Goal: Task Accomplishment & Management: Use online tool/utility

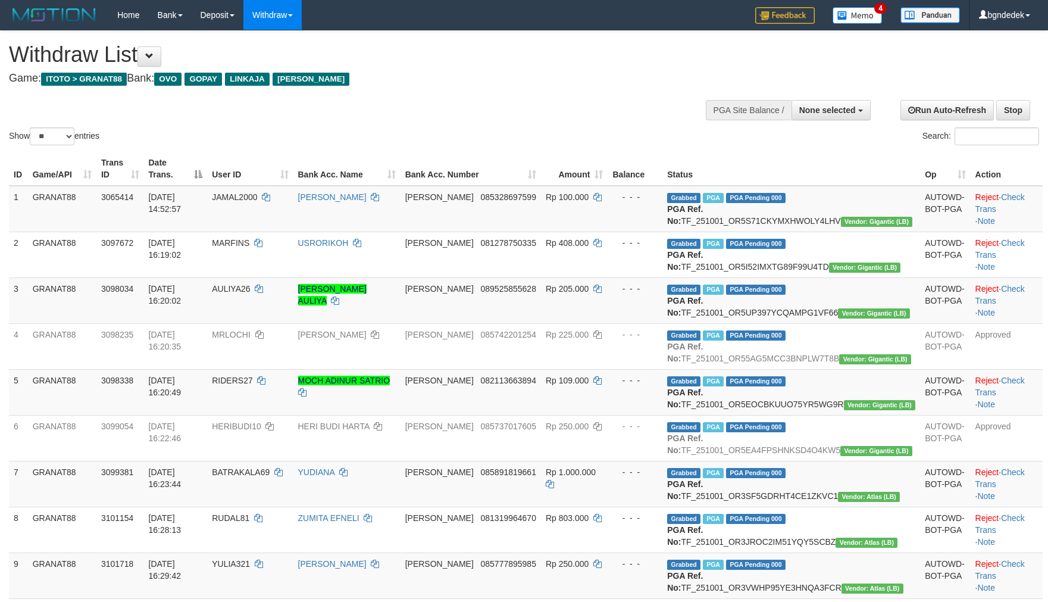
select select
select select "**"
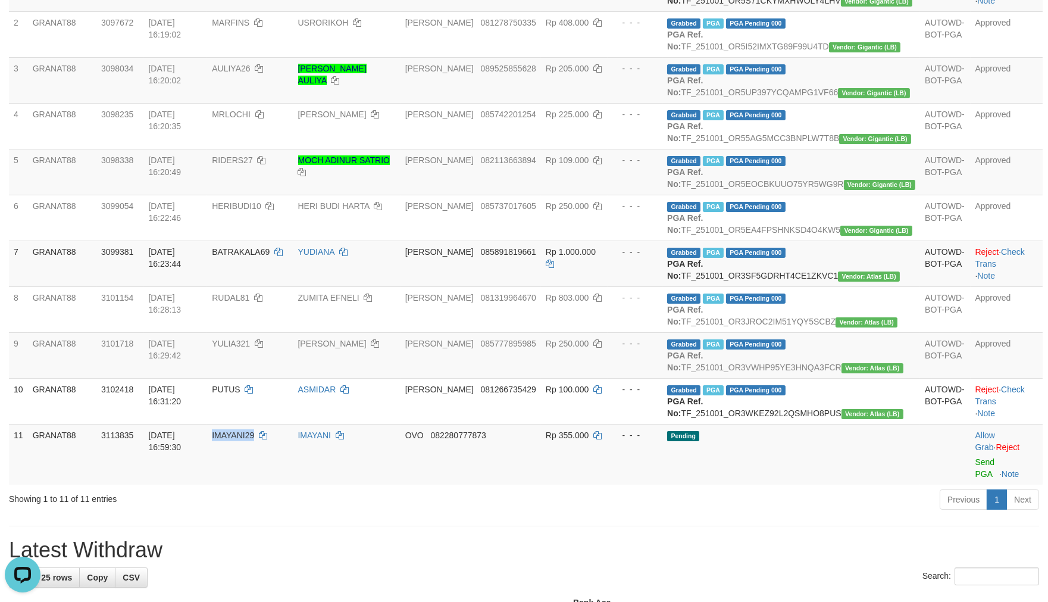
scroll to position [441, 0]
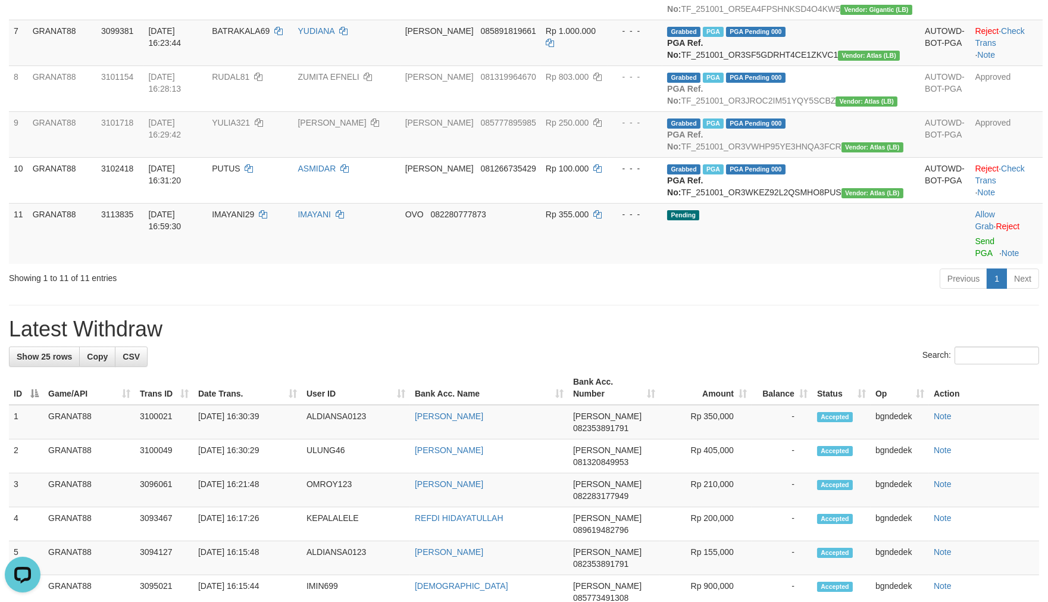
click at [666, 341] on h1 "Latest Withdraw" at bounding box center [524, 329] width 1030 height 24
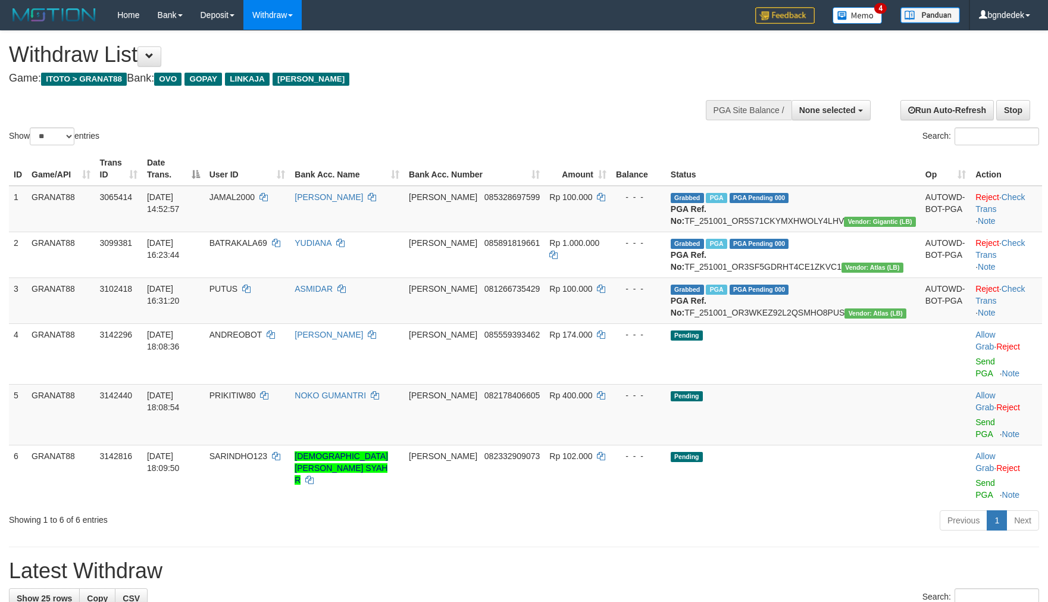
select select
select select "**"
click at [704, 559] on h1 "Latest Withdraw" at bounding box center [524, 571] width 1030 height 24
click at [527, 509] on div "Previous 1 Next" at bounding box center [743, 522] width 594 height 26
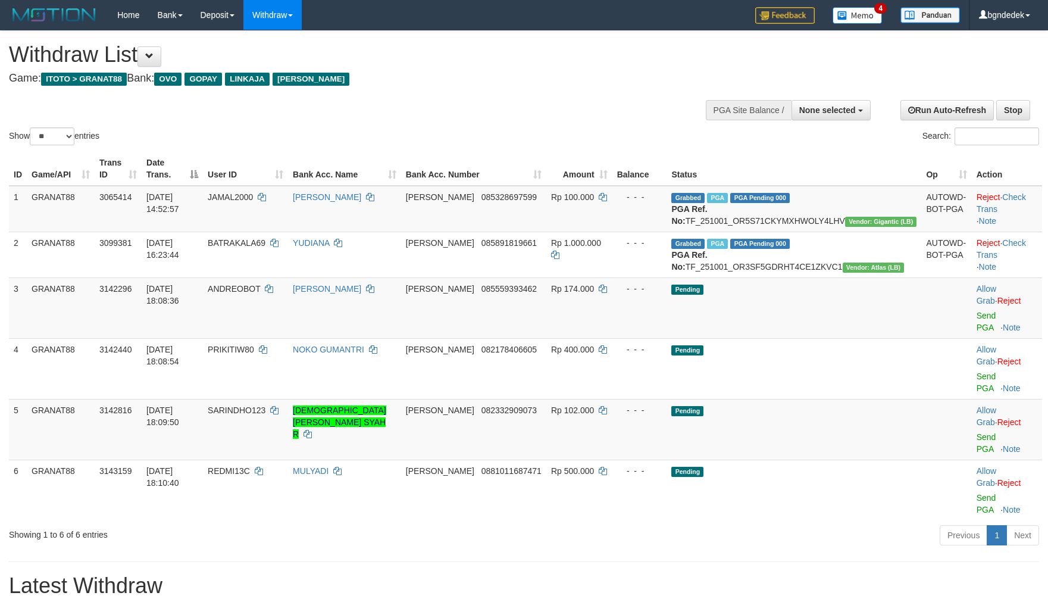
select select
select select "**"
click at [922, 326] on td at bounding box center [947, 307] width 50 height 61
click at [977, 323] on link "Send PGA" at bounding box center [987, 321] width 20 height 21
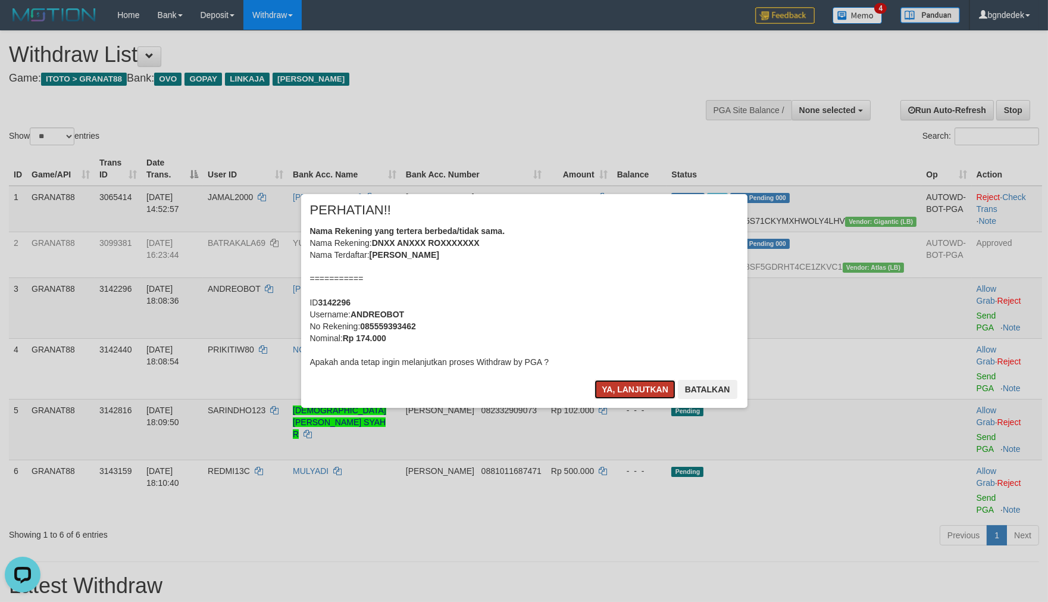
click at [600, 386] on button "Ya, lanjutkan" at bounding box center [635, 389] width 81 height 19
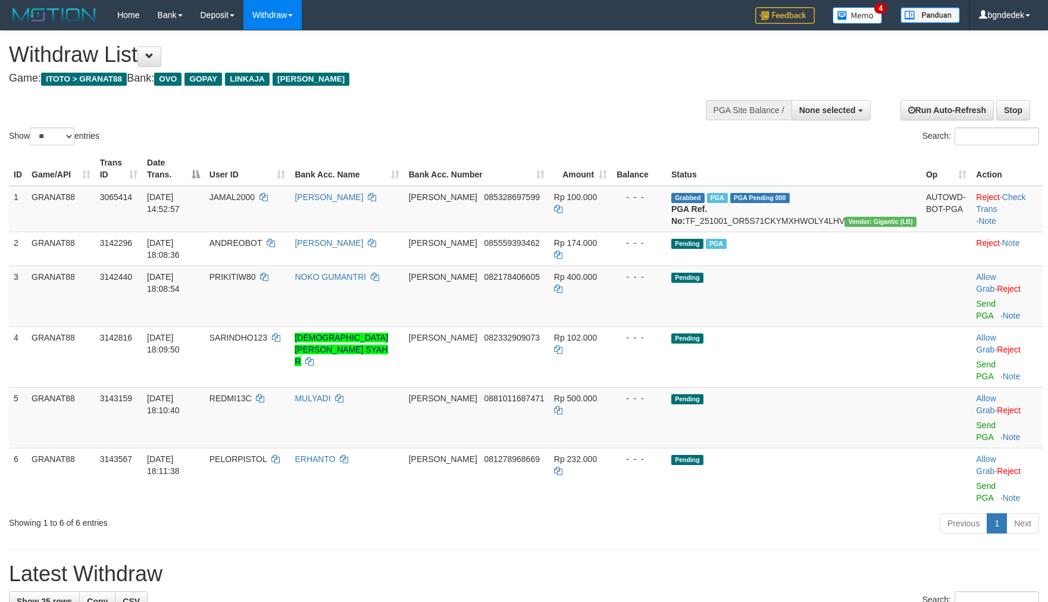
select select
select select "**"
click at [256, 272] on span "PRIKITIW80" at bounding box center [233, 277] width 46 height 10
copy span "PRIKITIW80"
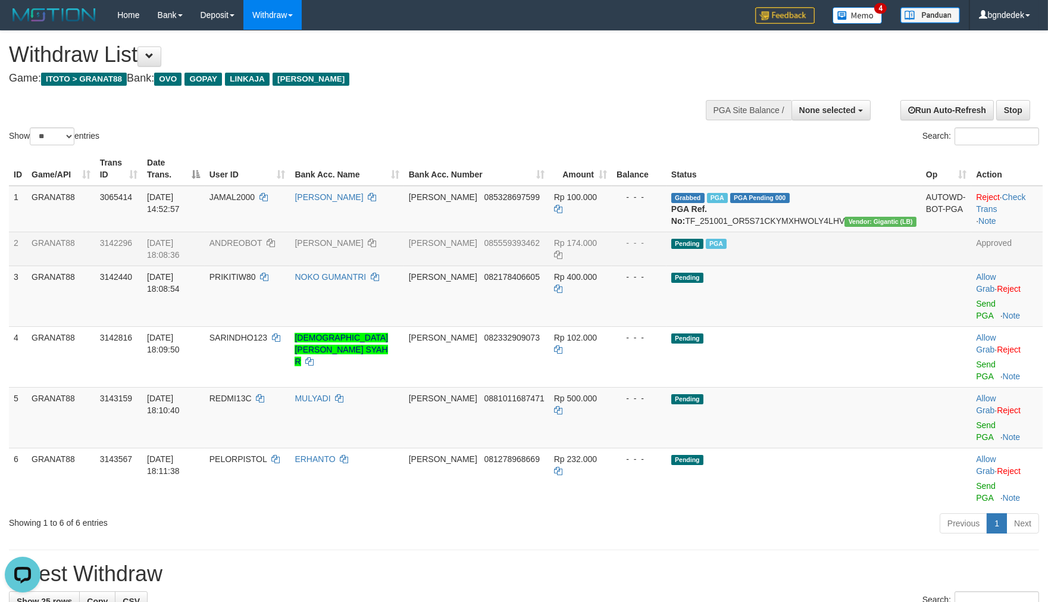
click at [262, 248] on span "ANDREOBOT" at bounding box center [236, 243] width 52 height 10
drag, startPoint x: 299, startPoint y: 252, endPoint x: 286, endPoint y: 252, distance: 12.5
click at [262, 248] on span "ANDREOBOT" at bounding box center [236, 243] width 52 height 10
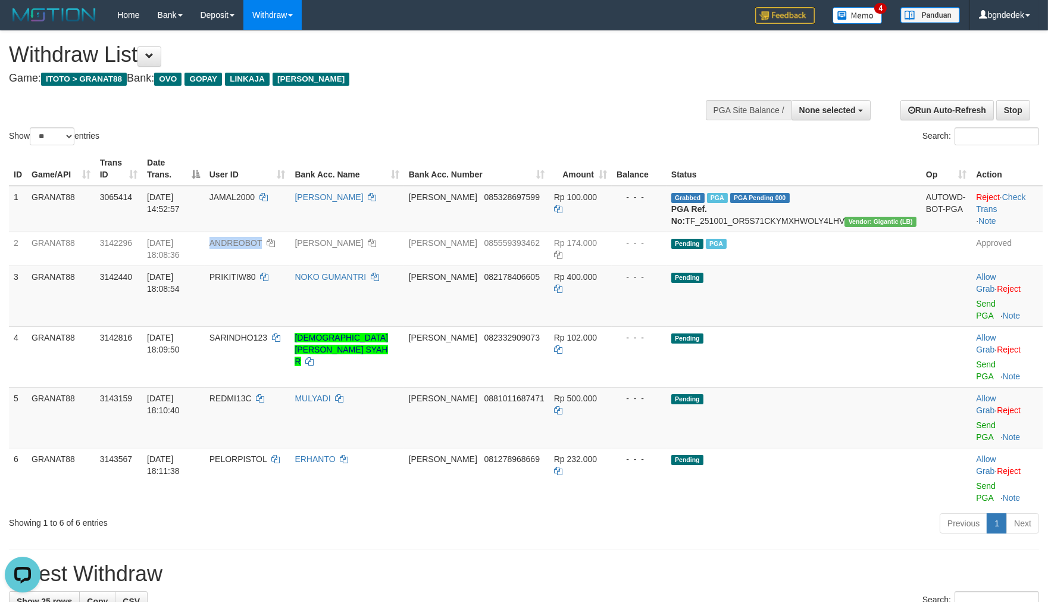
copy span "ANDREOBOT"
click at [256, 272] on span "PRIKITIW80" at bounding box center [233, 277] width 46 height 10
drag, startPoint x: 278, startPoint y: 272, endPoint x: 269, endPoint y: 272, distance: 8.9
click at [256, 272] on span "PRIKITIW80" at bounding box center [233, 277] width 46 height 10
copy span "PRIKITIW80"
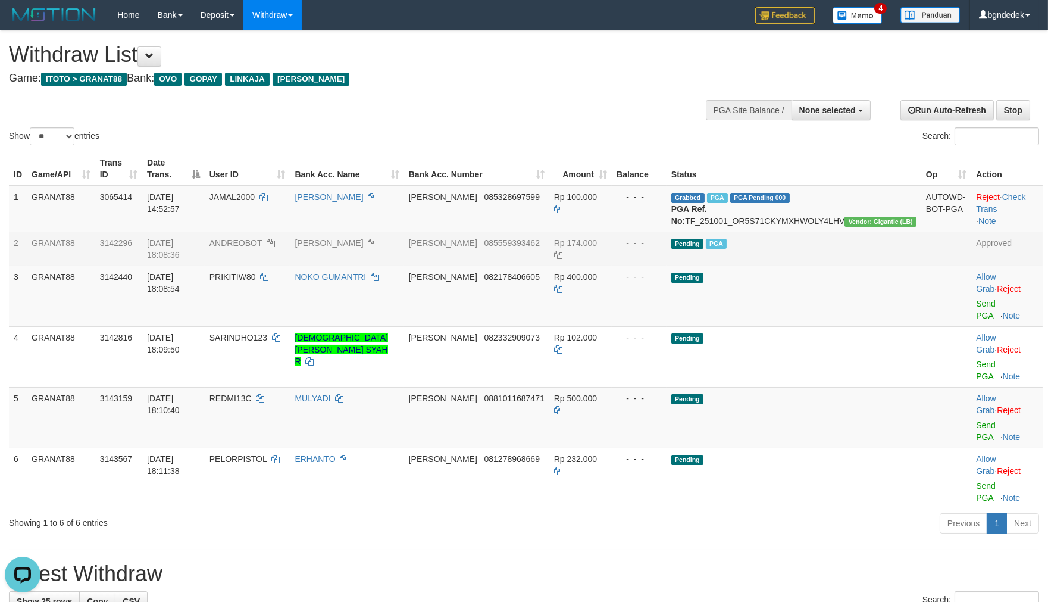
click at [597, 248] on span "Rp 174.000" at bounding box center [575, 243] width 43 height 10
drag, startPoint x: 614, startPoint y: 251, endPoint x: 606, endPoint y: 249, distance: 8.5
click at [597, 248] on span "Rp 174.000" at bounding box center [575, 243] width 43 height 10
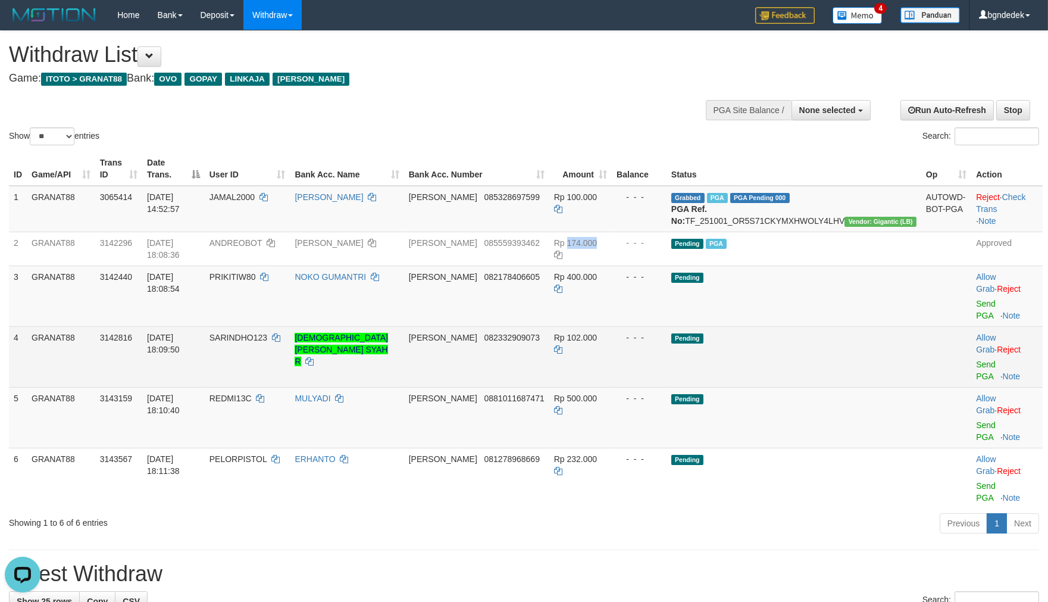
copy span "174.000"
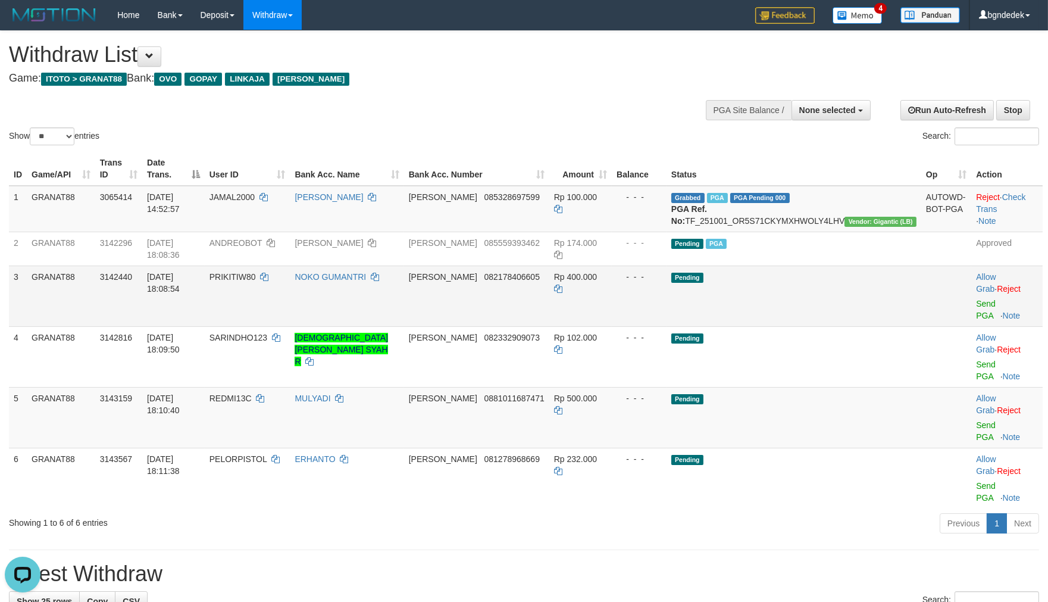
click at [291, 268] on td "PRIKITIW80" at bounding box center [248, 296] width 86 height 61
drag, startPoint x: 294, startPoint y: 268, endPoint x: 282, endPoint y: 268, distance: 11.9
click at [282, 268] on td "PRIKITIW80" at bounding box center [248, 296] width 86 height 61
copy span "PRIKITIW80"
click at [597, 274] on span "Rp 400.000" at bounding box center [575, 277] width 43 height 10
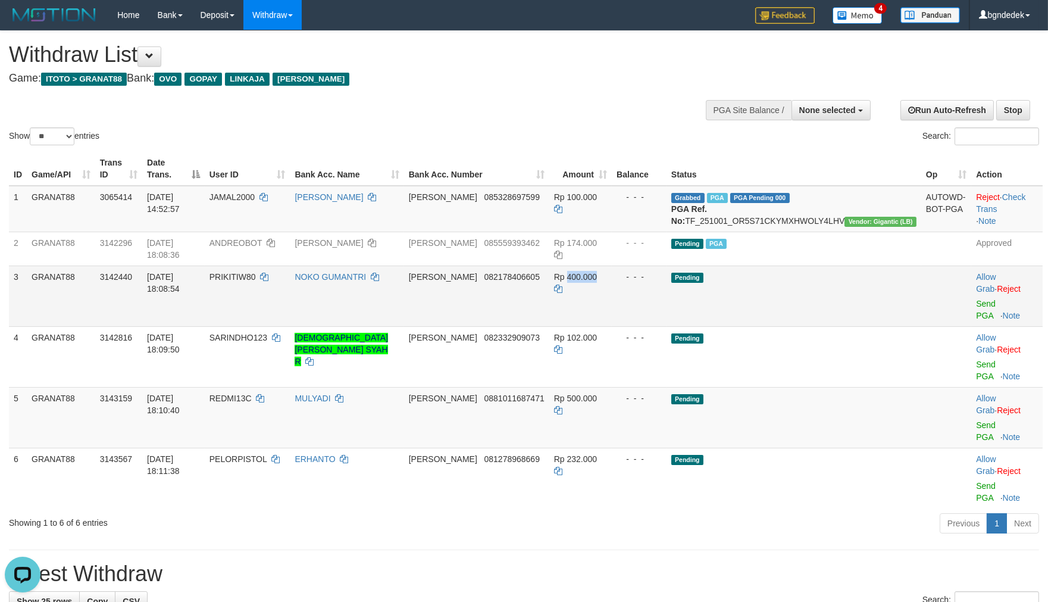
drag, startPoint x: 630, startPoint y: 274, endPoint x: 617, endPoint y: 271, distance: 13.4
click at [597, 272] on span "Rp 400.000" at bounding box center [575, 277] width 43 height 10
copy span "400.000"
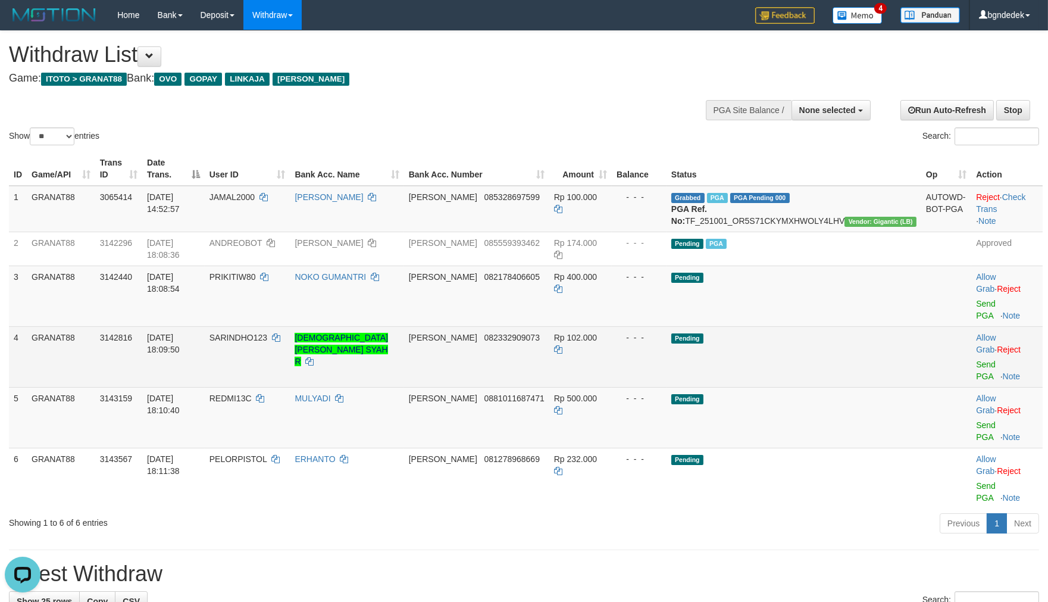
click at [267, 333] on span "SARINDHO123" at bounding box center [239, 338] width 58 height 10
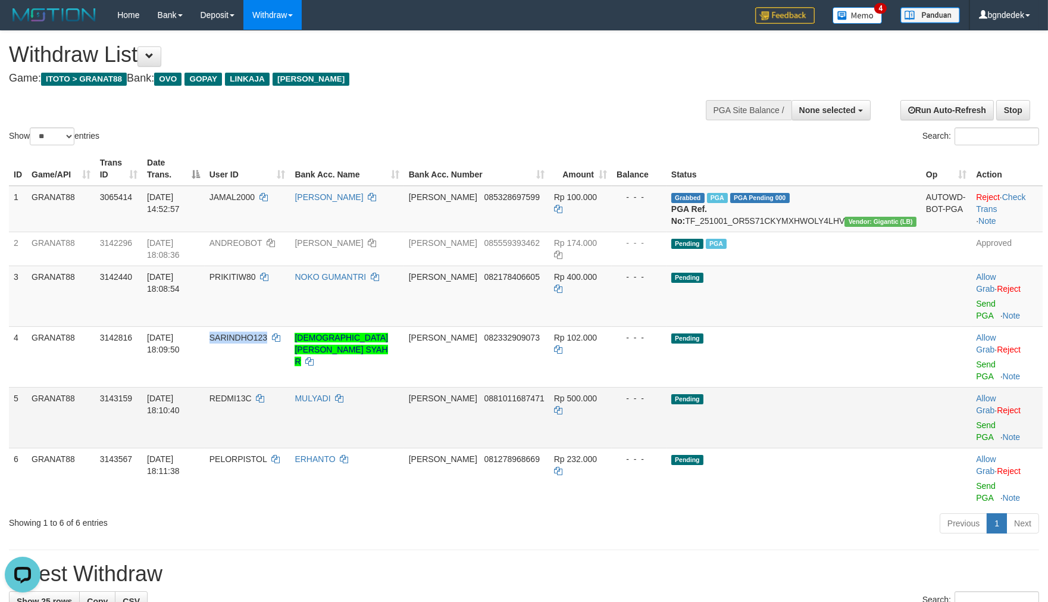
copy span "SARINDHO123"
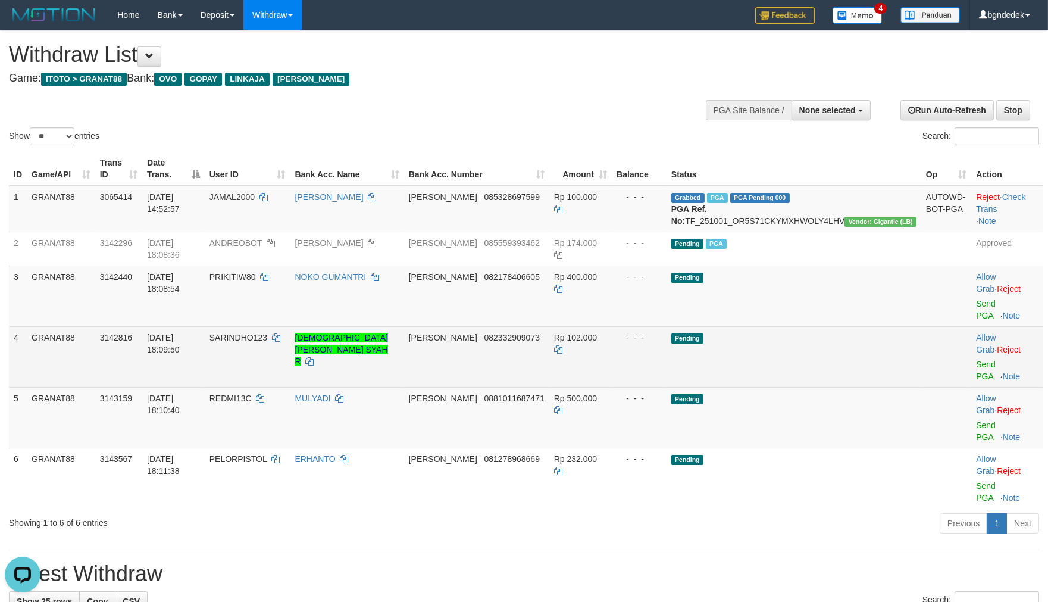
click at [597, 333] on span "Rp 102.000" at bounding box center [575, 338] width 43 height 10
drag, startPoint x: 626, startPoint y: 311, endPoint x: 617, endPoint y: 308, distance: 9.8
click at [597, 333] on span "Rp 102.000" at bounding box center [575, 338] width 43 height 10
copy span "102.000"
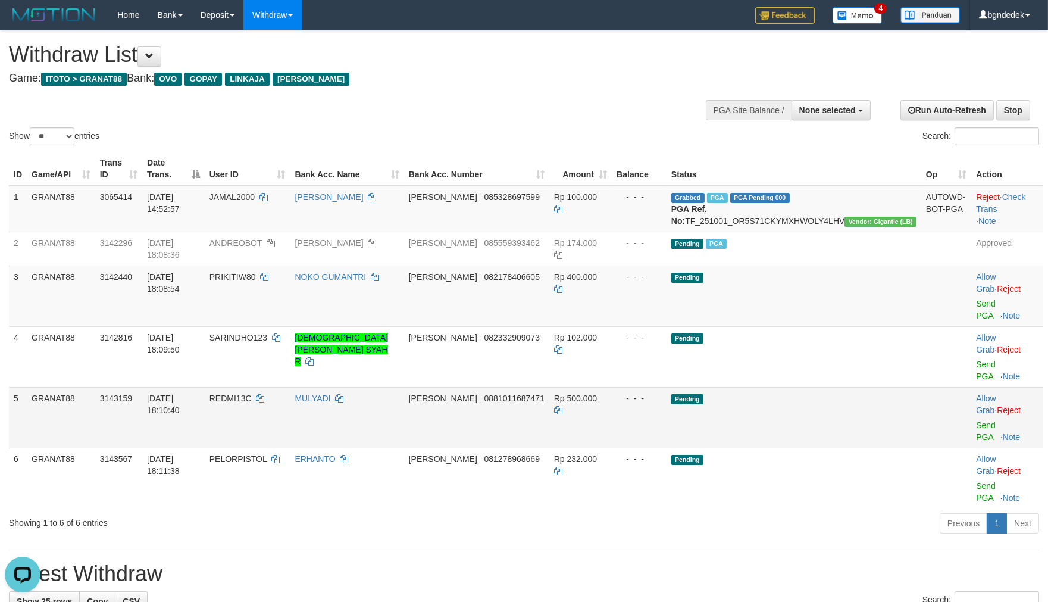
click at [252, 393] on span "REDMI13C" at bounding box center [231, 398] width 42 height 10
drag, startPoint x: 286, startPoint y: 351, endPoint x: 277, endPoint y: 351, distance: 8.9
click at [252, 393] on span "REDMI13C" at bounding box center [231, 398] width 42 height 10
copy span "REDMI13C"
click at [597, 393] on span "Rp 500.000" at bounding box center [575, 398] width 43 height 10
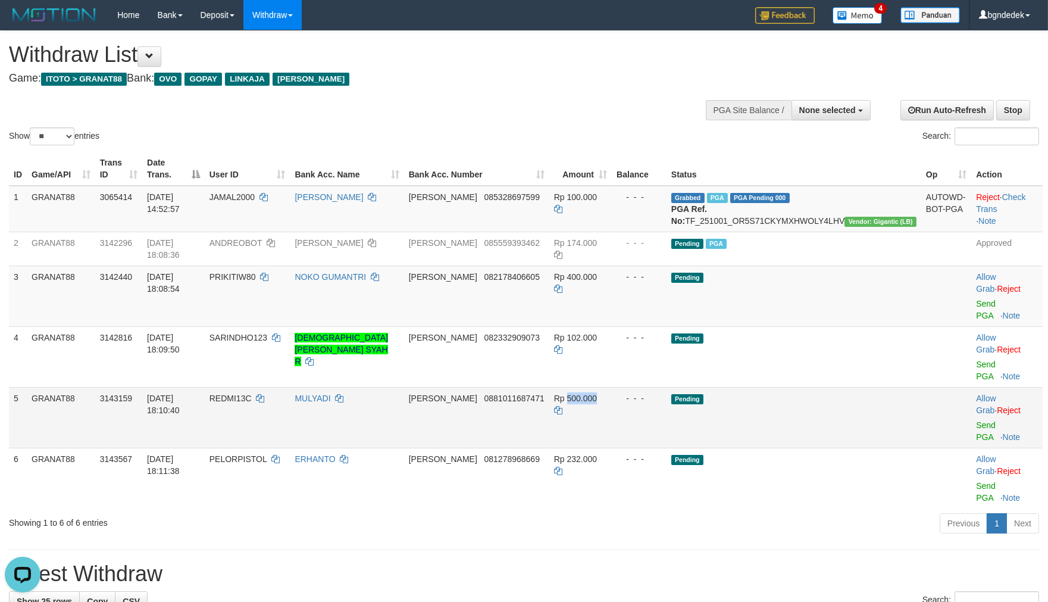
drag, startPoint x: 617, startPoint y: 353, endPoint x: 610, endPoint y: 354, distance: 7.8
click at [597, 393] on span "Rp 500.000" at bounding box center [575, 398] width 43 height 10
copy span "500.000"
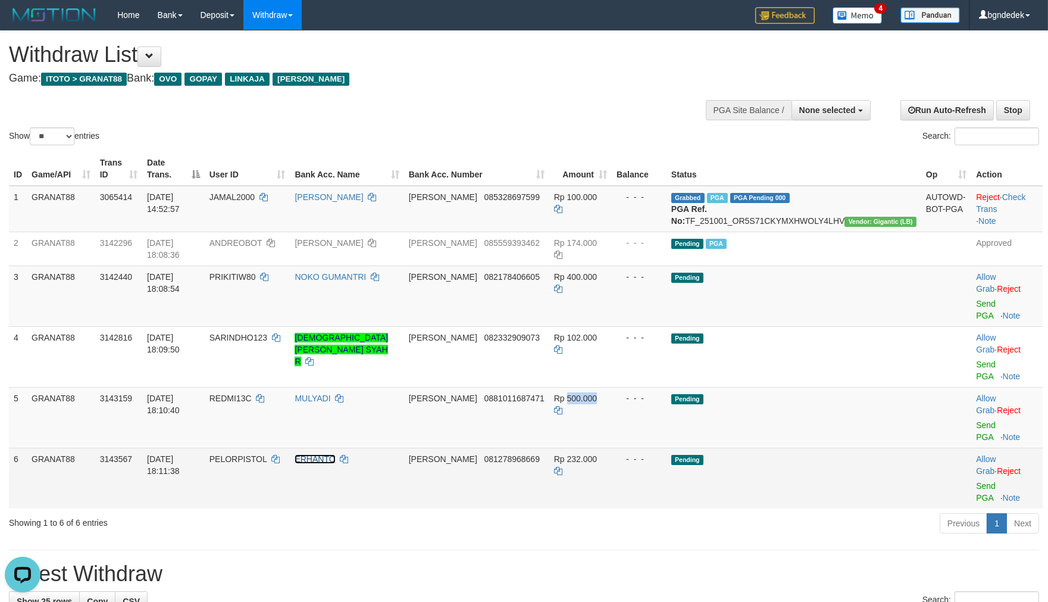
click at [335, 454] on link "ERHANTO" at bounding box center [315, 459] width 40 height 10
click at [267, 454] on span "PELORPISTOL" at bounding box center [238, 459] width 57 height 10
drag, startPoint x: 286, startPoint y: 382, endPoint x: 265, endPoint y: 383, distance: 20.9
click at [265, 454] on span "PELORPISTOL" at bounding box center [238, 459] width 57 height 10
click at [597, 454] on span "Rp 232.000" at bounding box center [575, 459] width 43 height 10
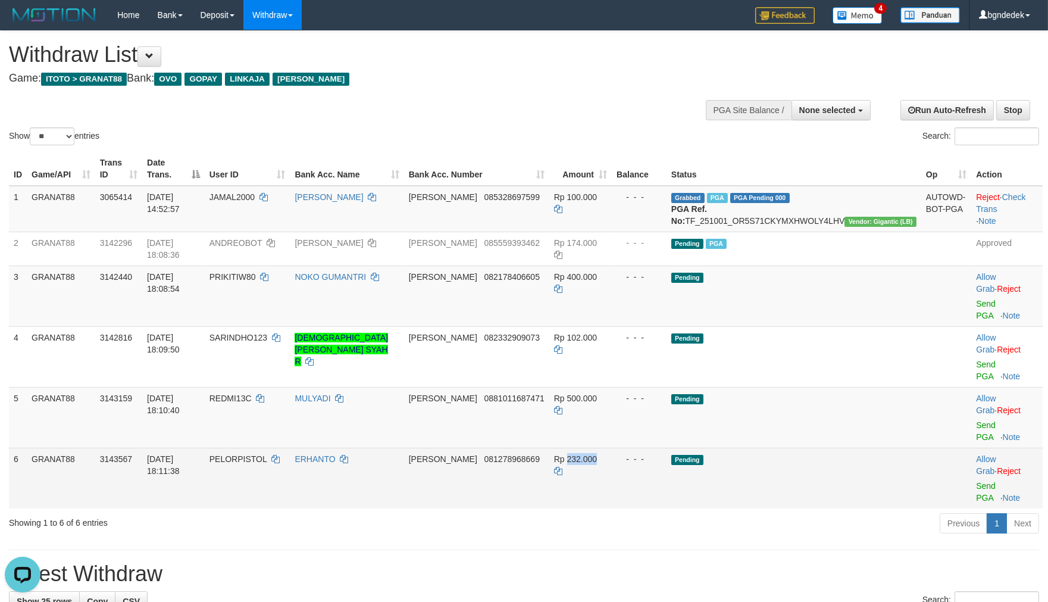
drag, startPoint x: 628, startPoint y: 389, endPoint x: 622, endPoint y: 389, distance: 6.0
click at [597, 454] on span "Rp 232.000" at bounding box center [575, 459] width 43 height 10
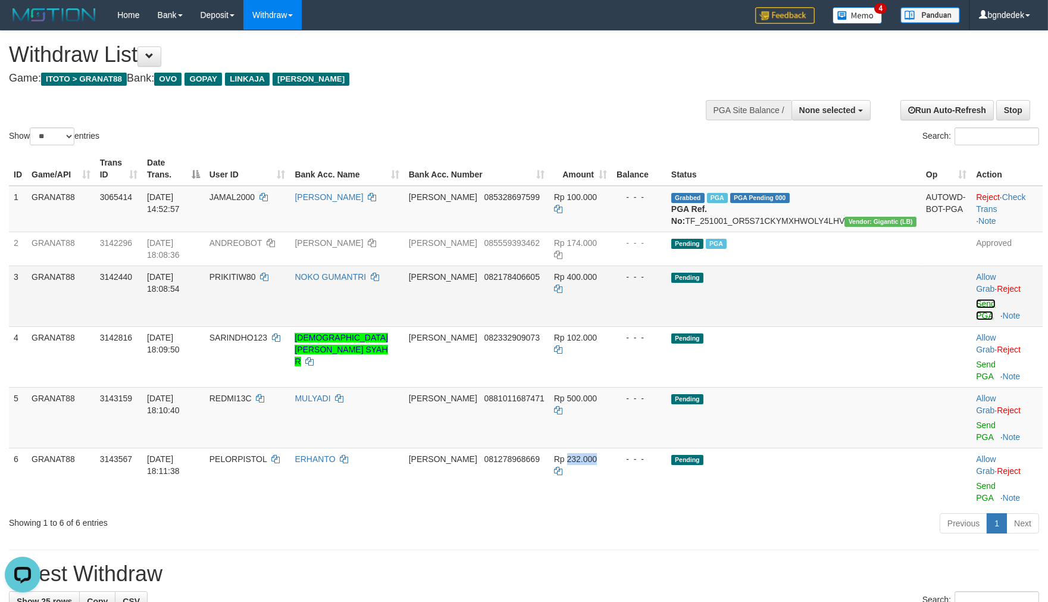
click at [976, 299] on link "Send PGA" at bounding box center [986, 309] width 20 height 21
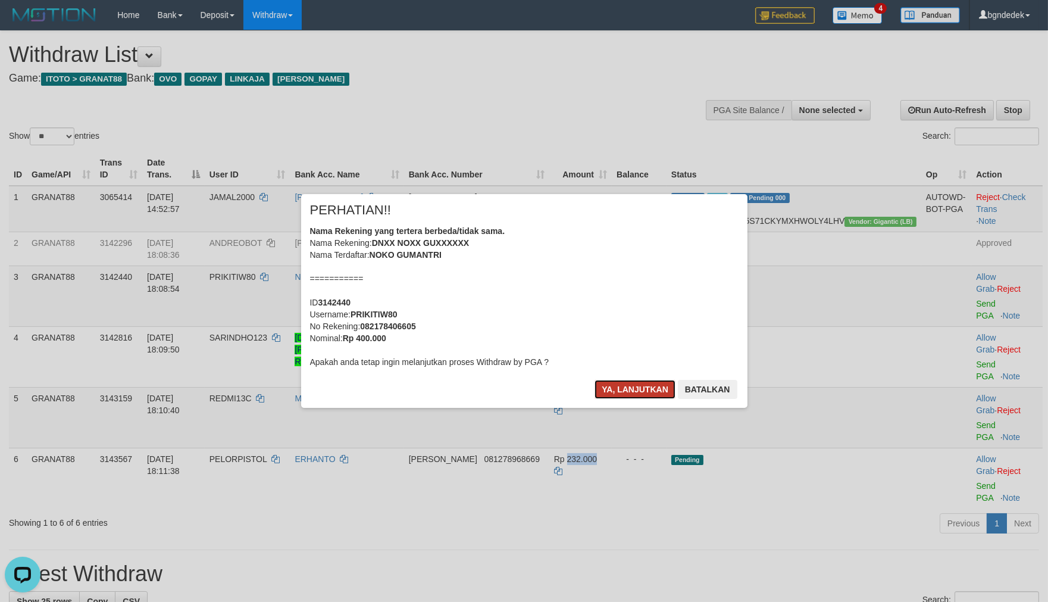
click at [618, 382] on button "Ya, lanjutkan" at bounding box center [635, 389] width 81 height 19
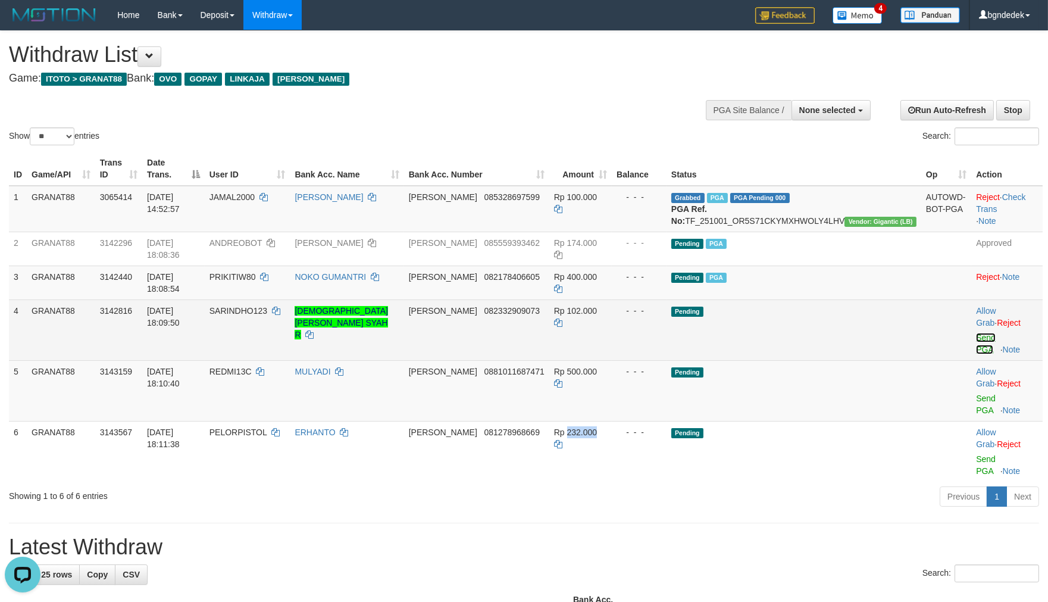
click at [980, 333] on link "Send PGA" at bounding box center [986, 343] width 20 height 21
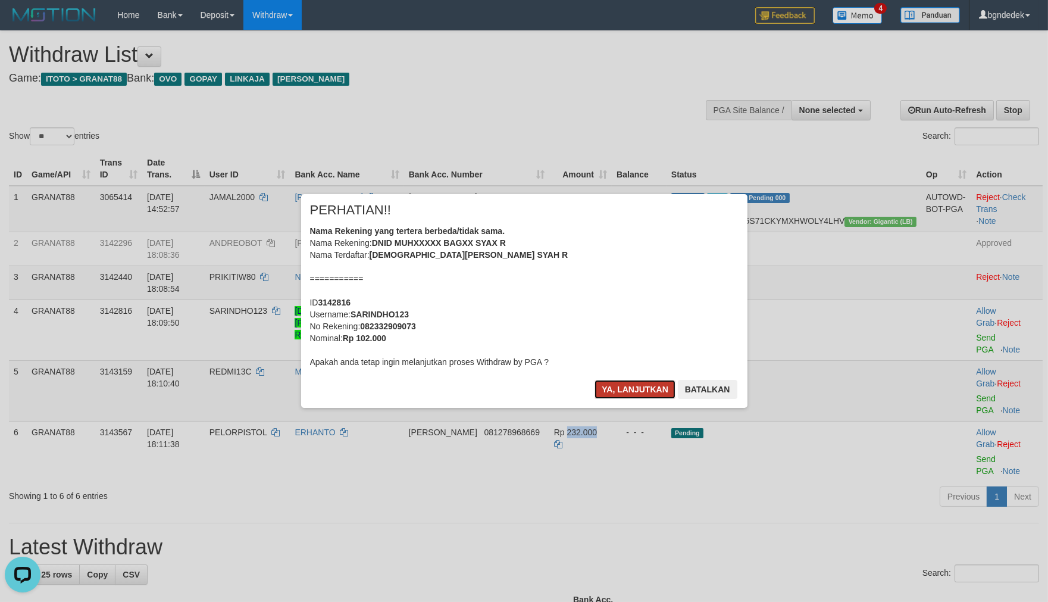
click at [626, 392] on button "Ya, lanjutkan" at bounding box center [635, 389] width 81 height 19
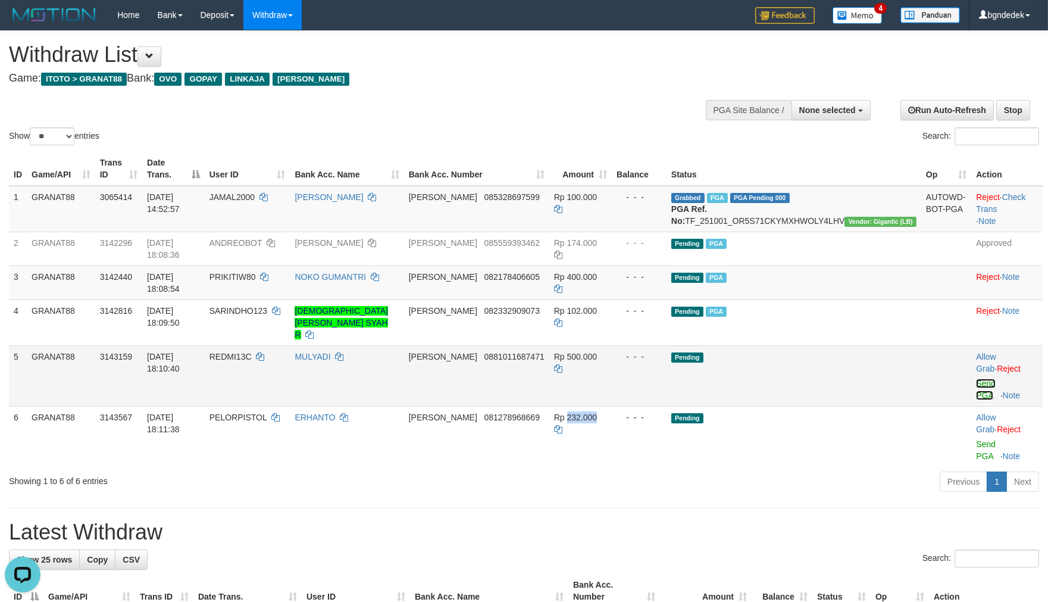
click at [979, 379] on link "Send PGA" at bounding box center [986, 389] width 20 height 21
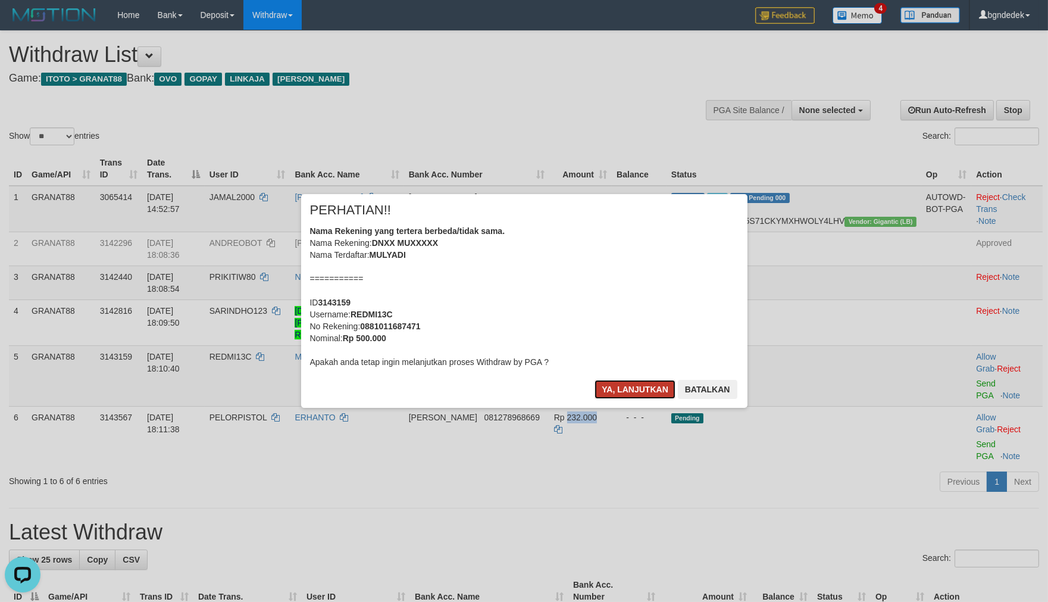
click at [616, 391] on button "Ya, lanjutkan" at bounding box center [635, 389] width 81 height 19
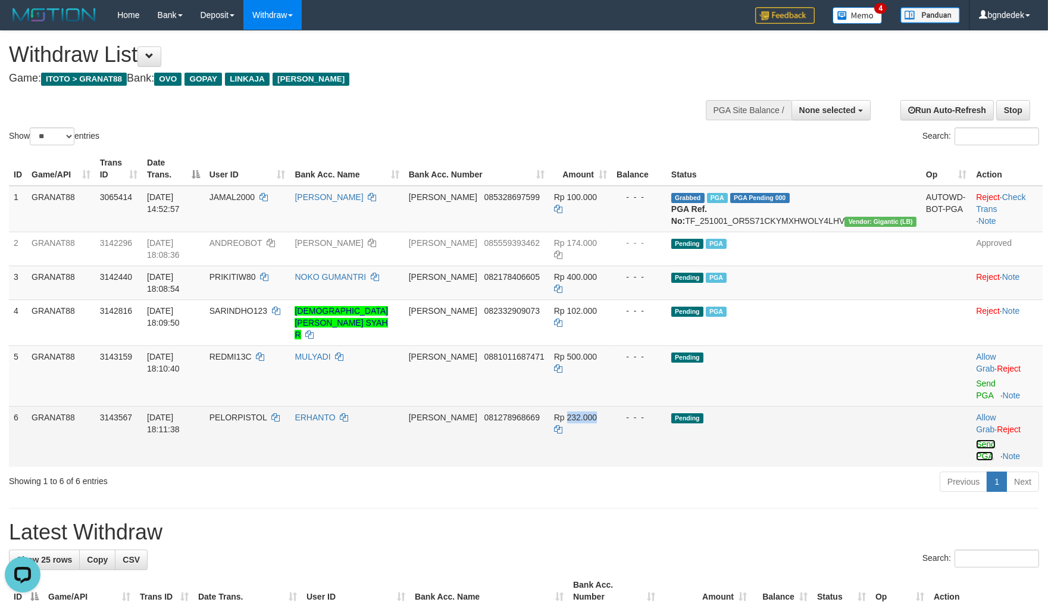
click at [976, 439] on link "Send PGA" at bounding box center [986, 449] width 20 height 21
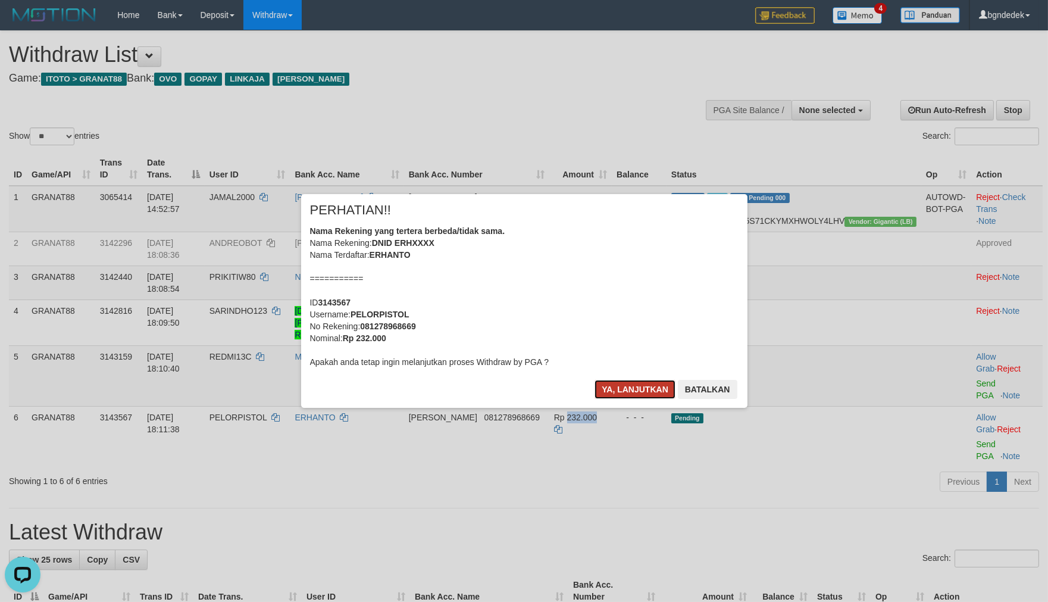
click at [617, 388] on button "Ya, lanjutkan" at bounding box center [635, 389] width 81 height 19
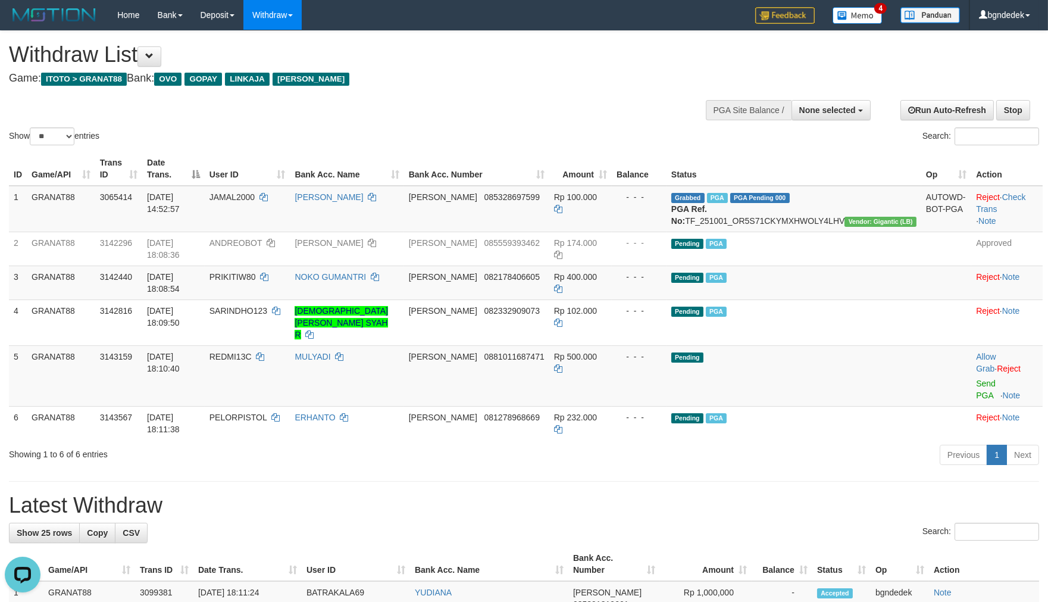
click at [698, 523] on div "Search:" at bounding box center [524, 533] width 1030 height 21
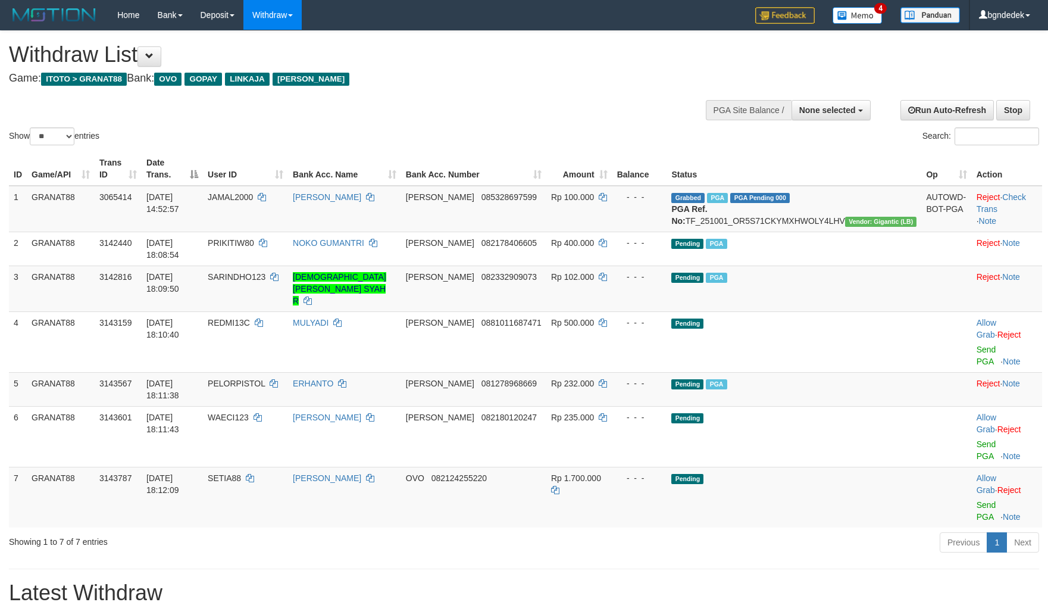
select select
select select "**"
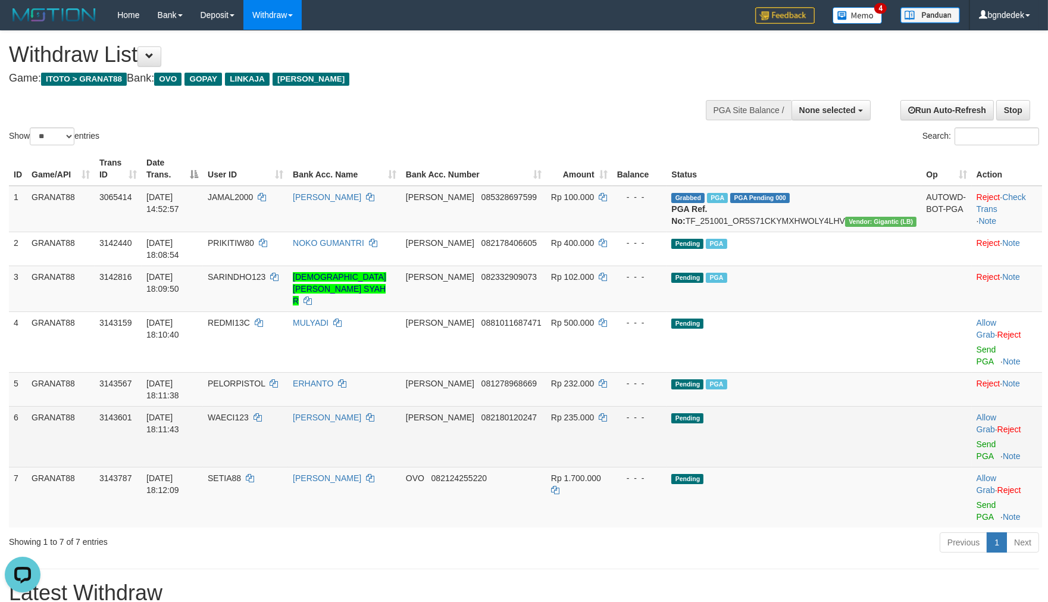
click at [264, 406] on td "WAECI123" at bounding box center [245, 436] width 85 height 61
click at [263, 406] on td "WAECI123" at bounding box center [245, 436] width 85 height 61
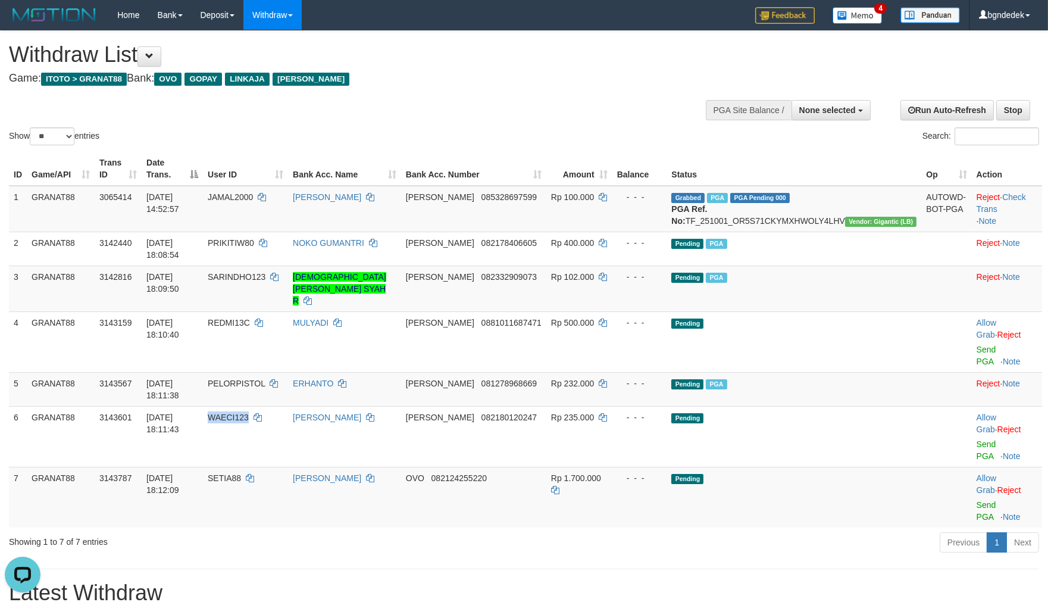
copy span "WAECI123"
click at [273, 467] on td "SETIA88" at bounding box center [245, 497] width 85 height 61
copy td "SETIA88"
click at [241, 473] on span "SETIA88" at bounding box center [224, 478] width 33 height 10
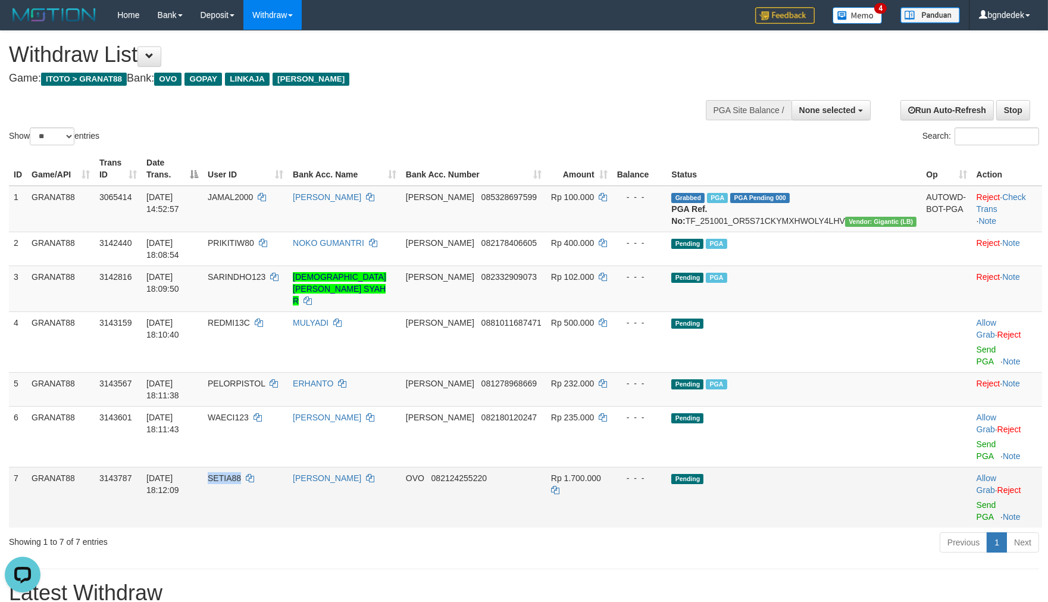
click at [241, 473] on span "SETIA88" at bounding box center [224, 478] width 33 height 10
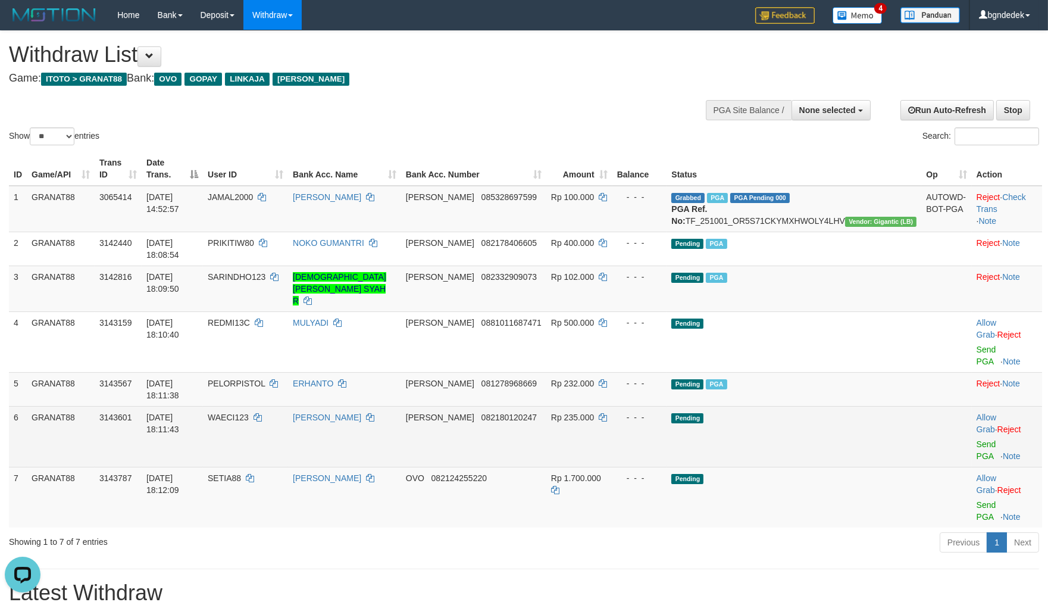
click at [594, 413] on span "Rp 235.000" at bounding box center [572, 418] width 43 height 10
drag, startPoint x: 623, startPoint y: 359, endPoint x: 617, endPoint y: 360, distance: 6.0
click at [594, 413] on span "Rp 235.000" at bounding box center [572, 418] width 43 height 10
copy span "235.000"
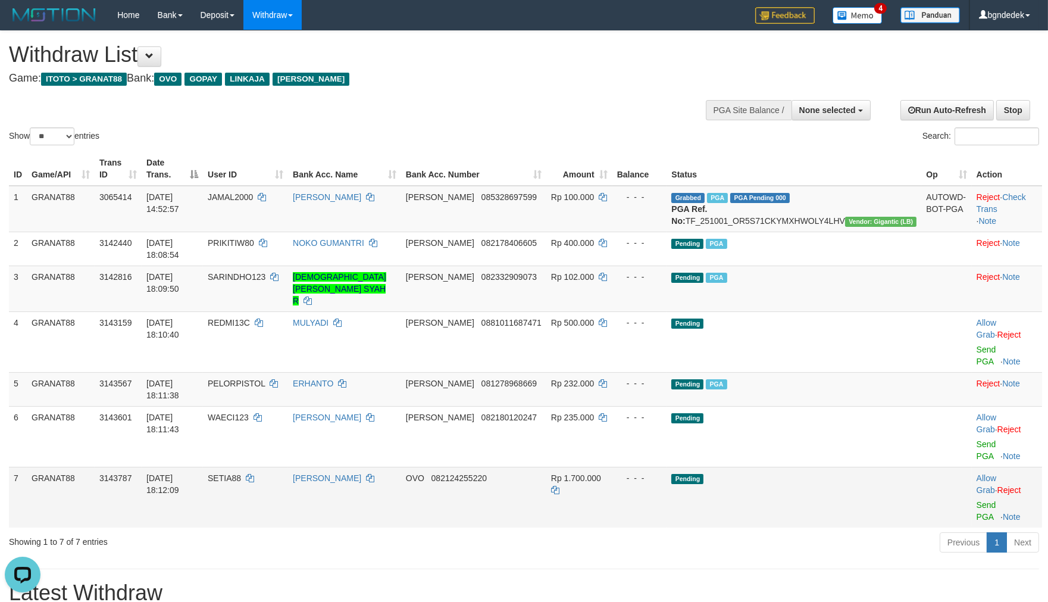
click at [601, 473] on span "Rp 1.700.000" at bounding box center [576, 478] width 50 height 10
copy span "1.700.000"
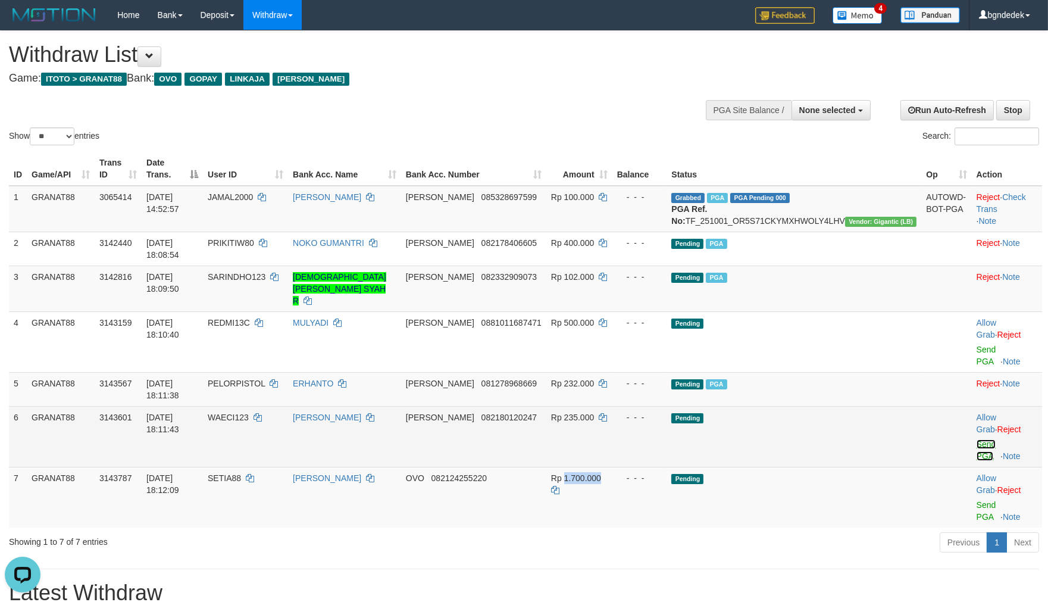
click at [977, 439] on link "Send PGA" at bounding box center [987, 449] width 20 height 21
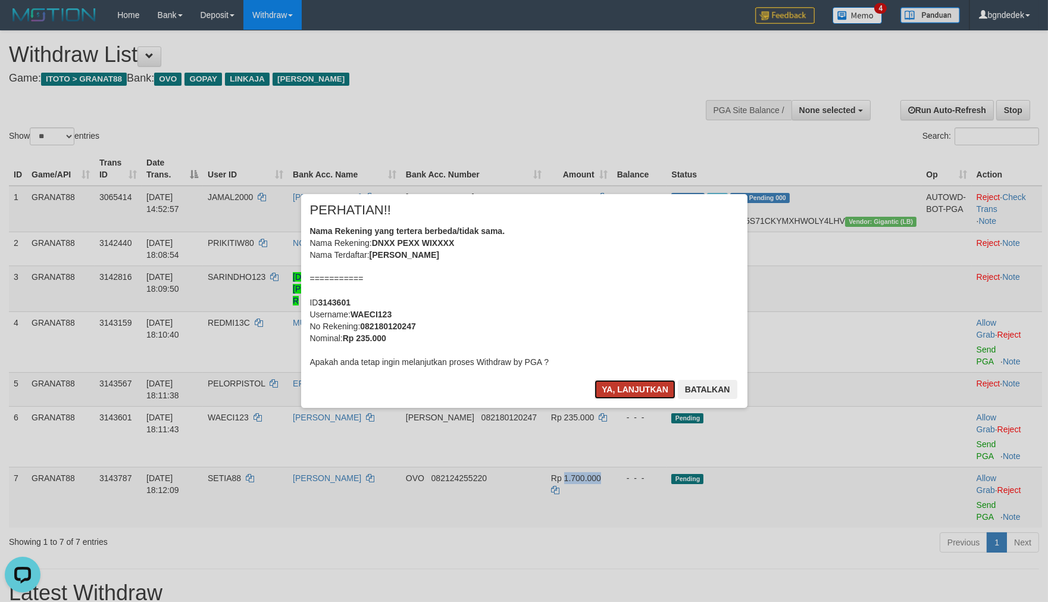
click at [620, 385] on button "Ya, lanjutkan" at bounding box center [635, 389] width 81 height 19
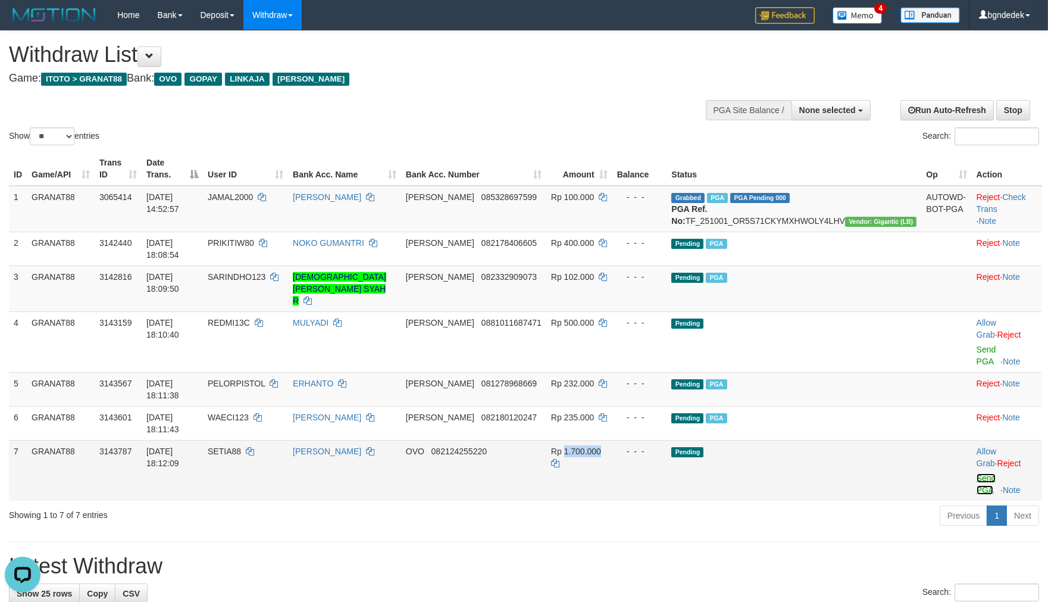
click at [977, 473] on link "Send PGA" at bounding box center [987, 483] width 20 height 21
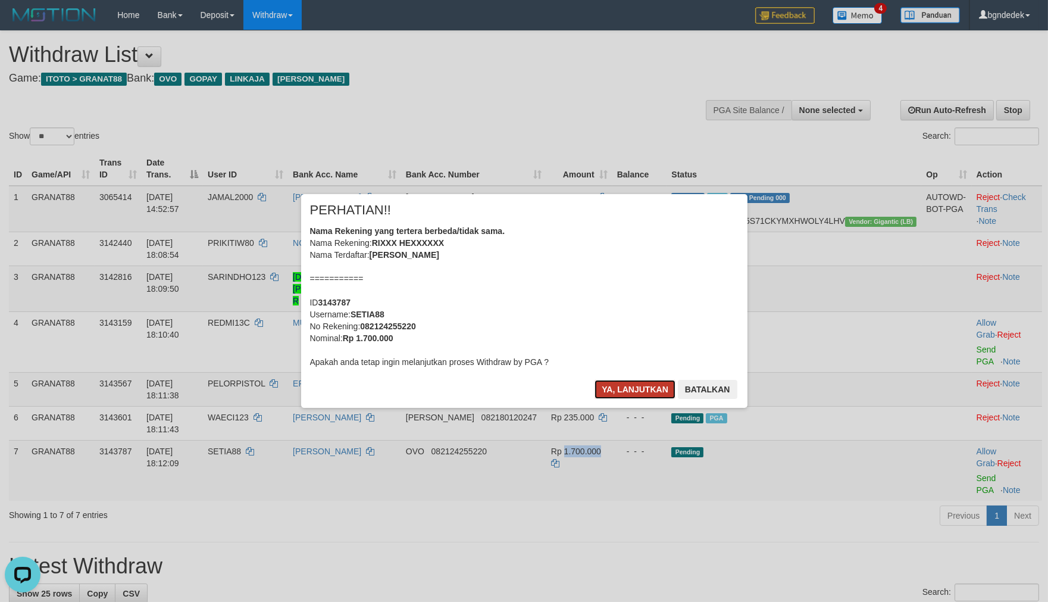
click at [613, 390] on button "Ya, lanjutkan" at bounding box center [635, 389] width 81 height 19
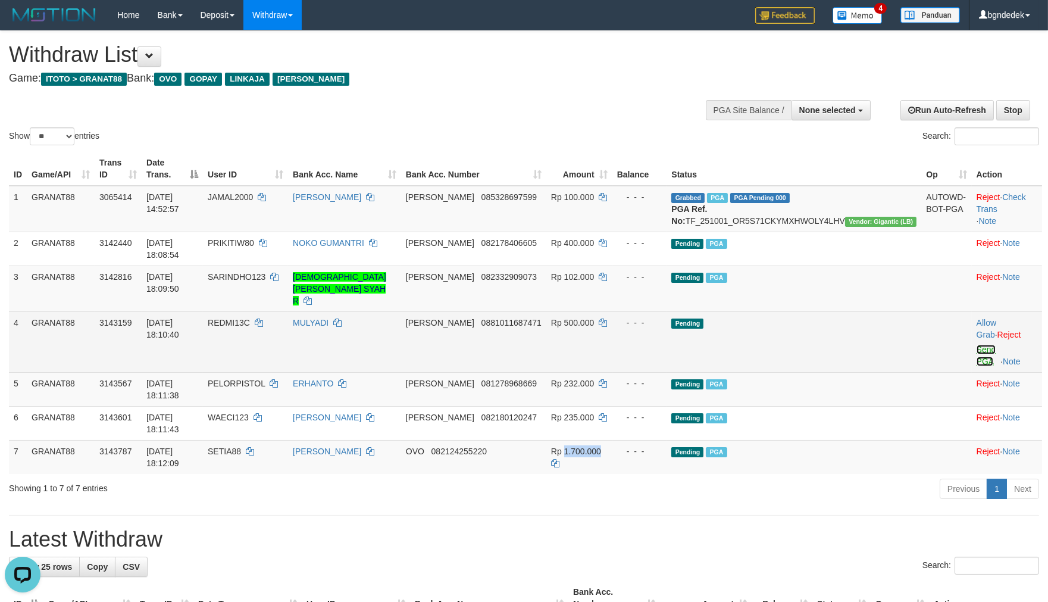
click at [977, 345] on link "Send PGA" at bounding box center [987, 355] width 20 height 21
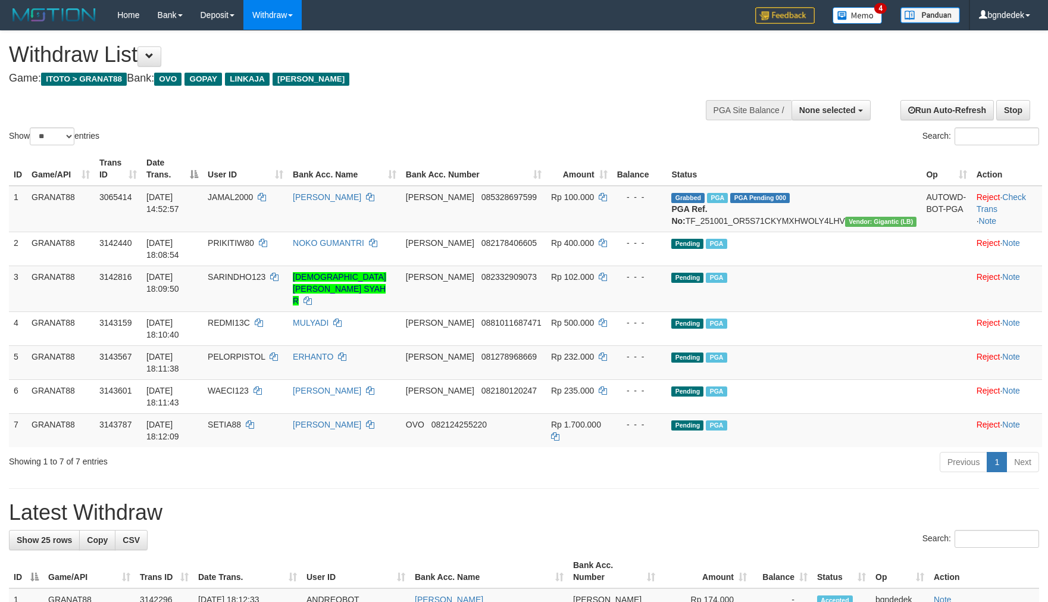
select select
select select "**"
drag, startPoint x: 611, startPoint y: 423, endPoint x: 602, endPoint y: 444, distance: 22.7
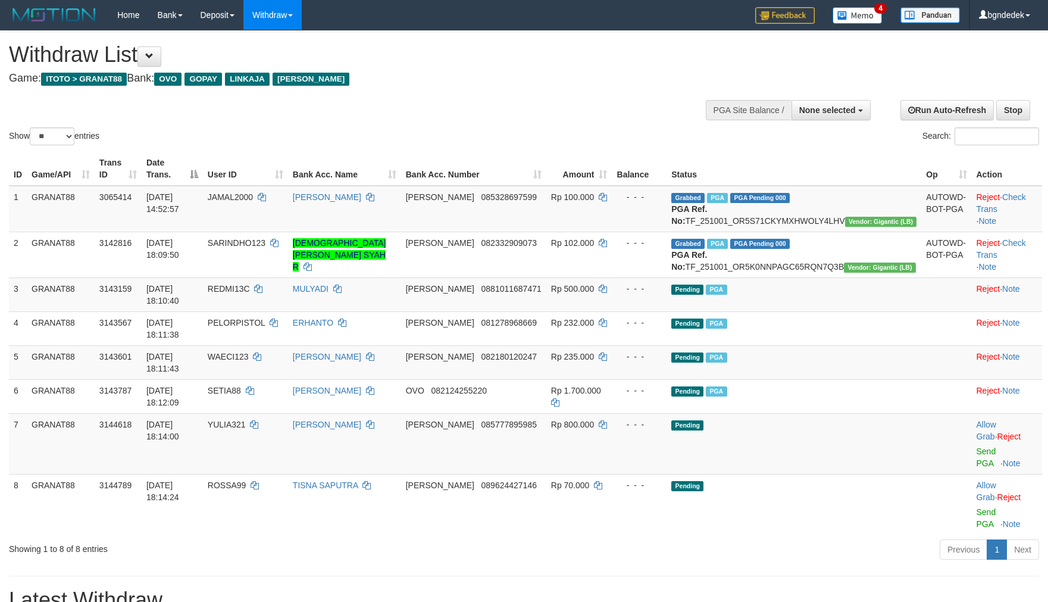
select select
select select "**"
click at [246, 420] on span "YULIA321" at bounding box center [227, 425] width 38 height 10
copy span "YULIA321"
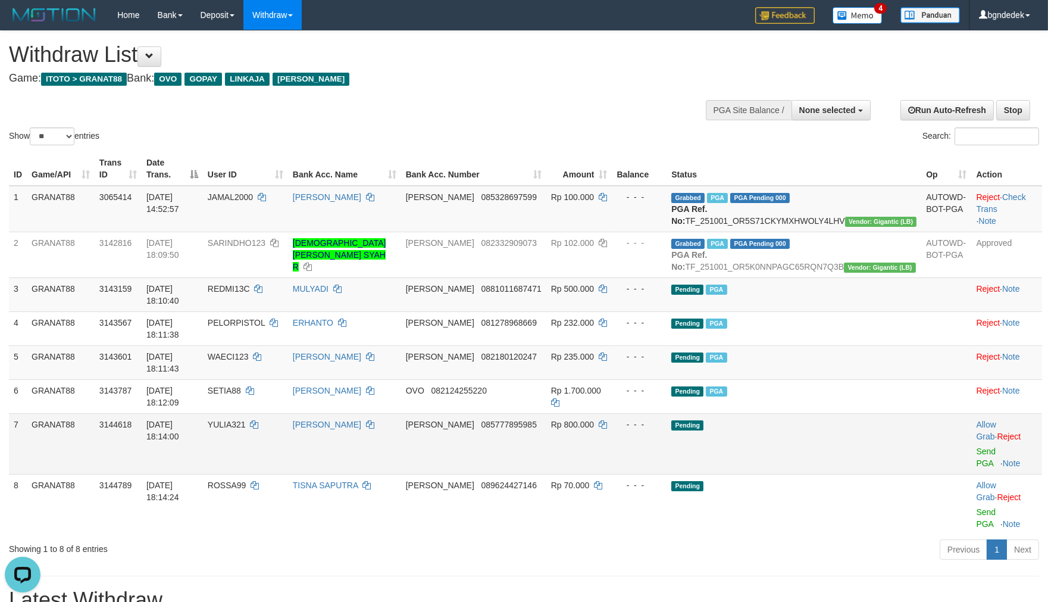
click at [594, 420] on span "Rp 800.000" at bounding box center [572, 425] width 43 height 10
drag, startPoint x: 604, startPoint y: 397, endPoint x: 611, endPoint y: 397, distance: 7.1
click at [594, 420] on span "Rp 800.000" at bounding box center [572, 425] width 43 height 10
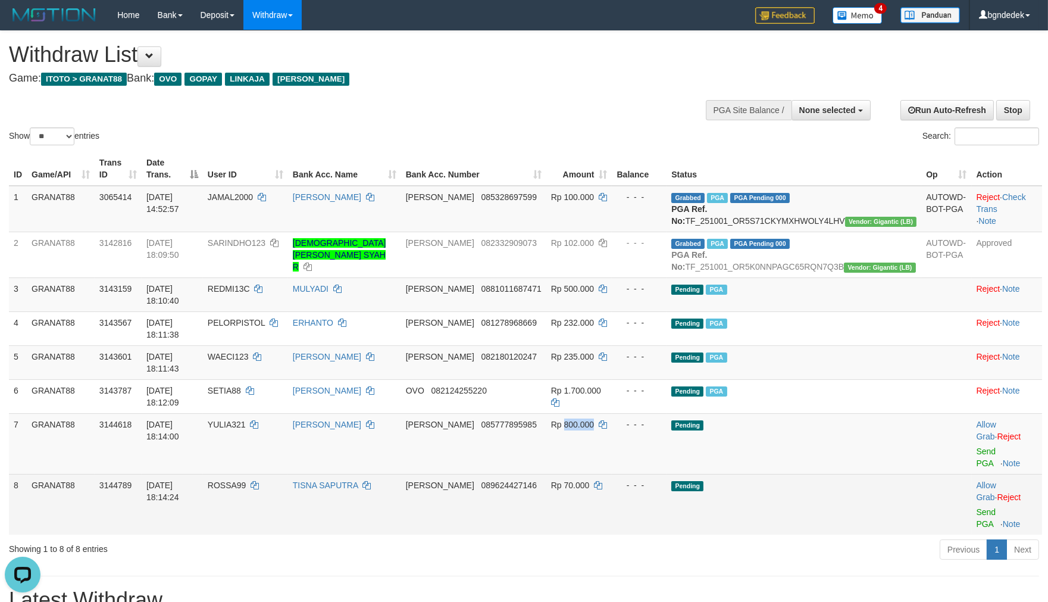
copy span "800.000"
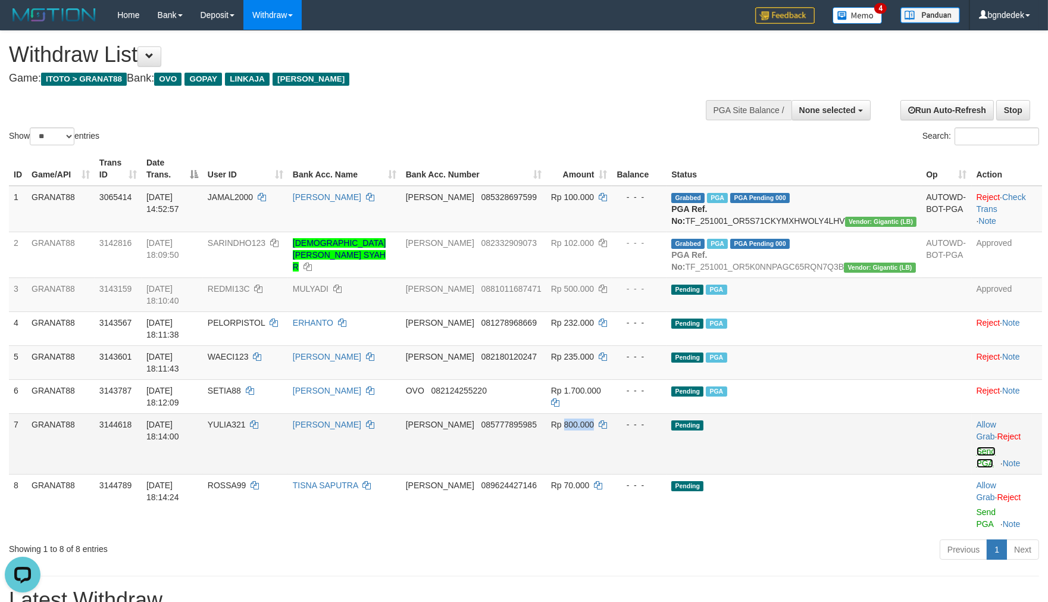
click at [977, 446] on link "Send PGA" at bounding box center [987, 456] width 20 height 21
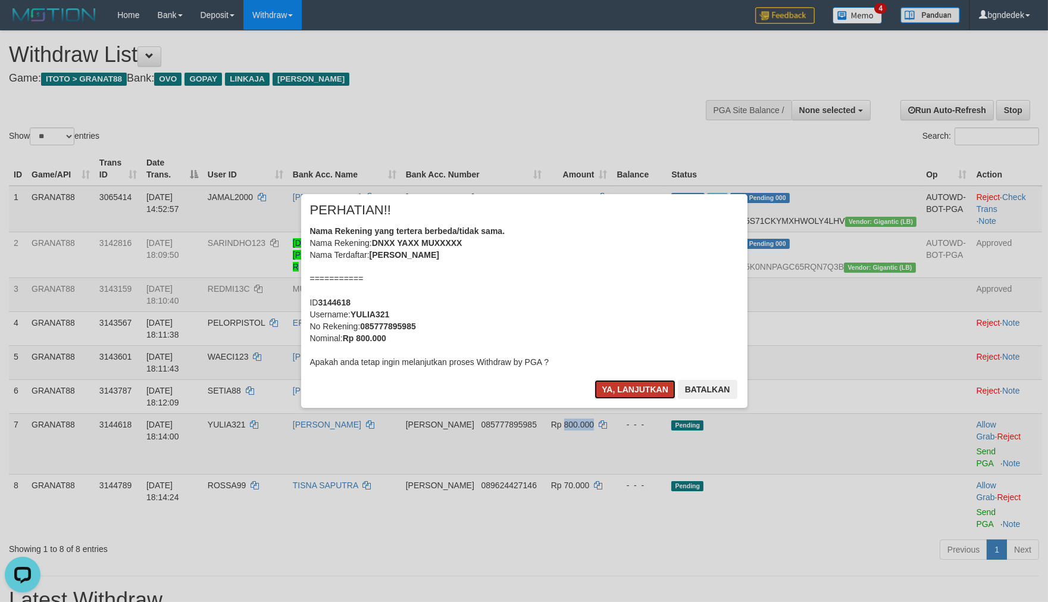
click at [617, 383] on button "Ya, lanjutkan" at bounding box center [635, 389] width 81 height 19
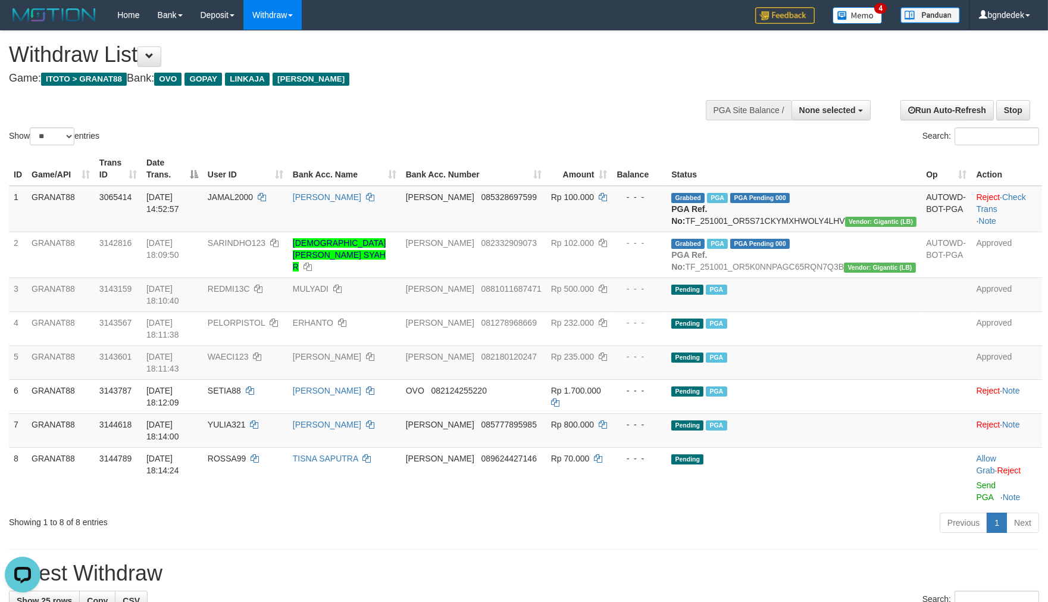
click at [471, 106] on div "Show ** ** ** *** entries Search:" at bounding box center [524, 89] width 1048 height 117
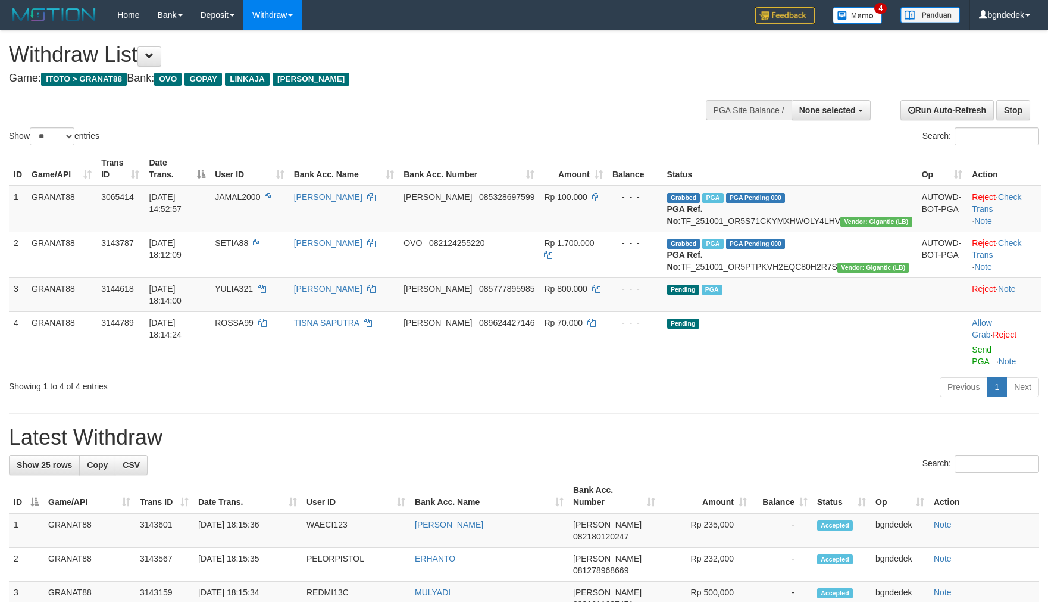
select select
select select "**"
click at [454, 455] on div "Search:" at bounding box center [524, 465] width 1030 height 21
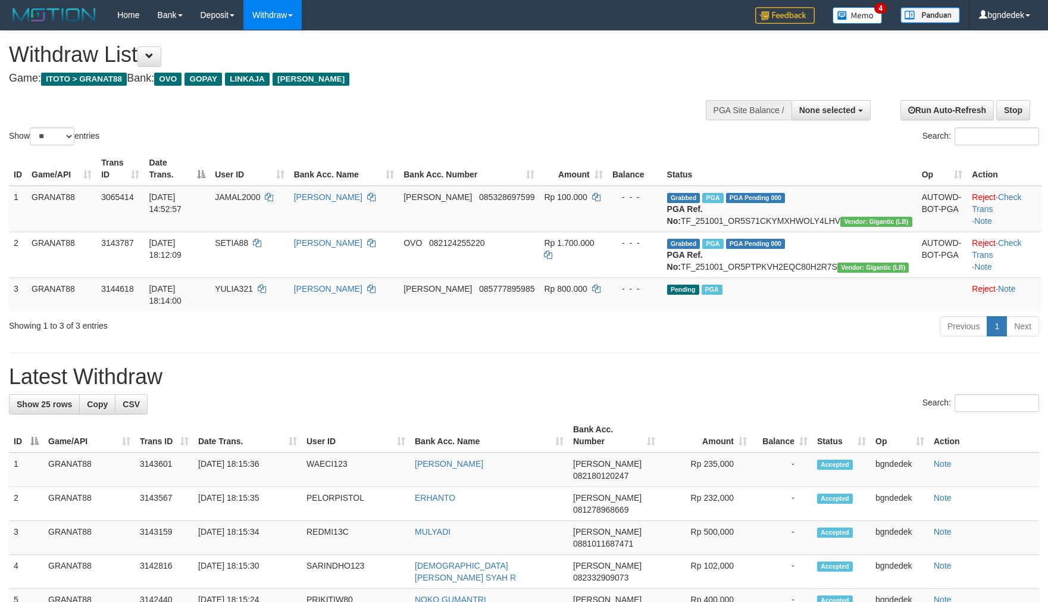
select select
select select "**"
click at [463, 379] on h1 "Latest Withdraw" at bounding box center [524, 377] width 1030 height 24
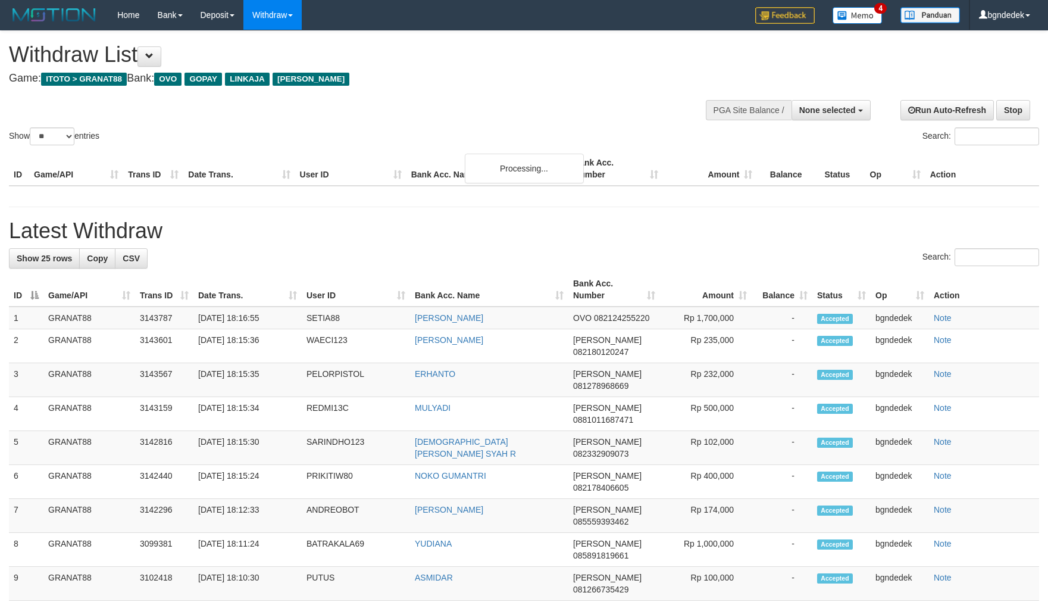
select select
select select "**"
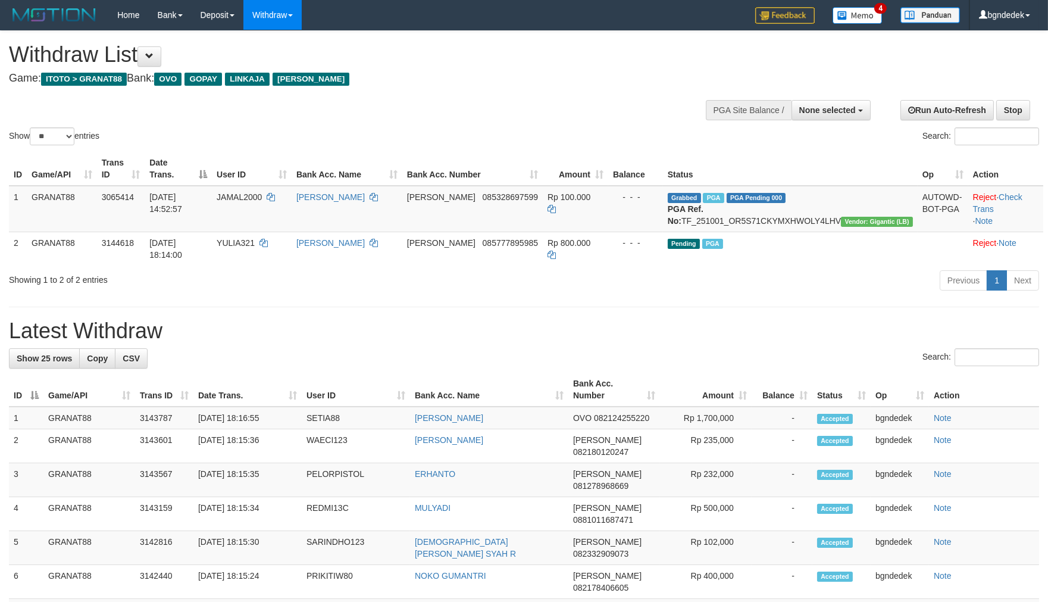
click at [416, 319] on h1 "Latest Withdraw" at bounding box center [524, 331] width 1030 height 24
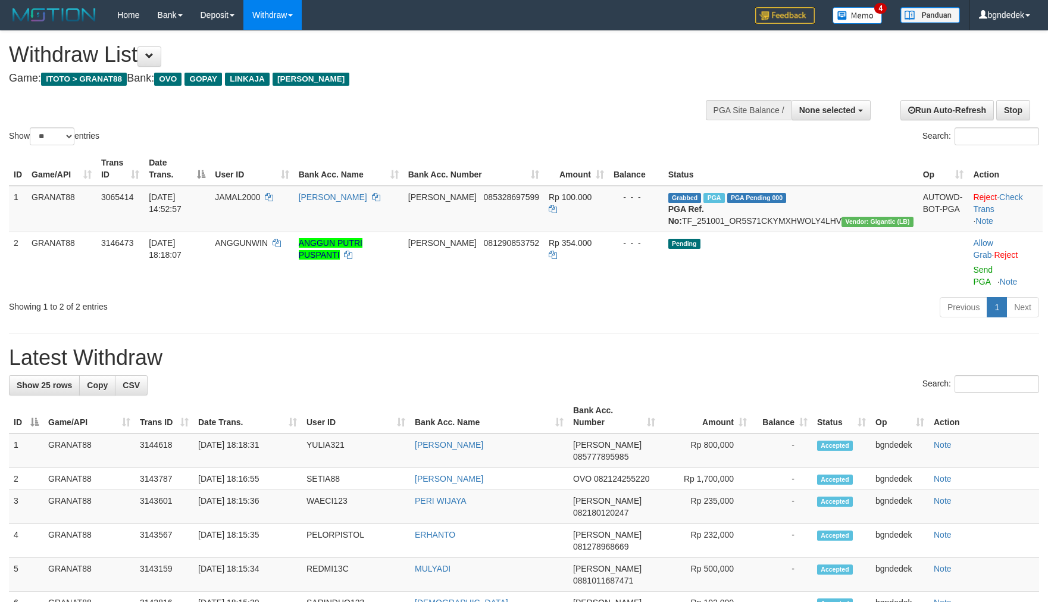
select select
select select "**"
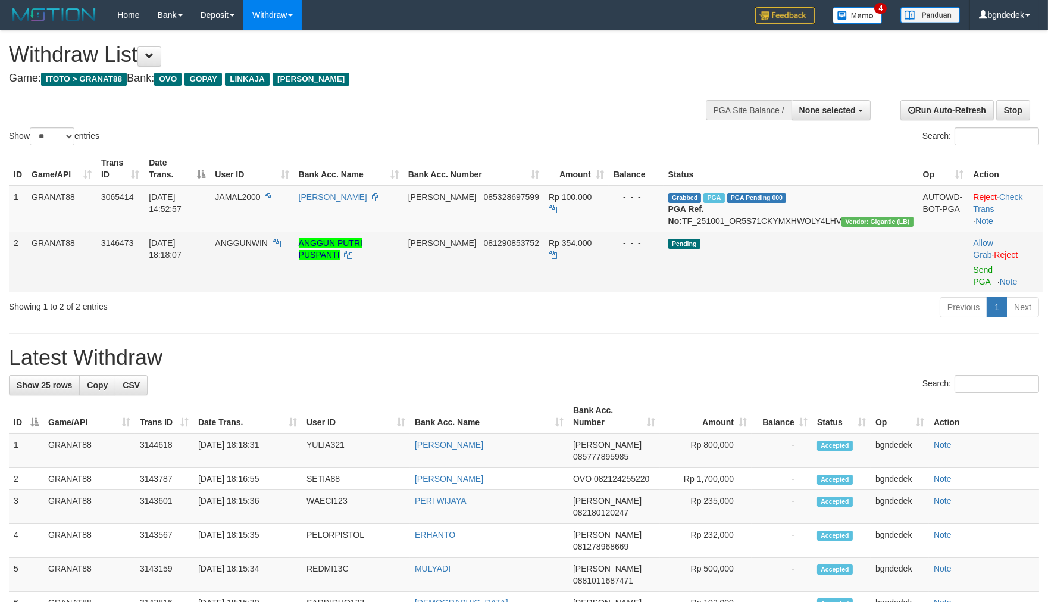
click at [268, 248] on span "ANGGUNWIN" at bounding box center [241, 243] width 53 height 10
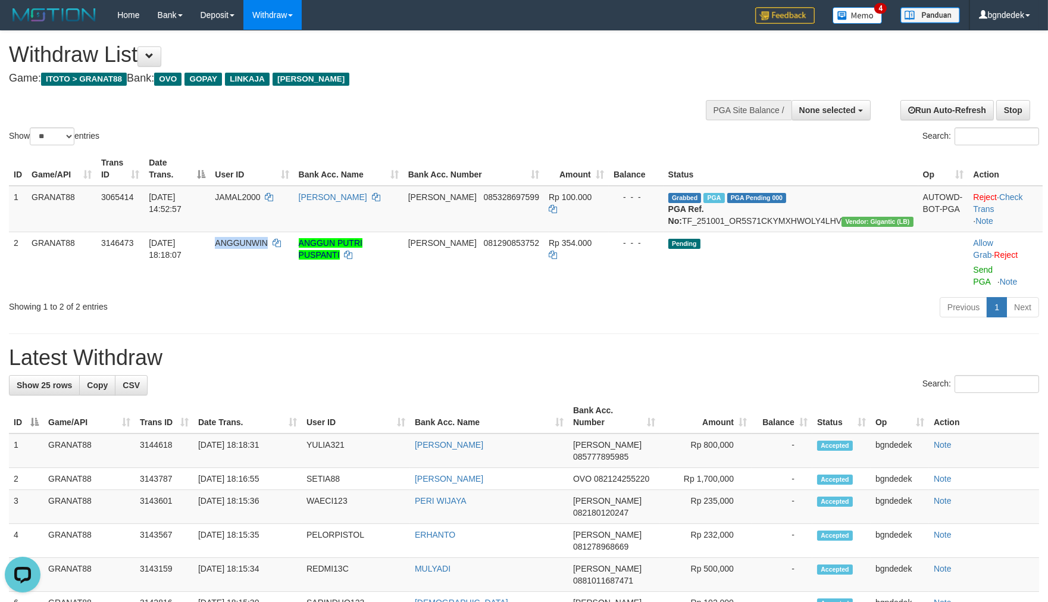
copy span "ANGGUNWIN"
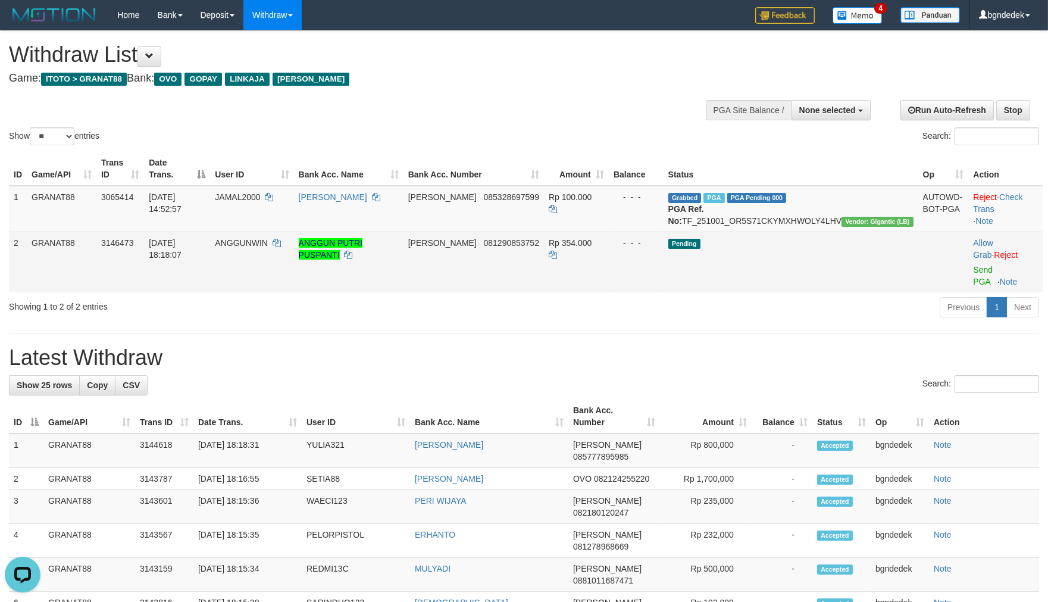
click at [592, 248] on span "Rp 354.000" at bounding box center [570, 243] width 43 height 10
drag, startPoint x: 627, startPoint y: 253, endPoint x: 621, endPoint y: 253, distance: 6.5
click at [592, 248] on span "Rp 354.000" at bounding box center [570, 243] width 43 height 10
copy span "354.000"
click at [980, 267] on link "Send PGA" at bounding box center [983, 275] width 20 height 21
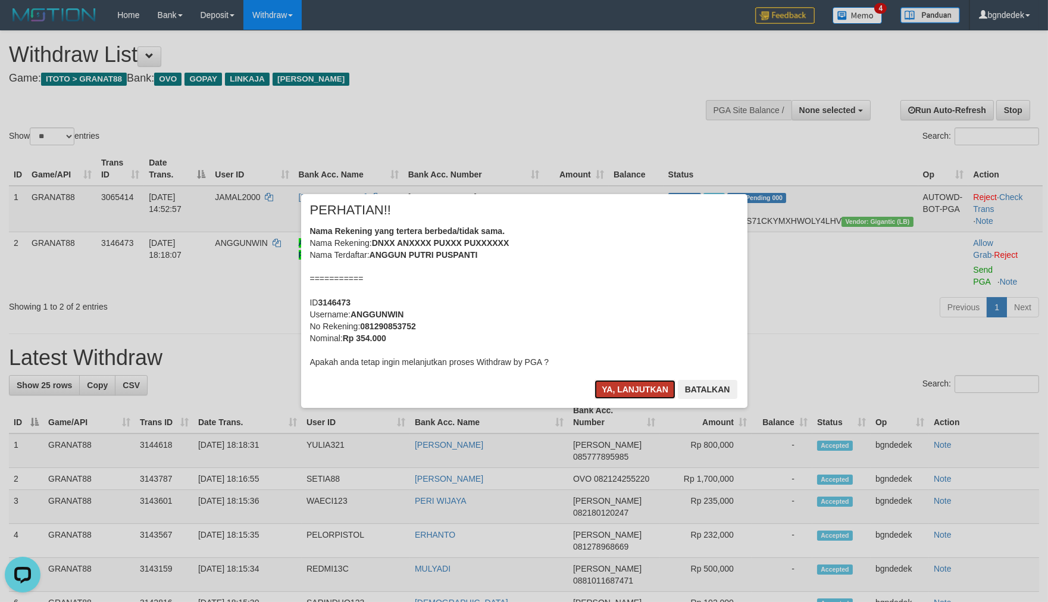
click at [635, 385] on button "Ya, lanjutkan" at bounding box center [635, 389] width 81 height 19
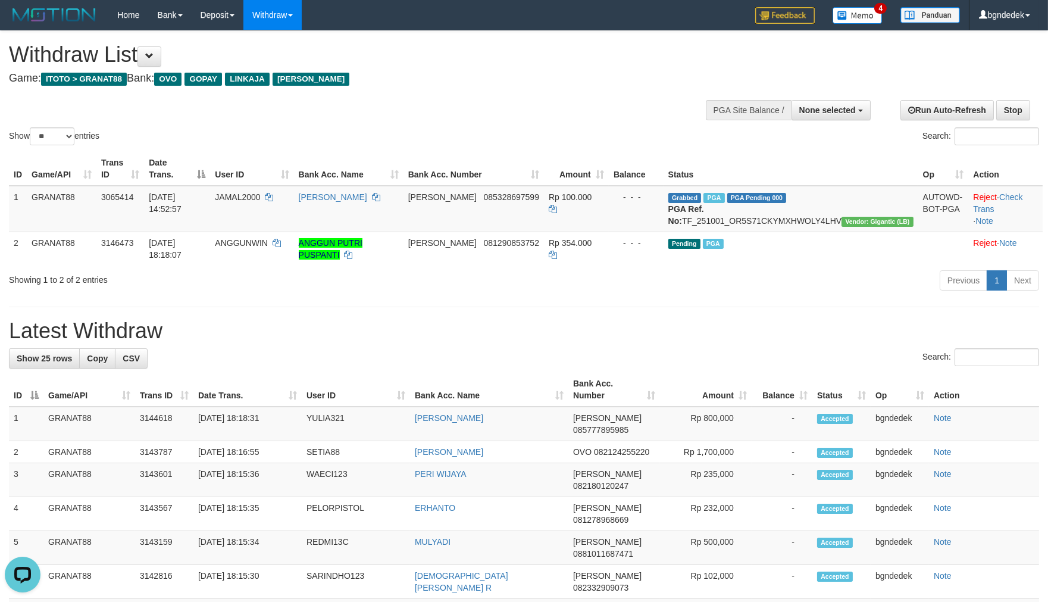
click at [630, 112] on div "Show ** ** ** *** entries Search:" at bounding box center [524, 89] width 1048 height 117
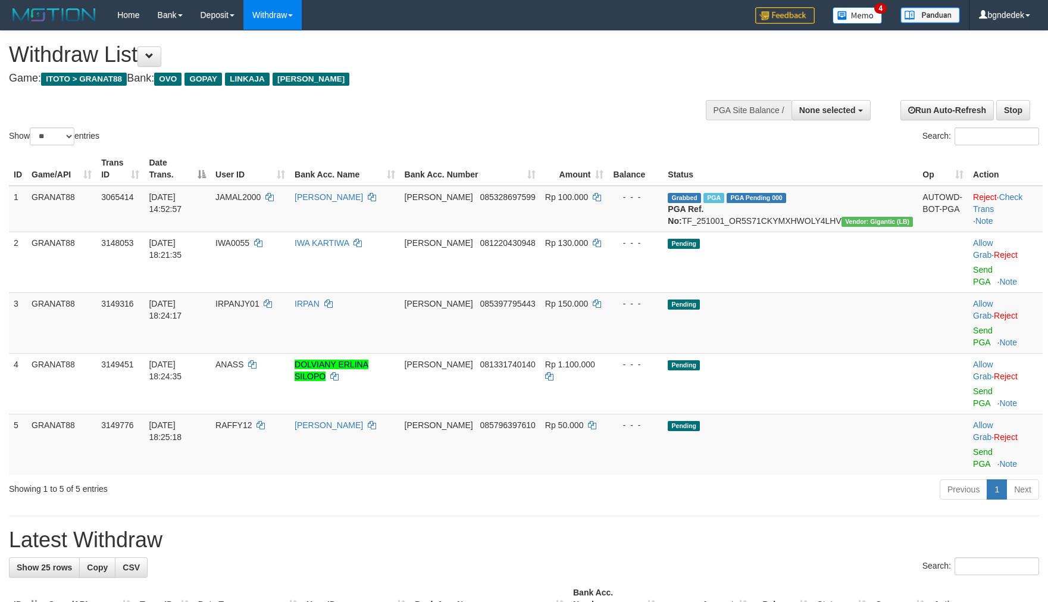
select select
select select "**"
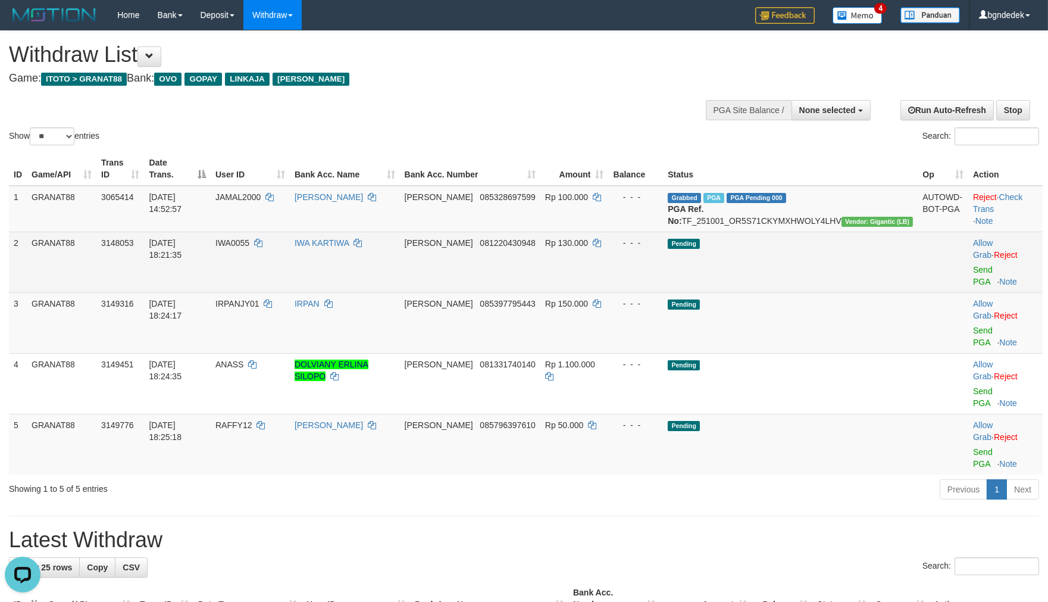
click at [271, 261] on td "IWA0055" at bounding box center [250, 262] width 79 height 61
click at [267, 261] on td "IWA0055" at bounding box center [250, 262] width 79 height 61
copy span "IWA0055"
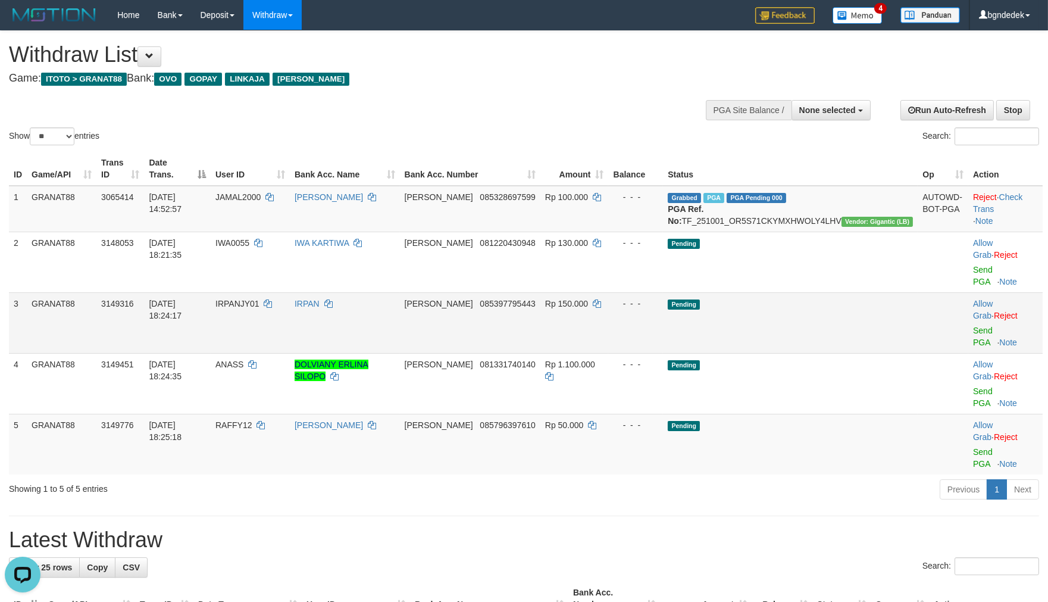
click at [260, 299] on span "IRPANJY01" at bounding box center [237, 304] width 44 height 10
copy span "IRPANJY01"
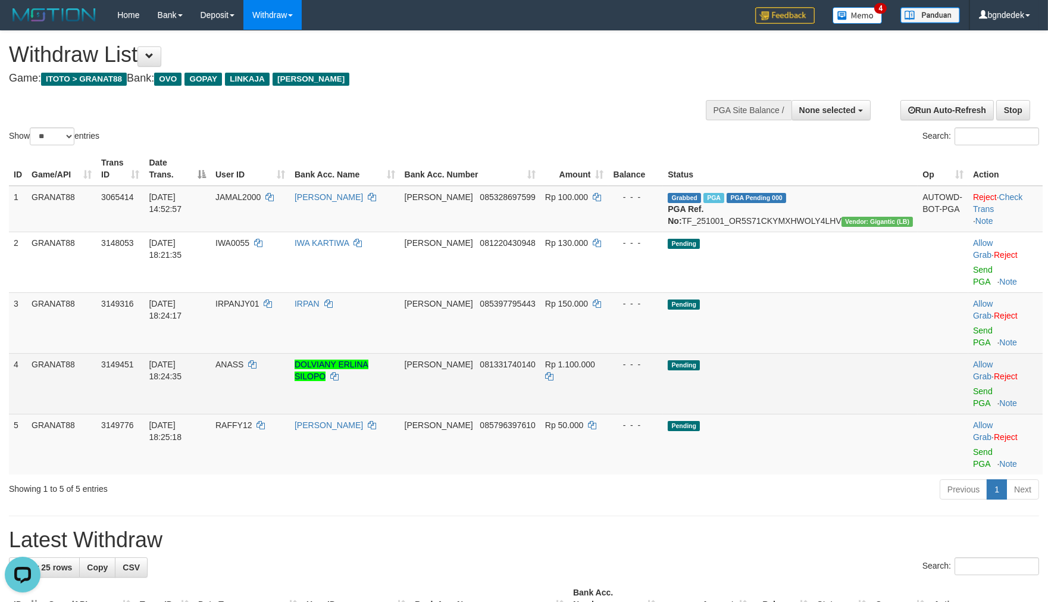
click at [243, 360] on span "ANASS" at bounding box center [229, 365] width 28 height 10
drag, startPoint x: 273, startPoint y: 323, endPoint x: 266, endPoint y: 323, distance: 6.5
click at [243, 360] on span "ANASS" at bounding box center [229, 365] width 28 height 10
copy span "ANASS"
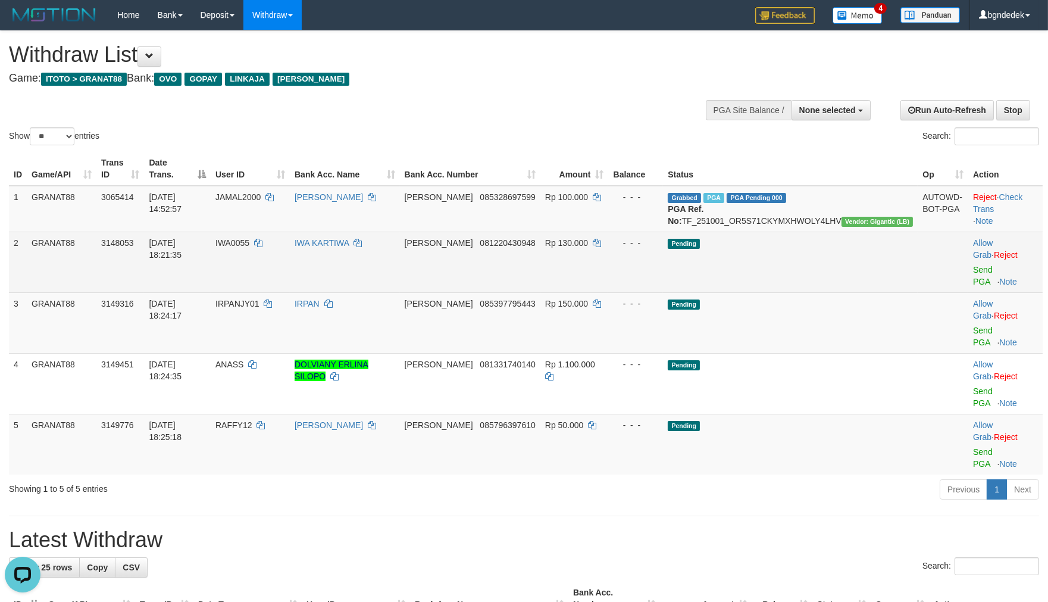
click at [588, 248] on span "Rp 130.000" at bounding box center [566, 243] width 43 height 10
copy span "130.000"
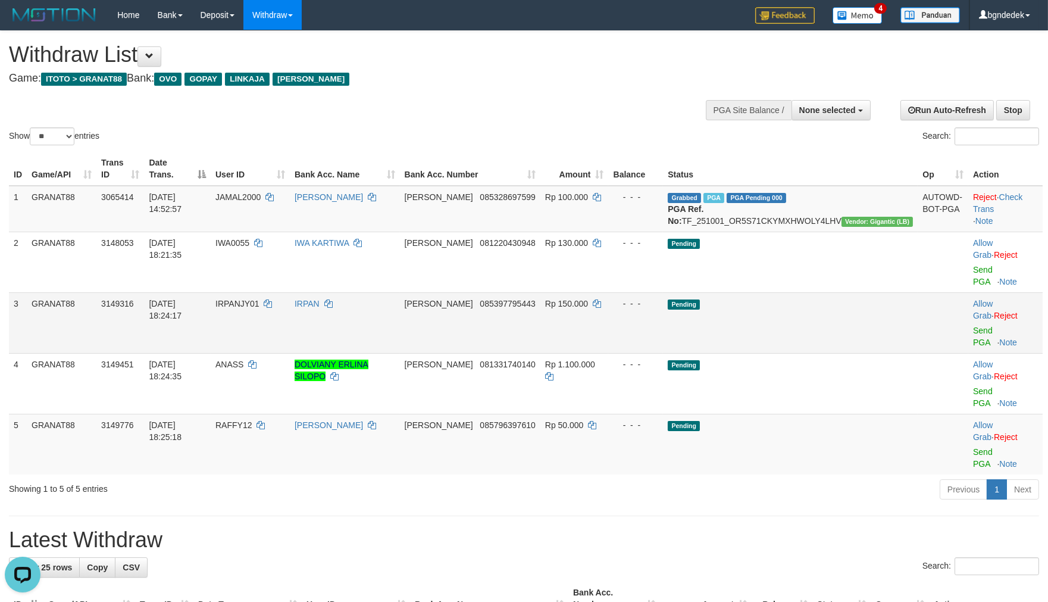
click at [588, 299] on span "Rp 150.000" at bounding box center [566, 304] width 43 height 10
drag, startPoint x: 611, startPoint y: 293, endPoint x: 620, endPoint y: 294, distance: 9.6
click at [588, 299] on span "Rp 150.000" at bounding box center [566, 304] width 43 height 10
copy span "150.000"
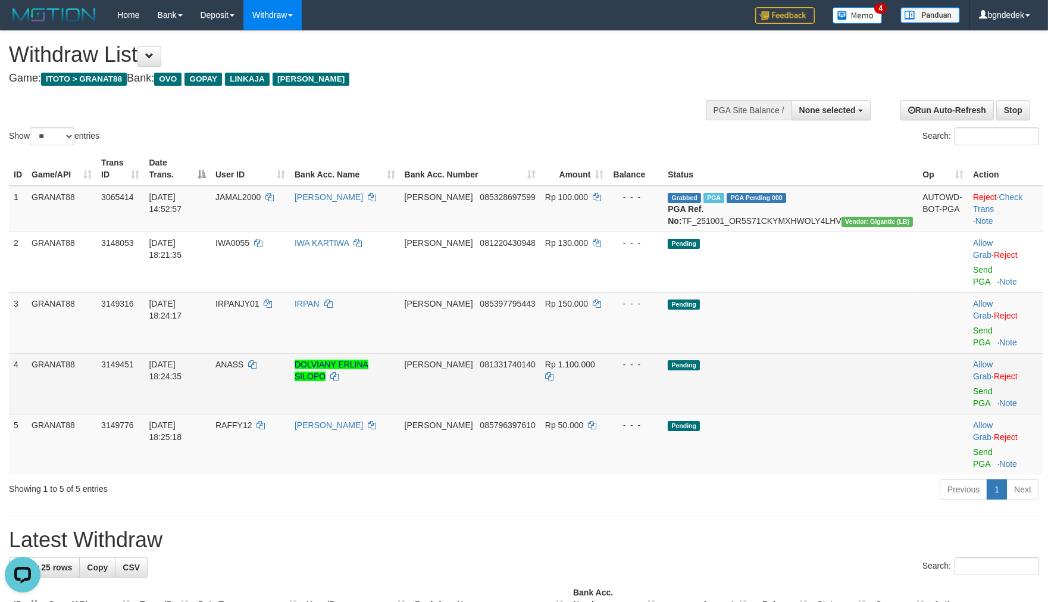
click at [595, 360] on span "Rp 1.100.000" at bounding box center [570, 365] width 50 height 10
drag, startPoint x: 629, startPoint y: 326, endPoint x: 621, endPoint y: 326, distance: 7.7
click at [595, 360] on span "Rp 1.100.000" at bounding box center [570, 365] width 50 height 10
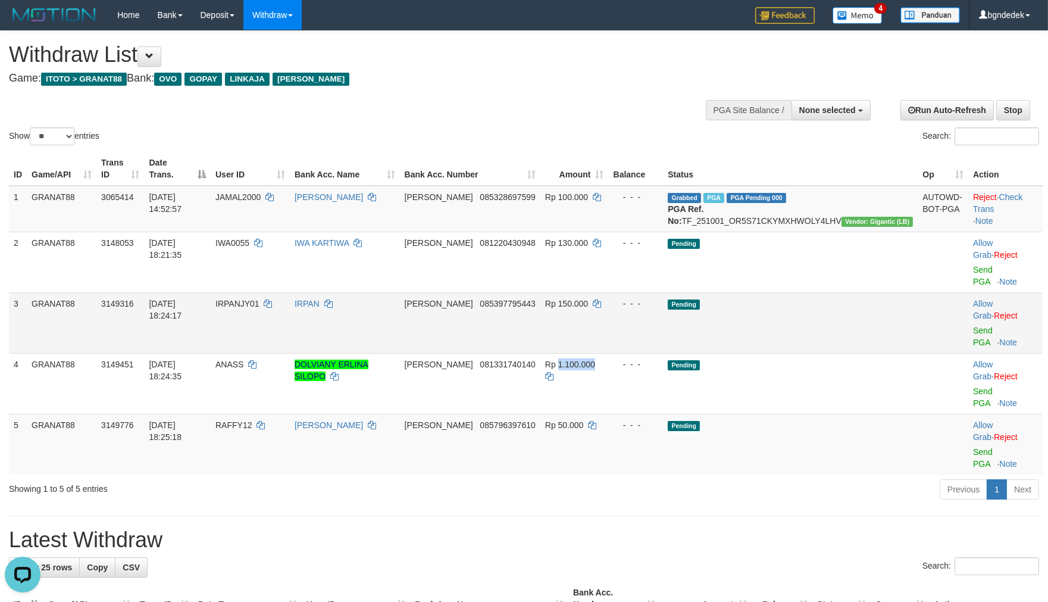
copy span "1.100.000"
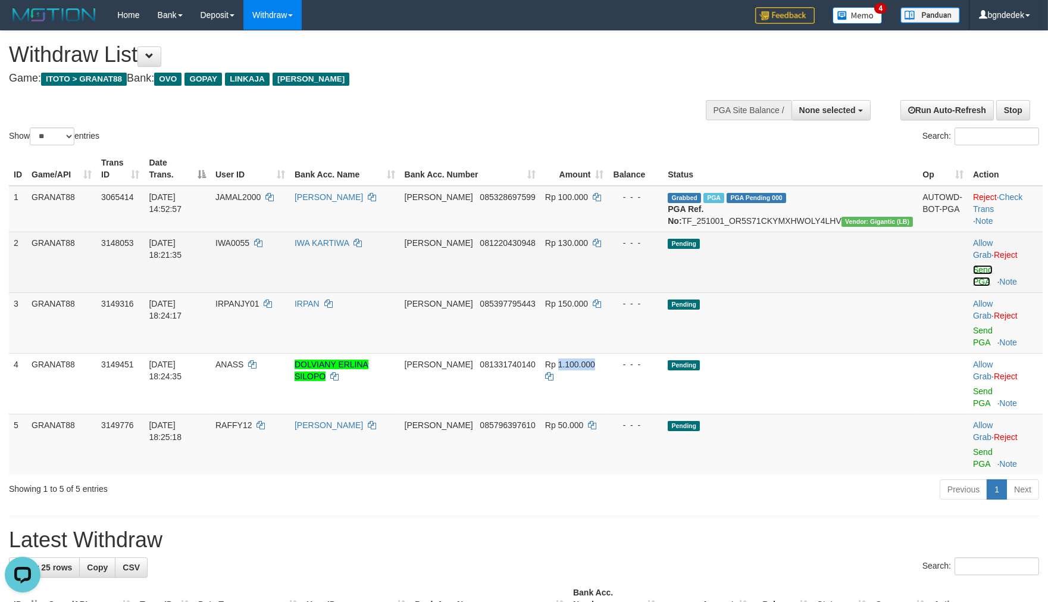
click at [973, 269] on link "Send PGA" at bounding box center [983, 275] width 20 height 21
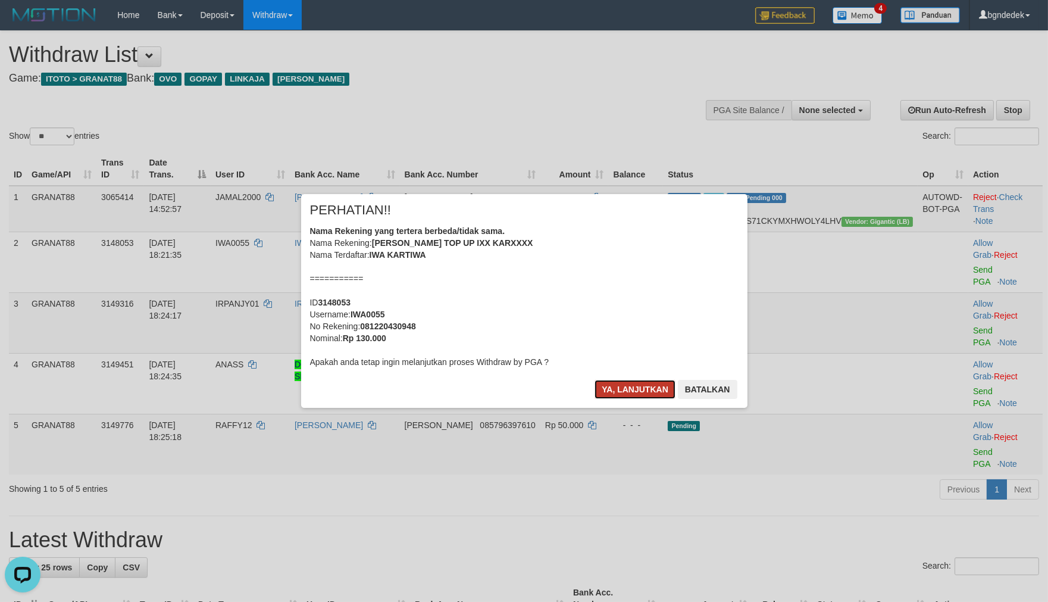
click at [615, 388] on button "Ya, lanjutkan" at bounding box center [635, 389] width 81 height 19
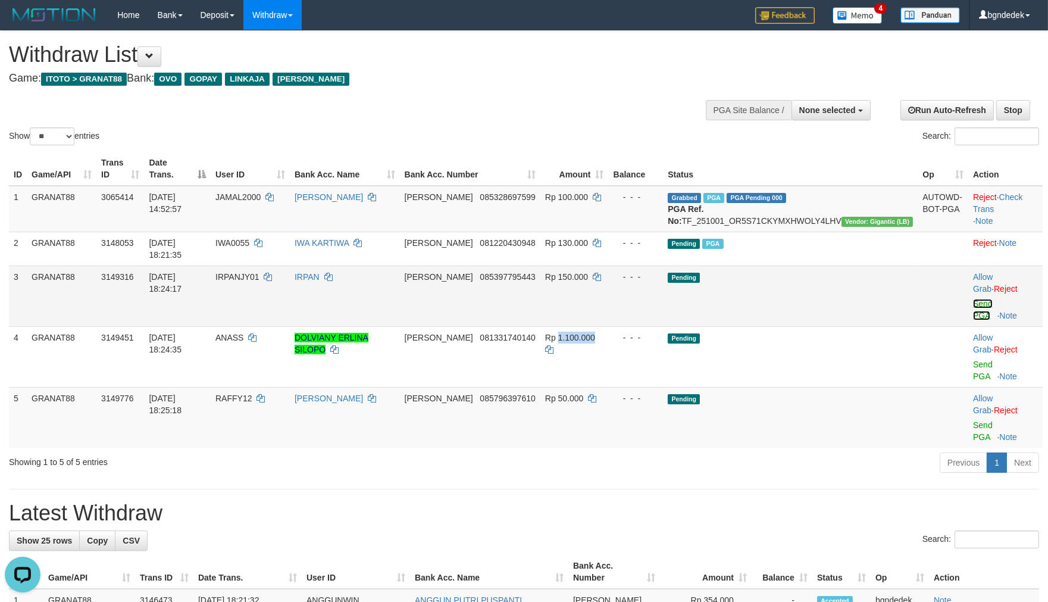
click at [974, 299] on link "Send PGA" at bounding box center [983, 309] width 20 height 21
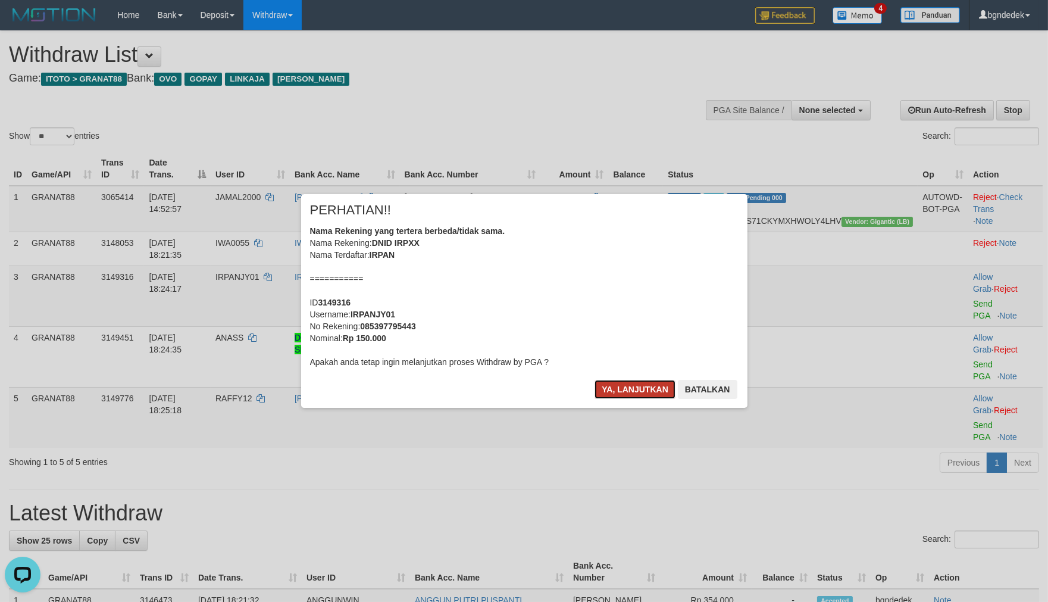
drag, startPoint x: 626, startPoint y: 386, endPoint x: 604, endPoint y: 382, distance: 23.0
click at [626, 386] on button "Ya, lanjutkan" at bounding box center [635, 389] width 81 height 19
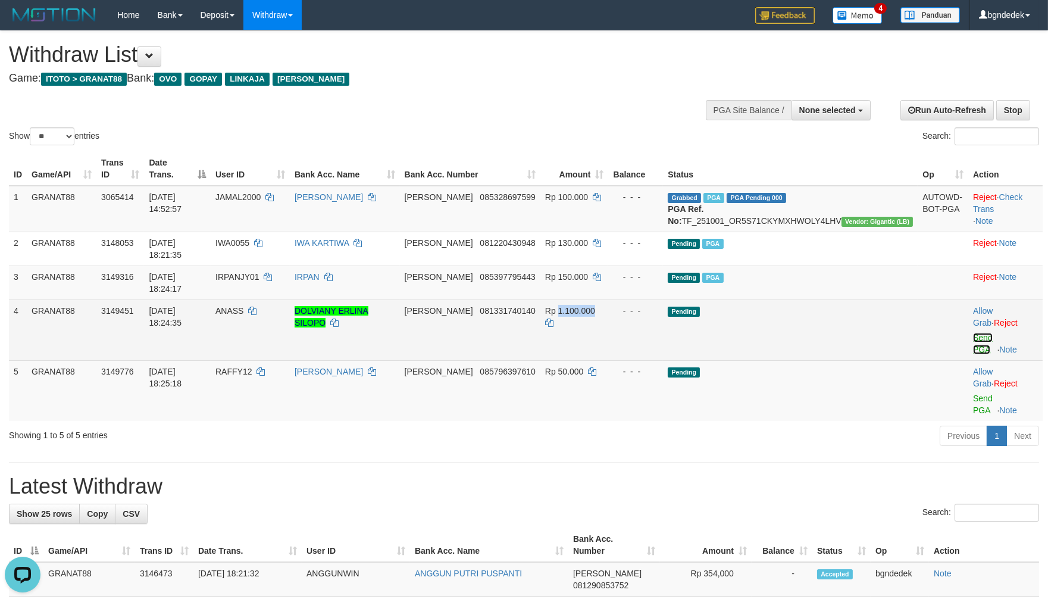
click at [973, 333] on link "Send PGA" at bounding box center [983, 343] width 20 height 21
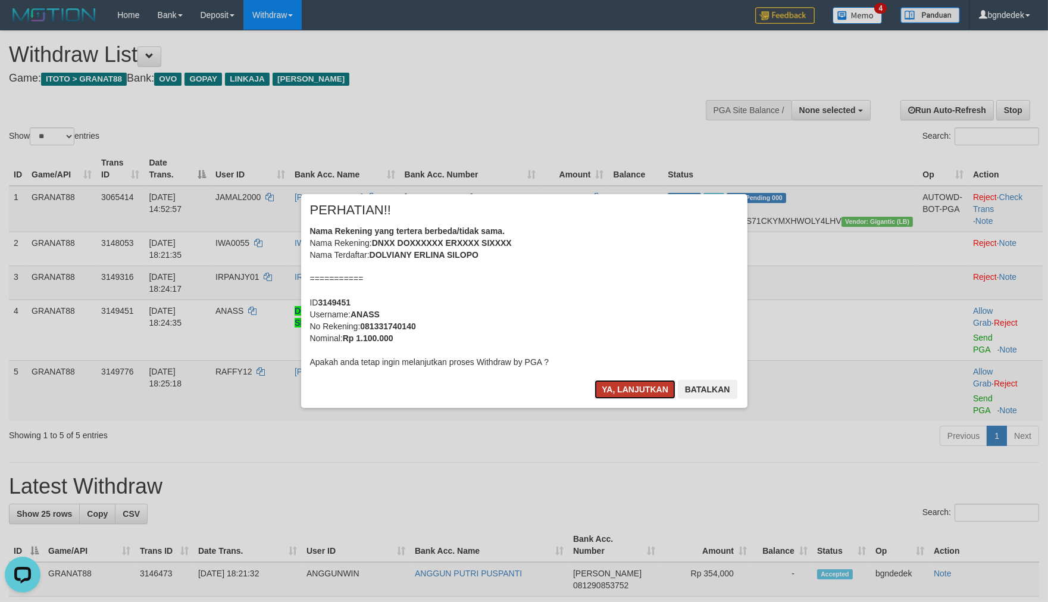
click at [632, 380] on button "Ya, lanjutkan" at bounding box center [635, 389] width 81 height 19
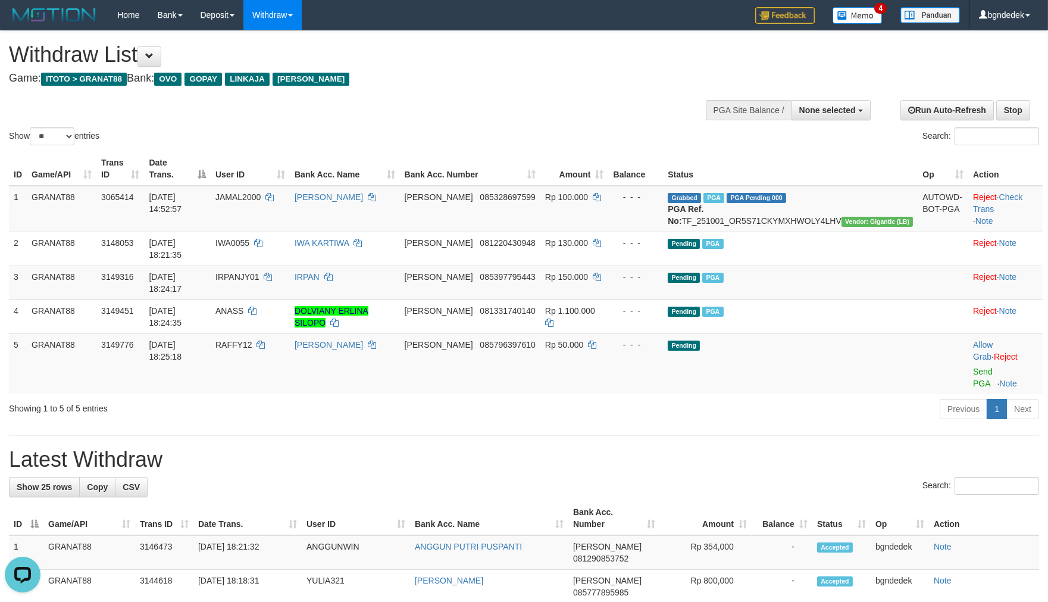
click at [523, 448] on h1 "Latest Withdraw" at bounding box center [524, 460] width 1030 height 24
select select
select select "**"
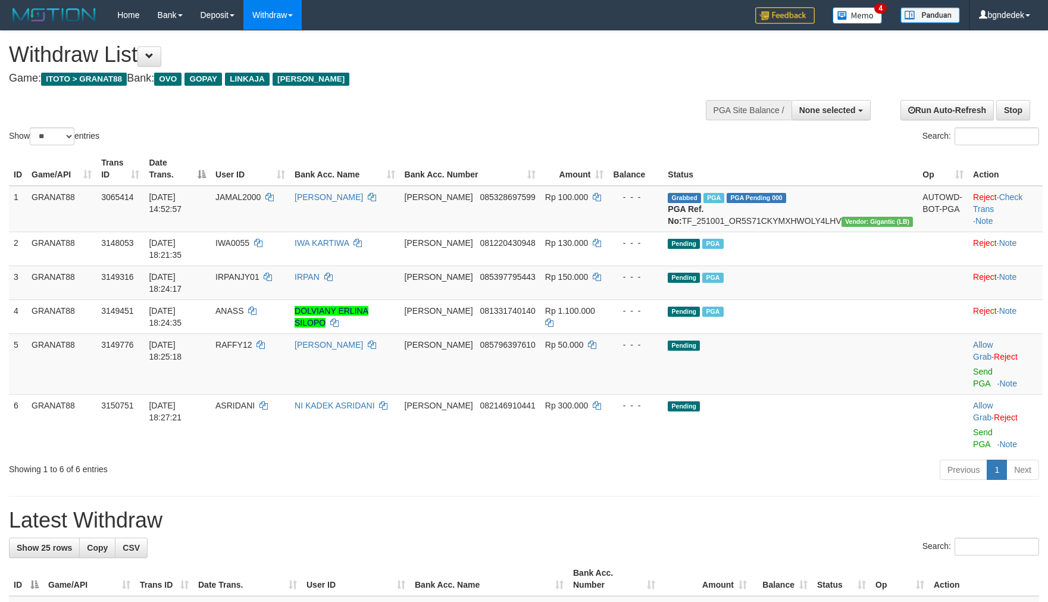
select select
select select "**"
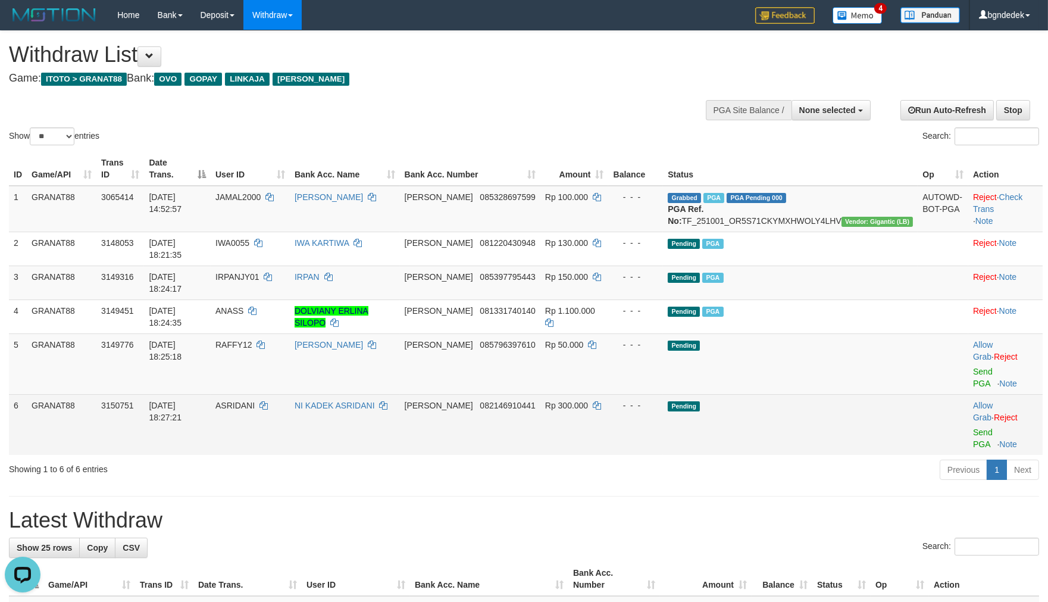
click at [255, 401] on span "ASRIDANI" at bounding box center [234, 406] width 39 height 10
drag, startPoint x: 288, startPoint y: 358, endPoint x: 281, endPoint y: 358, distance: 6.6
click at [255, 401] on span "ASRIDANI" at bounding box center [234, 406] width 39 height 10
copy span "ASRIDANI"
click at [588, 401] on span "Rp 300.000" at bounding box center [566, 406] width 43 height 10
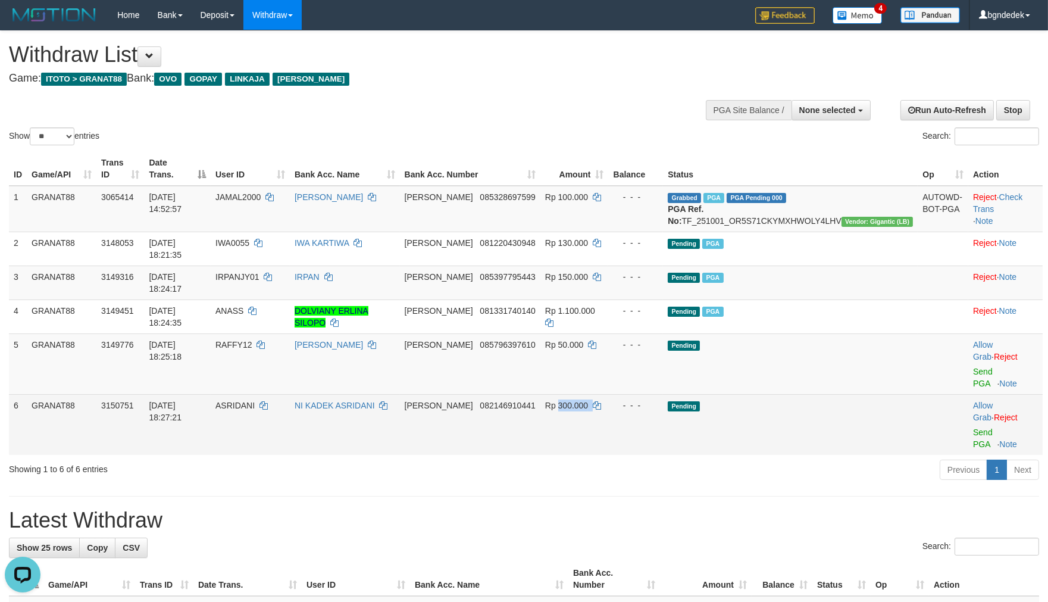
click at [588, 401] on span "Rp 300.000" at bounding box center [566, 406] width 43 height 10
copy span "300.000"
click at [973, 427] on link "Send PGA" at bounding box center [983, 437] width 20 height 21
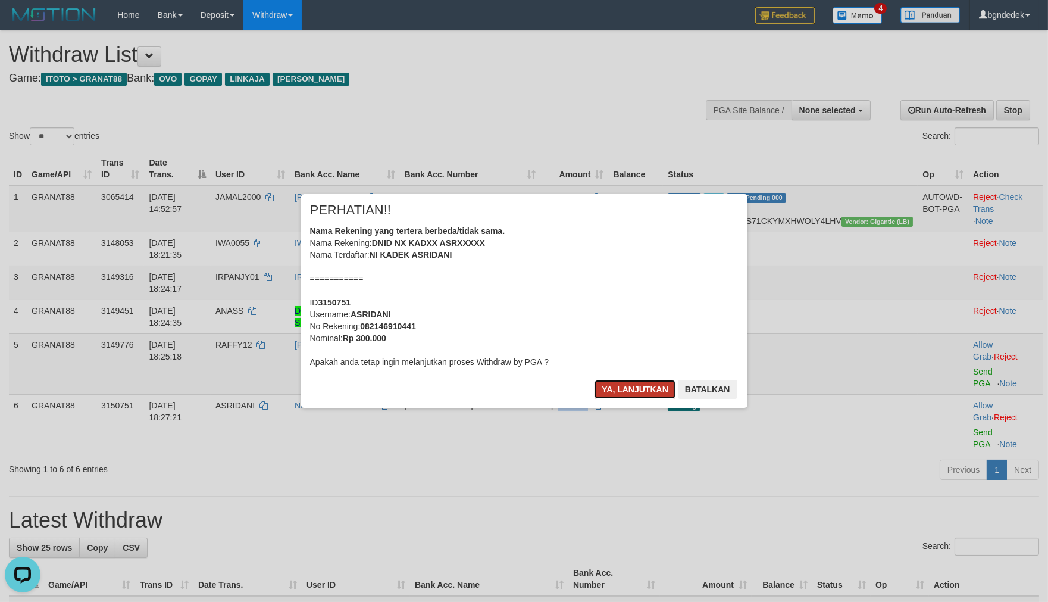
click at [614, 389] on button "Ya, lanjutkan" at bounding box center [635, 389] width 81 height 19
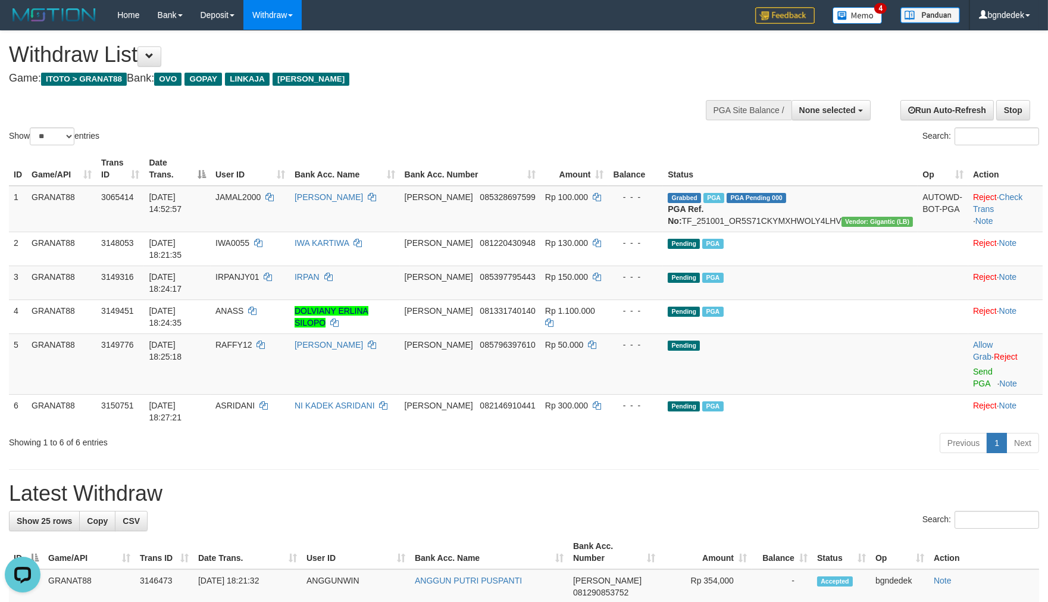
click at [817, 482] on h1 "Latest Withdraw" at bounding box center [524, 494] width 1030 height 24
click at [401, 482] on h1 "Latest Withdraw" at bounding box center [524, 494] width 1030 height 24
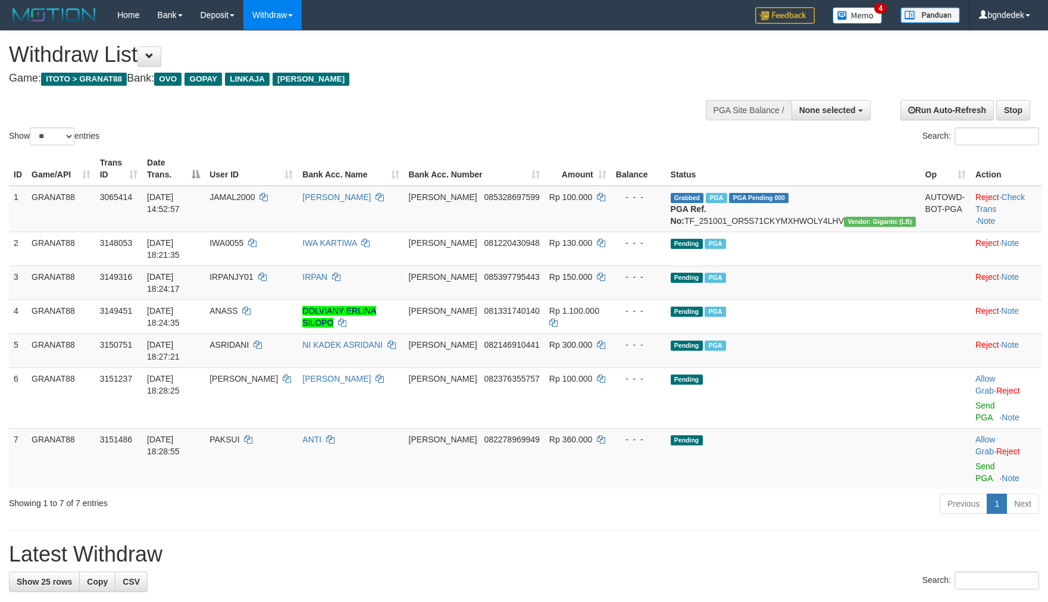
select select
select select "**"
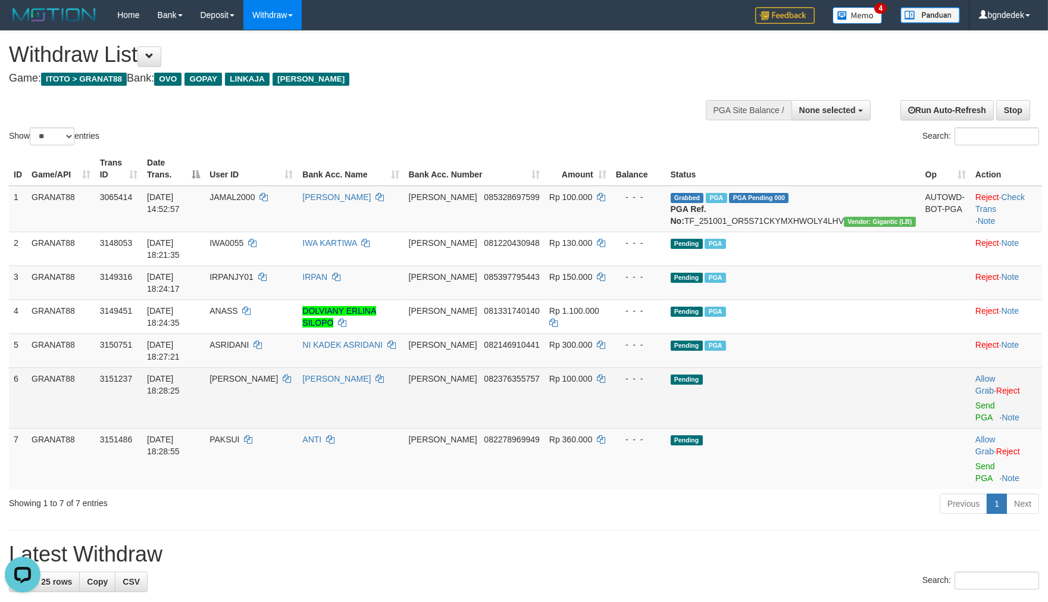
click at [278, 374] on span "[PERSON_NAME]" at bounding box center [244, 379] width 68 height 10
drag, startPoint x: 307, startPoint y: 339, endPoint x: 301, endPoint y: 337, distance: 7.0
click at [278, 374] on span "[PERSON_NAME]" at bounding box center [244, 379] width 68 height 10
copy span "[PERSON_NAME]"
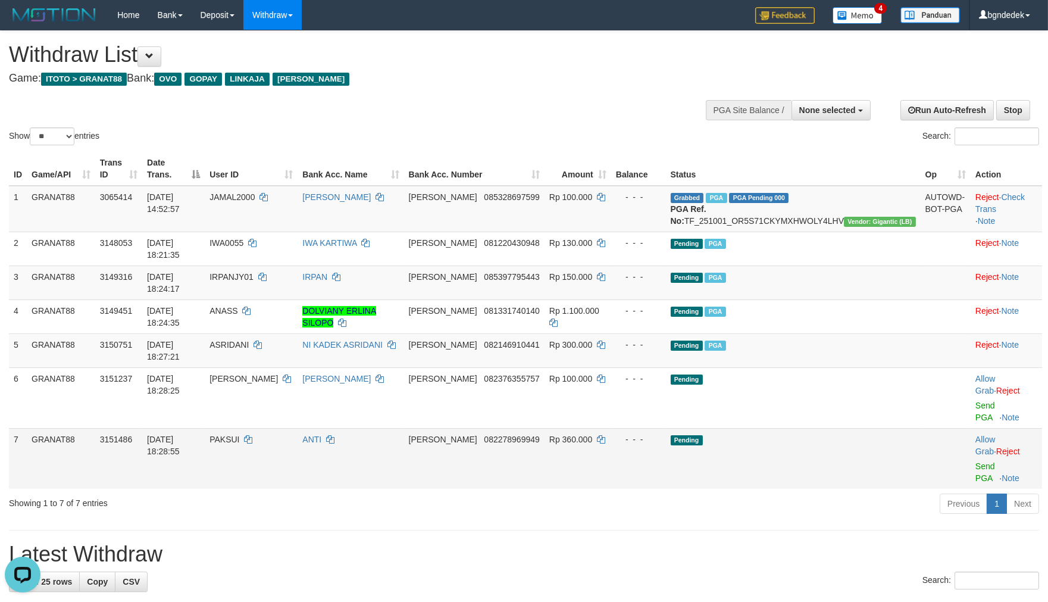
click at [239, 435] on span "PAKSUI" at bounding box center [225, 440] width 30 height 10
copy span "PAKSUI"
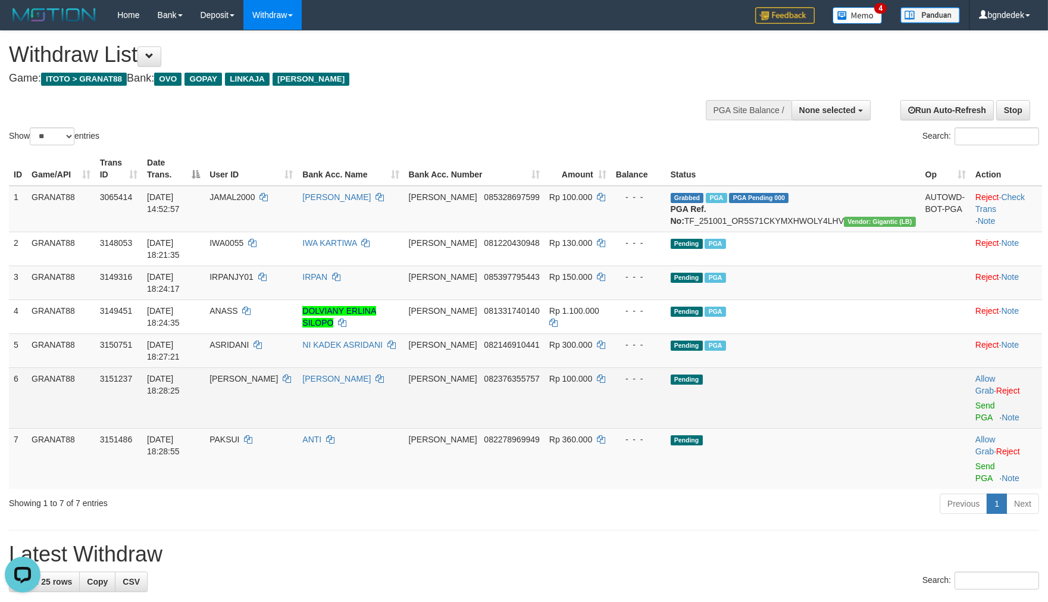
click at [592, 374] on span "Rp 100.000" at bounding box center [570, 379] width 43 height 10
drag, startPoint x: 623, startPoint y: 341, endPoint x: 617, endPoint y: 340, distance: 6.7
click at [592, 374] on span "Rp 100.000" at bounding box center [570, 379] width 43 height 10
copy span "100.000"
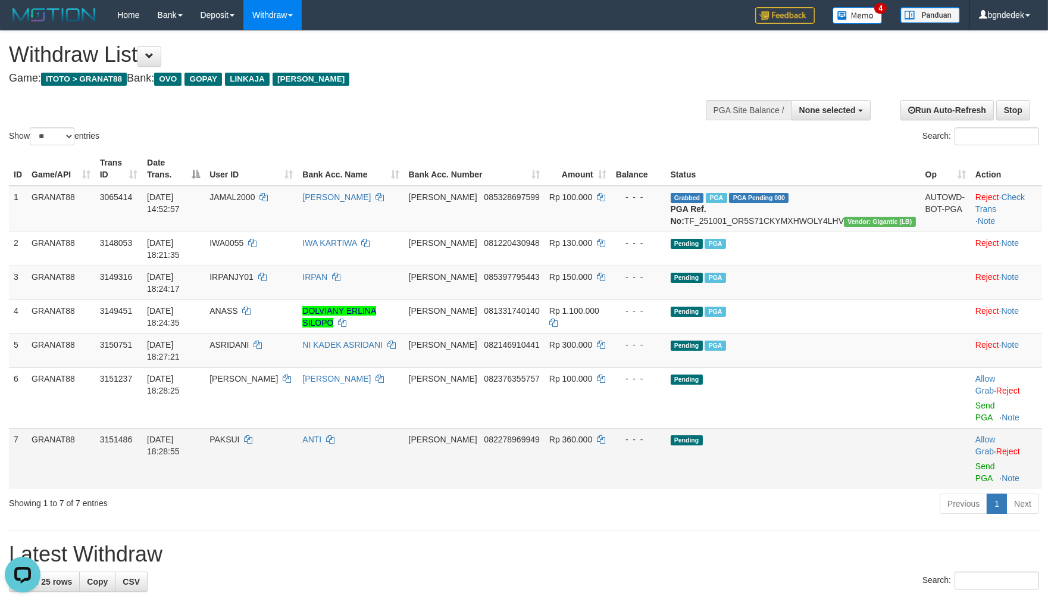
click at [611, 428] on td "Rp 360.000" at bounding box center [578, 458] width 67 height 61
copy span "360.000"
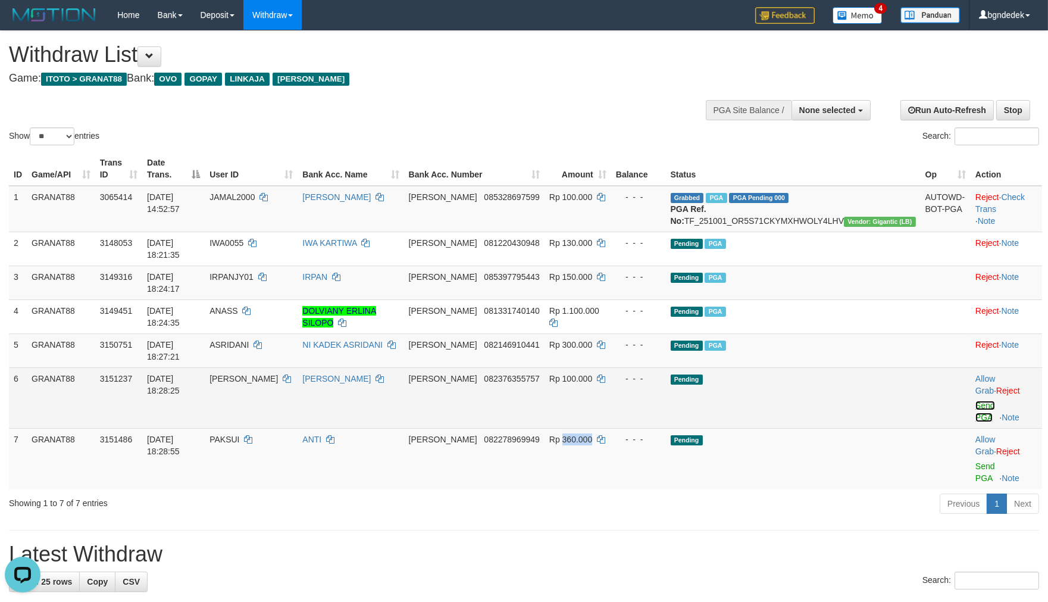
click at [976, 401] on link "Send PGA" at bounding box center [986, 411] width 20 height 21
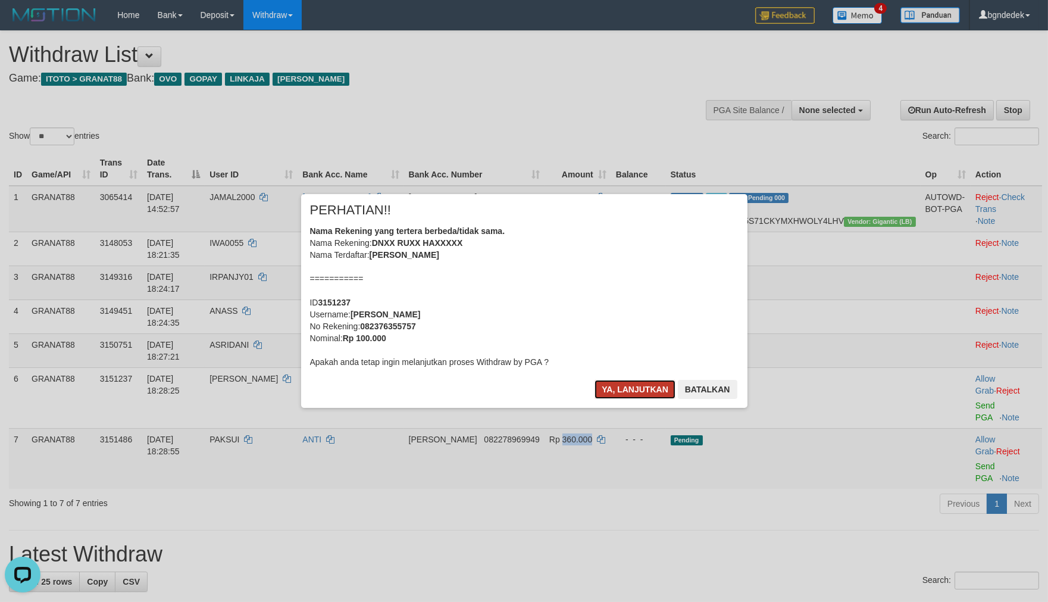
click at [646, 383] on button "Ya, lanjutkan" at bounding box center [635, 389] width 81 height 19
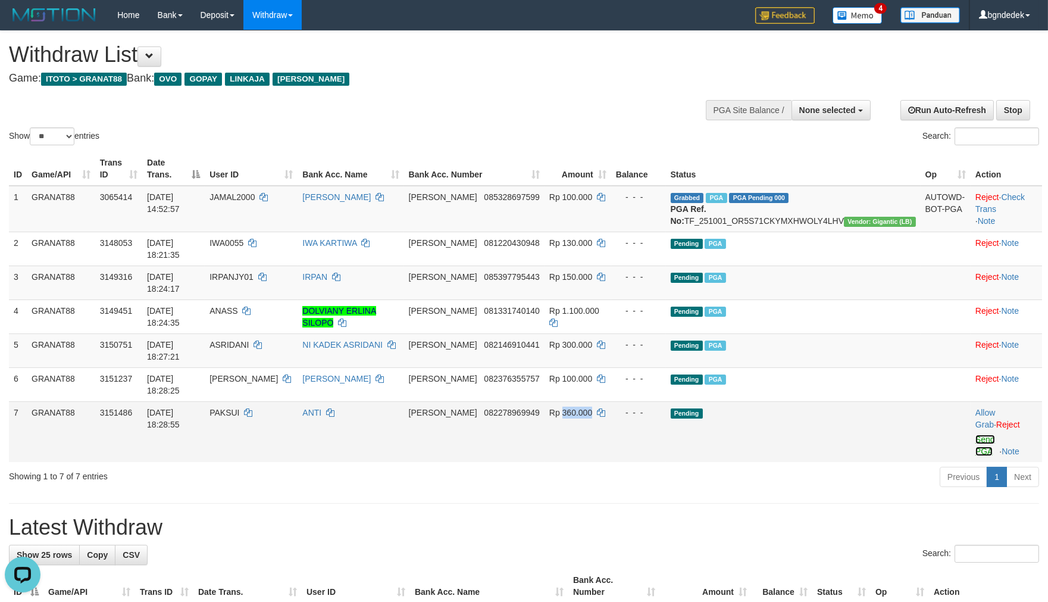
click at [976, 435] on link "Send PGA" at bounding box center [986, 445] width 20 height 21
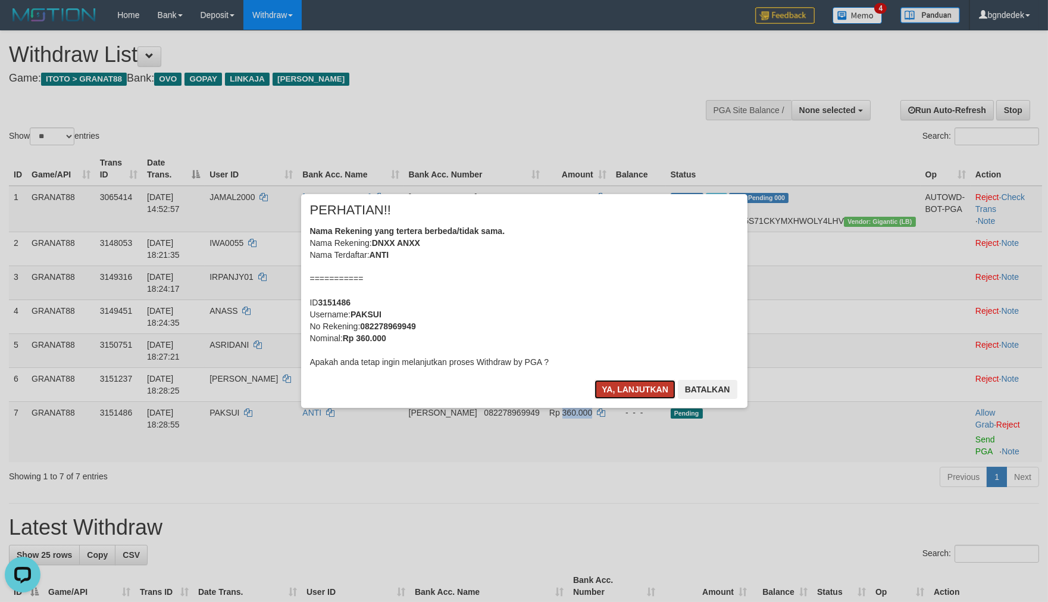
click at [623, 391] on button "Ya, lanjutkan" at bounding box center [635, 389] width 81 height 19
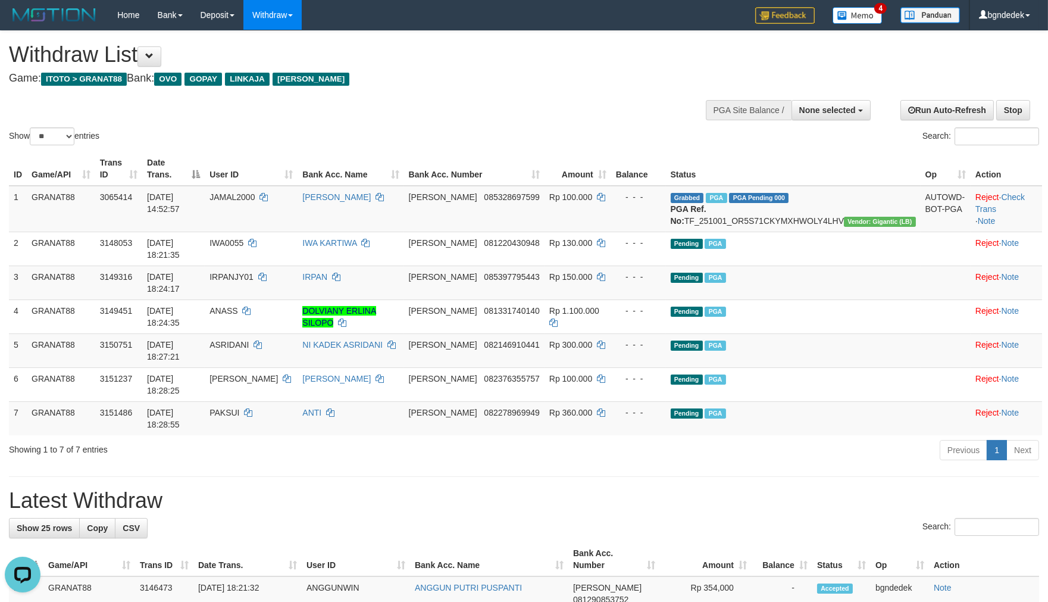
click at [760, 489] on h1 "Latest Withdraw" at bounding box center [524, 501] width 1030 height 24
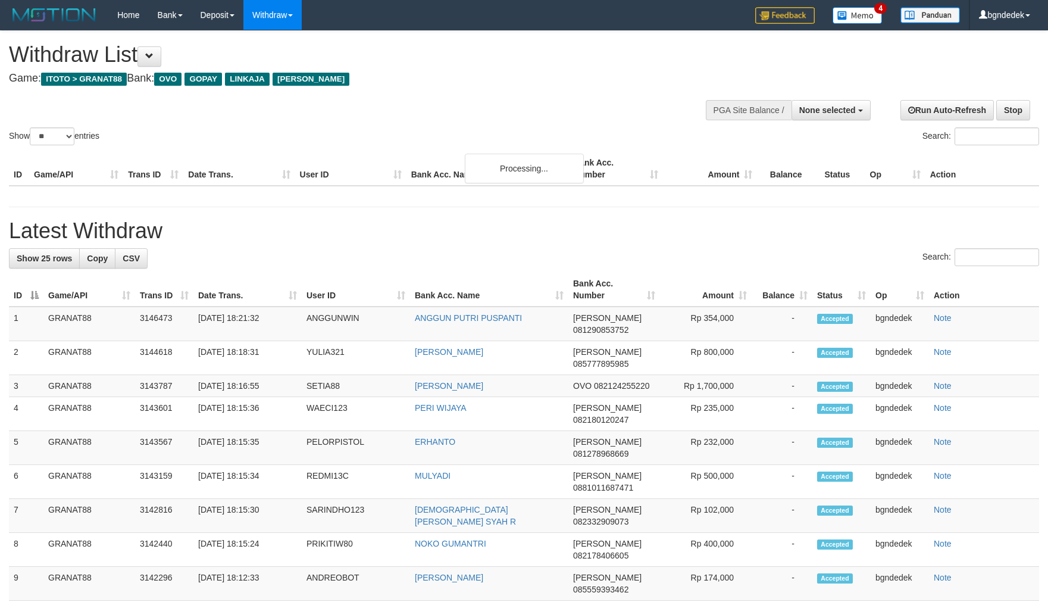
select select
select select "**"
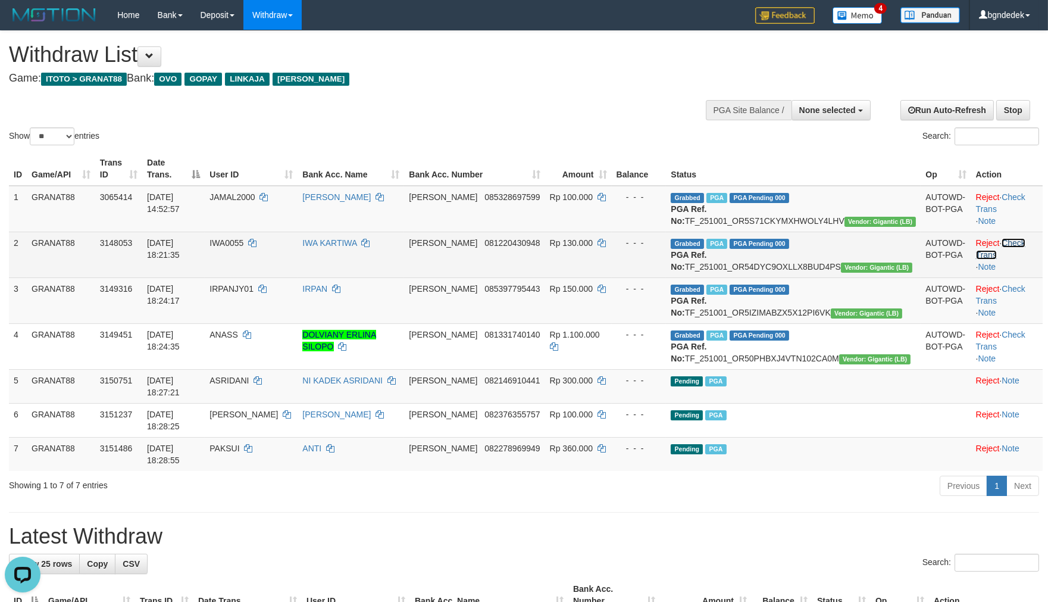
drag, startPoint x: 1008, startPoint y: 253, endPoint x: 1008, endPoint y: 288, distance: 35.1
click at [1008, 253] on link "Check Trans" at bounding box center [1000, 248] width 49 height 21
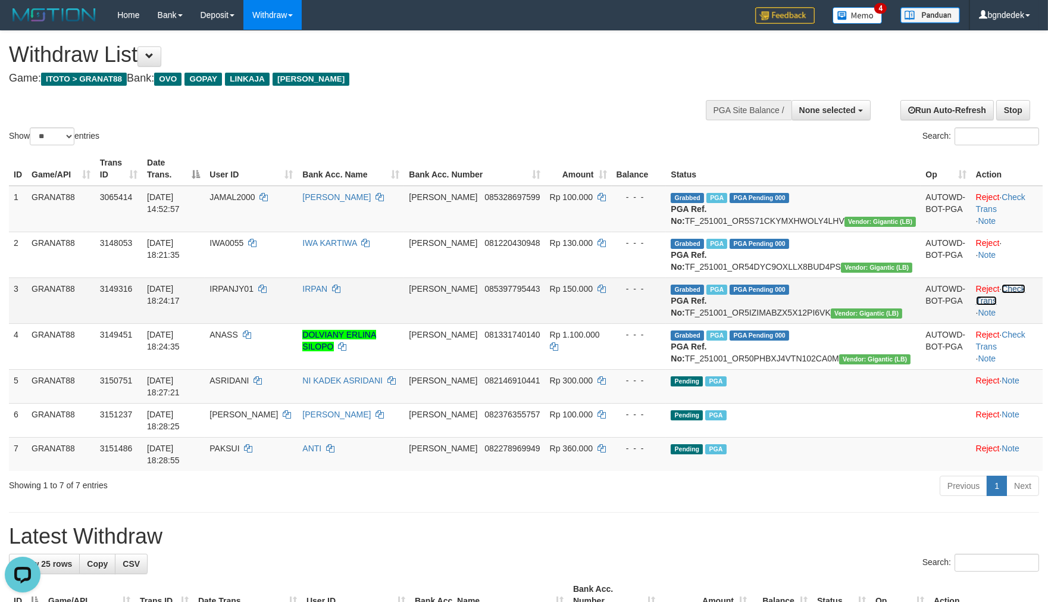
click at [997, 305] on link "Check Trans" at bounding box center [1000, 294] width 49 height 21
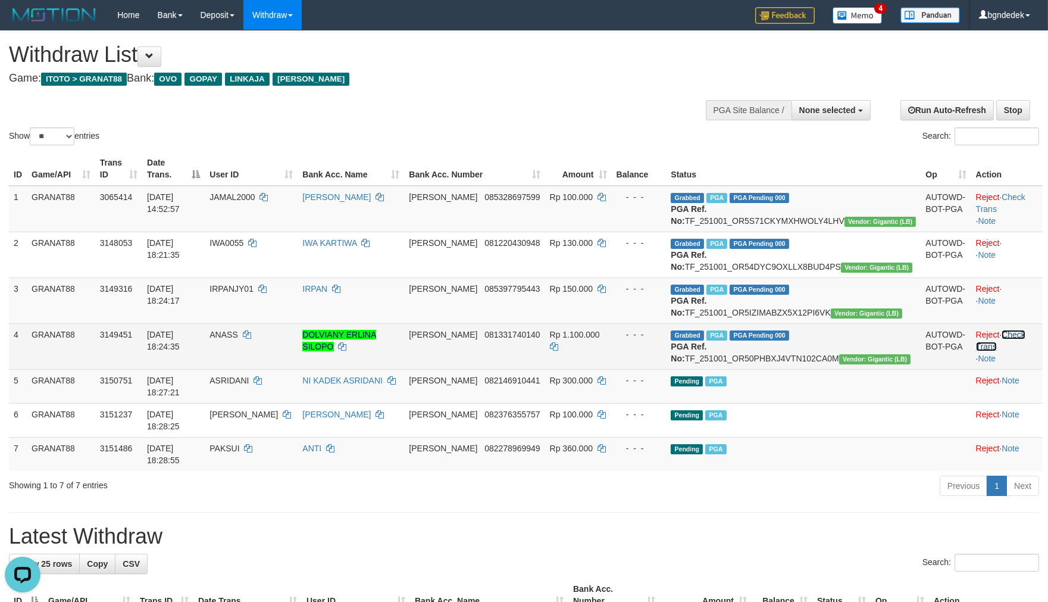
click at [1014, 351] on link "Check Trans" at bounding box center [1000, 340] width 49 height 21
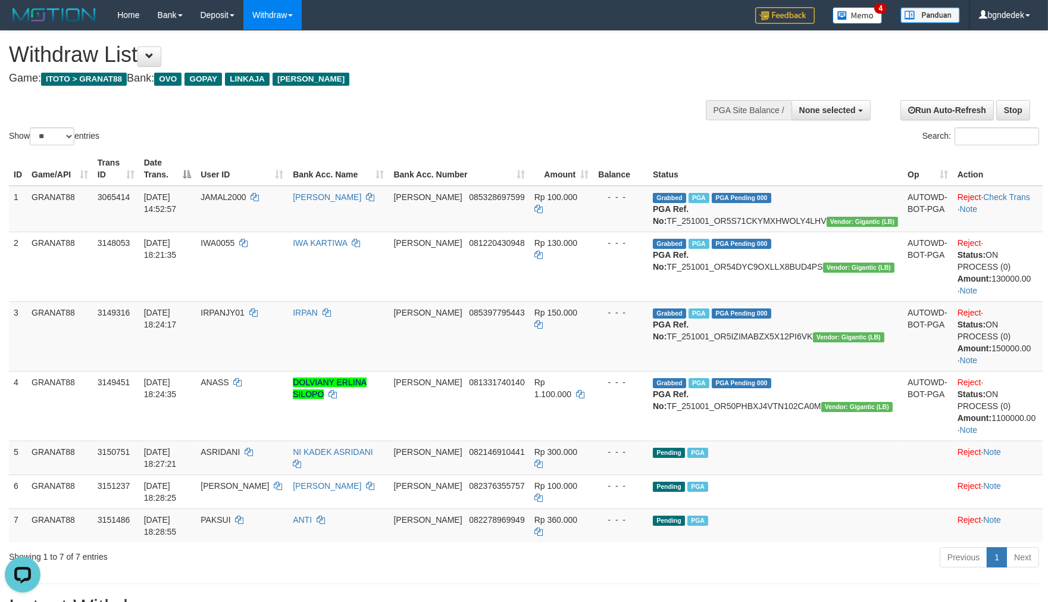
click at [616, 596] on h1 "Latest Withdraw" at bounding box center [524, 608] width 1030 height 24
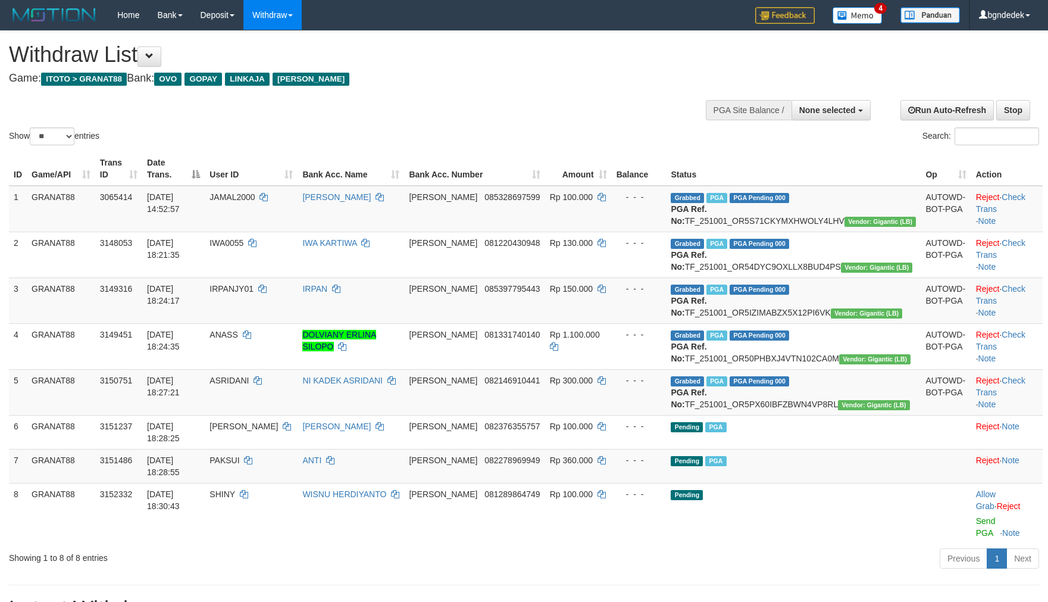
select select
select select "**"
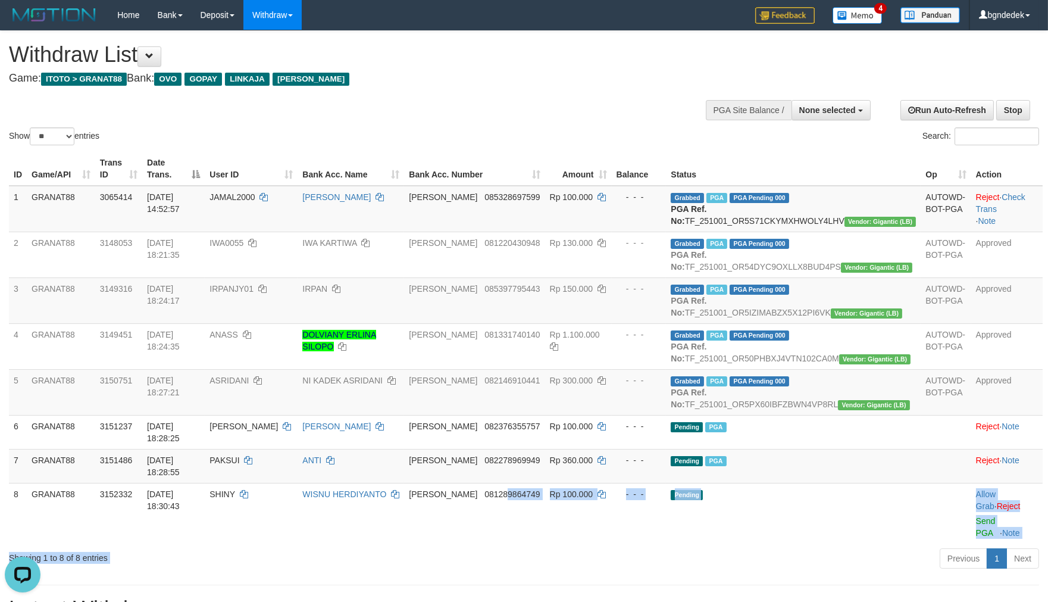
drag, startPoint x: 550, startPoint y: 554, endPoint x: 546, endPoint y: 561, distance: 8.5
click at [546, 561] on div "Show ** ** ** *** entries Search: ID Game/API Trans ID Date Trans. User ID Bank…" at bounding box center [524, 301] width 1030 height 541
click at [558, 571] on div "Previous 1 Next" at bounding box center [743, 560] width 594 height 26
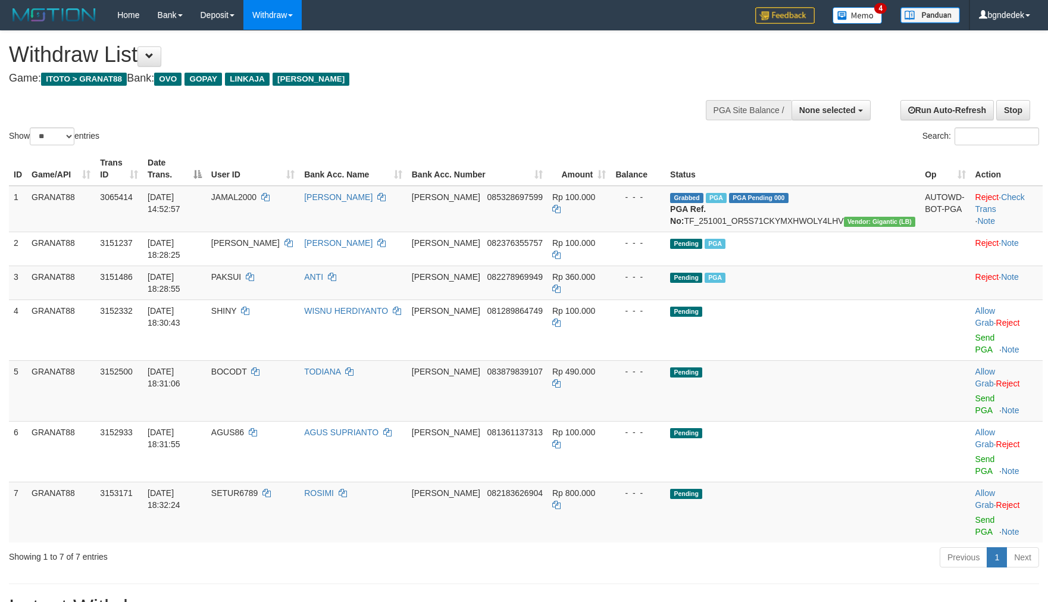
select select
select select "**"
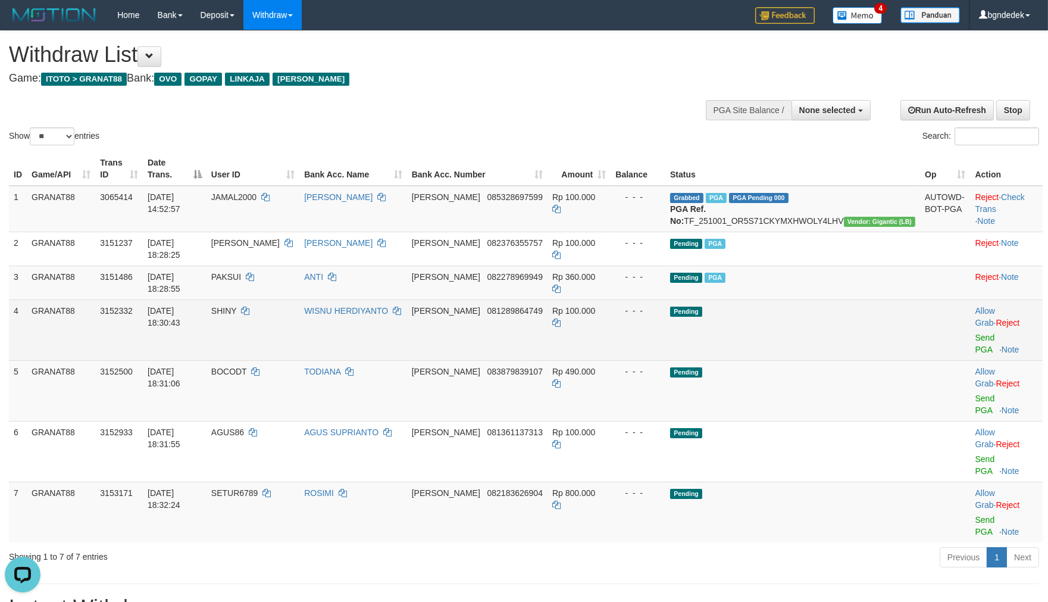
click at [237, 306] on span "SHINY" at bounding box center [224, 311] width 26 height 10
copy span "SHINY"
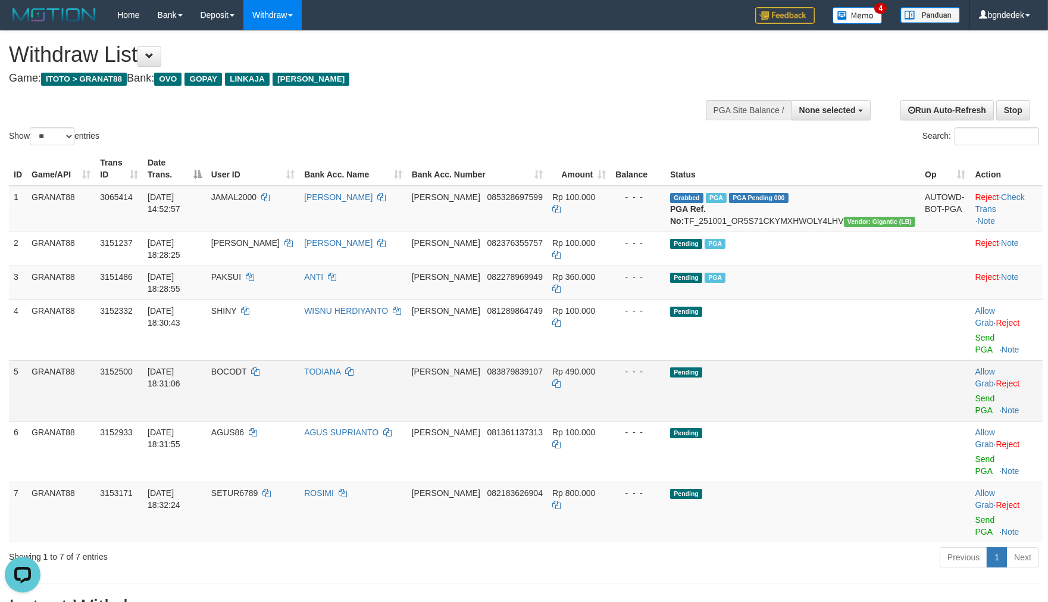
click at [247, 367] on span "BOCODT" at bounding box center [229, 372] width 36 height 10
drag, startPoint x: 278, startPoint y: 332, endPoint x: 272, endPoint y: 334, distance: 6.2
click at [247, 367] on span "BOCODT" at bounding box center [229, 372] width 36 height 10
copy span "BOCODT"
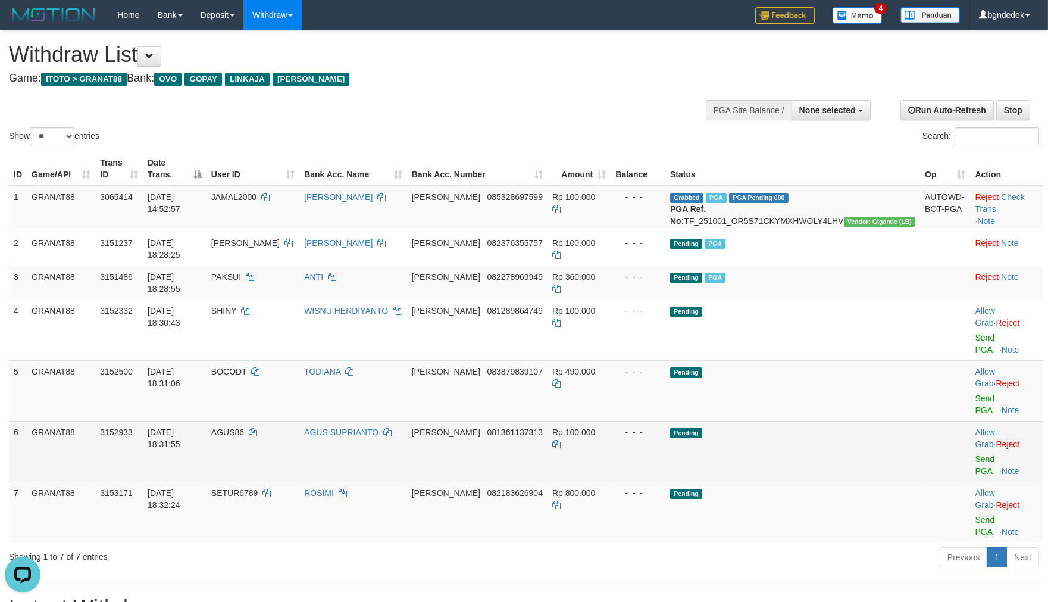
click at [244, 427] on span "AGUS86" at bounding box center [227, 432] width 33 height 10
drag, startPoint x: 280, startPoint y: 372, endPoint x: 266, endPoint y: 371, distance: 13.7
click at [244, 427] on span "AGUS86" at bounding box center [227, 432] width 33 height 10
copy span "AGUS86"
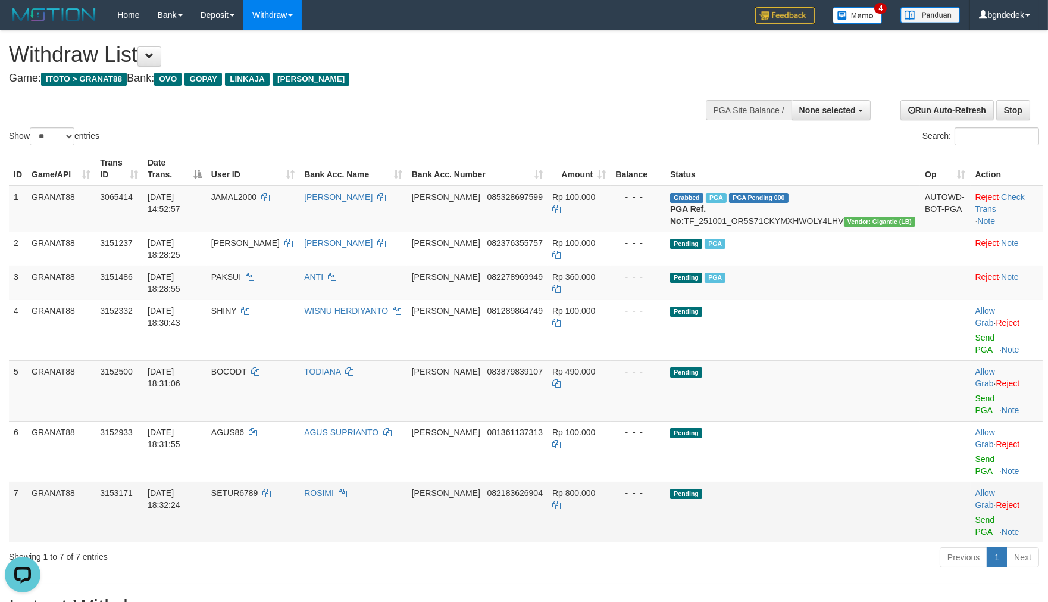
click at [258, 488] on span "SETUR6789" at bounding box center [234, 493] width 47 height 10
drag, startPoint x: 289, startPoint y: 405, endPoint x: 283, endPoint y: 404, distance: 6.1
click at [258, 488] on span "SETUR6789" at bounding box center [234, 493] width 47 height 10
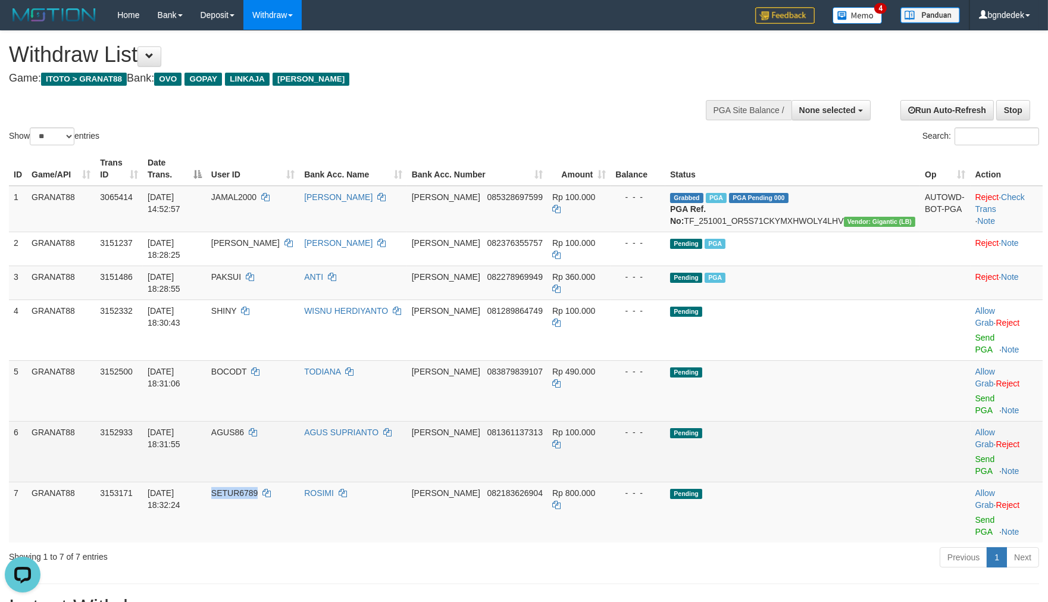
copy span "SETUR6789"
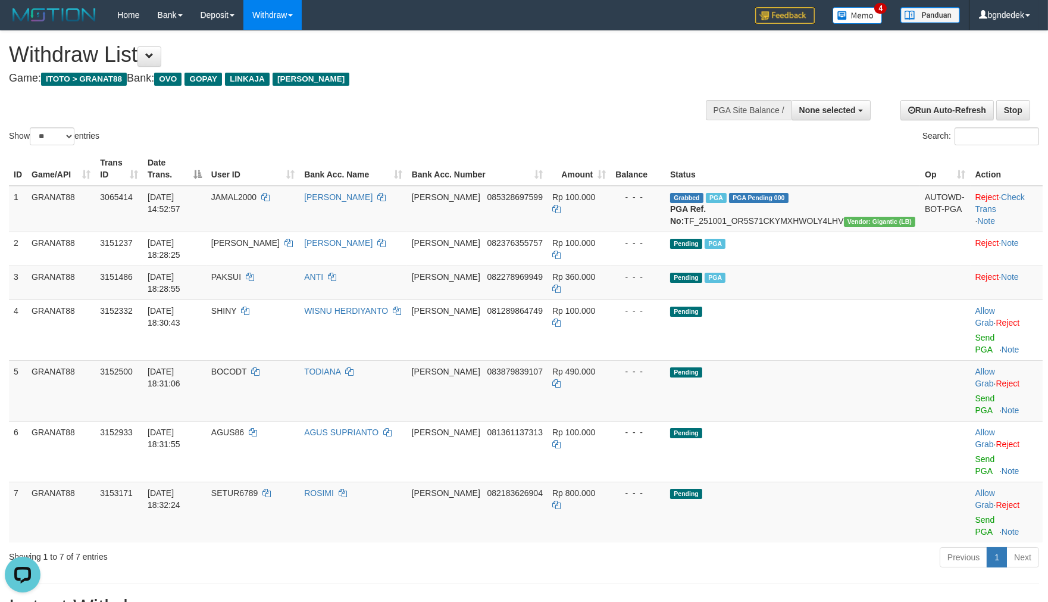
drag, startPoint x: 393, startPoint y: 455, endPoint x: 446, endPoint y: 447, distance: 53.6
click at [394, 546] on div "Showing 1 to 7 of 7 entries Previous 1 Next" at bounding box center [524, 559] width 1048 height 26
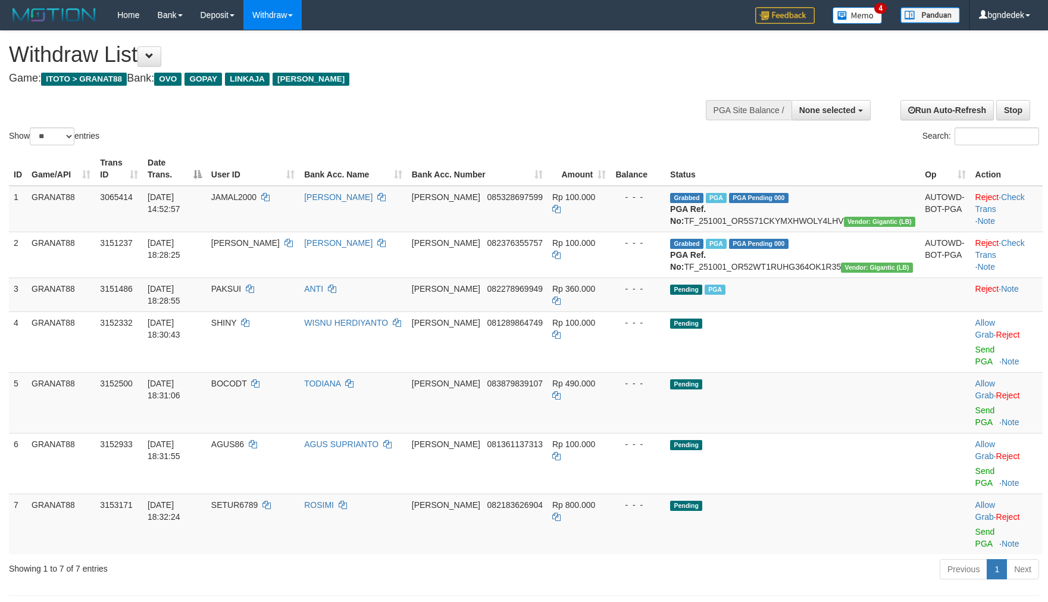
select select
select select "**"
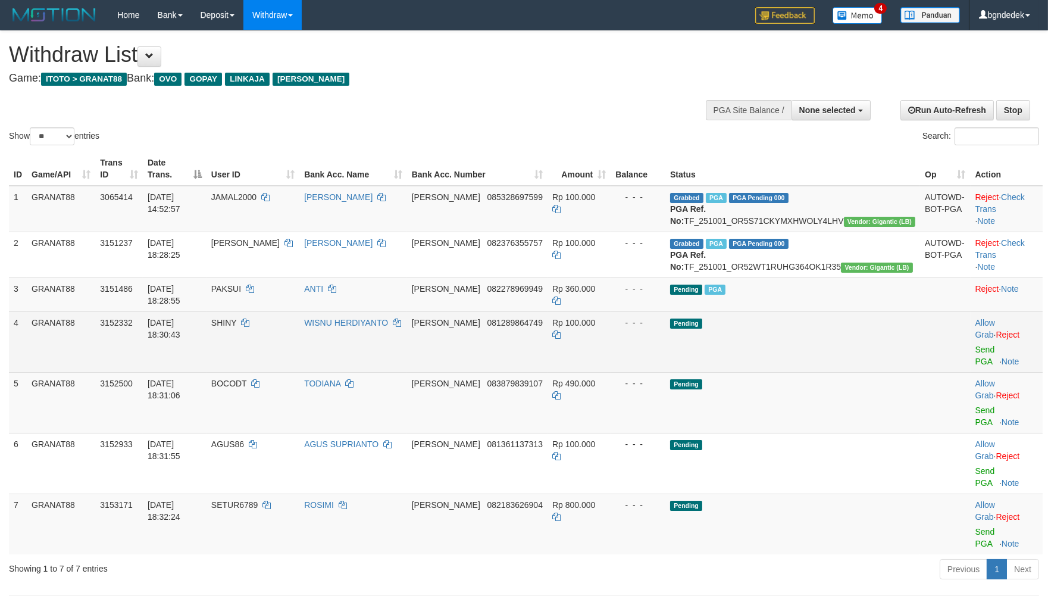
click at [611, 338] on td "Rp 100.000" at bounding box center [579, 341] width 63 height 61
copy span "100.000"
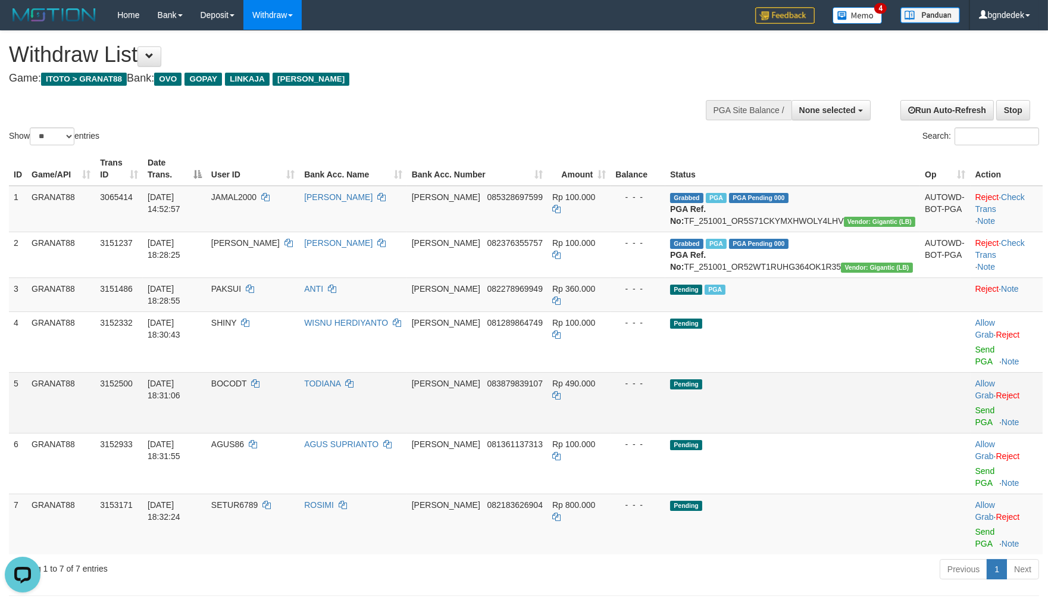
click at [611, 376] on td "Rp 490.000" at bounding box center [579, 402] width 63 height 61
click at [611, 375] on td "Rp 490.000" at bounding box center [579, 402] width 63 height 61
copy span "490.000"
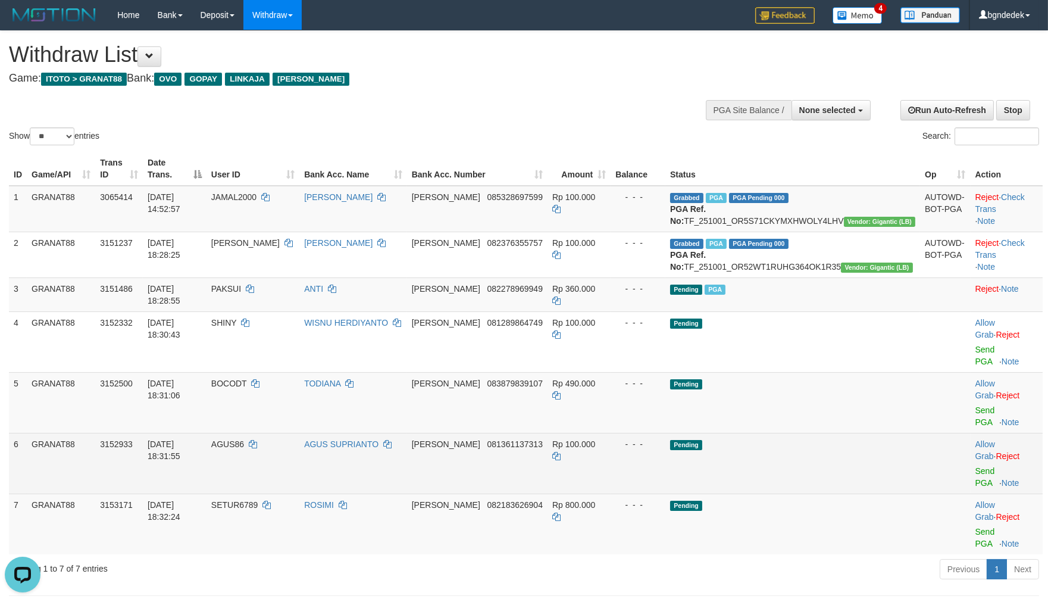
click at [595, 439] on span "Rp 100.000" at bounding box center [573, 444] width 43 height 10
copy span "100.000"
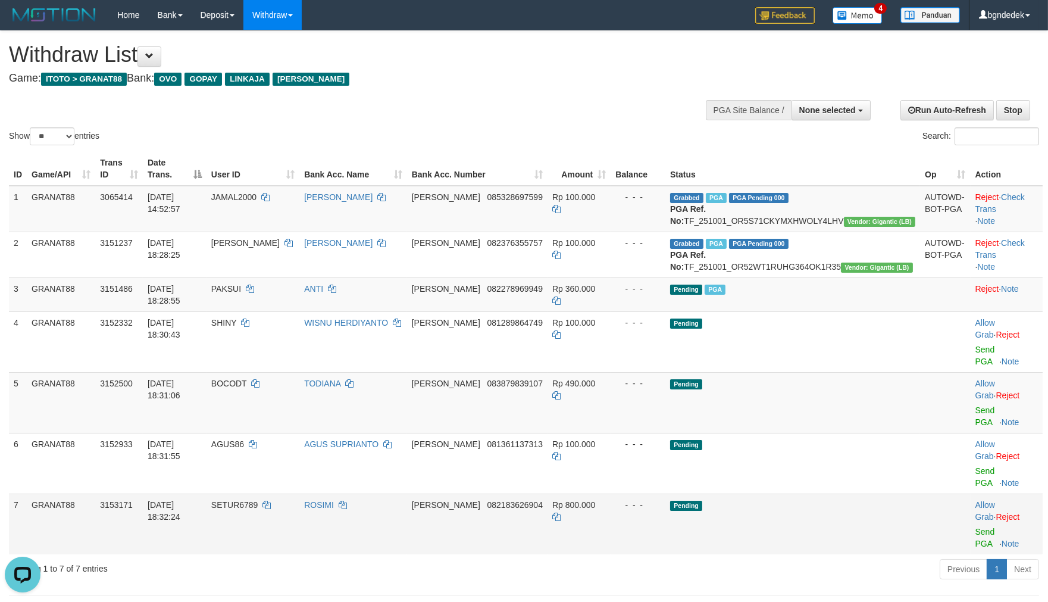
click at [595, 500] on span "Rp 800.000" at bounding box center [573, 505] width 43 height 10
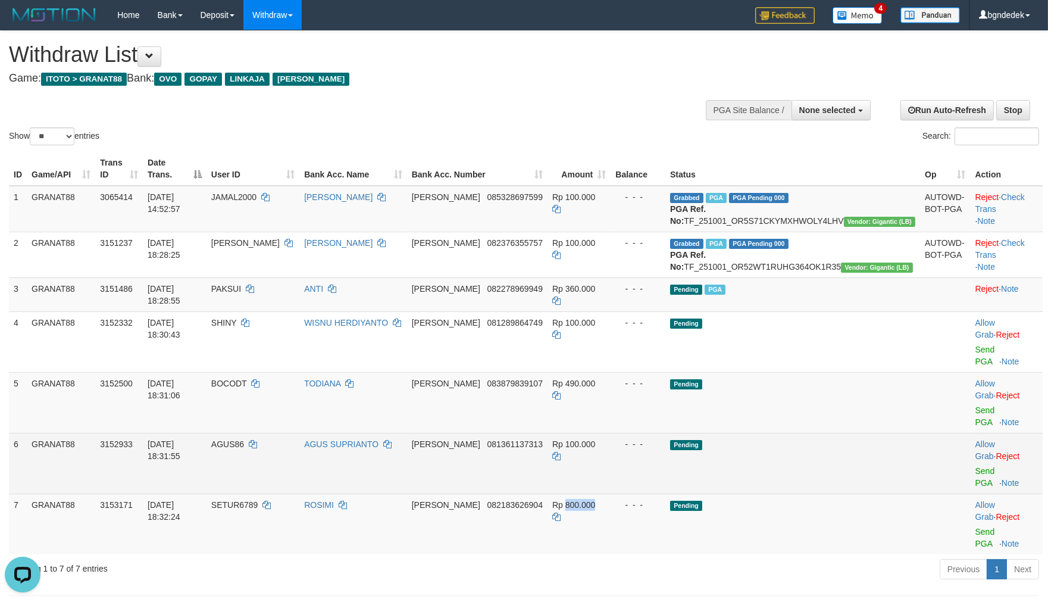
copy span "800.000"
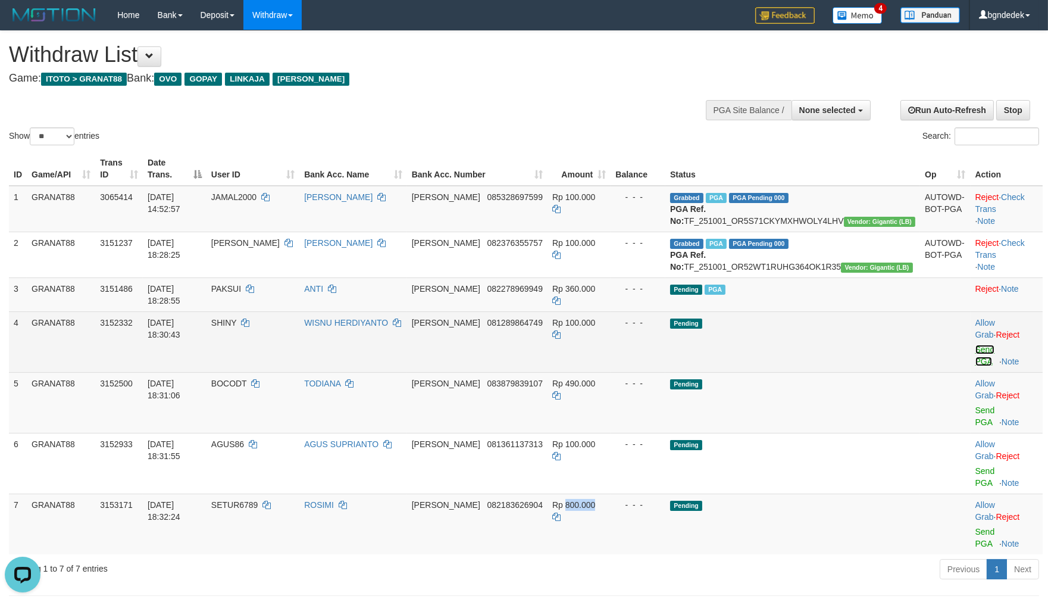
click at [981, 349] on link "Send PGA" at bounding box center [986, 355] width 20 height 21
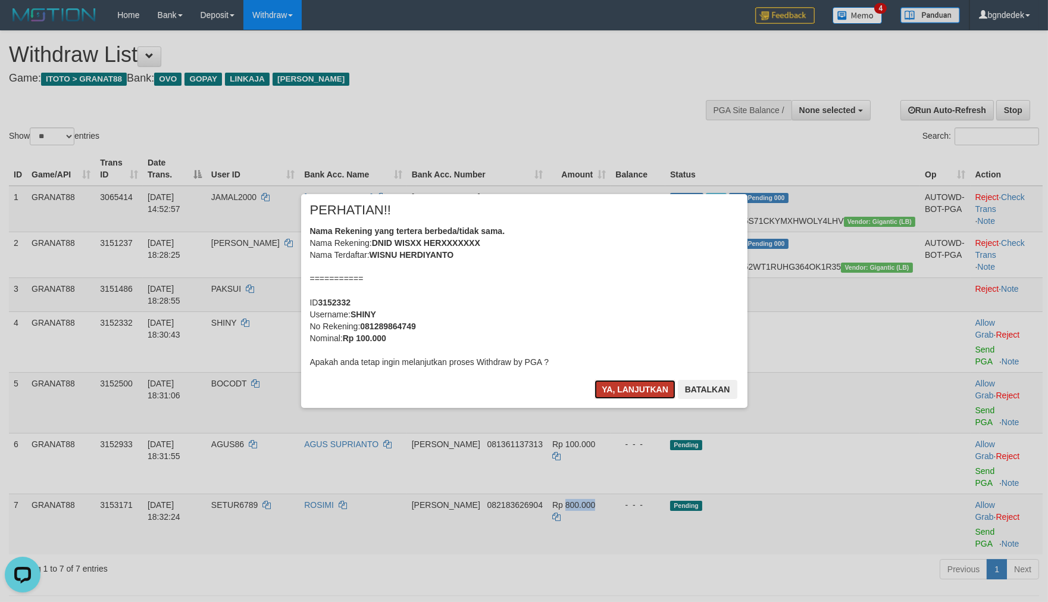
click at [611, 391] on button "Ya, lanjutkan" at bounding box center [635, 389] width 81 height 19
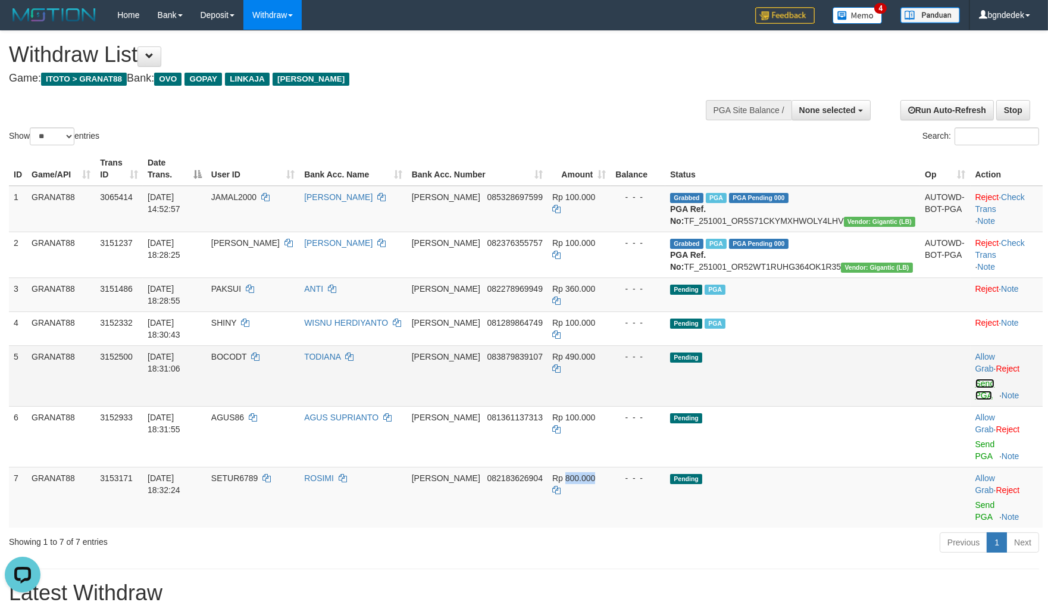
click at [976, 379] on link "Send PGA" at bounding box center [986, 389] width 20 height 21
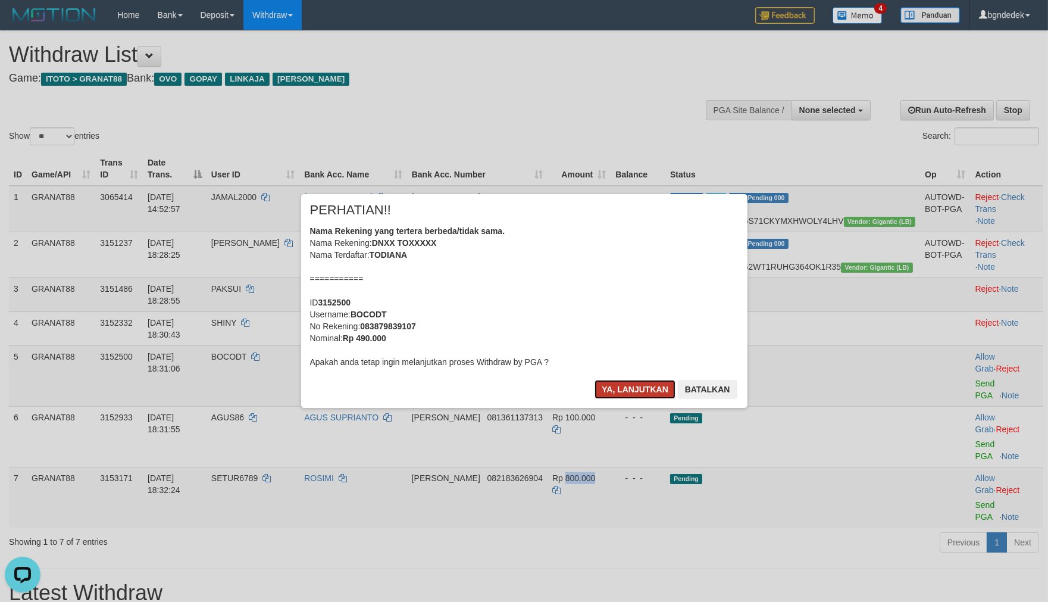
click at [623, 381] on button "Ya, lanjutkan" at bounding box center [635, 389] width 81 height 19
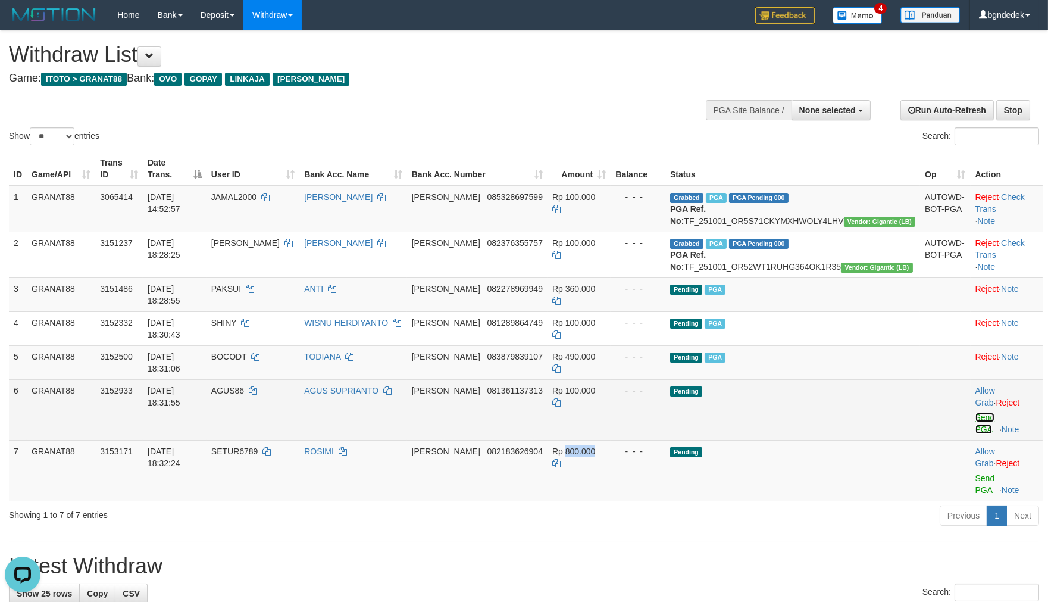
click at [977, 413] on link "Send PGA" at bounding box center [986, 423] width 20 height 21
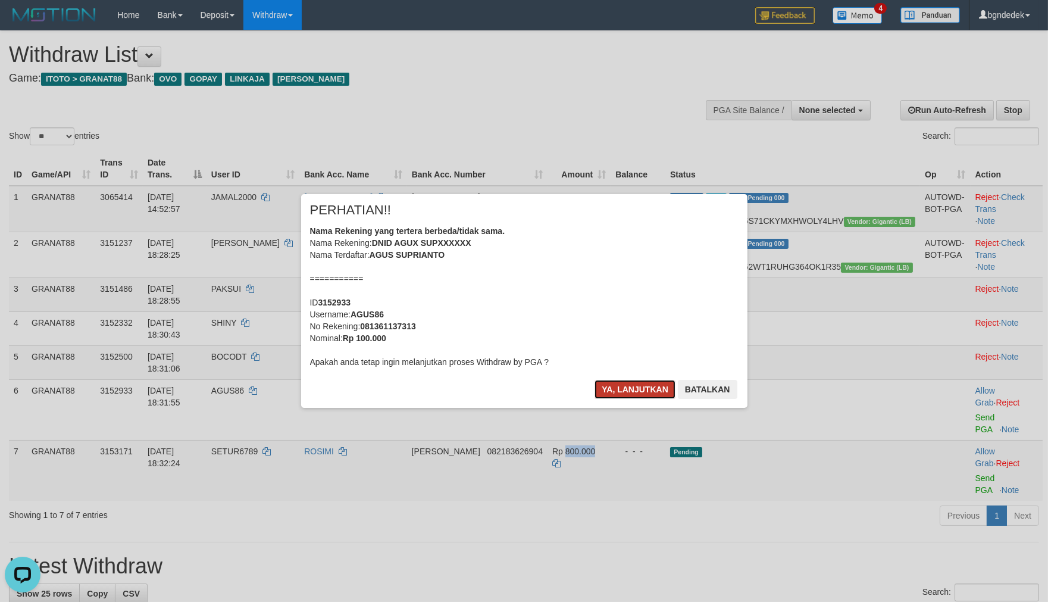
click at [644, 395] on button "Ya, lanjutkan" at bounding box center [635, 389] width 81 height 19
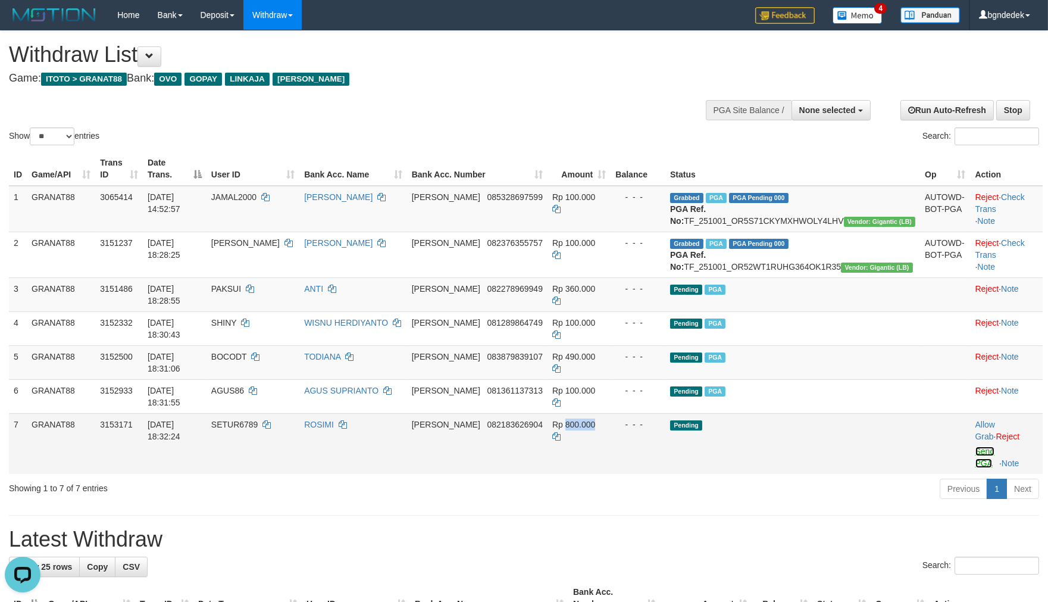
click at [979, 446] on link "Send PGA" at bounding box center [986, 456] width 20 height 21
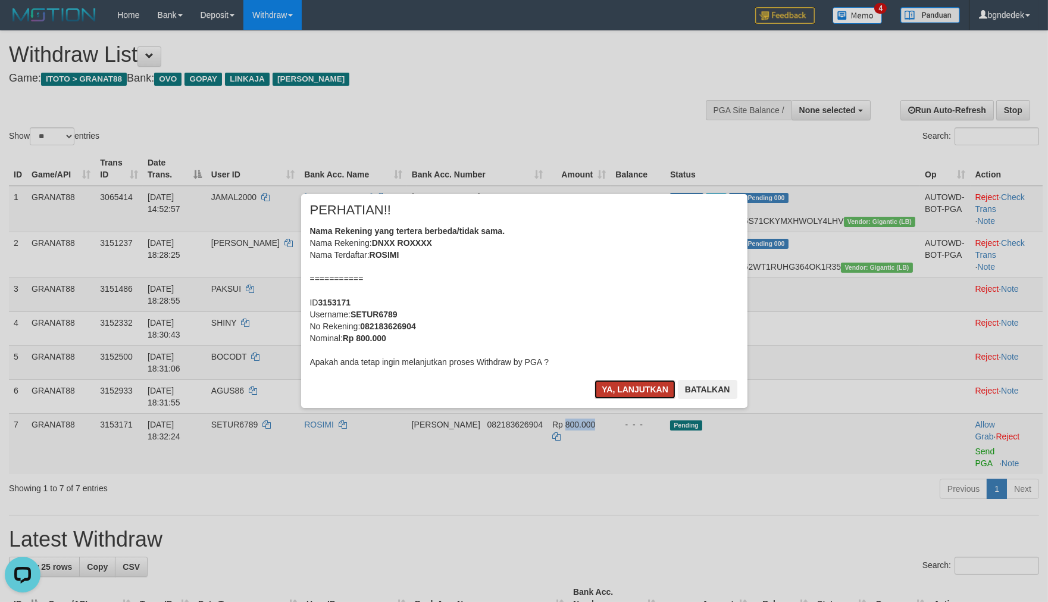
click at [646, 383] on button "Ya, lanjutkan" at bounding box center [635, 389] width 81 height 19
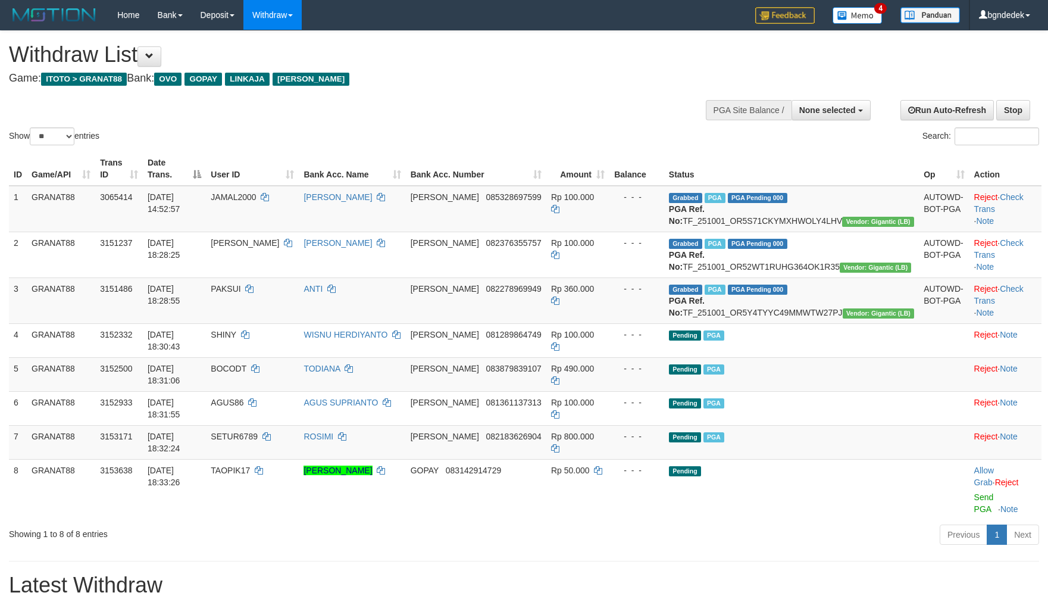
select select
select select "**"
drag, startPoint x: 468, startPoint y: 538, endPoint x: 463, endPoint y: 544, distance: 8.0
click at [467, 573] on h1 "Latest Withdraw" at bounding box center [524, 585] width 1030 height 24
click at [836, 523] on div "Previous 1 Next" at bounding box center [743, 536] width 594 height 26
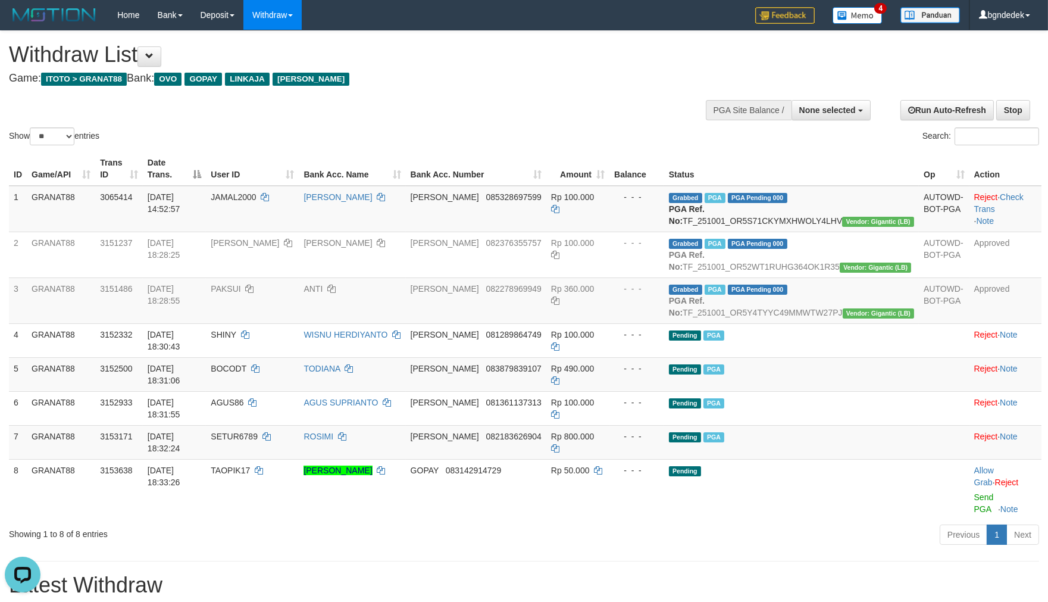
click at [497, 523] on div "Previous 1 Next" at bounding box center [743, 536] width 594 height 26
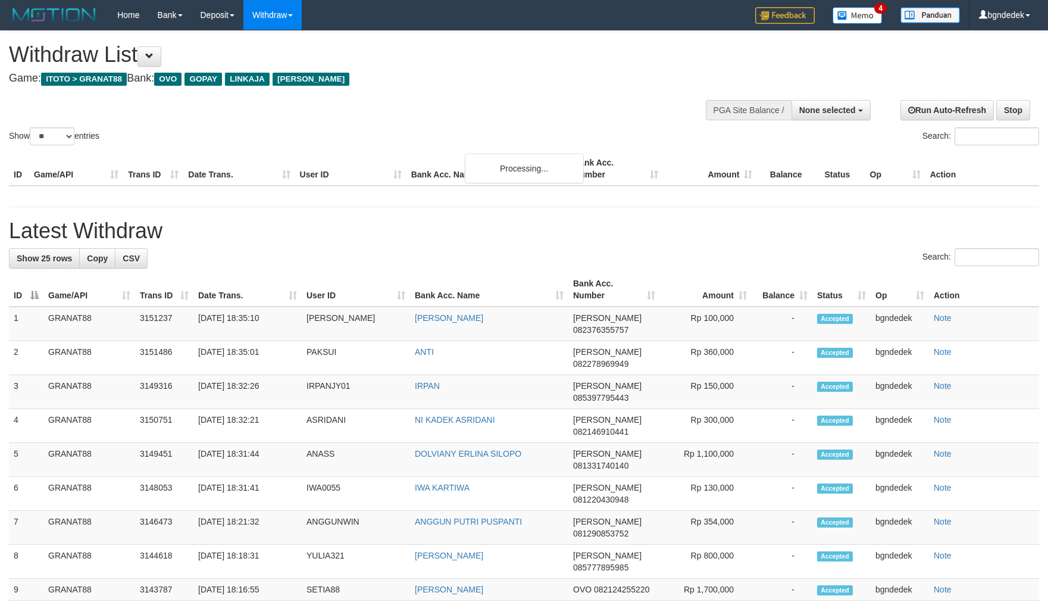
select select
select select "**"
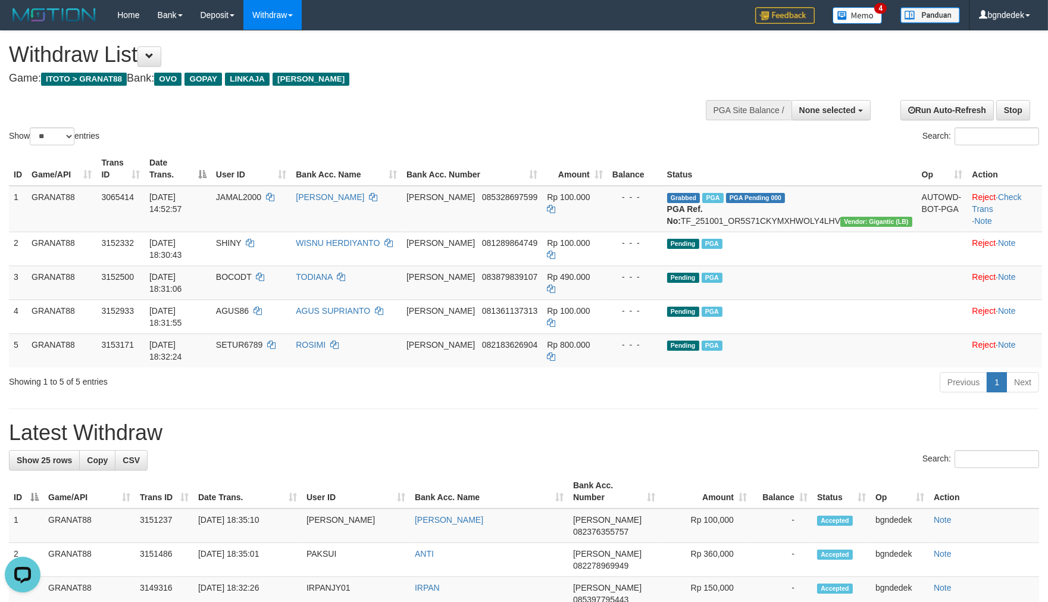
select select
select select "**"
drag, startPoint x: 710, startPoint y: 383, endPoint x: 717, endPoint y: 380, distance: 7.7
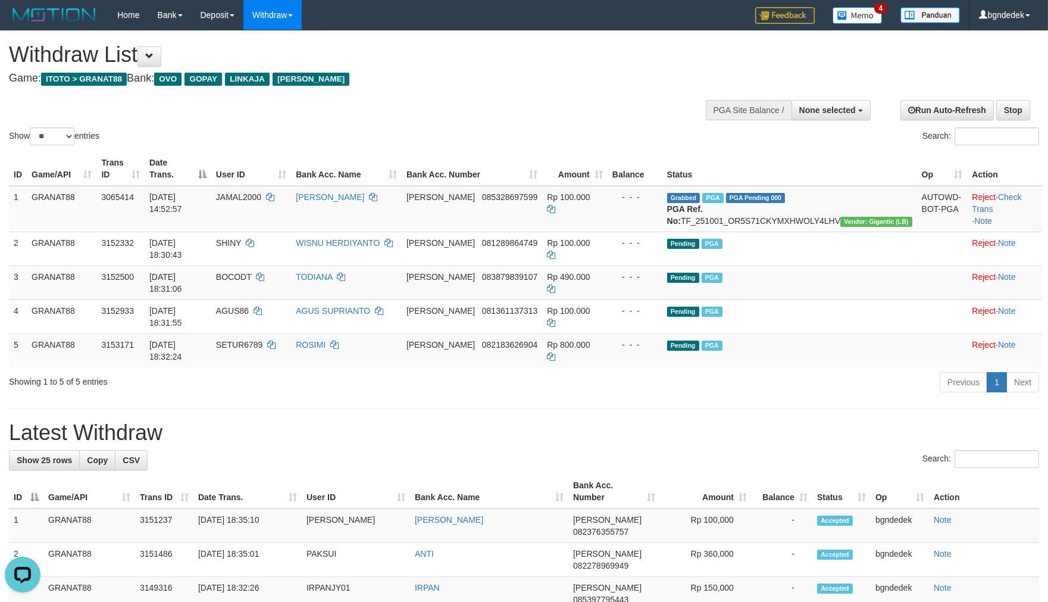
click at [504, 421] on h1 "Latest Withdraw" at bounding box center [524, 433] width 1030 height 24
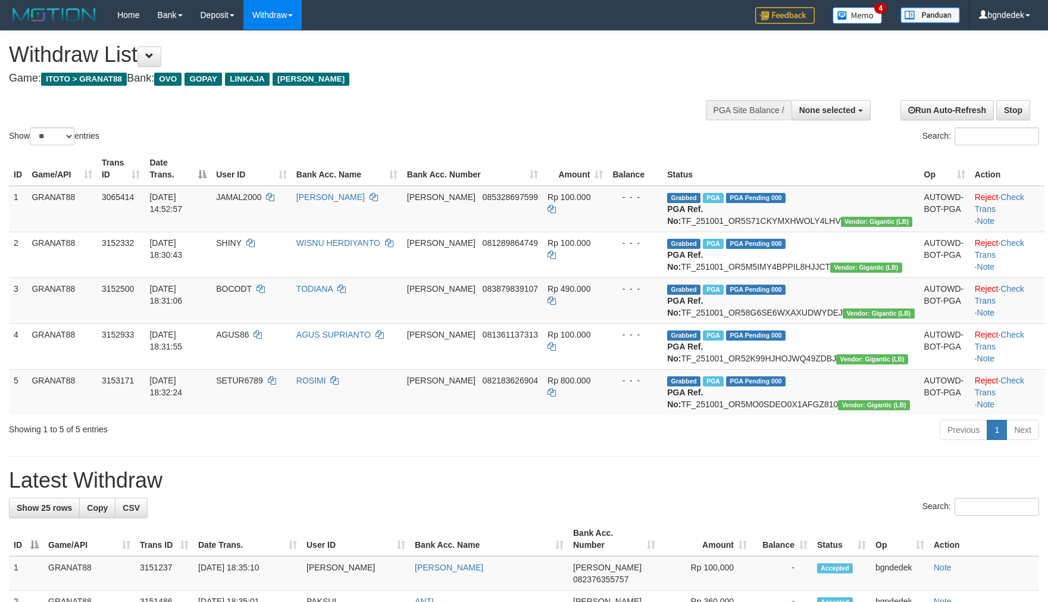
select select
select select "**"
click at [648, 492] on h1 "Latest Withdraw" at bounding box center [524, 481] width 1030 height 24
click at [438, 444] on div "Previous 1 Next" at bounding box center [742, 431] width 611 height 26
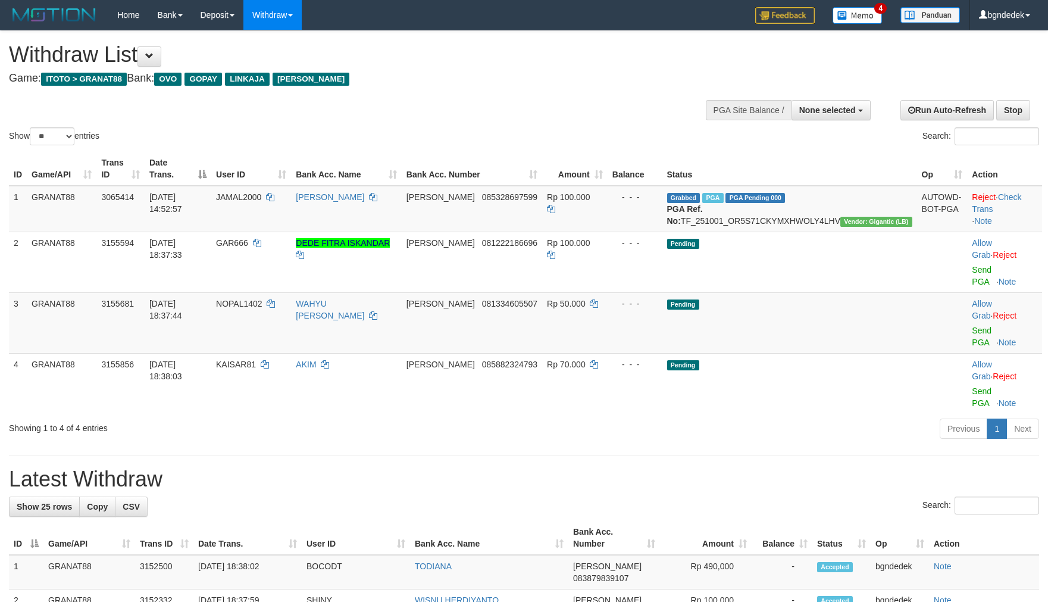
select select
select select "**"
click at [613, 417] on div "Previous 1 Next" at bounding box center [743, 430] width 594 height 26
click at [574, 496] on div "Search:" at bounding box center [524, 506] width 1030 height 21
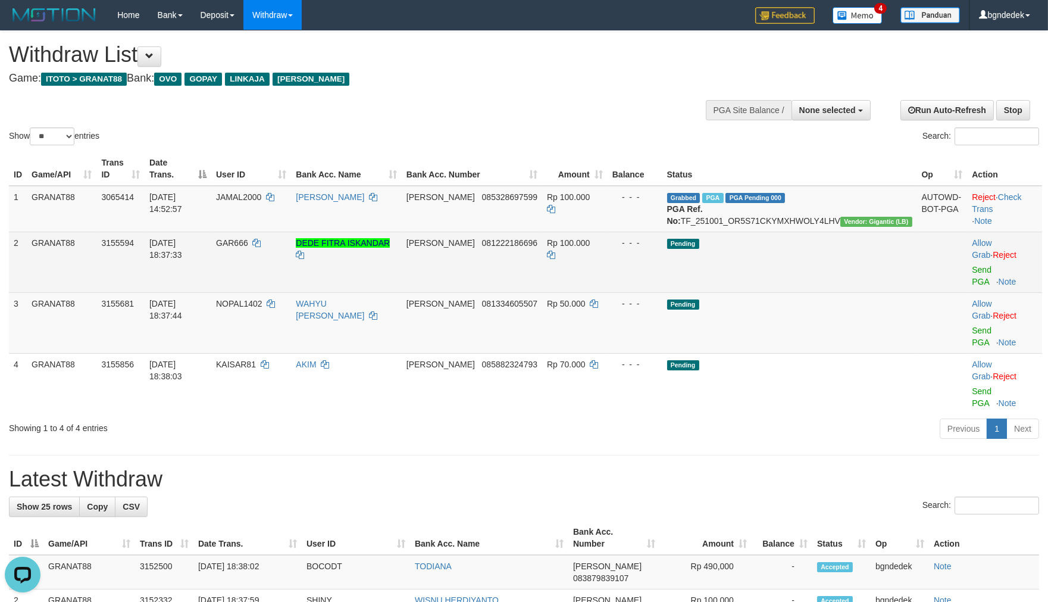
click at [248, 248] on span "GAR666" at bounding box center [232, 243] width 32 height 10
drag, startPoint x: 282, startPoint y: 257, endPoint x: 274, endPoint y: 256, distance: 7.8
click at [248, 248] on span "GAR666" at bounding box center [232, 243] width 32 height 10
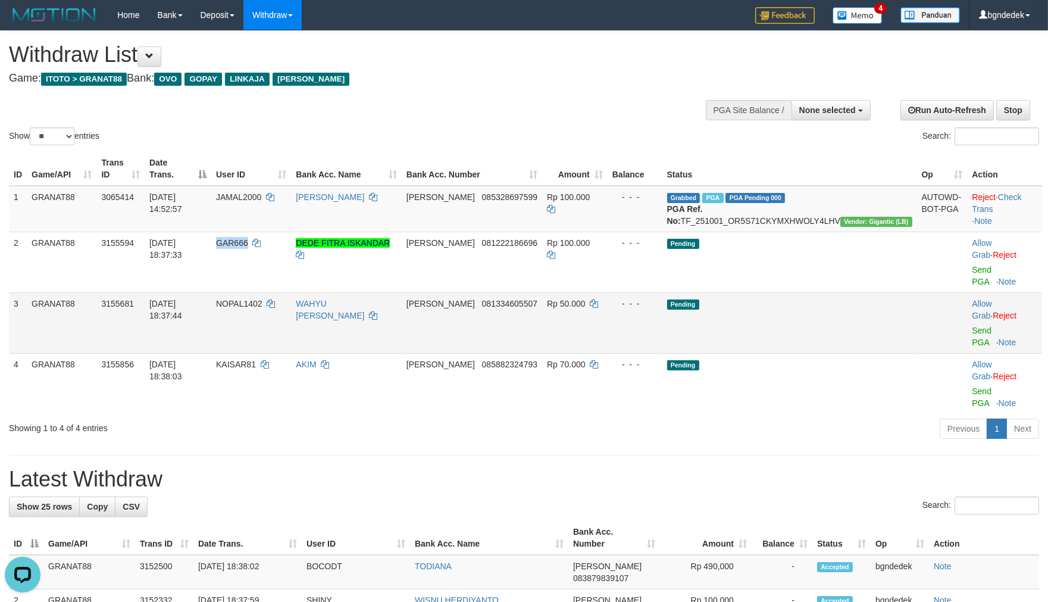
copy span "GAR666"
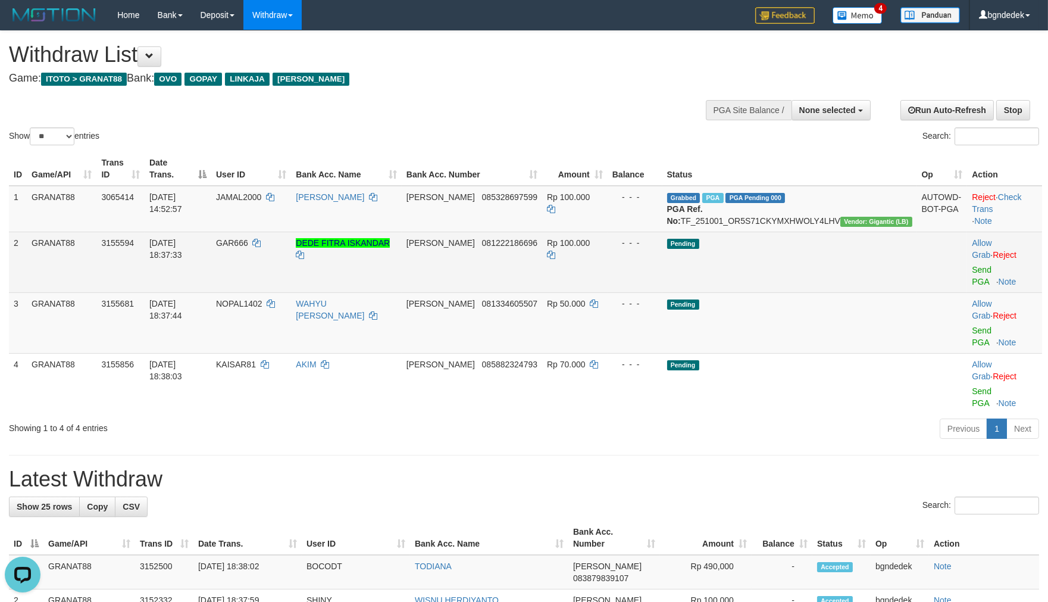
click at [590, 248] on span "Rp 100.000" at bounding box center [568, 243] width 43 height 10
drag, startPoint x: 626, startPoint y: 253, endPoint x: 617, endPoint y: 253, distance: 8.9
click at [590, 248] on span "Rp 100.000" at bounding box center [568, 243] width 43 height 10
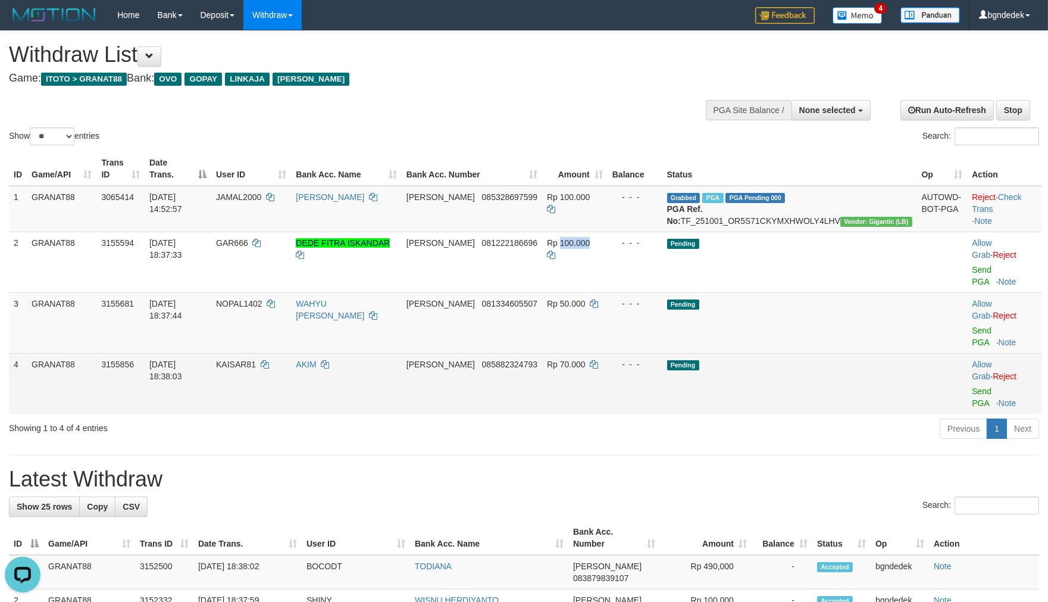
copy span "100.000"
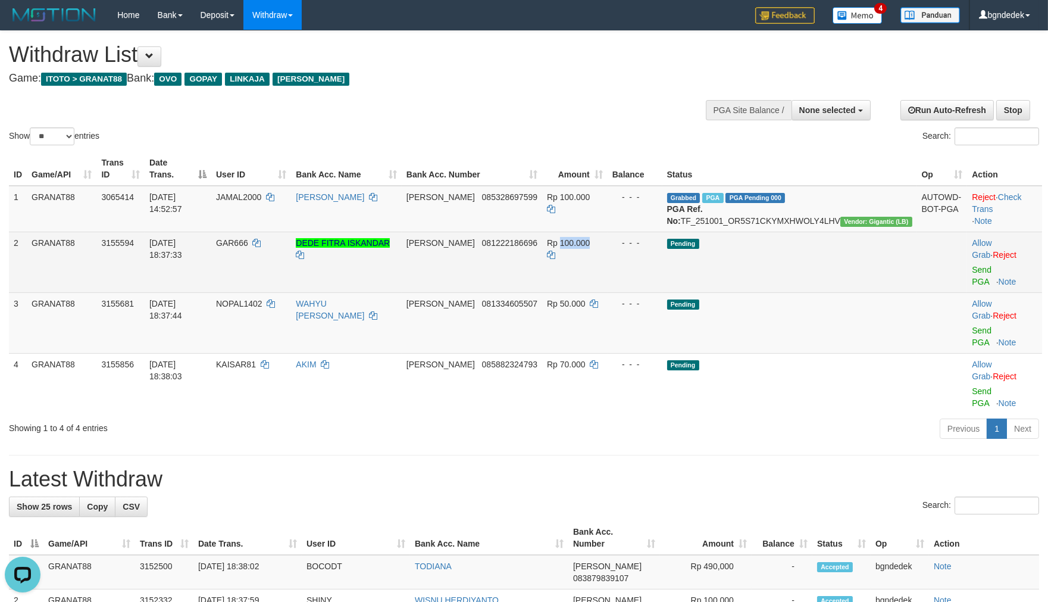
click at [590, 248] on span "Rp 100.000" at bounding box center [568, 243] width 43 height 10
click at [972, 265] on link "Send PGA" at bounding box center [982, 275] width 20 height 21
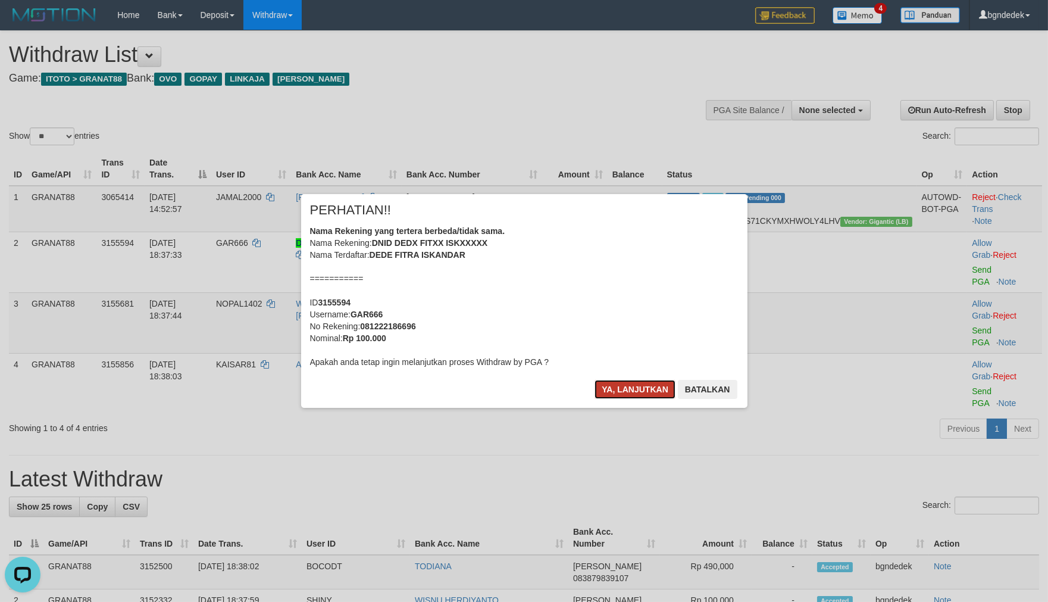
click at [624, 391] on button "Ya, lanjutkan" at bounding box center [635, 389] width 81 height 19
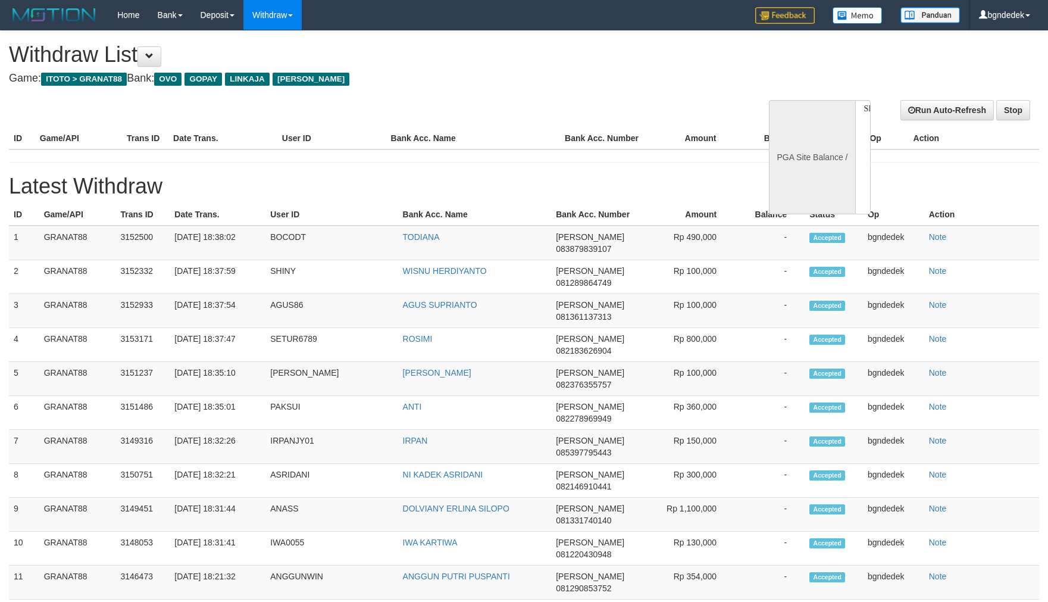
select select
select select "**"
select select
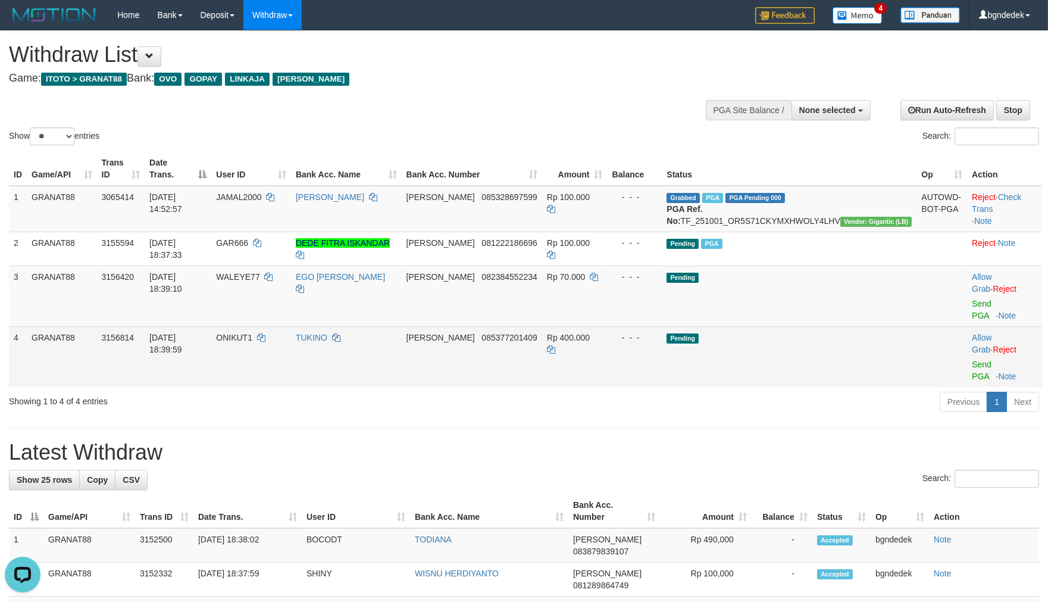
click at [285, 326] on td "ONIKUT1" at bounding box center [251, 356] width 80 height 61
drag, startPoint x: 285, startPoint y: 318, endPoint x: 277, endPoint y: 318, distance: 7.1
click at [277, 326] on td "ONIKUT1" at bounding box center [251, 356] width 80 height 61
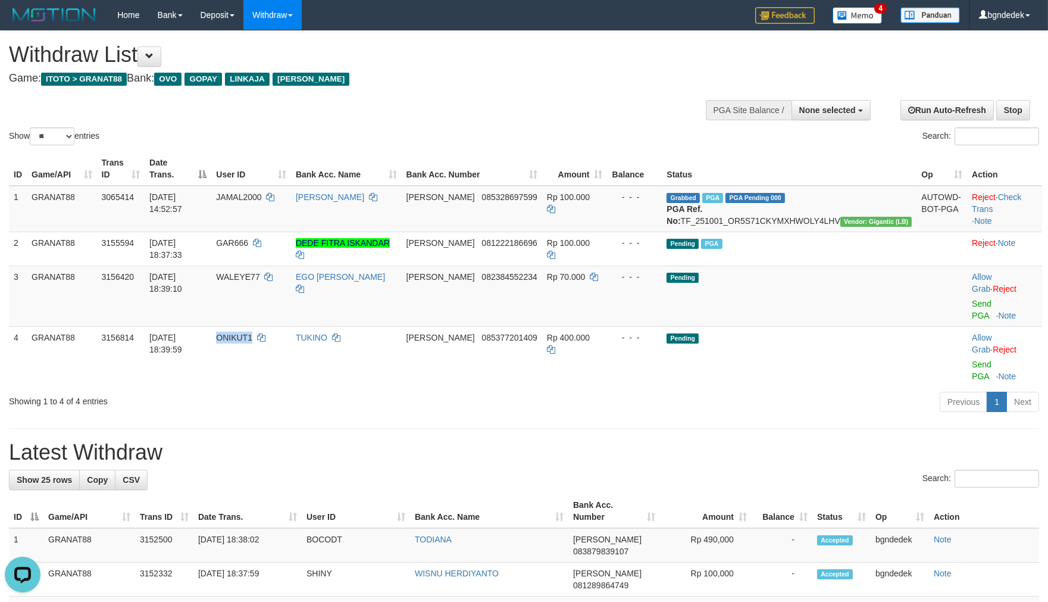
copy span "ONIKUT1"
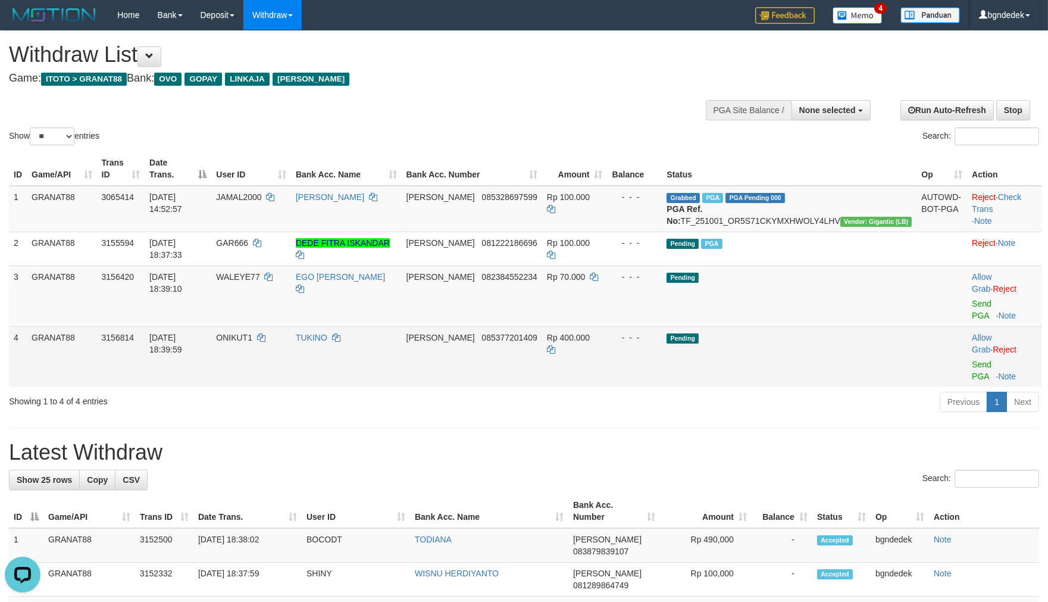
click at [590, 333] on span "Rp 400.000" at bounding box center [568, 338] width 43 height 10
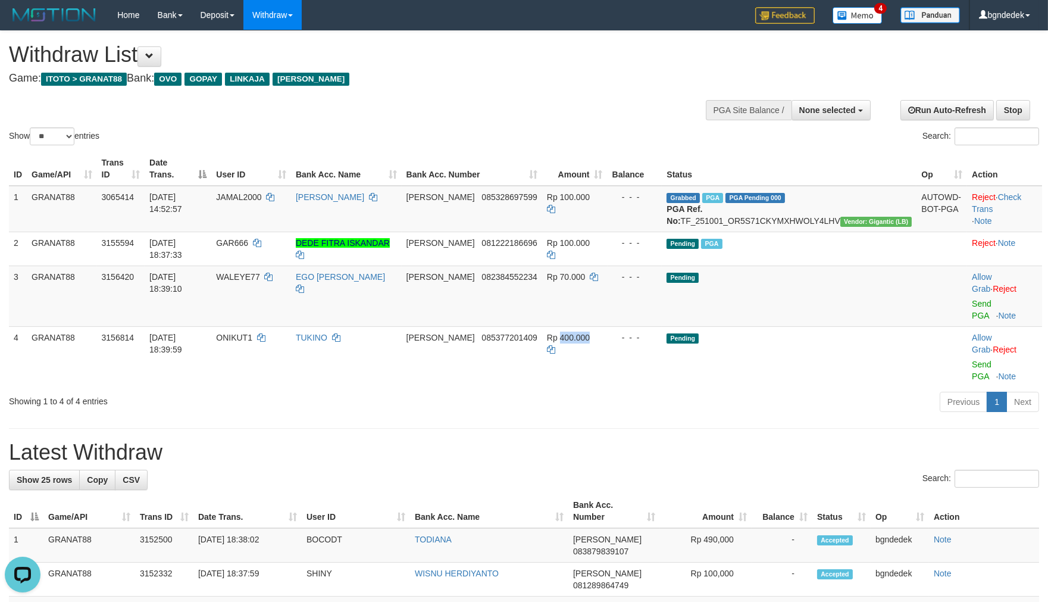
copy span "400.000"
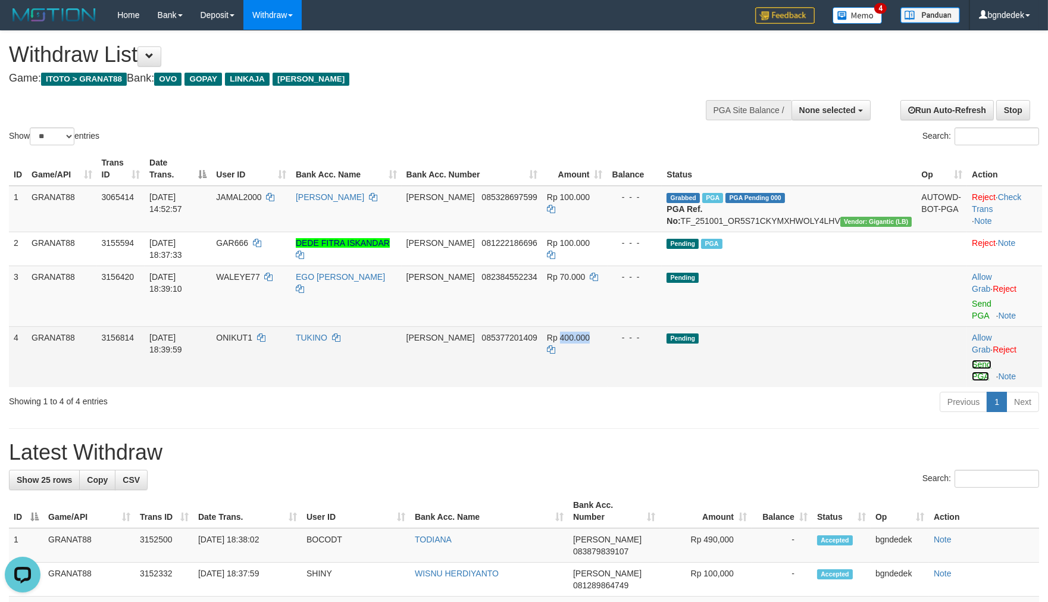
click at [977, 360] on link "Send PGA" at bounding box center [982, 370] width 20 height 21
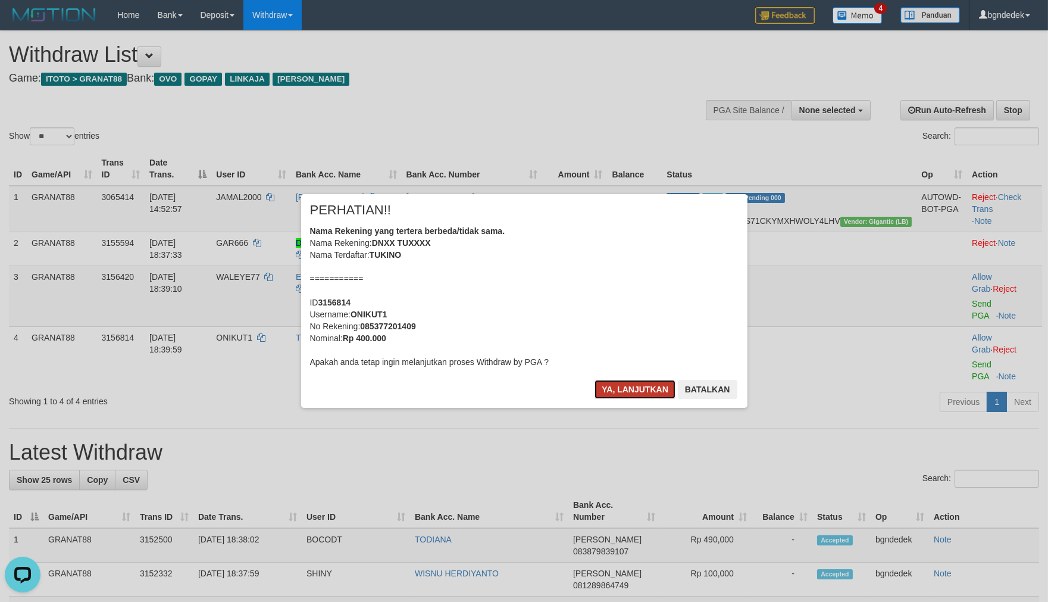
click at [644, 388] on button "Ya, lanjutkan" at bounding box center [635, 389] width 81 height 19
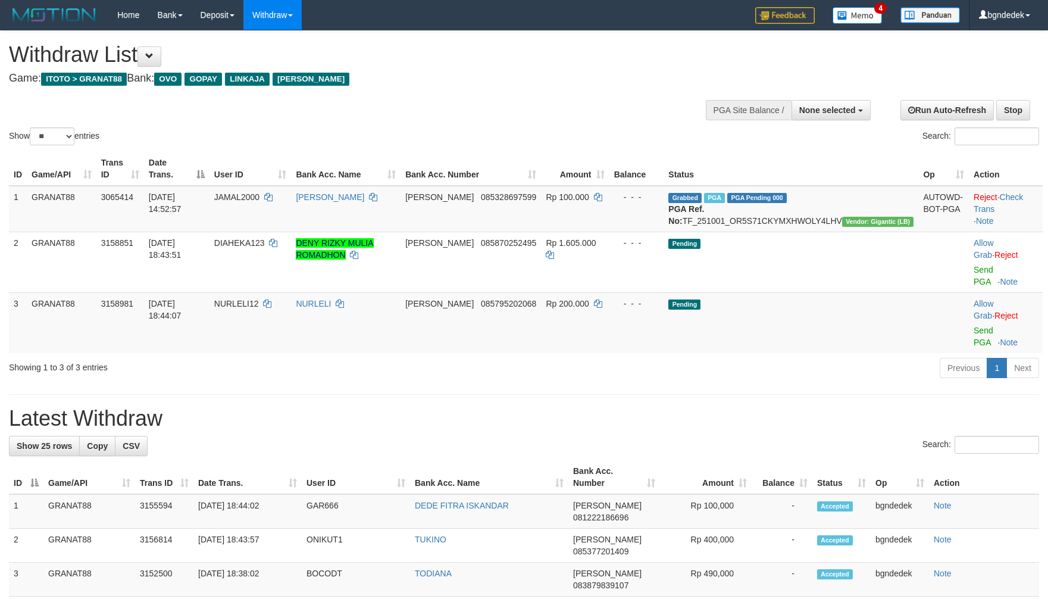
select select
select select "**"
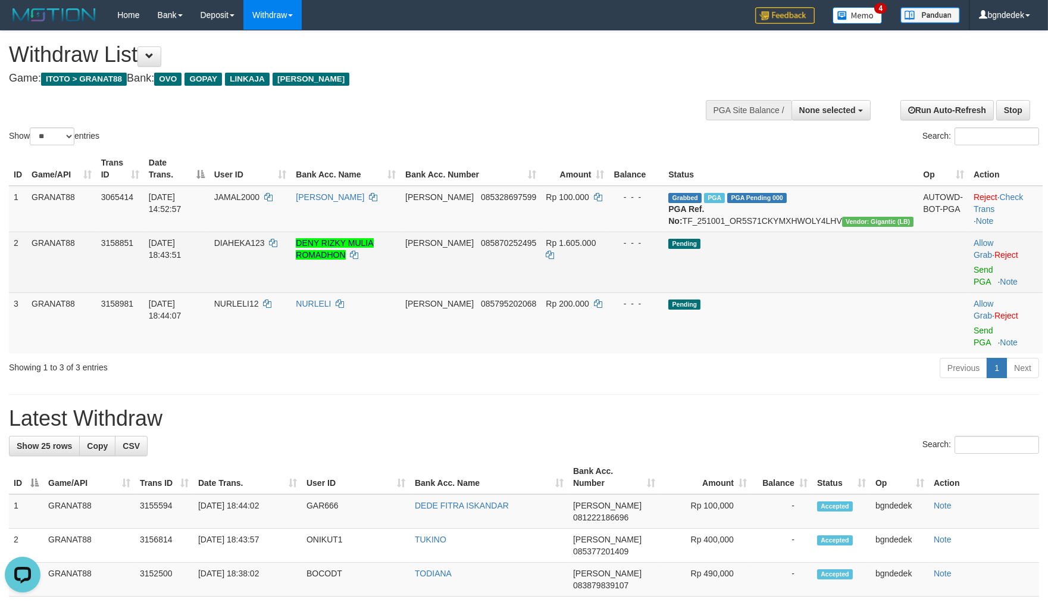
click at [265, 248] on span "DIAHEKA123" at bounding box center [239, 243] width 51 height 10
drag, startPoint x: 296, startPoint y: 254, endPoint x: 287, endPoint y: 252, distance: 9.0
click at [265, 248] on span "DIAHEKA123" at bounding box center [239, 243] width 51 height 10
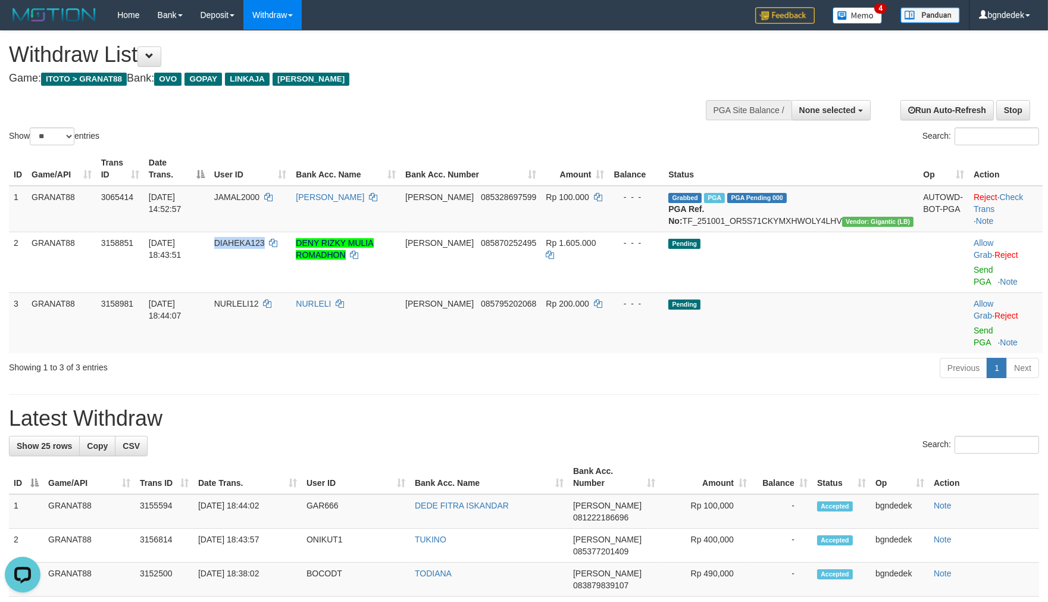
copy span "DIAHEKA123"
click at [259, 299] on span "NURLELI12" at bounding box center [236, 304] width 45 height 10
drag, startPoint x: 273, startPoint y: 292, endPoint x: 292, endPoint y: 298, distance: 20.4
click at [292, 298] on td "NURLELI12" at bounding box center [251, 322] width 82 height 61
copy span "NURLELI12"
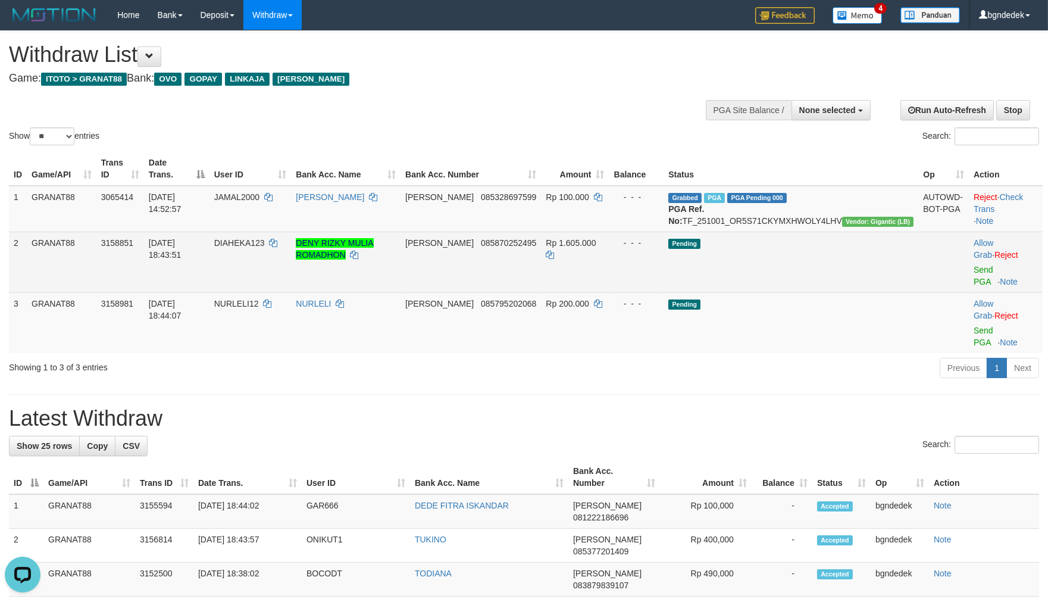
click at [596, 248] on span "Rp 1.605.000" at bounding box center [571, 243] width 50 height 10
drag, startPoint x: 629, startPoint y: 252, endPoint x: 608, endPoint y: 248, distance: 21.1
click at [596, 248] on span "Rp 1.605.000" at bounding box center [571, 243] width 50 height 10
copy span "1.605.000"
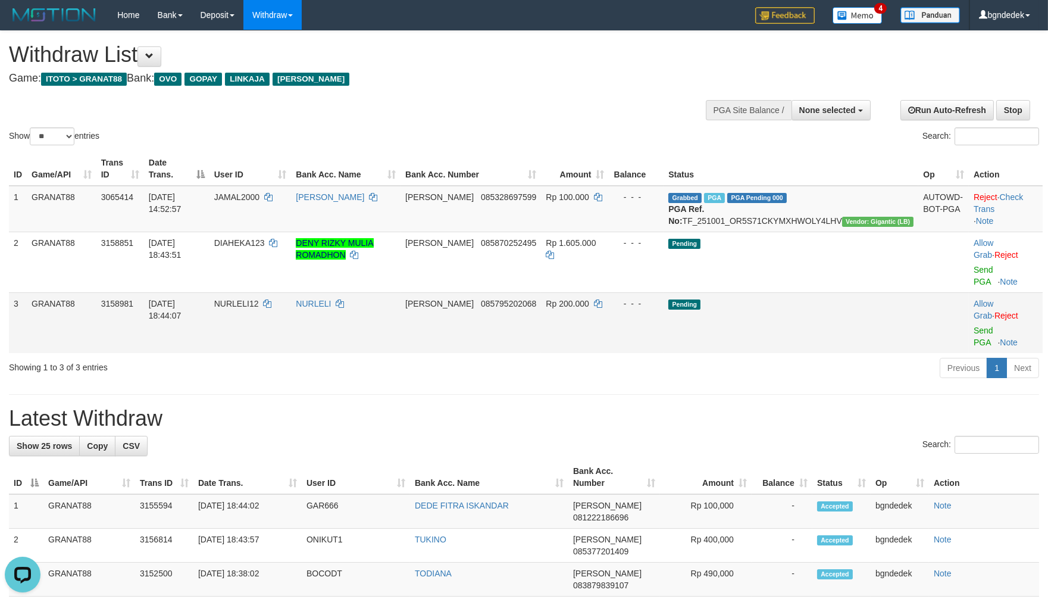
click at [589, 299] on span "Rp 200.000" at bounding box center [567, 304] width 43 height 10
copy span "200.000"
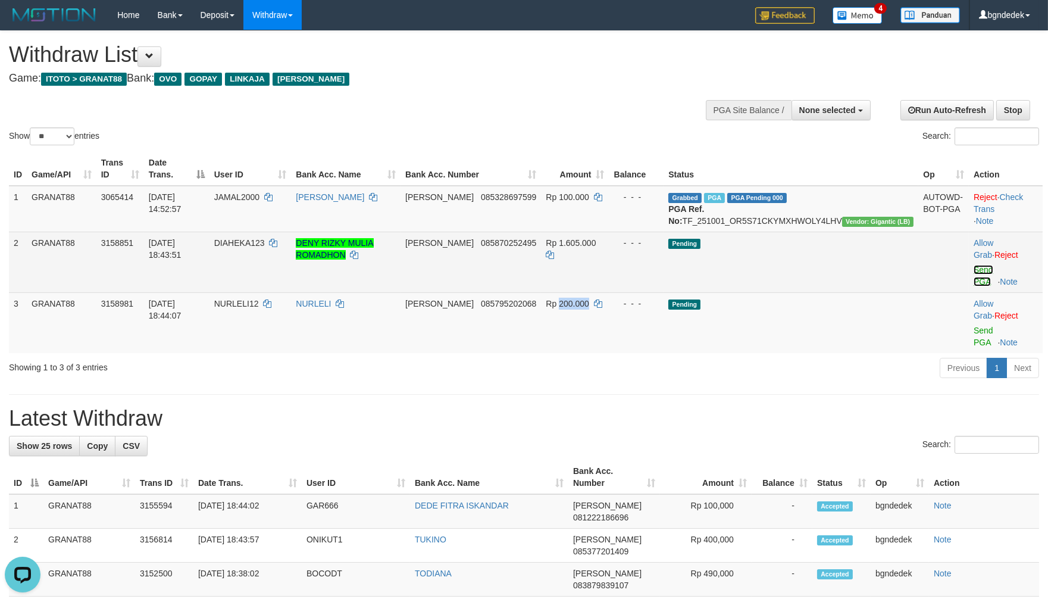
click at [974, 266] on link "Send PGA" at bounding box center [984, 275] width 20 height 21
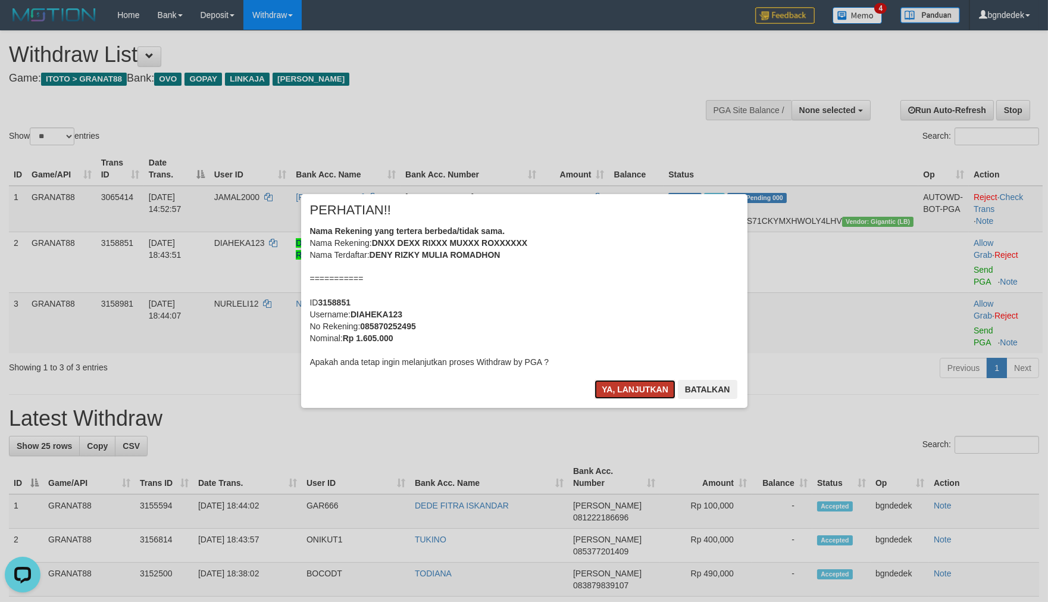
drag, startPoint x: 643, startPoint y: 388, endPoint x: 621, endPoint y: 388, distance: 21.4
click at [632, 388] on button "Ya, lanjutkan" at bounding box center [635, 389] width 81 height 19
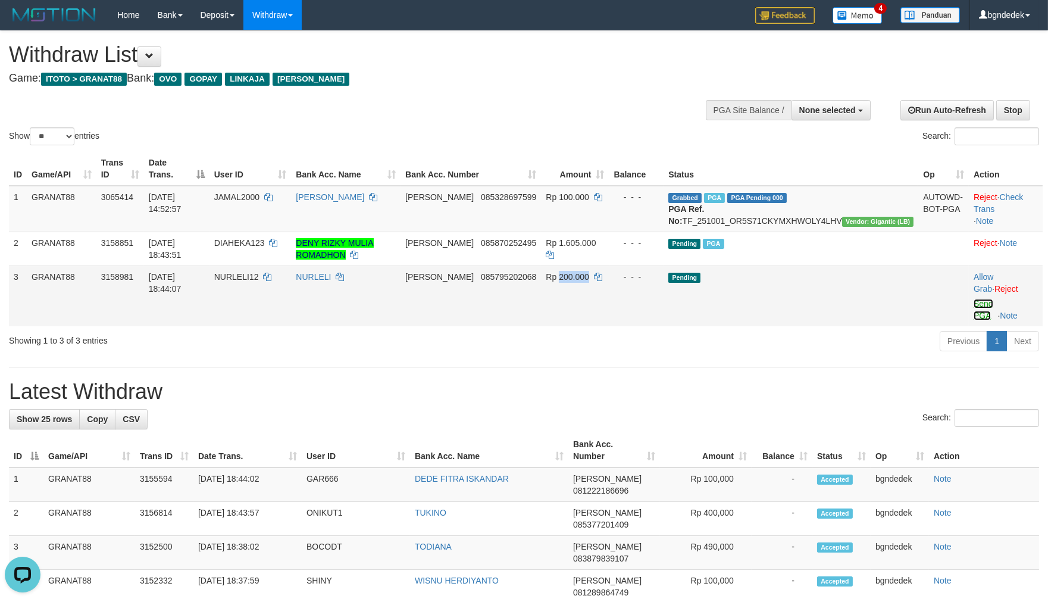
click at [974, 299] on link "Send PGA" at bounding box center [984, 309] width 20 height 21
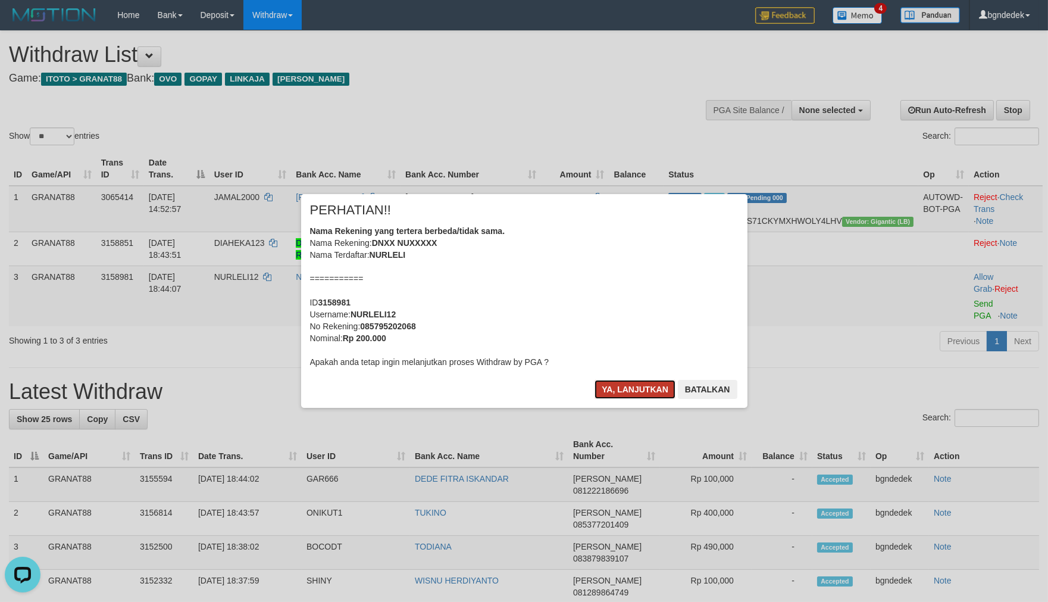
click at [629, 386] on button "Ya, lanjutkan" at bounding box center [635, 389] width 81 height 19
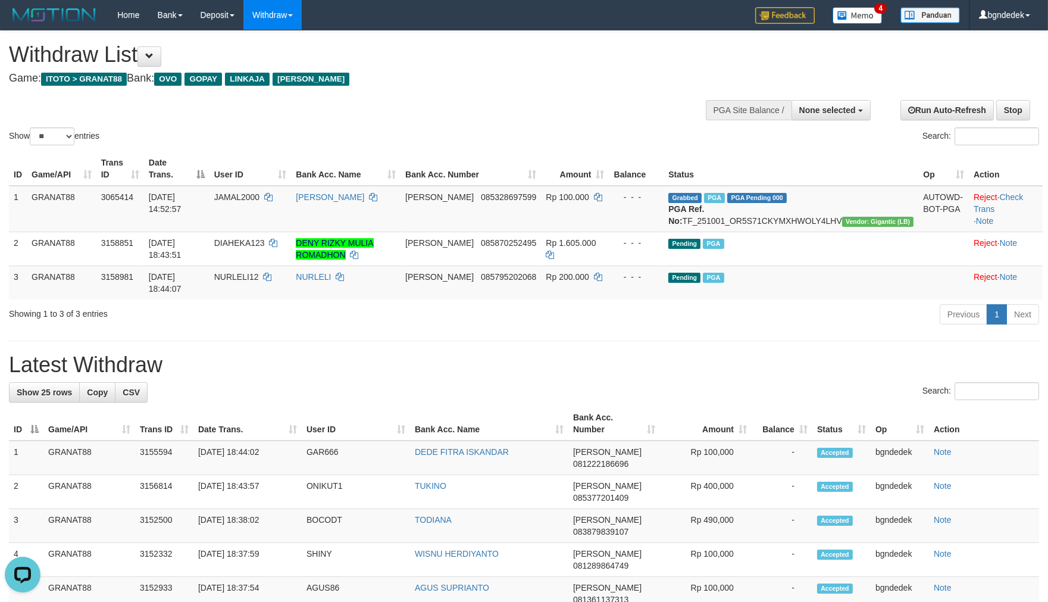
drag, startPoint x: 566, startPoint y: 335, endPoint x: 551, endPoint y: 341, distance: 16.6
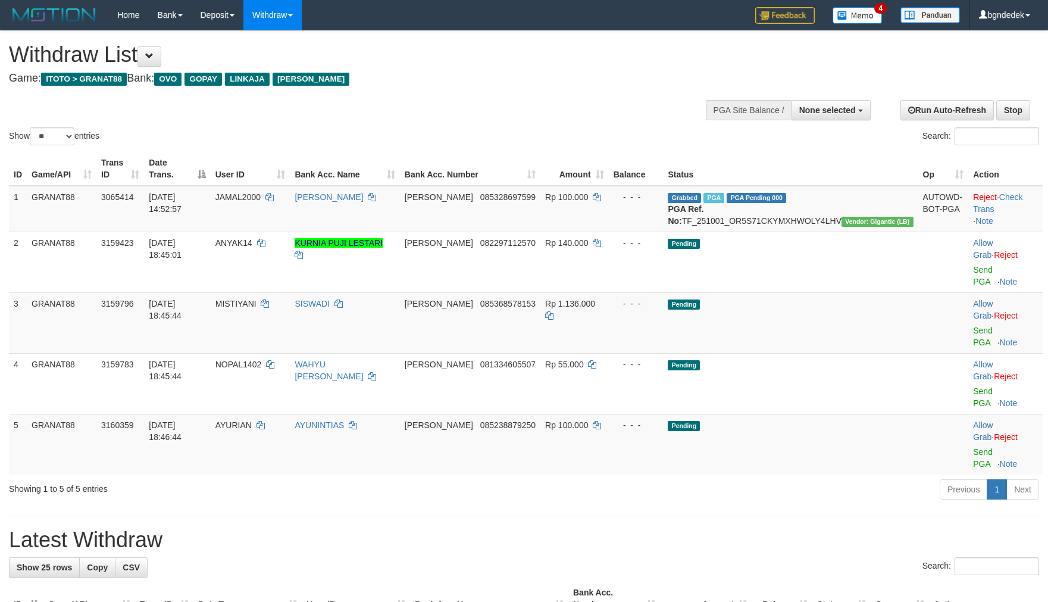
select select
select select "**"
click at [507, 104] on div "Show ** ** ** *** entries Search:" at bounding box center [524, 89] width 1048 height 117
select select
select select "**"
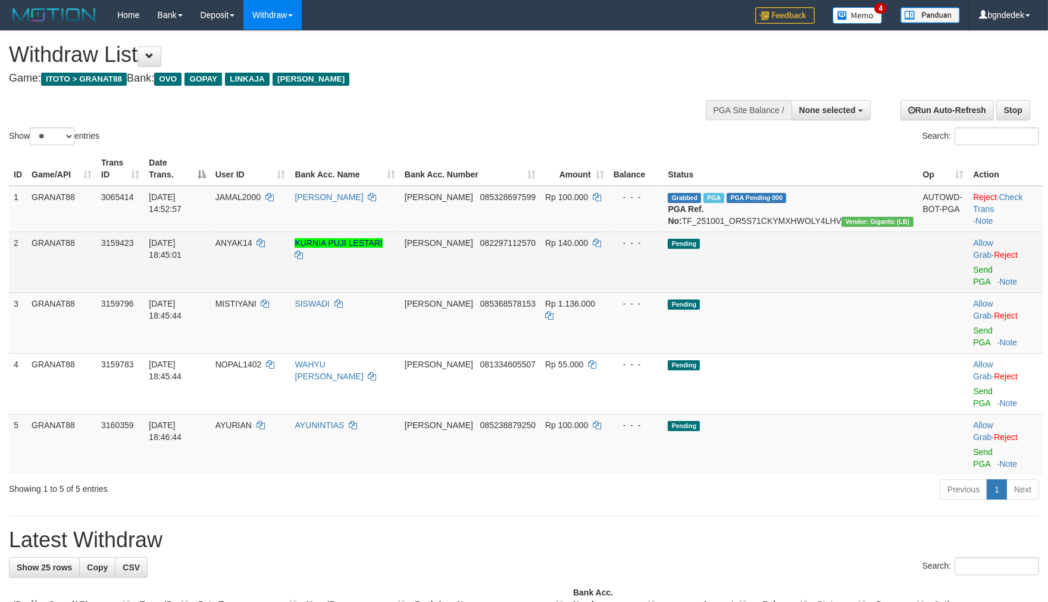
click at [252, 248] on span "ANYAK14" at bounding box center [233, 243] width 37 height 10
copy span "ANYAK14"
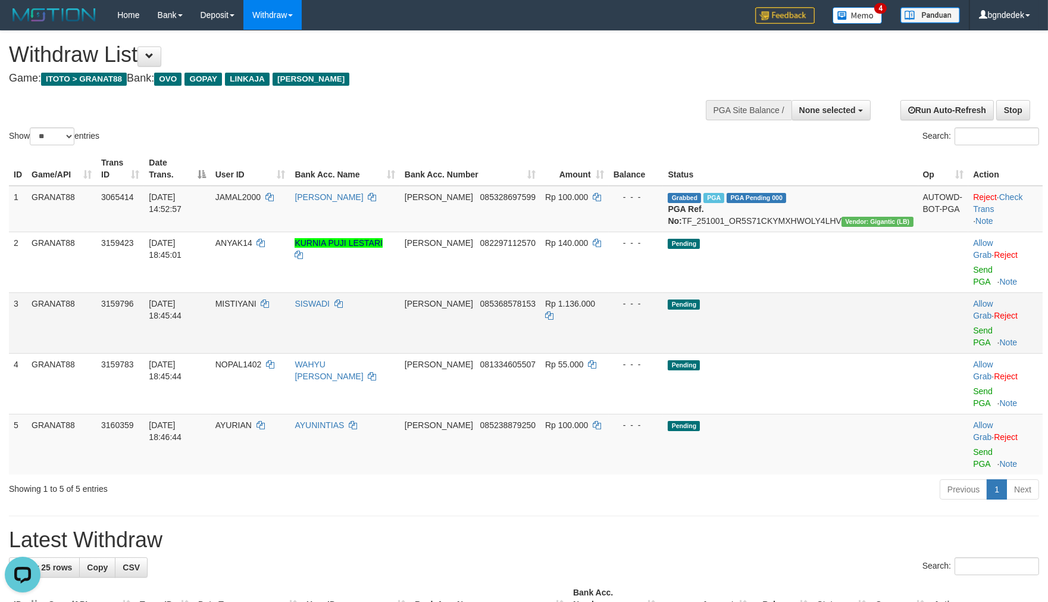
click at [257, 299] on span "MISTIYANI" at bounding box center [235, 304] width 41 height 10
copy span "MISTIYANI"
click at [285, 414] on td "AYURIAN" at bounding box center [251, 444] width 80 height 61
drag, startPoint x: 285, startPoint y: 358, endPoint x: 276, endPoint y: 359, distance: 8.9
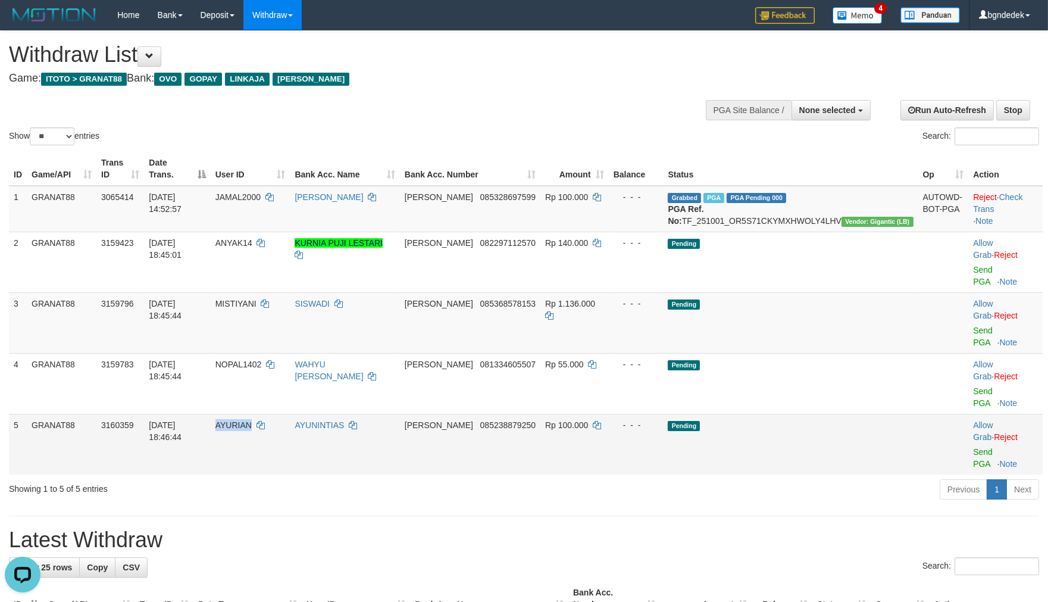
click at [276, 414] on td "AYURIAN" at bounding box center [251, 444] width 80 height 61
copy span "AYURIAN"
click at [279, 528] on h1 "Latest Withdraw" at bounding box center [524, 540] width 1030 height 24
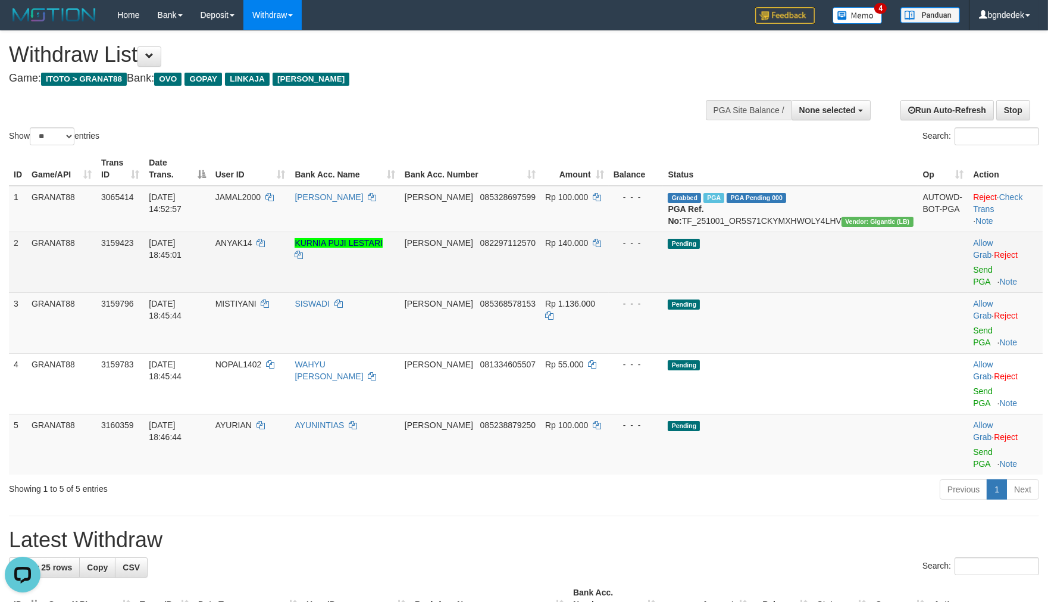
click at [588, 248] on span "Rp 140.000" at bounding box center [566, 243] width 43 height 10
drag, startPoint x: 625, startPoint y: 252, endPoint x: 617, endPoint y: 252, distance: 8.3
click at [588, 248] on span "Rp 140.000" at bounding box center [566, 243] width 43 height 10
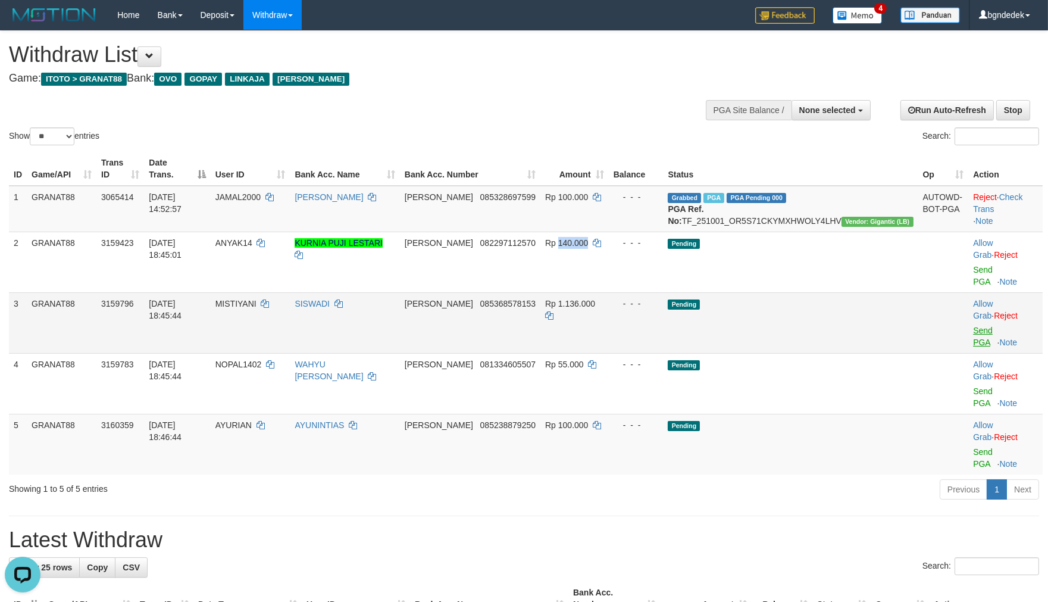
copy span "140.000"
click at [595, 299] on span "Rp 1.136.000" at bounding box center [570, 304] width 50 height 10
copy span "1.136.000"
click at [588, 420] on span "Rp 100.000" at bounding box center [566, 425] width 43 height 10
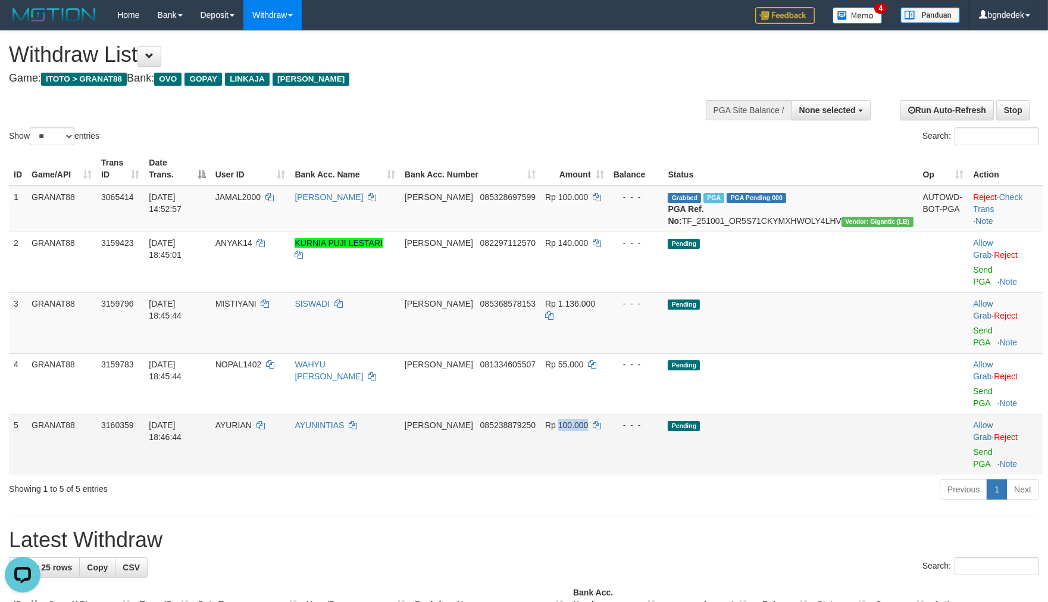
click at [588, 420] on span "Rp 100.000" at bounding box center [566, 425] width 43 height 10
copy span "100.000"
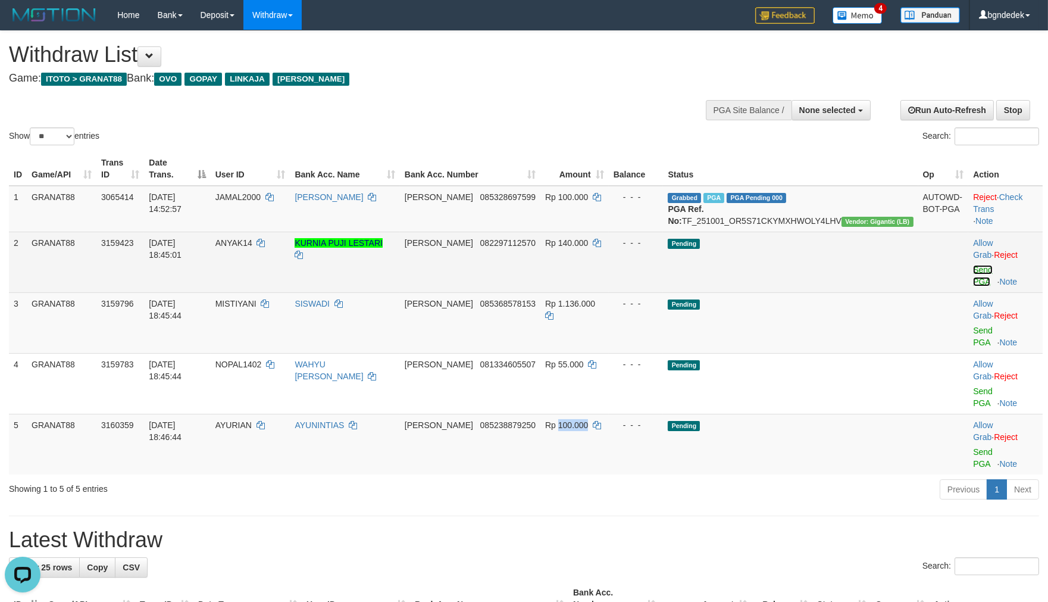
click at [974, 268] on link "Send PGA" at bounding box center [983, 275] width 20 height 21
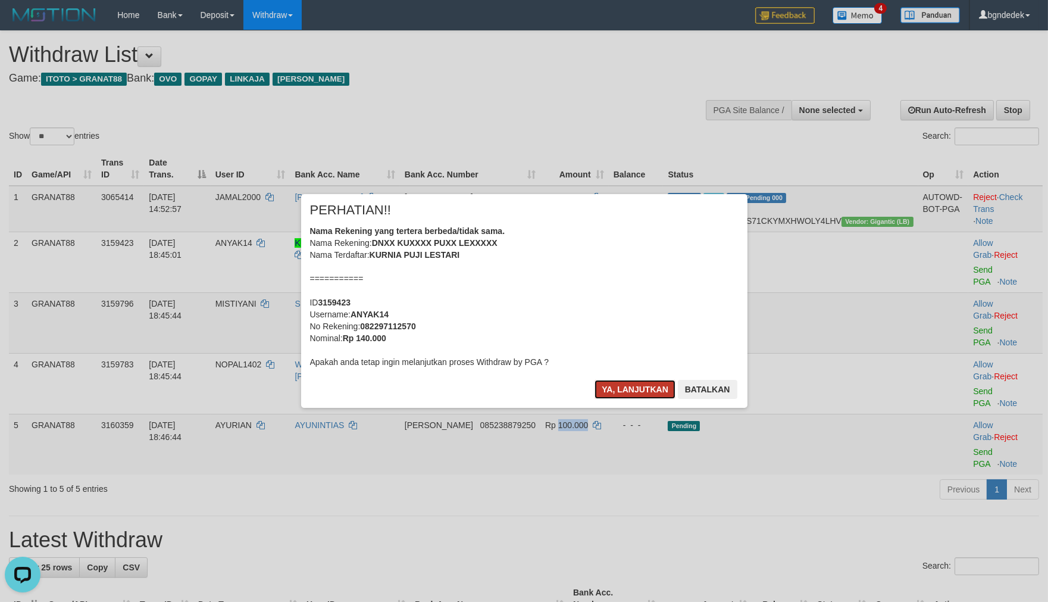
click at [632, 386] on button "Ya, lanjutkan" at bounding box center [635, 389] width 81 height 19
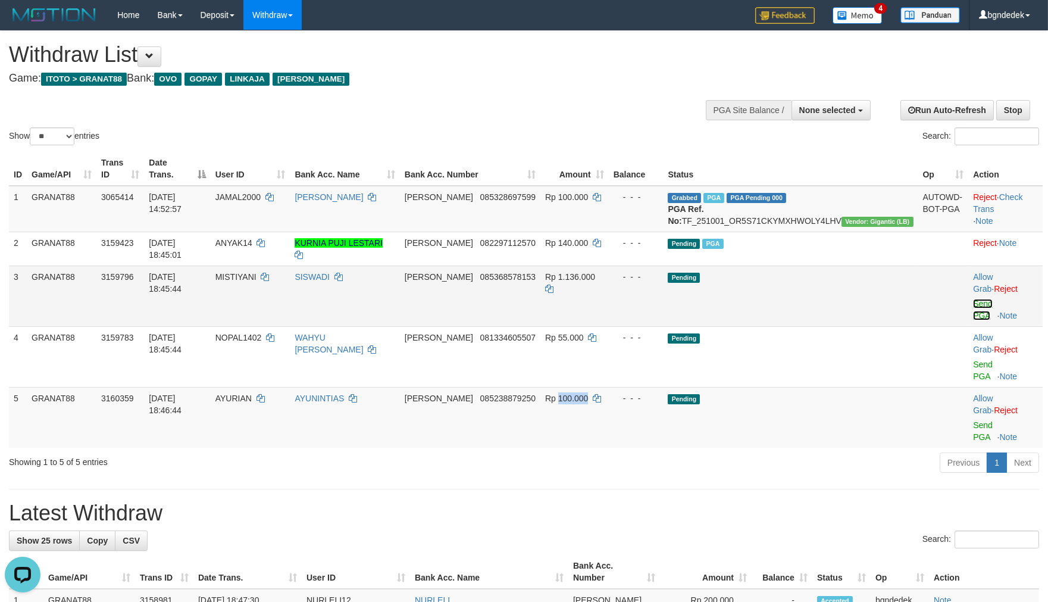
click at [973, 299] on link "Send PGA" at bounding box center [983, 309] width 20 height 21
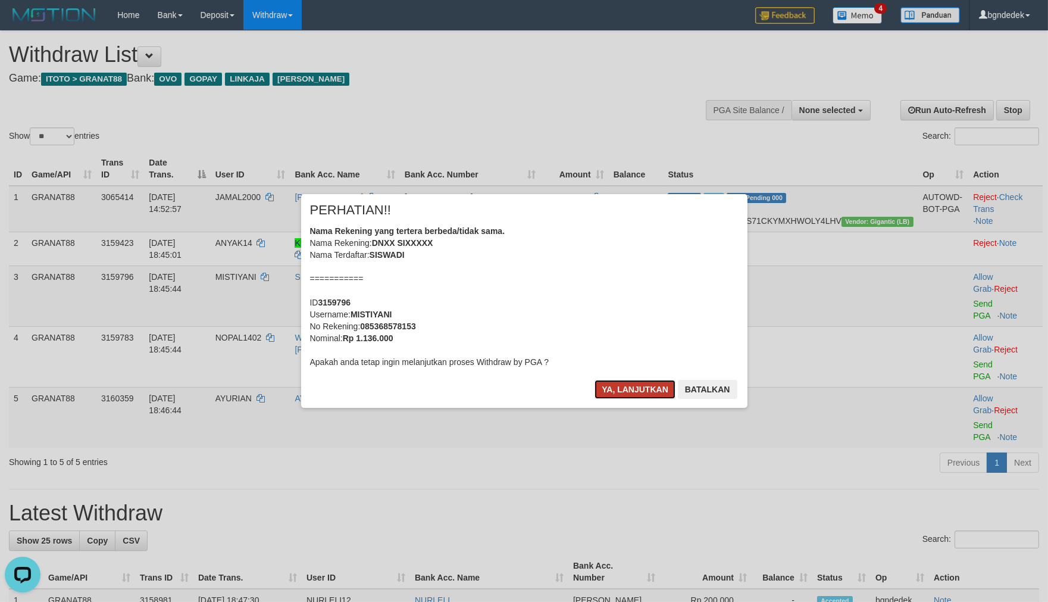
click at [624, 391] on button "Ya, lanjutkan" at bounding box center [635, 389] width 81 height 19
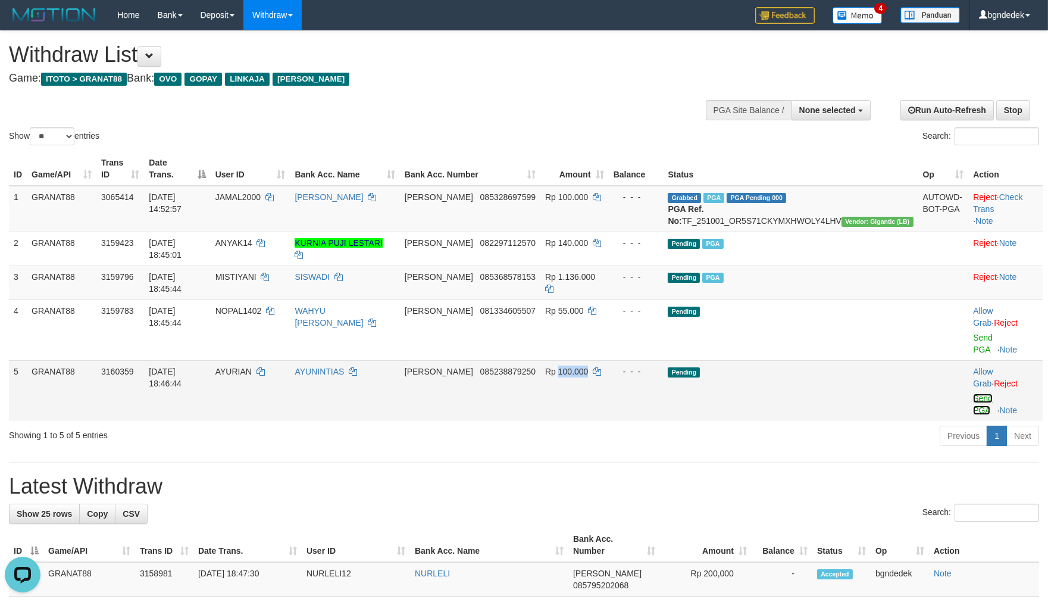
click at [975, 393] on link "Send PGA" at bounding box center [983, 403] width 20 height 21
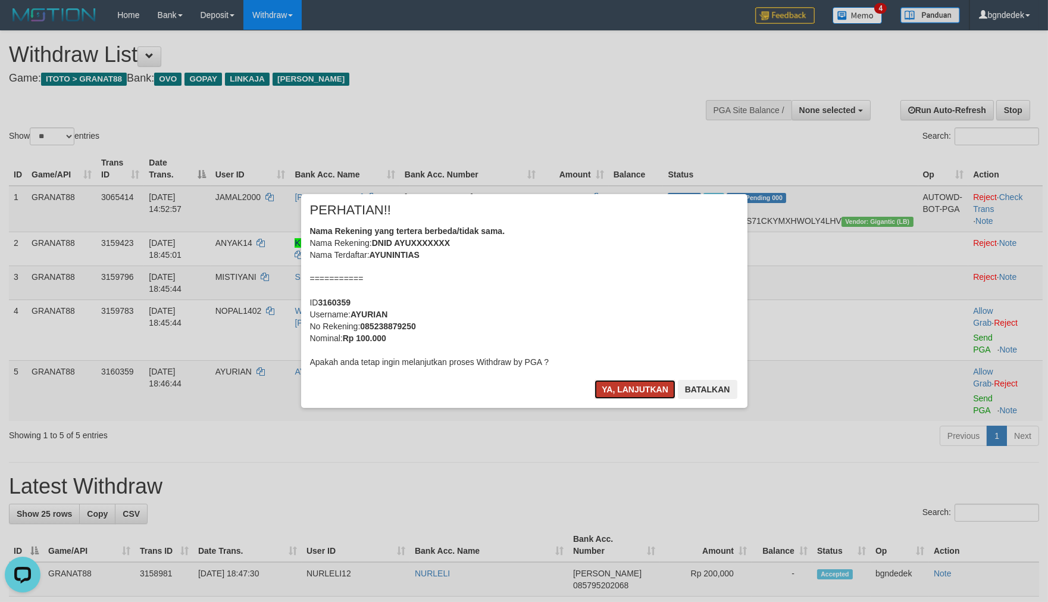
click at [634, 383] on button "Ya, lanjutkan" at bounding box center [635, 389] width 81 height 19
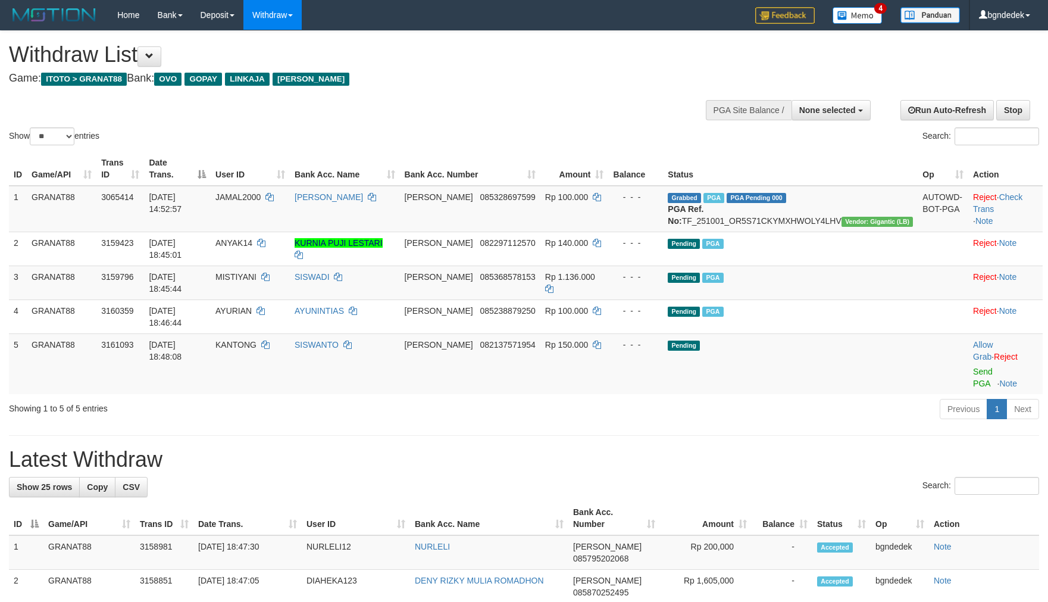
select select
select select "**"
drag, startPoint x: 276, startPoint y: 319, endPoint x: 268, endPoint y: 318, distance: 7.2
click at [257, 340] on span "KANTONG" at bounding box center [235, 345] width 41 height 10
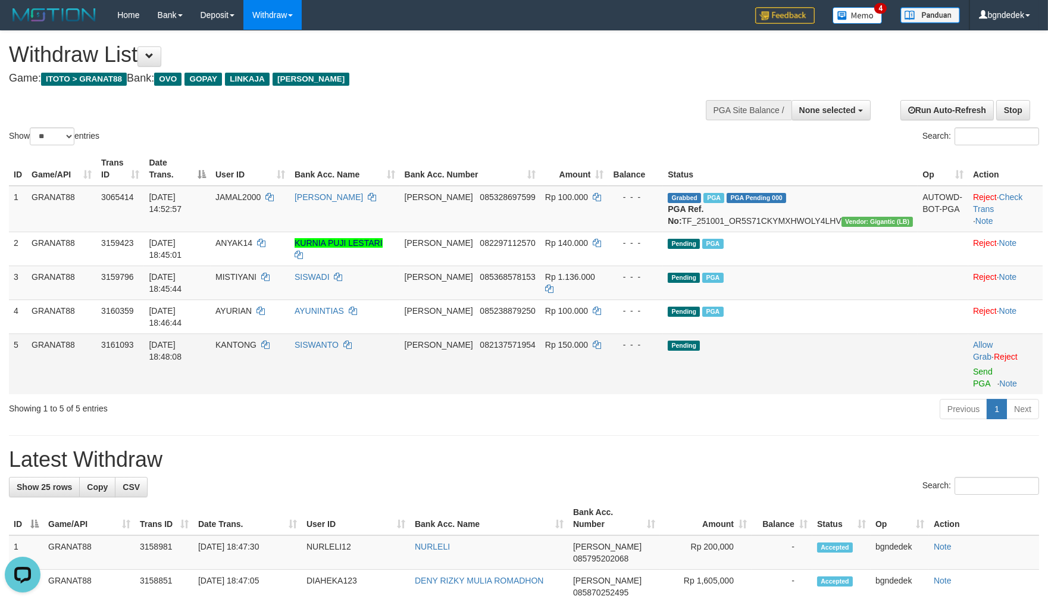
click at [257, 340] on span "KANTONG" at bounding box center [235, 345] width 41 height 10
drag, startPoint x: 284, startPoint y: 314, endPoint x: 277, endPoint y: 314, distance: 7.1
click at [257, 340] on span "KANTONG" at bounding box center [235, 345] width 41 height 10
copy span "KANTONG"
click at [588, 340] on span "Rp 150.000" at bounding box center [566, 345] width 43 height 10
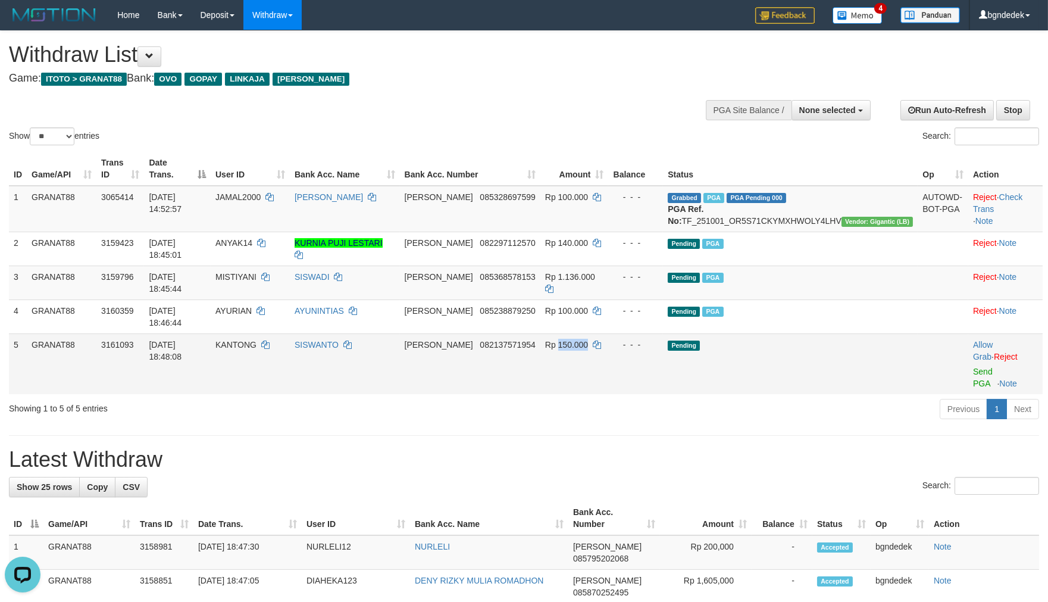
drag, startPoint x: 629, startPoint y: 321, endPoint x: 623, endPoint y: 318, distance: 6.7
click at [588, 340] on span "Rp 150.000" at bounding box center [566, 345] width 43 height 10
copy span "150.000"
click at [985, 367] on link "Send PGA" at bounding box center [983, 377] width 20 height 21
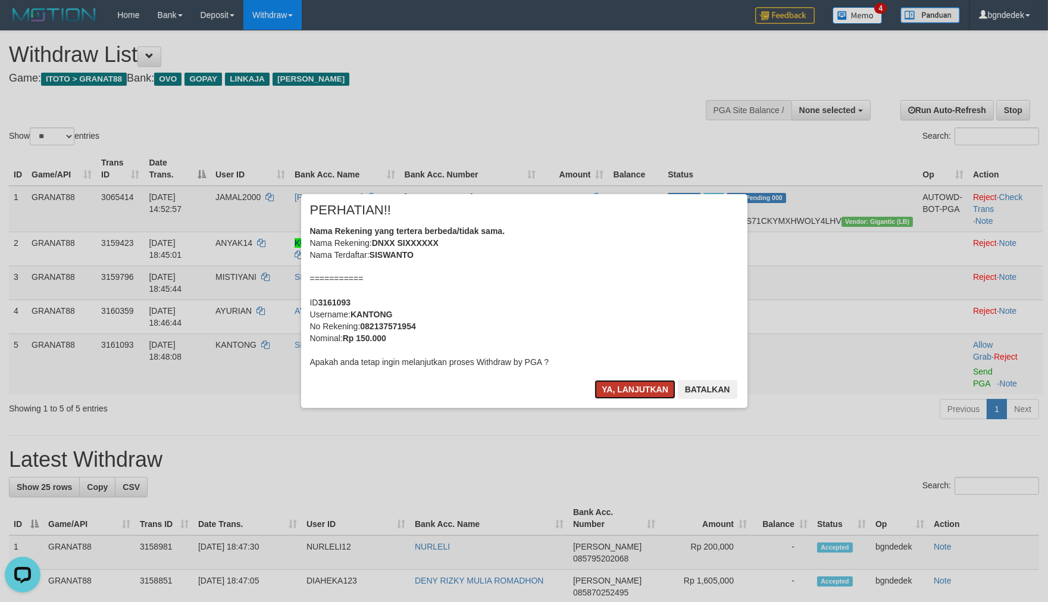
click at [620, 394] on button "Ya, lanjutkan" at bounding box center [635, 389] width 81 height 19
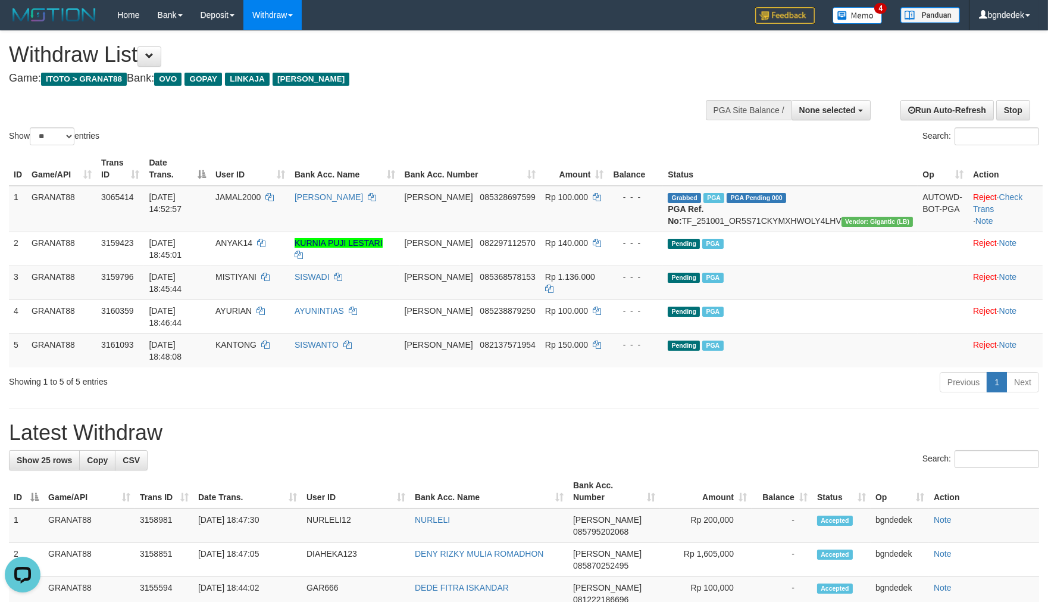
click at [629, 371] on div "Previous 1 Next" at bounding box center [743, 384] width 594 height 26
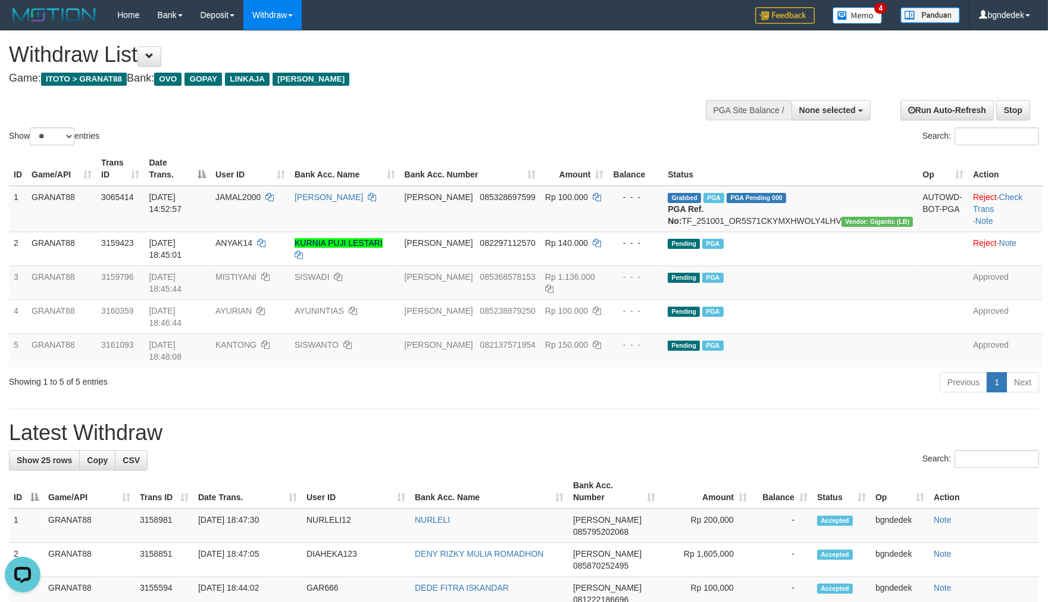
drag, startPoint x: 471, startPoint y: 371, endPoint x: 466, endPoint y: 374, distance: 6.4
drag, startPoint x: 466, startPoint y: 374, endPoint x: 433, endPoint y: 352, distance: 39.0
click at [433, 371] on div "Showing 1 to 5 of 5 entries Previous 1 Next" at bounding box center [524, 384] width 1048 height 26
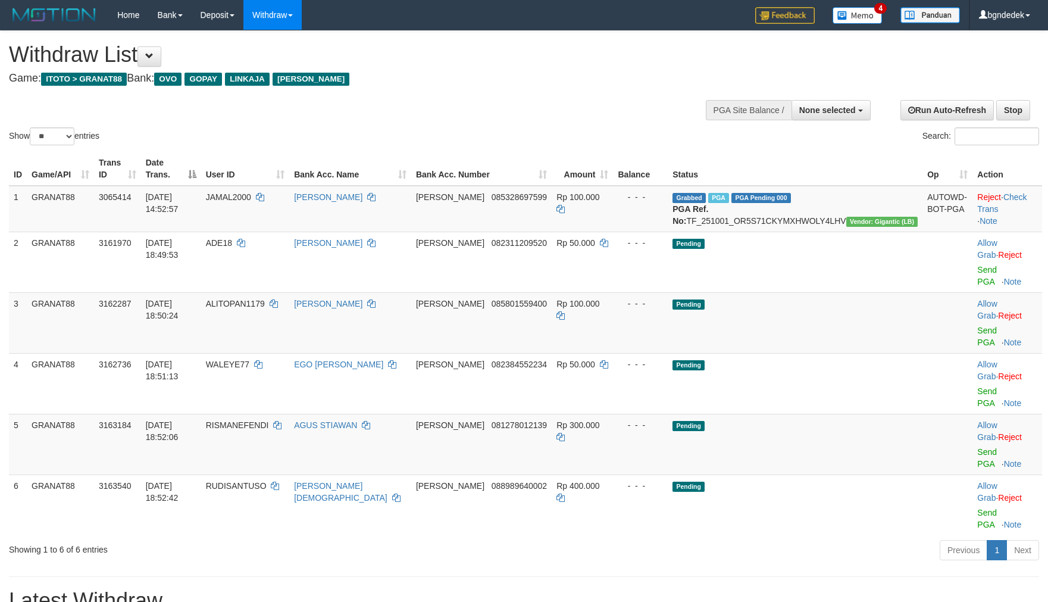
select select
select select "**"
click at [265, 299] on span "ALITOPAN1179" at bounding box center [235, 304] width 59 height 10
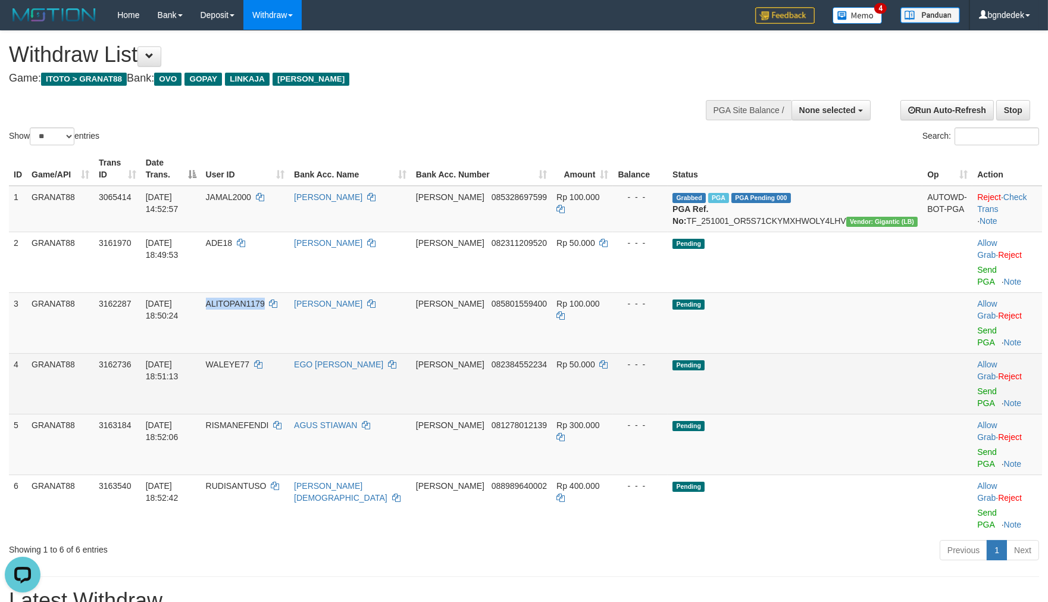
copy span "ALITOPAN1179"
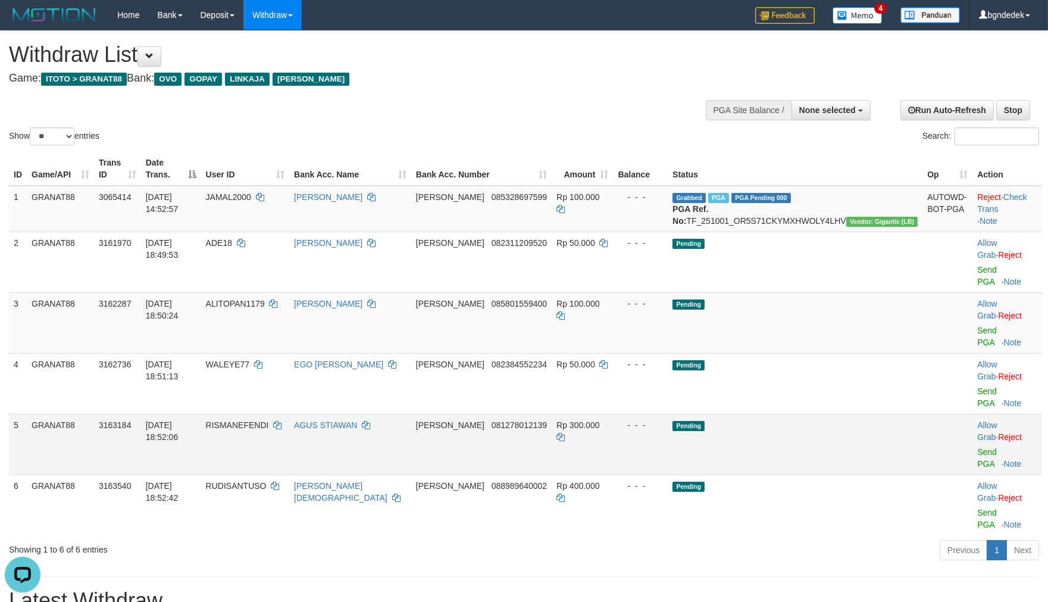
click at [269, 420] on span "RISMANEFENDI" at bounding box center [237, 425] width 63 height 10
drag, startPoint x: 280, startPoint y: 359, endPoint x: 268, endPoint y: 359, distance: 11.9
click at [268, 420] on span "RISMANEFENDI" at bounding box center [237, 425] width 63 height 10
copy span "RISMANEFENDI"
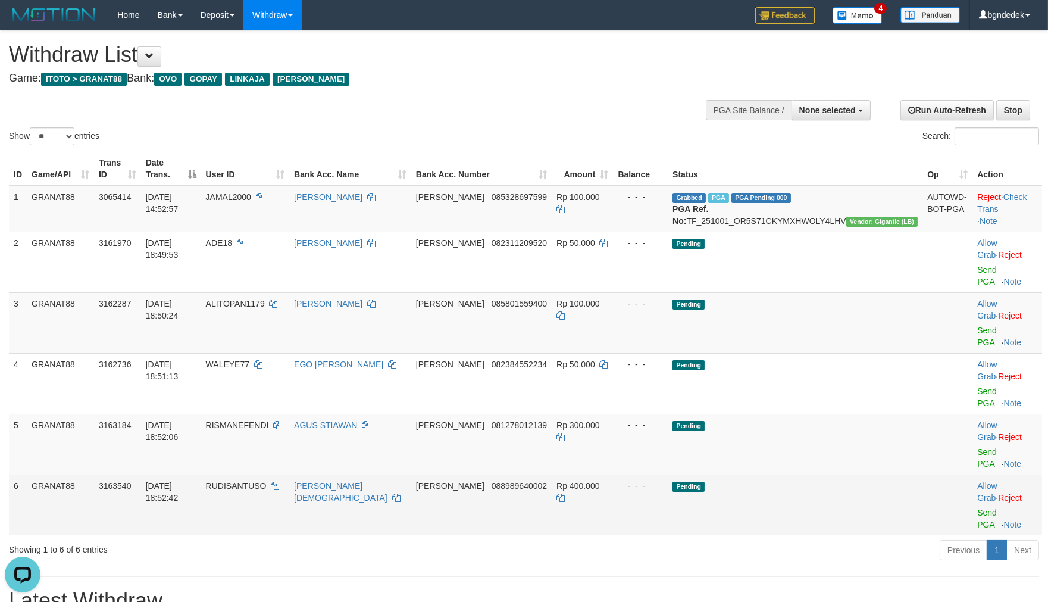
click at [267, 481] on span "RUDISANTUSO" at bounding box center [236, 486] width 61 height 10
drag, startPoint x: 287, startPoint y: 399, endPoint x: 269, endPoint y: 399, distance: 17.9
click at [267, 481] on span "RUDISANTUSO" at bounding box center [236, 486] width 61 height 10
copy span "RUDISANTUSO"
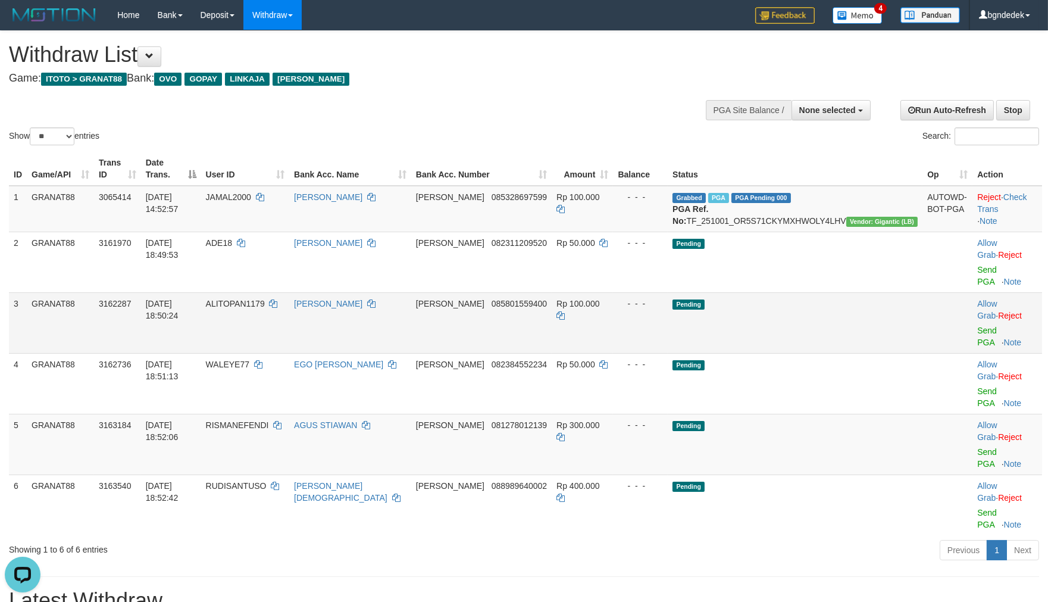
click at [599, 299] on span "Rp 100.000" at bounding box center [578, 304] width 43 height 10
copy span "100.000"
click at [599, 420] on span "Rp 300.000" at bounding box center [578, 425] width 43 height 10
drag, startPoint x: 621, startPoint y: 365, endPoint x: 614, endPoint y: 363, distance: 6.8
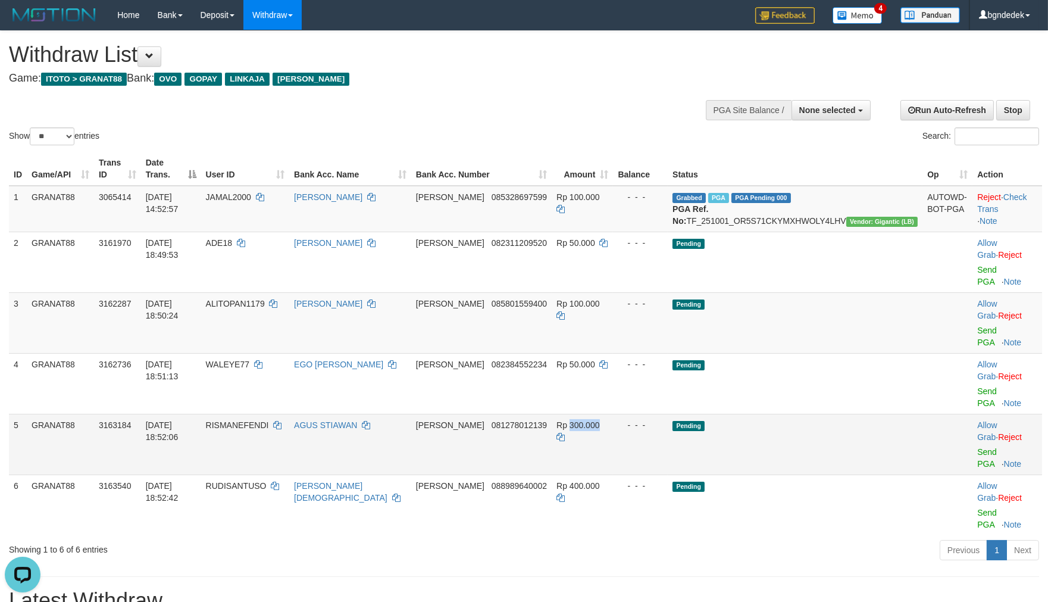
click at [599, 420] on span "Rp 300.000" at bounding box center [578, 425] width 43 height 10
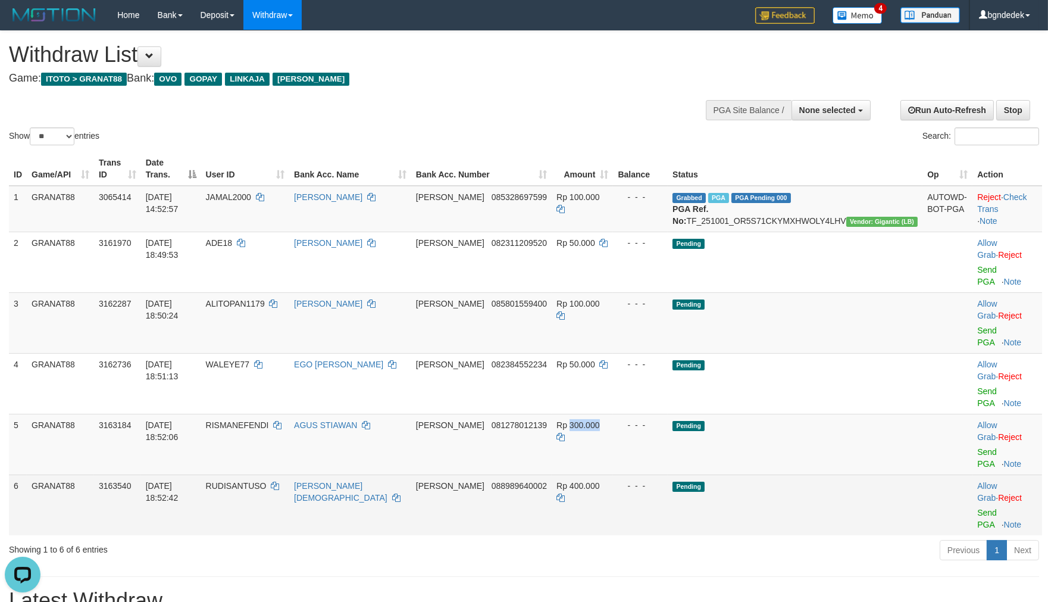
copy span "300.000"
click at [599, 481] on span "Rp 400.000" at bounding box center [578, 486] width 43 height 10
copy span "400.000"
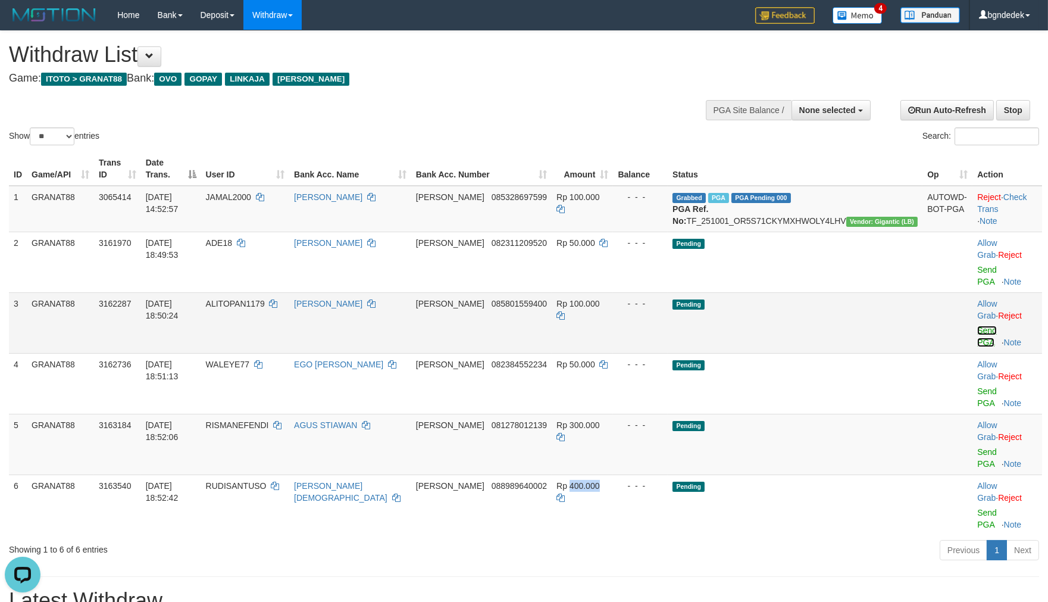
click at [977, 326] on link "Send PGA" at bounding box center [987, 336] width 20 height 21
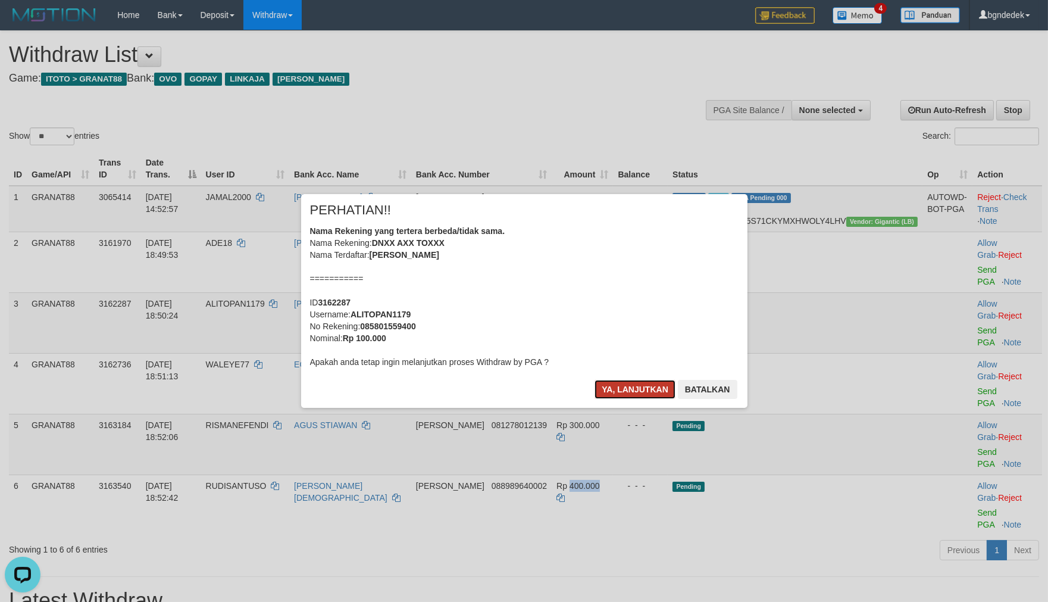
click at [606, 389] on button "Ya, lanjutkan" at bounding box center [635, 389] width 81 height 19
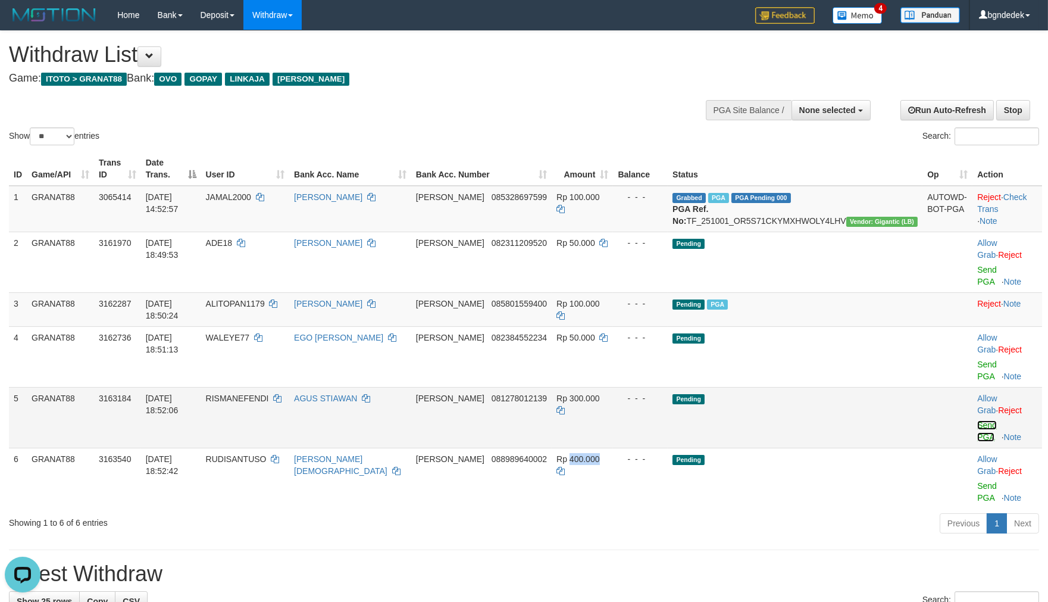
click at [977, 420] on link "Send PGA" at bounding box center [987, 430] width 20 height 21
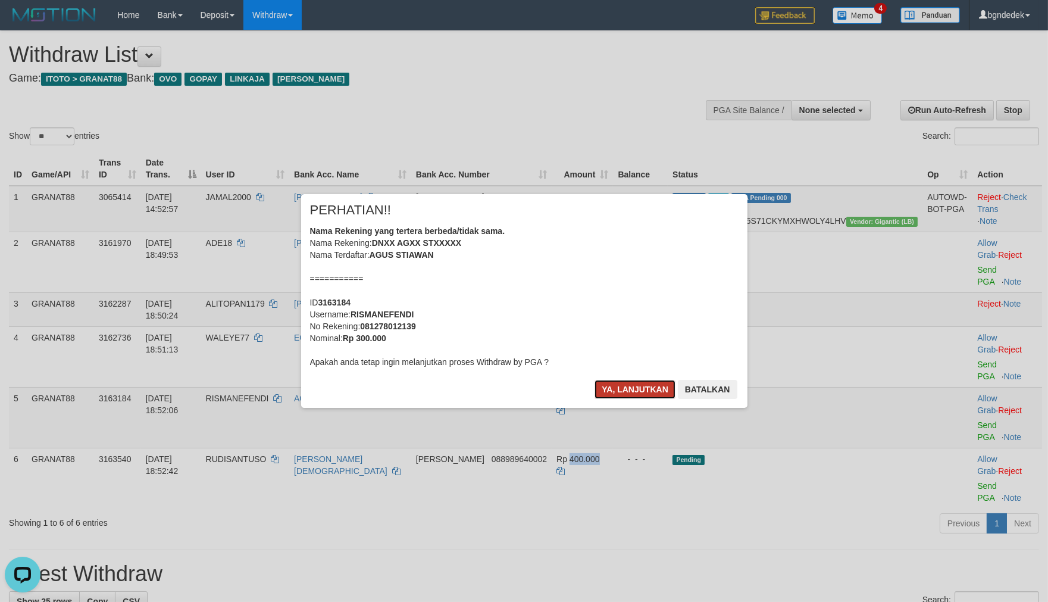
click at [607, 389] on button "Ya, lanjutkan" at bounding box center [635, 389] width 81 height 19
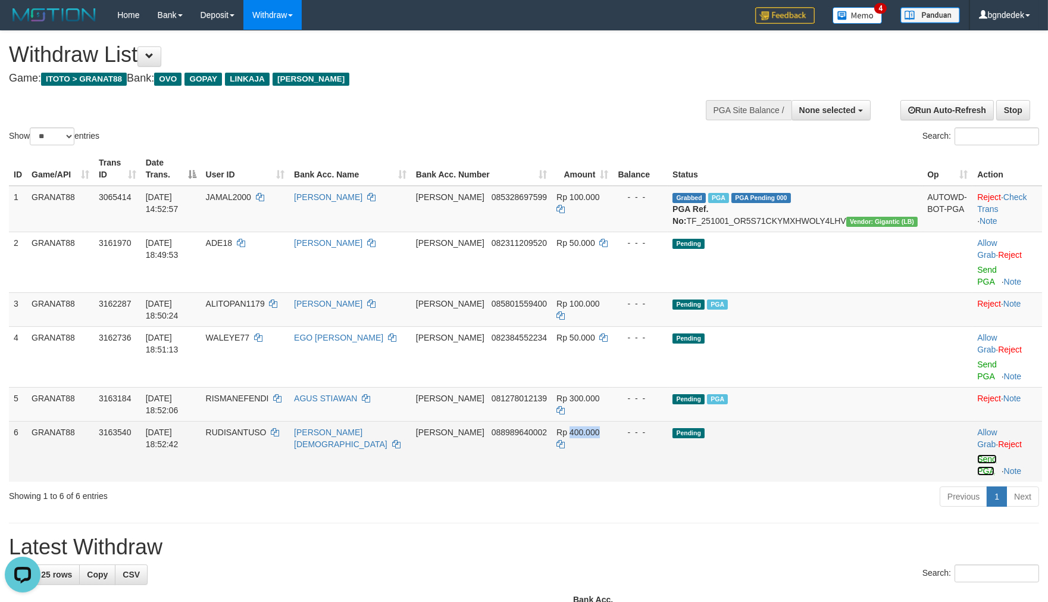
click at [980, 454] on link "Send PGA" at bounding box center [987, 464] width 20 height 21
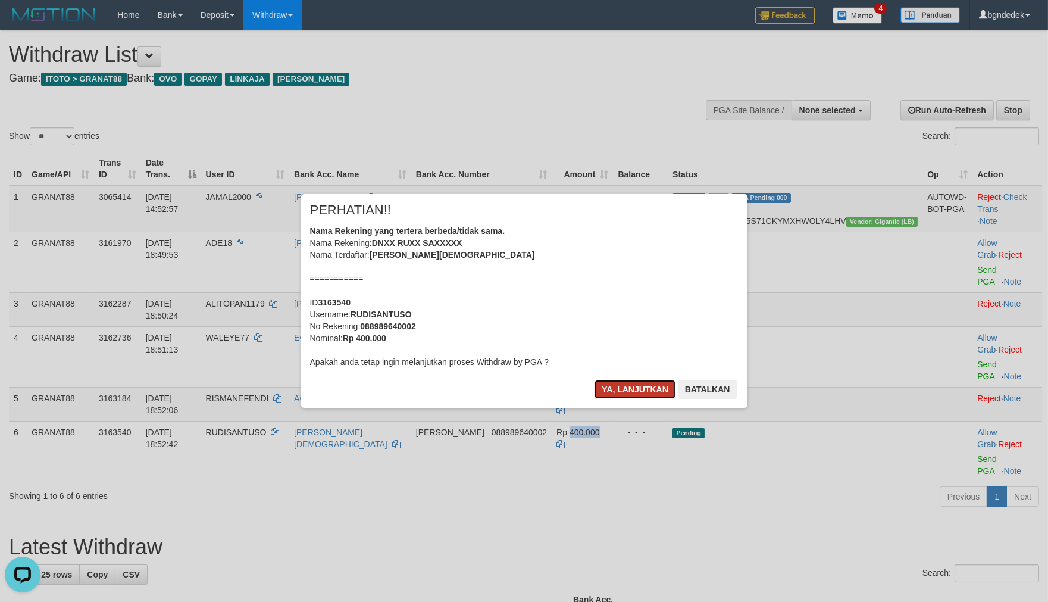
click at [623, 398] on button "Ya, lanjutkan" at bounding box center [635, 389] width 81 height 19
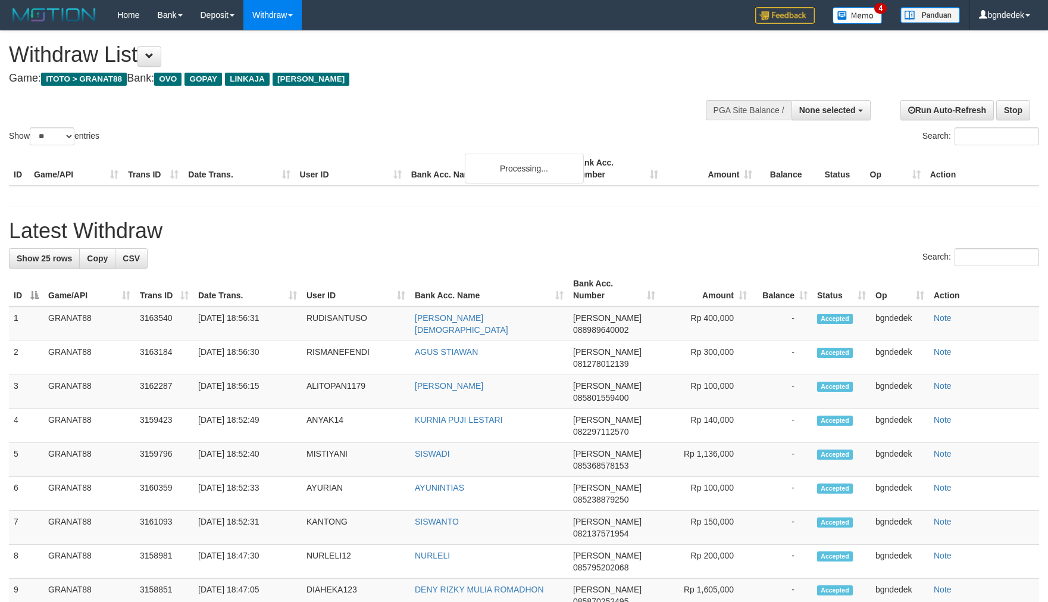
select select
select select "**"
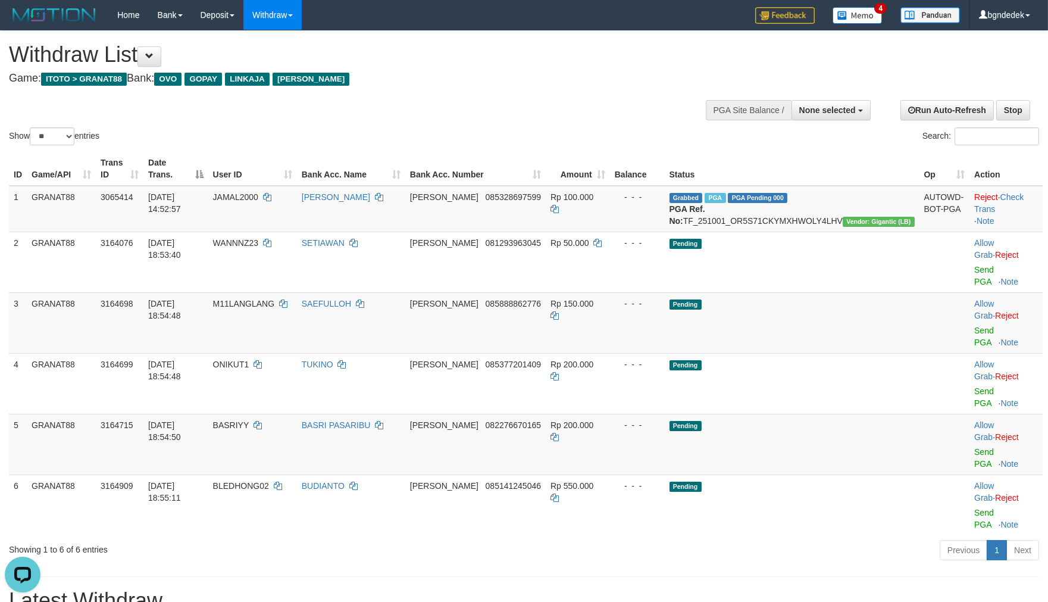
click at [507, 539] on div "Previous 1 Next" at bounding box center [743, 552] width 594 height 26
click at [274, 299] on span "M11LANGLANG" at bounding box center [243, 304] width 61 height 10
copy span "M11LANGLANG"
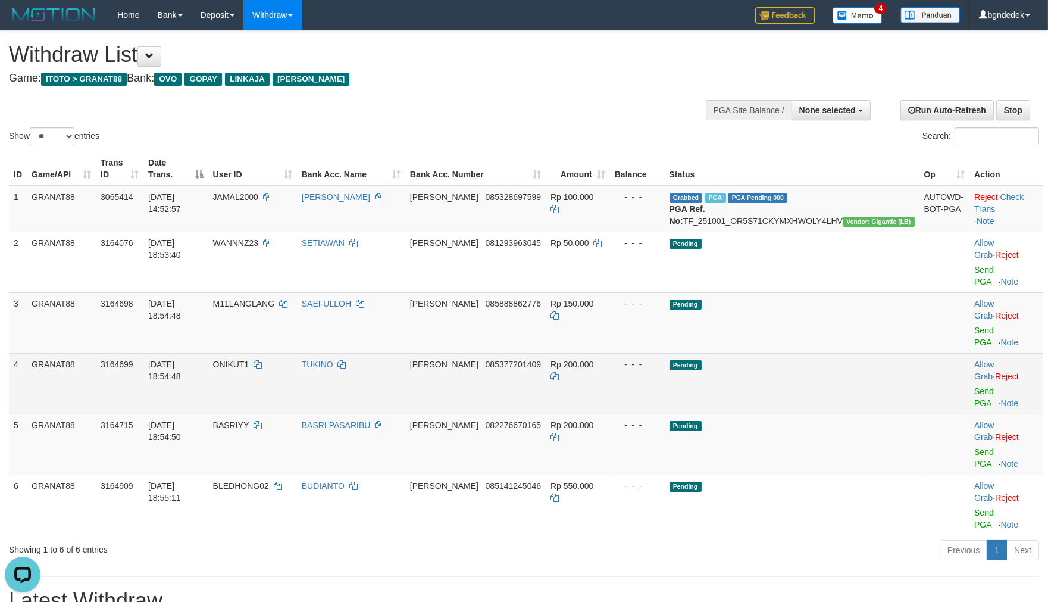
click at [249, 360] on span "ONIKUT1" at bounding box center [231, 365] width 36 height 10
drag, startPoint x: 290, startPoint y: 327, endPoint x: 282, endPoint y: 326, distance: 8.5
click at [249, 360] on span "ONIKUT1" at bounding box center [231, 365] width 36 height 10
copy span "ONIKUT1"
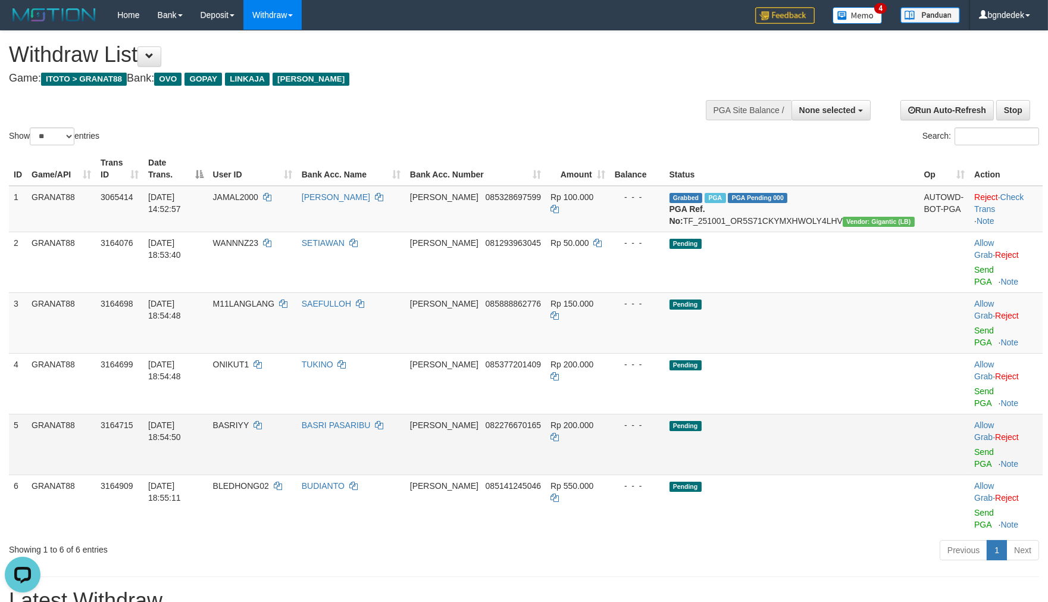
click at [267, 414] on td "BASRIYY" at bounding box center [252, 444] width 89 height 61
drag, startPoint x: 267, startPoint y: 358, endPoint x: 257, endPoint y: 358, distance: 9.5
click at [257, 414] on td "BASRIYY" at bounding box center [252, 444] width 89 height 61
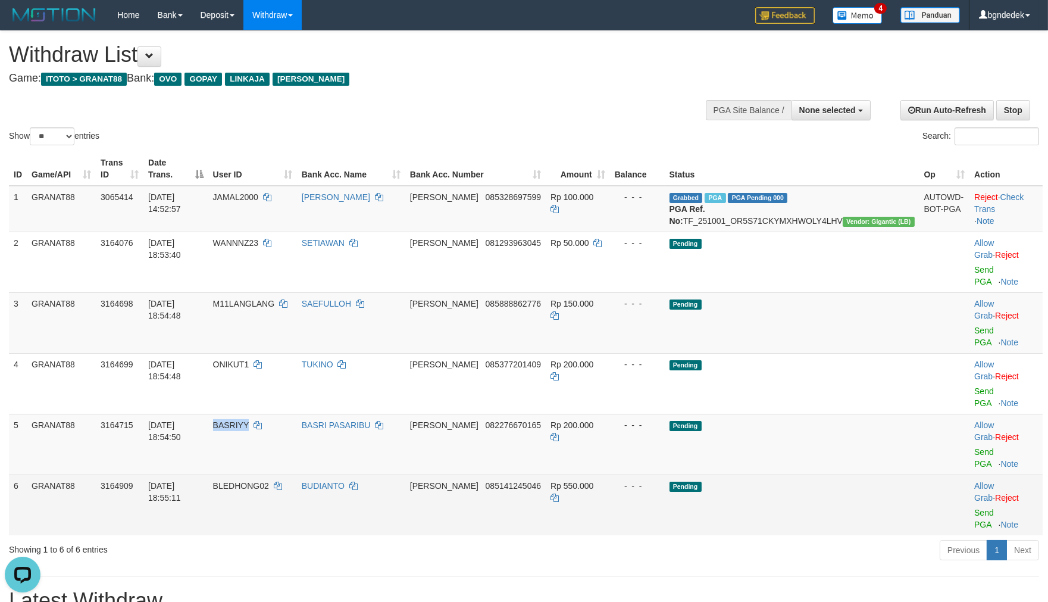
copy span "BASRIYY"
click at [269, 481] on span "BLEDHONG02" at bounding box center [241, 486] width 56 height 10
copy span "BLEDHONG02"
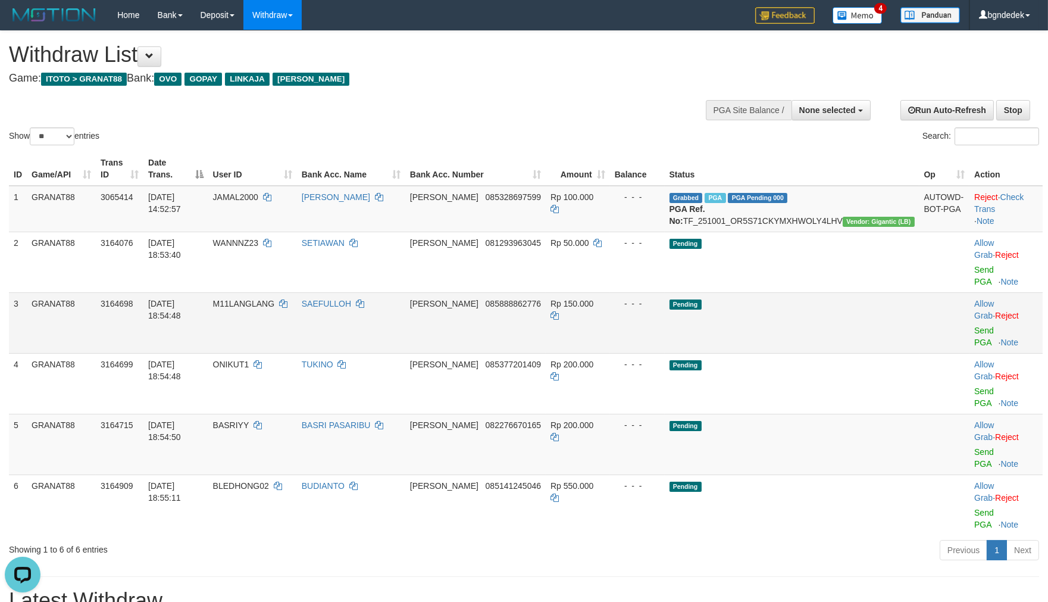
click at [594, 299] on span "Rp 150.000" at bounding box center [572, 304] width 43 height 10
drag, startPoint x: 620, startPoint y: 288, endPoint x: 612, endPoint y: 290, distance: 8.5
click at [594, 299] on span "Rp 150.000" at bounding box center [572, 304] width 43 height 10
copy span "150.000"
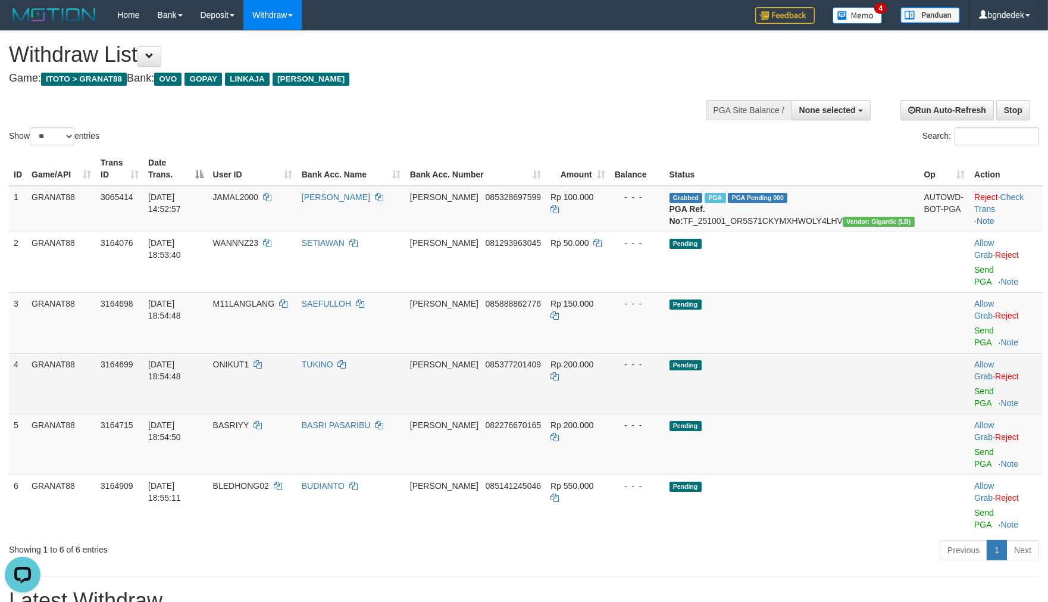
click at [594, 360] on span "Rp 200.000" at bounding box center [572, 365] width 43 height 10
drag, startPoint x: 618, startPoint y: 327, endPoint x: 605, endPoint y: 324, distance: 12.9
click at [594, 360] on span "Rp 200.000" at bounding box center [572, 365] width 43 height 10
copy span "200.000"
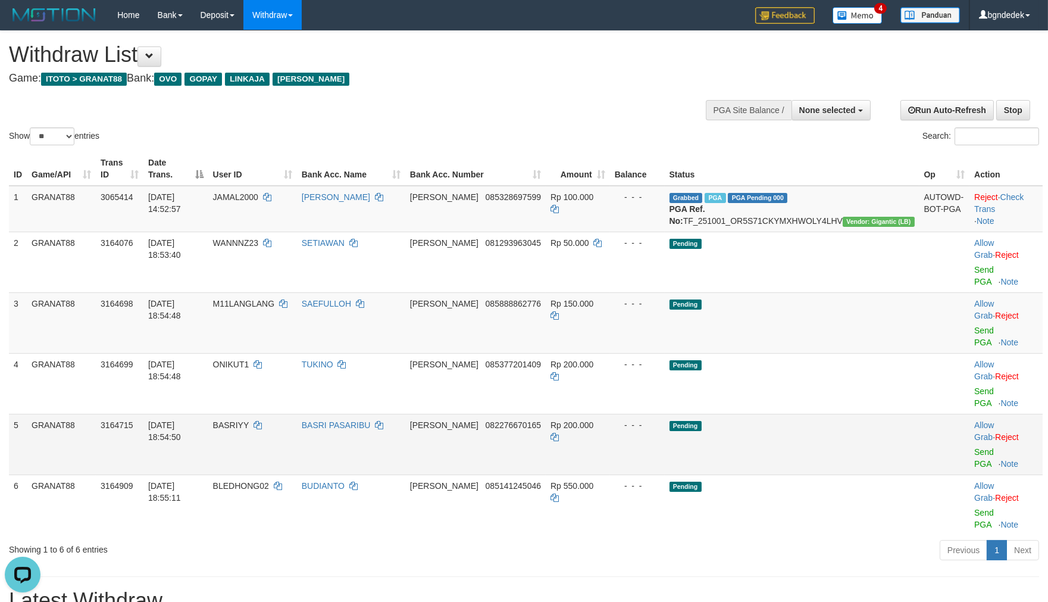
click at [610, 414] on td "Rp 200.000" at bounding box center [578, 444] width 64 height 61
drag, startPoint x: 625, startPoint y: 372, endPoint x: 612, endPoint y: 371, distance: 13.1
click at [610, 414] on td "Rp 200.000" at bounding box center [578, 444] width 64 height 61
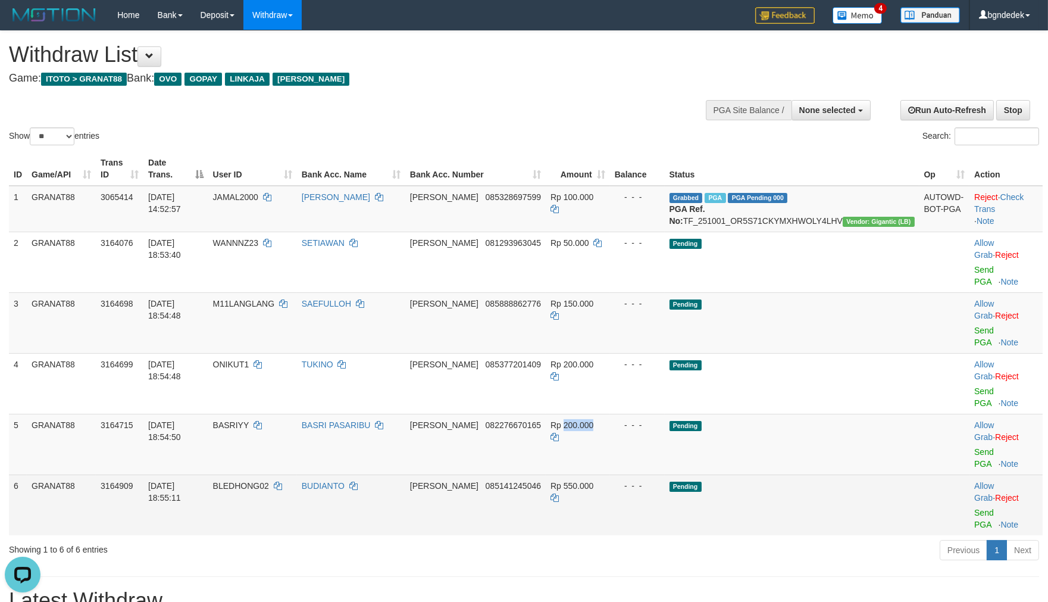
copy span "200.000"
click at [594, 481] on span "Rp 550.000" at bounding box center [572, 486] width 43 height 10
drag, startPoint x: 627, startPoint y: 405, endPoint x: 612, endPoint y: 408, distance: 15.2
click at [610, 474] on td "Rp 550.000" at bounding box center [578, 504] width 64 height 61
copy span "550.000"
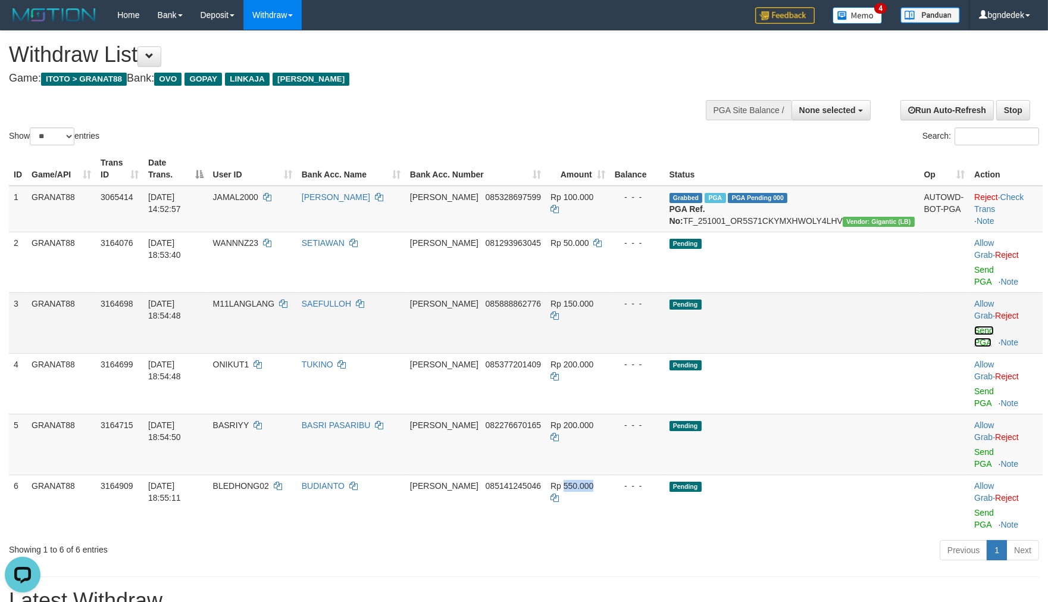
click at [975, 326] on link "Send PGA" at bounding box center [985, 336] width 20 height 21
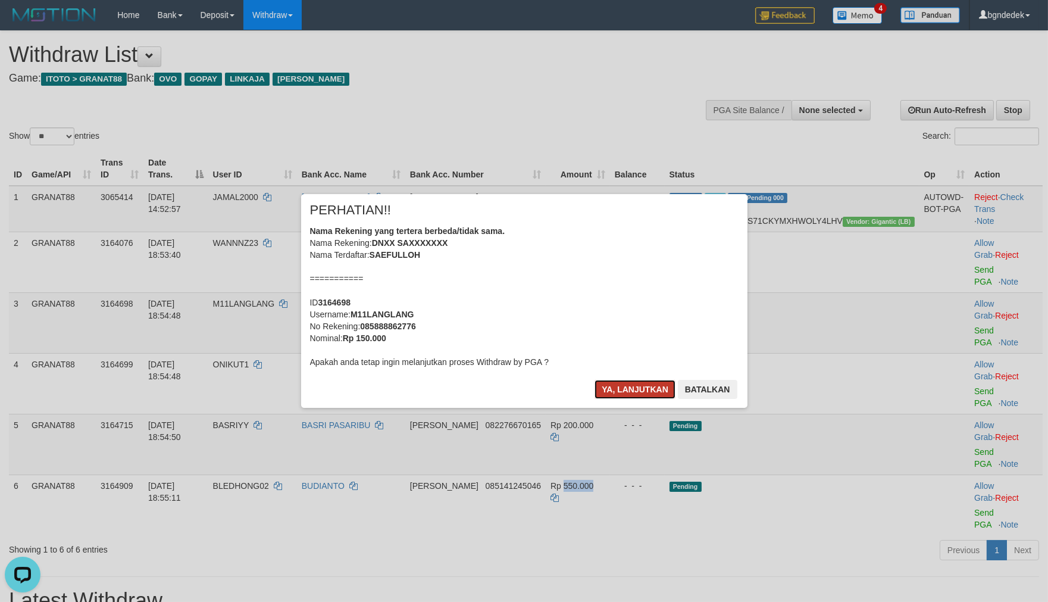
click at [617, 389] on button "Ya, lanjutkan" at bounding box center [635, 389] width 81 height 19
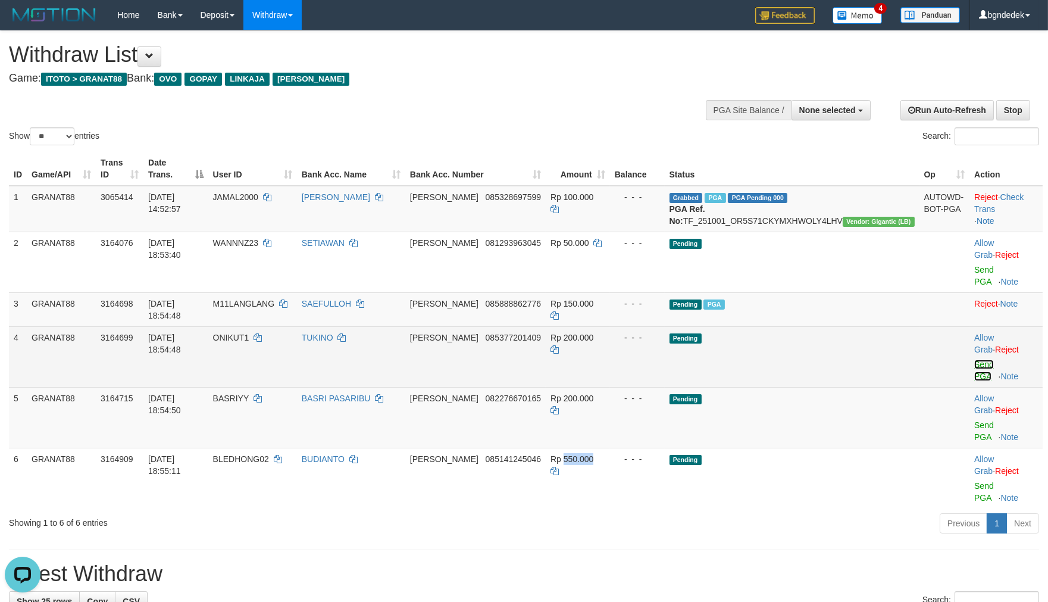
click at [975, 360] on link "Send PGA" at bounding box center [985, 370] width 20 height 21
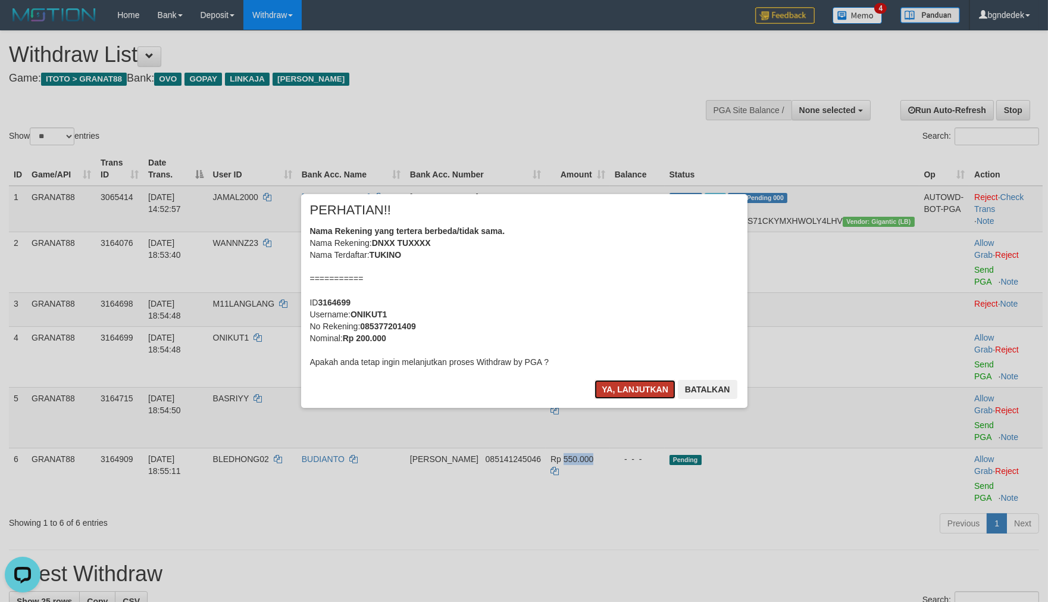
click at [637, 391] on button "Ya, lanjutkan" at bounding box center [635, 389] width 81 height 19
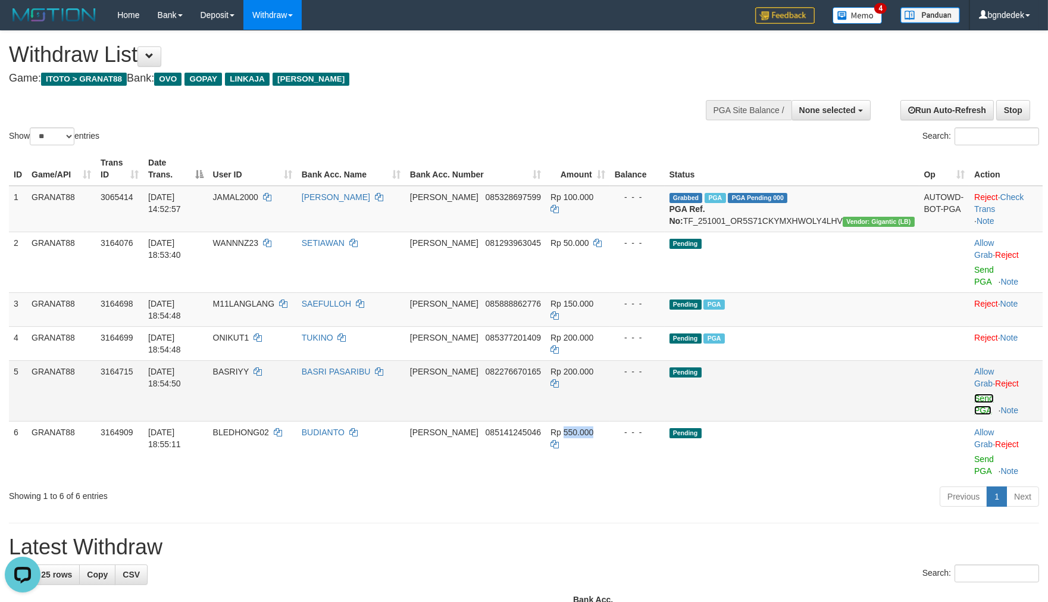
click at [975, 393] on link "Send PGA" at bounding box center [985, 403] width 20 height 21
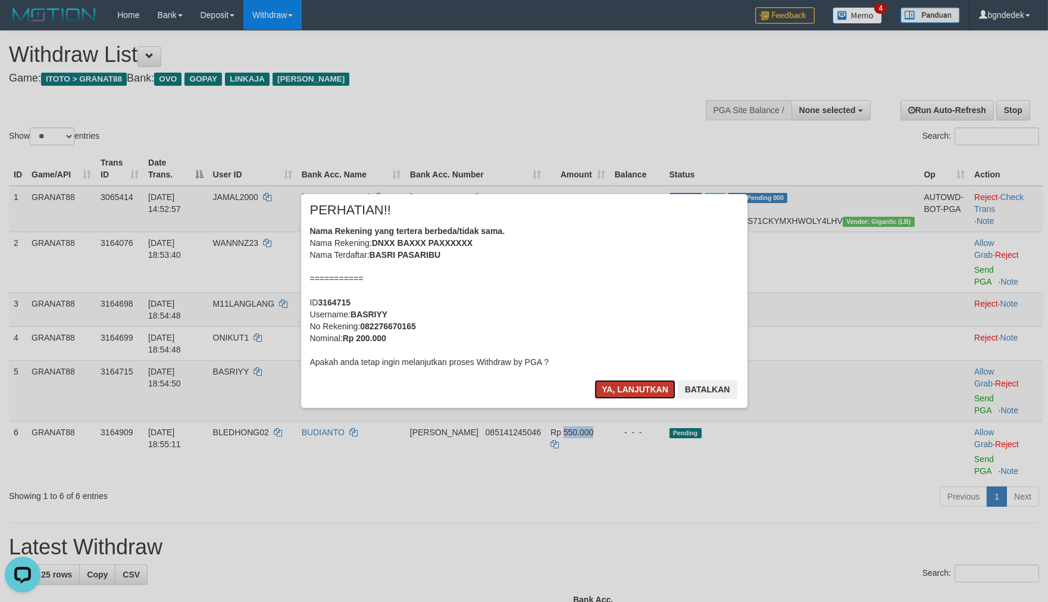
click at [627, 393] on button "Ya, lanjutkan" at bounding box center [635, 389] width 81 height 19
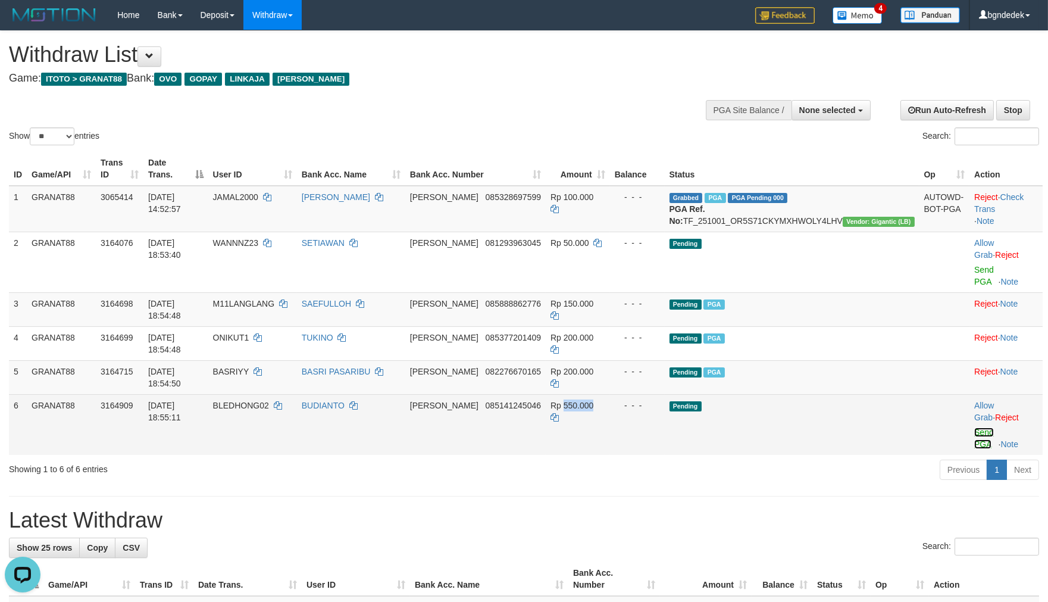
click at [975, 427] on link "Send PGA" at bounding box center [985, 437] width 20 height 21
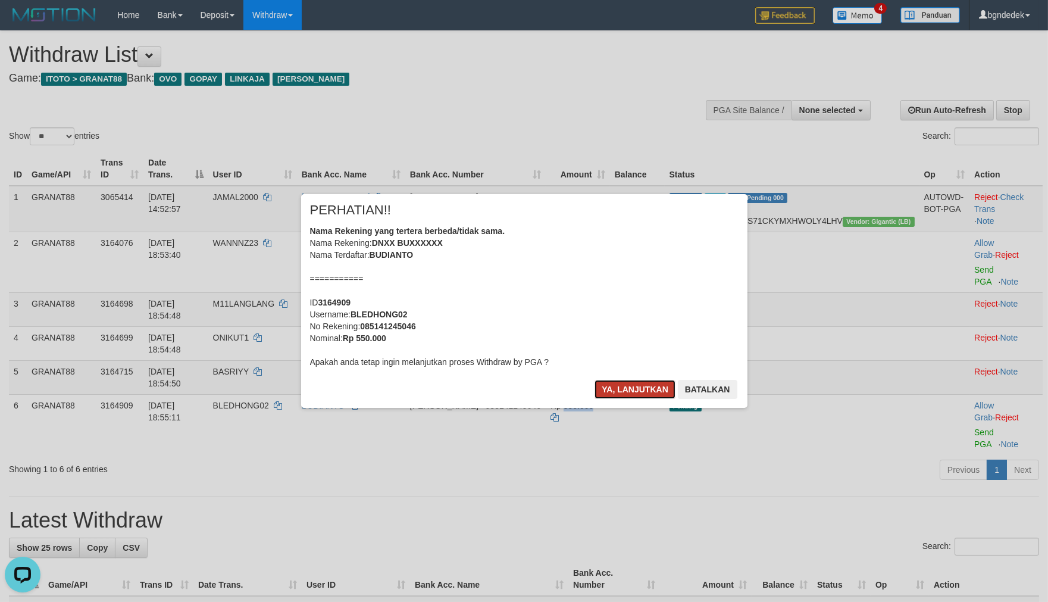
click at [628, 388] on button "Ya, lanjutkan" at bounding box center [635, 389] width 81 height 19
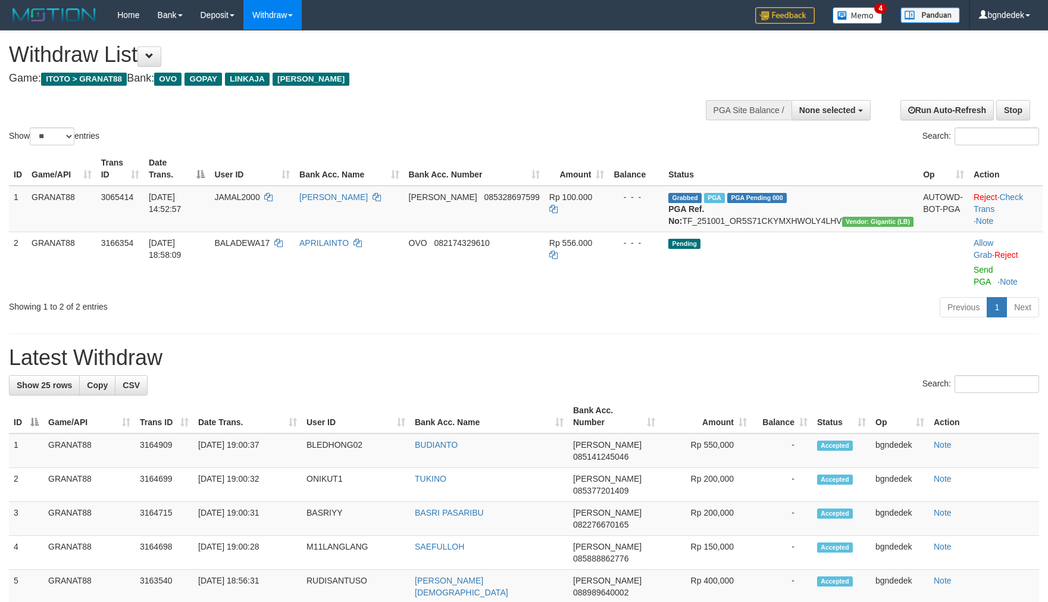
select select
select select "**"
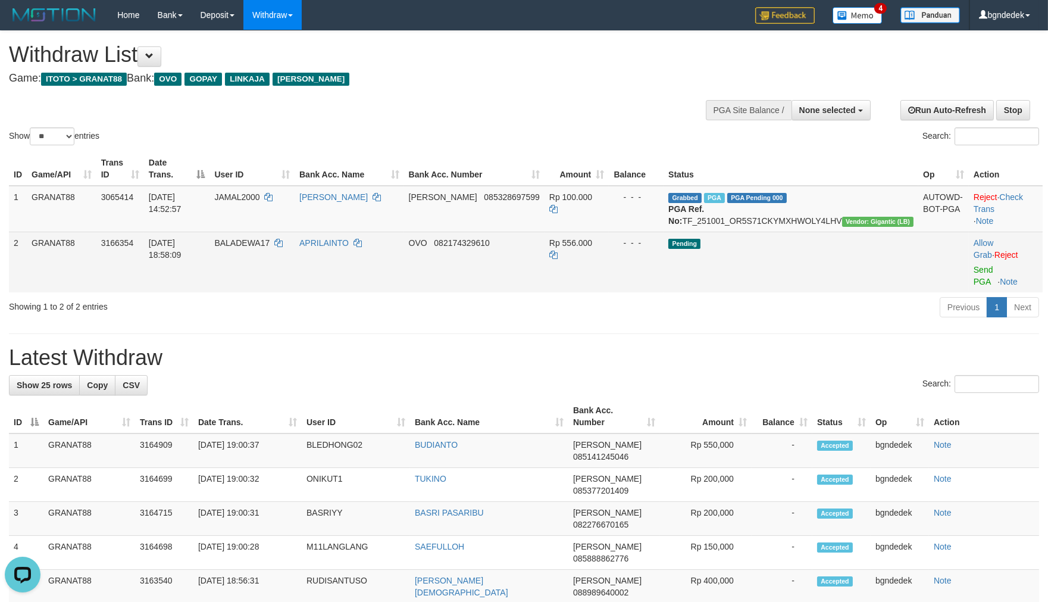
click at [270, 248] on span "BALADEWA17" at bounding box center [241, 243] width 55 height 10
drag, startPoint x: 304, startPoint y: 257, endPoint x: 298, endPoint y: 258, distance: 6.0
click at [270, 248] on span "BALADEWA17" at bounding box center [241, 243] width 55 height 10
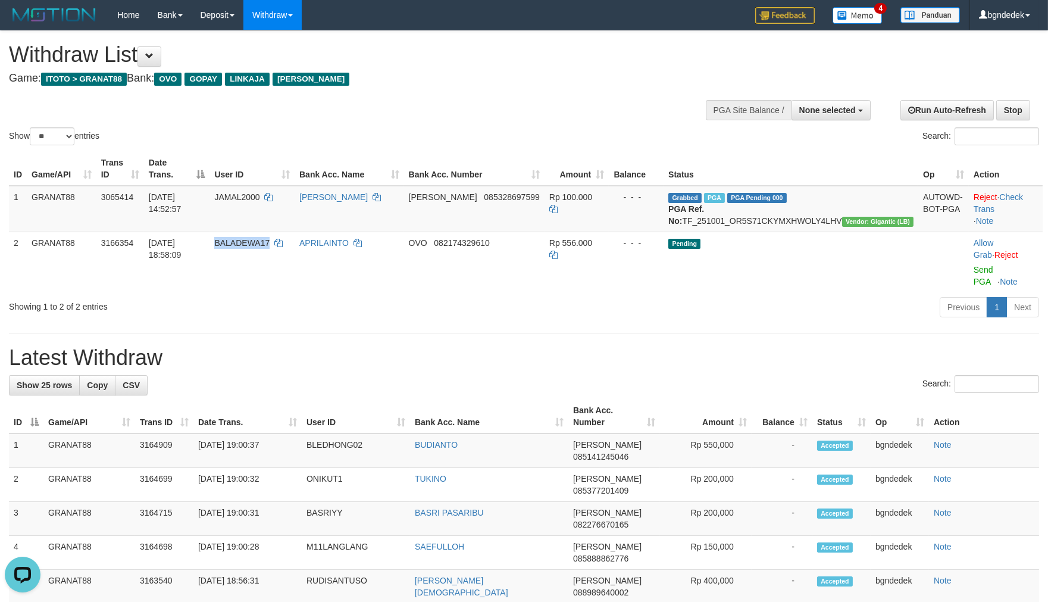
copy span "BALADEWA17"
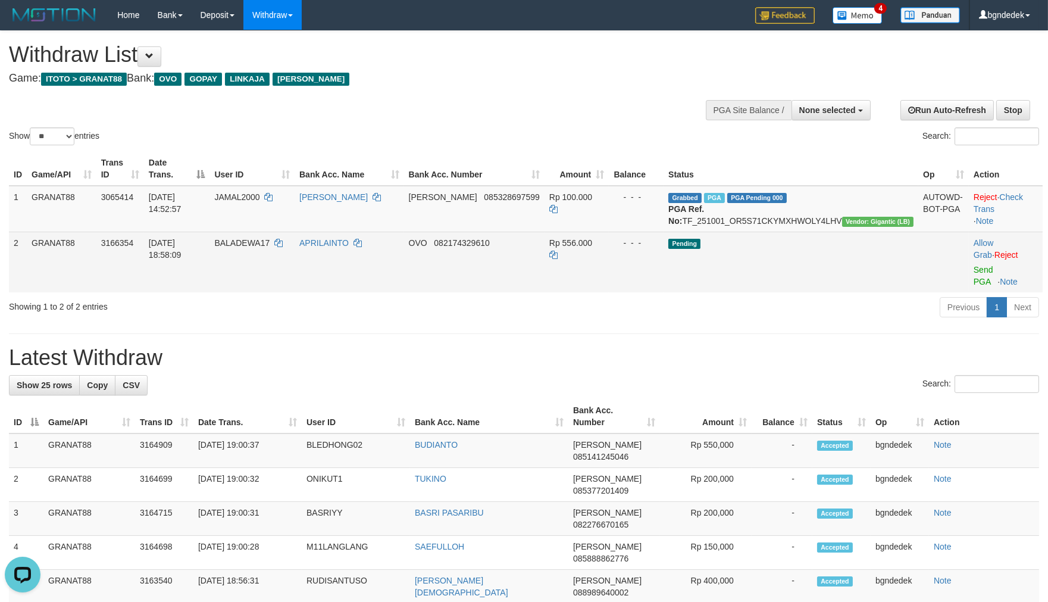
click at [592, 248] on span "Rp 556.000" at bounding box center [570, 243] width 43 height 10
copy span "556.000"
click at [974, 265] on link "Send PGA" at bounding box center [984, 275] width 20 height 21
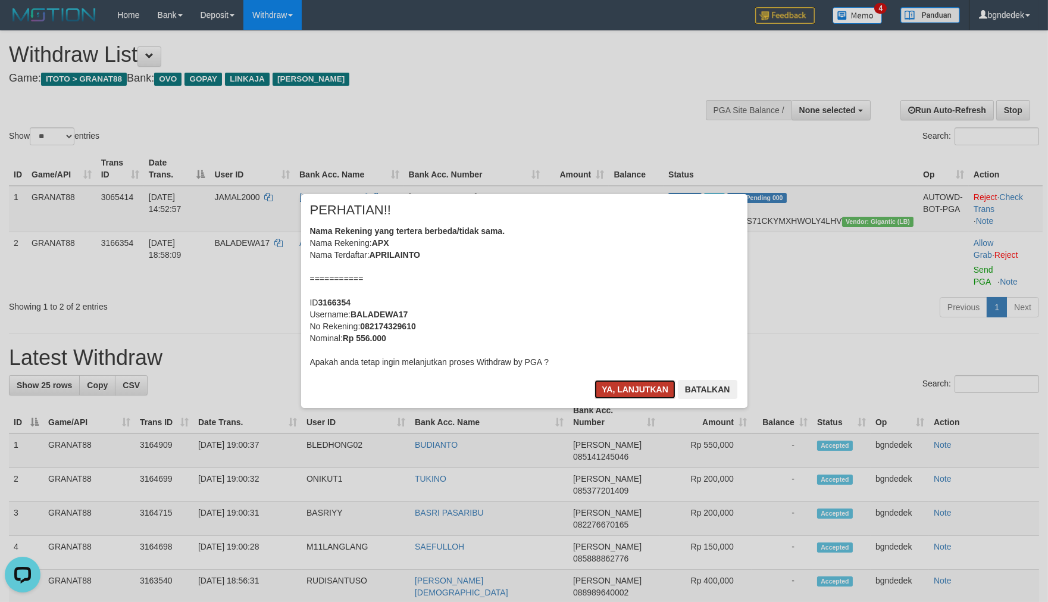
click at [620, 382] on button "Ya, lanjutkan" at bounding box center [635, 389] width 81 height 19
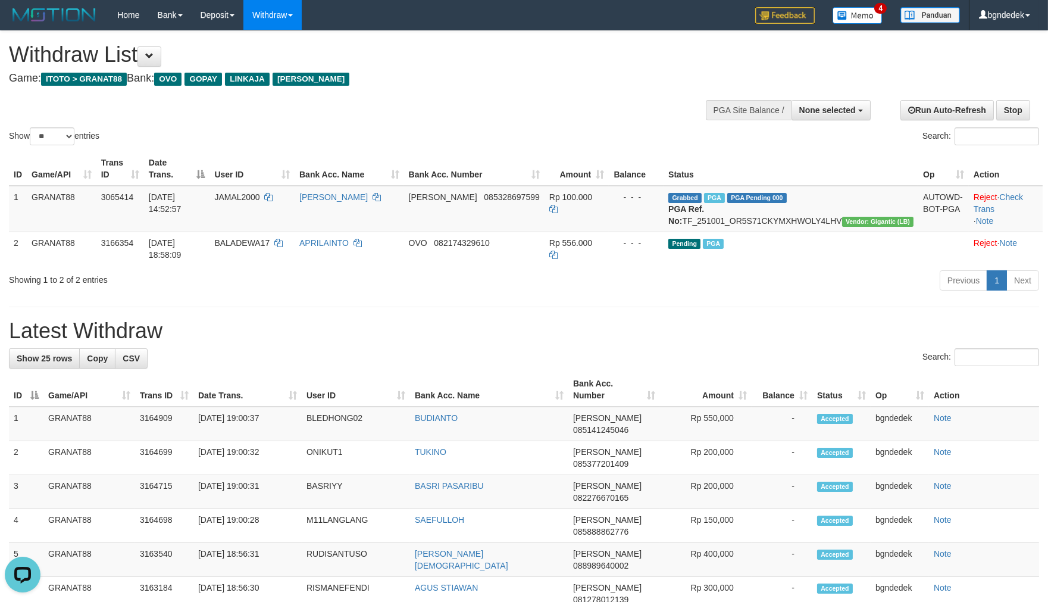
click at [480, 338] on h1 "Latest Withdraw" at bounding box center [524, 331] width 1030 height 24
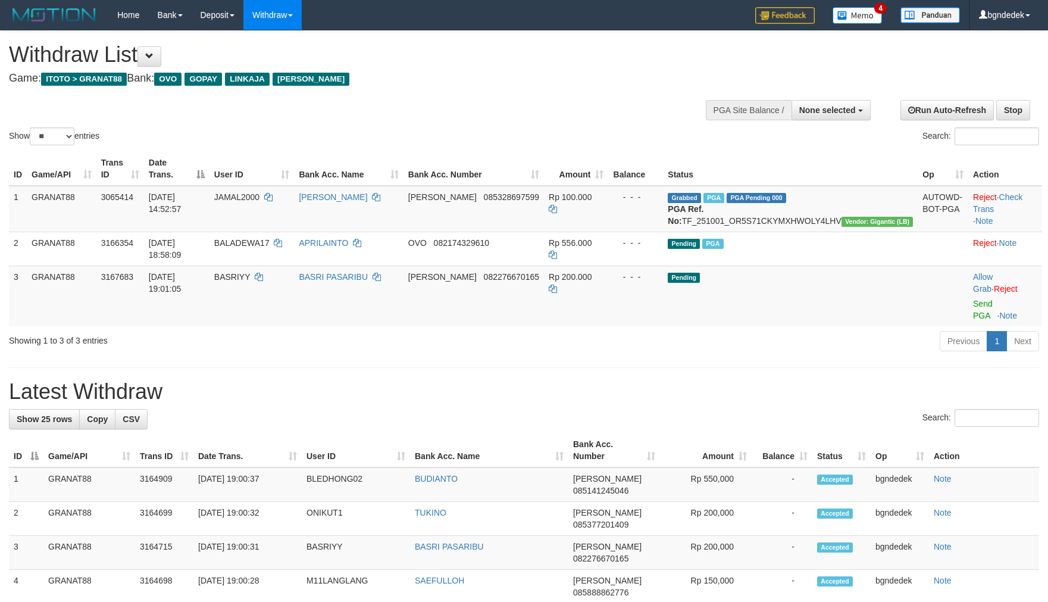
select select
select select "**"
click at [270, 284] on td "BASRIYY" at bounding box center [252, 296] width 85 height 61
click at [266, 284] on td "BASRIYY" at bounding box center [252, 296] width 85 height 61
copy span "BASRIYY"
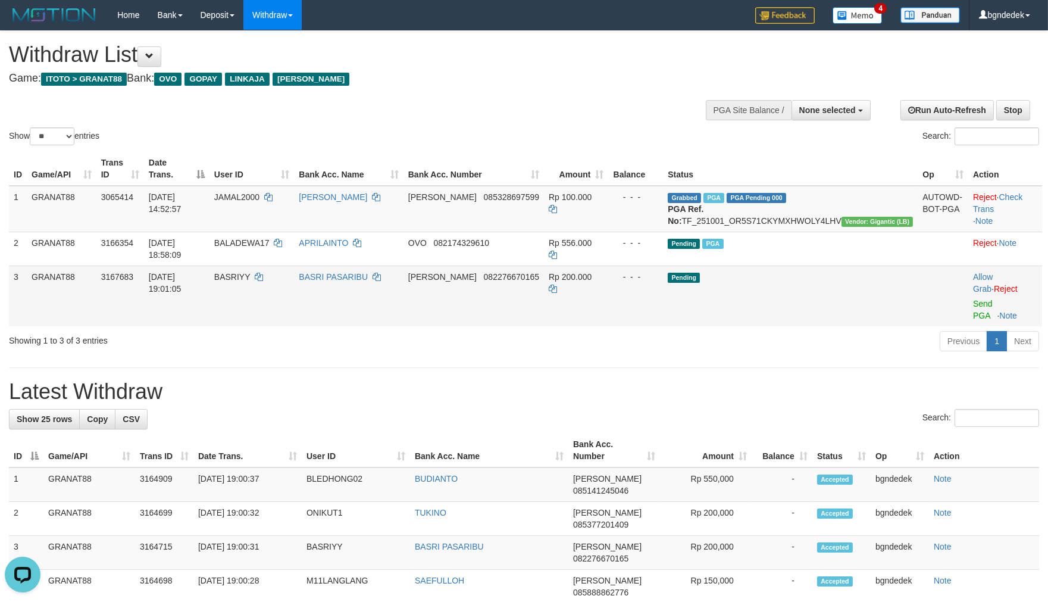
click at [608, 270] on td "Rp 200.000" at bounding box center [576, 296] width 64 height 61
copy span "200.000"
click at [973, 299] on link "Send PGA" at bounding box center [983, 309] width 20 height 21
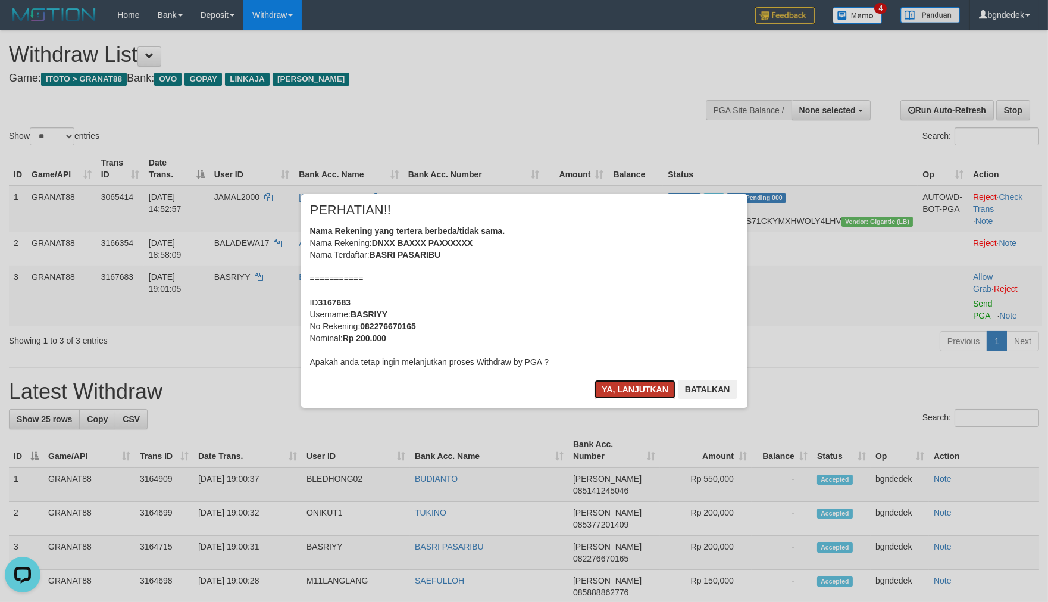
click at [613, 391] on button "Ya, lanjutkan" at bounding box center [635, 389] width 81 height 19
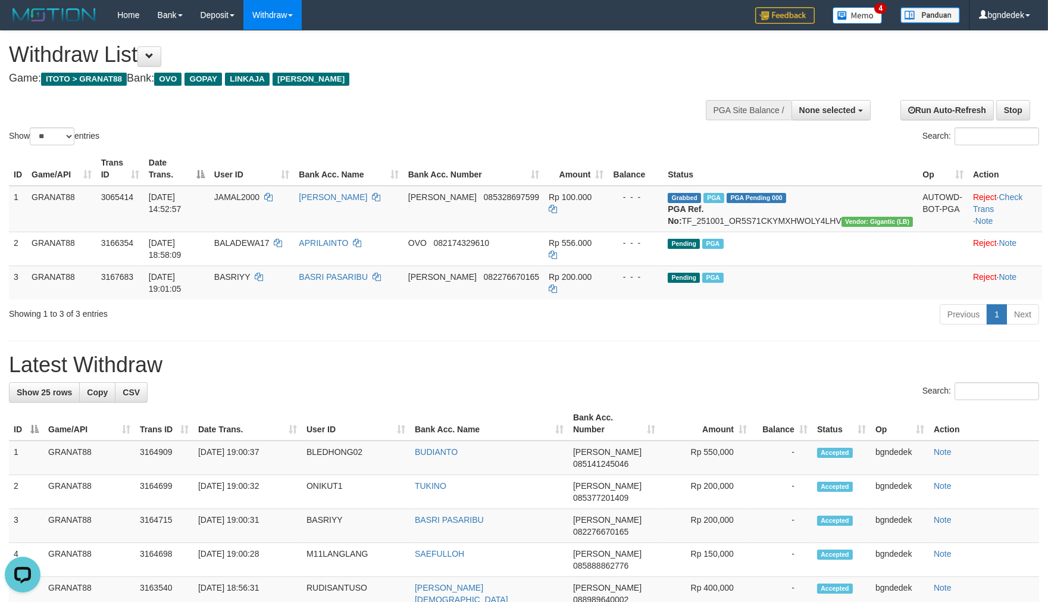
click at [682, 316] on div "Previous 1 Next" at bounding box center [743, 316] width 594 height 26
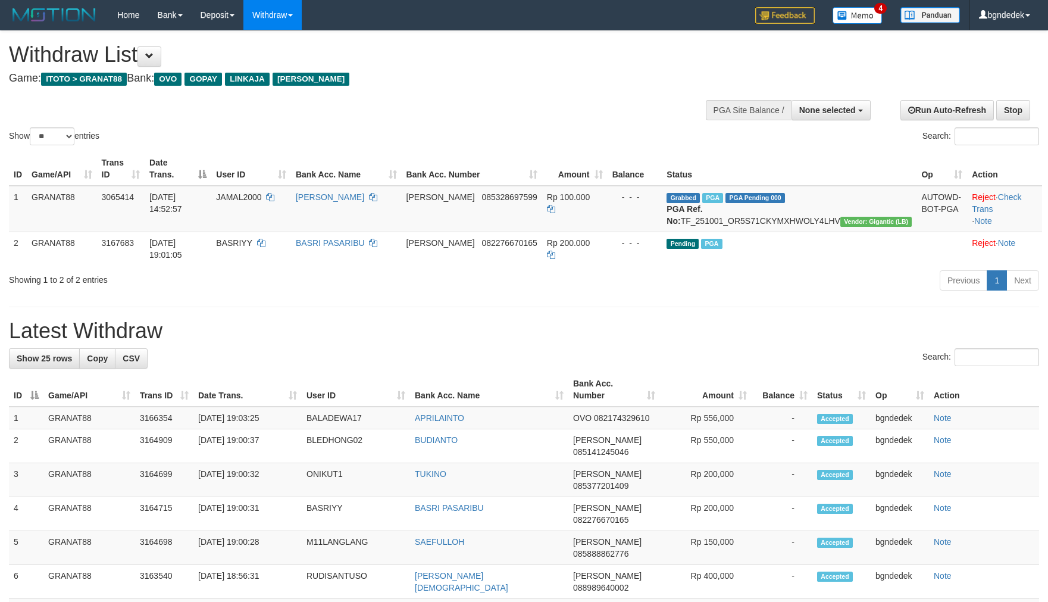
select select
select select "**"
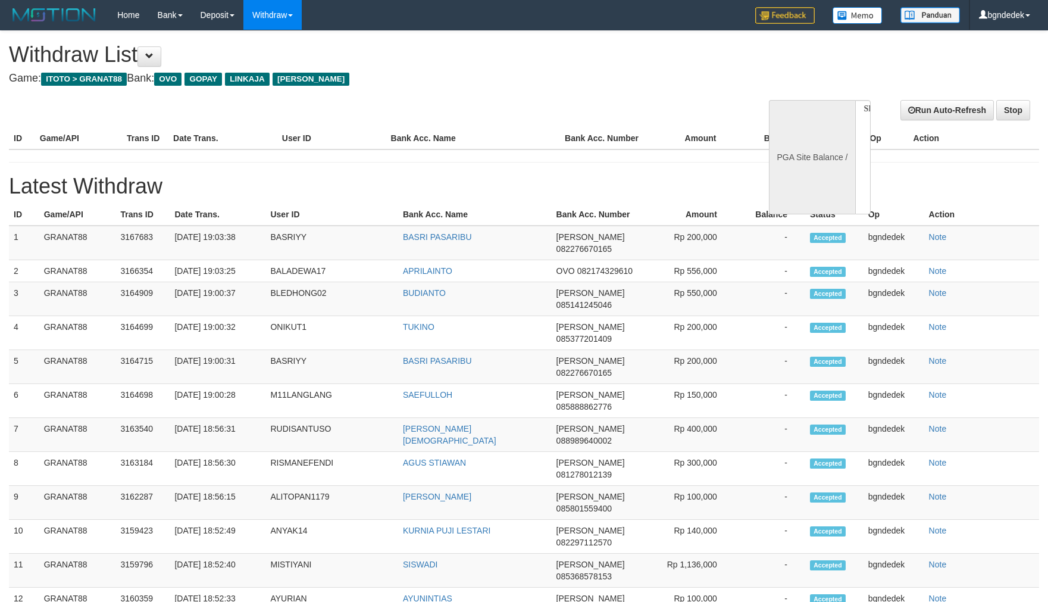
select select
select select "**"
select select
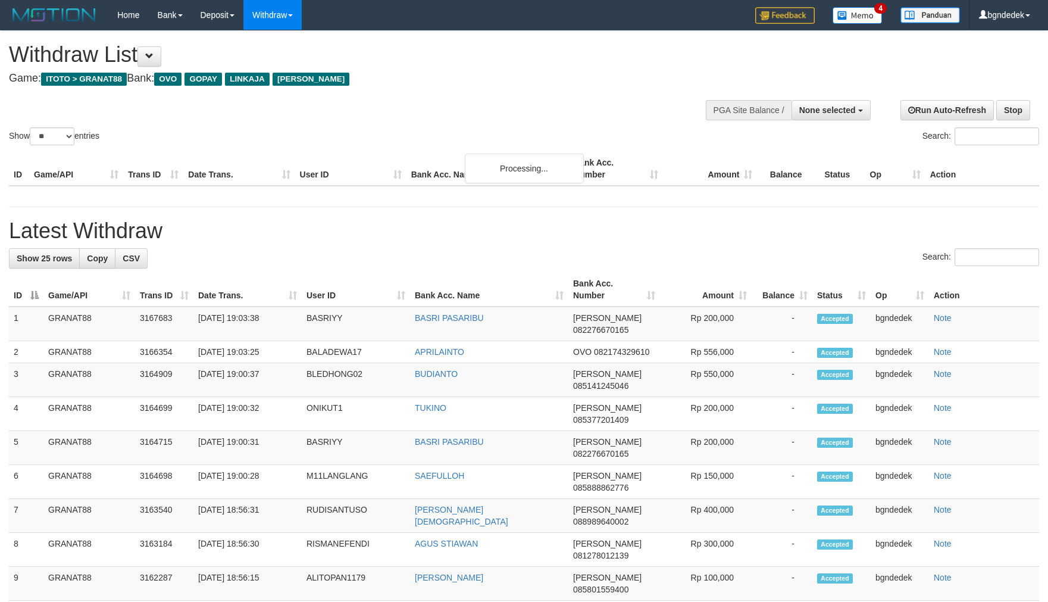
select select
select select "**"
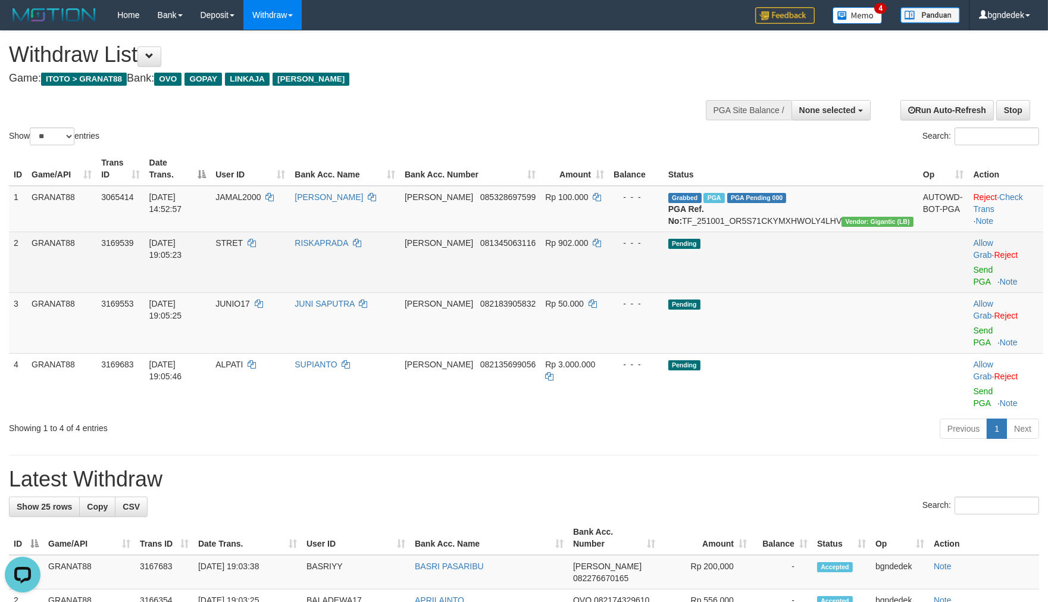
click at [243, 248] on span "STRET" at bounding box center [228, 243] width 27 height 10
drag, startPoint x: 282, startPoint y: 254, endPoint x: 271, endPoint y: 253, distance: 10.1
click at [243, 248] on span "STRET" at bounding box center [228, 243] width 27 height 10
copy span "STRET"
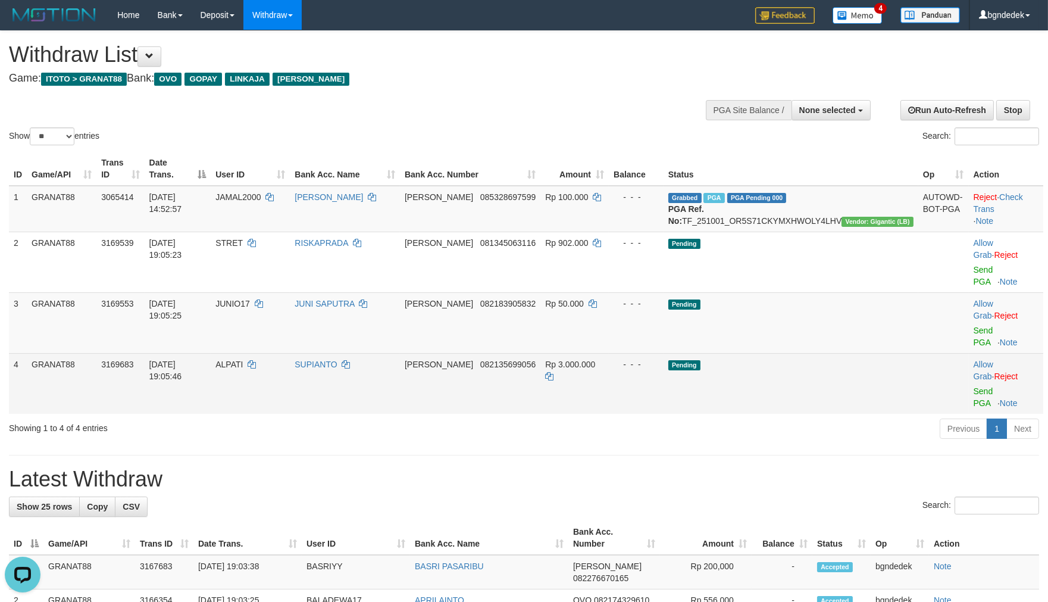
click at [243, 360] on span "ALPATI" at bounding box center [228, 365] width 27 height 10
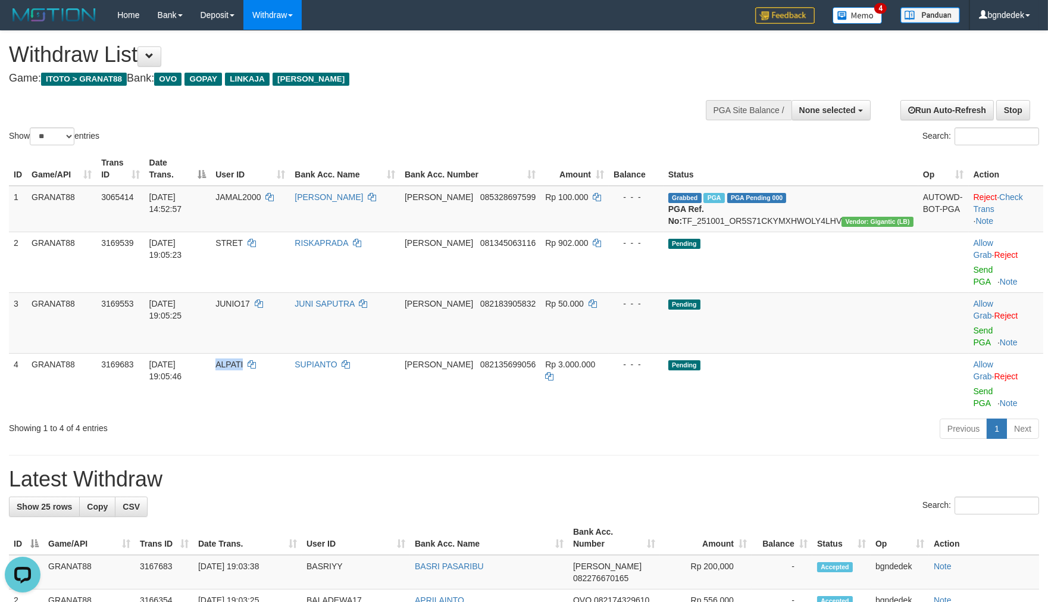
copy span "ALPATI"
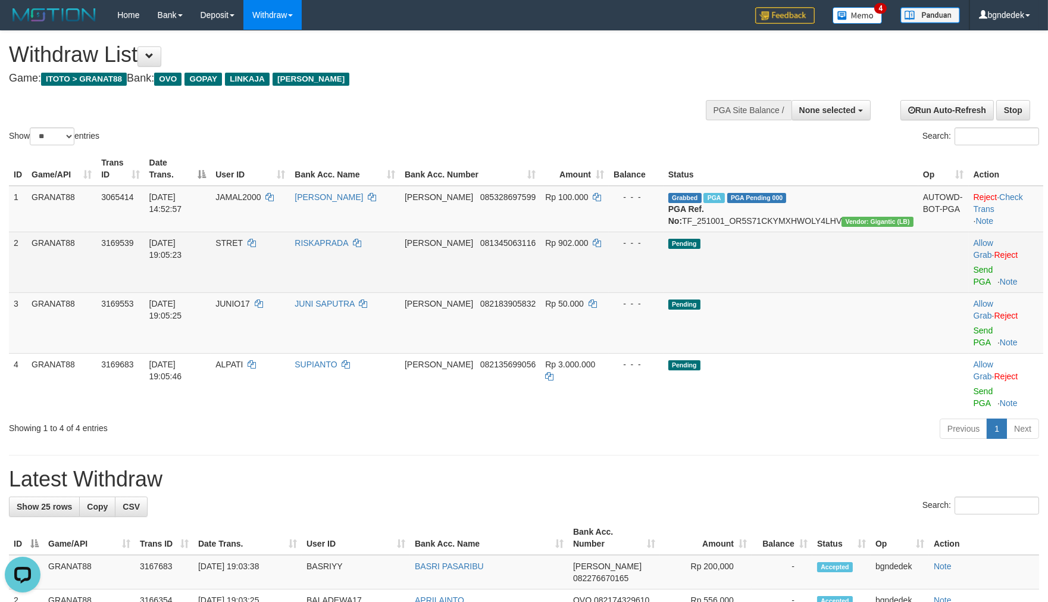
click at [588, 248] on span "Rp 902.000" at bounding box center [566, 243] width 43 height 10
drag, startPoint x: 611, startPoint y: 252, endPoint x: 620, endPoint y: 257, distance: 10.4
click at [588, 248] on span "Rp 902.000" at bounding box center [566, 243] width 43 height 10
copy span "902.000"
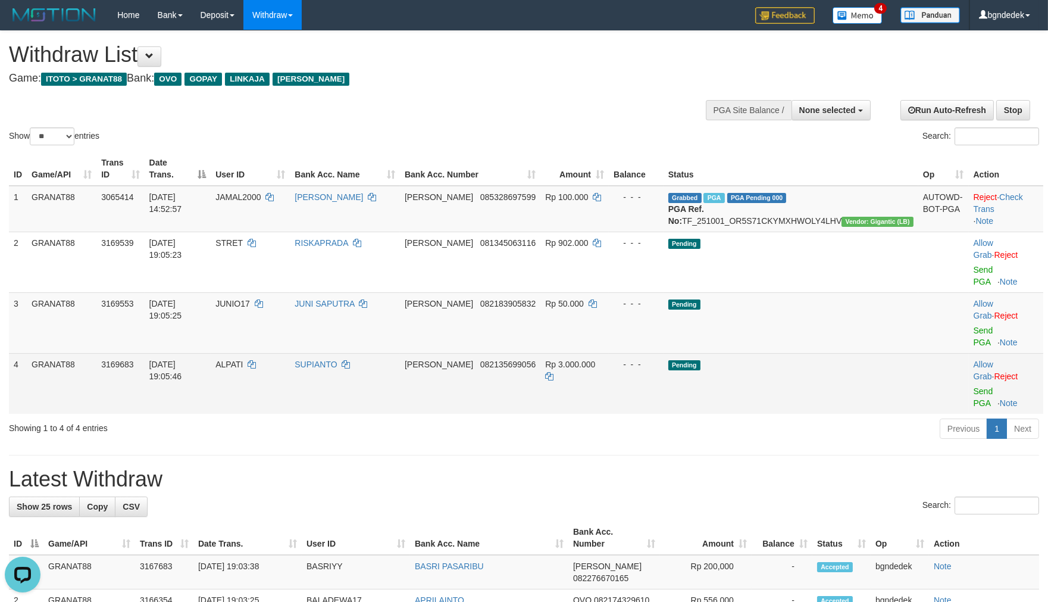
click at [595, 360] on span "Rp 3.000.000" at bounding box center [570, 365] width 50 height 10
drag, startPoint x: 608, startPoint y: 330, endPoint x: 620, endPoint y: 331, distance: 12.5
click at [595, 360] on span "Rp 3.000.000" at bounding box center [570, 365] width 50 height 10
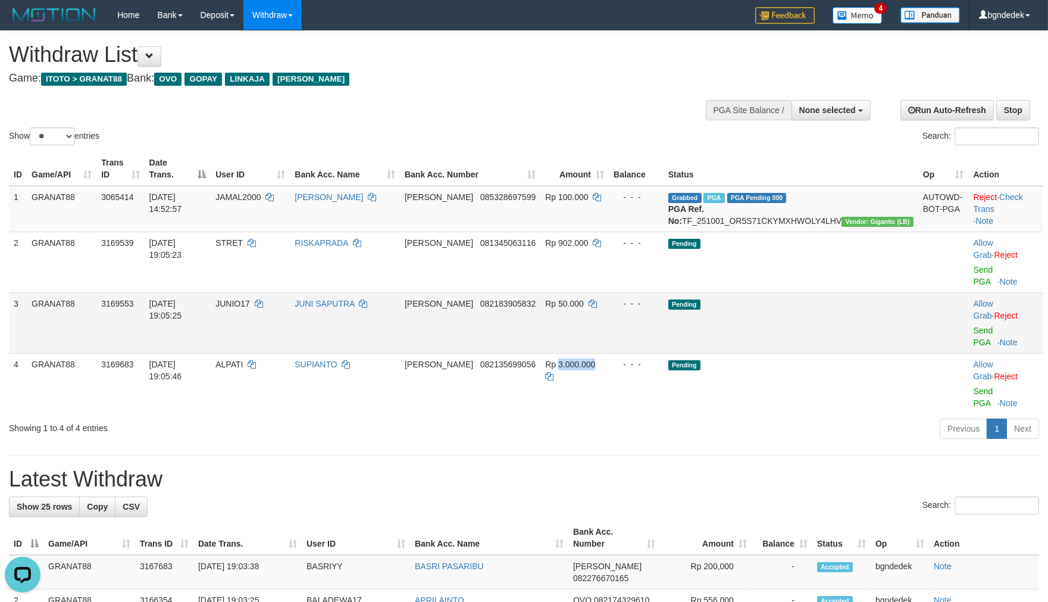
copy span "3.000.000"
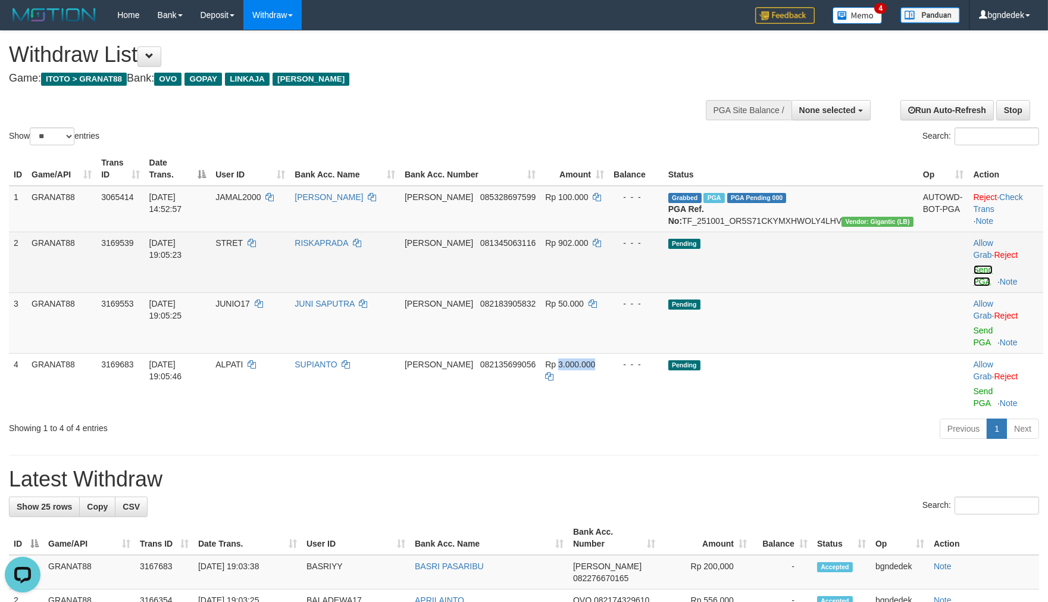
click at [974, 269] on link "Send PGA" at bounding box center [984, 275] width 20 height 21
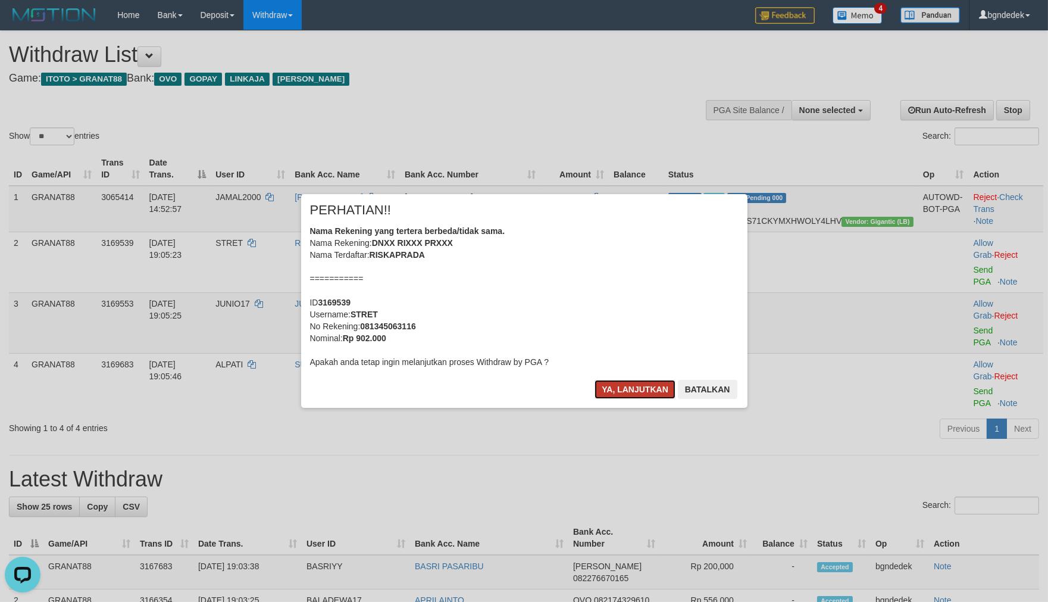
click at [627, 390] on button "Ya, lanjutkan" at bounding box center [635, 389] width 81 height 19
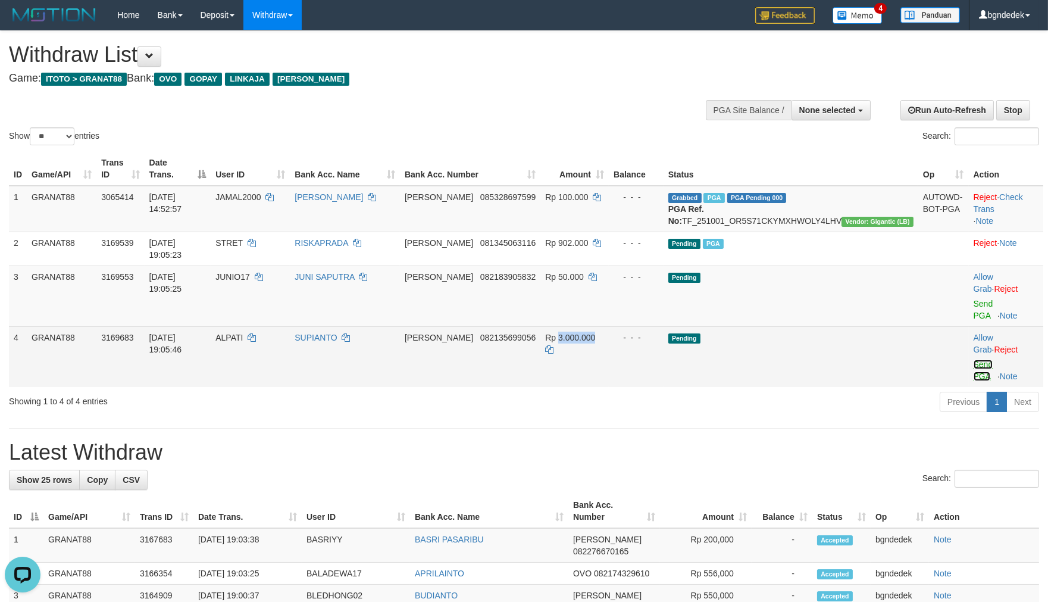
click at [976, 360] on link "Send PGA" at bounding box center [984, 370] width 20 height 21
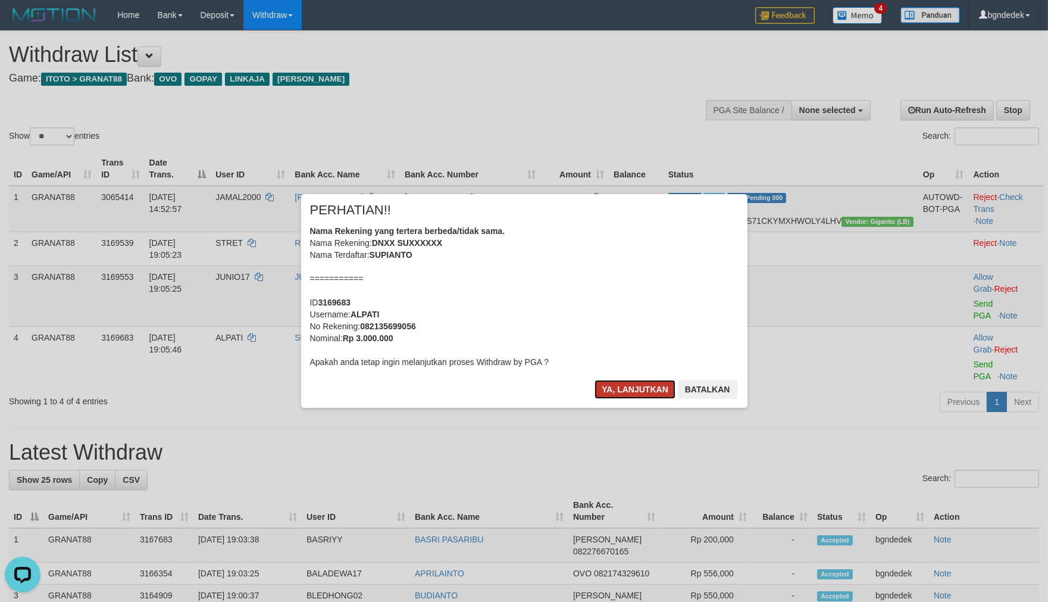
click at [614, 389] on button "Ya, lanjutkan" at bounding box center [635, 389] width 81 height 19
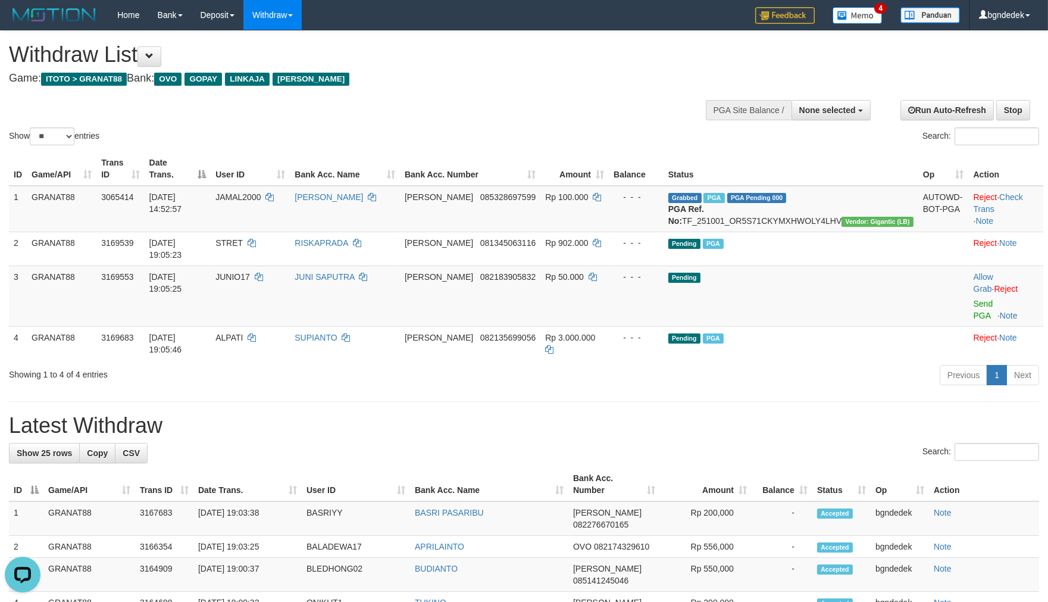
drag, startPoint x: 737, startPoint y: 388, endPoint x: 728, endPoint y: 385, distance: 9.4
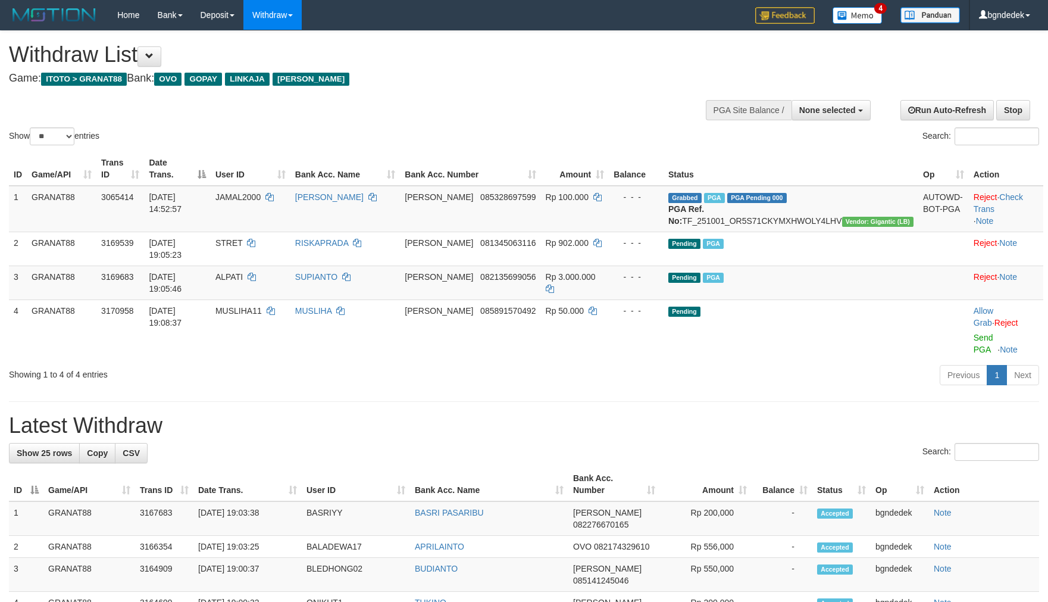
select select
select select "**"
click at [613, 401] on hr at bounding box center [524, 401] width 1030 height 1
click at [774, 364] on div "Previous 1 Next" at bounding box center [743, 377] width 594 height 26
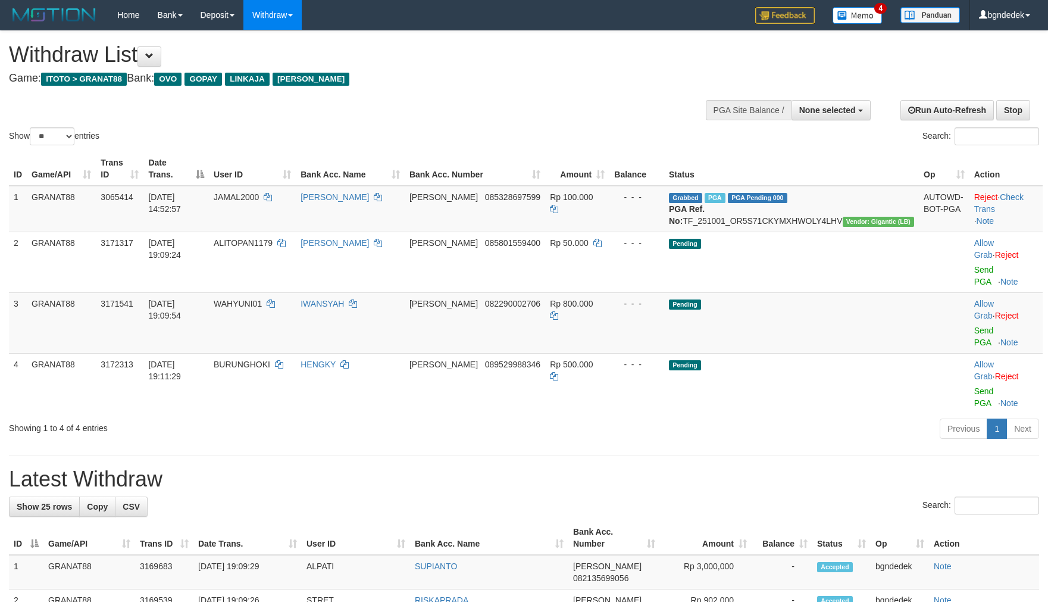
select select
select select "**"
click at [262, 299] on span "WAHYUNI01" at bounding box center [238, 304] width 48 height 10
click at [288, 292] on td "WAHYUNI01" at bounding box center [252, 322] width 87 height 61
copy span "WAHYUNI01"
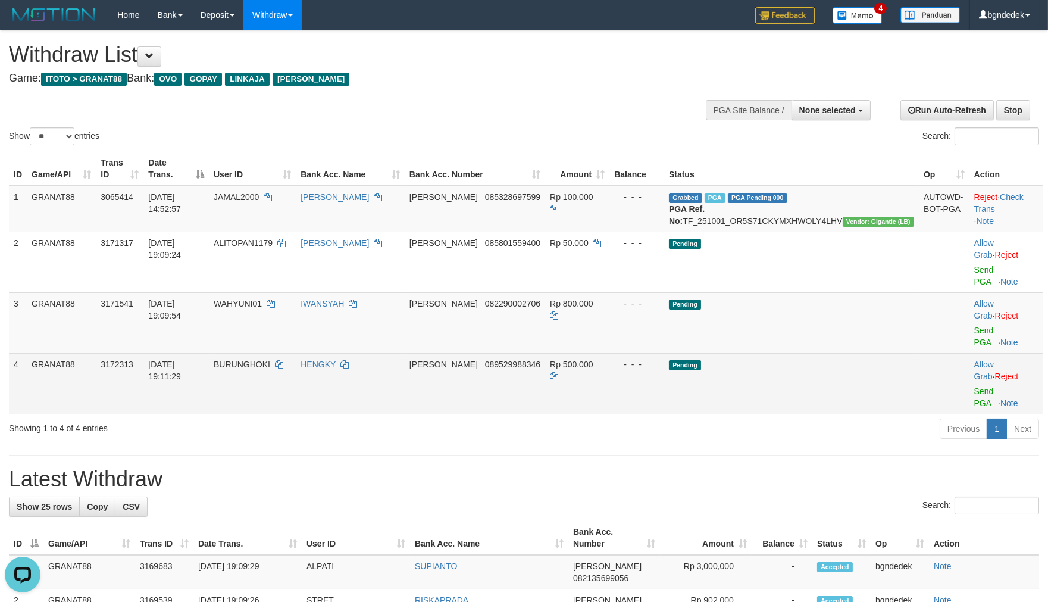
click at [270, 360] on span "BURUNGHOKI" at bounding box center [242, 365] width 57 height 10
drag, startPoint x: 302, startPoint y: 326, endPoint x: 280, endPoint y: 326, distance: 22.0
click at [270, 360] on span "BURUNGHOKI" at bounding box center [242, 365] width 57 height 10
copy span "BURUNGHOKI"
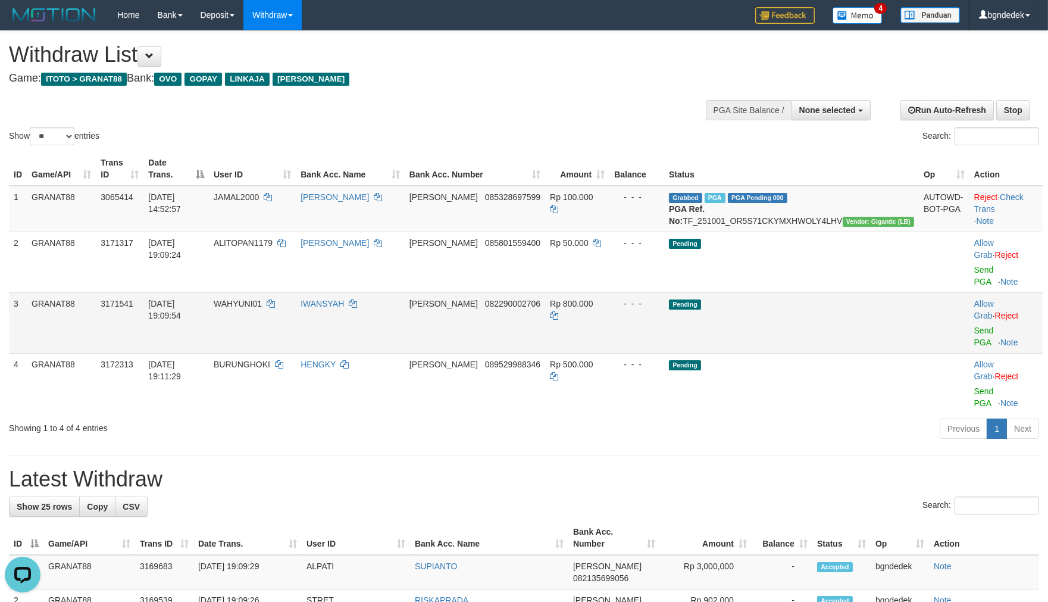
click at [593, 299] on span "Rp 800.000" at bounding box center [571, 304] width 43 height 10
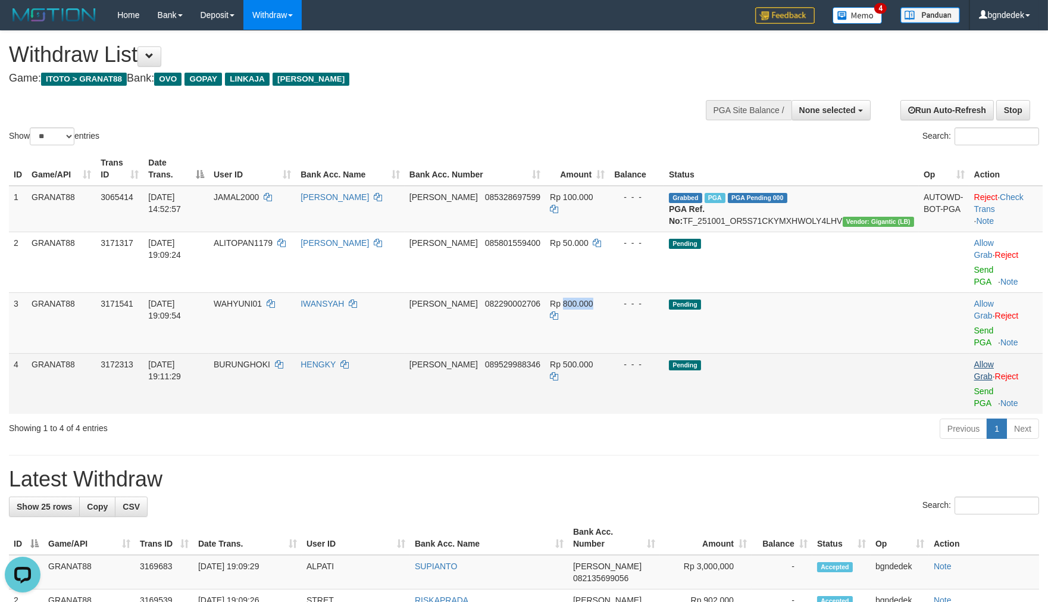
copy span "800.000"
click at [593, 360] on span "Rp 500.000" at bounding box center [571, 365] width 43 height 10
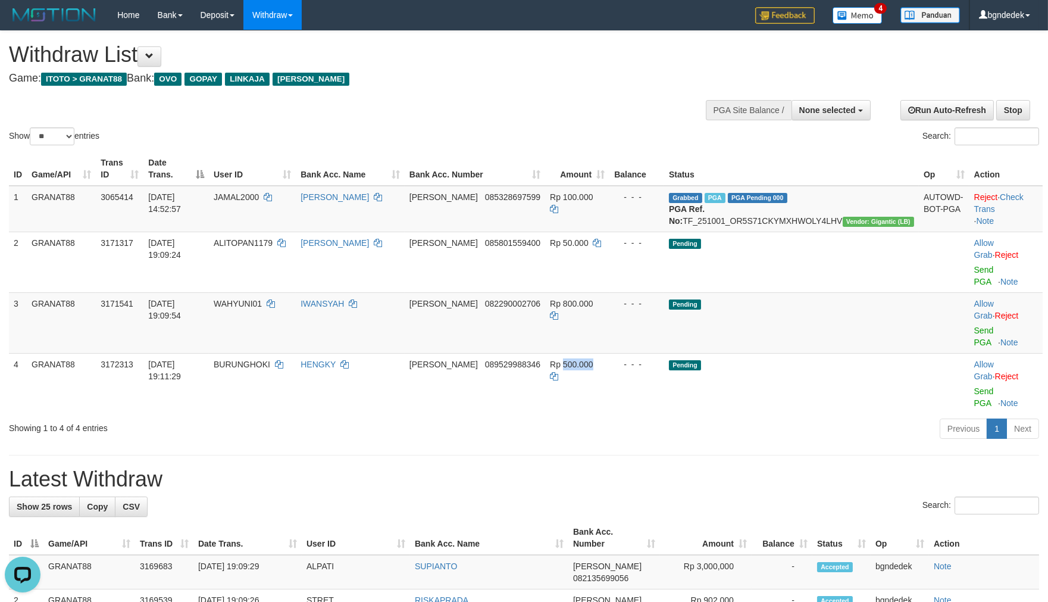
copy span "500.000"
click at [975, 326] on link "Send PGA" at bounding box center [985, 336] width 20 height 21
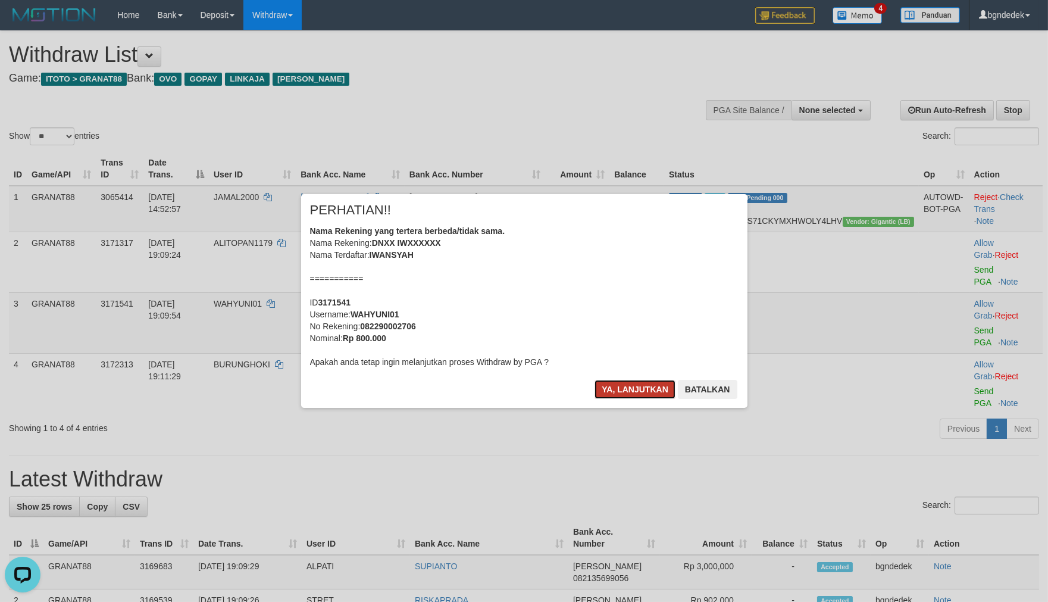
click at [645, 391] on button "Ya, lanjutkan" at bounding box center [635, 389] width 81 height 19
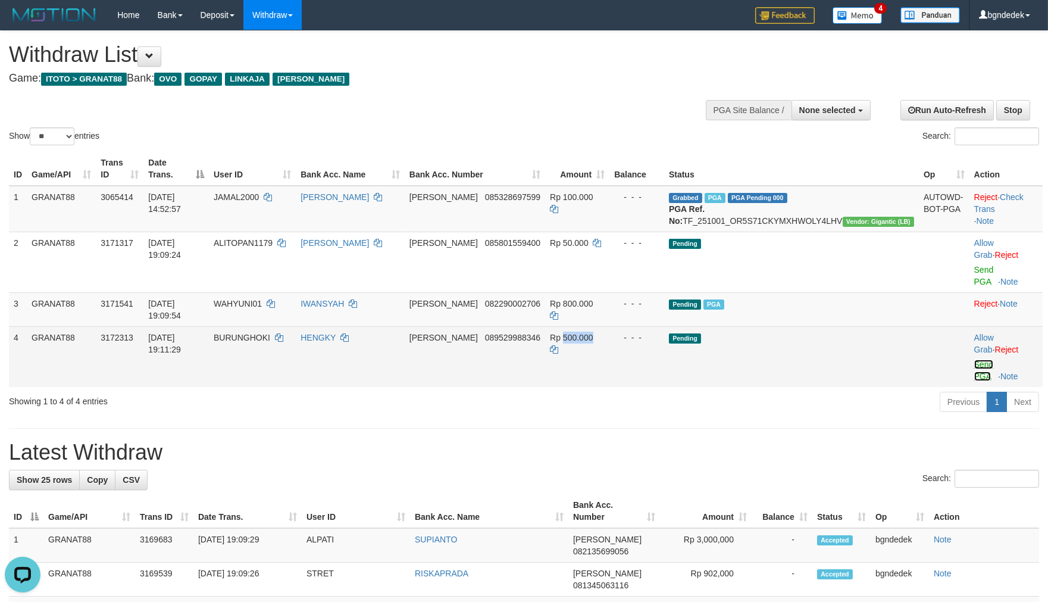
click at [975, 360] on link "Send PGA" at bounding box center [985, 370] width 20 height 21
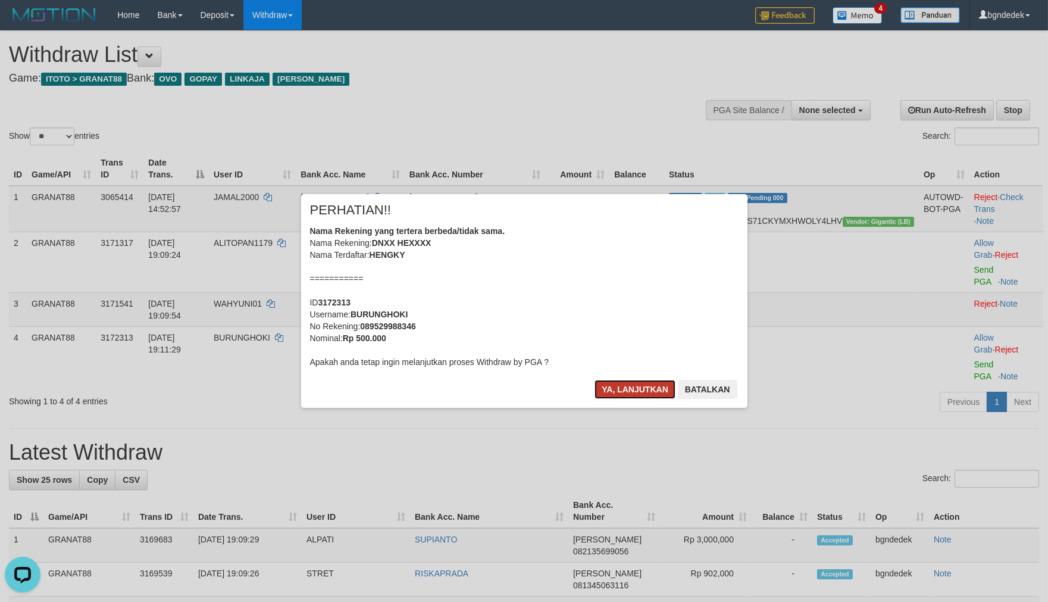
click at [632, 388] on button "Ya, lanjutkan" at bounding box center [635, 389] width 81 height 19
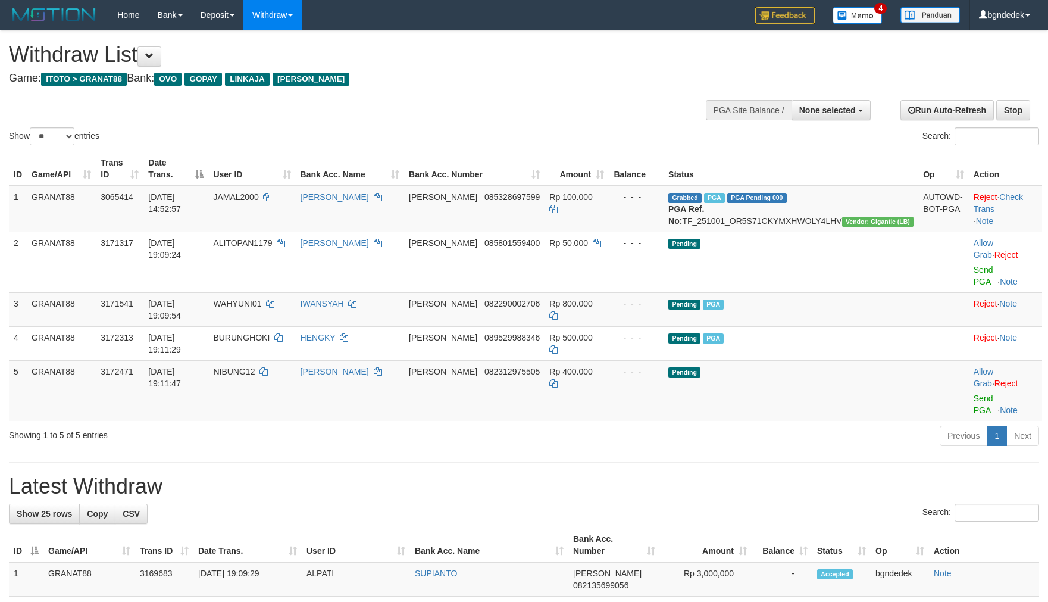
select select
select select "**"
drag, startPoint x: 582, startPoint y: 85, endPoint x: 592, endPoint y: 106, distance: 23.5
drag, startPoint x: 457, startPoint y: 91, endPoint x: 540, endPoint y: 46, distance: 94.3
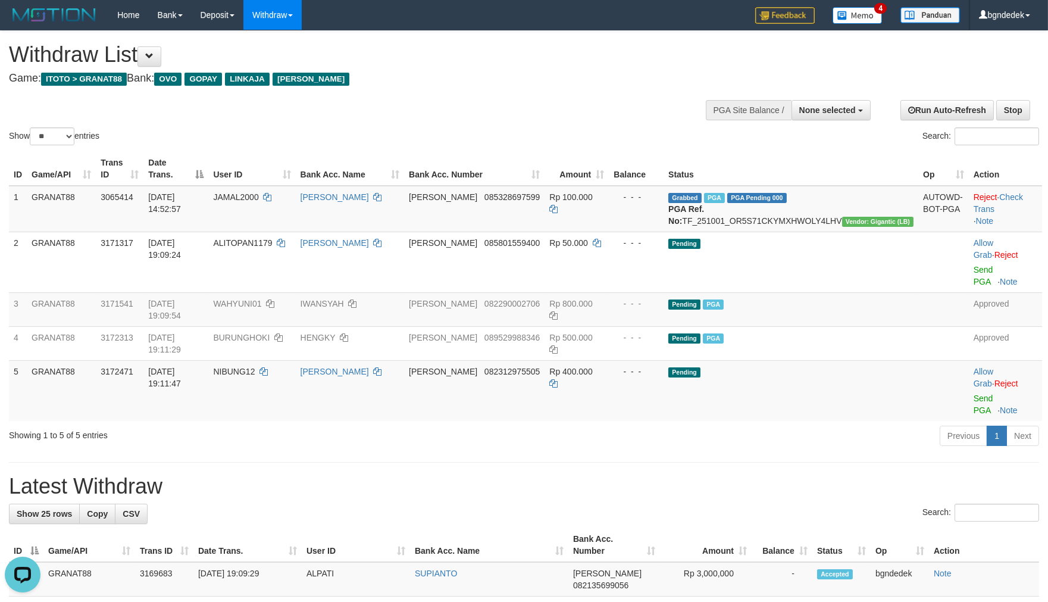
click at [540, 46] on h1 "Withdraw List" at bounding box center [348, 55] width 678 height 24
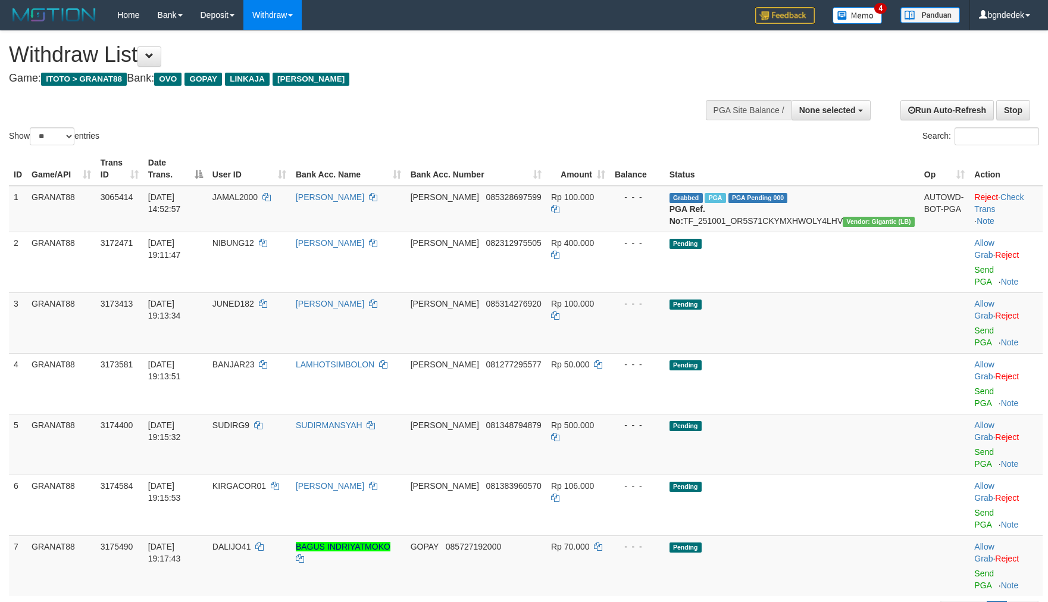
select select
select select "**"
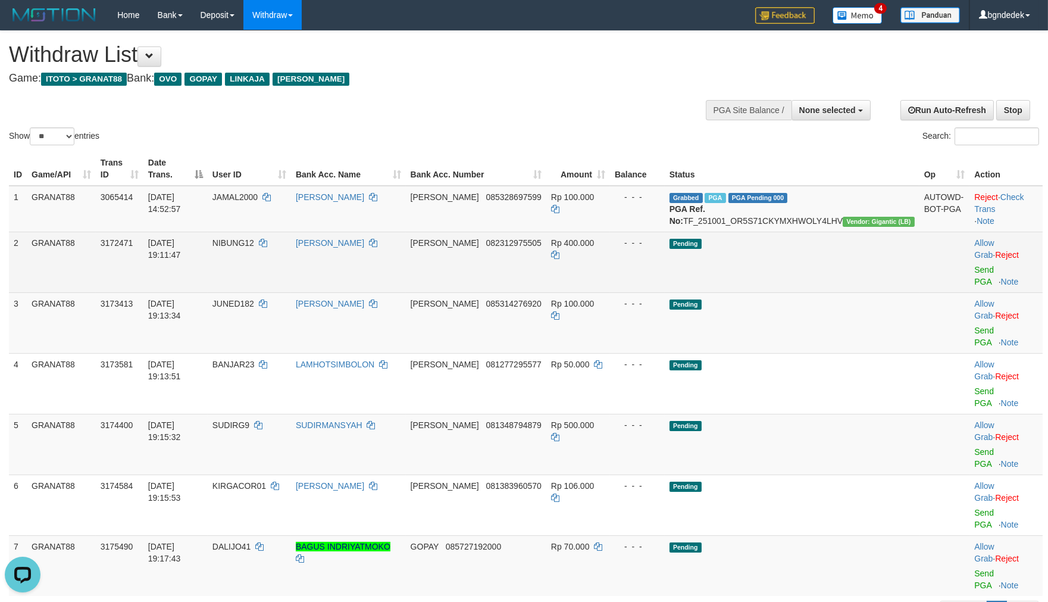
click at [257, 258] on td "NIBUNG12" at bounding box center [249, 262] width 83 height 61
click at [254, 248] on span "NIBUNG12" at bounding box center [234, 243] width 42 height 10
drag, startPoint x: 274, startPoint y: 254, endPoint x: 280, endPoint y: 254, distance: 6.5
click at [254, 248] on span "NIBUNG12" at bounding box center [234, 243] width 42 height 10
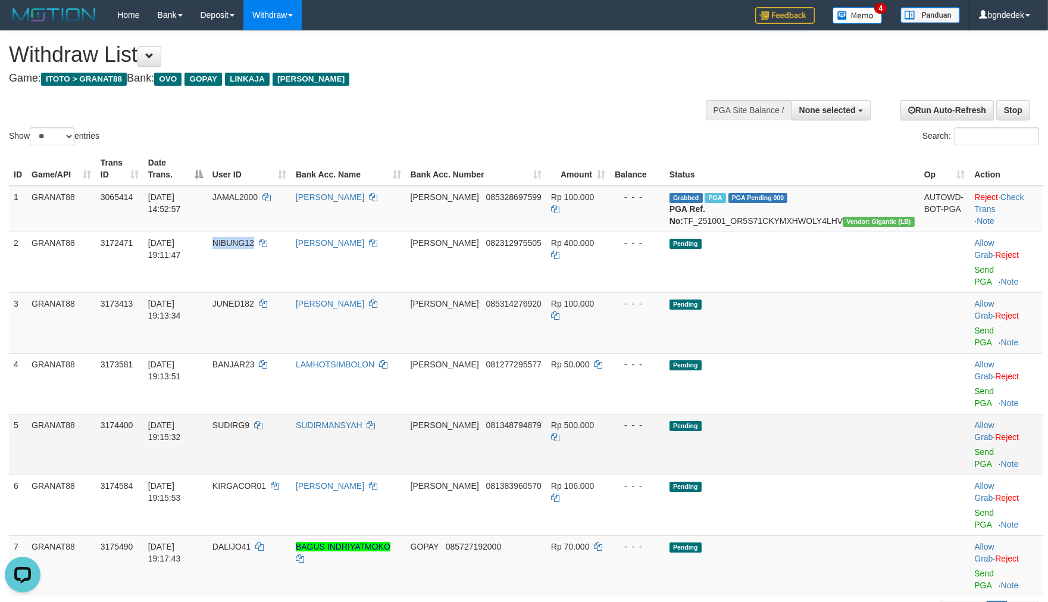
copy span "NIBUNG12"
click at [254, 299] on span "JUNED182" at bounding box center [234, 304] width 42 height 10
drag, startPoint x: 278, startPoint y: 286, endPoint x: 268, endPoint y: 286, distance: 10.1
click at [254, 299] on span "JUNED182" at bounding box center [234, 304] width 42 height 10
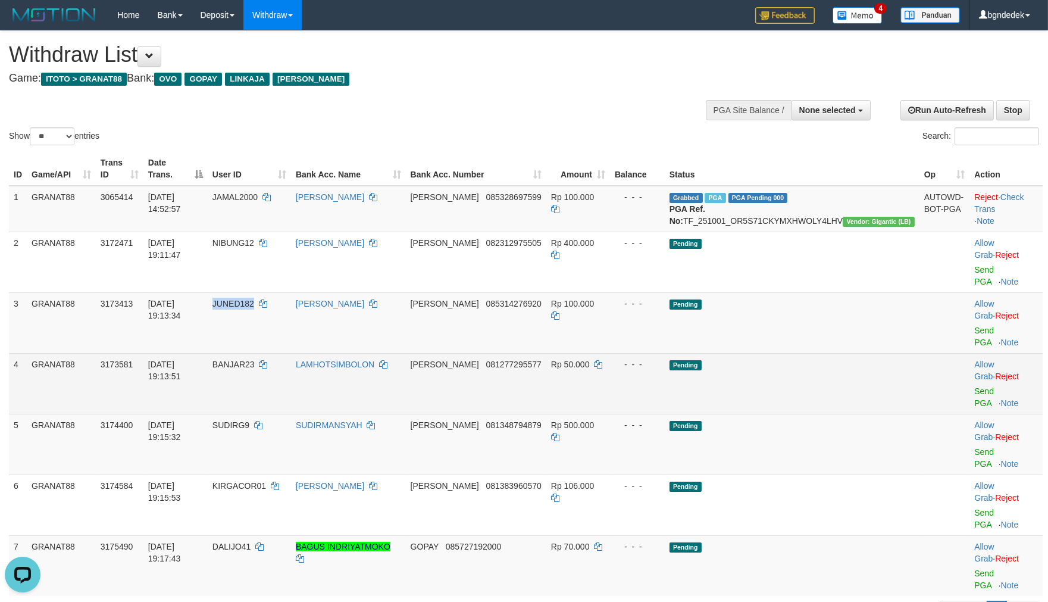
copy span "JUNED182"
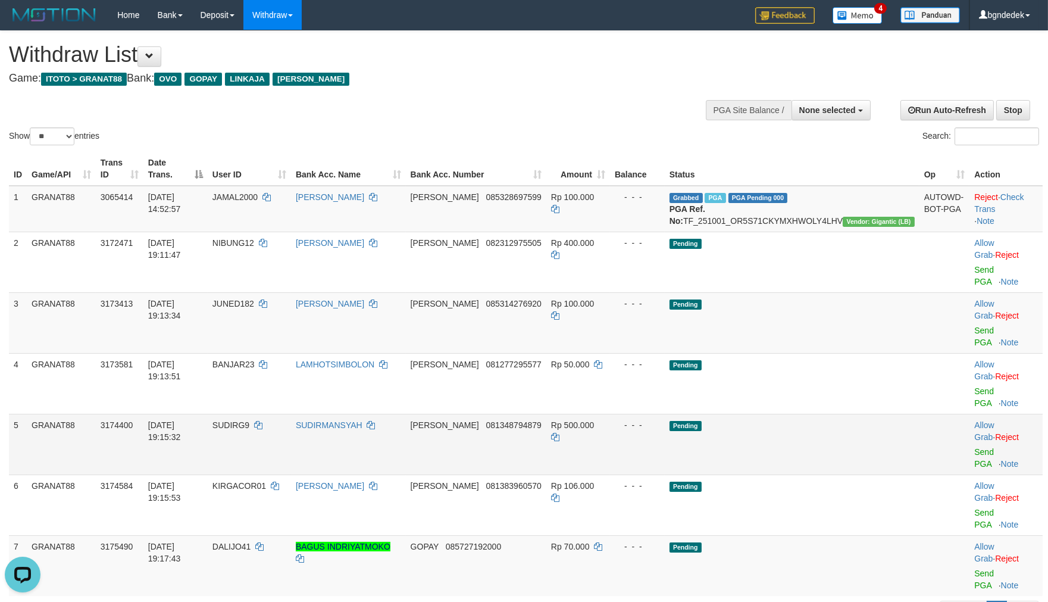
click at [249, 420] on span "SUDIRG9" at bounding box center [231, 425] width 37 height 10
copy span "SUDIRG9"
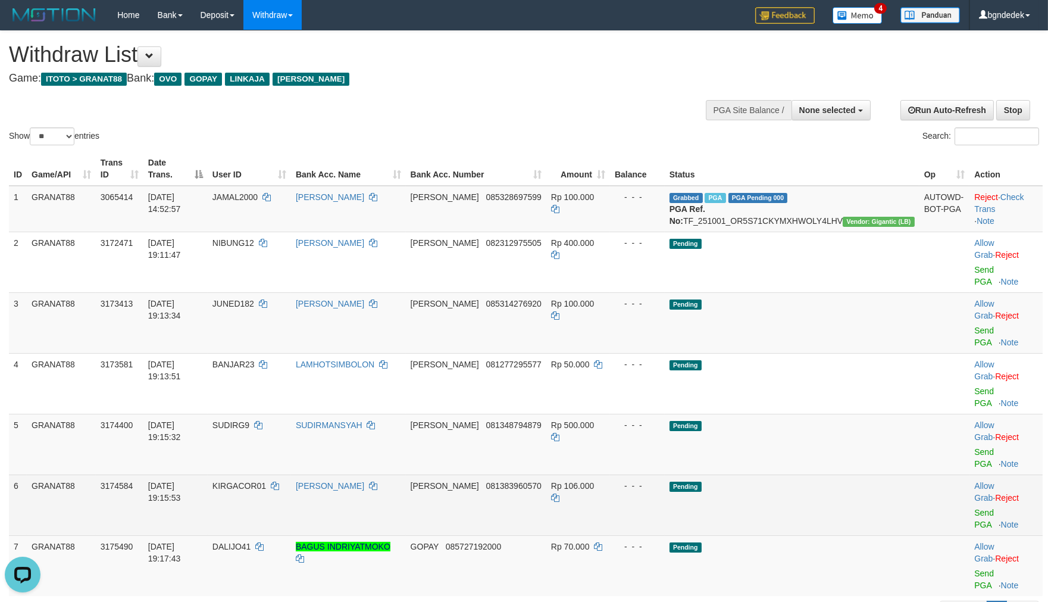
click at [266, 481] on span "KIRGACOR01" at bounding box center [240, 486] width 54 height 10
copy span "KIRGACOR01"
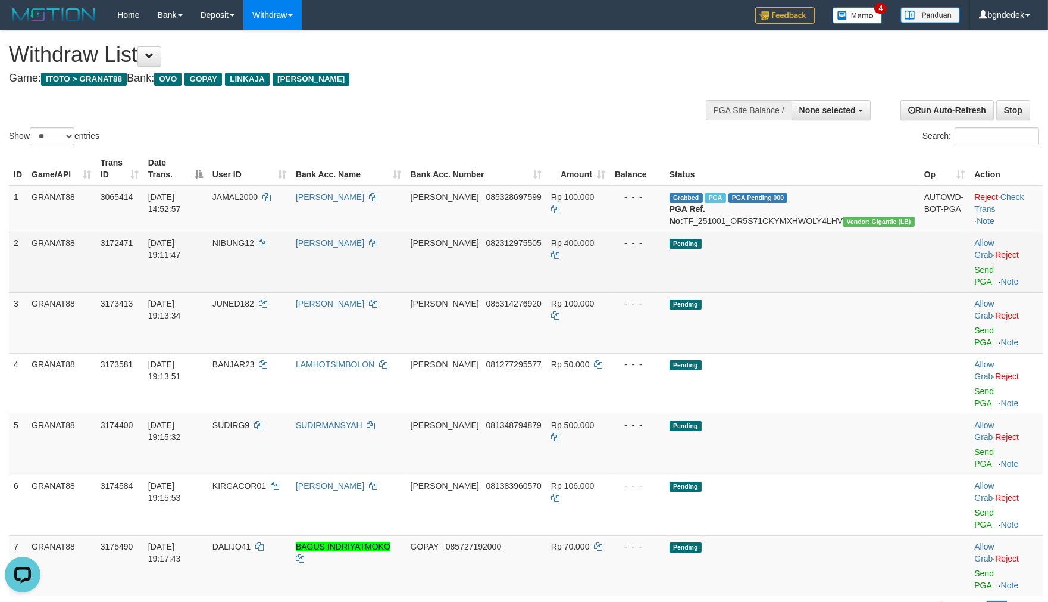
click at [610, 260] on td "Rp 400.000" at bounding box center [578, 262] width 64 height 61
drag, startPoint x: 623, startPoint y: 260, endPoint x: 616, endPoint y: 260, distance: 6.5
click at [610, 260] on td "Rp 400.000" at bounding box center [578, 262] width 64 height 61
copy span "400.000"
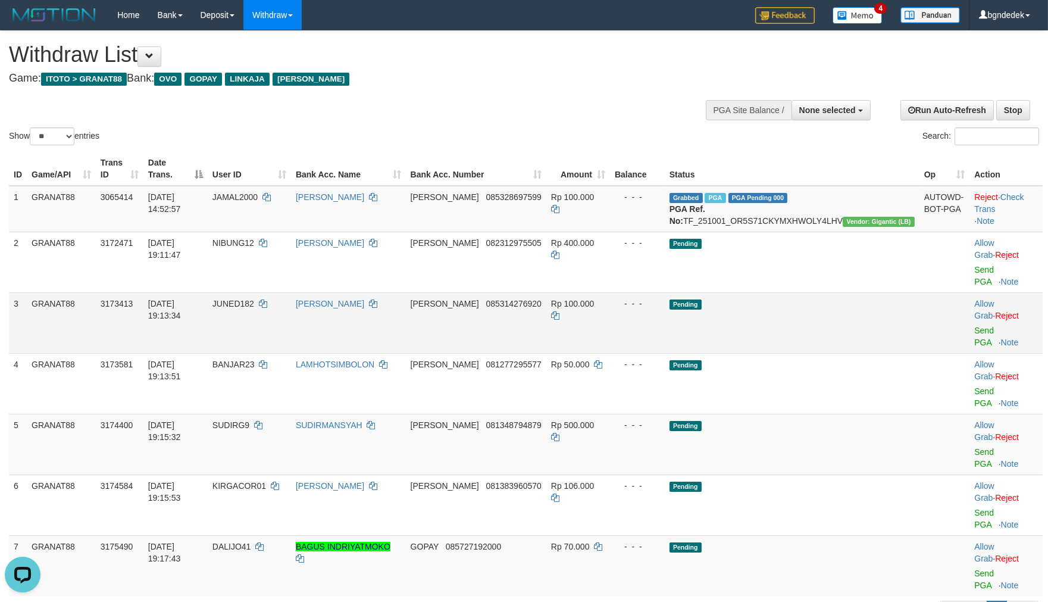
click at [594, 299] on span "Rp 100.000" at bounding box center [572, 304] width 43 height 10
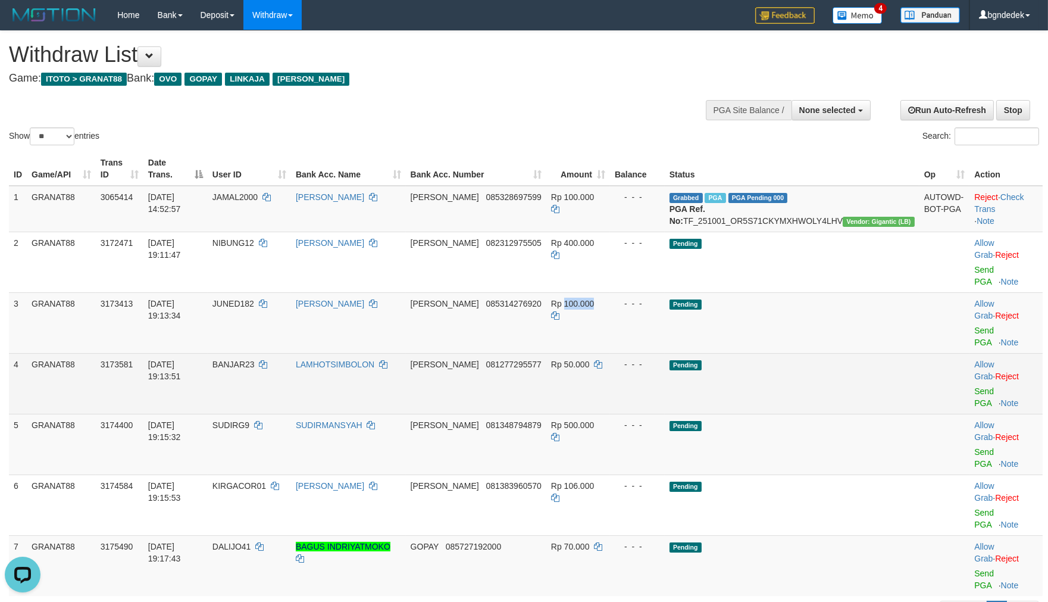
copy span "100.000"
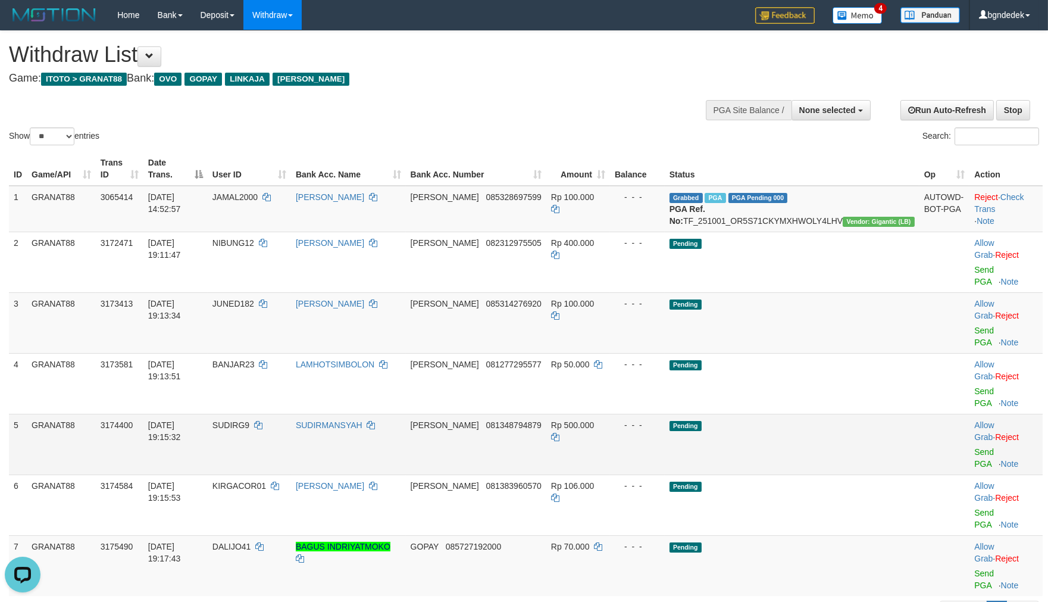
click at [594, 420] on span "Rp 500.000" at bounding box center [572, 425] width 43 height 10
drag, startPoint x: 619, startPoint y: 361, endPoint x: 608, endPoint y: 364, distance: 11.7
click at [594, 420] on span "Rp 500.000" at bounding box center [572, 425] width 43 height 10
copy span "500.000"
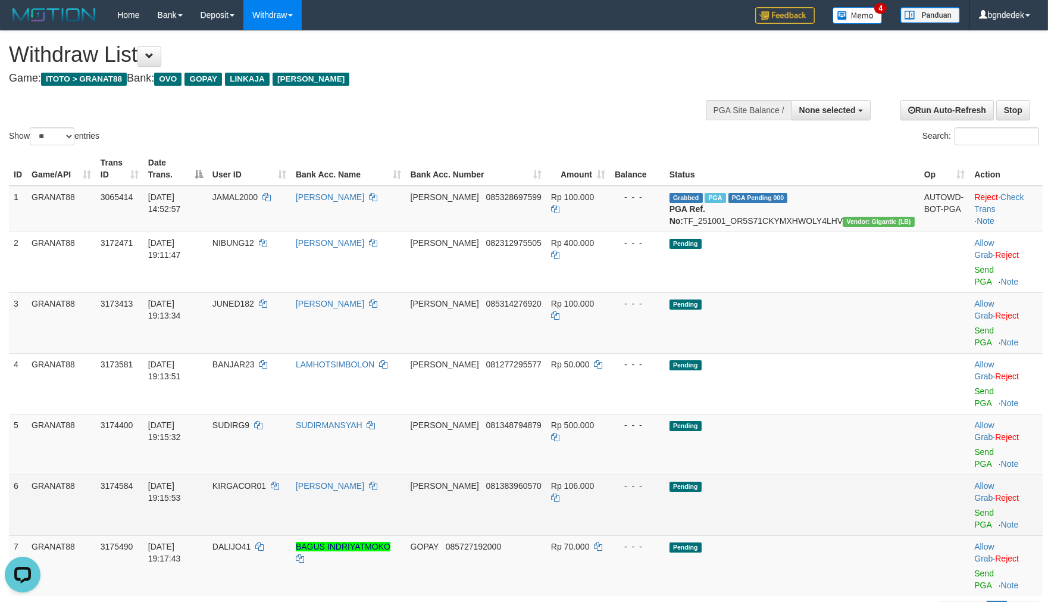
click at [594, 481] on span "Rp 106.000" at bounding box center [572, 486] width 43 height 10
drag, startPoint x: 629, startPoint y: 399, endPoint x: 623, endPoint y: 399, distance: 6.5
click at [594, 481] on span "Rp 106.000" at bounding box center [572, 486] width 43 height 10
copy span "106.000"
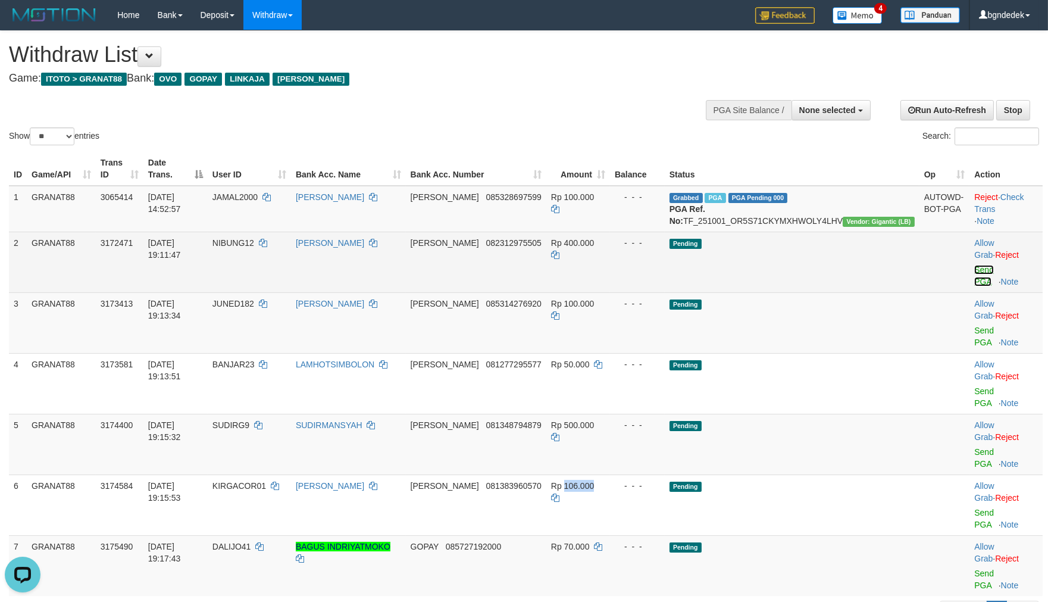
click at [975, 265] on link "Send PGA" at bounding box center [985, 275] width 20 height 21
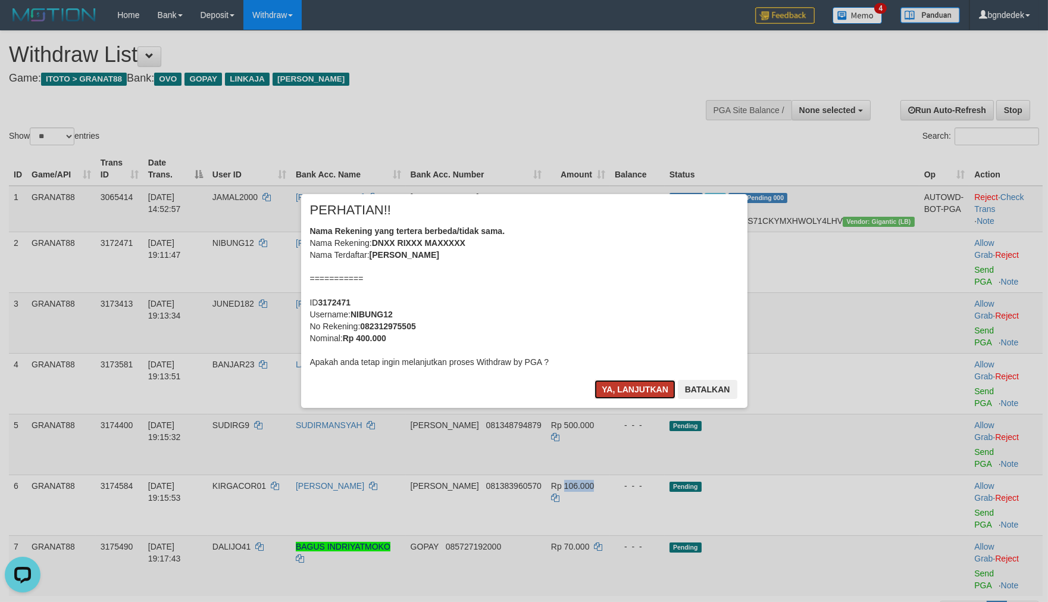
click at [628, 385] on button "Ya, lanjutkan" at bounding box center [635, 389] width 81 height 19
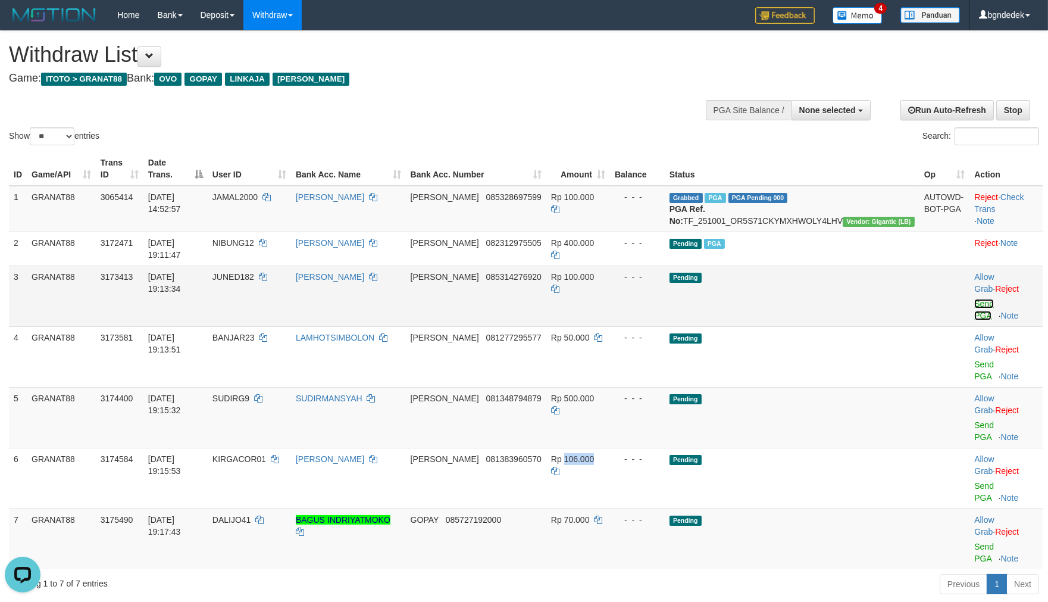
click at [975, 299] on link "Send PGA" at bounding box center [985, 309] width 20 height 21
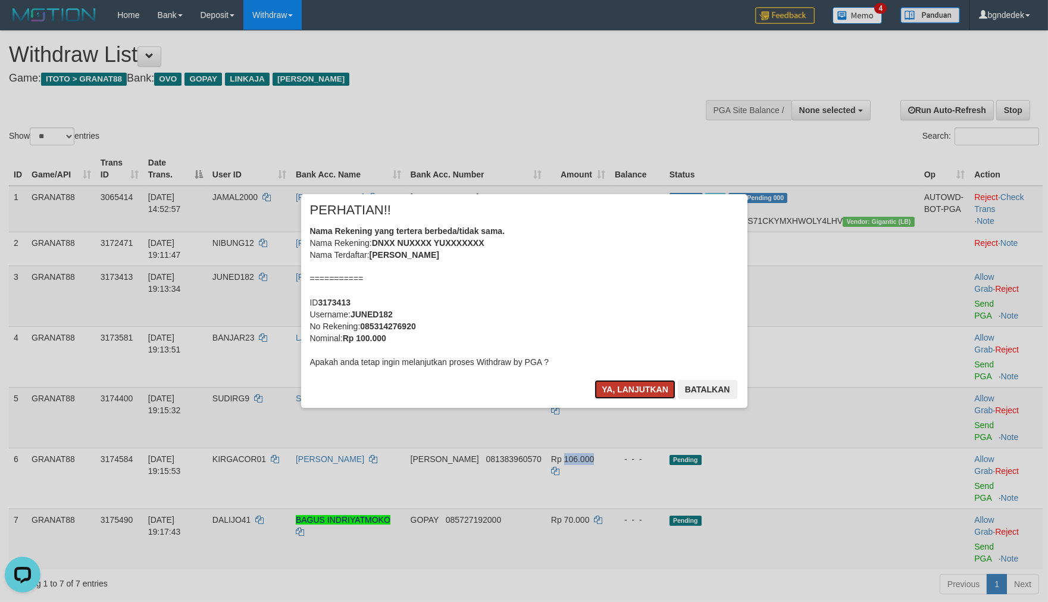
click at [626, 389] on button "Ya, lanjutkan" at bounding box center [635, 389] width 81 height 19
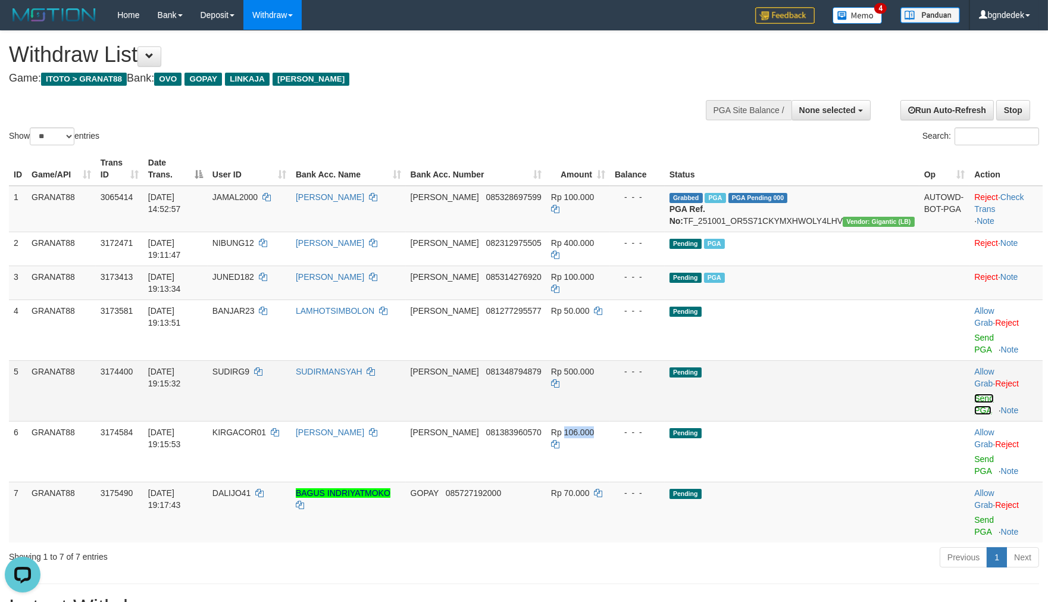
click at [975, 393] on link "Send PGA" at bounding box center [985, 403] width 20 height 21
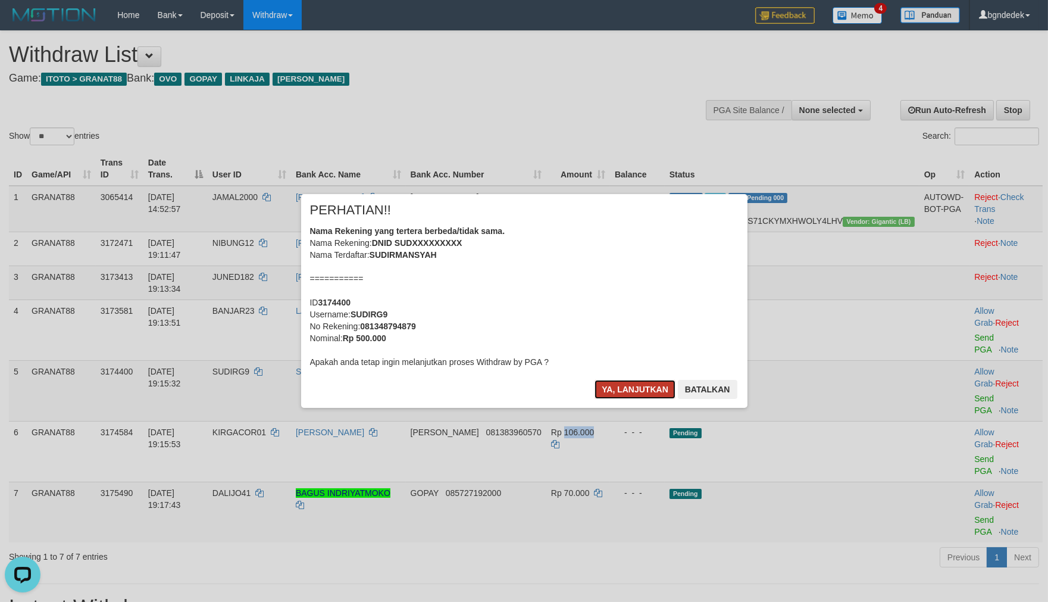
click at [621, 392] on button "Ya, lanjutkan" at bounding box center [635, 389] width 81 height 19
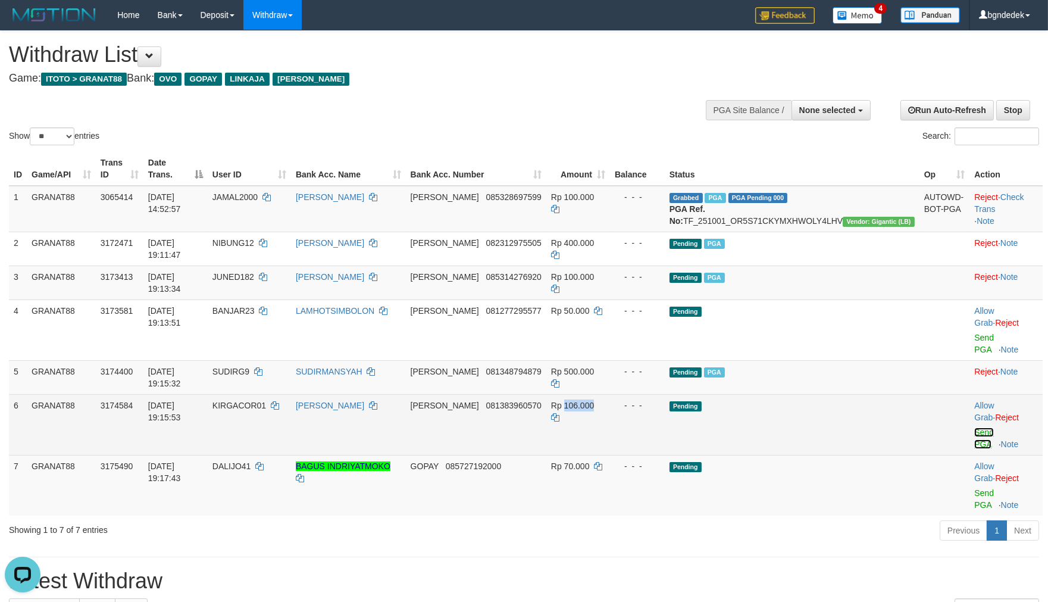
click at [976, 427] on link "Send PGA" at bounding box center [985, 437] width 20 height 21
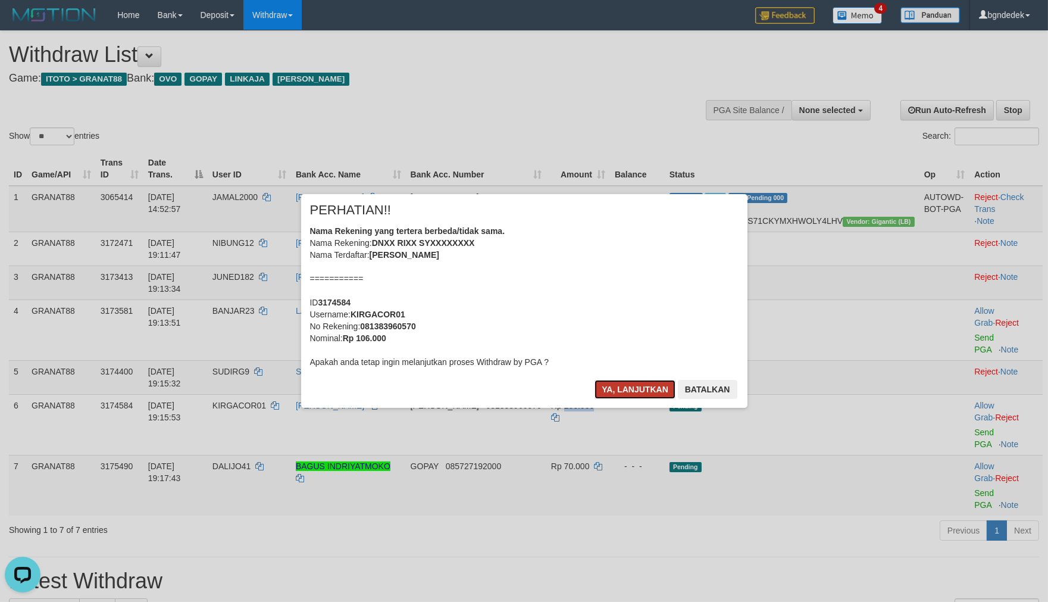
click at [620, 388] on button "Ya, lanjutkan" at bounding box center [635, 389] width 81 height 19
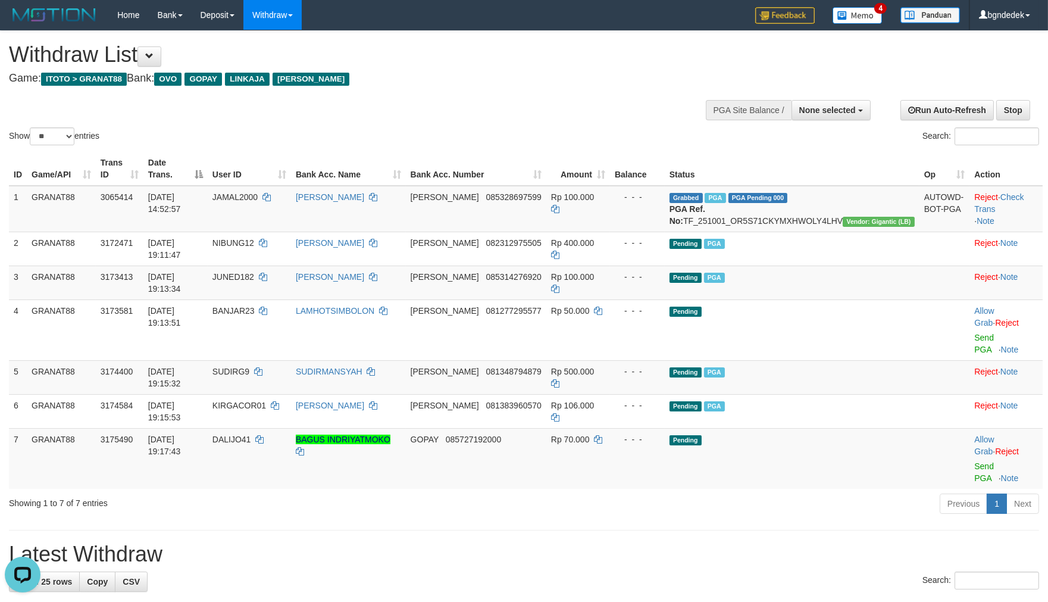
select select
select select "**"
click at [712, 542] on h1 "Latest Withdraw" at bounding box center [524, 554] width 1030 height 24
click at [266, 435] on span "BALADEWA17" at bounding box center [238, 440] width 55 height 10
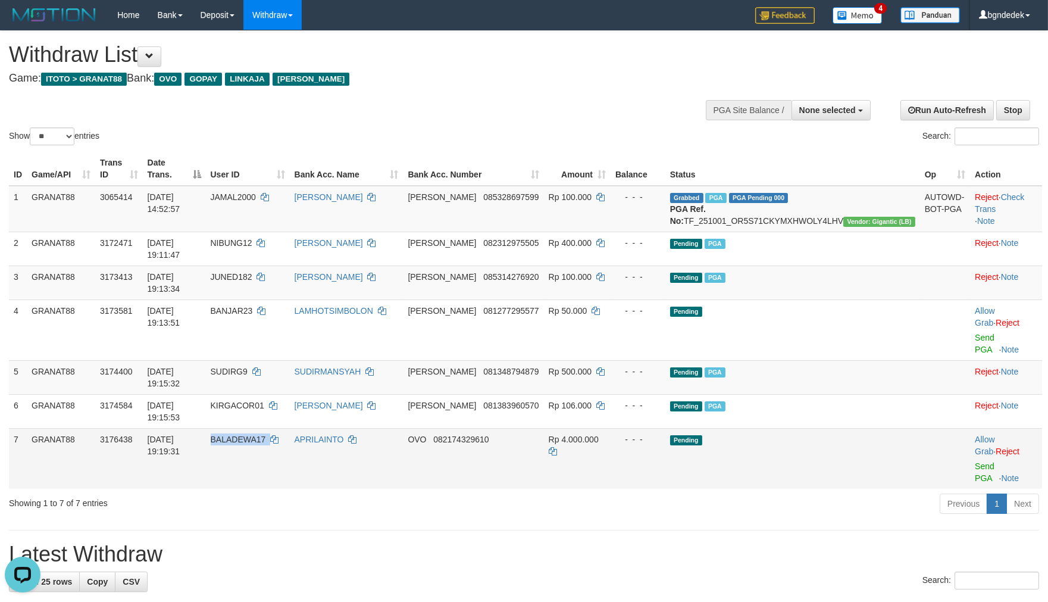
click at [266, 435] on span "BALADEWA17" at bounding box center [238, 440] width 55 height 10
copy span "BALADEWA17"
click at [599, 435] on span "Rp 4.000.000" at bounding box center [574, 440] width 50 height 10
copy span "4.000.000"
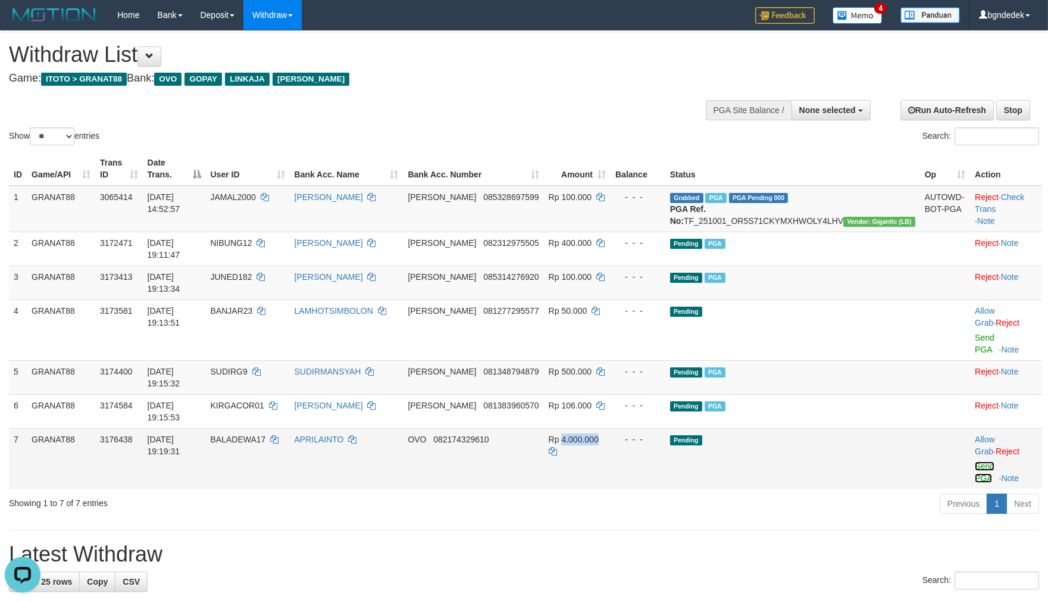
click at [975, 461] on link "Send PGA" at bounding box center [985, 471] width 20 height 21
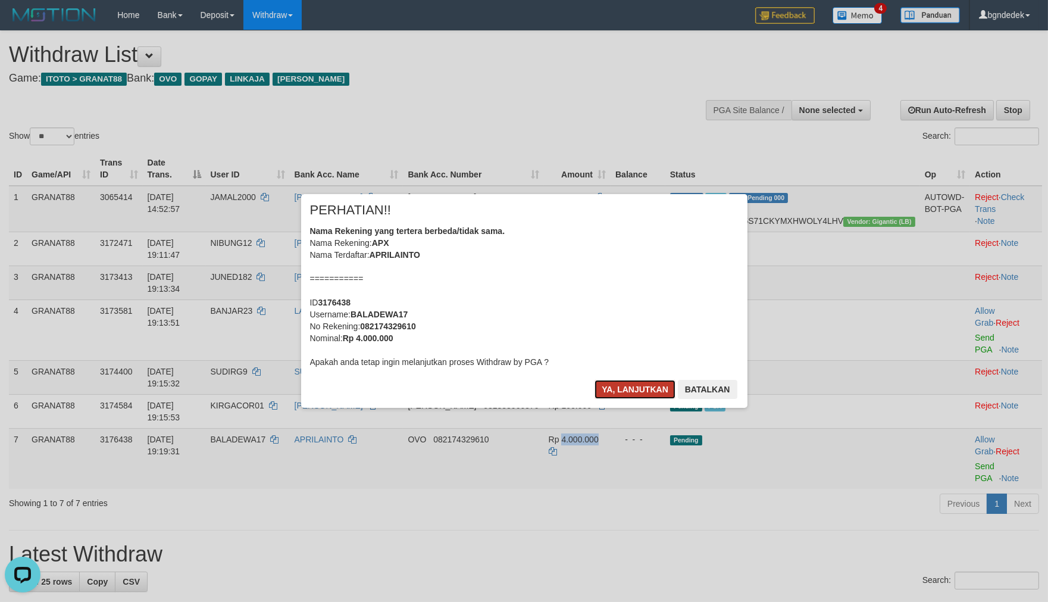
click at [625, 383] on button "Ya, lanjutkan" at bounding box center [635, 389] width 81 height 19
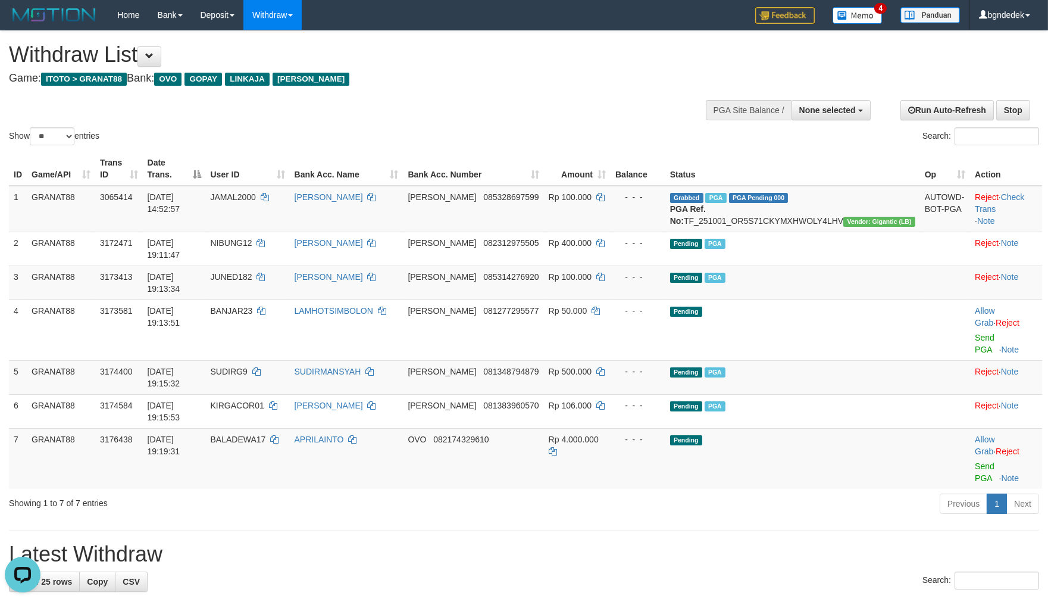
click at [574, 542] on h1 "Latest Withdraw" at bounding box center [524, 554] width 1030 height 24
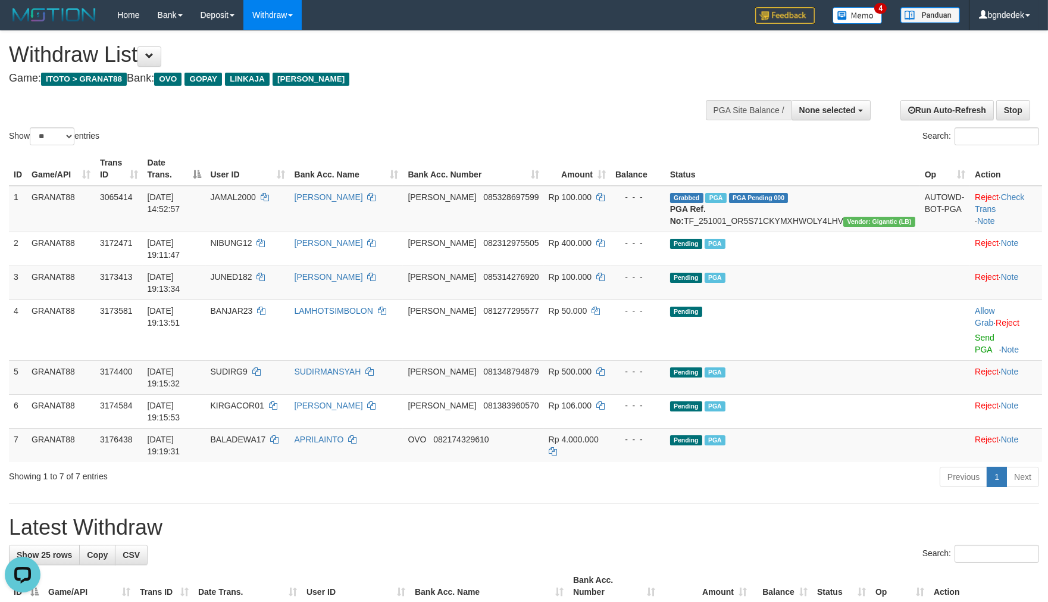
click at [737, 516] on h1 "Latest Withdraw" at bounding box center [524, 528] width 1030 height 24
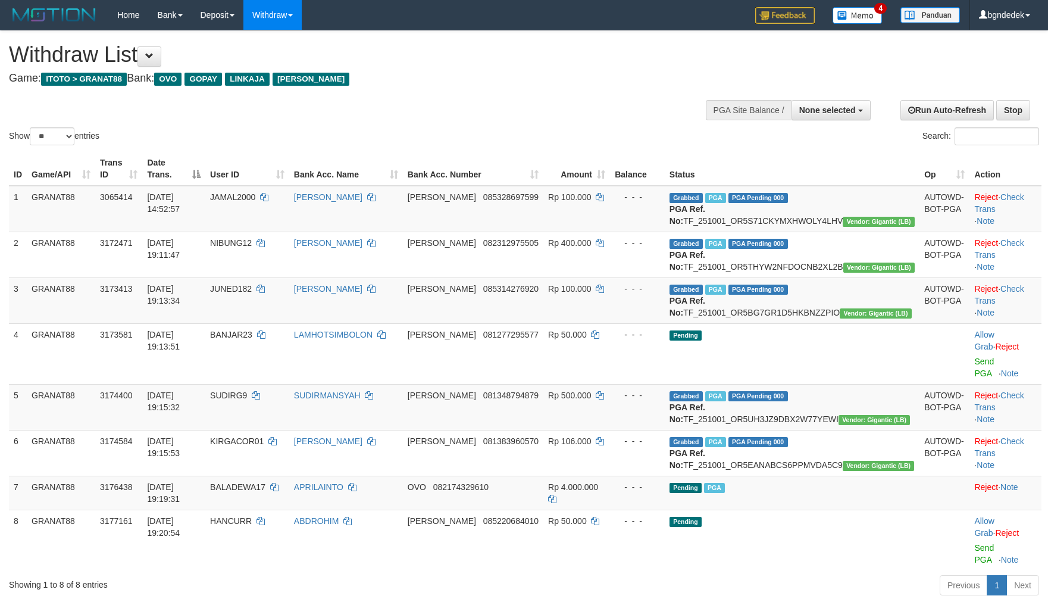
select select
select select "**"
select select
select select "**"
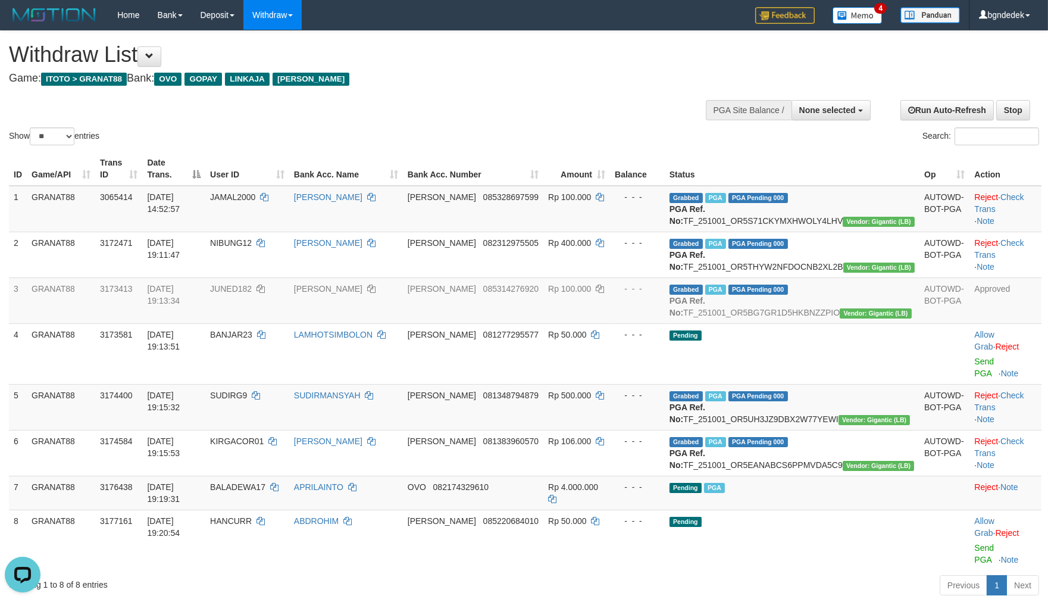
click at [451, 99] on div "Show ** ** ** *** entries Search:" at bounding box center [524, 89] width 1048 height 117
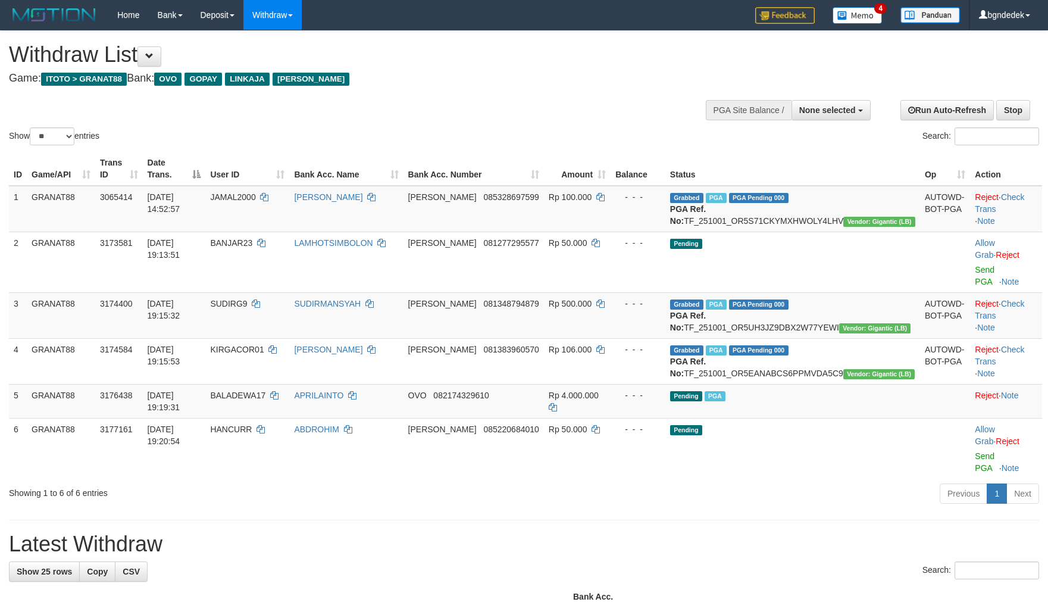
select select
select select "**"
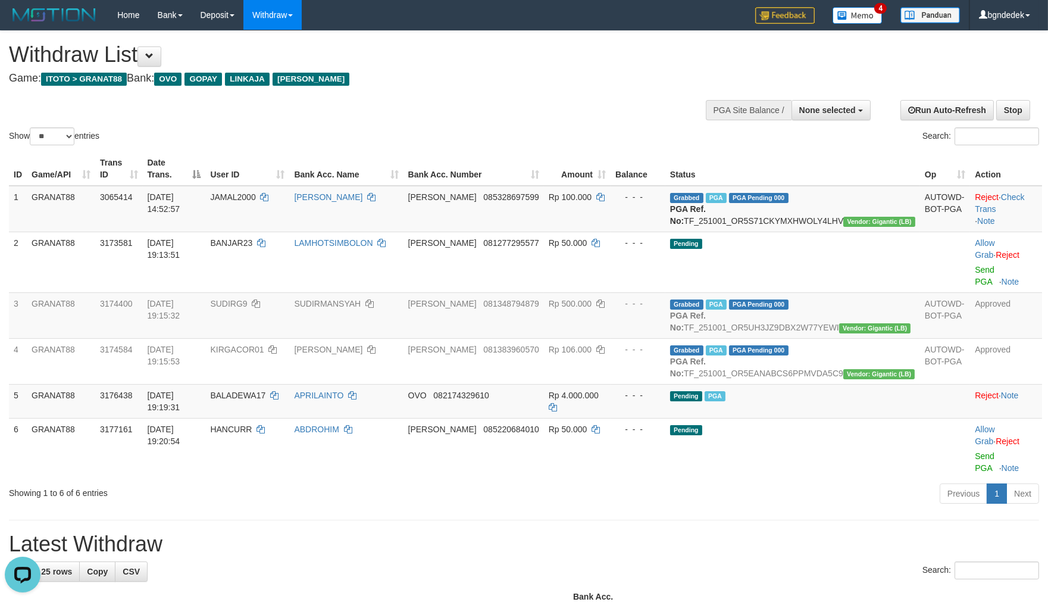
click at [613, 117] on div "Show ** ** ** *** entries Search:" at bounding box center [524, 89] width 1048 height 117
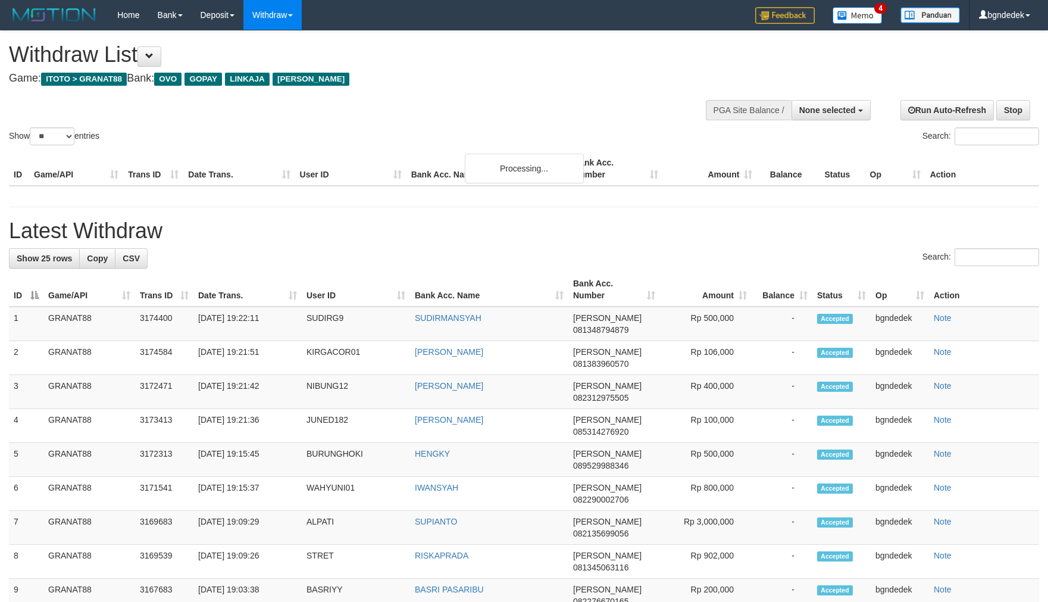
select select
select select "**"
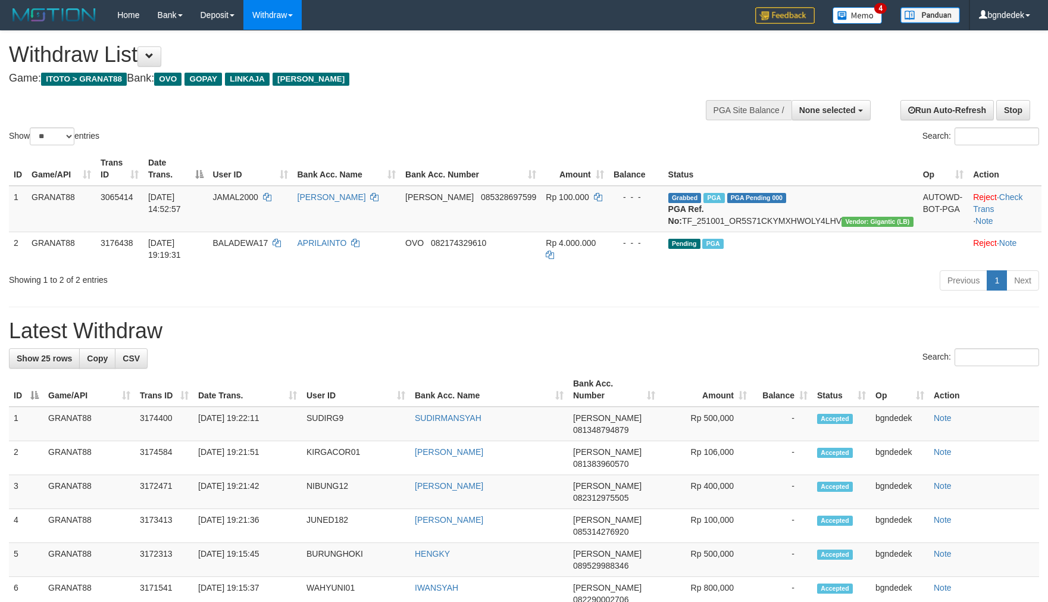
select select
select select "**"
click at [457, 119] on div "Show ** ** ** *** entries Search:" at bounding box center [524, 89] width 1048 height 117
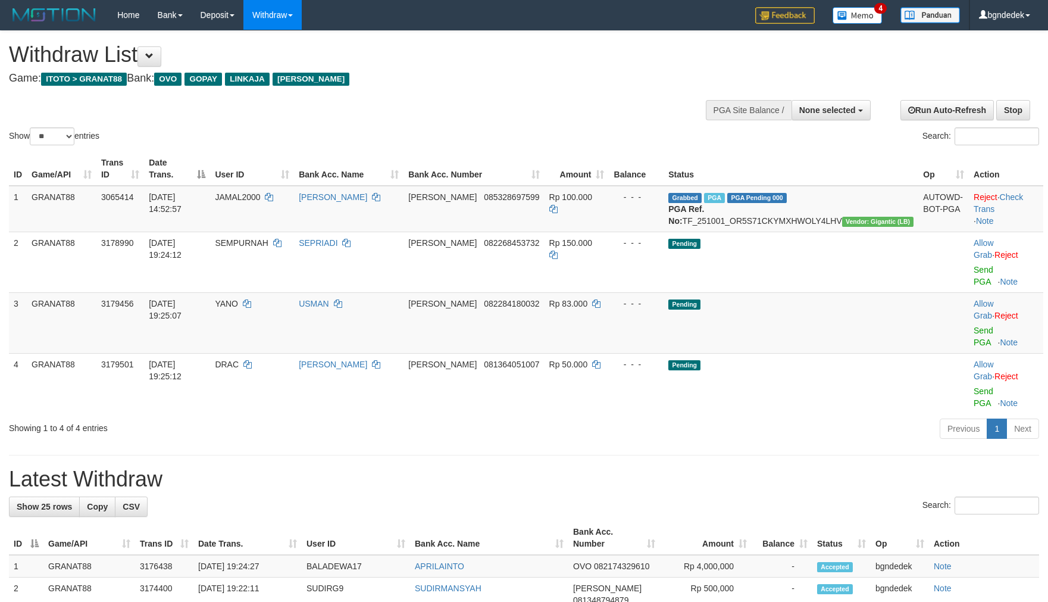
select select
select select "**"
click at [599, 496] on div "Search:" at bounding box center [524, 506] width 1030 height 21
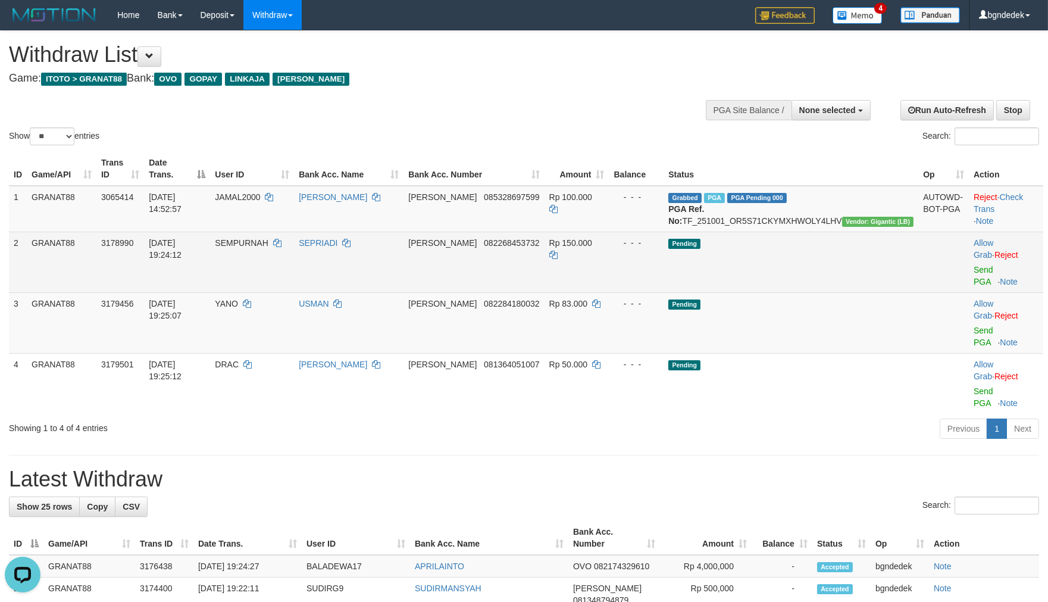
click at [294, 260] on td "SEMPURNAH" at bounding box center [252, 262] width 84 height 61
click at [287, 261] on td "SEMPURNAH" at bounding box center [252, 262] width 84 height 61
drag, startPoint x: 287, startPoint y: 261, endPoint x: 277, endPoint y: 263, distance: 9.8
click at [277, 263] on td "SEMPURNAH" at bounding box center [252, 262] width 84 height 61
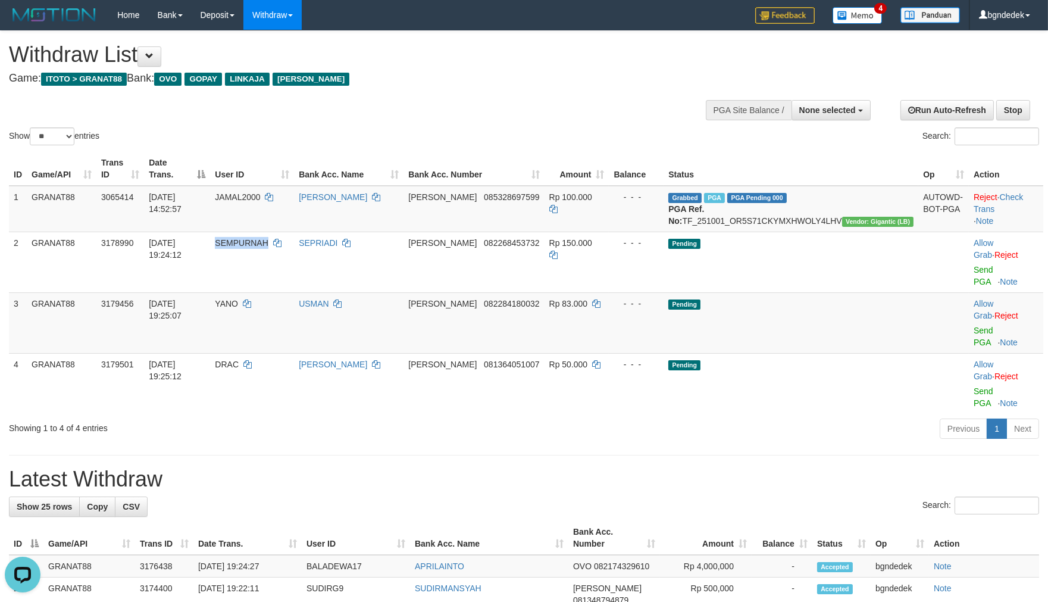
copy span "SEMPURNAH"
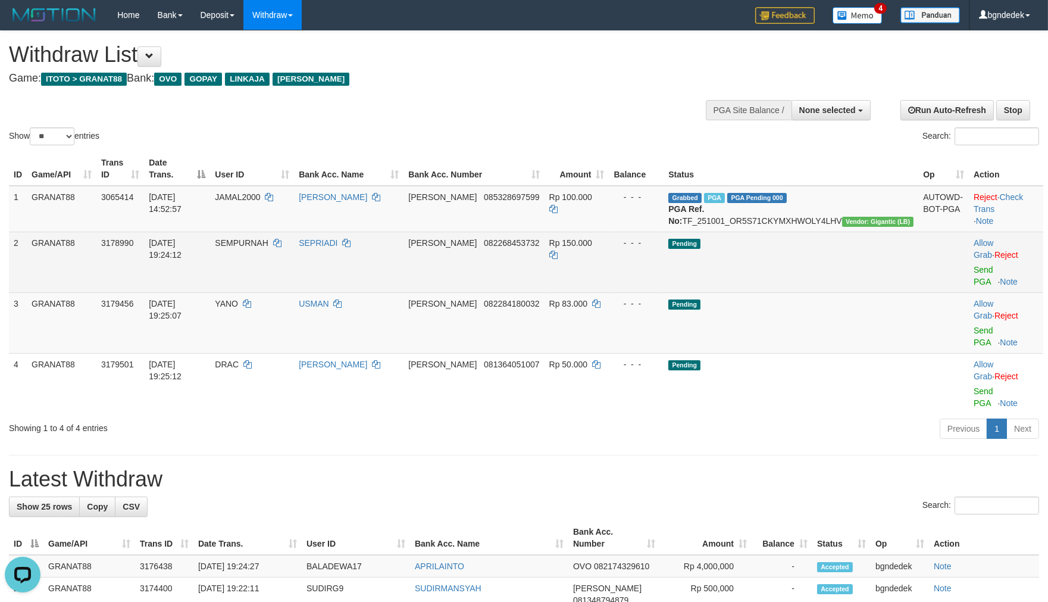
click at [592, 248] on span "Rp 150.000" at bounding box center [570, 243] width 43 height 10
drag, startPoint x: 629, startPoint y: 254, endPoint x: 616, endPoint y: 254, distance: 13.1
click at [592, 248] on span "Rp 150.000" at bounding box center [570, 243] width 43 height 10
copy span "150.000"
click at [969, 273] on td "Allow Grab · Reject Send PGA · Note" at bounding box center [1006, 262] width 74 height 61
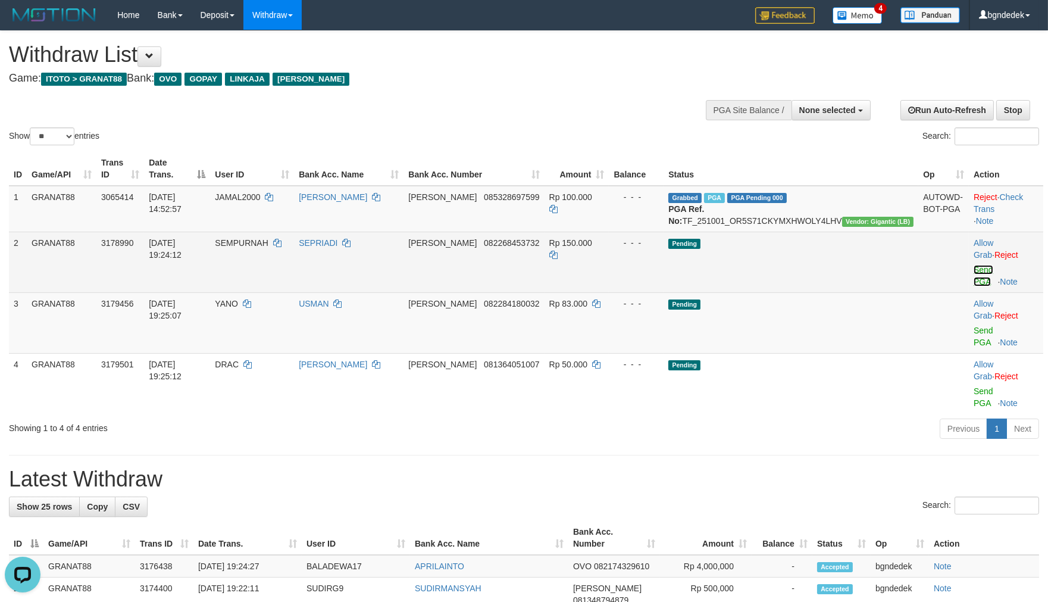
click at [974, 271] on link "Send PGA" at bounding box center [984, 275] width 20 height 21
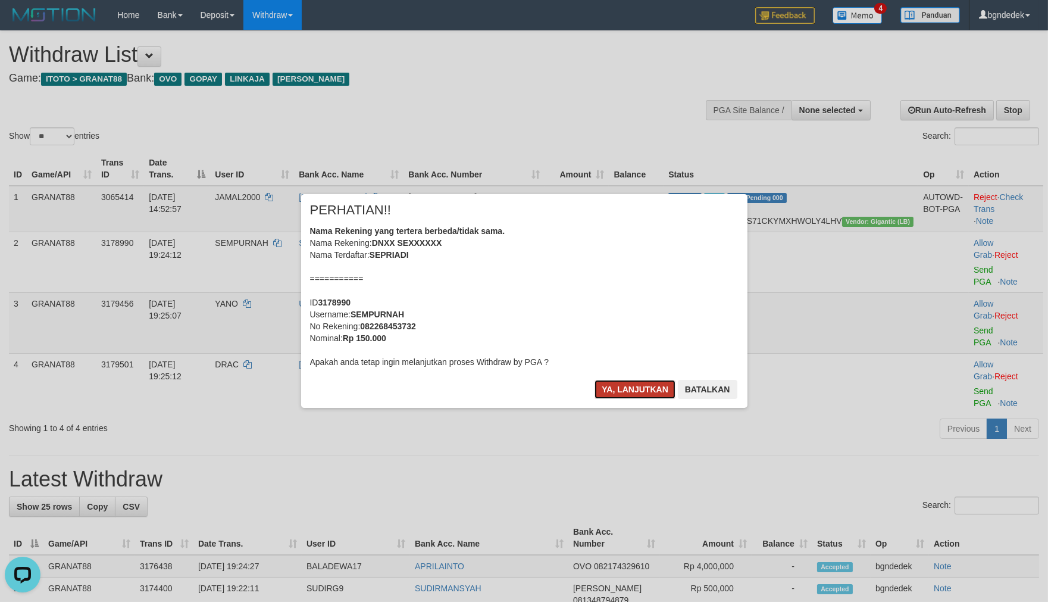
click at [606, 393] on button "Ya, lanjutkan" at bounding box center [635, 389] width 81 height 19
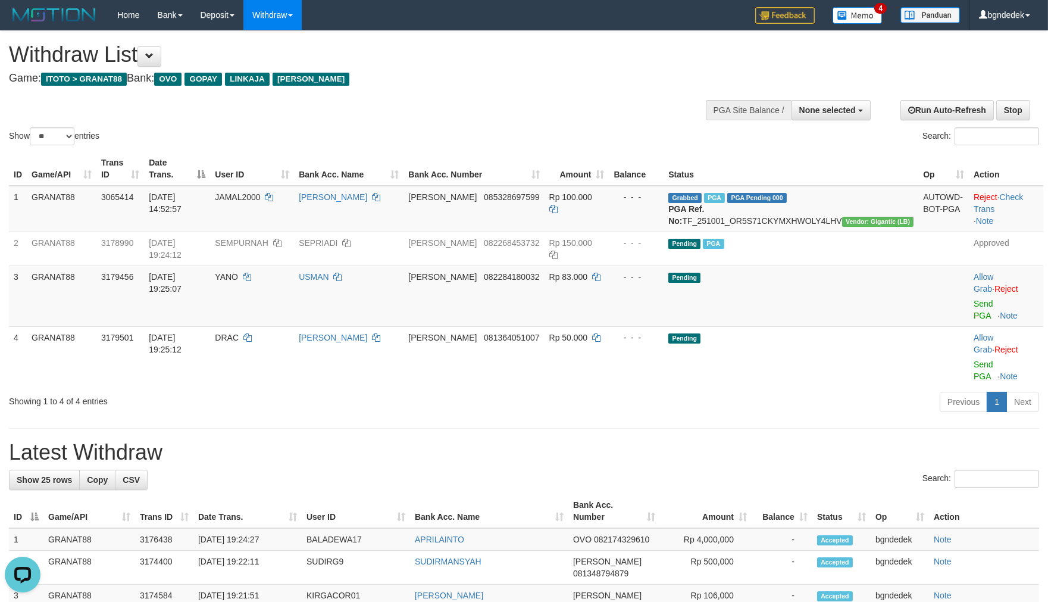
click at [607, 391] on div "Previous 1 Next" at bounding box center [743, 404] width 594 height 26
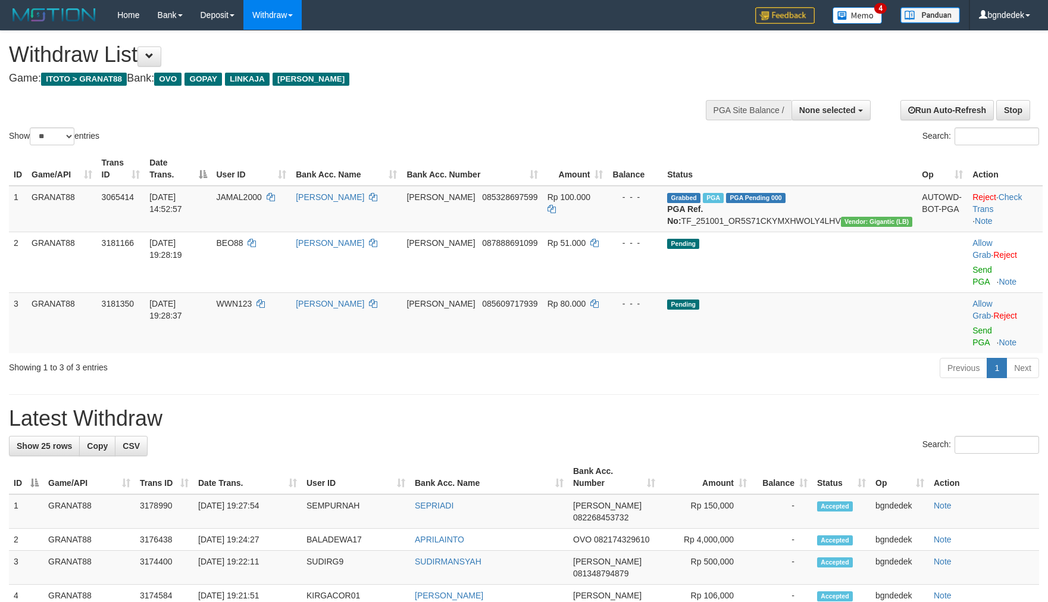
select select
select select "**"
click at [556, 407] on h1 "Latest Withdraw" at bounding box center [524, 419] width 1030 height 24
click at [469, 132] on div "Show ** ** ** *** entries" at bounding box center [262, 137] width 507 height 21
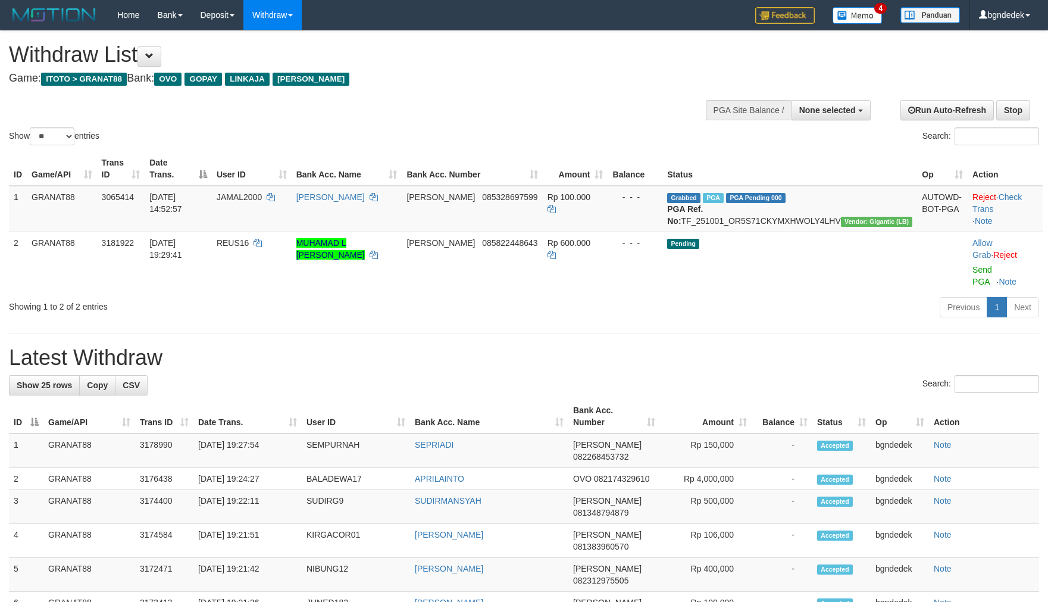
select select
select select "**"
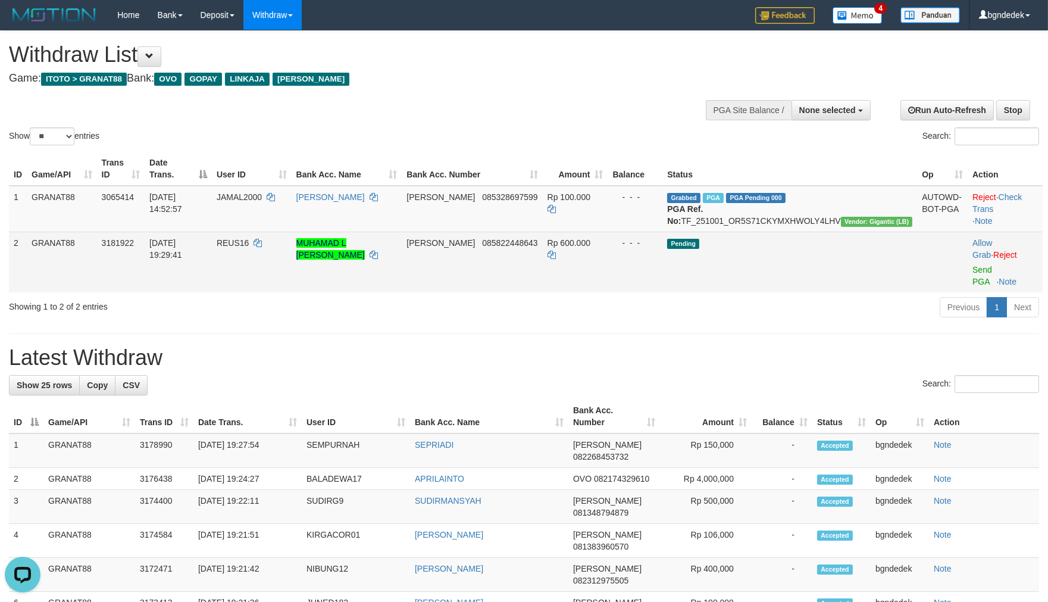
click at [249, 248] on span "REUS16" at bounding box center [233, 243] width 32 height 10
drag, startPoint x: 276, startPoint y: 248, endPoint x: 267, endPoint y: 248, distance: 8.9
click at [249, 248] on span "REUS16" at bounding box center [233, 243] width 32 height 10
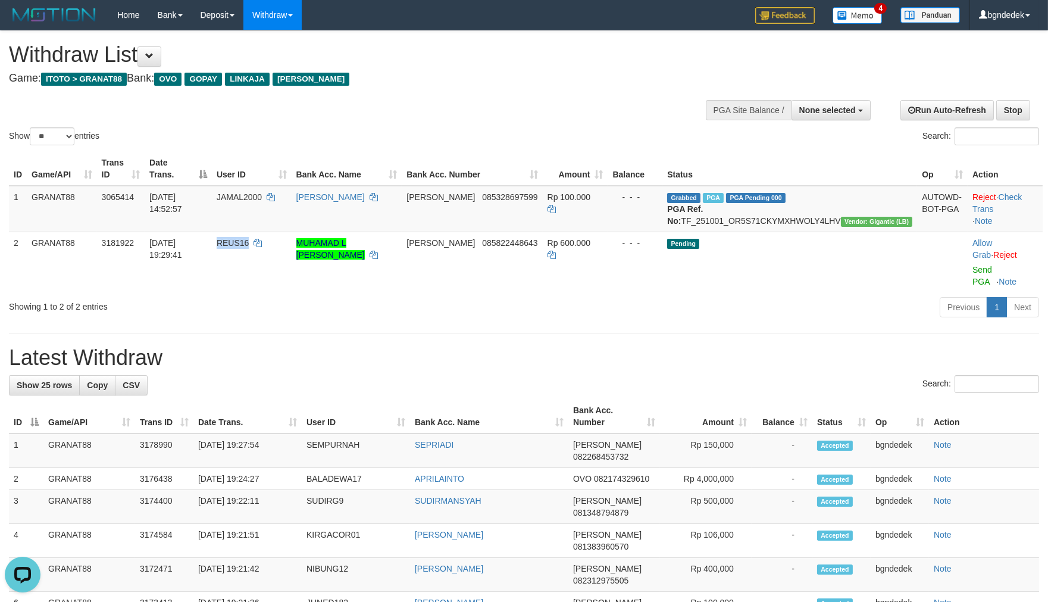
copy span "REUS16"
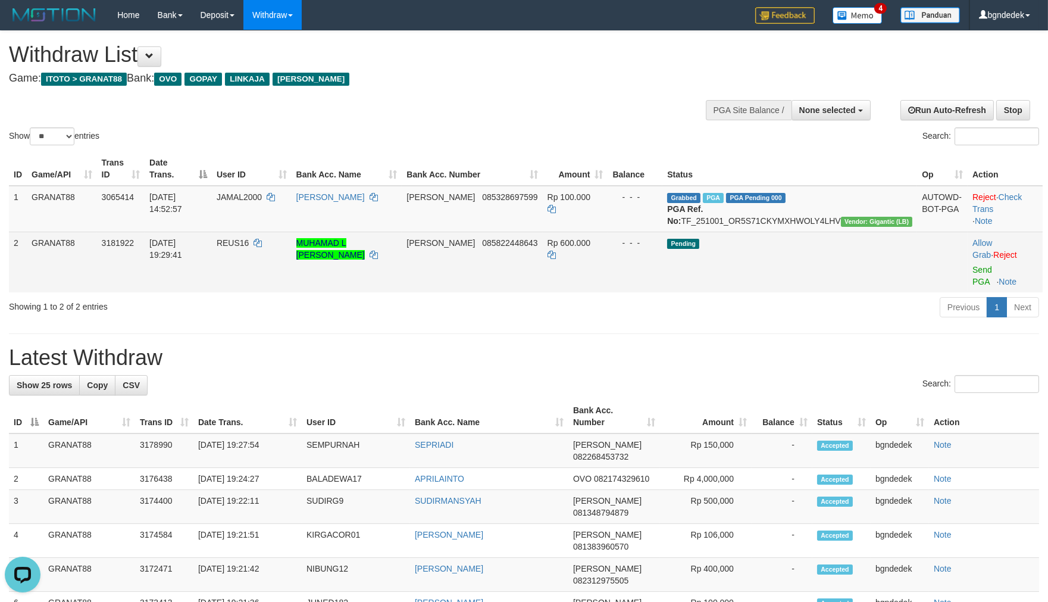
click at [591, 248] on span "Rp 600.000" at bounding box center [569, 243] width 43 height 10
copy span "600.000"
click at [973, 271] on link "Send PGA" at bounding box center [983, 275] width 20 height 21
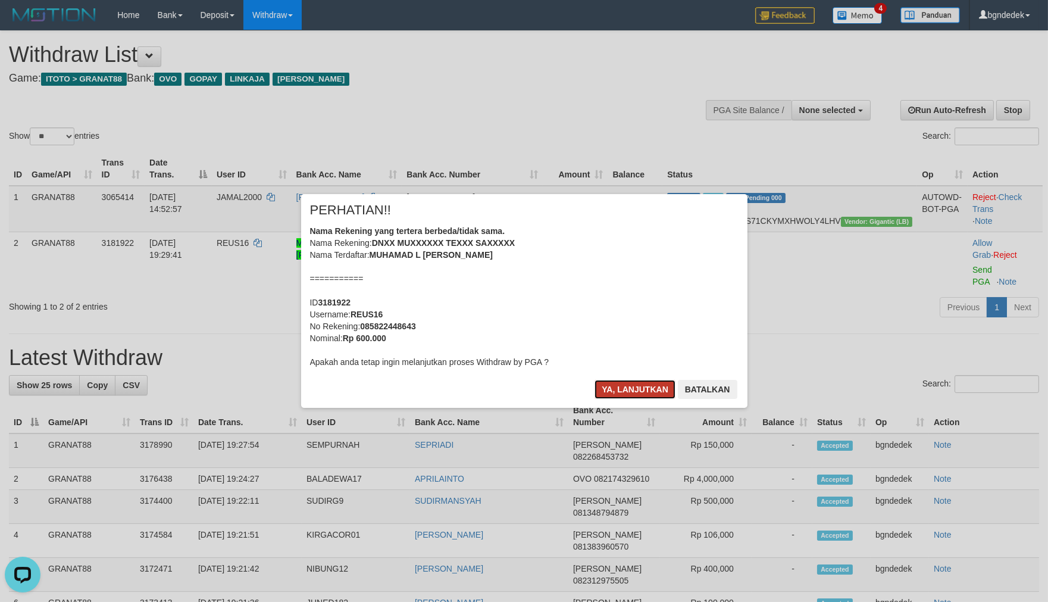
click at [620, 388] on button "Ya, lanjutkan" at bounding box center [635, 389] width 81 height 19
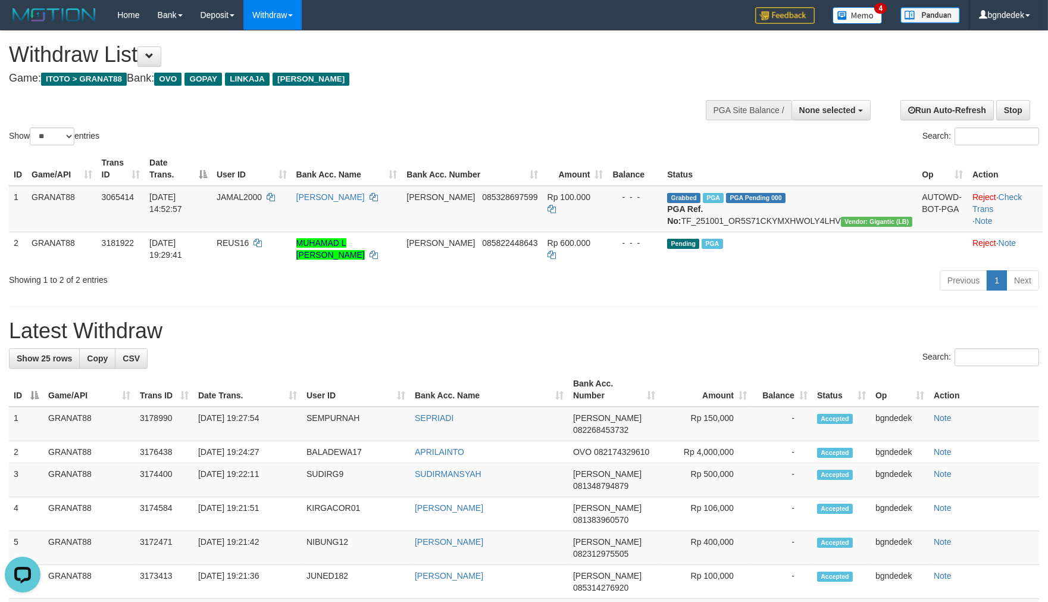
click at [532, 343] on h1 "Latest Withdraw" at bounding box center [524, 331] width 1030 height 24
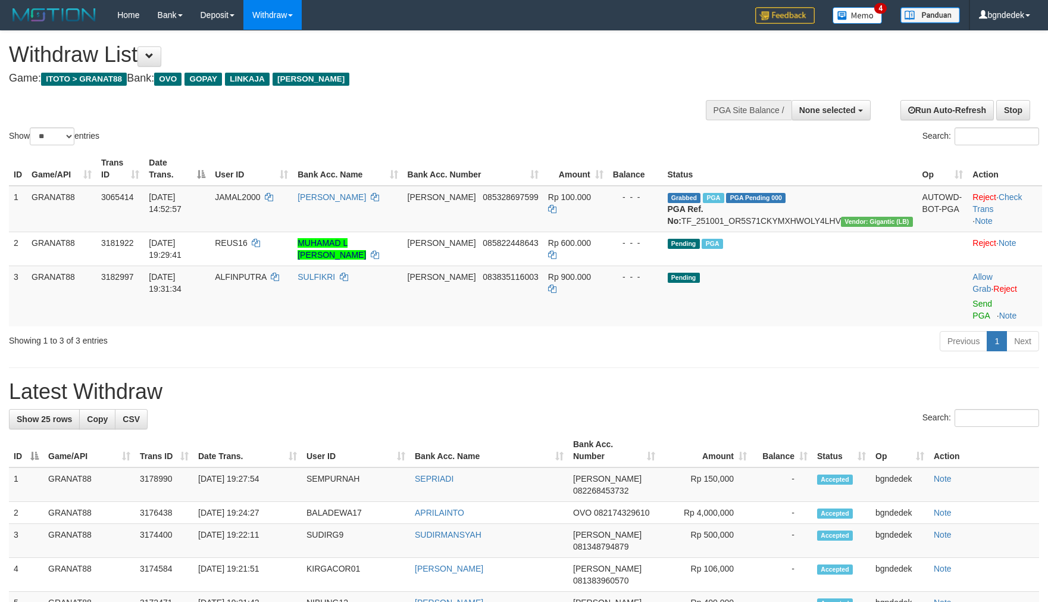
select select
select select "**"
click at [266, 282] on span "ALFINPUTRA" at bounding box center [240, 277] width 51 height 10
drag, startPoint x: 289, startPoint y: 292, endPoint x: 280, endPoint y: 286, distance: 10.4
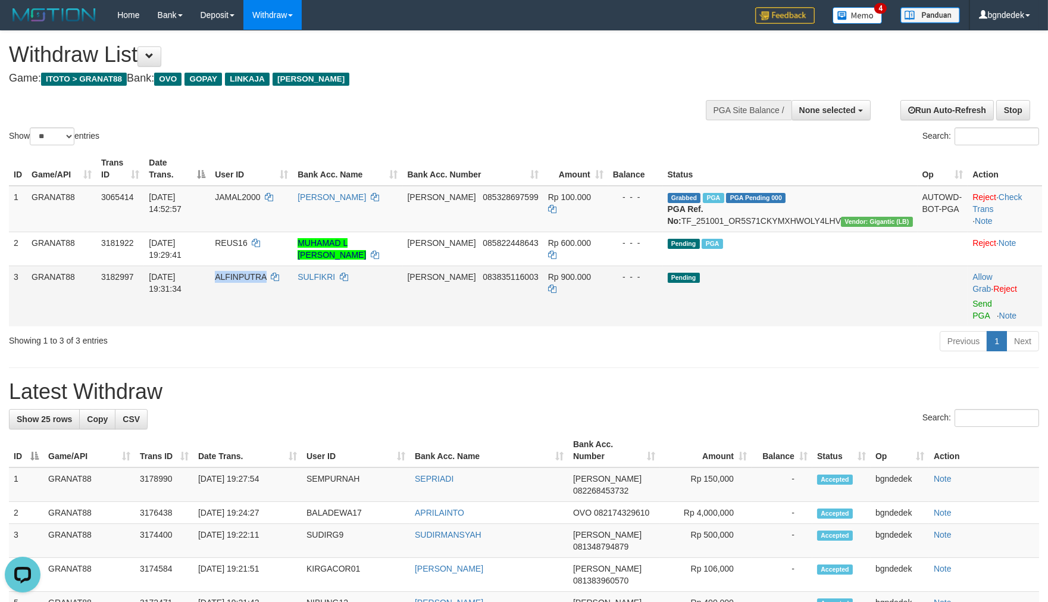
click at [266, 282] on span "ALFINPUTRA" at bounding box center [240, 277] width 51 height 10
copy span "ALFINPUTRA"
click at [591, 282] on span "Rp 900.000" at bounding box center [569, 277] width 43 height 10
drag, startPoint x: 621, startPoint y: 288, endPoint x: 610, endPoint y: 289, distance: 11.4
click at [591, 282] on span "Rp 900.000" at bounding box center [569, 277] width 43 height 10
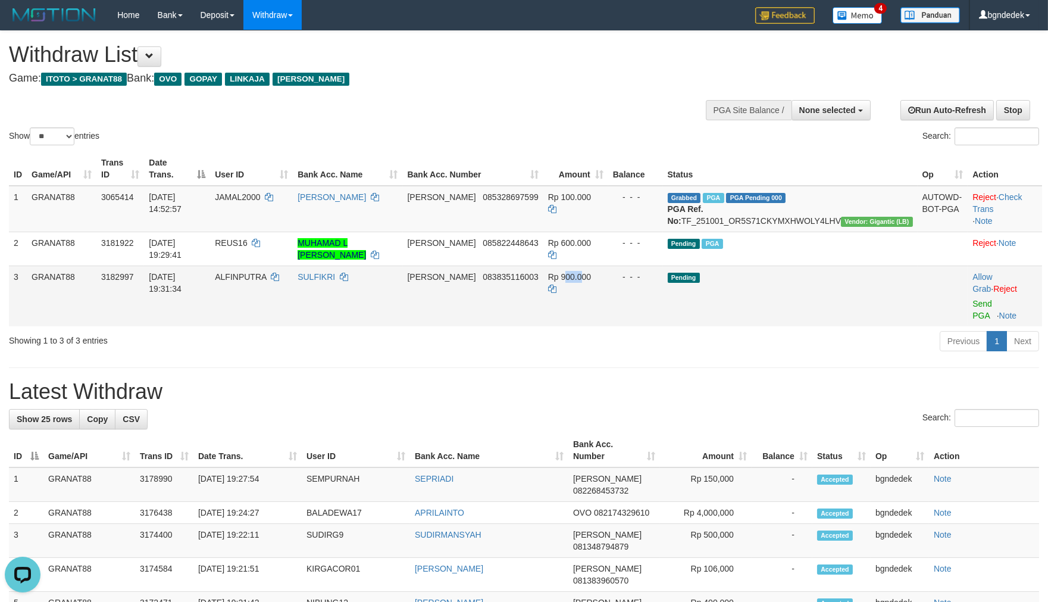
click at [591, 282] on span "Rp 900.000" at bounding box center [569, 277] width 43 height 10
drag, startPoint x: 620, startPoint y: 283, endPoint x: 612, endPoint y: 283, distance: 7.7
click at [591, 282] on span "Rp 900.000" at bounding box center [569, 277] width 43 height 10
click at [973, 299] on link "Send PGA" at bounding box center [983, 309] width 20 height 21
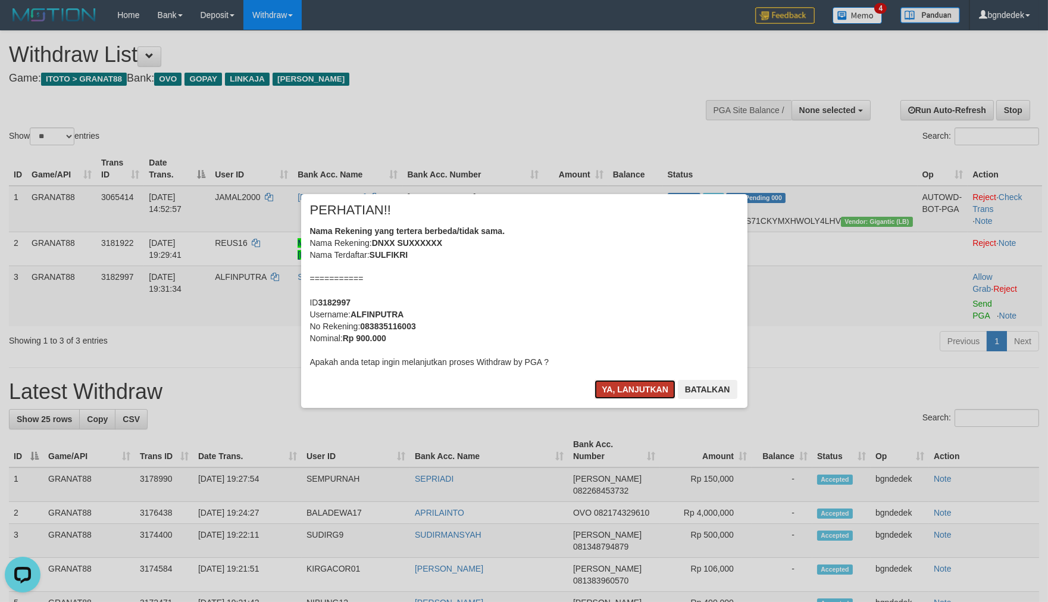
click at [606, 383] on button "Ya, lanjutkan" at bounding box center [635, 389] width 81 height 19
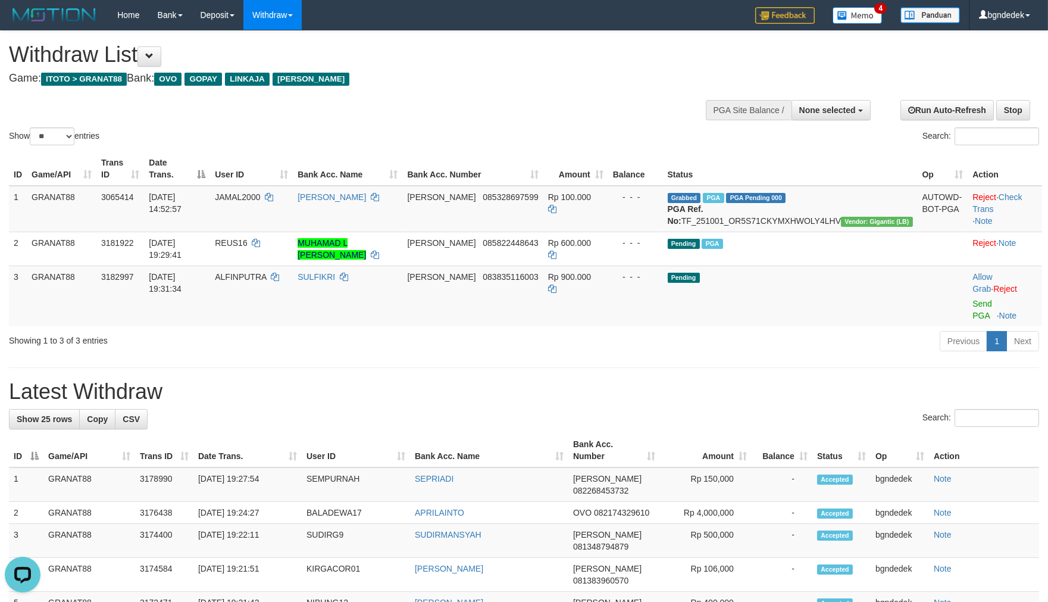
click at [492, 314] on div "ID Game/API Trans ID Date Trans. User ID Bank Acc. Name Bank Acc. Number Amount…" at bounding box center [524, 239] width 1048 height 182
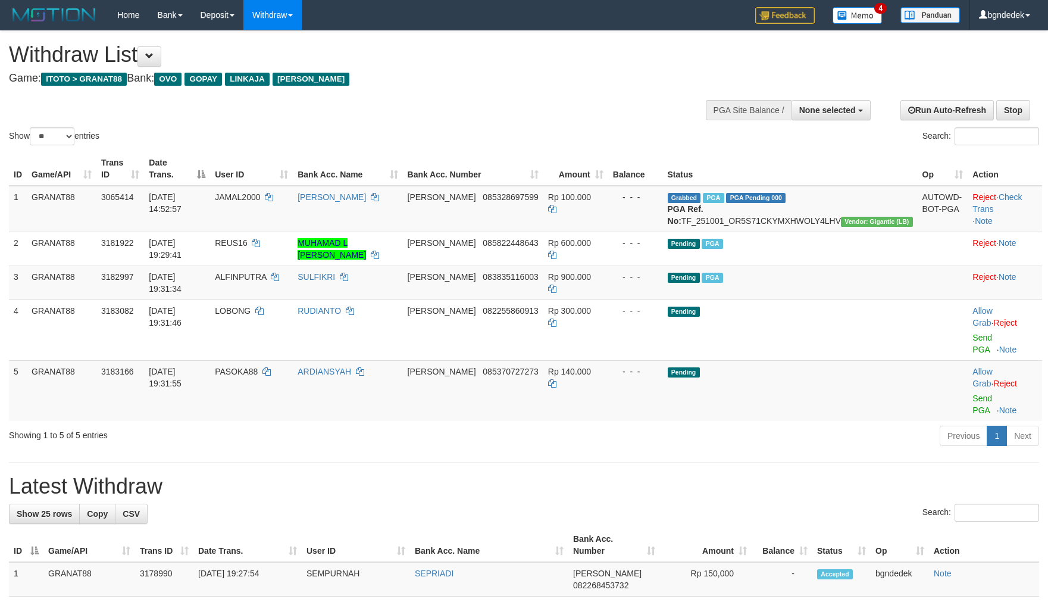
select select
select select "**"
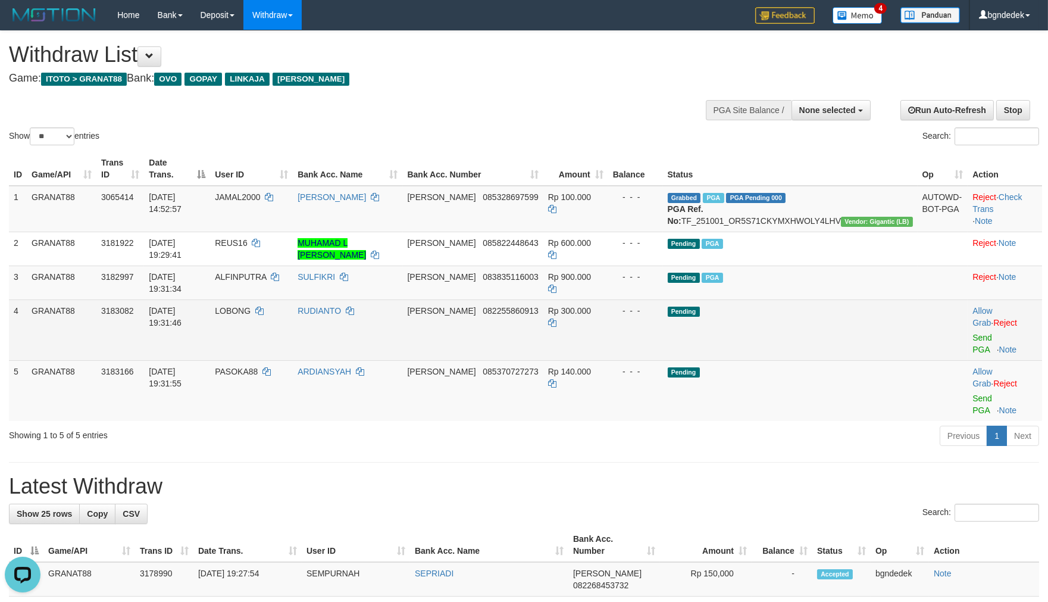
click at [278, 314] on td "LOBONG" at bounding box center [251, 329] width 83 height 61
drag, startPoint x: 278, startPoint y: 314, endPoint x: 266, endPoint y: 313, distance: 12.0
click at [266, 313] on td "LOBONG" at bounding box center [251, 329] width 83 height 61
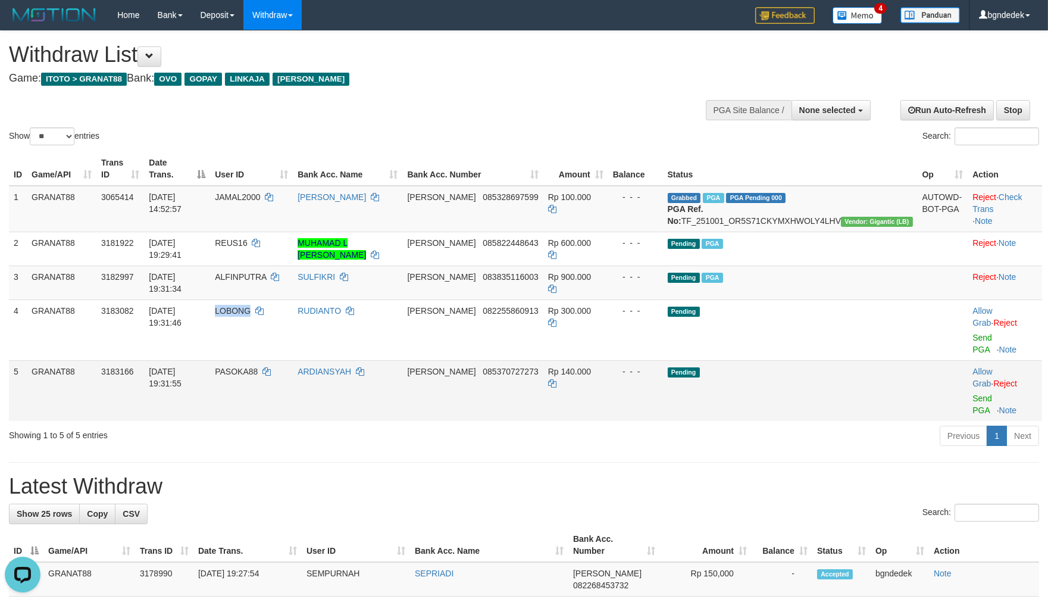
copy span "LOBONG"
click at [258, 367] on span "PASOKA88" at bounding box center [236, 372] width 43 height 10
copy span "PASOKA88"
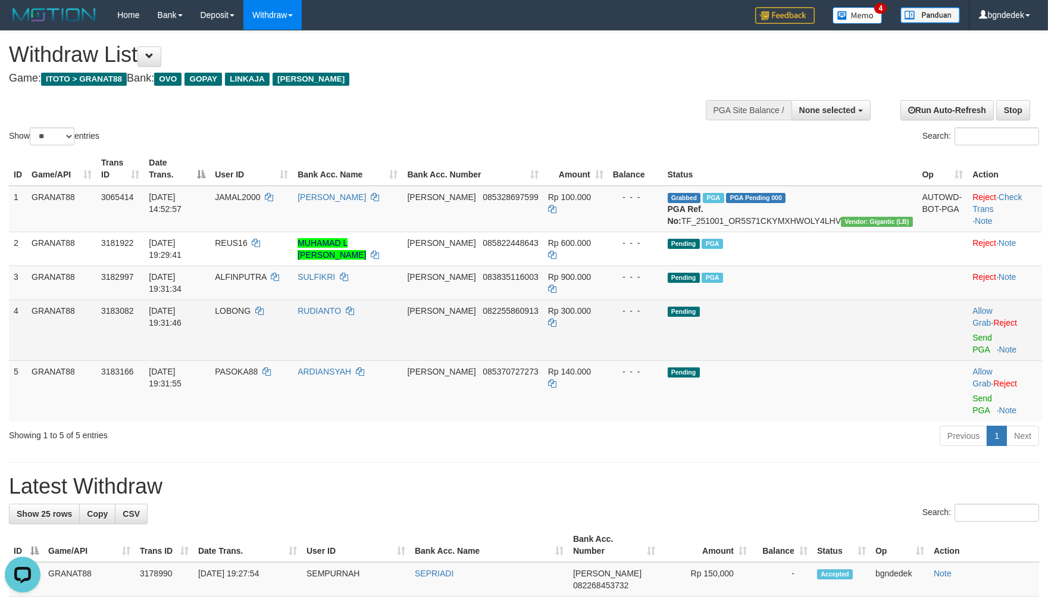
click at [591, 310] on span "Rp 300.000" at bounding box center [569, 311] width 43 height 10
copy span "300.000"
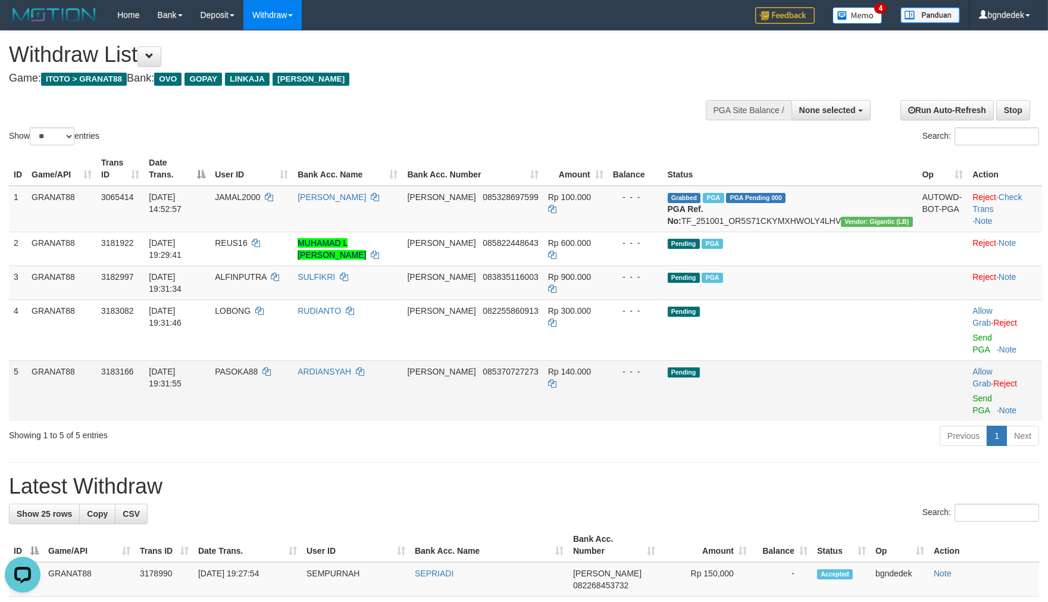
click at [591, 367] on span "Rp 140.000" at bounding box center [569, 372] width 43 height 10
drag, startPoint x: 618, startPoint y: 343, endPoint x: 609, endPoint y: 343, distance: 8.9
click at [591, 367] on span "Rp 140.000" at bounding box center [569, 372] width 43 height 10
copy span "140.000"
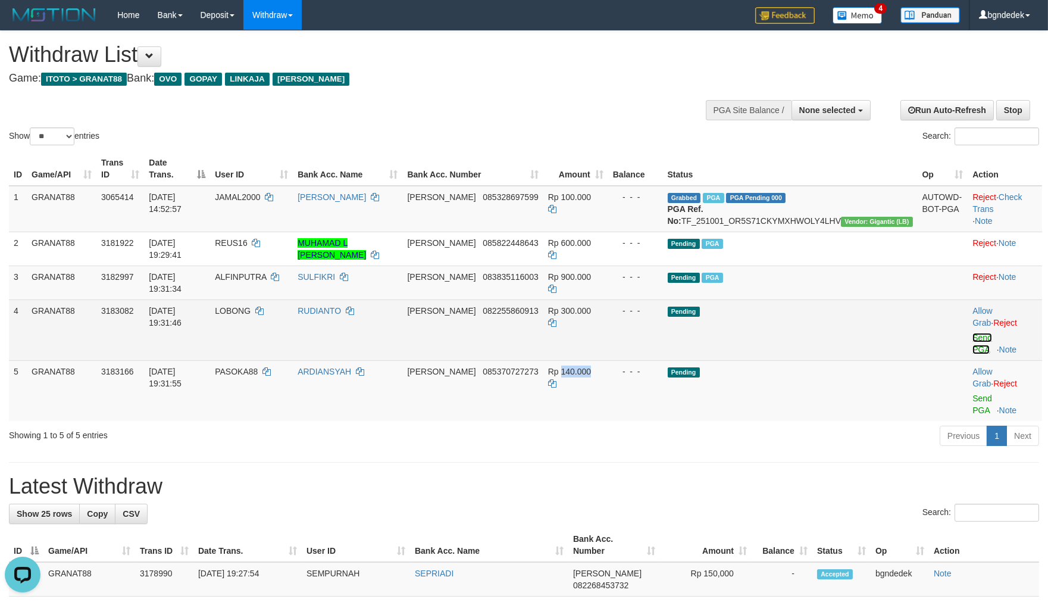
click at [973, 333] on link "Send PGA" at bounding box center [983, 343] width 20 height 21
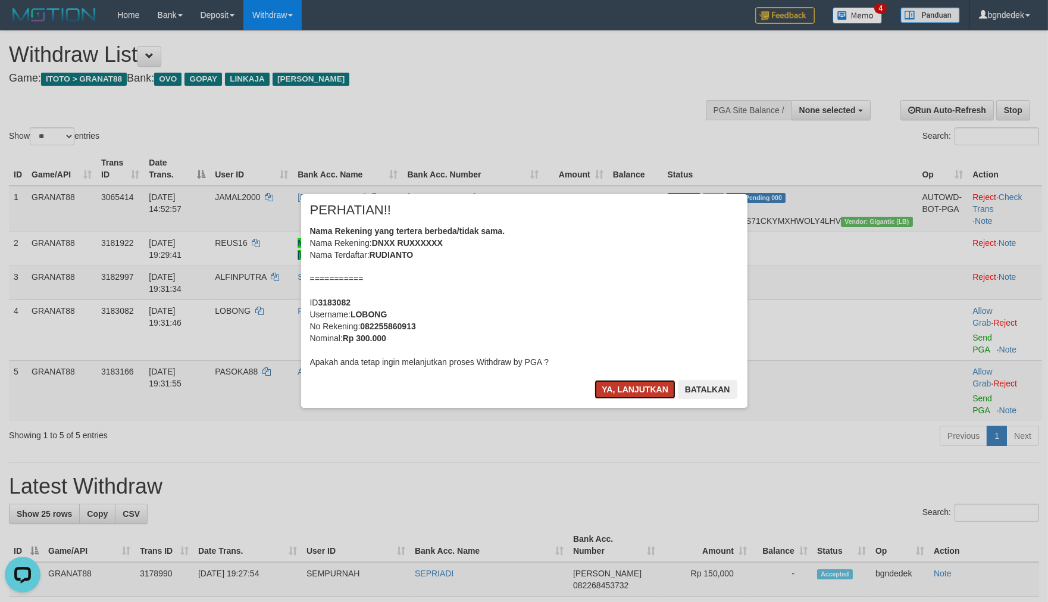
click at [620, 393] on button "Ya, lanjutkan" at bounding box center [635, 389] width 81 height 19
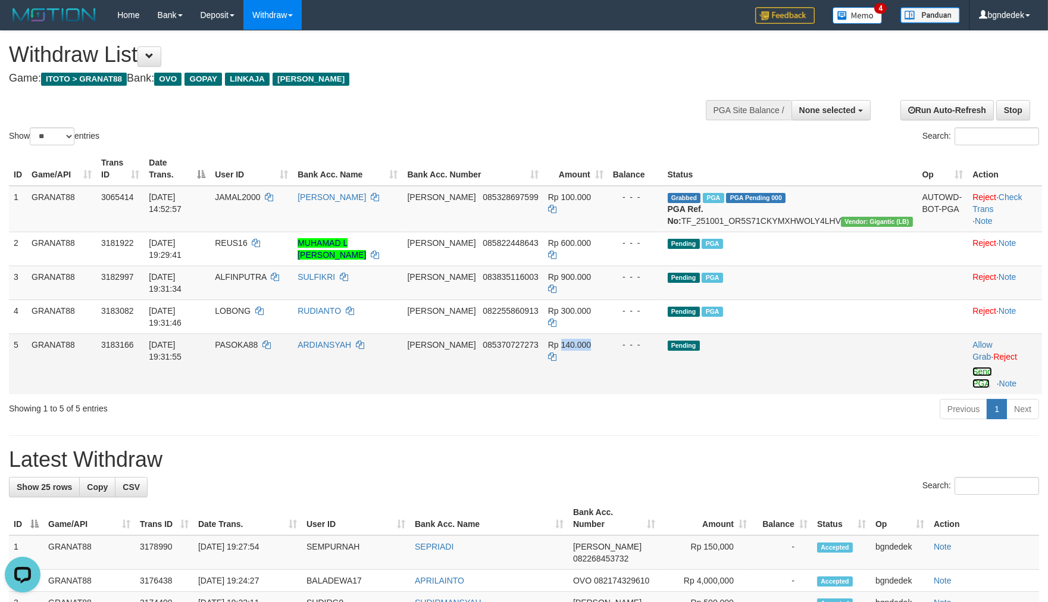
click at [973, 367] on link "Send PGA" at bounding box center [983, 377] width 20 height 21
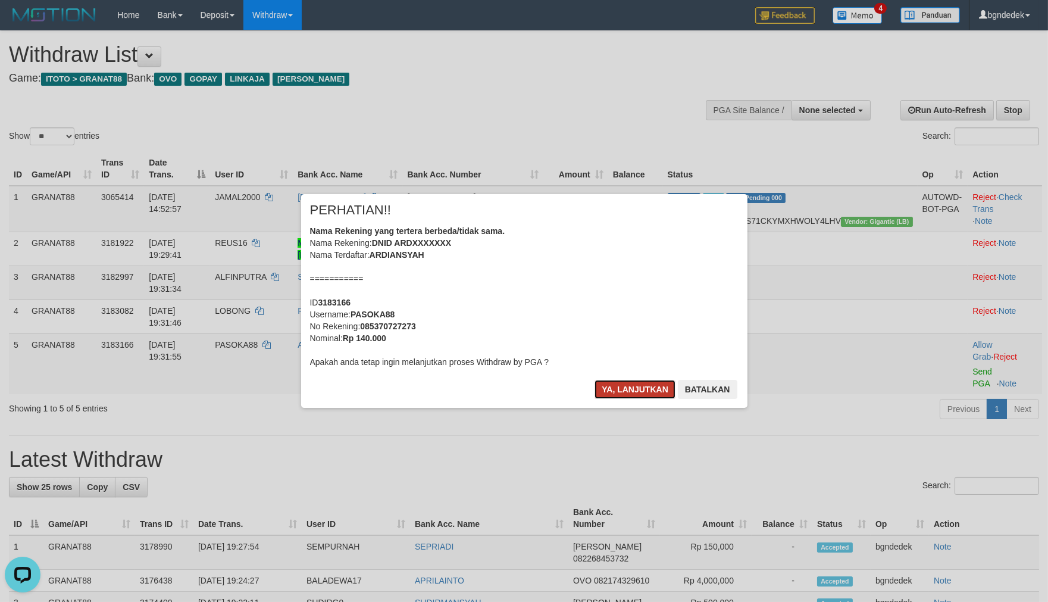
click at [625, 393] on button "Ya, lanjutkan" at bounding box center [635, 389] width 81 height 19
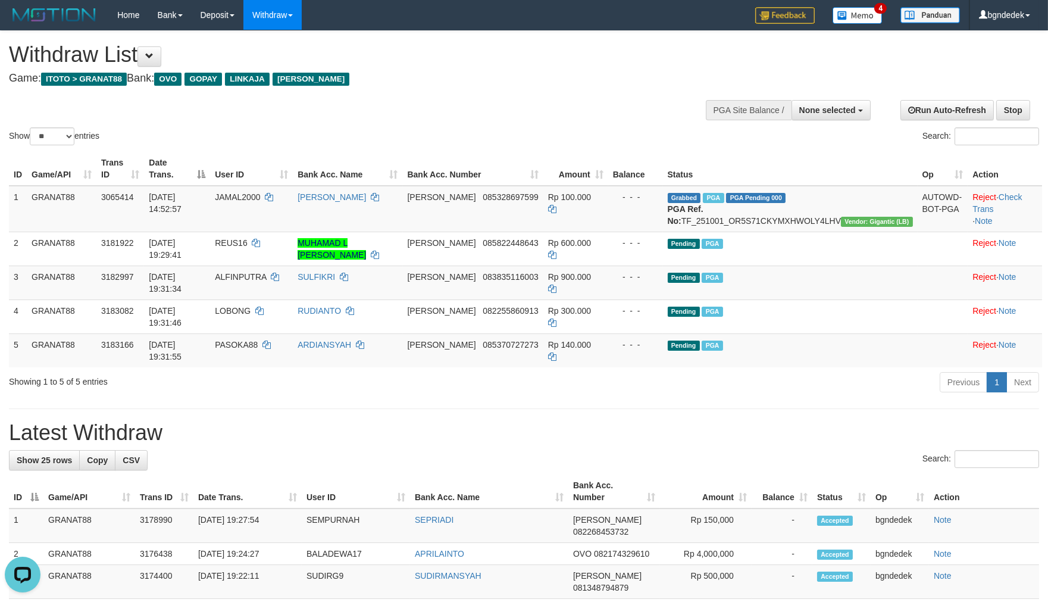
click at [376, 421] on h1 "Latest Withdraw" at bounding box center [524, 433] width 1030 height 24
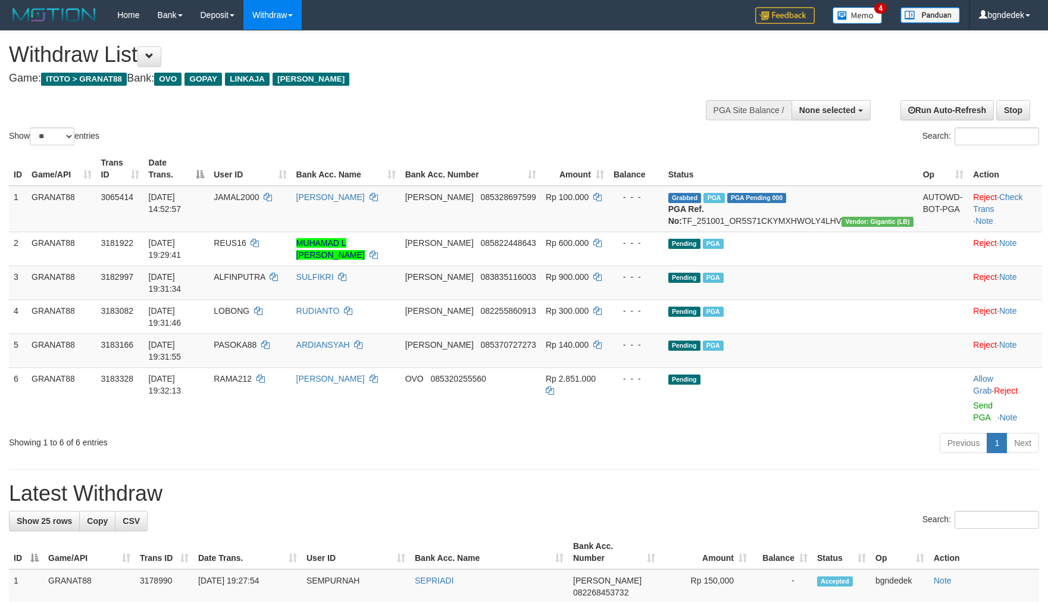
select select
select select "**"
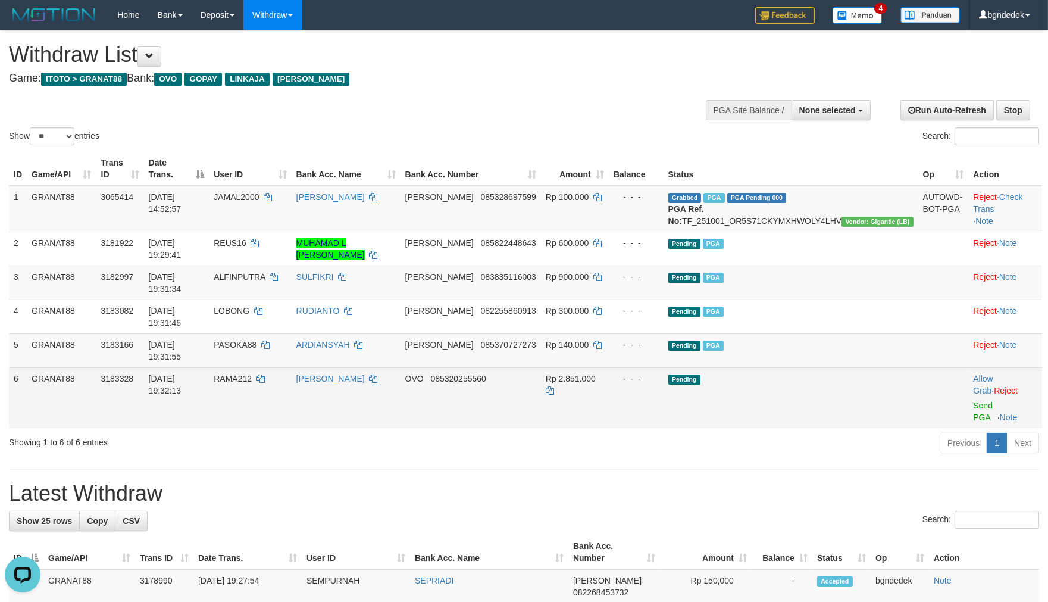
click at [252, 374] on span "RAMA212" at bounding box center [233, 379] width 38 height 10
drag, startPoint x: 275, startPoint y: 350, endPoint x: 266, endPoint y: 352, distance: 9.1
click at [252, 374] on span "RAMA212" at bounding box center [233, 379] width 38 height 10
copy span "RAMA212"
click at [596, 374] on span "Rp 2.851.000" at bounding box center [571, 379] width 50 height 10
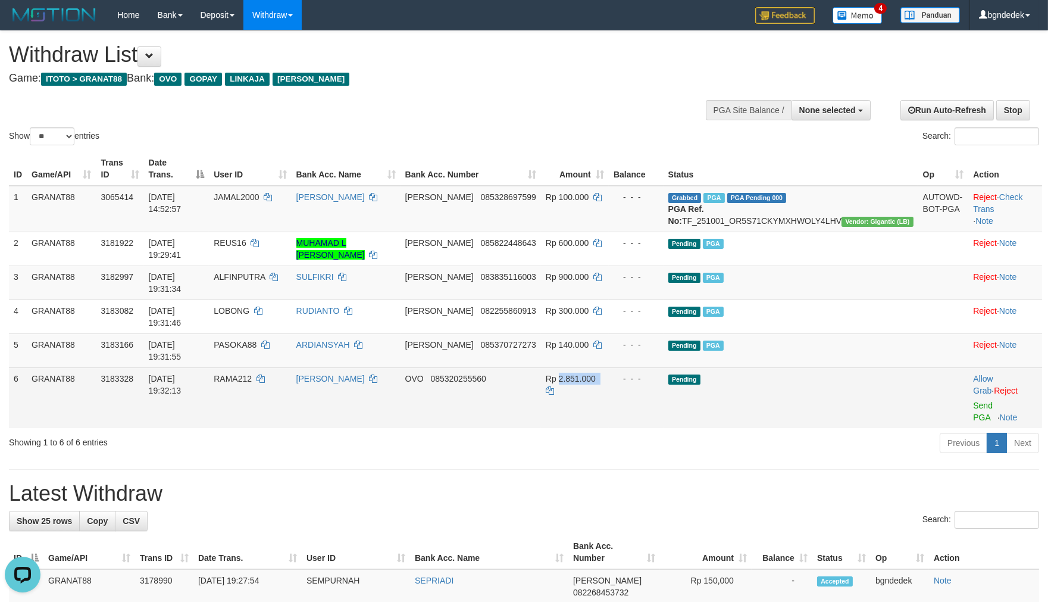
click at [596, 374] on span "Rp 2.851.000" at bounding box center [571, 379] width 50 height 10
click at [973, 401] on link "Send PGA" at bounding box center [983, 411] width 20 height 21
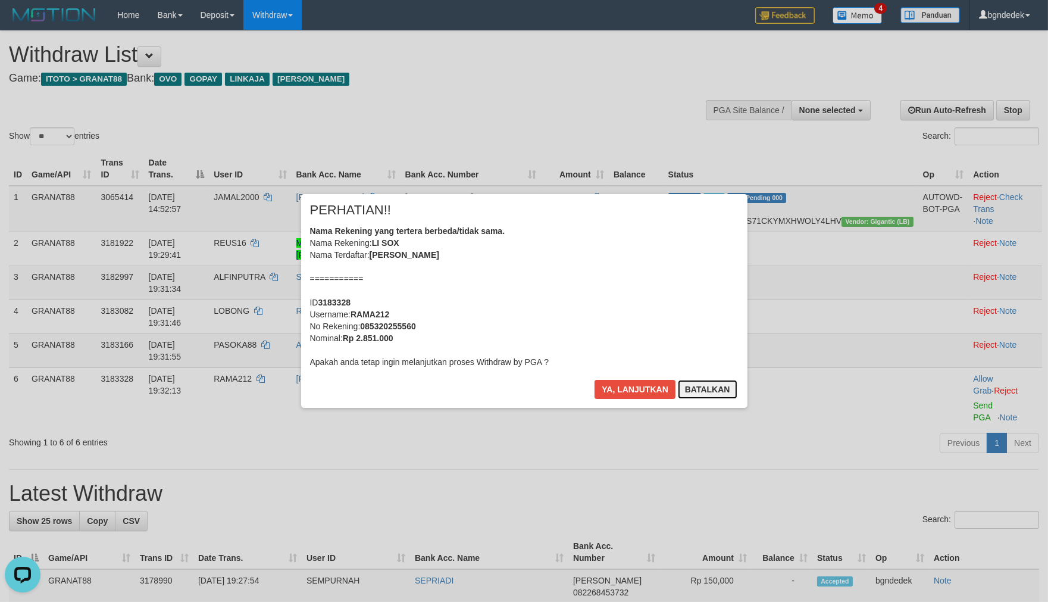
click at [724, 384] on button "Batalkan" at bounding box center [708, 389] width 60 height 19
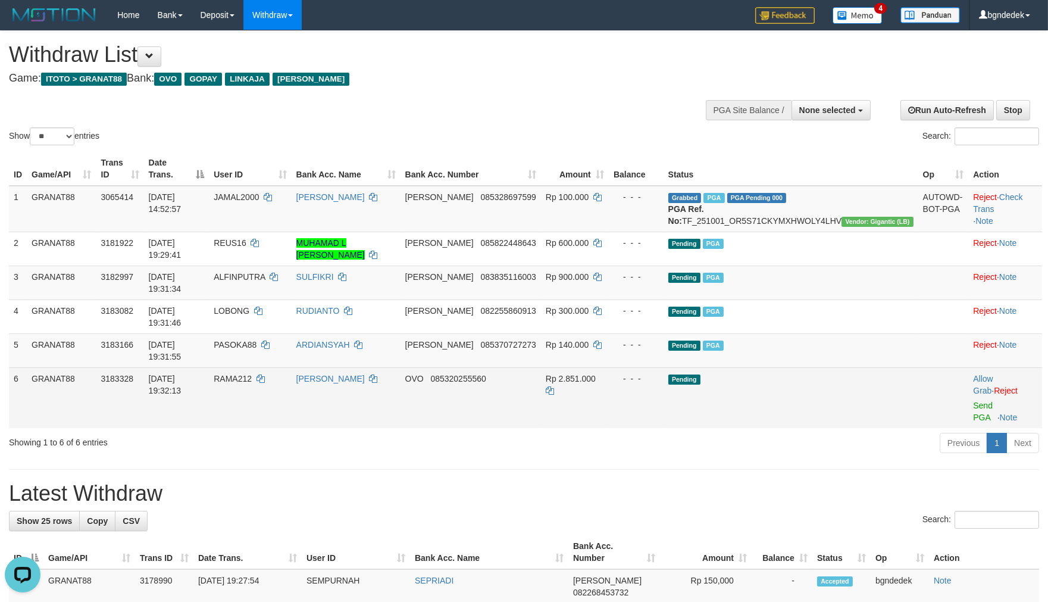
click at [541, 367] on td "OVO 085320255560" at bounding box center [471, 397] width 140 height 61
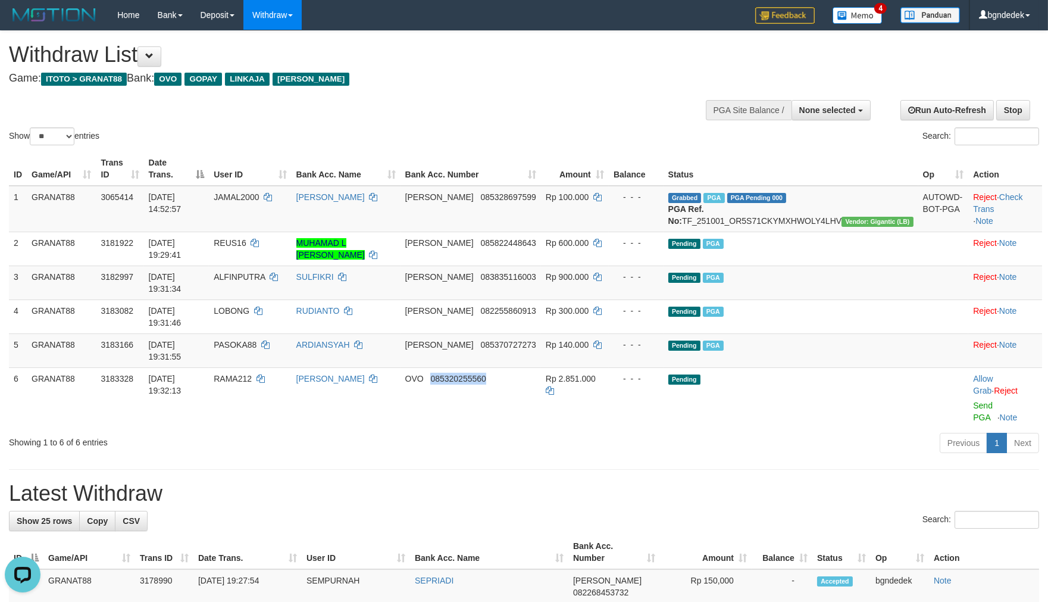
copy span "085320255560"
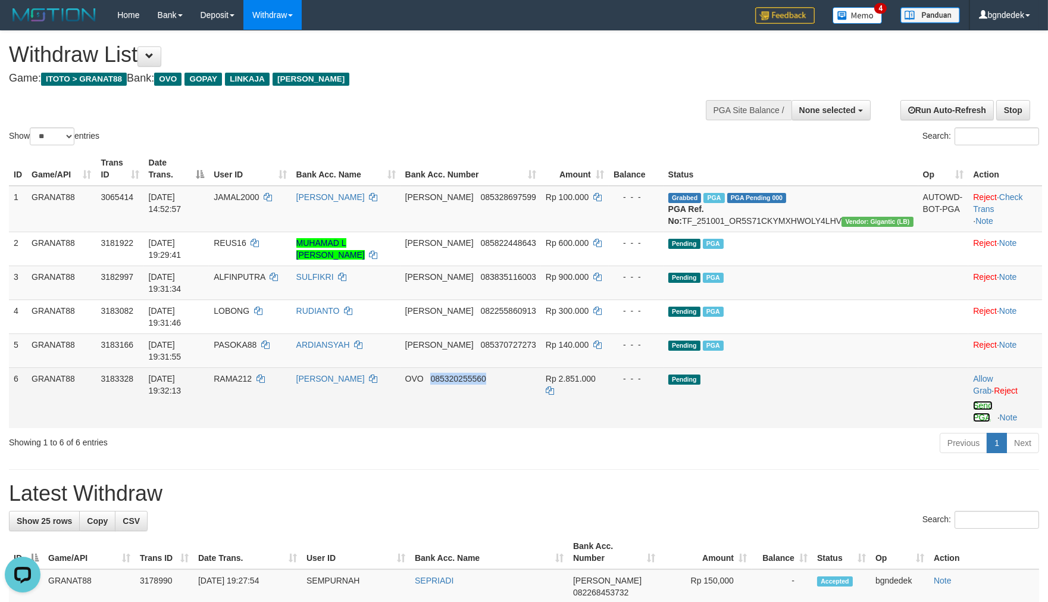
click at [973, 401] on link "Send PGA" at bounding box center [983, 411] width 20 height 21
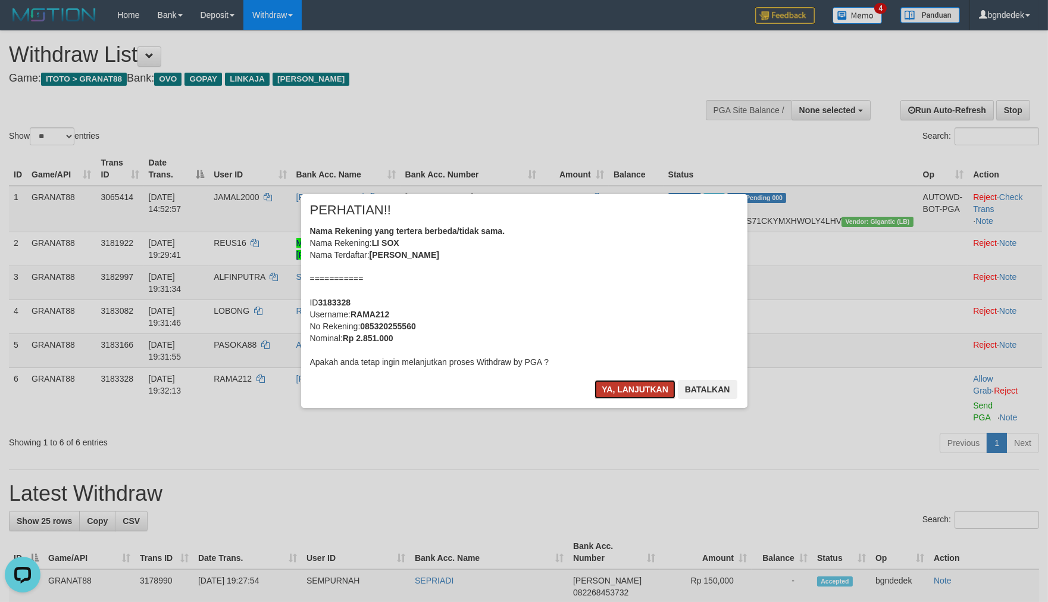
click at [634, 391] on button "Ya, lanjutkan" at bounding box center [635, 389] width 81 height 19
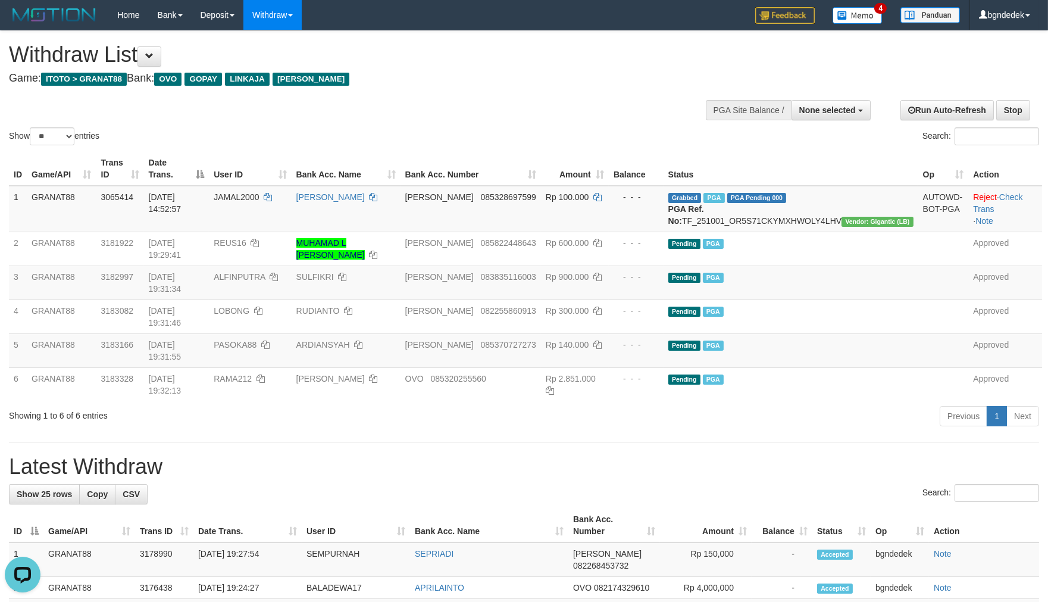
click at [594, 133] on div "Search:" at bounding box center [786, 137] width 507 height 21
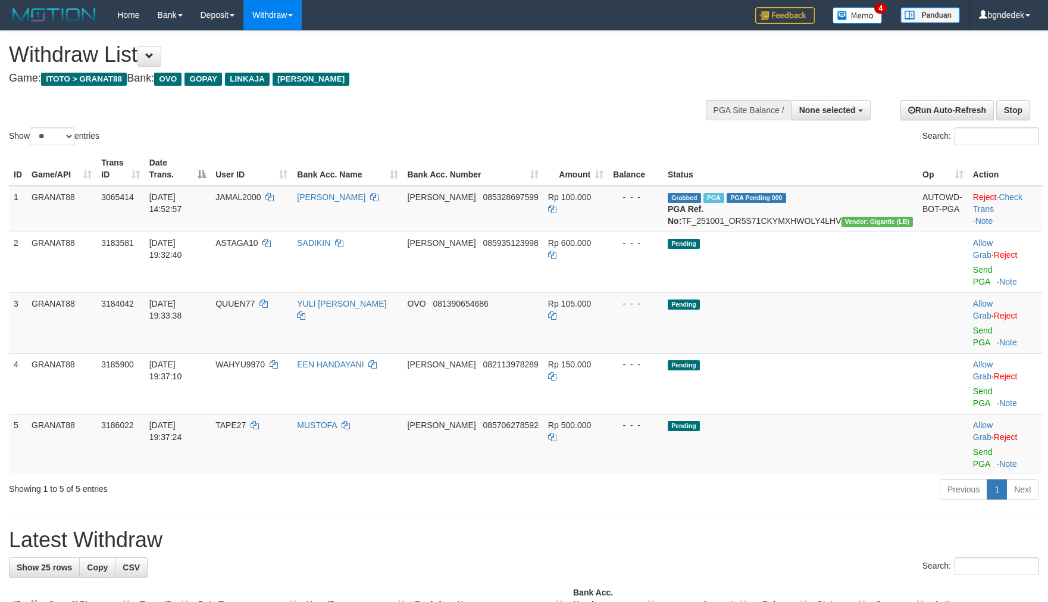
select select
select select "**"
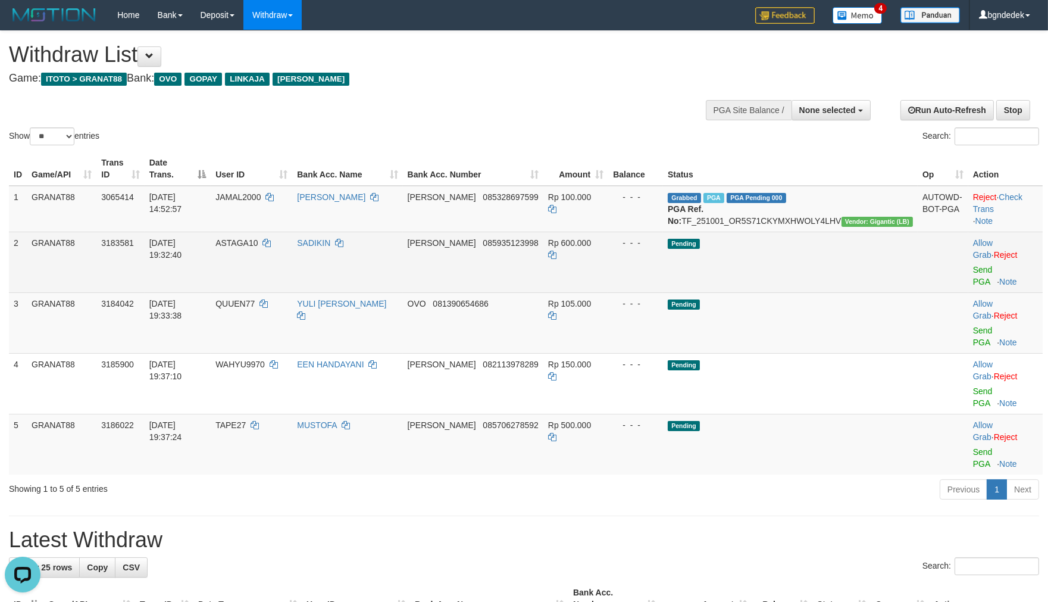
click at [258, 248] on span "ASTAGA10" at bounding box center [236, 243] width 42 height 10
copy span "ASTAGA10"
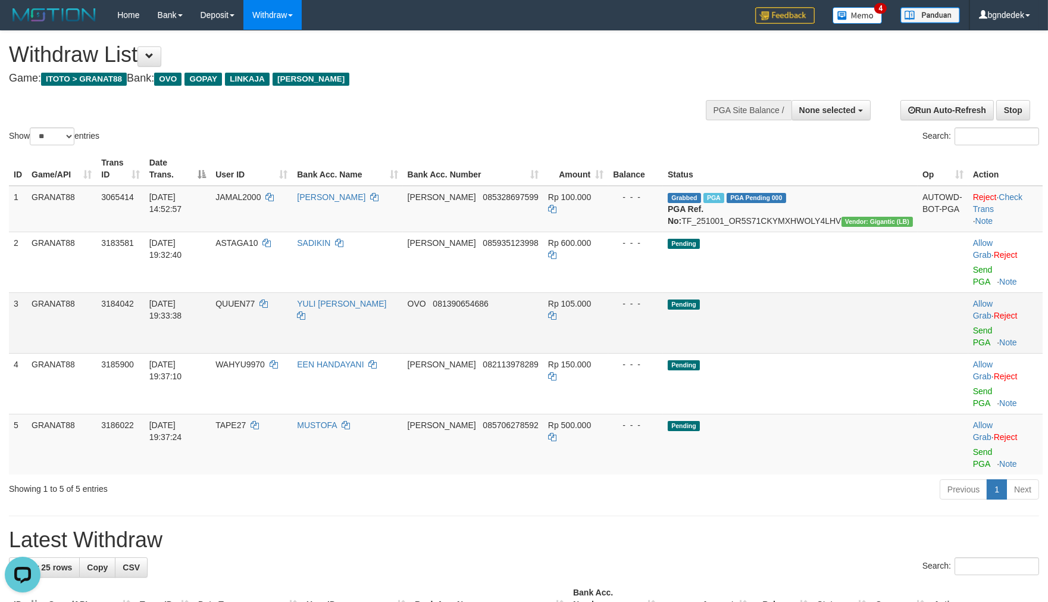
click at [255, 299] on span "QUUEN77" at bounding box center [234, 304] width 39 height 10
drag, startPoint x: 284, startPoint y: 289, endPoint x: 276, endPoint y: 289, distance: 8.3
click at [255, 299] on span "QUUEN77" at bounding box center [234, 304] width 39 height 10
copy span "QUUEN77"
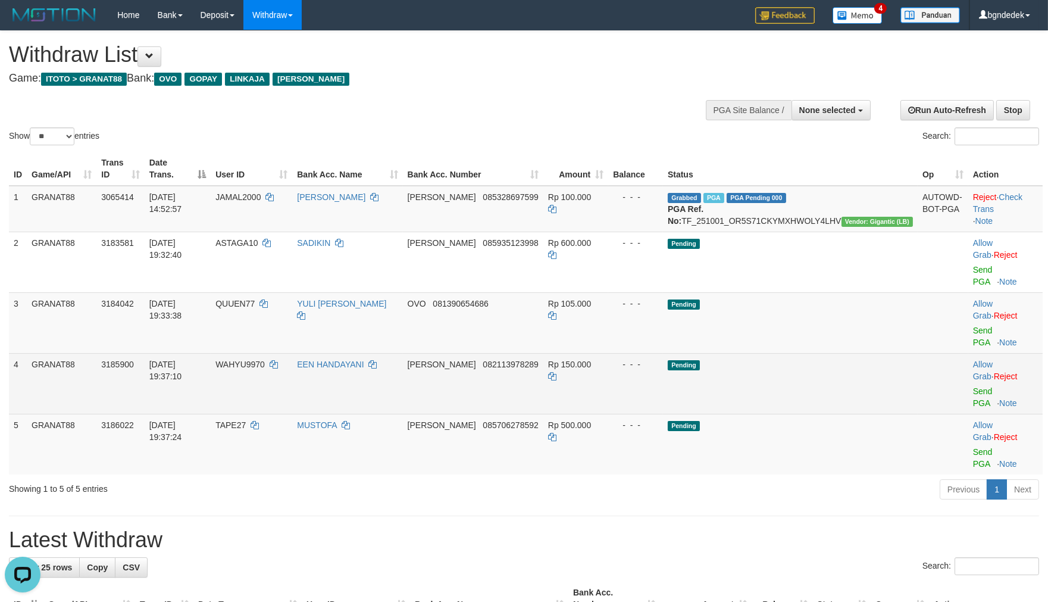
click at [283, 353] on td "WAHYU9970" at bounding box center [252, 383] width 82 height 61
click at [279, 353] on td "WAHYU9970" at bounding box center [252, 383] width 82 height 61
copy span "WAHYU9970"
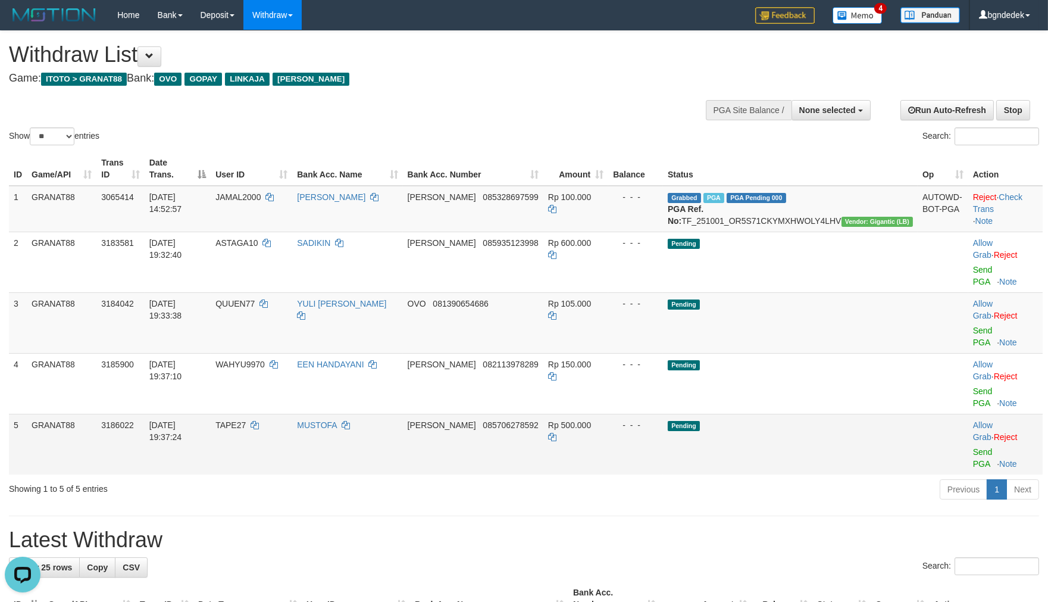
click at [246, 420] on span "TAPE27" at bounding box center [230, 425] width 30 height 10
click at [271, 414] on td "TAPE27" at bounding box center [252, 444] width 82 height 61
copy span "TAPE27"
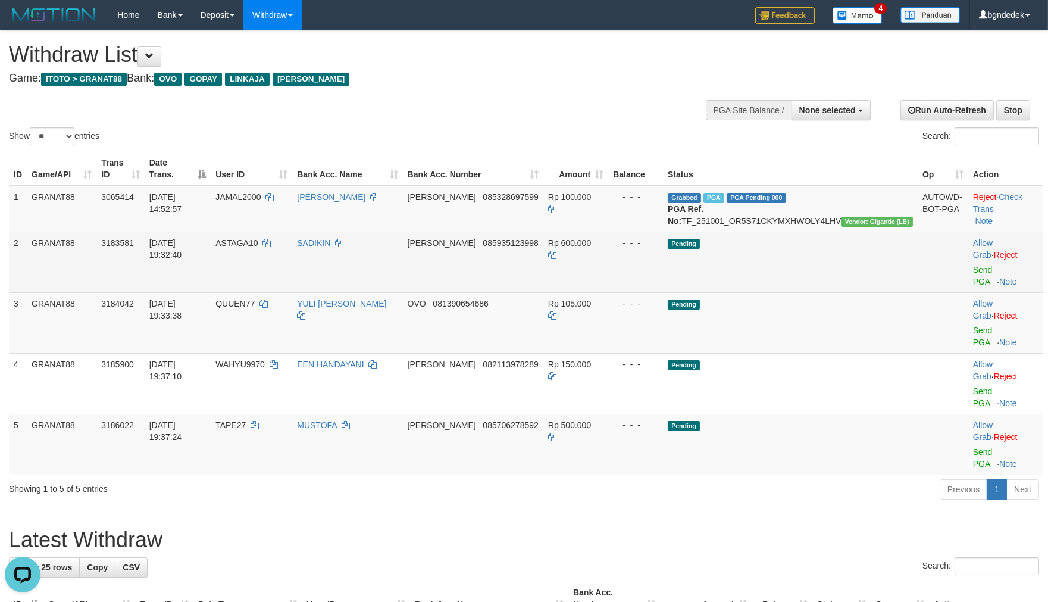
click at [591, 248] on span "Rp 600.000" at bounding box center [569, 243] width 43 height 10
drag, startPoint x: 615, startPoint y: 249, endPoint x: 606, endPoint y: 251, distance: 9.2
click at [591, 248] on span "Rp 600.000" at bounding box center [569, 243] width 43 height 10
copy span "600.000"
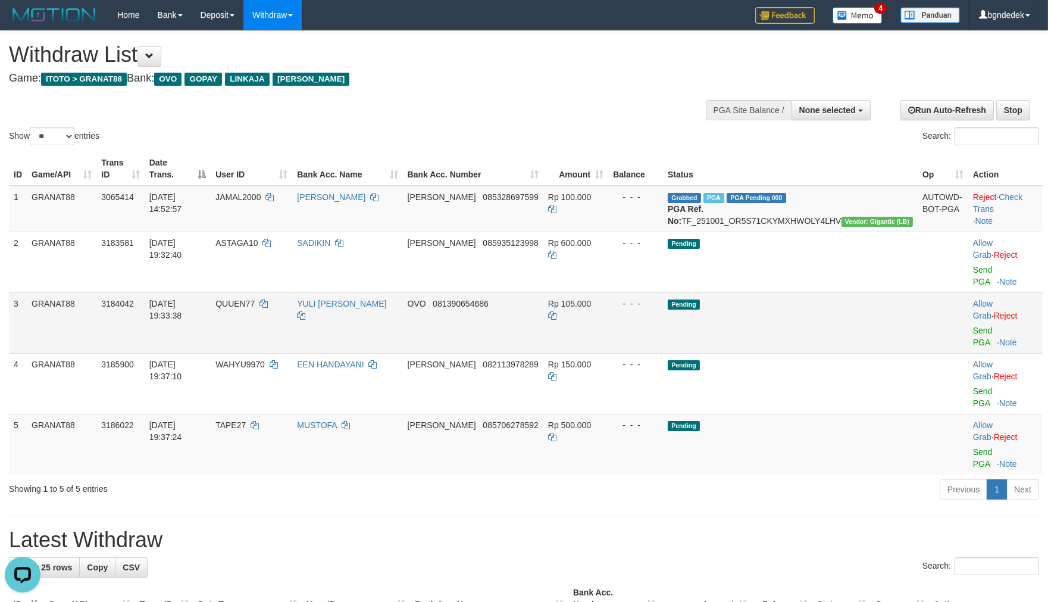
click at [591, 299] on span "Rp 105.000" at bounding box center [569, 304] width 43 height 10
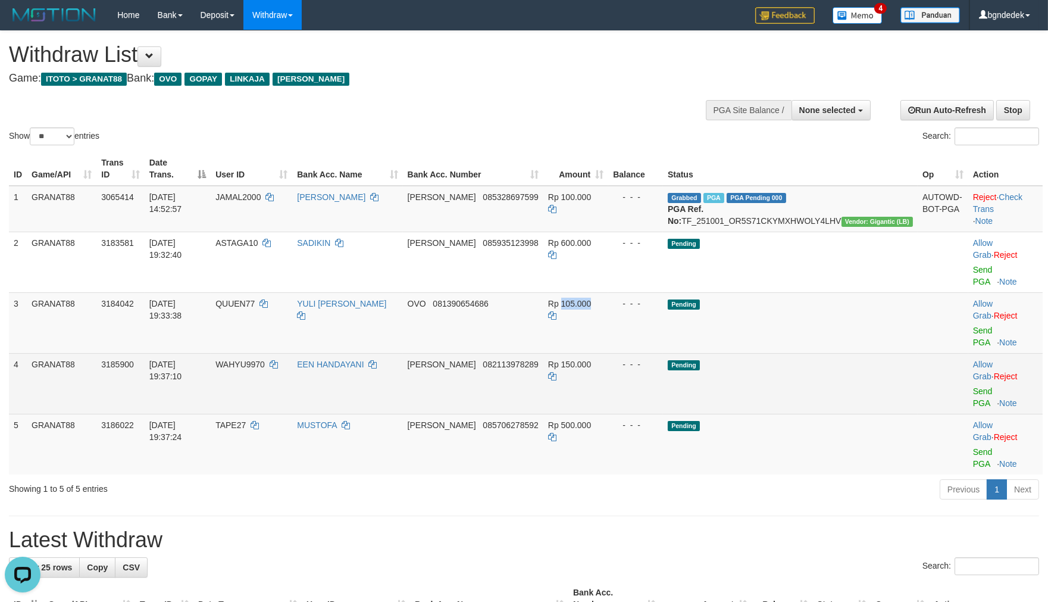
copy span "105.000"
click at [591, 360] on span "Rp 150.000" at bounding box center [569, 365] width 43 height 10
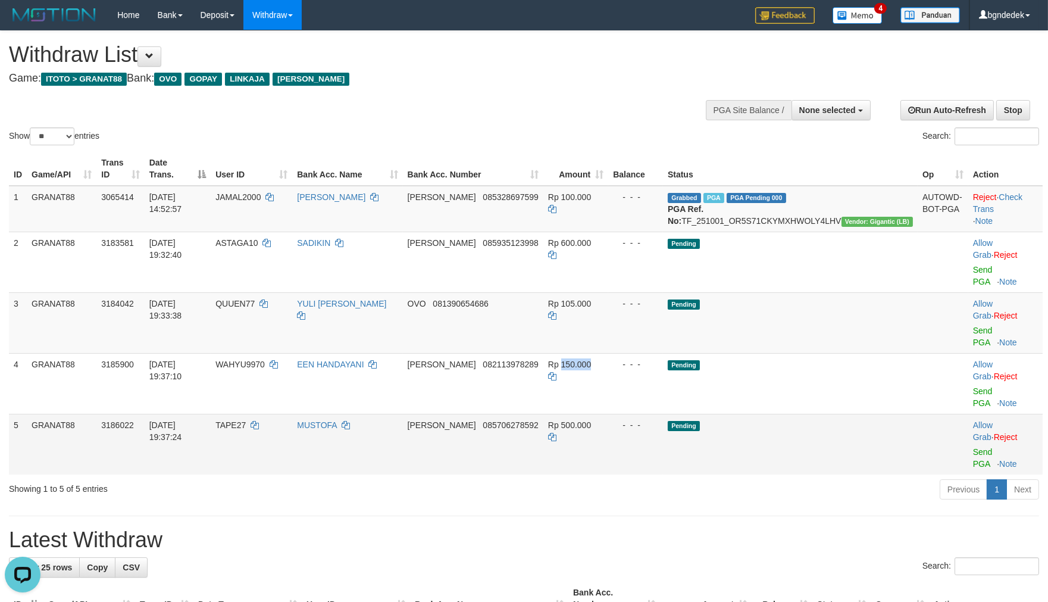
copy span "150.000"
click at [591, 420] on span "Rp 500.000" at bounding box center [569, 425] width 43 height 10
copy span "500.000"
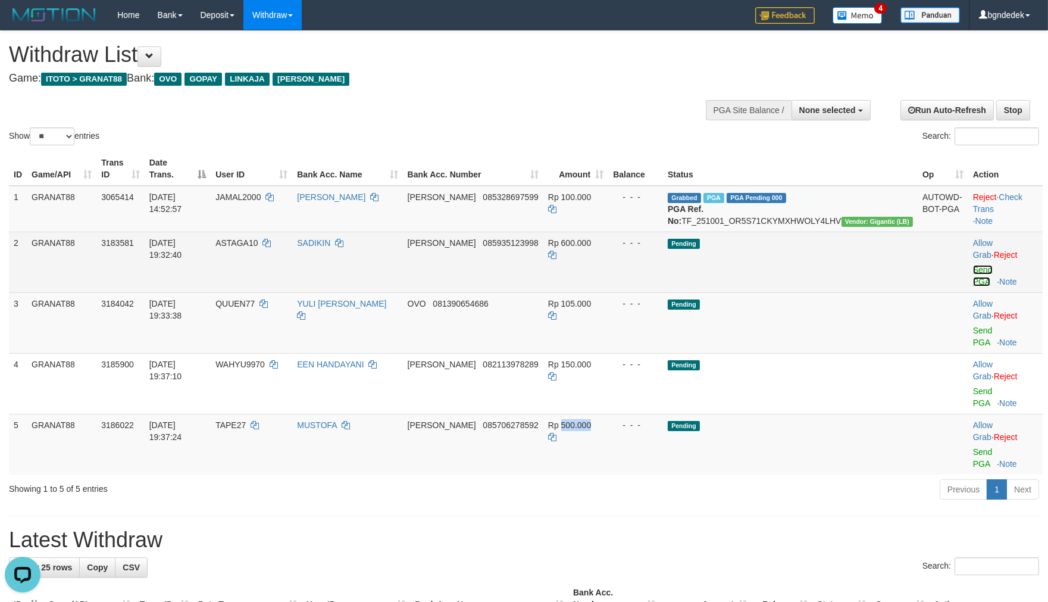
click at [973, 268] on link "Send PGA" at bounding box center [983, 275] width 20 height 21
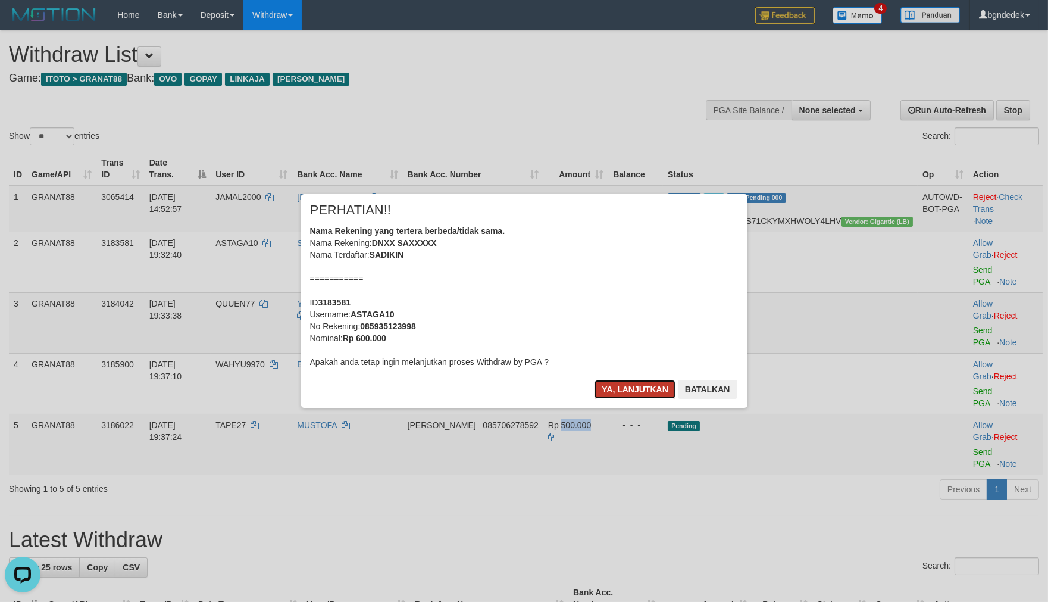
click at [606, 394] on button "Ya, lanjutkan" at bounding box center [635, 389] width 81 height 19
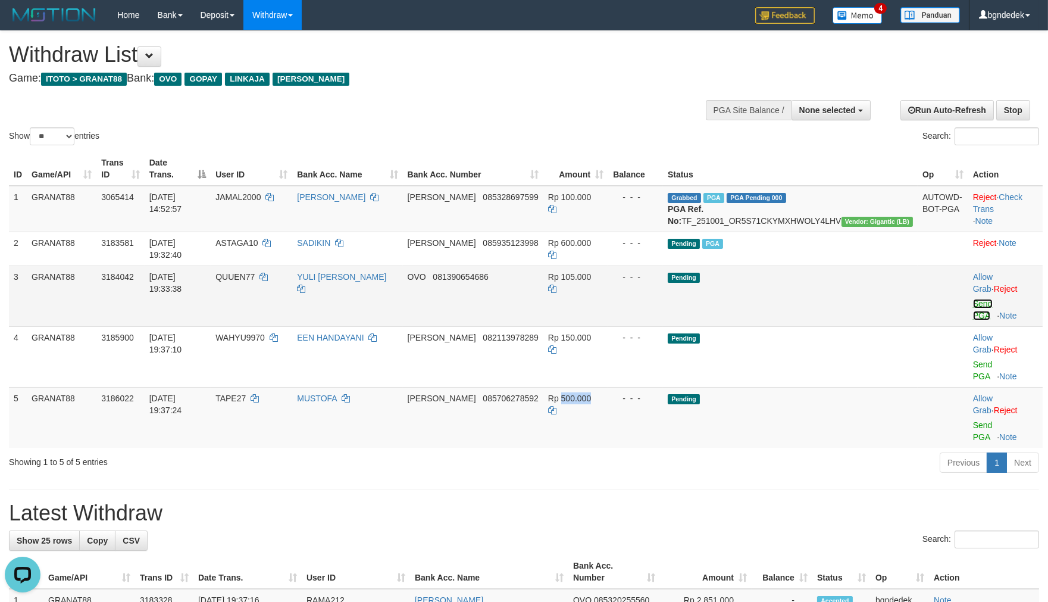
click at [973, 299] on link "Send PGA" at bounding box center [983, 309] width 20 height 21
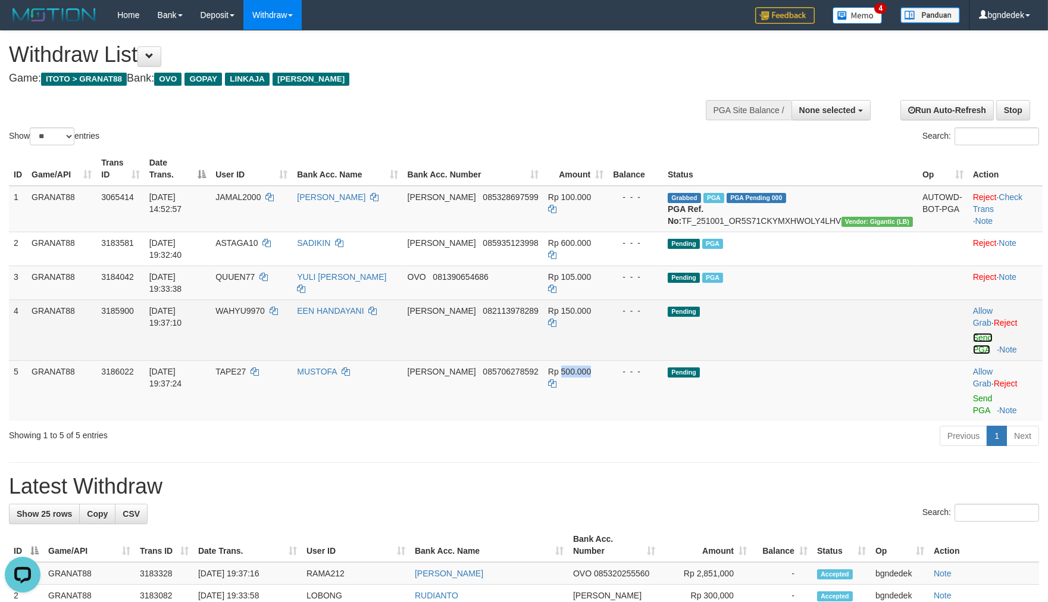
click at [973, 333] on link "Send PGA" at bounding box center [983, 343] width 20 height 21
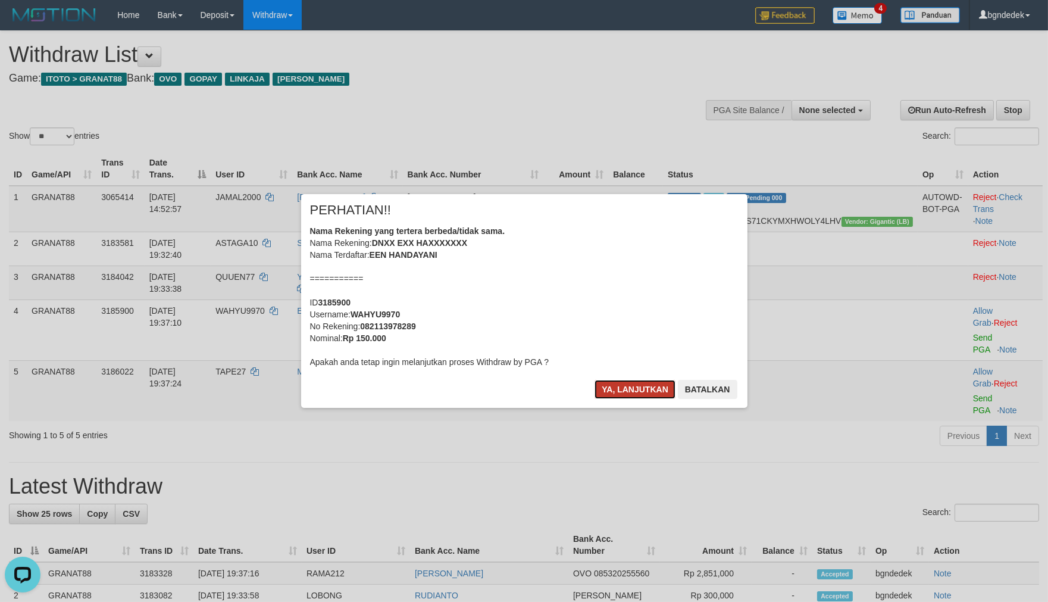
click at [626, 385] on button "Ya, lanjutkan" at bounding box center [635, 389] width 81 height 19
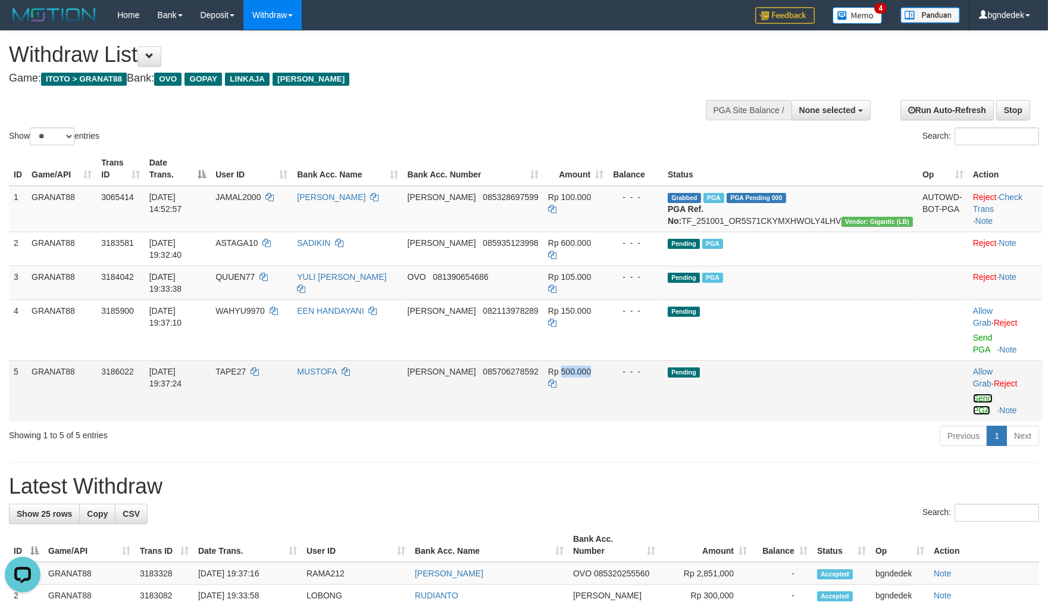
click at [973, 393] on link "Send PGA" at bounding box center [983, 403] width 20 height 21
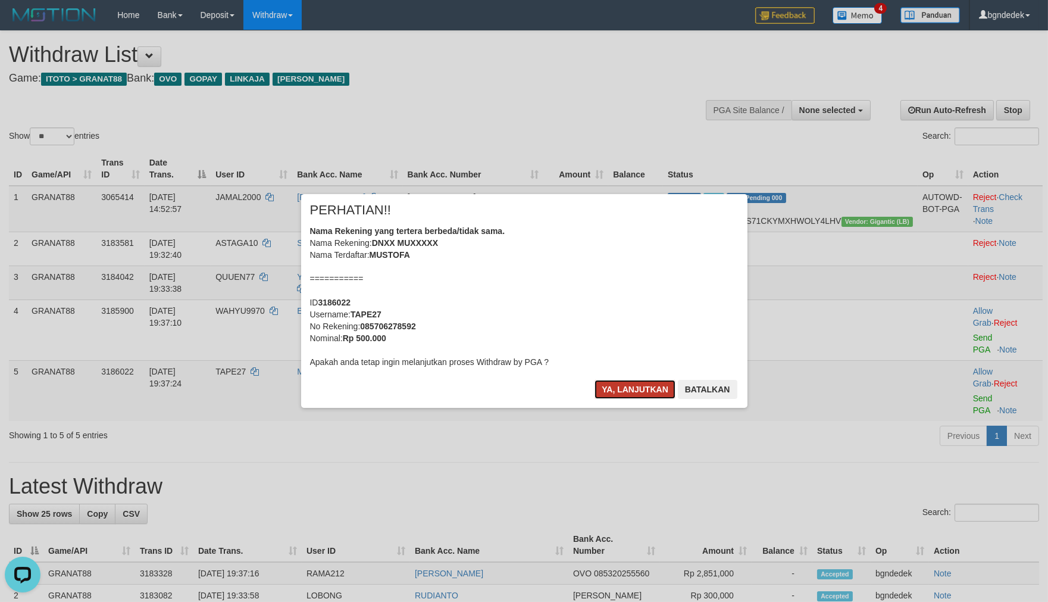
click at [619, 388] on button "Ya, lanjutkan" at bounding box center [635, 389] width 81 height 19
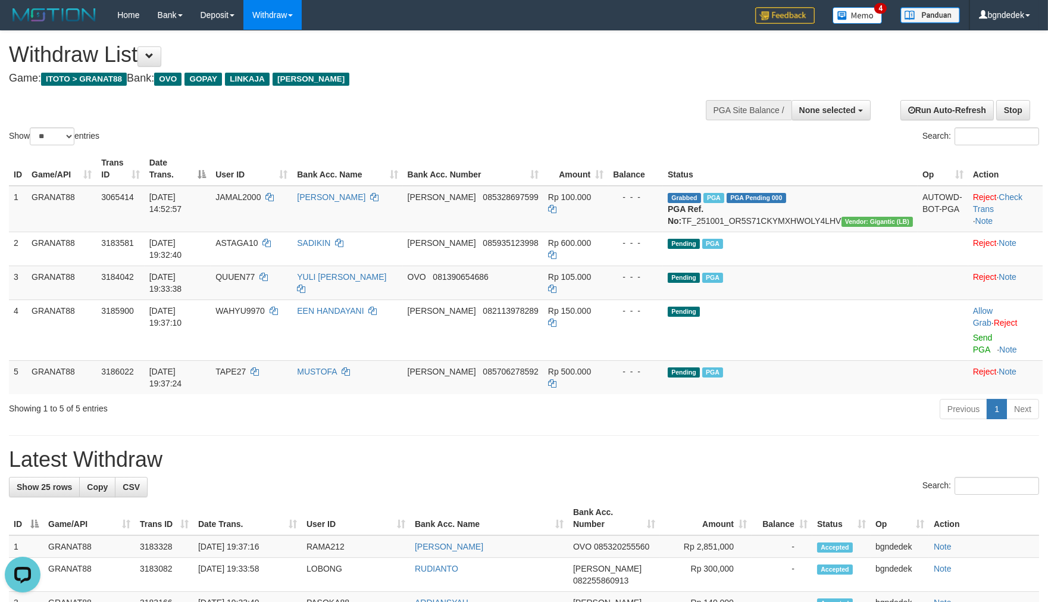
click at [795, 448] on h1 "Latest Withdraw" at bounding box center [524, 460] width 1030 height 24
click at [154, 55] on span at bounding box center [149, 56] width 8 height 8
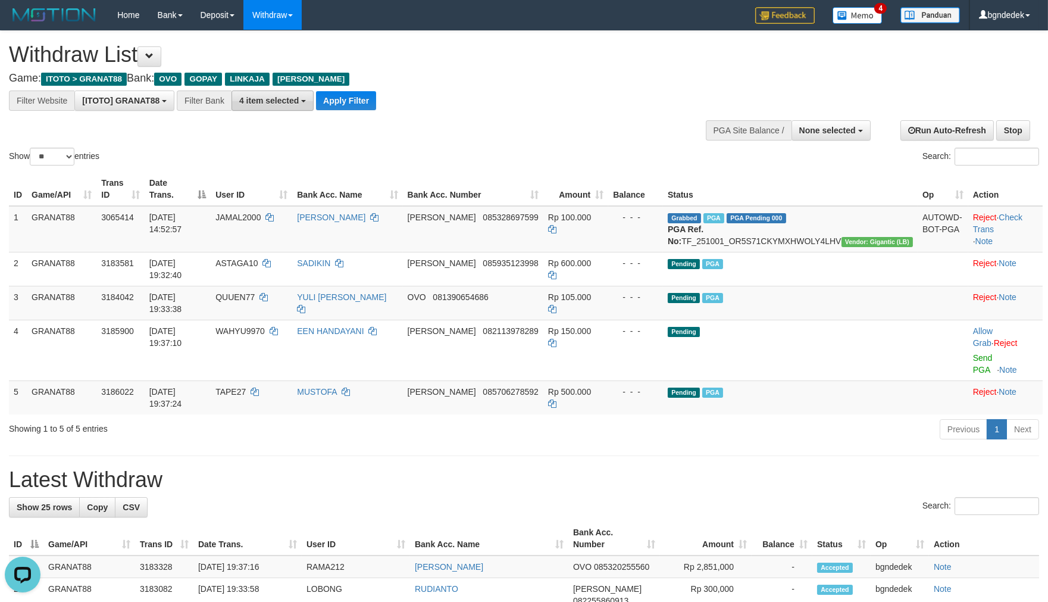
click at [286, 108] on button "4 item selected" at bounding box center [273, 100] width 82 height 20
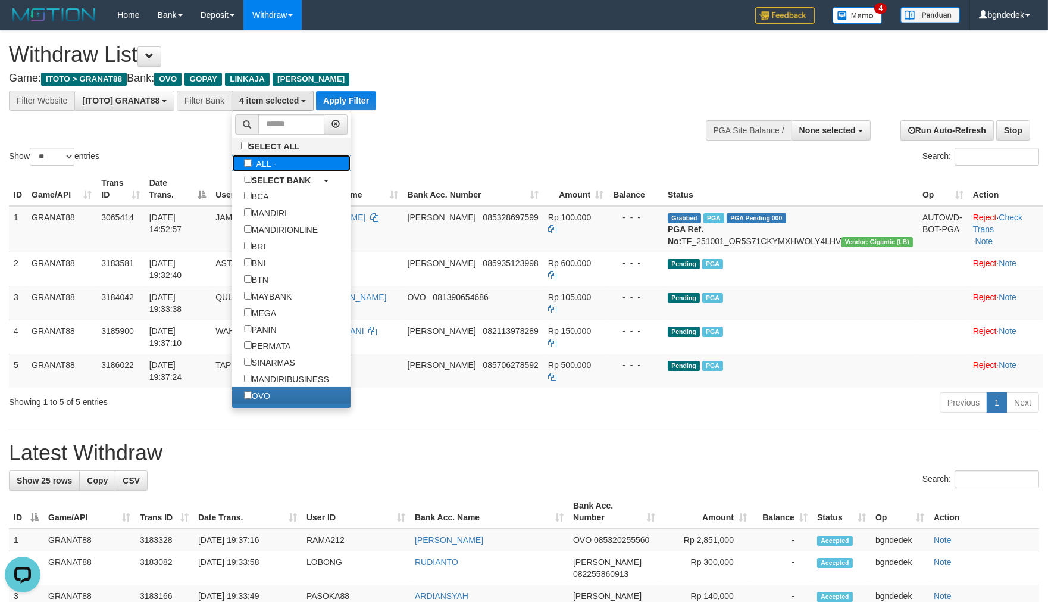
click at [291, 168] on link "- ALL -" at bounding box center [291, 163] width 118 height 17
click at [266, 167] on label "- ALL -" at bounding box center [260, 163] width 56 height 17
select select "***"
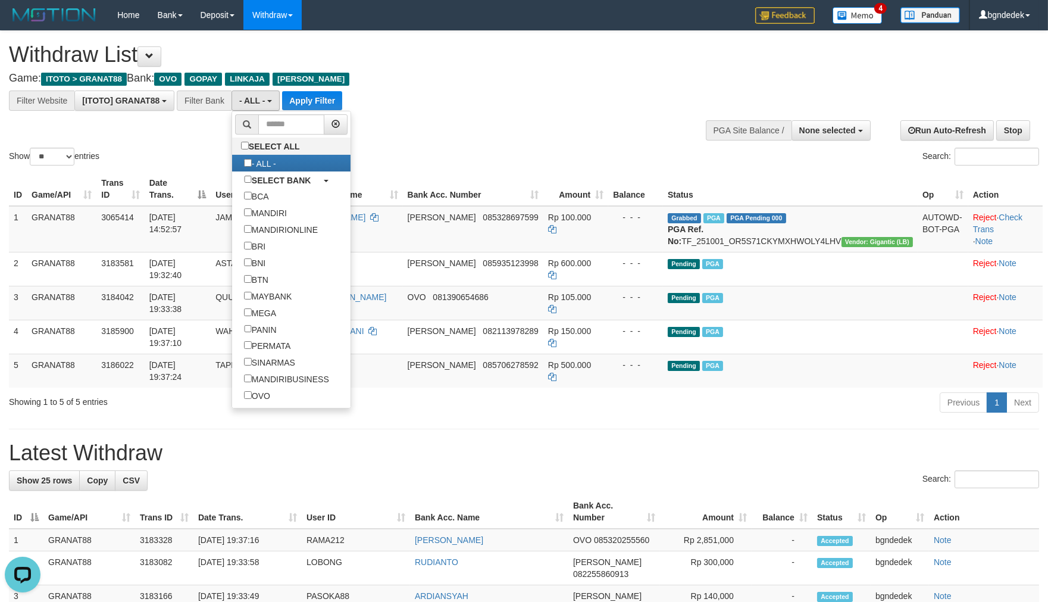
scroll to position [140, 0]
click at [298, 93] on button "Apply Filter" at bounding box center [312, 100] width 60 height 19
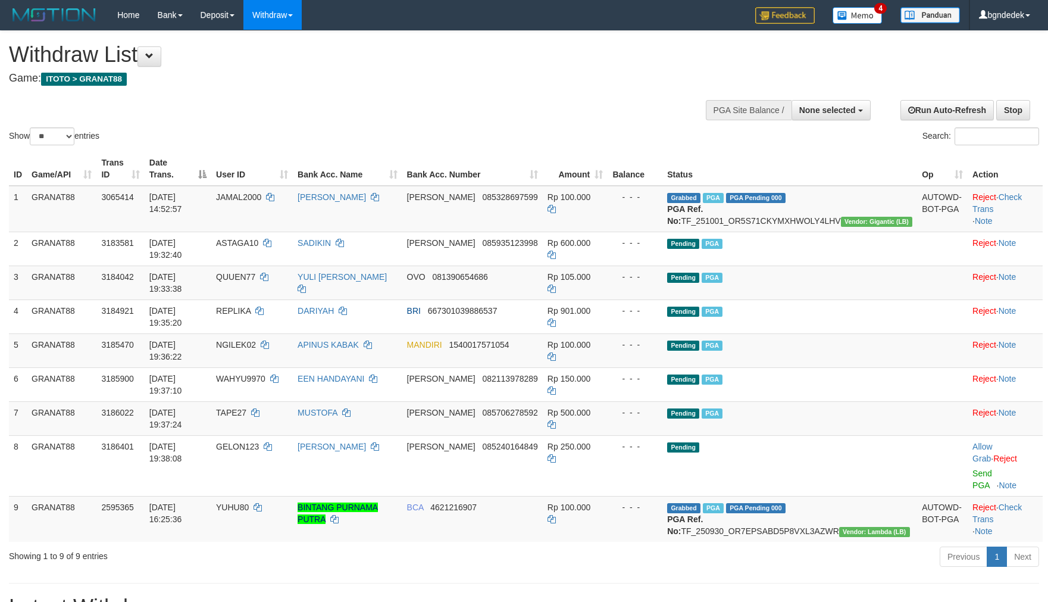
select select
select select "**"
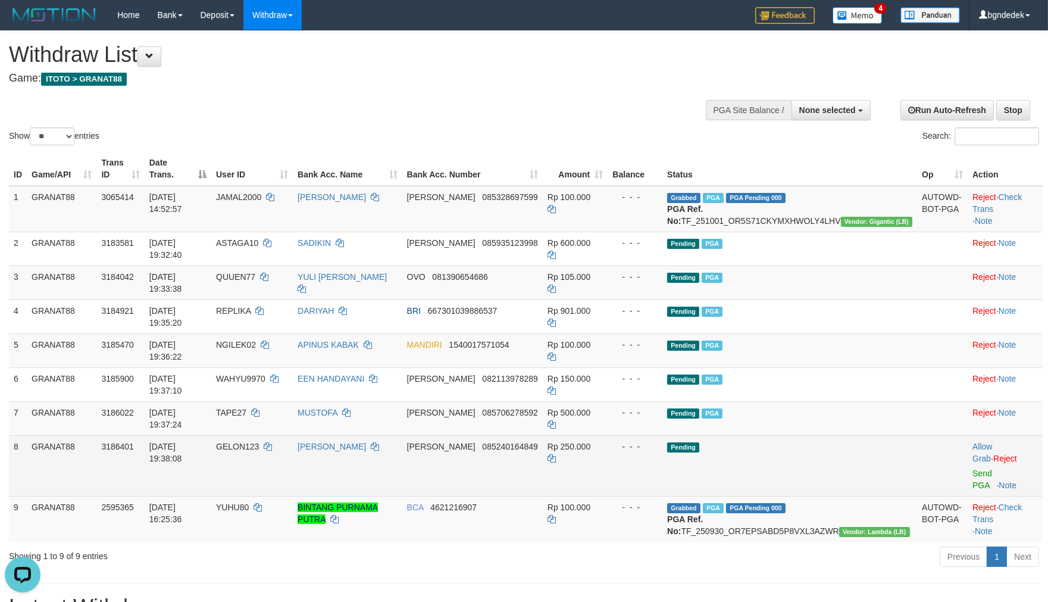
click at [259, 442] on span "GELON123" at bounding box center [237, 447] width 43 height 10
drag, startPoint x: 283, startPoint y: 385, endPoint x: 271, endPoint y: 383, distance: 12.6
click at [259, 442] on span "GELON123" at bounding box center [237, 447] width 43 height 10
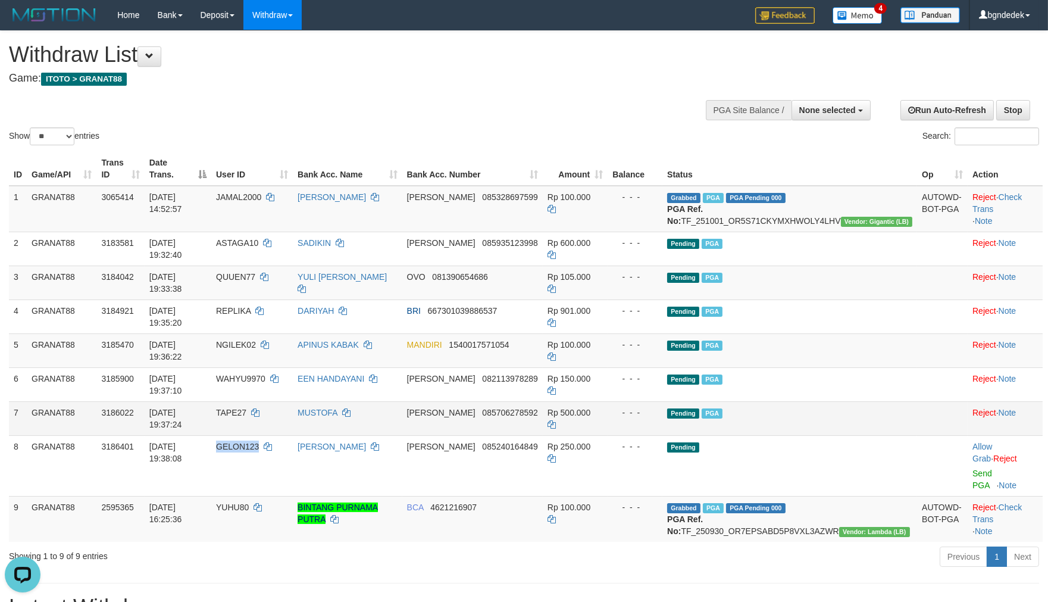
copy span "GELON123"
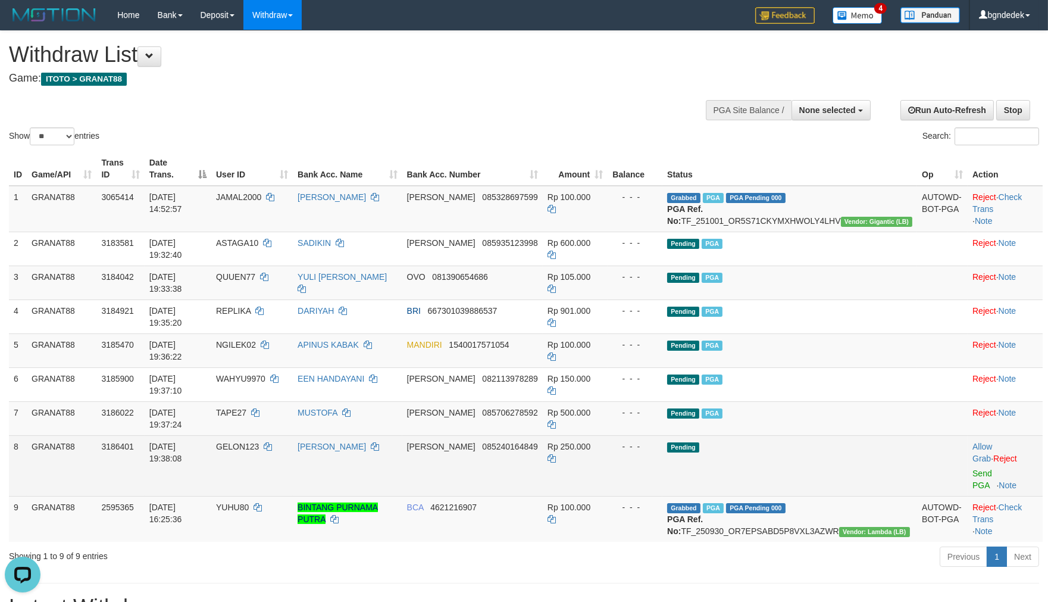
click at [591, 442] on span "Rp 250.000" at bounding box center [569, 447] width 43 height 10
drag, startPoint x: 628, startPoint y: 382, endPoint x: 621, endPoint y: 382, distance: 7.1
click at [591, 442] on span "Rp 250.000" at bounding box center [569, 447] width 43 height 10
copy span "250.000"
click at [975, 469] on link "Send PGA" at bounding box center [983, 479] width 20 height 21
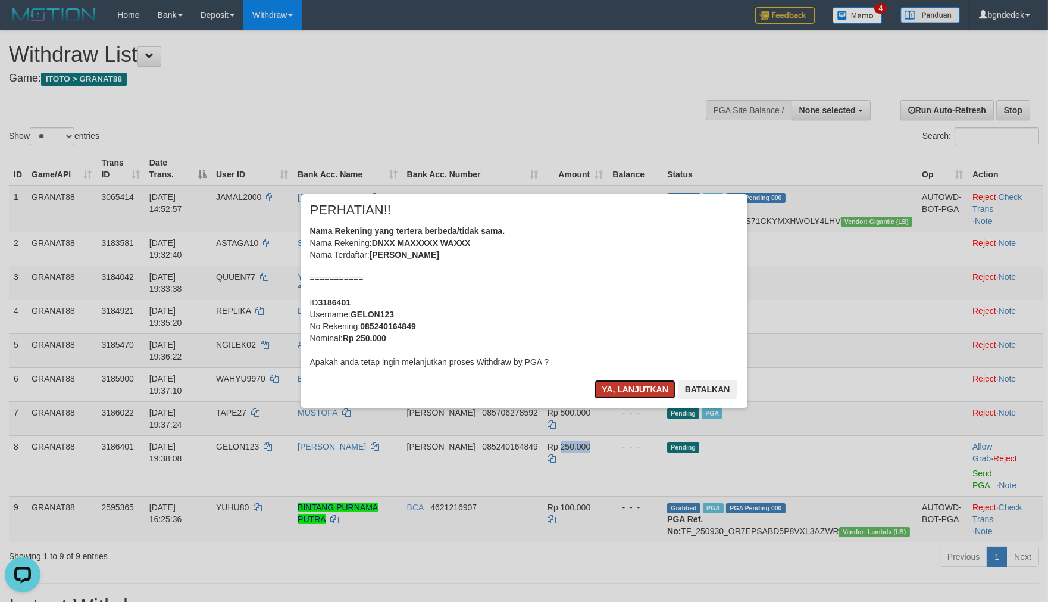
click at [616, 388] on button "Ya, lanjutkan" at bounding box center [635, 389] width 81 height 19
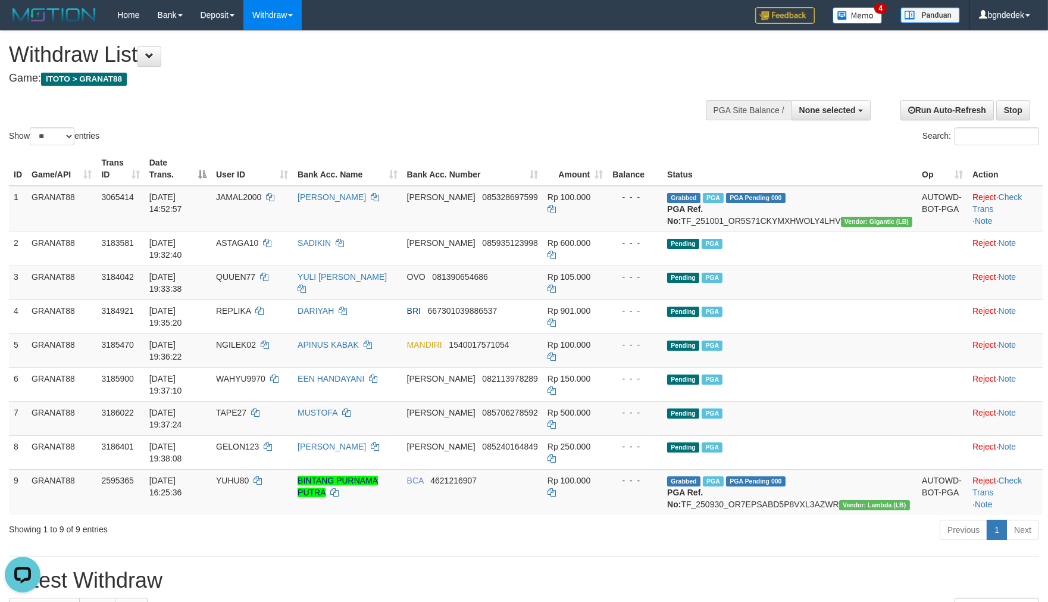
click at [385, 144] on div "Show ** ** ** *** entries" at bounding box center [262, 137] width 507 height 21
select select
select select "**"
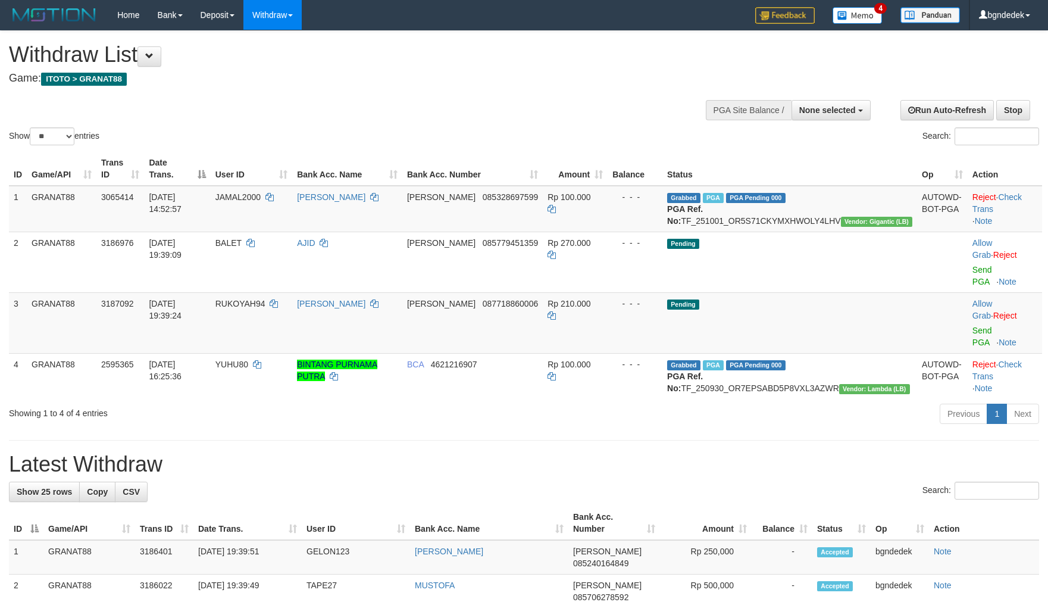
select select
select select "**"
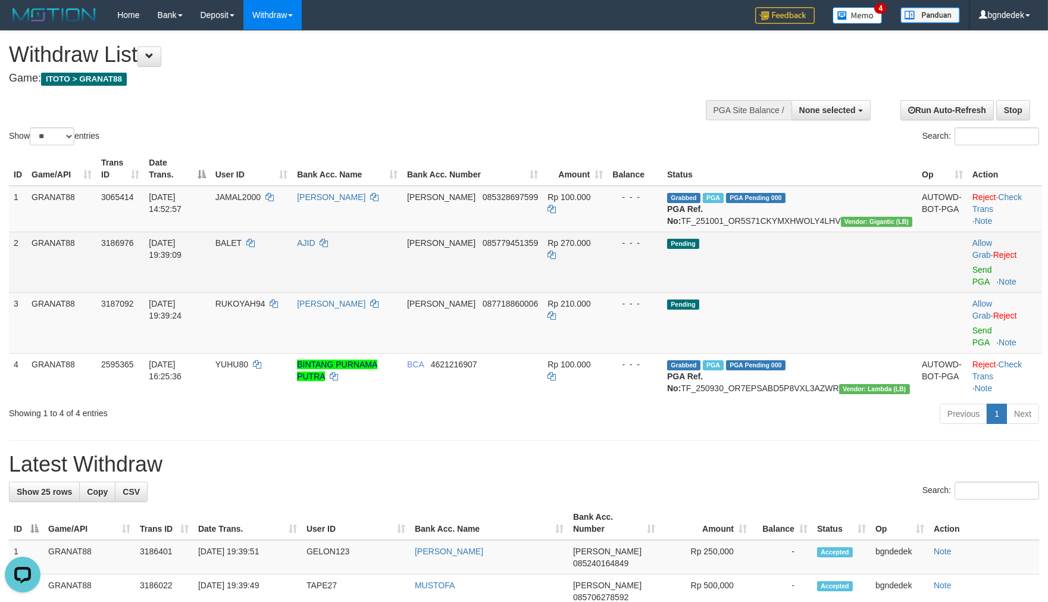
click at [242, 248] on span "BALET" at bounding box center [228, 243] width 26 height 10
copy span "BALET"
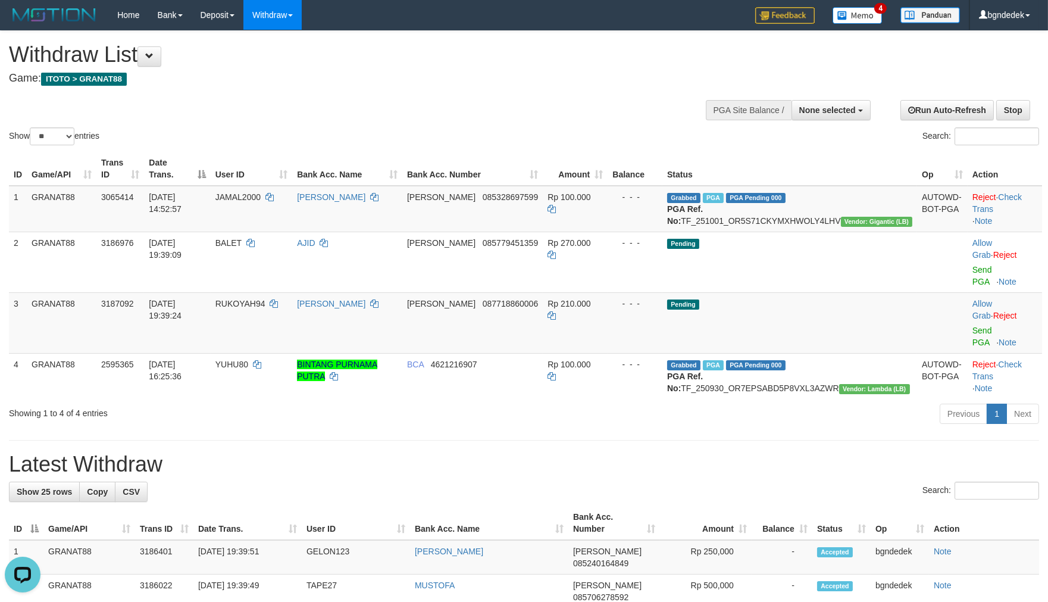
click at [483, 404] on div "Previous 1 Next" at bounding box center [743, 415] width 594 height 26
click at [289, 292] on td "RUKOYAH94" at bounding box center [252, 322] width 82 height 61
drag, startPoint x: 289, startPoint y: 285, endPoint x: 269, endPoint y: 286, distance: 20.3
click at [273, 292] on td "RUKOYAH94" at bounding box center [252, 322] width 82 height 61
copy span "RUKOYAH94"
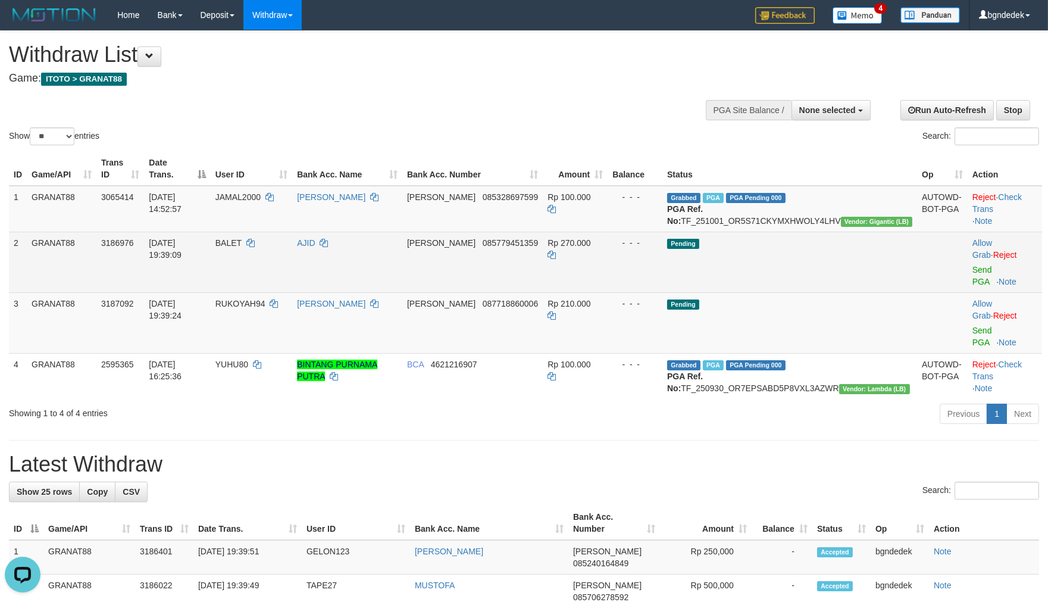
click at [608, 248] on td "Rp 270.000" at bounding box center [575, 262] width 65 height 61
drag, startPoint x: 621, startPoint y: 248, endPoint x: 616, endPoint y: 248, distance: 6.0
click at [608, 248] on td "Rp 270.000" at bounding box center [575, 262] width 65 height 61
copy span "270.000"
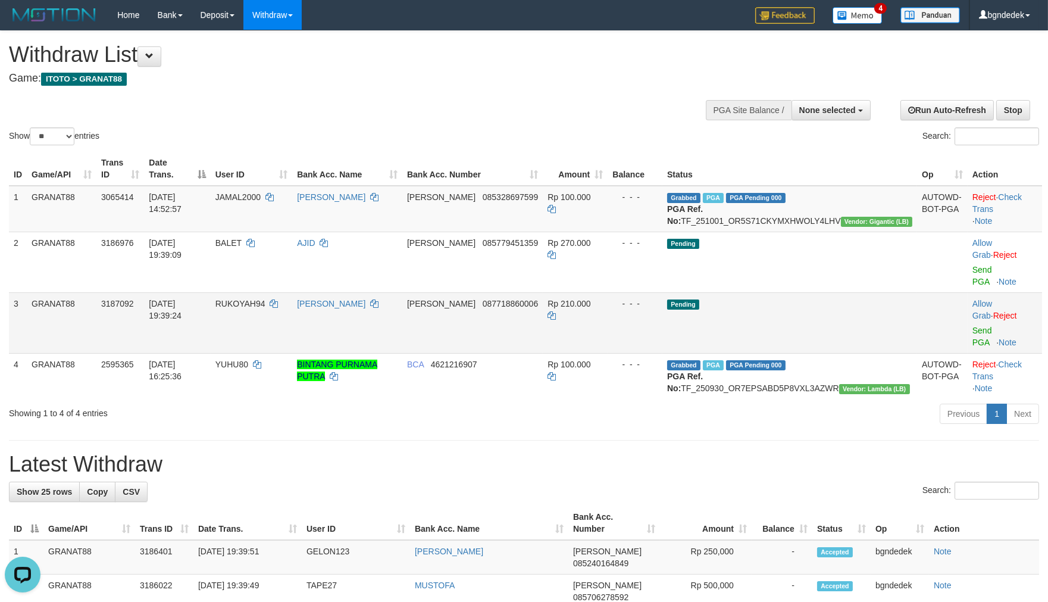
click at [591, 299] on span "Rp 210.000" at bounding box center [569, 304] width 43 height 10
drag, startPoint x: 630, startPoint y: 288, endPoint x: 618, endPoint y: 289, distance: 12.0
click at [591, 299] on span "Rp 210.000" at bounding box center [569, 304] width 43 height 10
copy span "210.000"
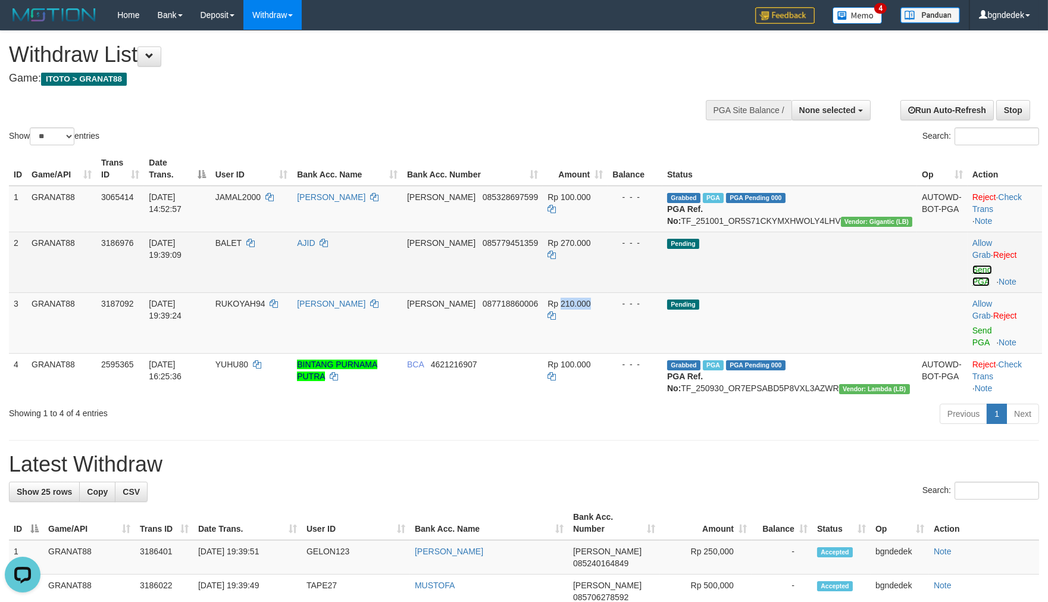
click at [973, 265] on link "Send PGA" at bounding box center [983, 275] width 20 height 21
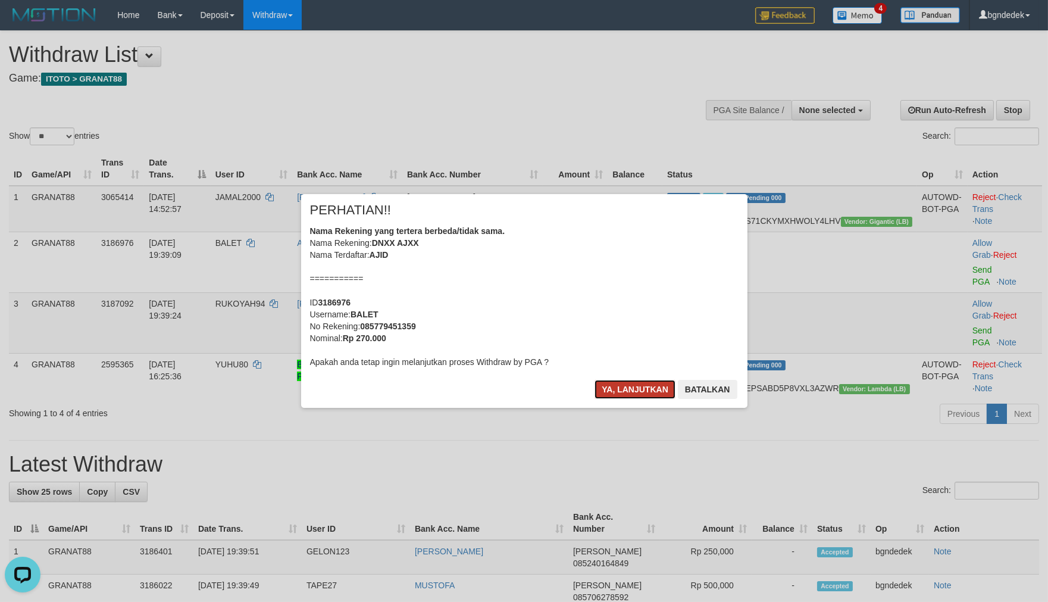
click at [627, 392] on button "Ya, lanjutkan" at bounding box center [635, 389] width 81 height 19
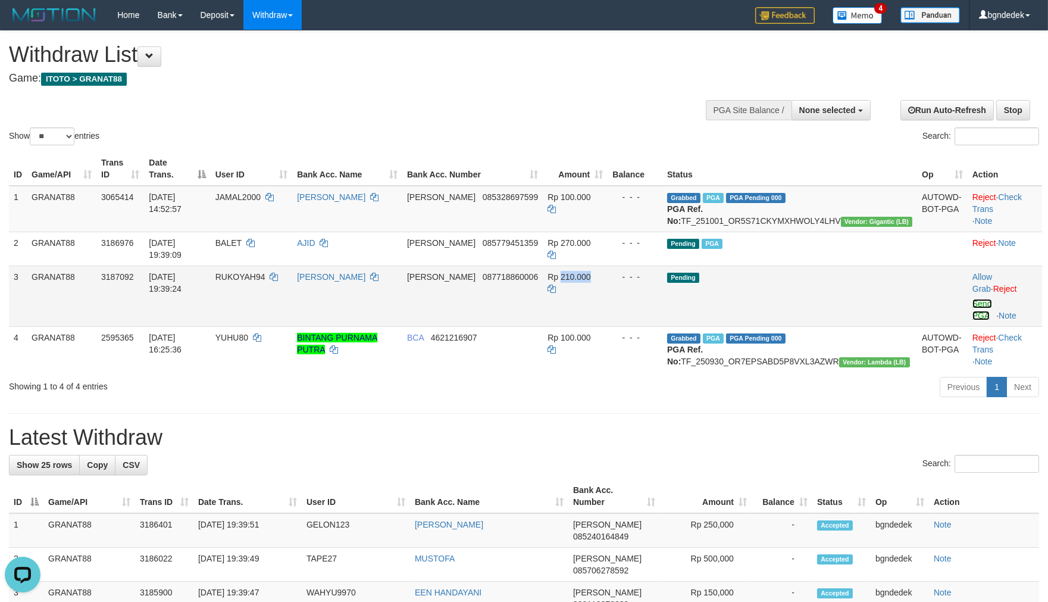
click at [974, 299] on link "Send PGA" at bounding box center [983, 309] width 20 height 21
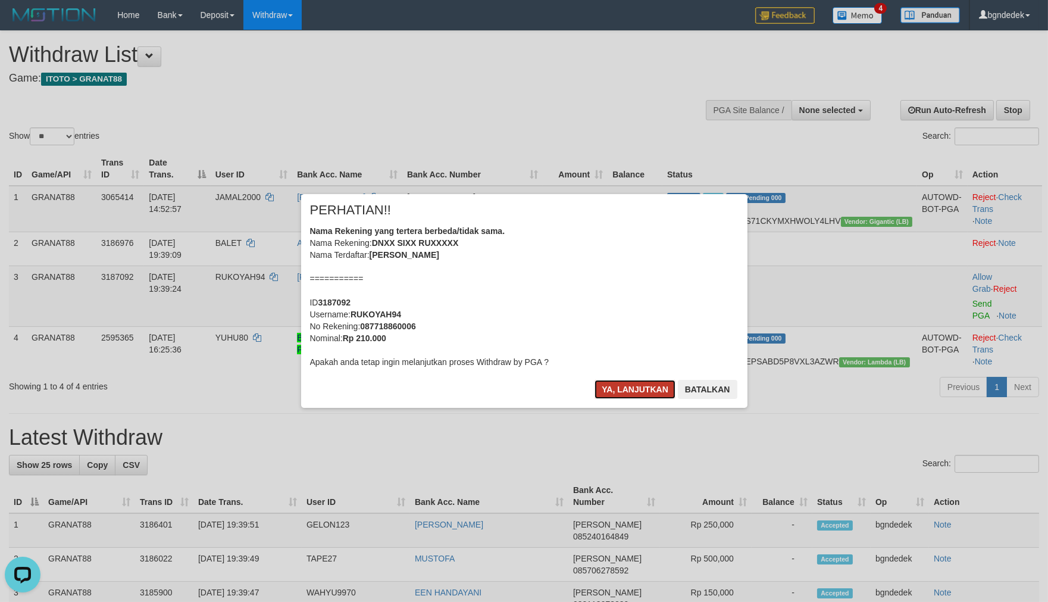
click at [621, 389] on button "Ya, lanjutkan" at bounding box center [635, 389] width 81 height 19
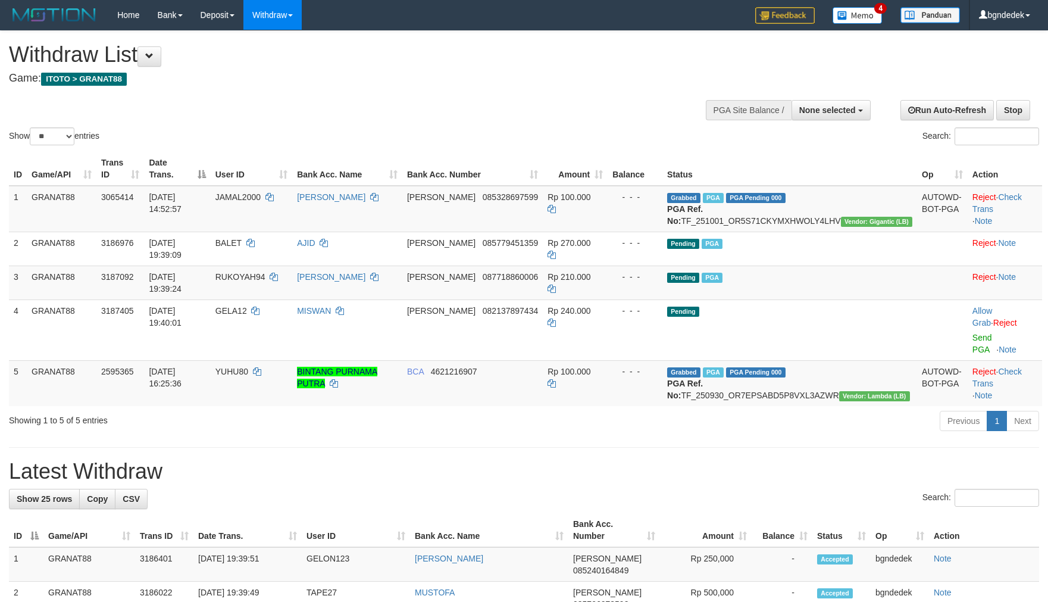
select select
select select "**"
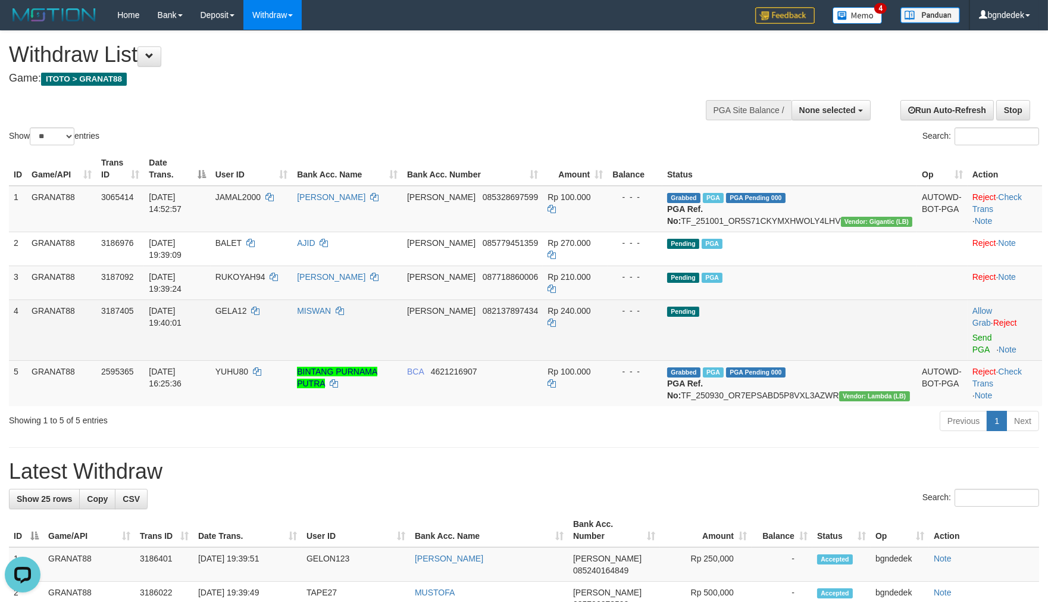
click at [284, 302] on td "GELA12" at bounding box center [252, 329] width 82 height 61
click at [279, 301] on td "GELA12" at bounding box center [252, 329] width 82 height 61
copy span "GELA12"
click at [608, 299] on td "Rp 240.000" at bounding box center [575, 329] width 65 height 61
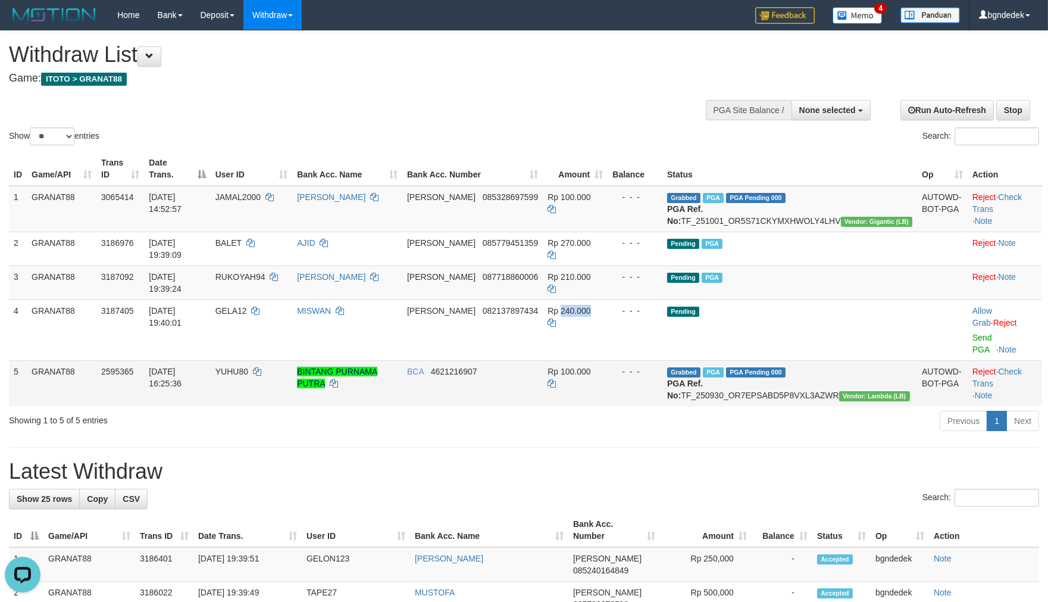
copy span "240.000"
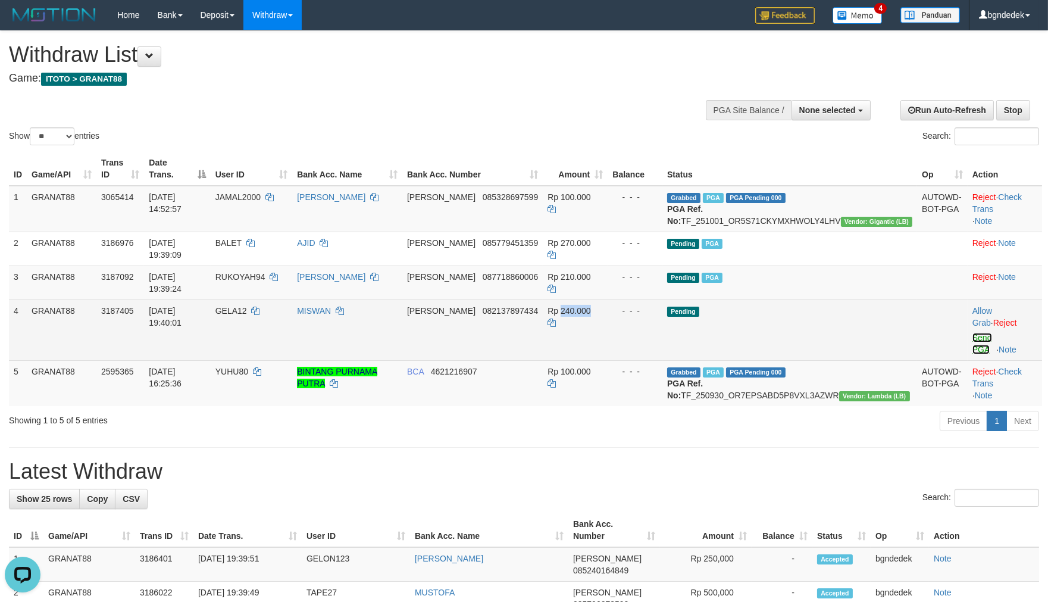
click at [973, 333] on link "Send PGA" at bounding box center [983, 343] width 20 height 21
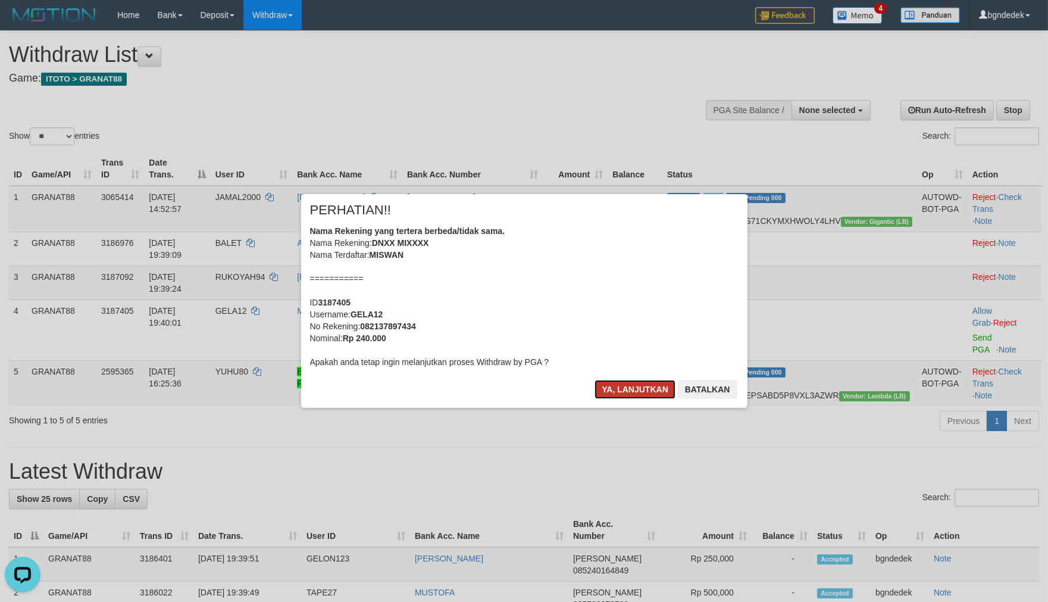
click at [616, 385] on button "Ya, lanjutkan" at bounding box center [635, 389] width 81 height 19
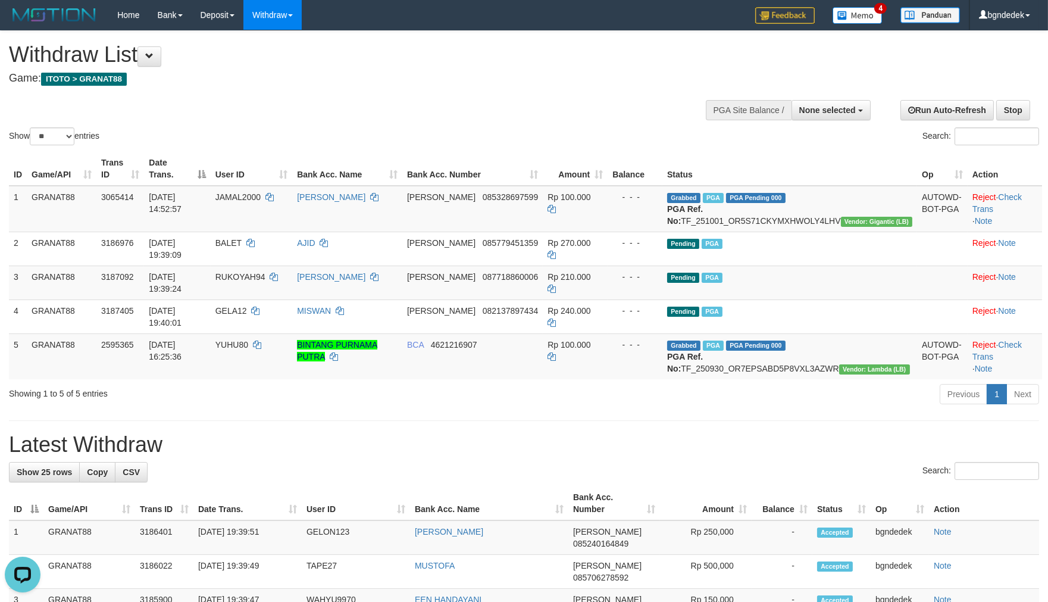
click at [569, 396] on div "Previous 1 Next" at bounding box center [743, 396] width 594 height 26
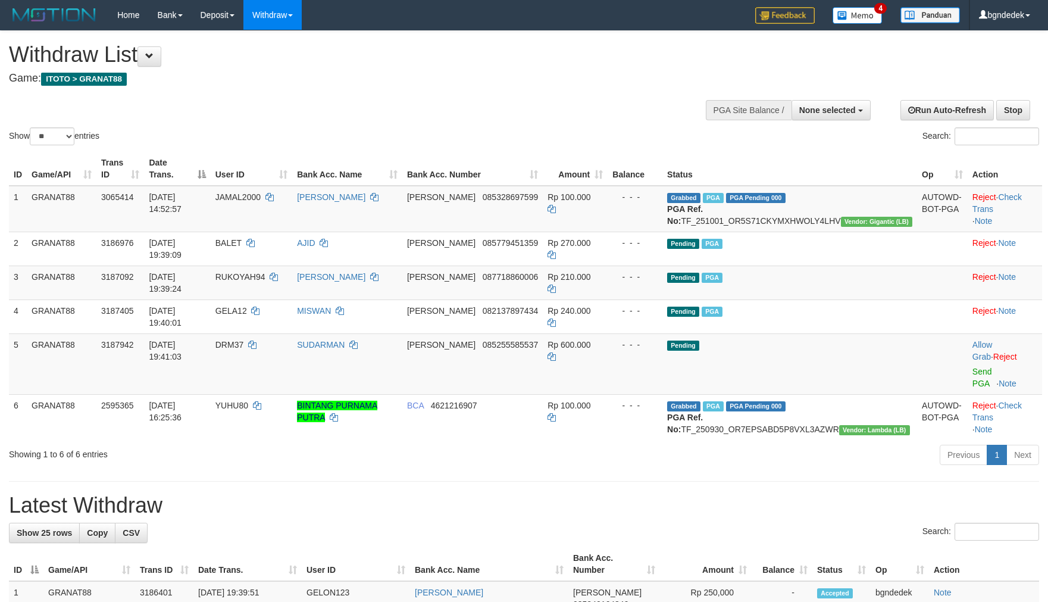
select select
select select "**"
click at [243, 340] on span "DRM37" at bounding box center [229, 345] width 28 height 10
drag, startPoint x: 270, startPoint y: 322, endPoint x: 258, endPoint y: 320, distance: 12.1
click at [258, 333] on td "DRM37" at bounding box center [252, 363] width 82 height 61
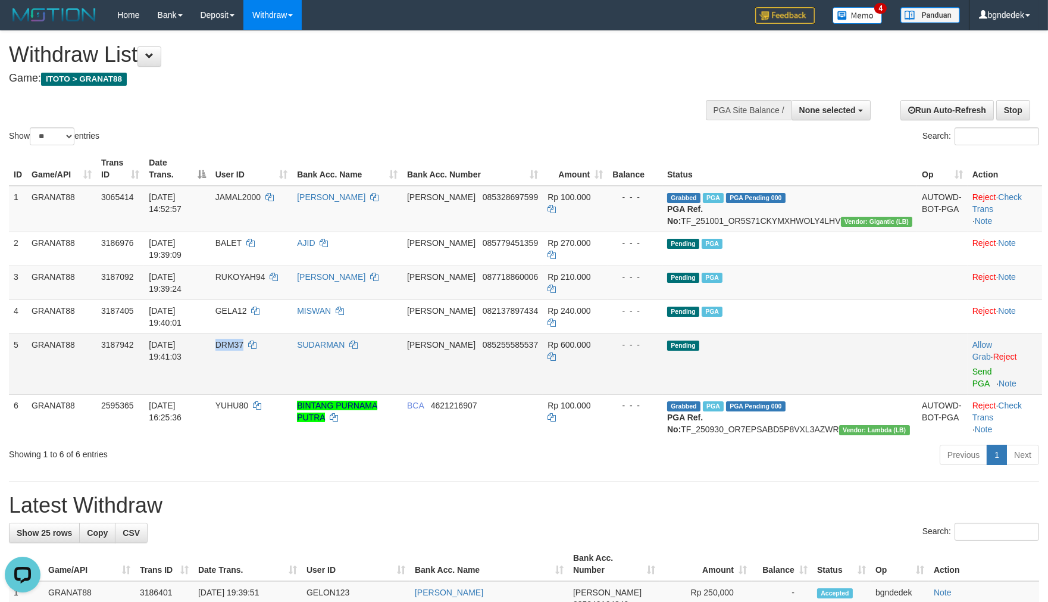
copy span "DRM37"
click at [591, 340] on span "Rp 600.000" at bounding box center [569, 345] width 43 height 10
copy span "600.000"
click at [985, 367] on link "Send PGA" at bounding box center [983, 377] width 20 height 21
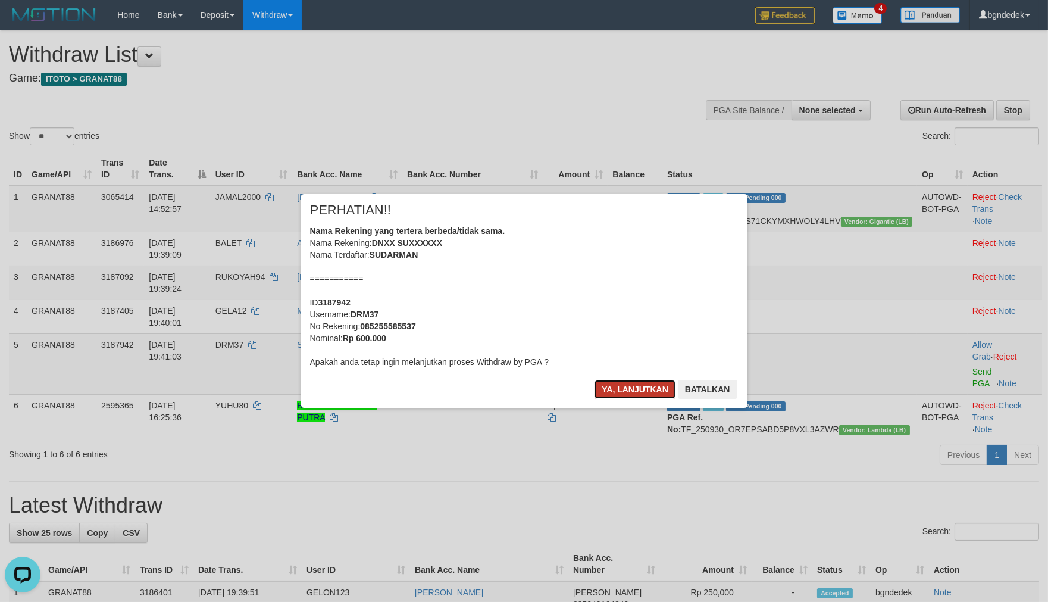
click at [632, 388] on button "Ya, lanjutkan" at bounding box center [635, 389] width 81 height 19
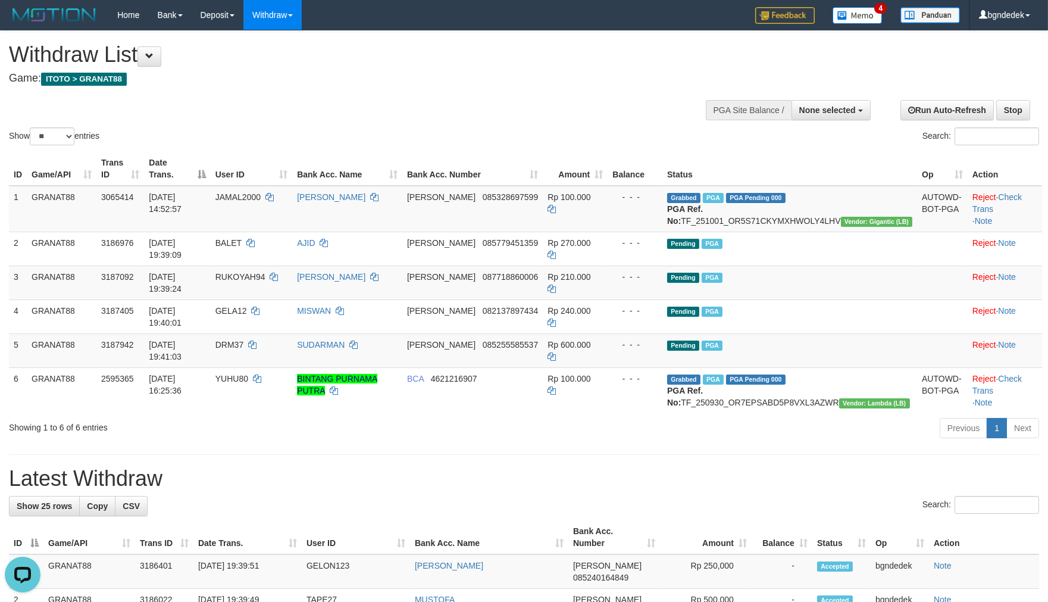
drag, startPoint x: 486, startPoint y: 404, endPoint x: 436, endPoint y: 429, distance: 55.4
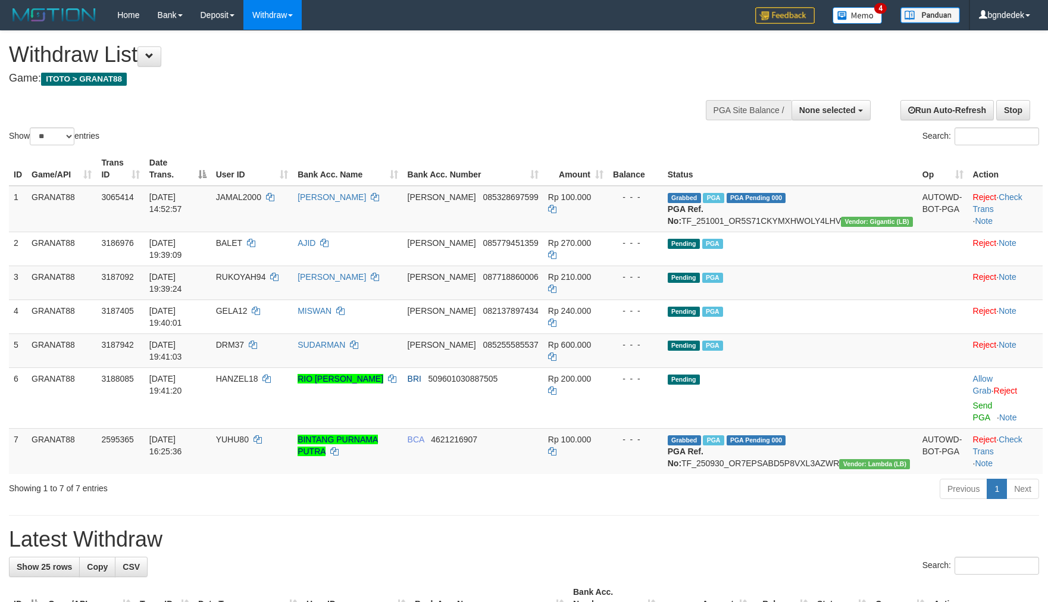
select select
select select "**"
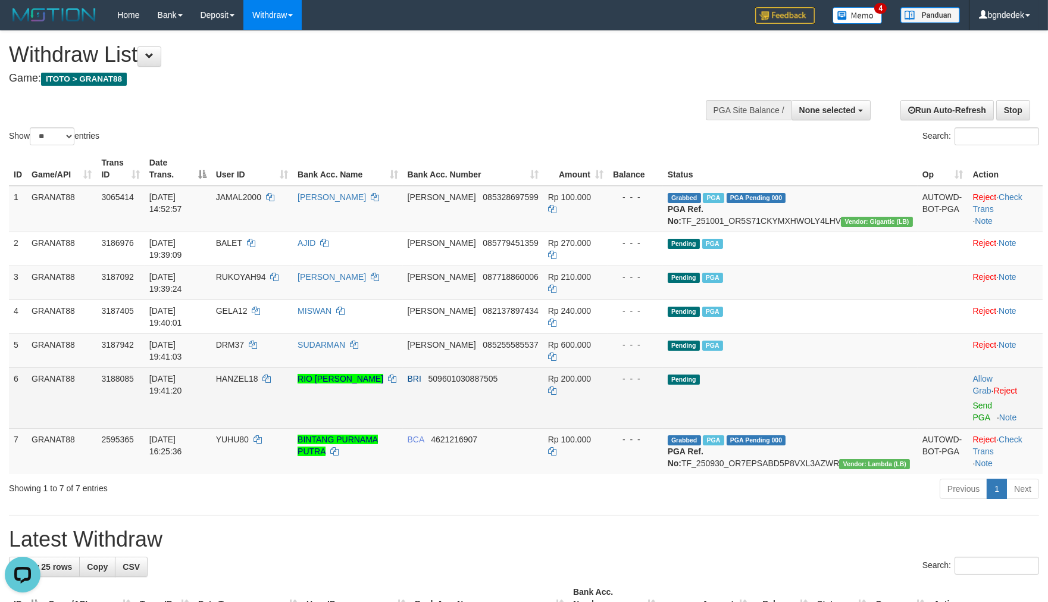
click at [258, 374] on span "HANZEL18" at bounding box center [237, 379] width 42 height 10
drag, startPoint x: 284, startPoint y: 339, endPoint x: 278, endPoint y: 338, distance: 6.1
click at [258, 374] on span "HANZEL18" at bounding box center [237, 379] width 42 height 10
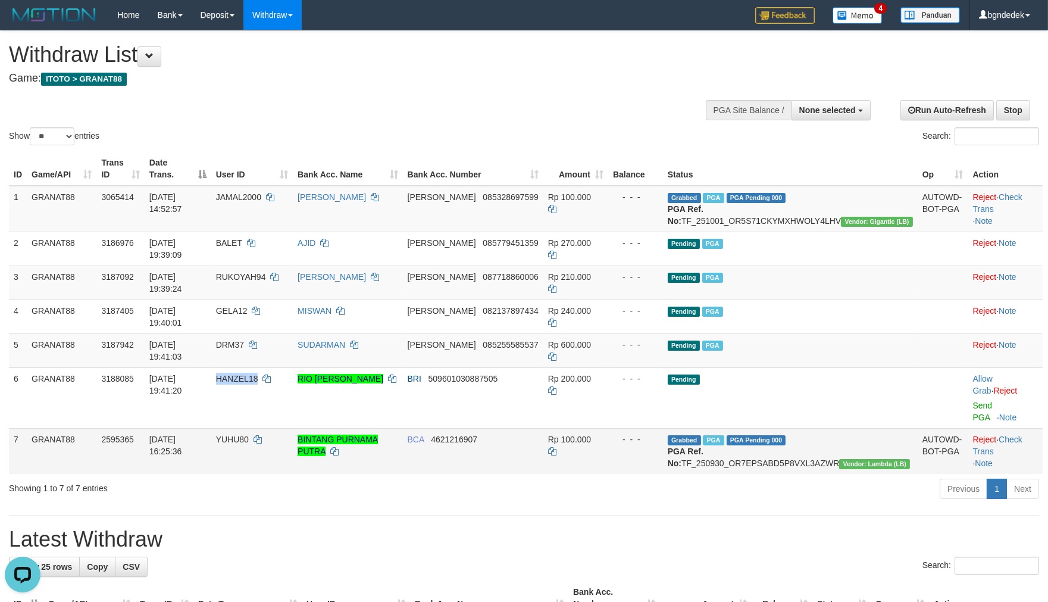
copy span "HANZEL18"
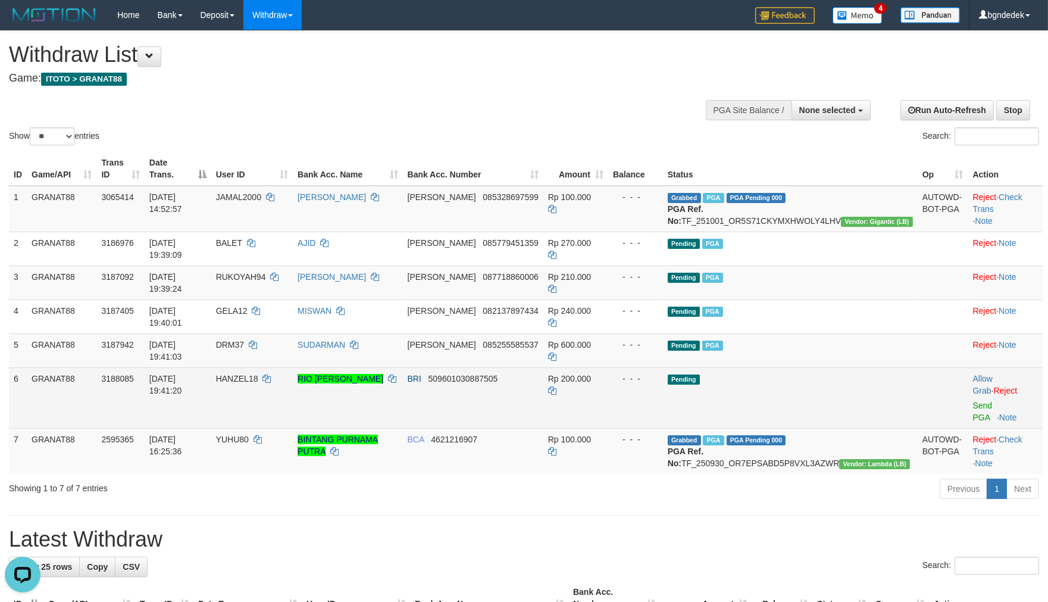
click at [591, 374] on span "Rp 200.000" at bounding box center [569, 379] width 43 height 10
drag, startPoint x: 613, startPoint y: 336, endPoint x: 625, endPoint y: 342, distance: 13.3
click at [591, 374] on span "Rp 200.000" at bounding box center [569, 379] width 43 height 10
copy span "200.000"
click at [973, 401] on link "Send PGA" at bounding box center [983, 411] width 20 height 21
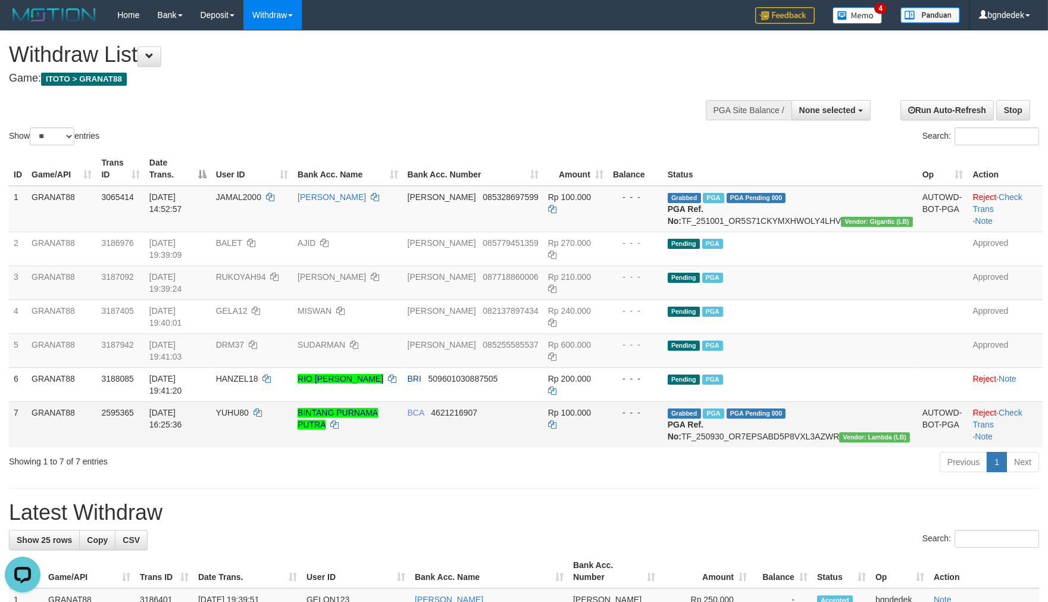
click at [402, 401] on td "BINTANG PURNAMA PUTRA" at bounding box center [348, 424] width 110 height 46
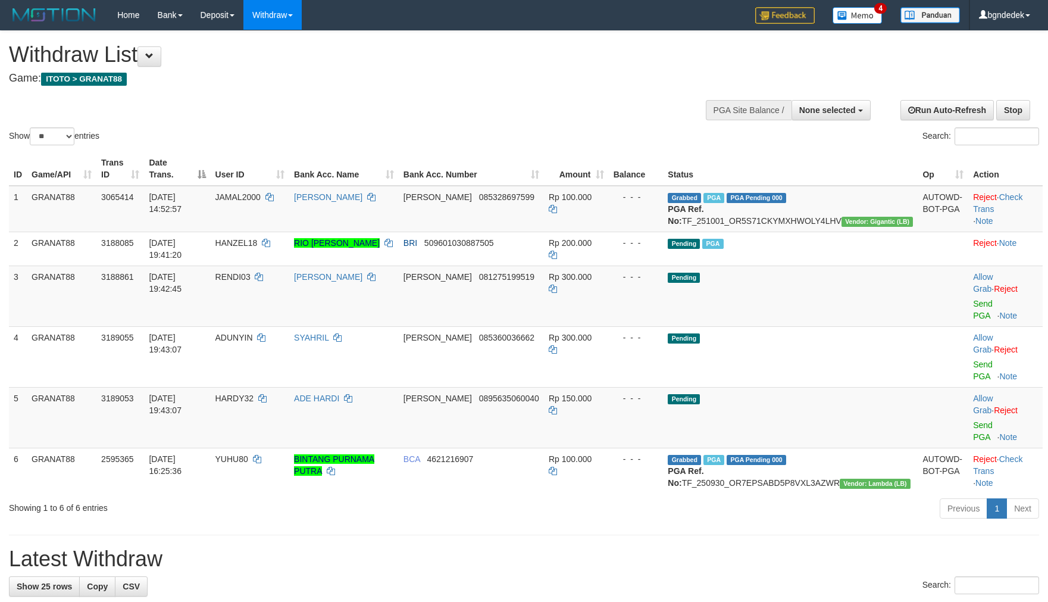
select select
select select "**"
click at [251, 274] on span "RENDI03" at bounding box center [232, 277] width 35 height 10
drag, startPoint x: 284, startPoint y: 274, endPoint x: 277, endPoint y: 275, distance: 6.6
click at [251, 275] on span "RENDI03" at bounding box center [232, 277] width 35 height 10
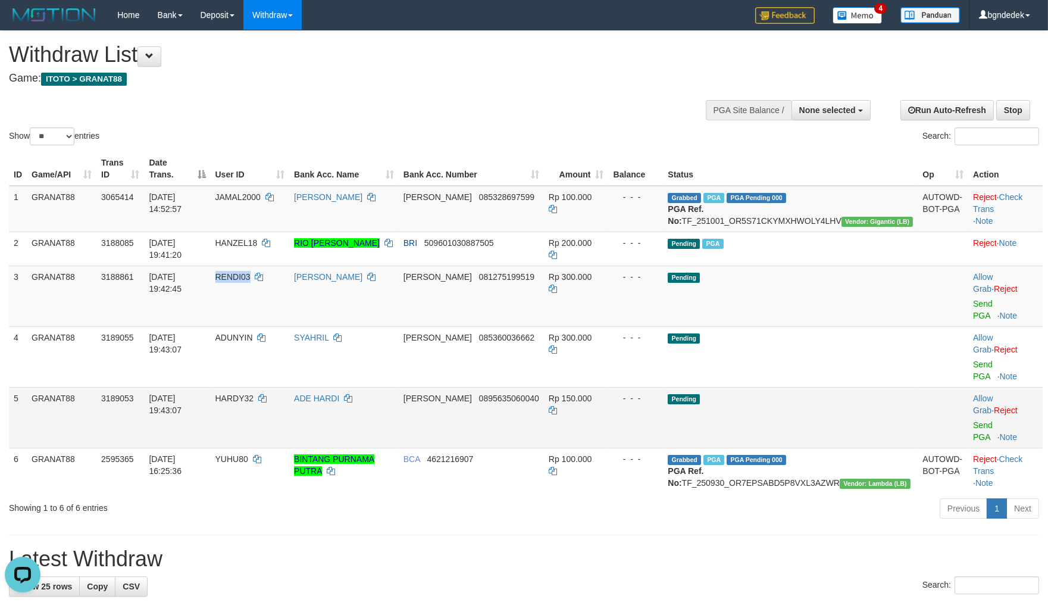
copy span "RENDI03"
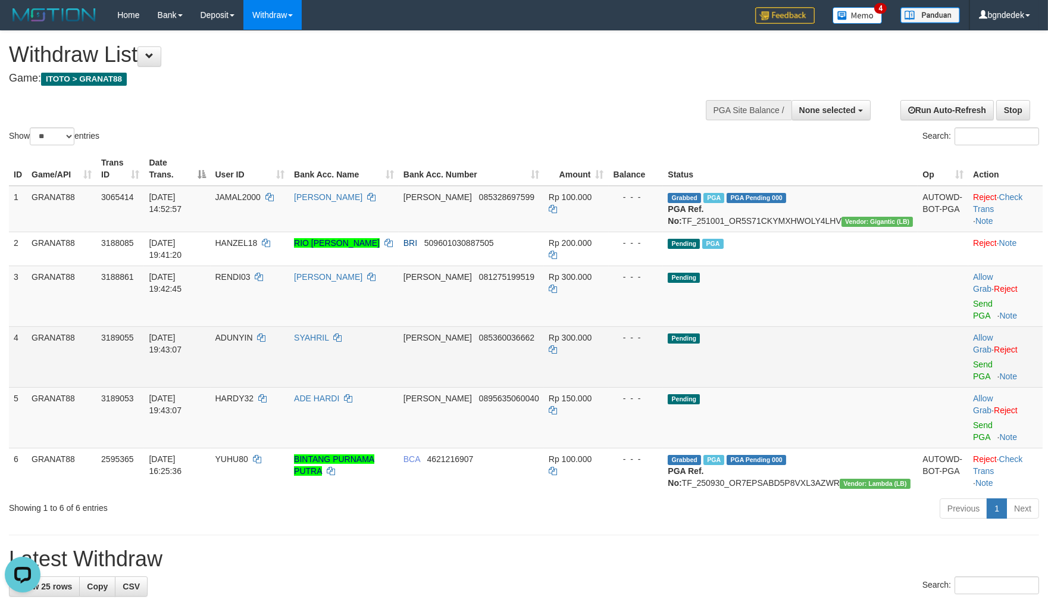
click at [290, 326] on td "ADUNYIN" at bounding box center [250, 356] width 79 height 61
click at [253, 333] on span "ADUNYIN" at bounding box center [234, 338] width 38 height 10
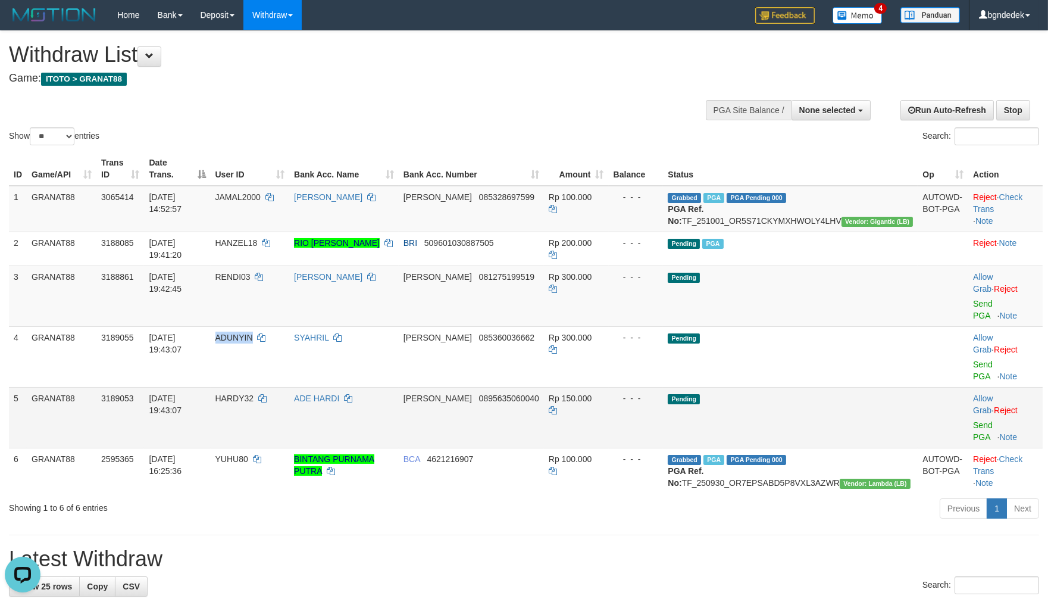
copy span "ADUNYIN"
click at [281, 387] on td "HARDY32" at bounding box center [250, 417] width 79 height 61
drag, startPoint x: 281, startPoint y: 342, endPoint x: 273, endPoint y: 345, distance: 8.8
click at [273, 387] on td "HARDY32" at bounding box center [250, 417] width 79 height 61
copy span "HARDY32"
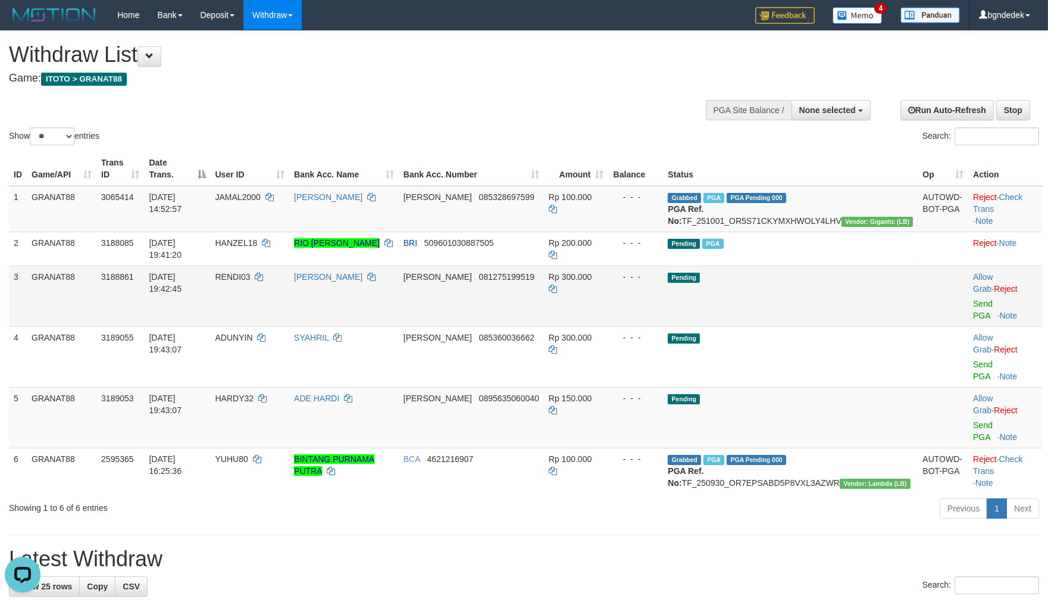
click at [592, 278] on span "Rp 300.000" at bounding box center [570, 277] width 43 height 10
copy span "300.000"
click at [592, 393] on span "Rp 150.000" at bounding box center [570, 398] width 43 height 10
drag, startPoint x: 622, startPoint y: 350, endPoint x: 606, endPoint y: 350, distance: 16.1
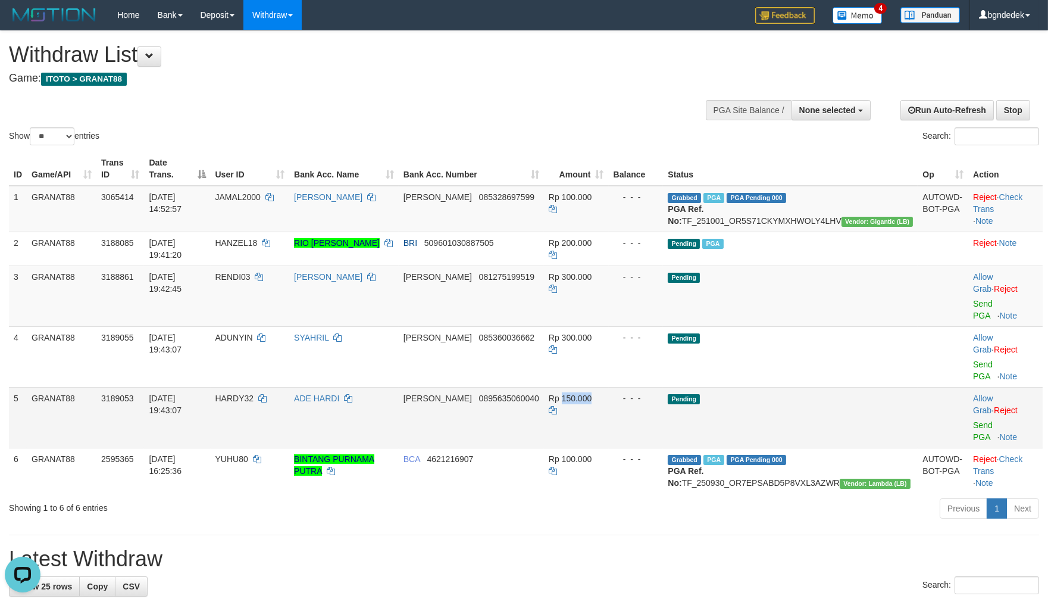
click at [592, 393] on span "Rp 150.000" at bounding box center [570, 398] width 43 height 10
copy span "150.000"
click at [973, 299] on link "Send PGA" at bounding box center [983, 309] width 20 height 21
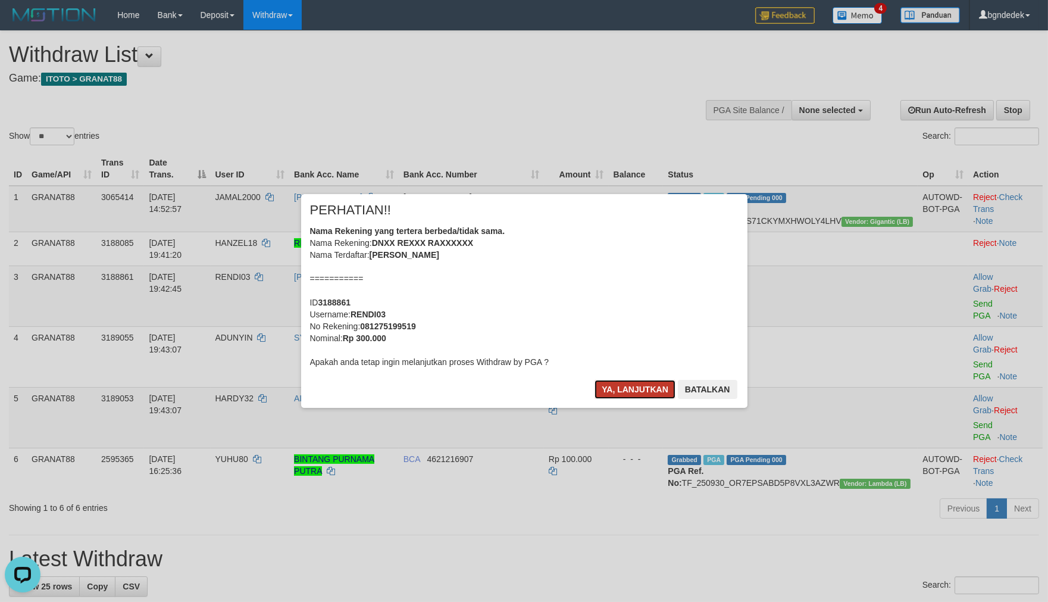
click at [621, 389] on button "Ya, lanjutkan" at bounding box center [635, 389] width 81 height 19
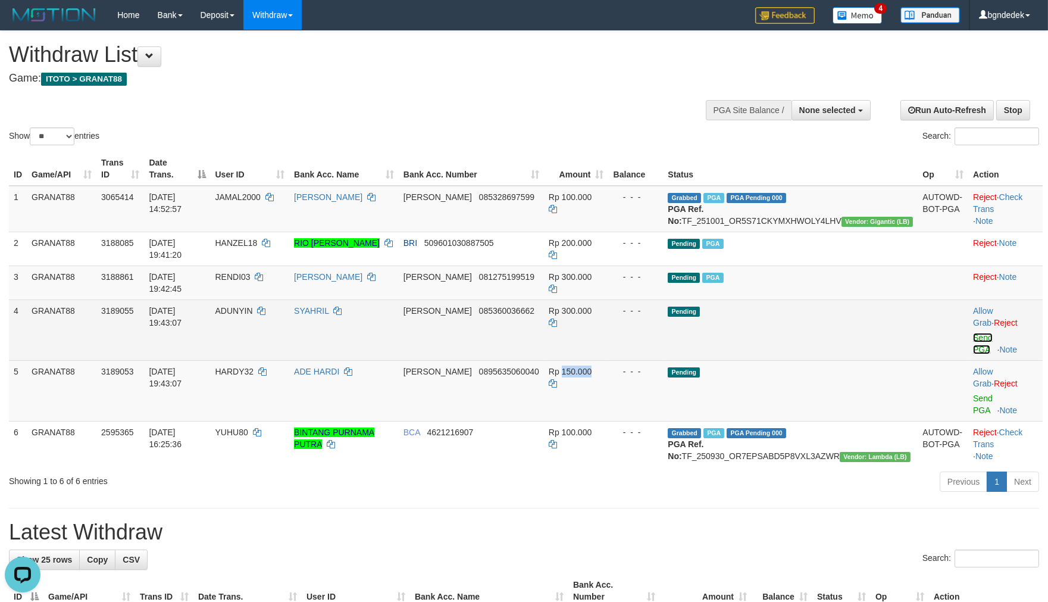
click at [977, 333] on link "Send PGA" at bounding box center [983, 343] width 20 height 21
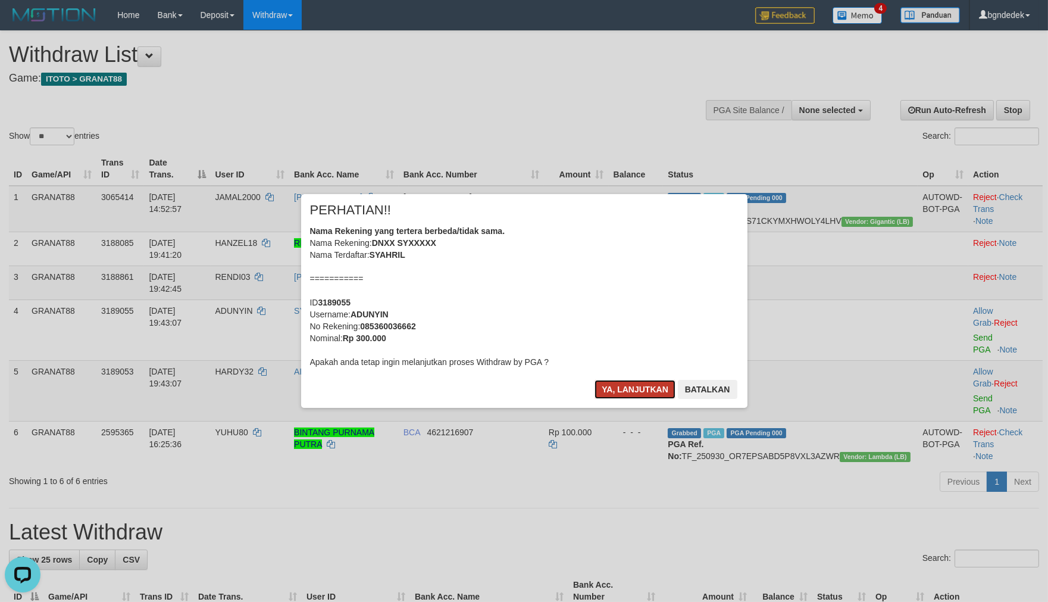
click at [640, 387] on button "Ya, lanjutkan" at bounding box center [635, 389] width 81 height 19
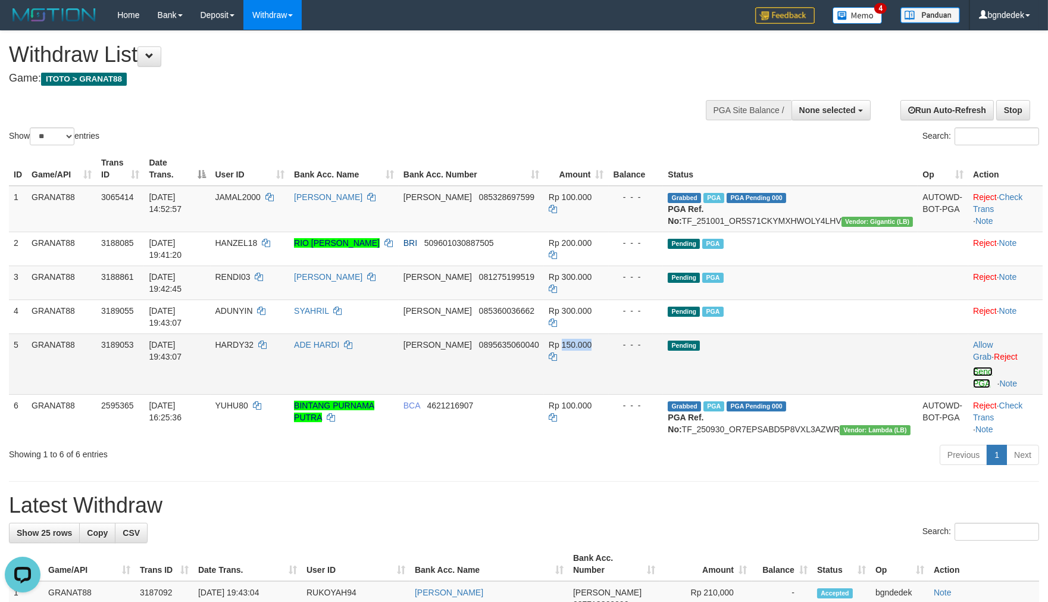
click at [973, 367] on link "Send PGA" at bounding box center [983, 377] width 20 height 21
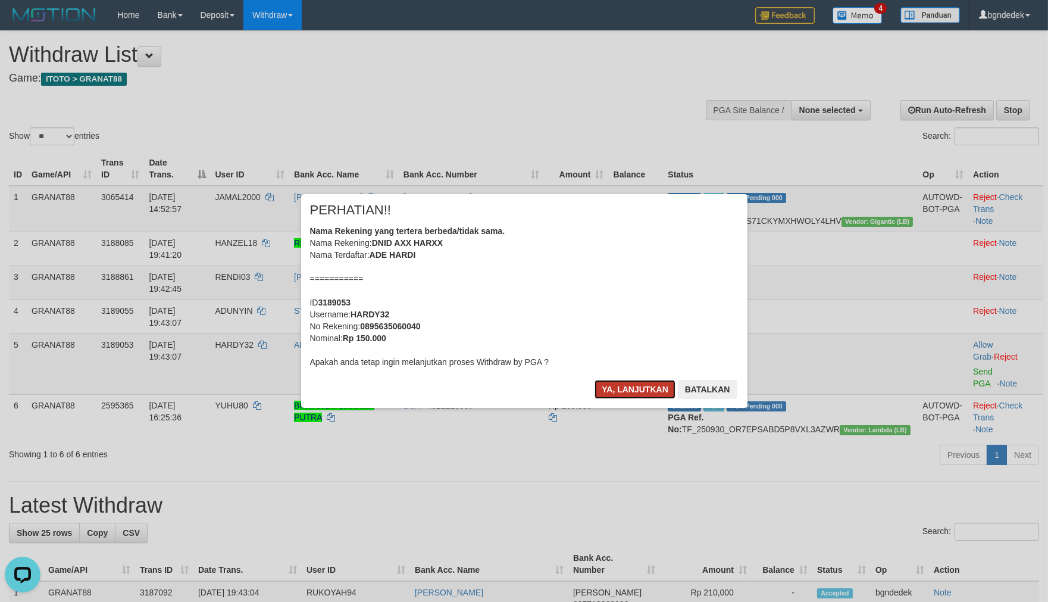
click at [623, 388] on button "Ya, lanjutkan" at bounding box center [635, 389] width 81 height 19
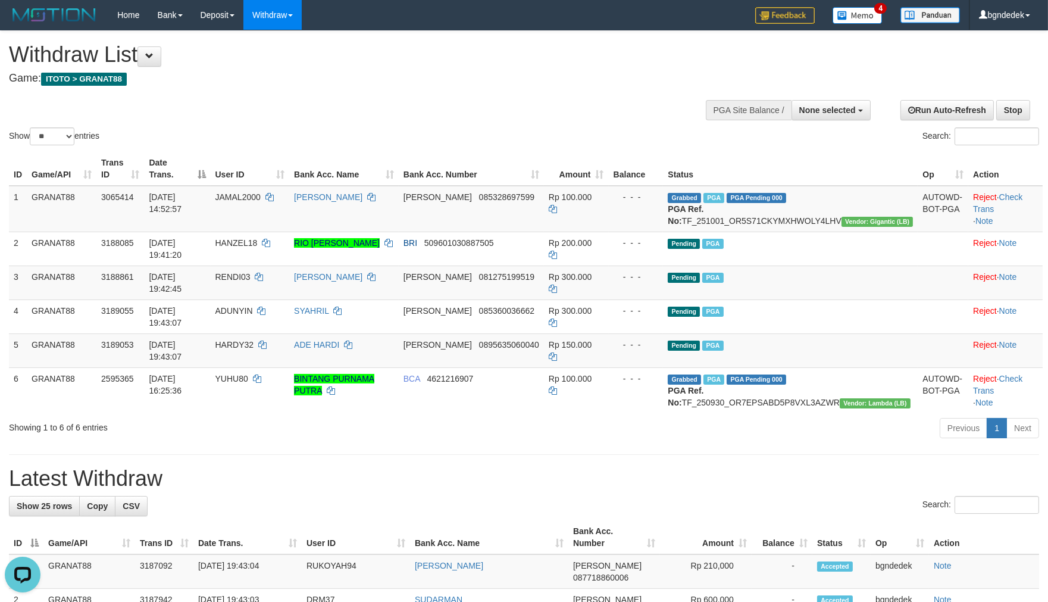
click at [587, 467] on h1 "Latest Withdraw" at bounding box center [524, 479] width 1030 height 24
select select
select select "**"
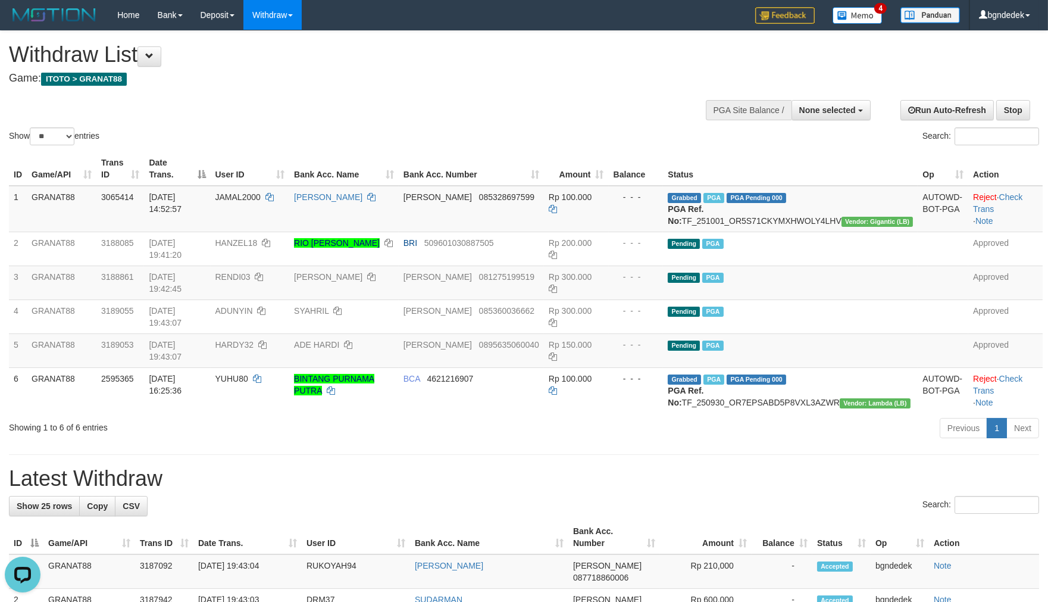
click at [562, 467] on h1 "Latest Withdraw" at bounding box center [524, 479] width 1030 height 24
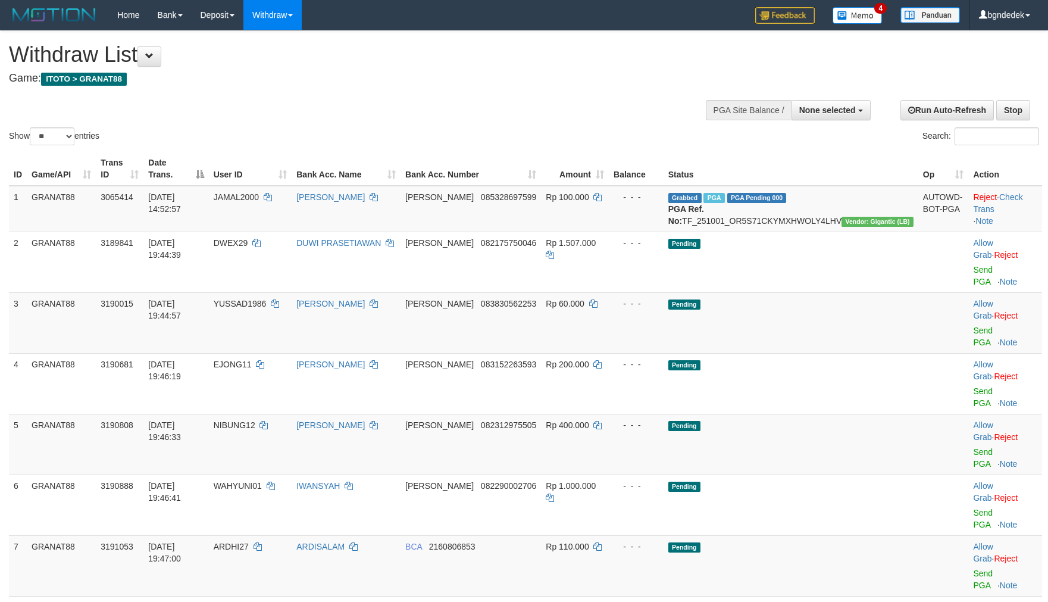
select select
select select "**"
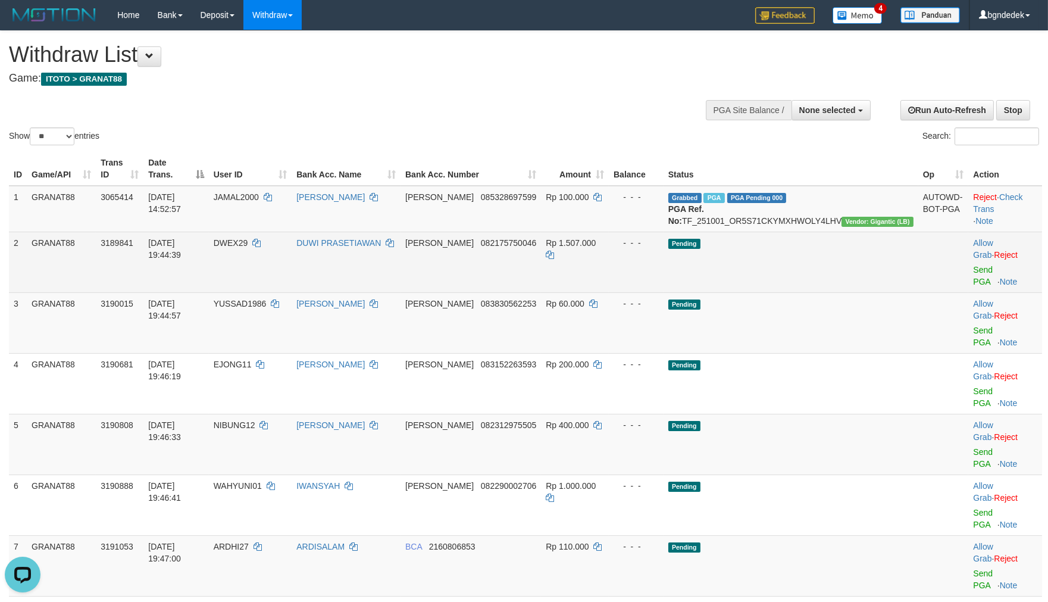
click at [248, 248] on span "DWEX29" at bounding box center [231, 243] width 35 height 10
drag, startPoint x: 272, startPoint y: 255, endPoint x: 264, endPoint y: 255, distance: 8.3
click at [248, 248] on span "DWEX29" at bounding box center [231, 243] width 35 height 10
copy span "DWEX29"
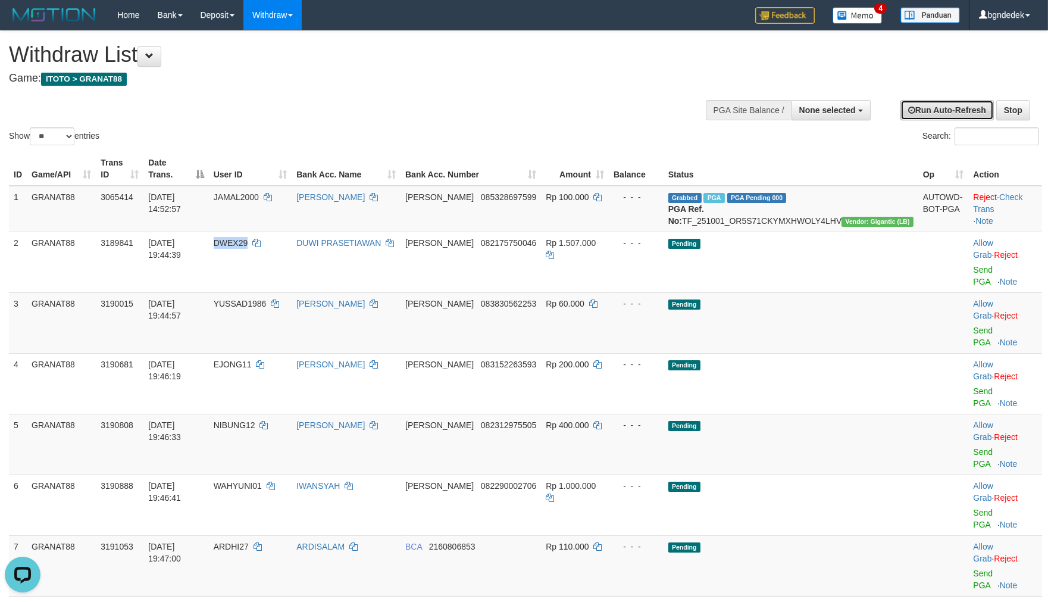
click at [917, 104] on link "Run Auto-Refresh" at bounding box center [947, 110] width 93 height 20
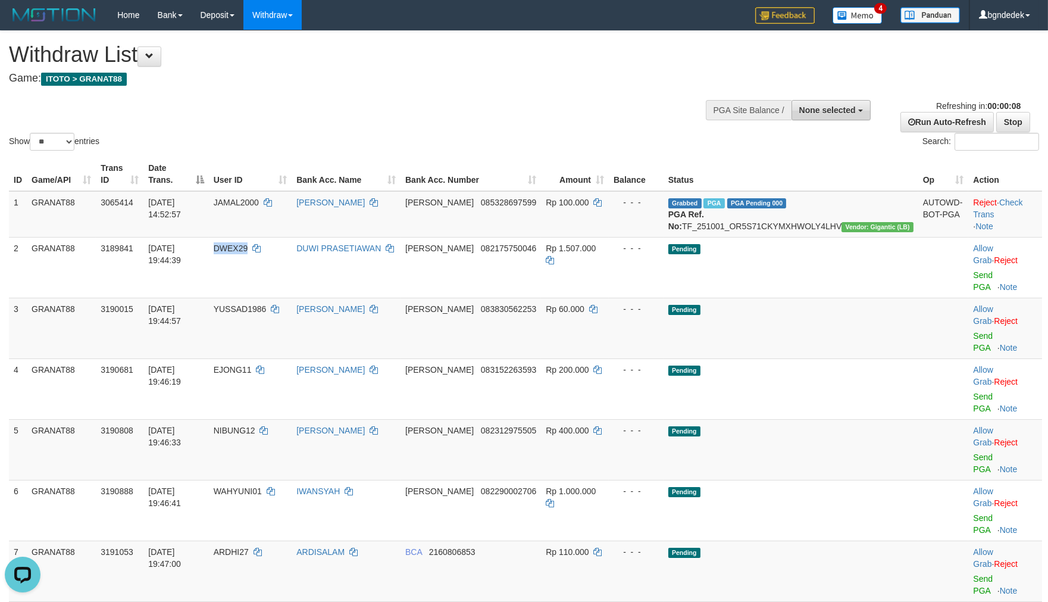
click at [843, 102] on button "None selected" at bounding box center [831, 110] width 79 height 20
click at [823, 174] on label "[ITOTO] GRANAT88" at bounding box center [814, 170] width 111 height 15
select select "****"
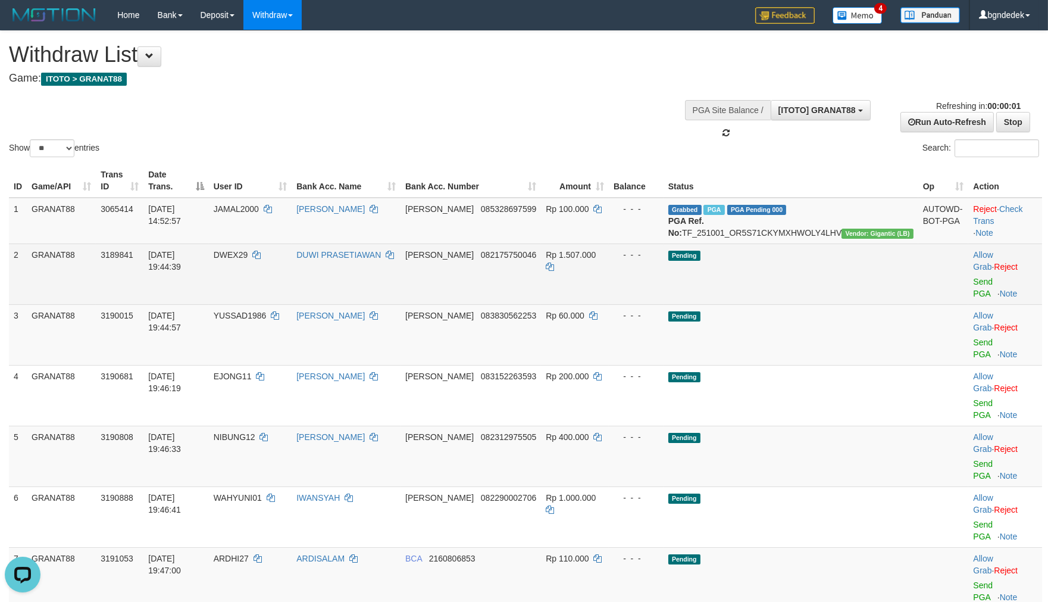
click at [248, 260] on span "DWEX29" at bounding box center [231, 255] width 35 height 10
drag, startPoint x: 279, startPoint y: 264, endPoint x: 268, endPoint y: 264, distance: 10.1
click at [248, 260] on span "DWEX29" at bounding box center [231, 255] width 35 height 10
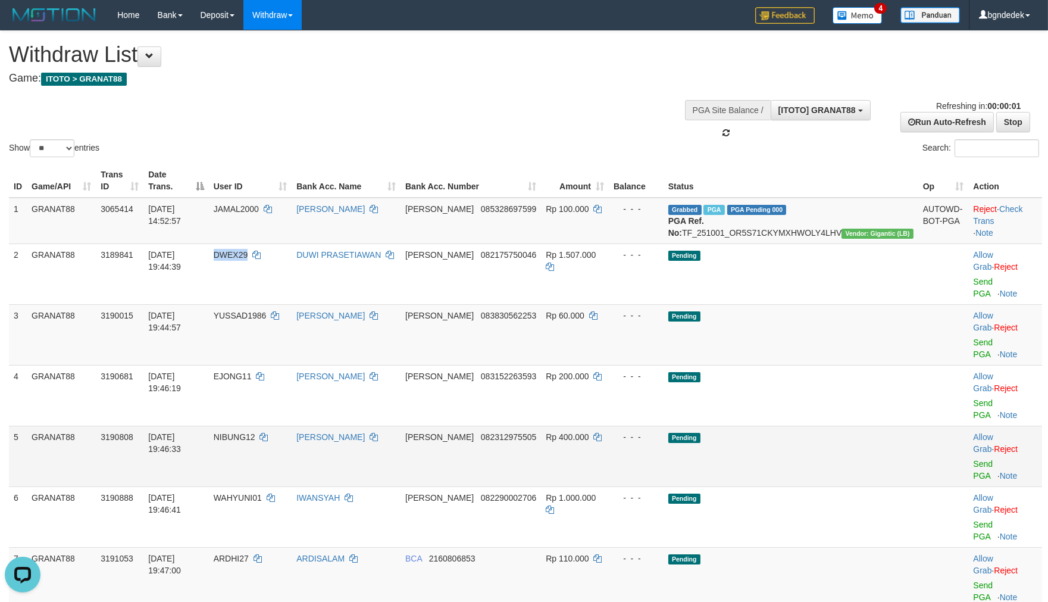
copy span "DWEX29"
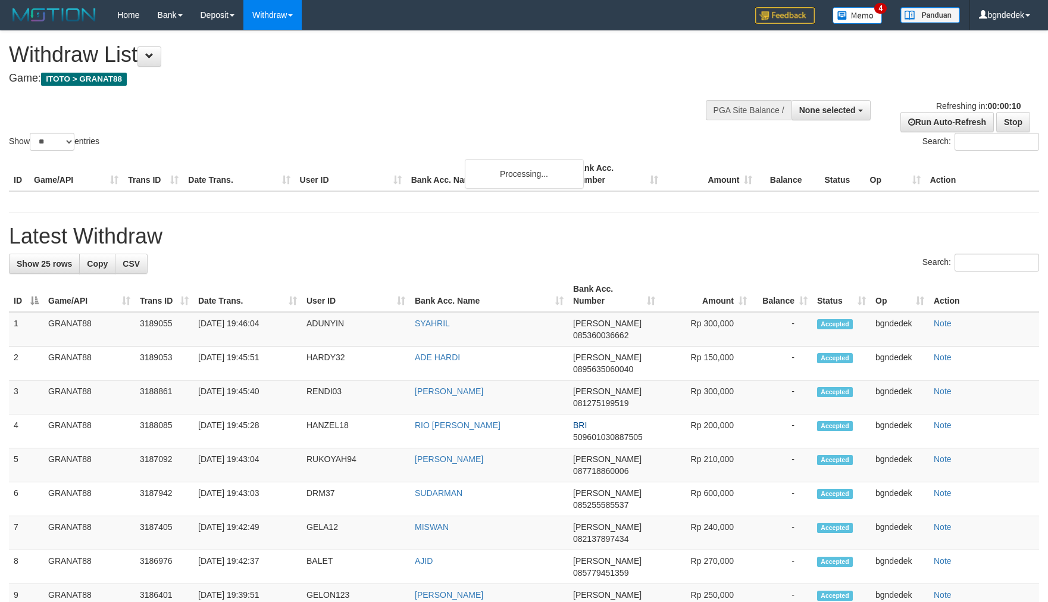
select select
select select "**"
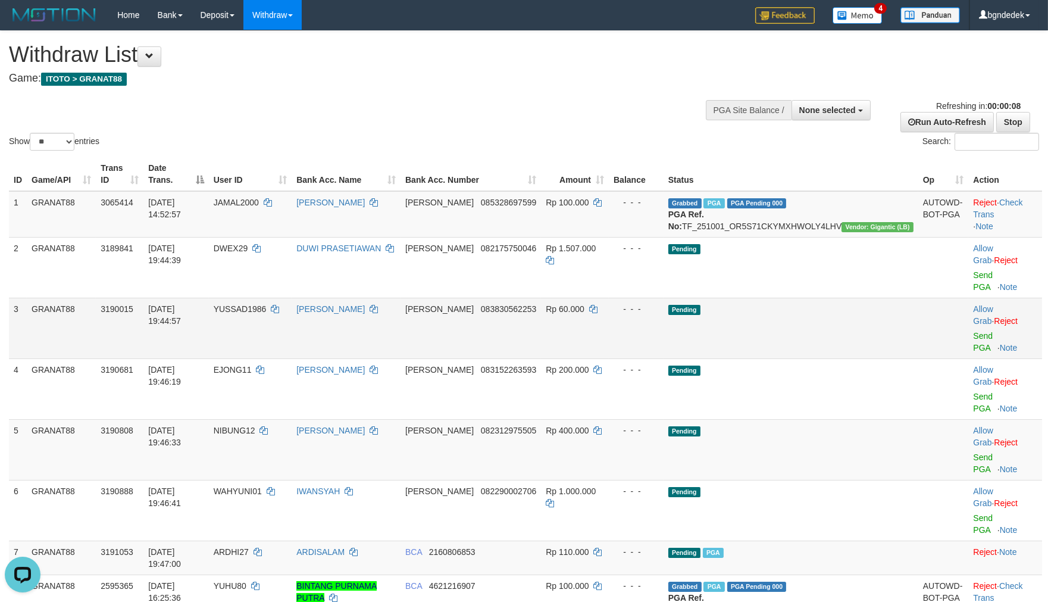
click at [267, 304] on span "YUSSAD1986" at bounding box center [240, 309] width 53 height 10
drag, startPoint x: 304, startPoint y: 296, endPoint x: 293, endPoint y: 296, distance: 10.7
click at [267, 304] on span "YUSSAD1986" at bounding box center [240, 309] width 53 height 10
copy span "YUSSAD1986"
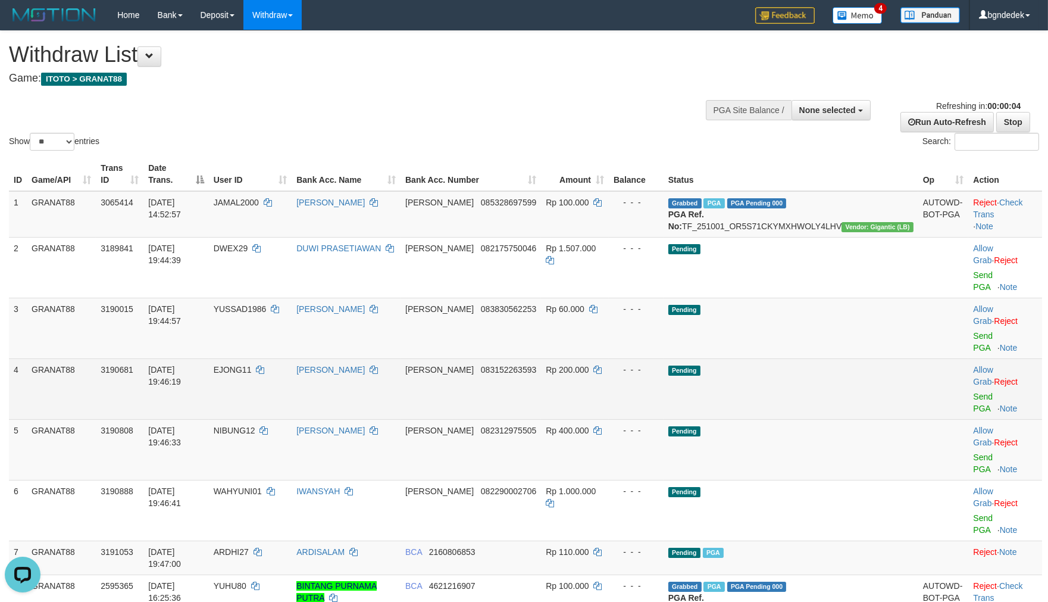
click at [252, 365] on span "EJONG11" at bounding box center [233, 370] width 38 height 10
drag, startPoint x: 294, startPoint y: 329, endPoint x: 288, endPoint y: 330, distance: 6.6
click at [252, 365] on span "EJONG11" at bounding box center [233, 370] width 38 height 10
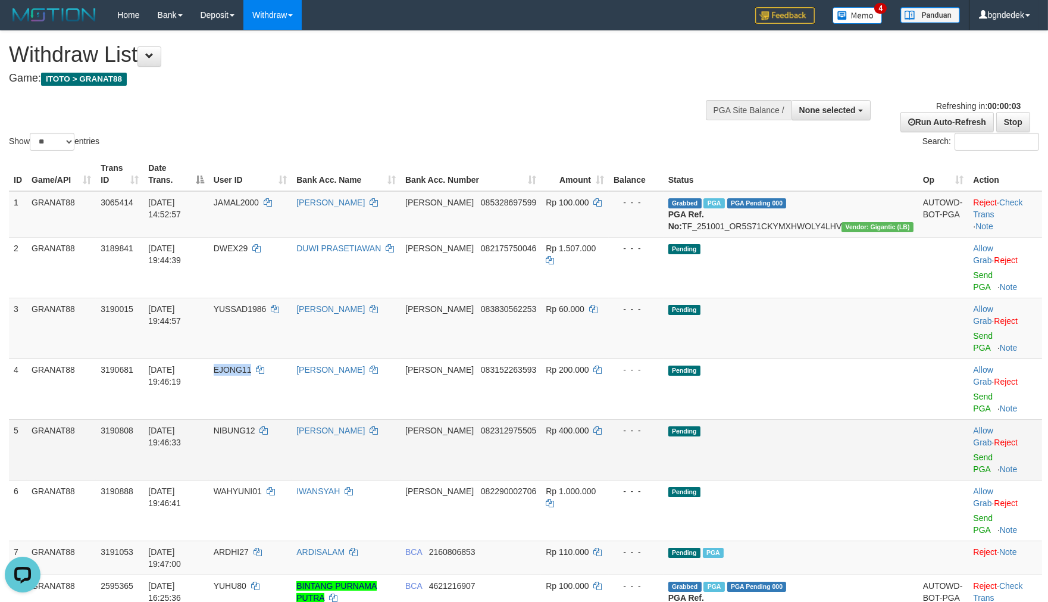
copy span "EJONG11"
click at [255, 426] on span "NIBUNG12" at bounding box center [235, 431] width 42 height 10
select select
select select "**"
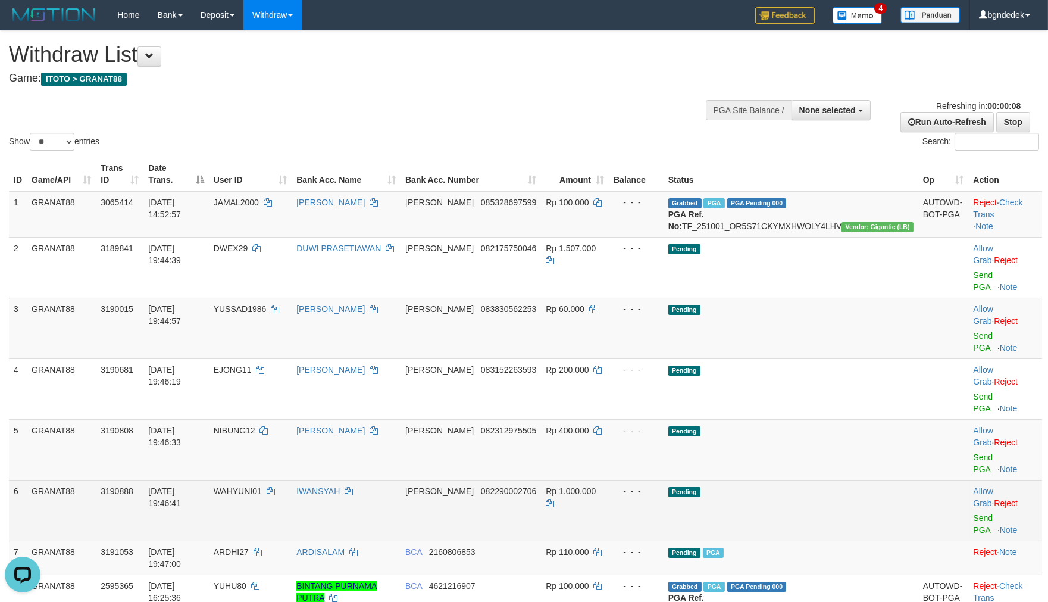
click at [262, 486] on span "WAHYUNI01" at bounding box center [238, 491] width 48 height 10
copy span "WAHYUNI01"
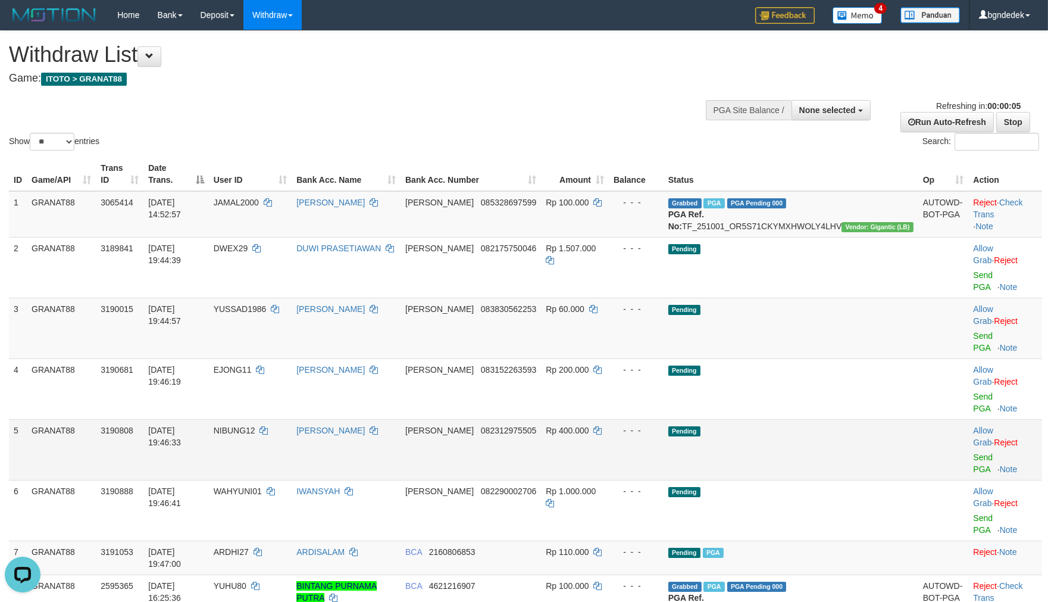
click at [255, 426] on span "NIBUNG12" at bounding box center [235, 431] width 42 height 10
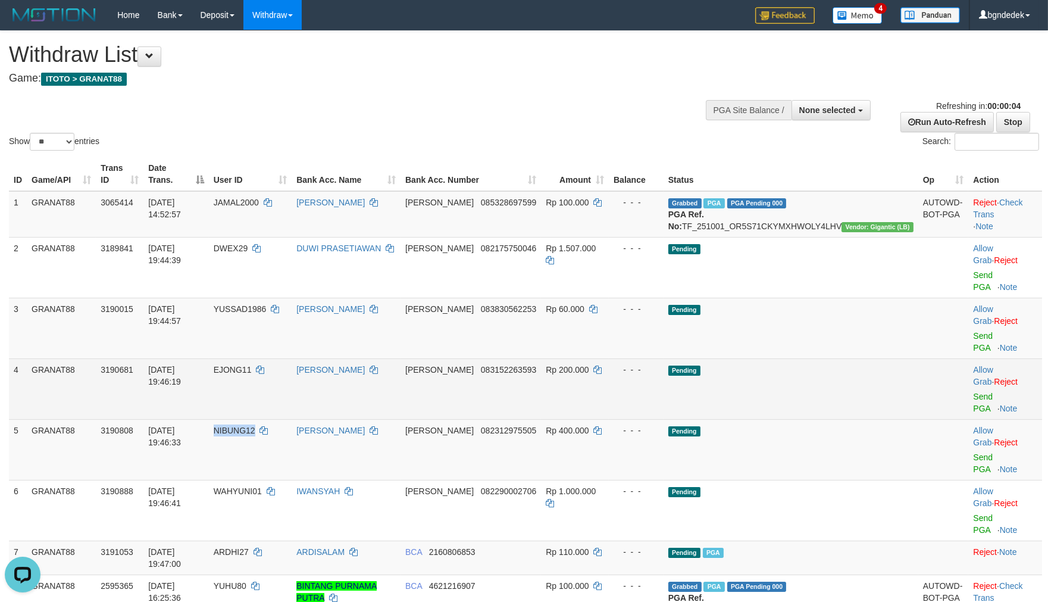
copy span "NIBUNG12"
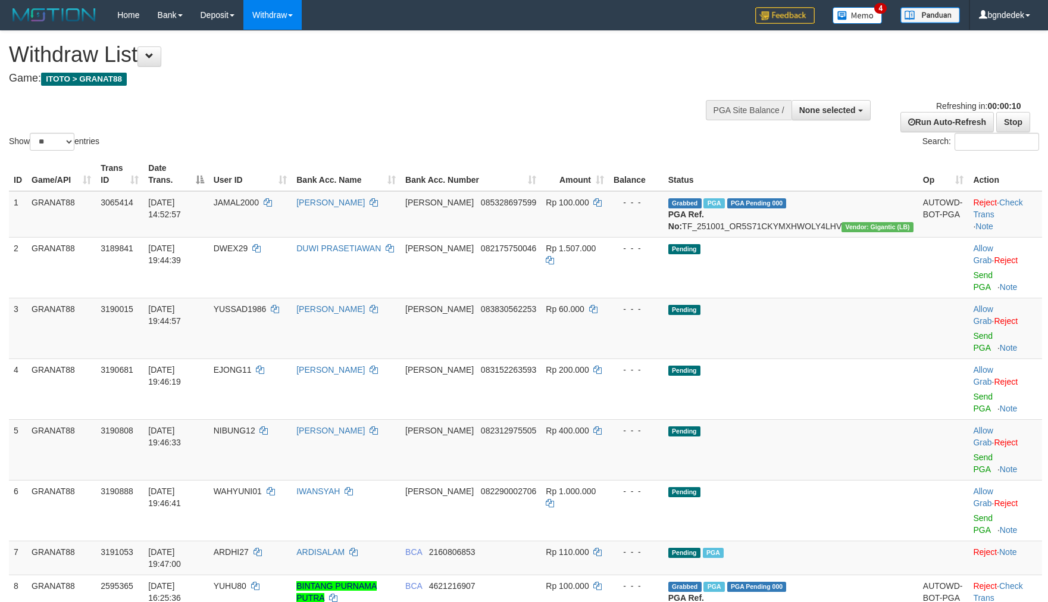
select select
select select "**"
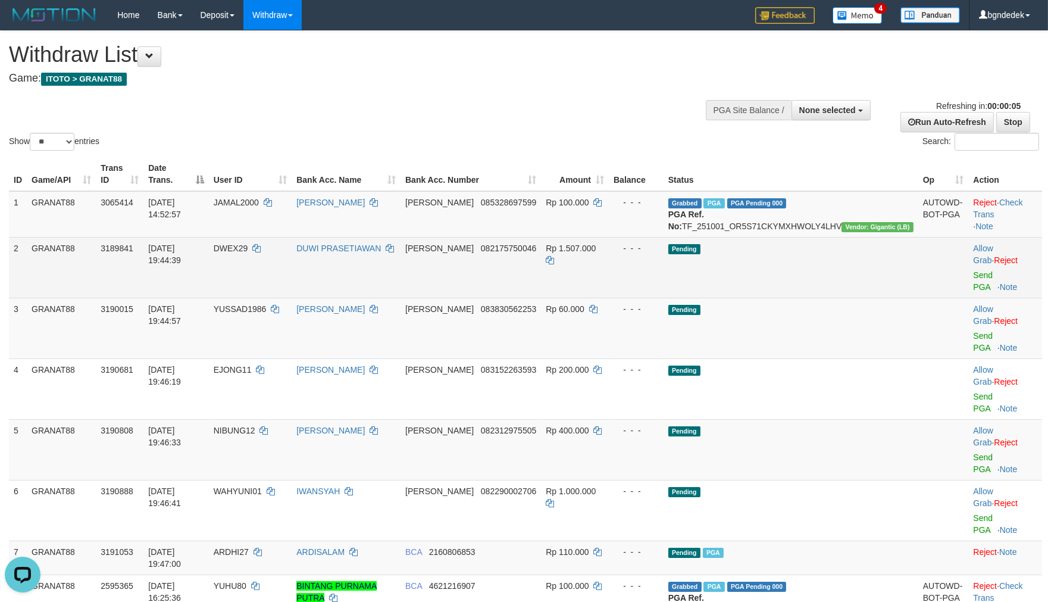
click at [596, 253] on span "Rp 1.507.000" at bounding box center [571, 248] width 50 height 10
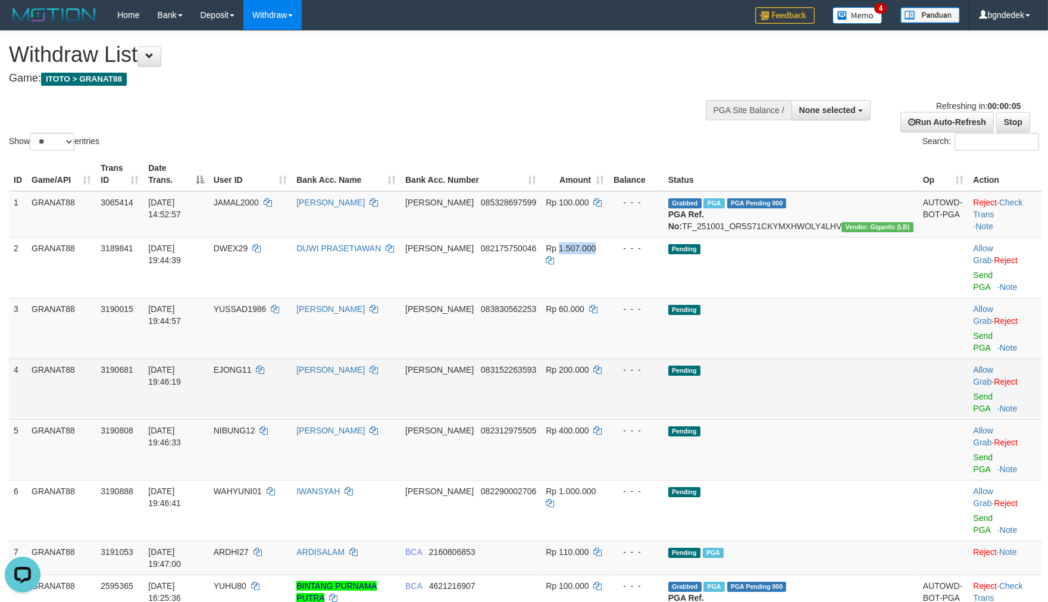
copy span "1.507.000"
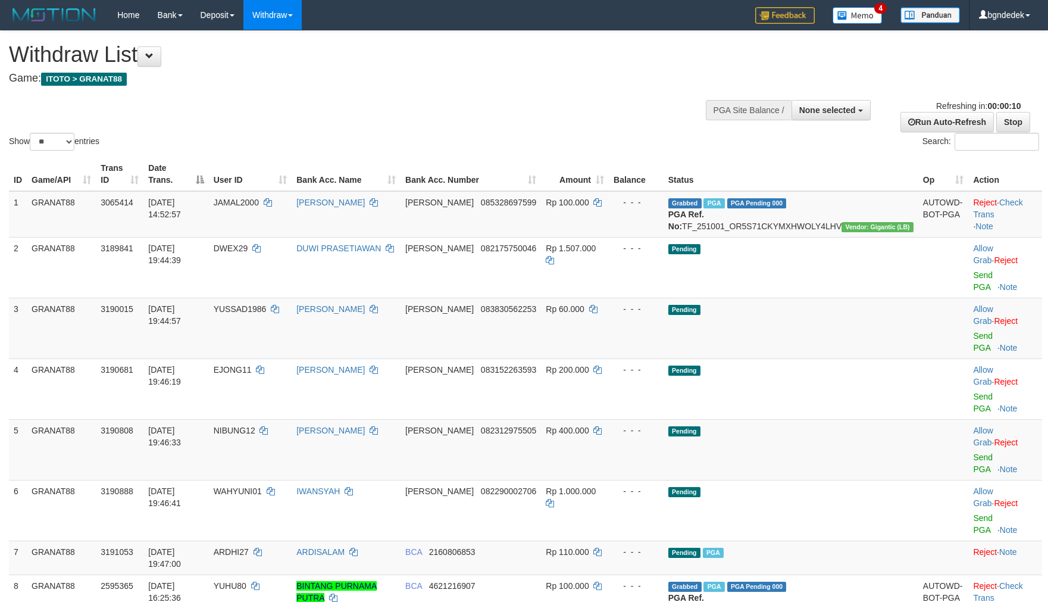
select select
select select "**"
click at [1025, 121] on link "Stop" at bounding box center [1014, 122] width 34 height 20
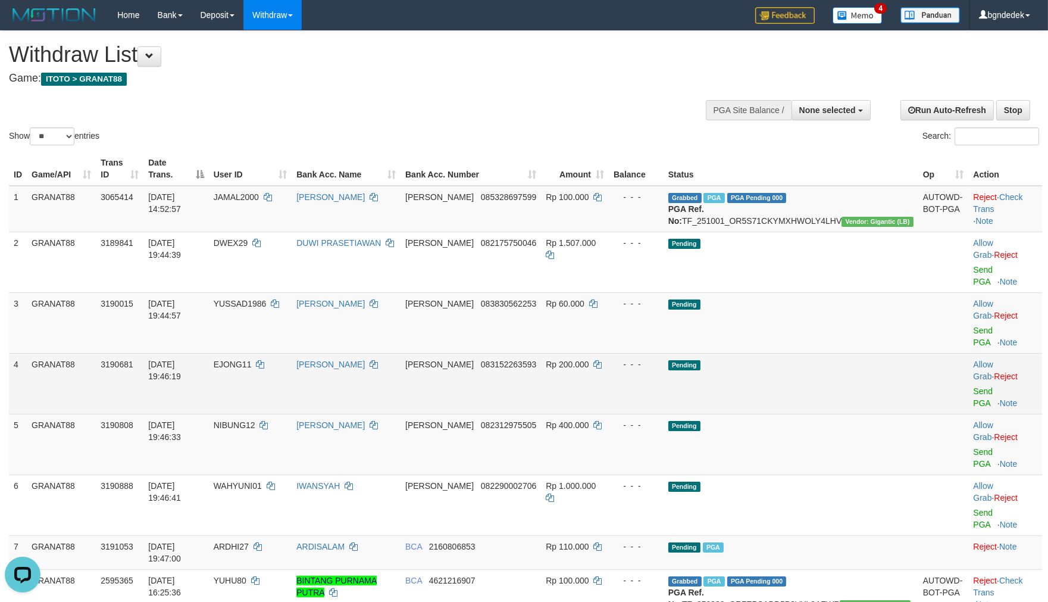
click at [589, 360] on span "Rp 200.000" at bounding box center [567, 365] width 43 height 10
drag, startPoint x: 611, startPoint y: 330, endPoint x: 633, endPoint y: 329, distance: 22.1
click at [609, 353] on td "Rp 200.000" at bounding box center [575, 383] width 68 height 61
copy td "200.000"
click at [589, 360] on span "Rp 200.000" at bounding box center [567, 365] width 43 height 10
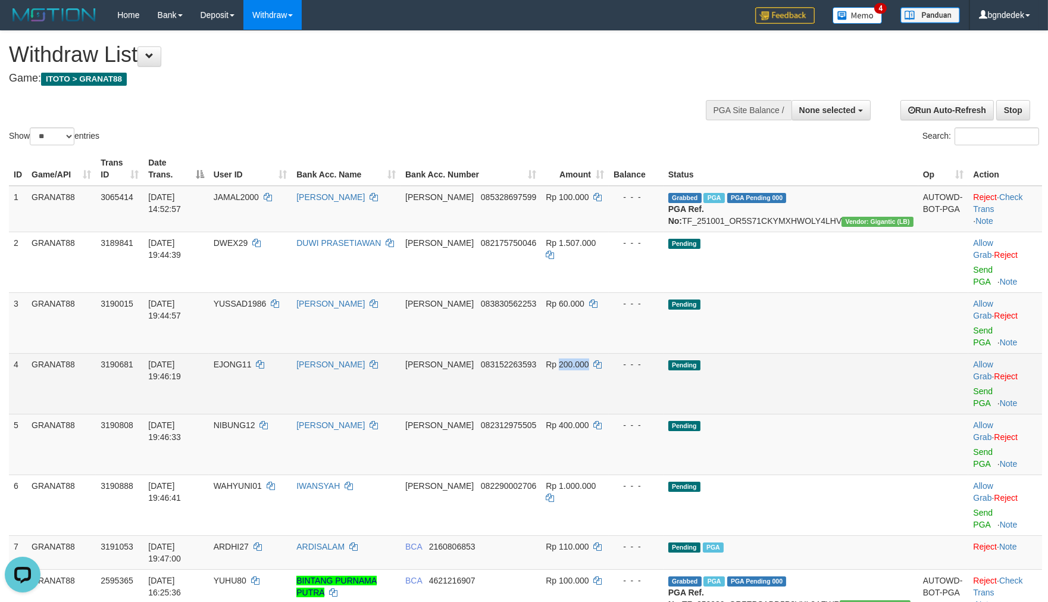
click at [589, 360] on span "Rp 200.000" at bounding box center [567, 365] width 43 height 10
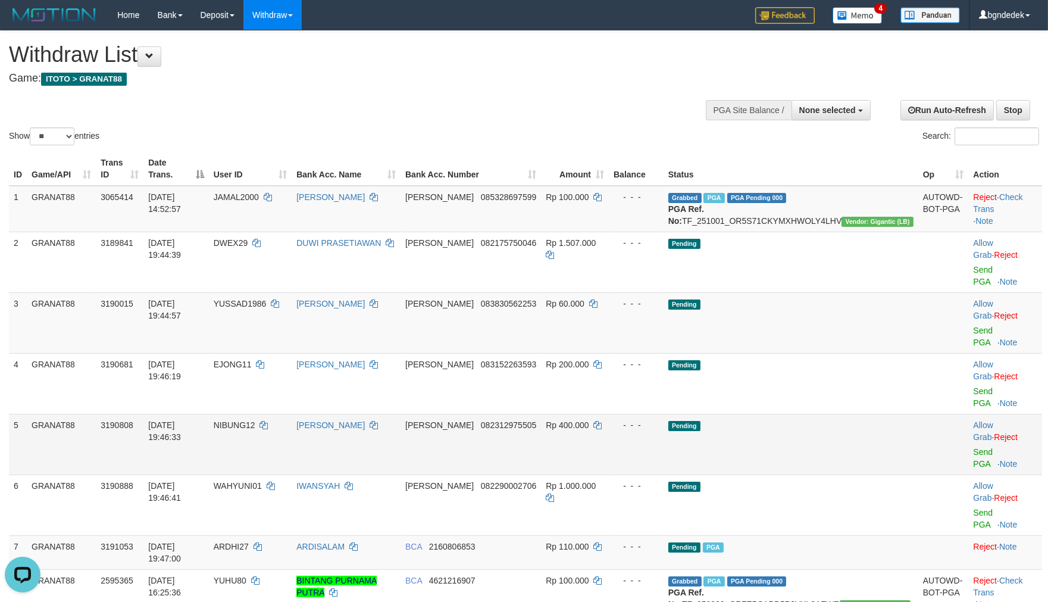
click at [589, 420] on span "Rp 400.000" at bounding box center [567, 425] width 43 height 10
copy span "400.000"
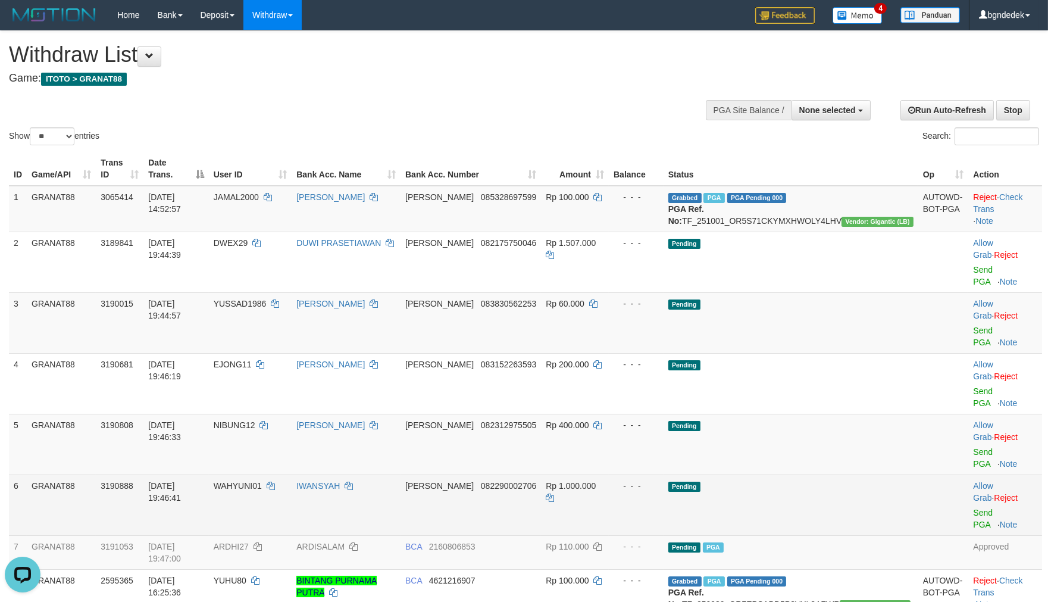
click at [596, 481] on span "Rp 1.000.000" at bounding box center [571, 486] width 50 height 10
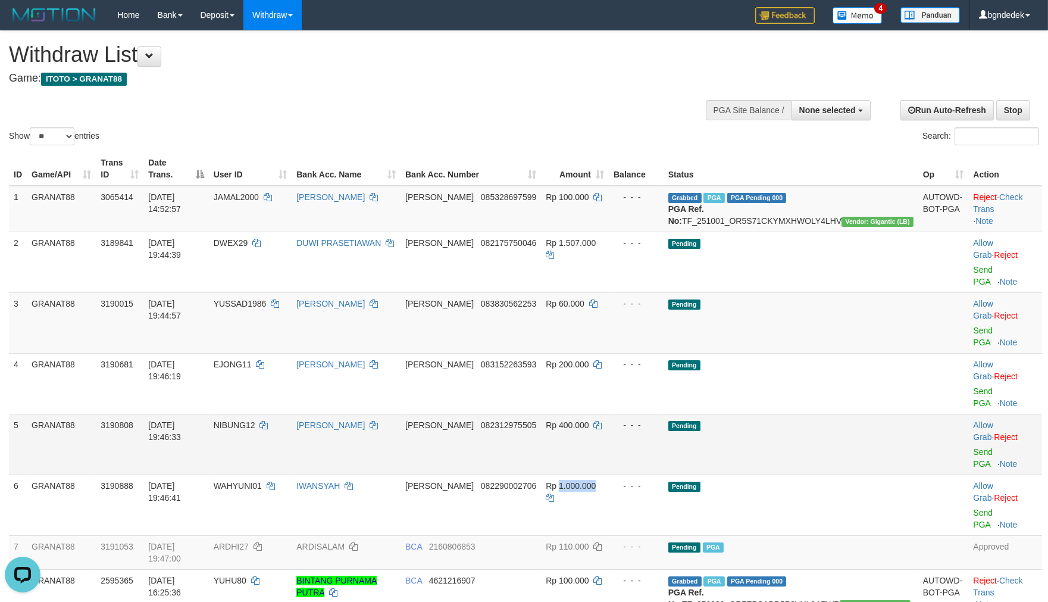
copy span "1.000.000"
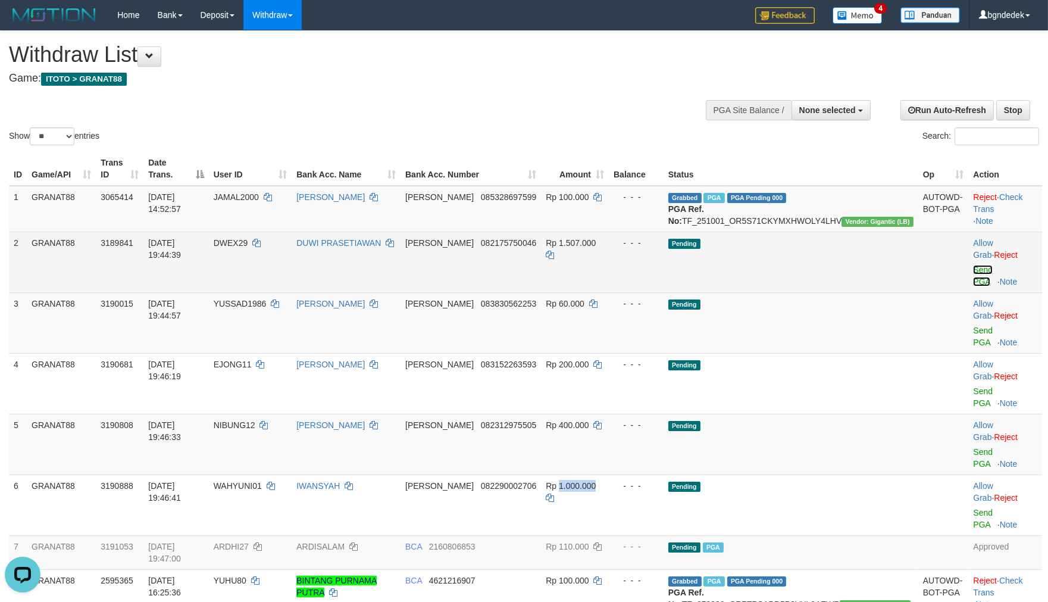
click at [973, 270] on link "Send PGA" at bounding box center [983, 275] width 20 height 21
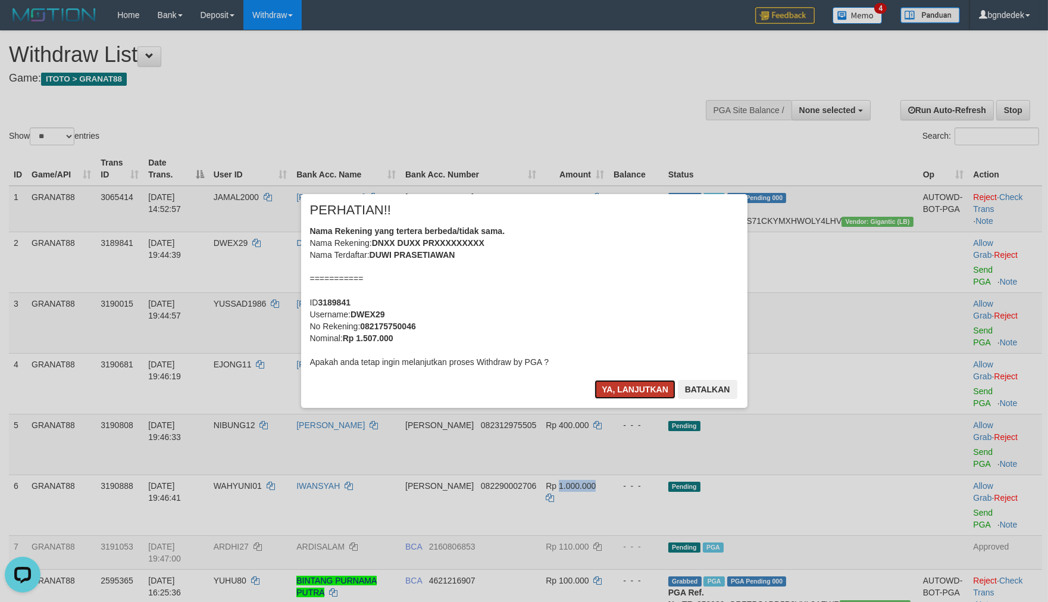
click at [602, 386] on button "Ya, lanjutkan" at bounding box center [635, 389] width 81 height 19
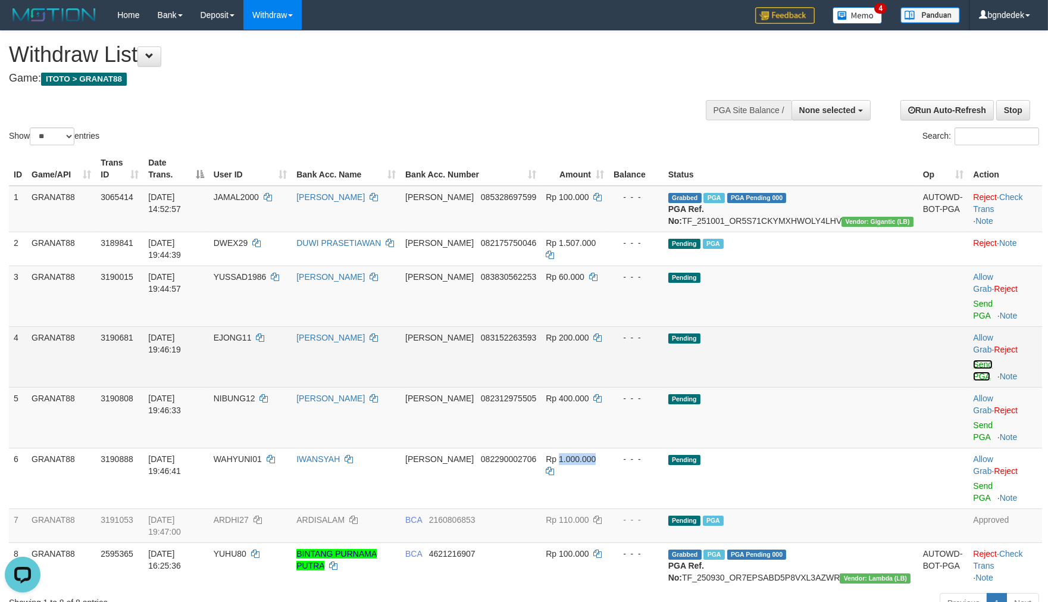
click at [984, 360] on link "Send PGA" at bounding box center [983, 370] width 20 height 21
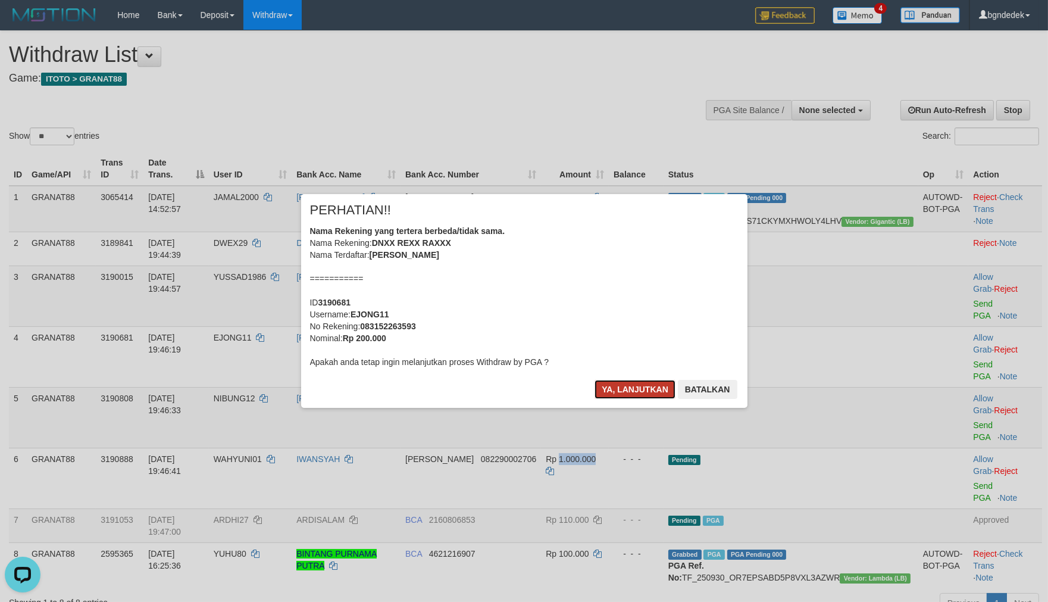
click at [616, 382] on button "Ya, lanjutkan" at bounding box center [635, 389] width 81 height 19
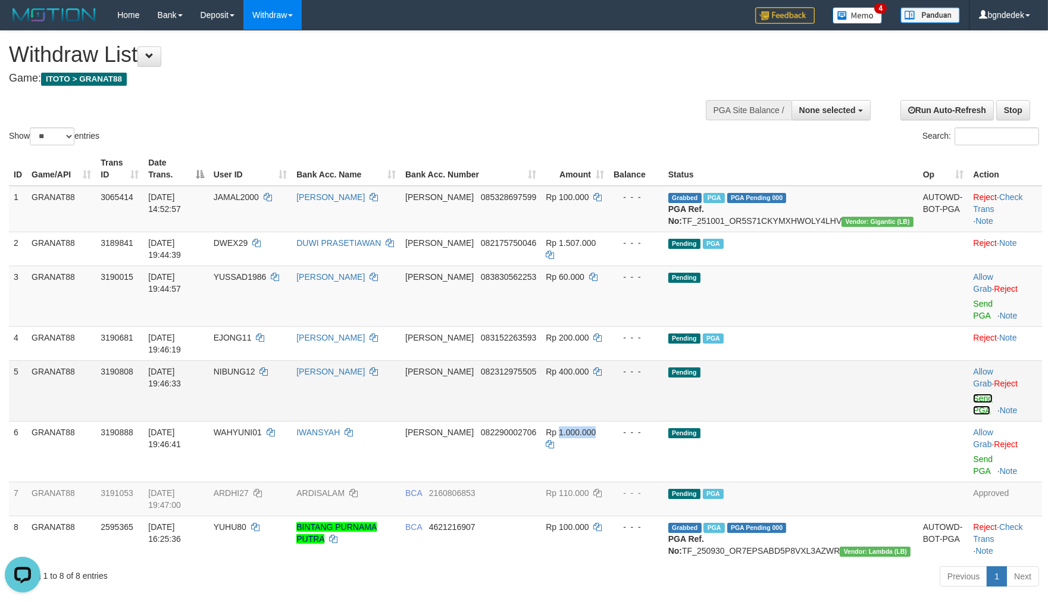
click at [973, 393] on link "Send PGA" at bounding box center [983, 403] width 20 height 21
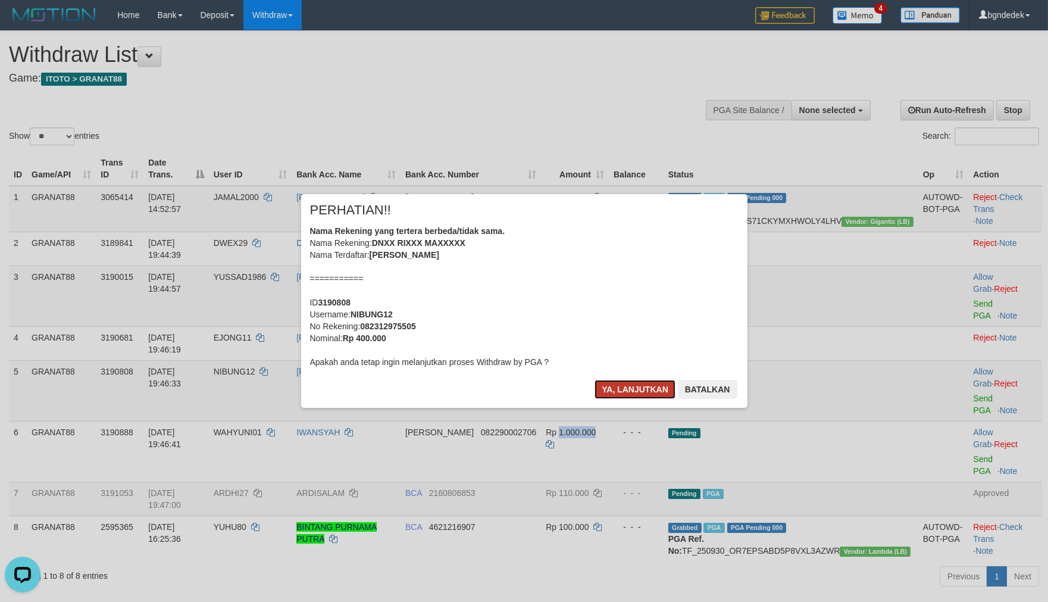
click at [598, 389] on button "Ya, lanjutkan" at bounding box center [635, 389] width 81 height 19
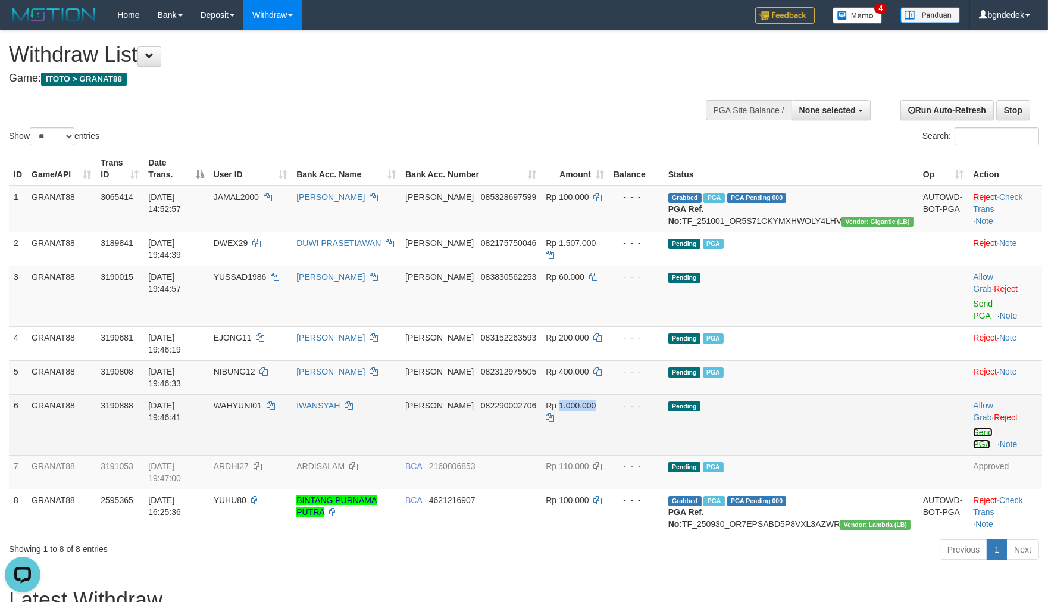
click at [973, 427] on link "Send PGA" at bounding box center [983, 437] width 20 height 21
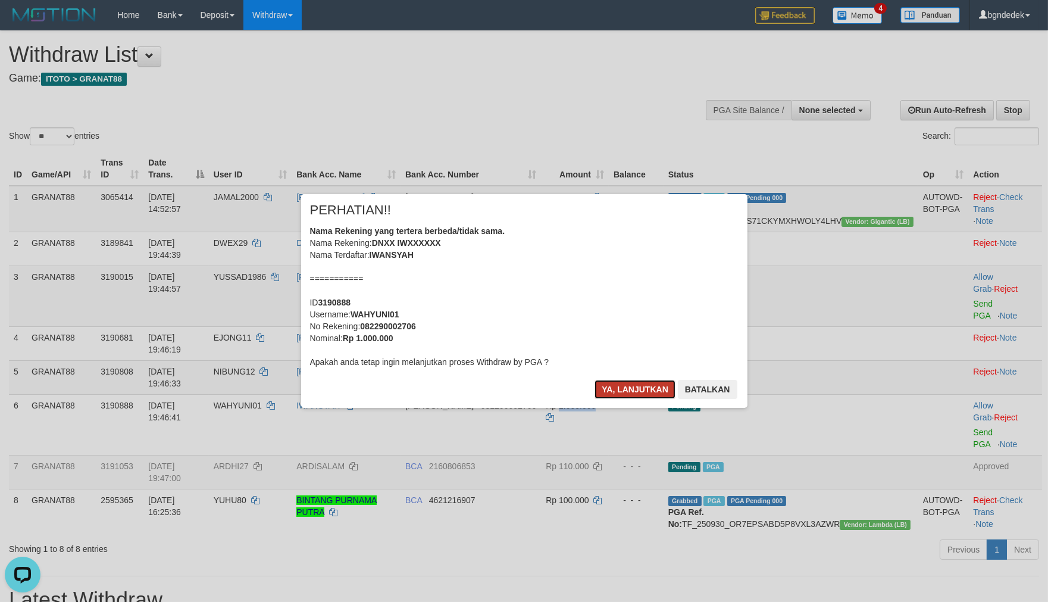
click at [626, 388] on button "Ya, lanjutkan" at bounding box center [635, 389] width 81 height 19
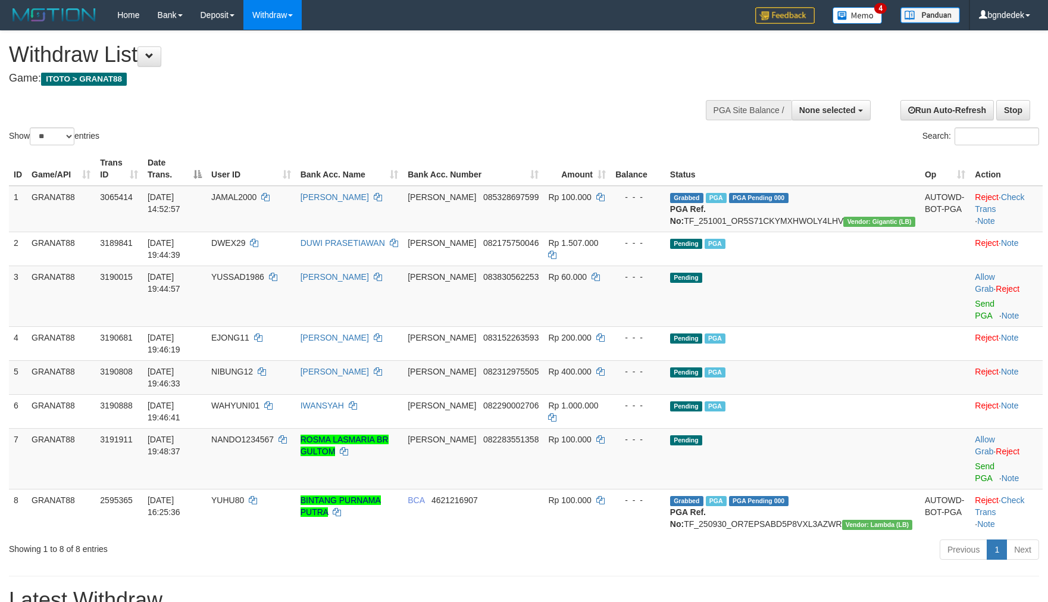
select select
select select "**"
click at [274, 435] on span "NANDO1234567" at bounding box center [242, 440] width 63 height 10
copy span "NANDO1234567"
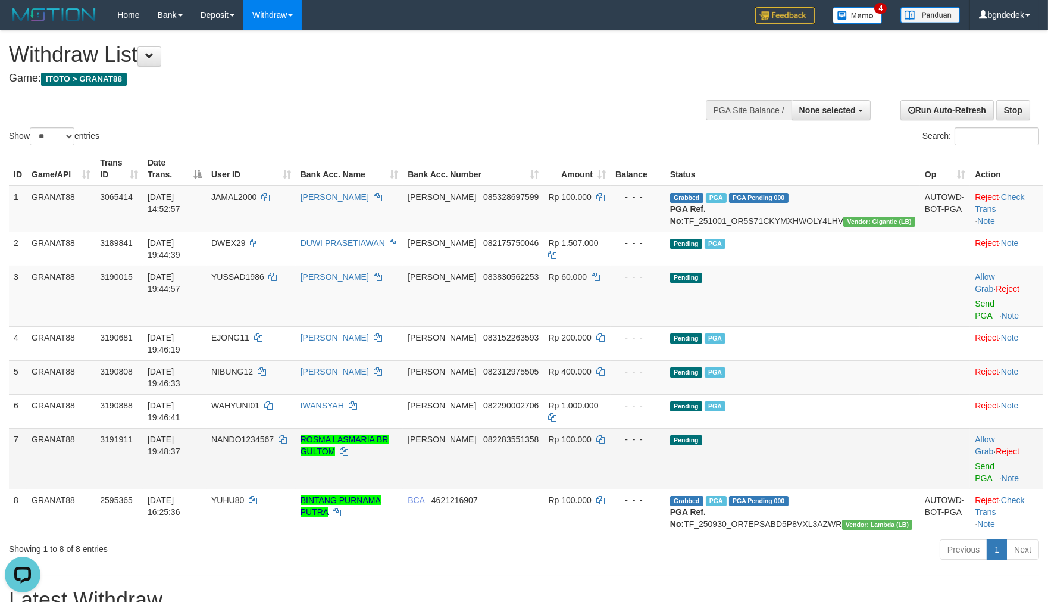
click at [591, 435] on span "Rp 100.000" at bounding box center [569, 440] width 43 height 10
drag, startPoint x: 620, startPoint y: 377, endPoint x: 613, endPoint y: 378, distance: 7.2
click at [591, 435] on span "Rp 100.000" at bounding box center [569, 440] width 43 height 10
copy span "100.000"
click at [975, 461] on link "Send PGA" at bounding box center [985, 471] width 20 height 21
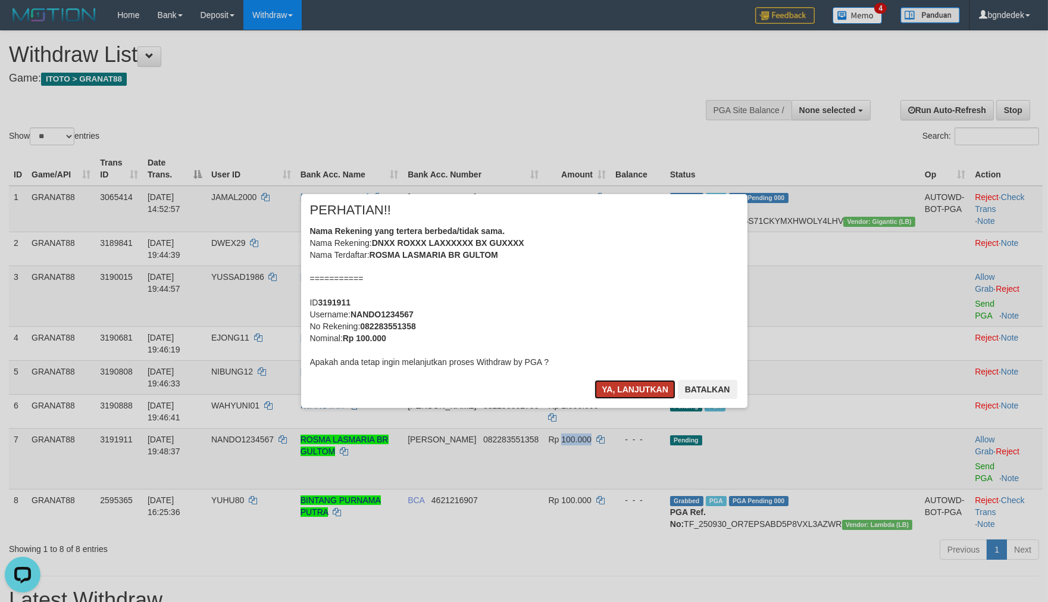
click at [616, 386] on button "Ya, lanjutkan" at bounding box center [635, 389] width 81 height 19
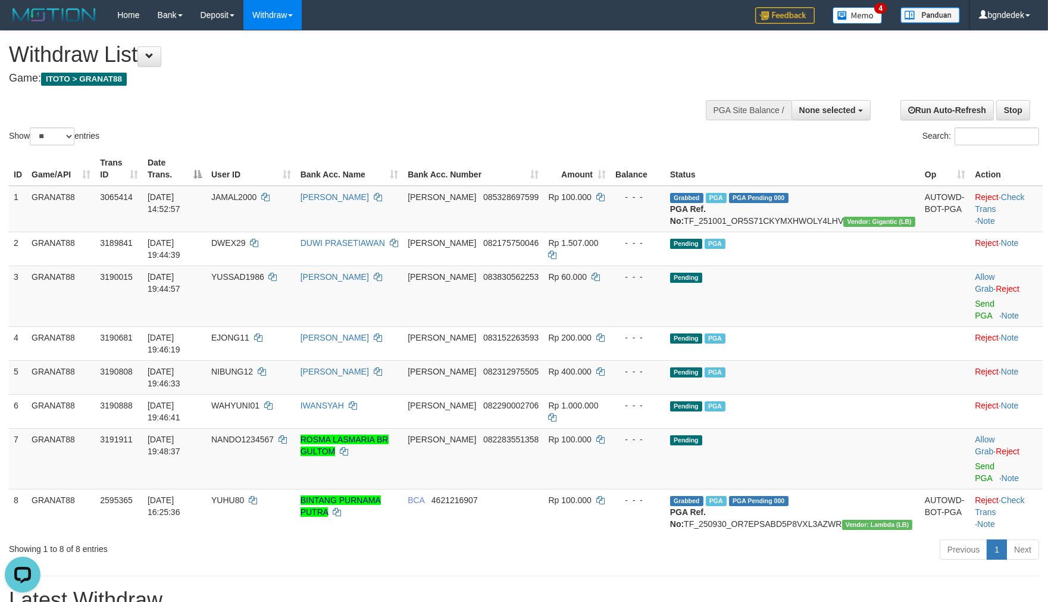
drag, startPoint x: 598, startPoint y: 507, endPoint x: 847, endPoint y: 507, distance: 248.8
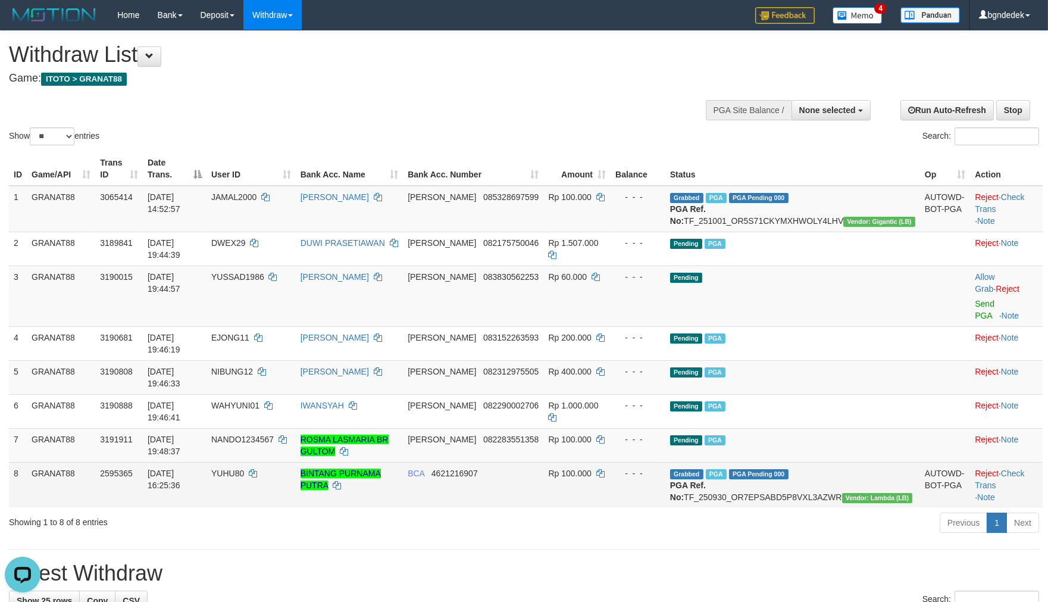
click at [544, 462] on td "BCA 4621216907" at bounding box center [473, 485] width 140 height 46
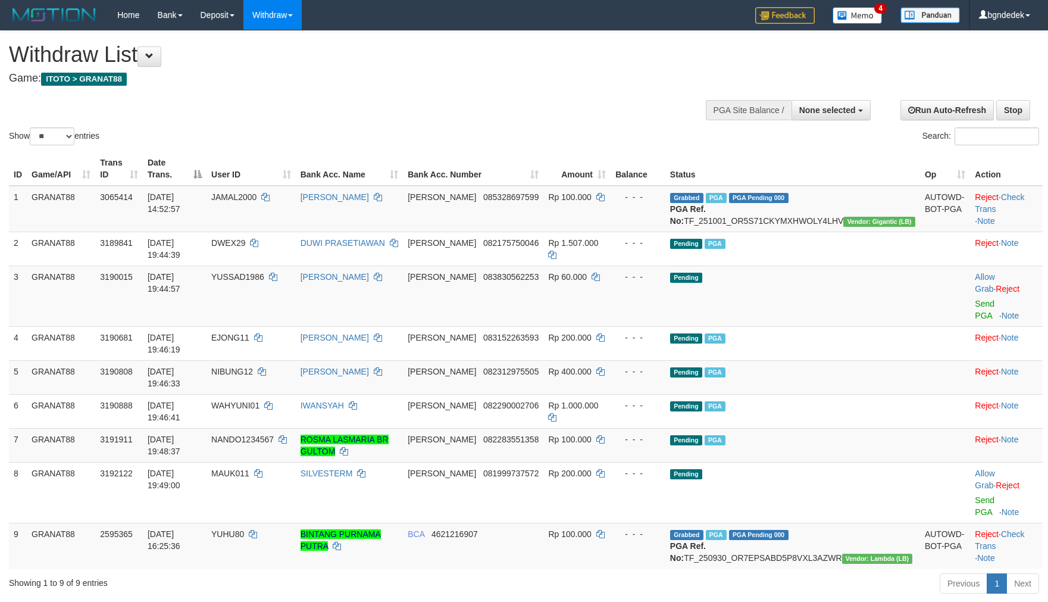
select select
select select "**"
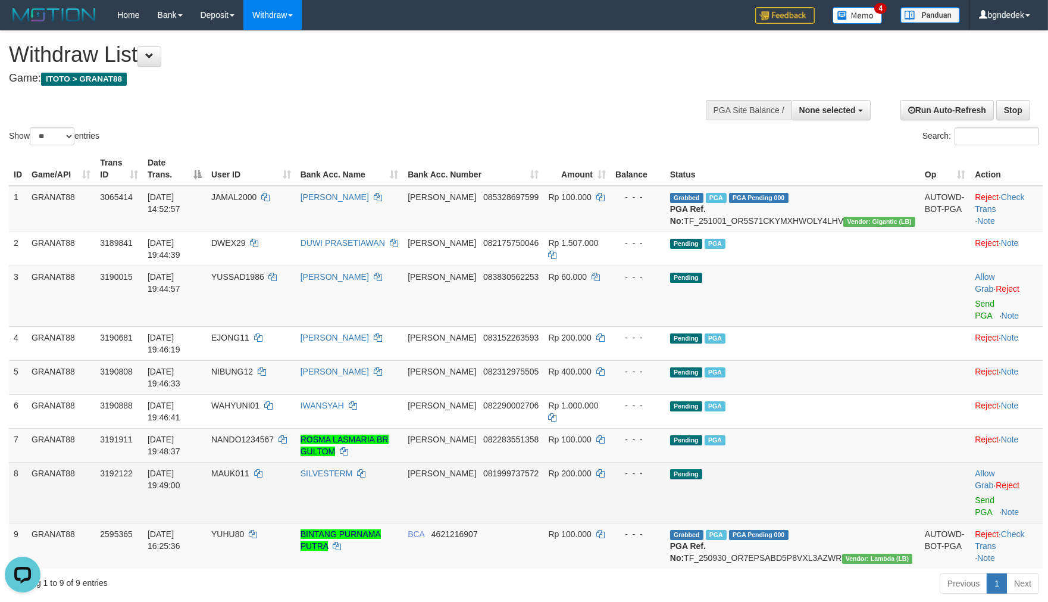
click at [249, 469] on span "MAUK011" at bounding box center [230, 474] width 38 height 10
drag, startPoint x: 286, startPoint y: 408, endPoint x: 279, endPoint y: 407, distance: 7.8
click at [249, 469] on span "MAUK011" at bounding box center [230, 474] width 38 height 10
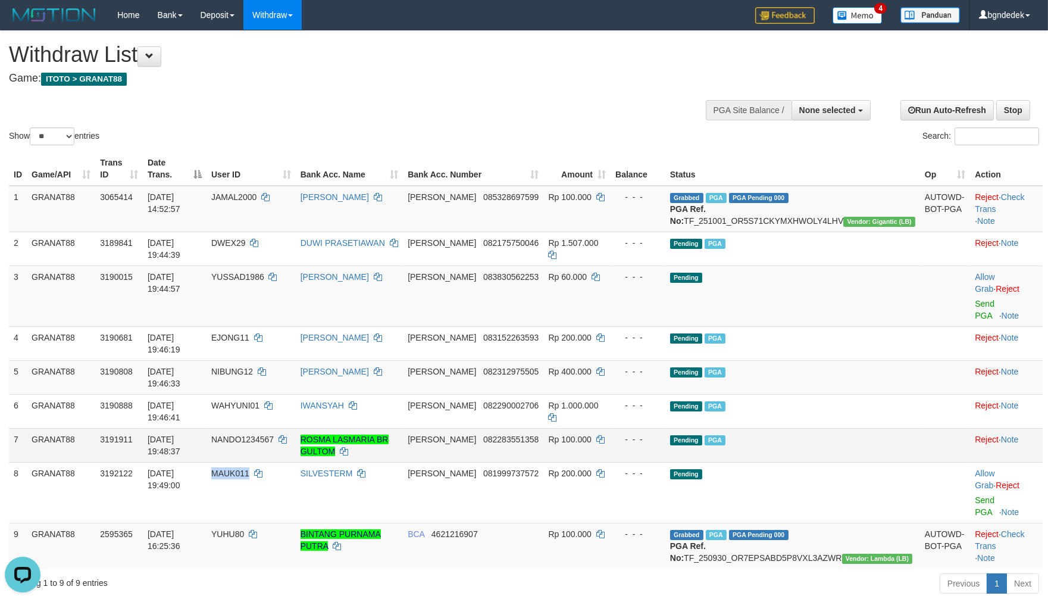
copy span "MAUK011"
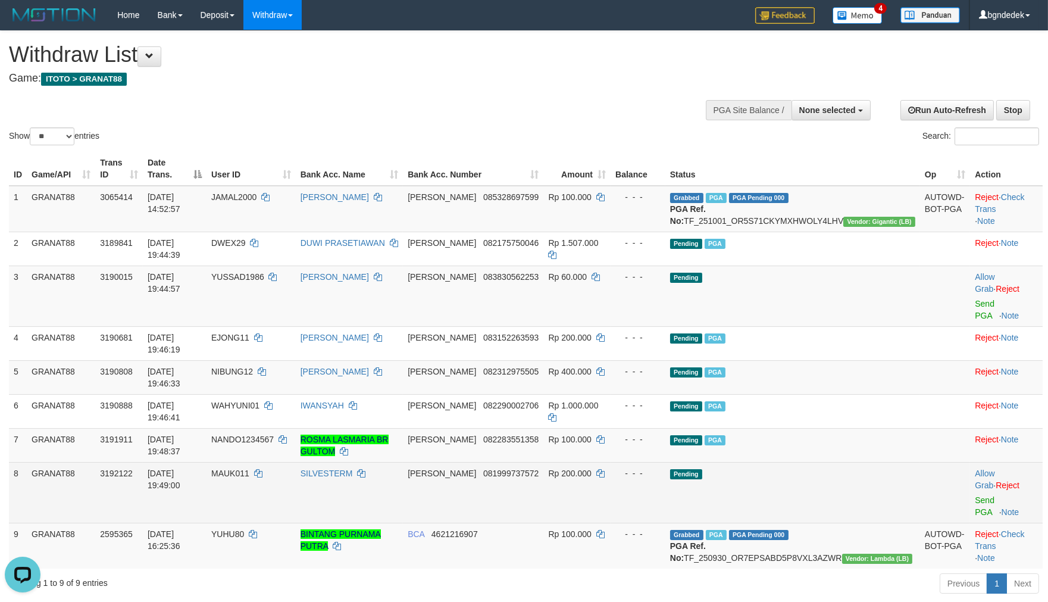
click at [591, 469] on span "Rp 200.000" at bounding box center [569, 474] width 43 height 10
copy span "200.000"
click at [975, 495] on link "Send PGA" at bounding box center [985, 505] width 20 height 21
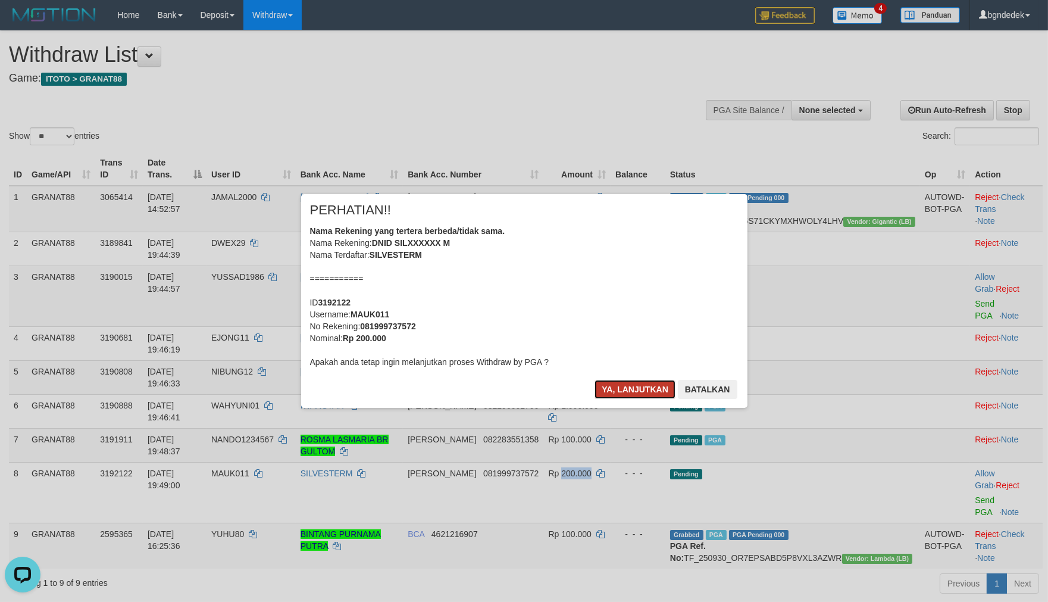
click at [632, 391] on button "Ya, lanjutkan" at bounding box center [635, 389] width 81 height 19
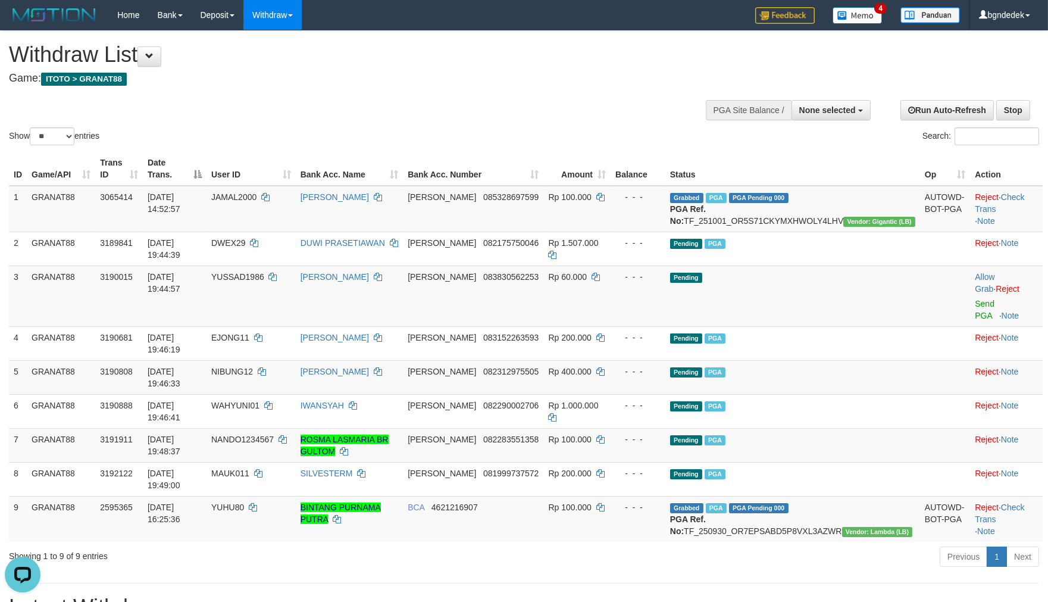
click at [463, 123] on div "Show ** ** ** *** entries Search:" at bounding box center [524, 89] width 1048 height 117
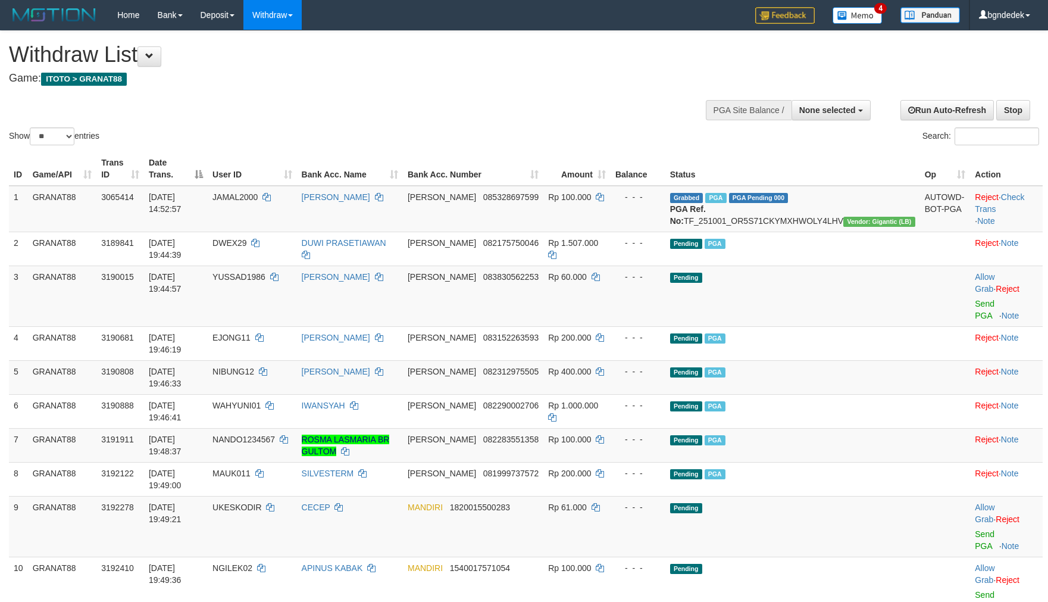
select select
select select "**"
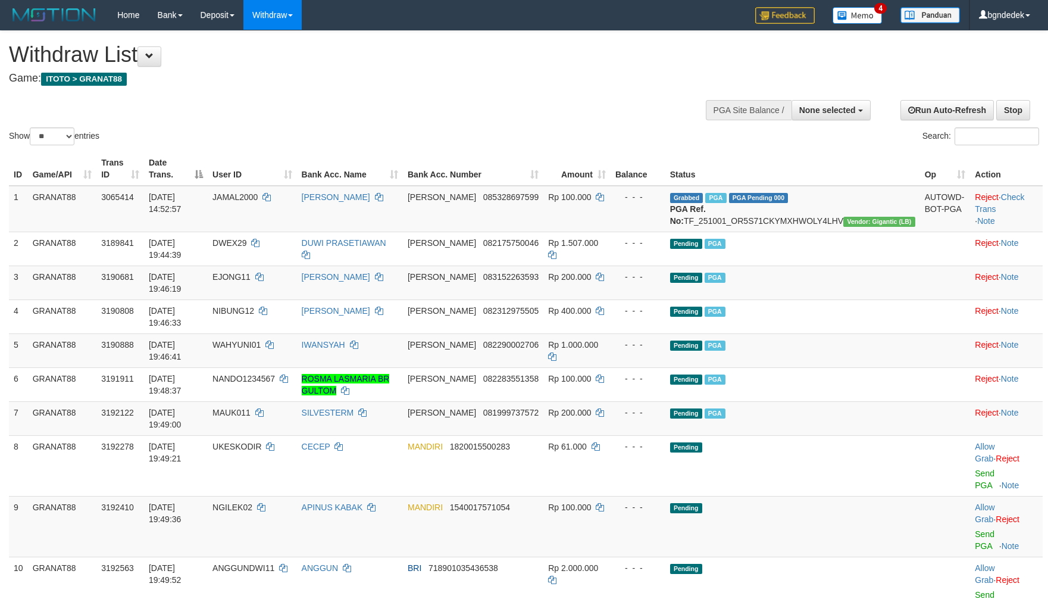
select select
select select "**"
select select
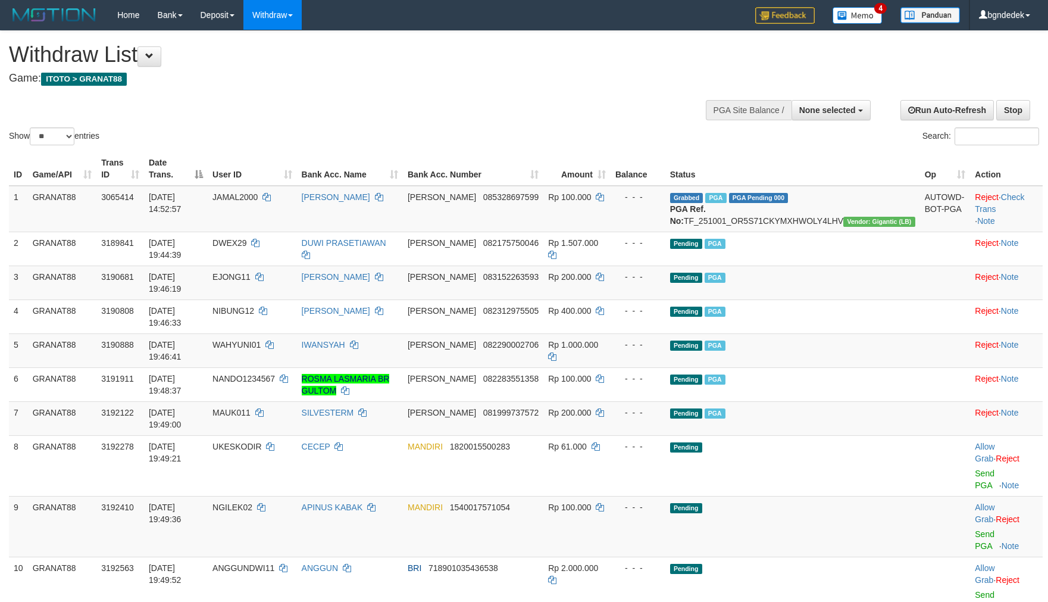
select select "**"
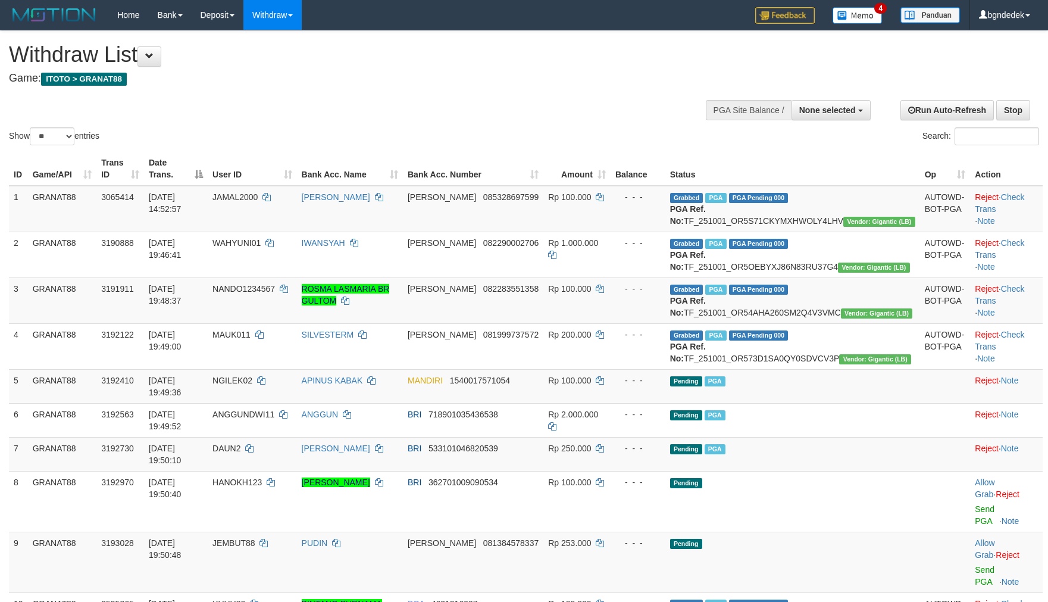
select select
select select "**"
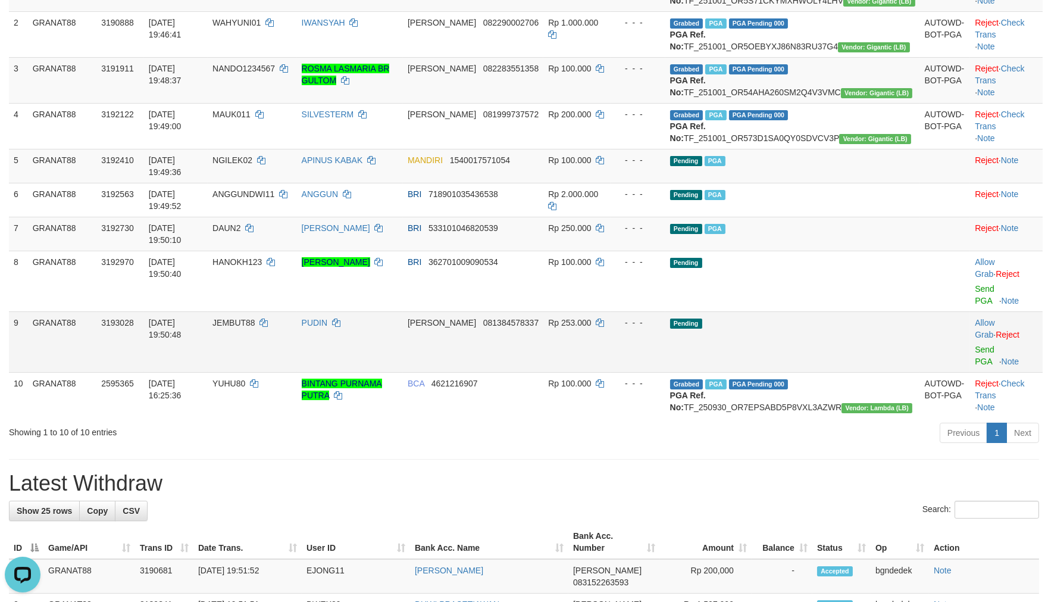
click at [255, 318] on span "JEMBUT88" at bounding box center [234, 323] width 43 height 10
drag, startPoint x: 276, startPoint y: 313, endPoint x: 265, endPoint y: 310, distance: 11.1
click at [255, 318] on span "JEMBUT88" at bounding box center [234, 323] width 43 height 10
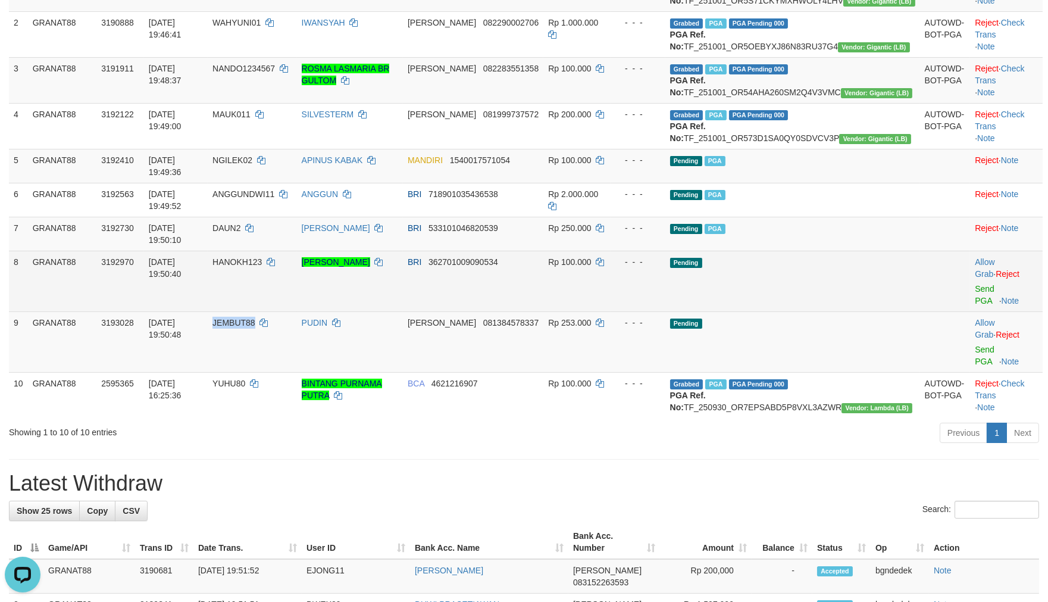
copy span "JEMBUT88"
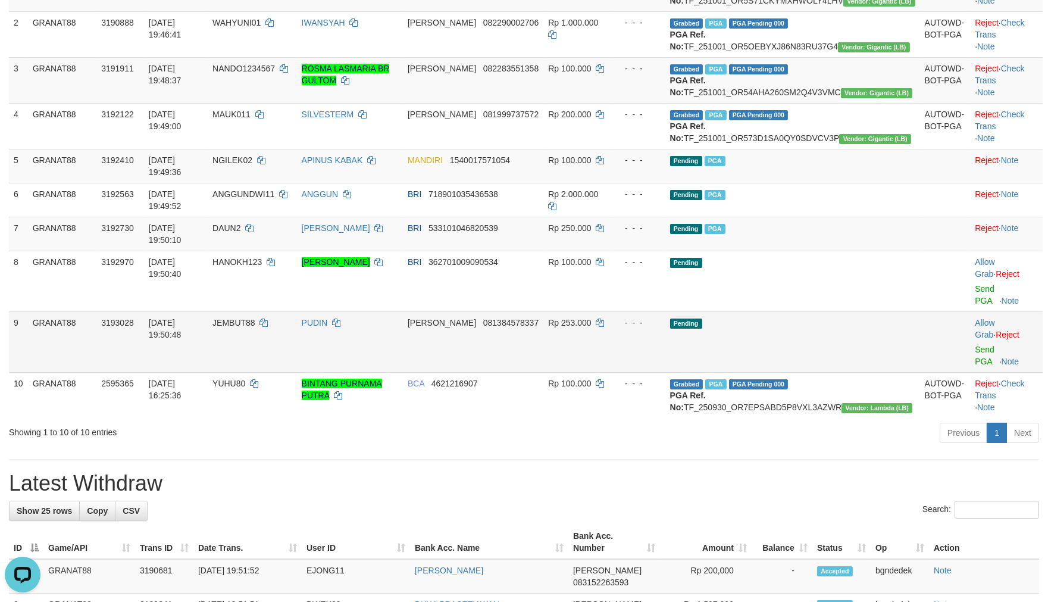
click at [591, 318] on span "Rp 253.000" at bounding box center [569, 323] width 43 height 10
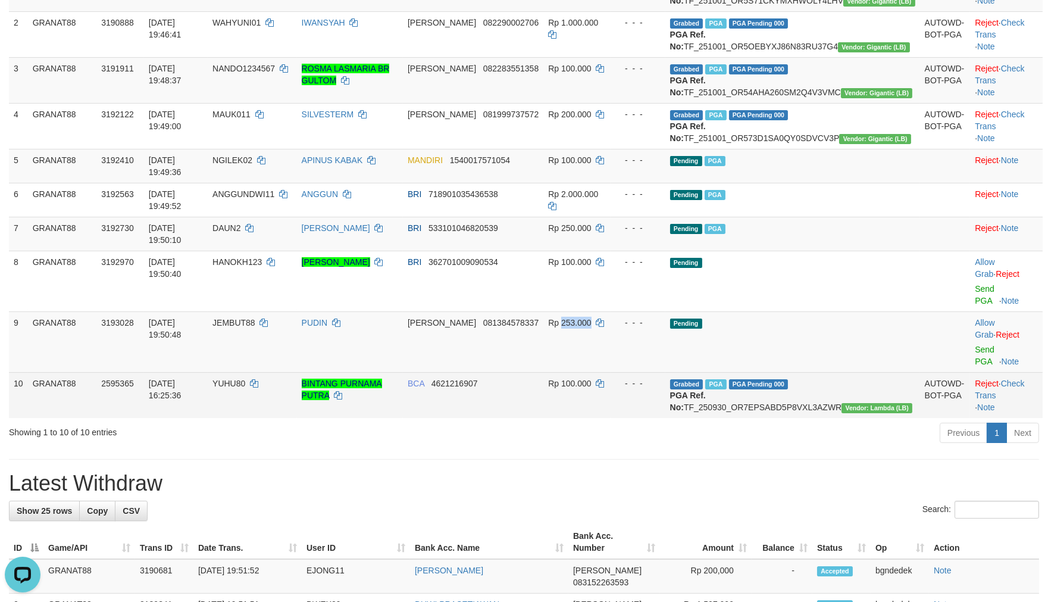
copy span "253.000"
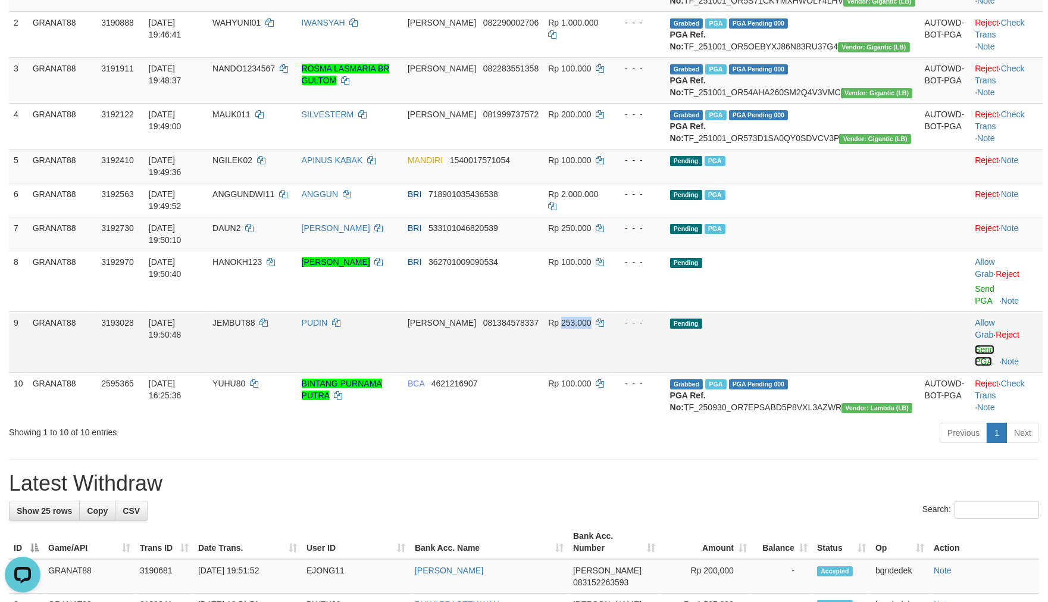
click at [980, 345] on link "Send PGA" at bounding box center [985, 355] width 20 height 21
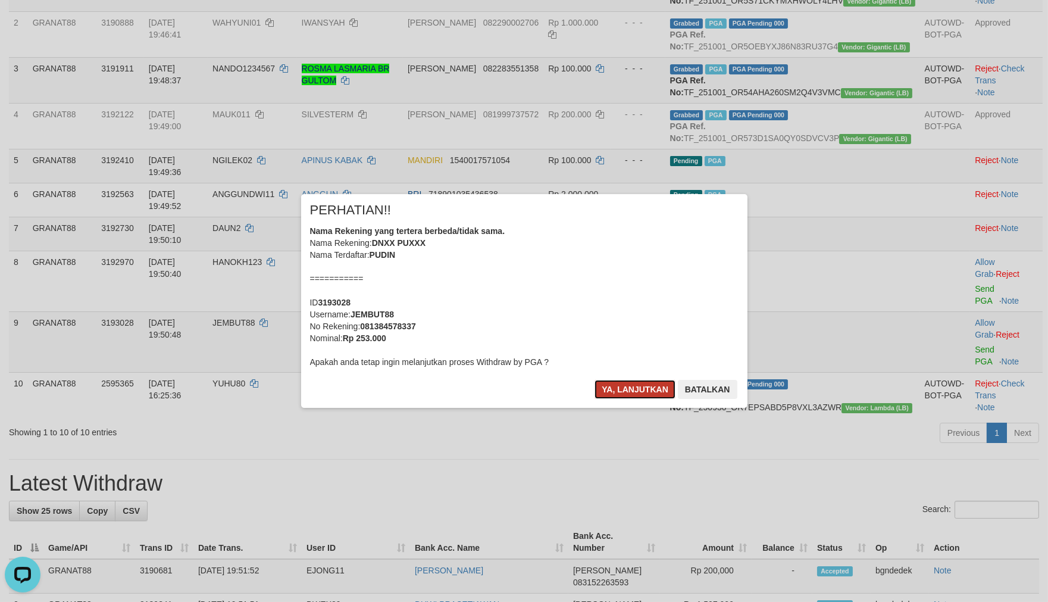
click at [631, 385] on button "Ya, lanjutkan" at bounding box center [635, 389] width 81 height 19
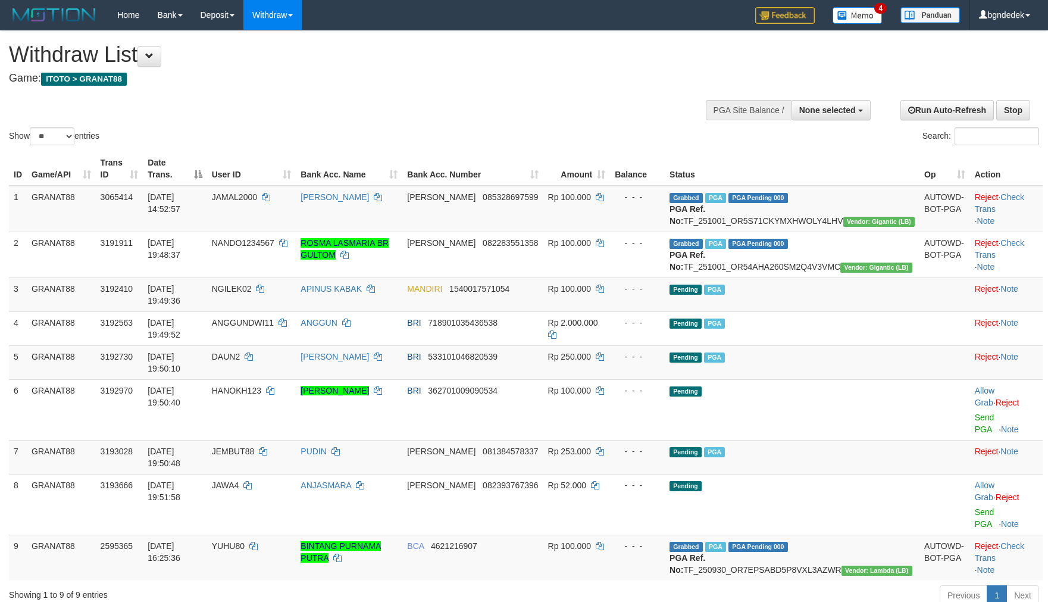
select select
select select "**"
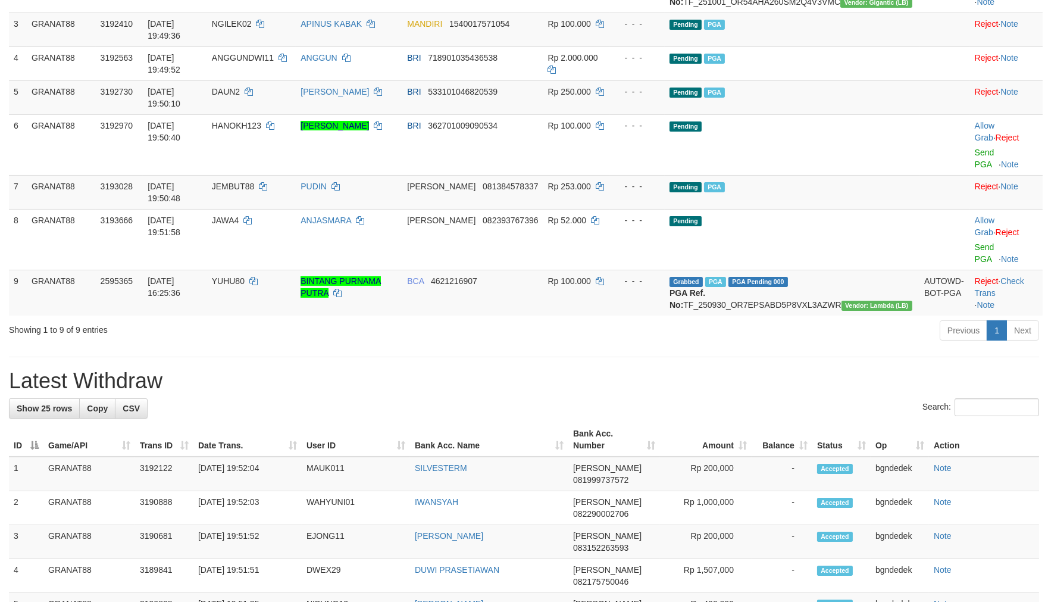
scroll to position [220, 0]
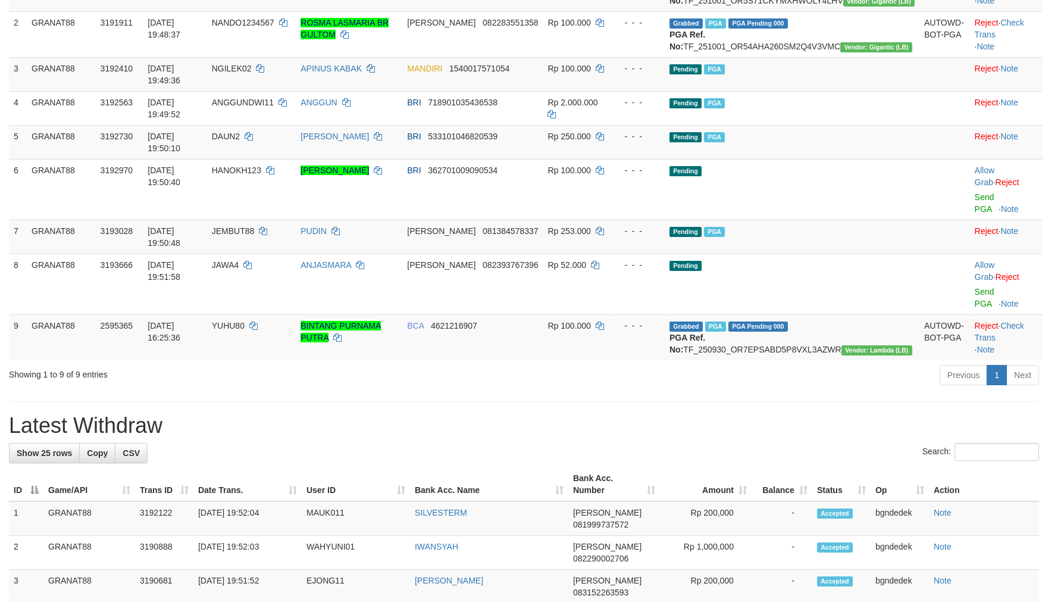
click at [620, 347] on div "**********" at bounding box center [524, 596] width 1048 height 1571
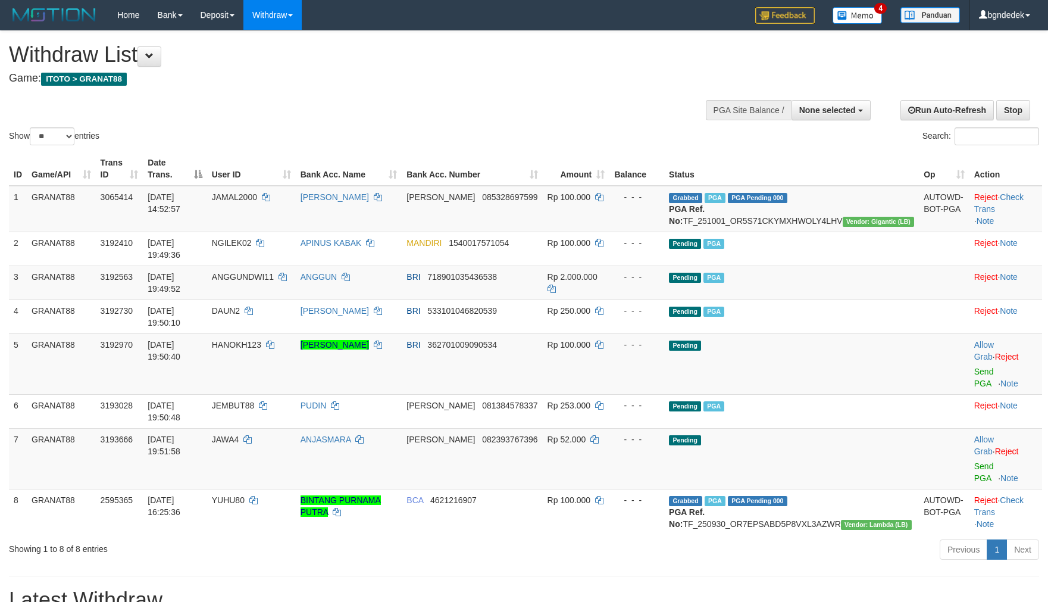
select select
select select "**"
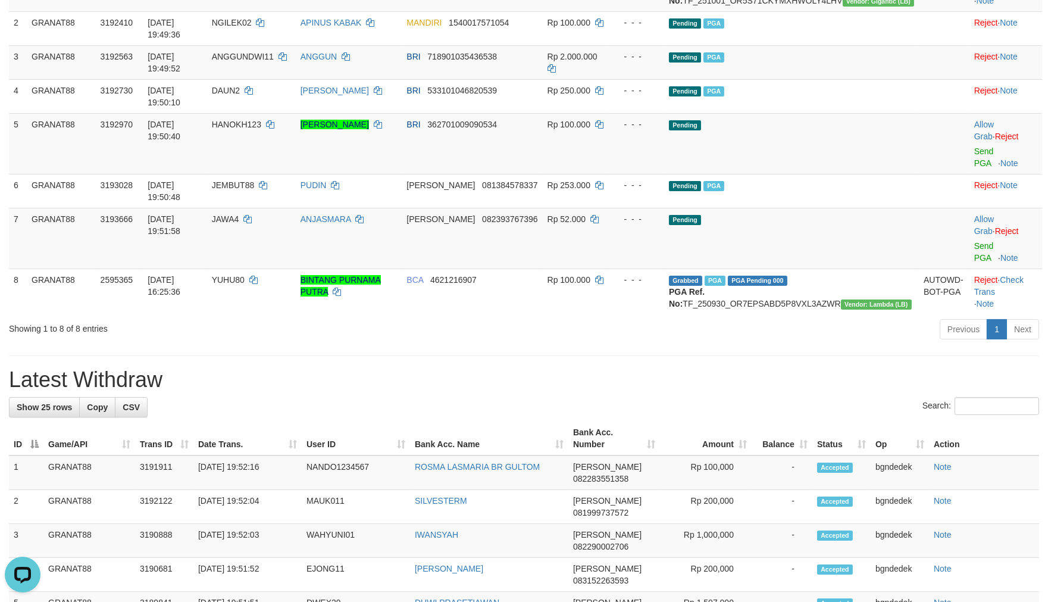
drag, startPoint x: 717, startPoint y: 295, endPoint x: 698, endPoint y: 296, distance: 19.1
click at [716, 296] on div "**********" at bounding box center [524, 573] width 1048 height 1525
click at [239, 214] on span "JAWA4" at bounding box center [225, 219] width 27 height 10
drag, startPoint x: 274, startPoint y: 159, endPoint x: 264, endPoint y: 155, distance: 10.7
click at [239, 214] on span "JAWA4" at bounding box center [225, 219] width 27 height 10
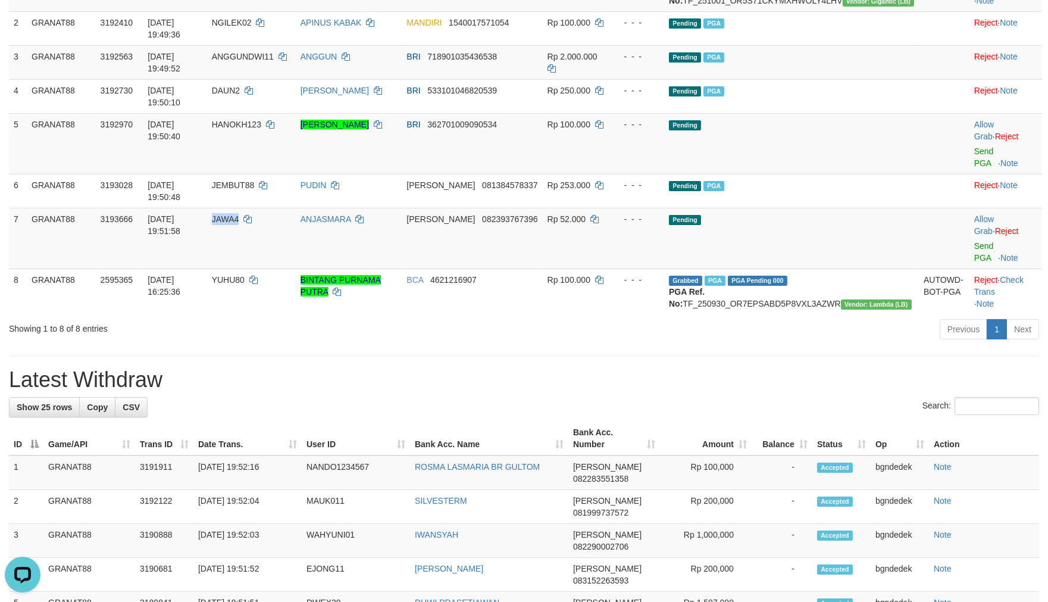
copy span "JAWA4"
click at [429, 322] on div "**********" at bounding box center [524, 573] width 1048 height 1525
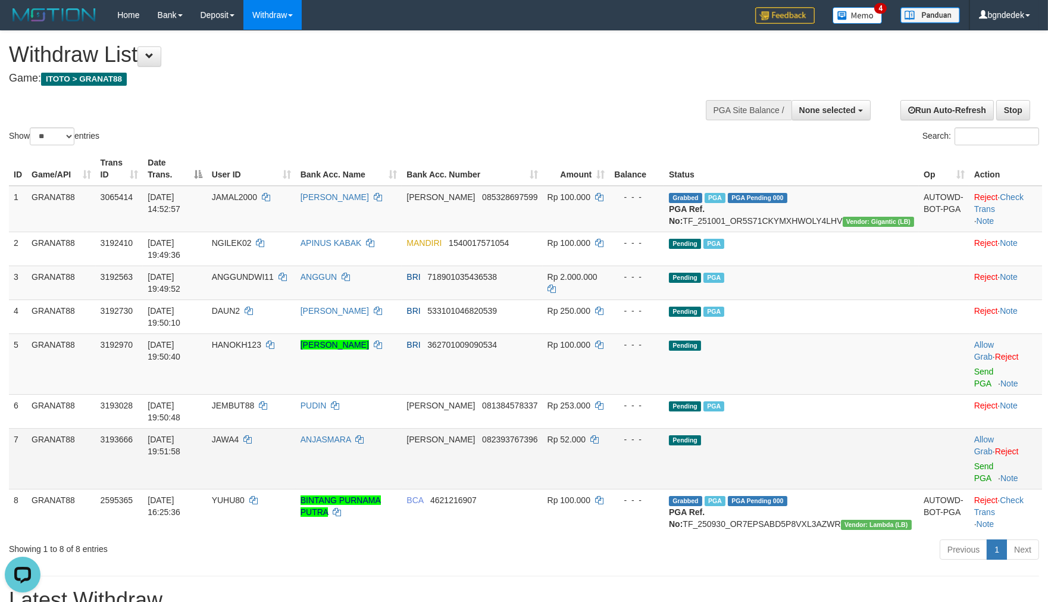
click at [239, 435] on span "JAWA4" at bounding box center [225, 440] width 27 height 10
copy span "JAWA4"
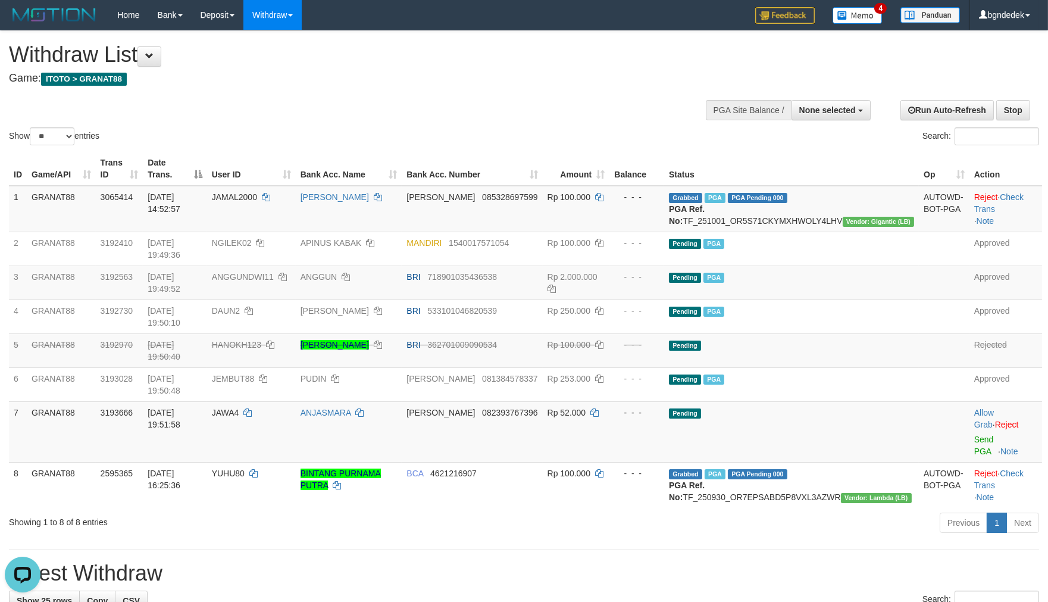
click at [599, 92] on div "Show ** ** ** *** entries Search:" at bounding box center [524, 89] width 1048 height 117
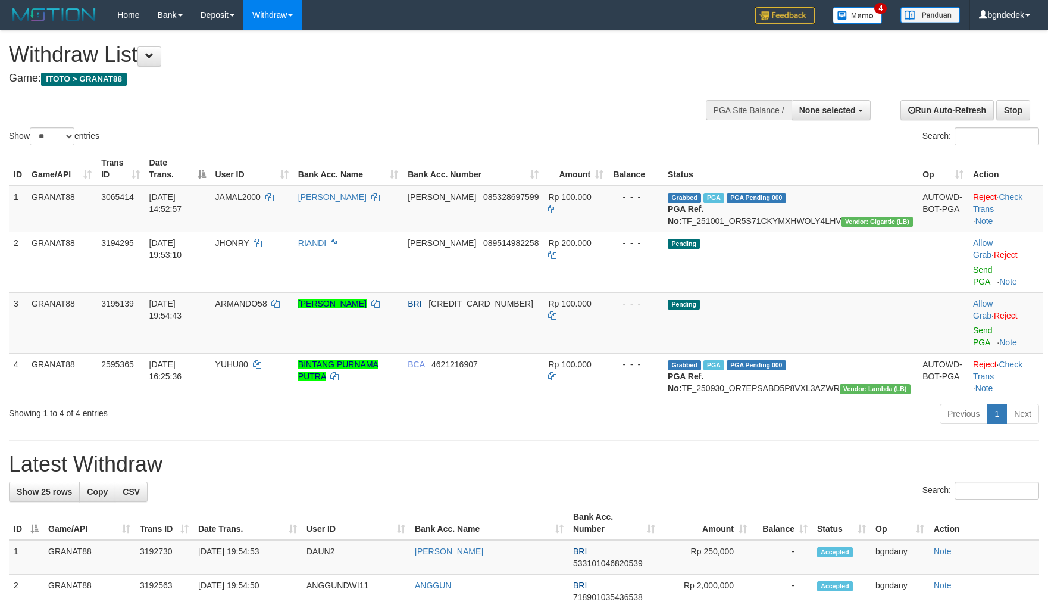
select select
select select "**"
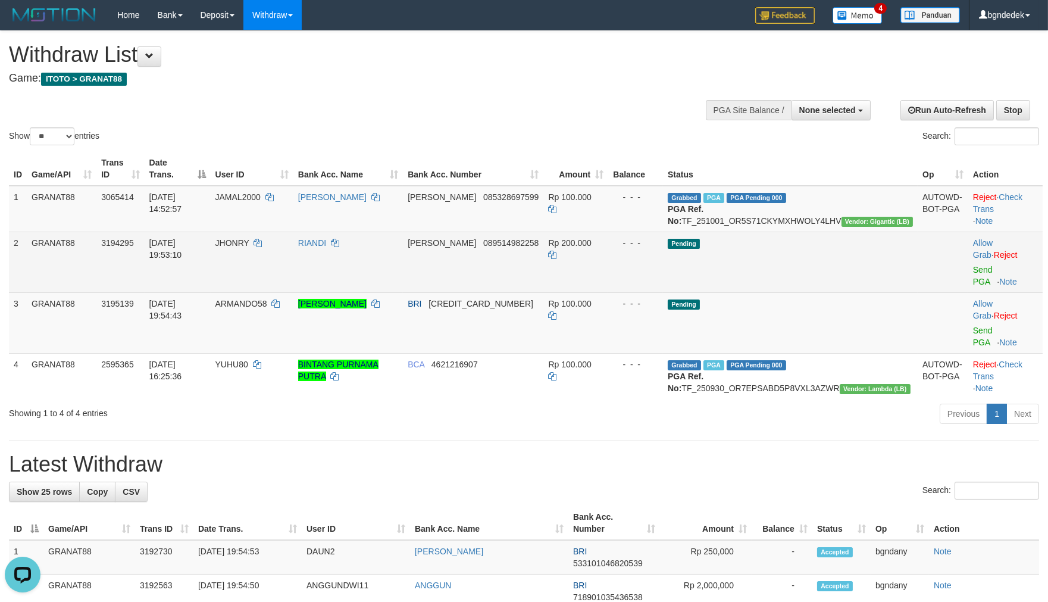
click at [249, 248] on span "JHONRY" at bounding box center [232, 243] width 34 height 10
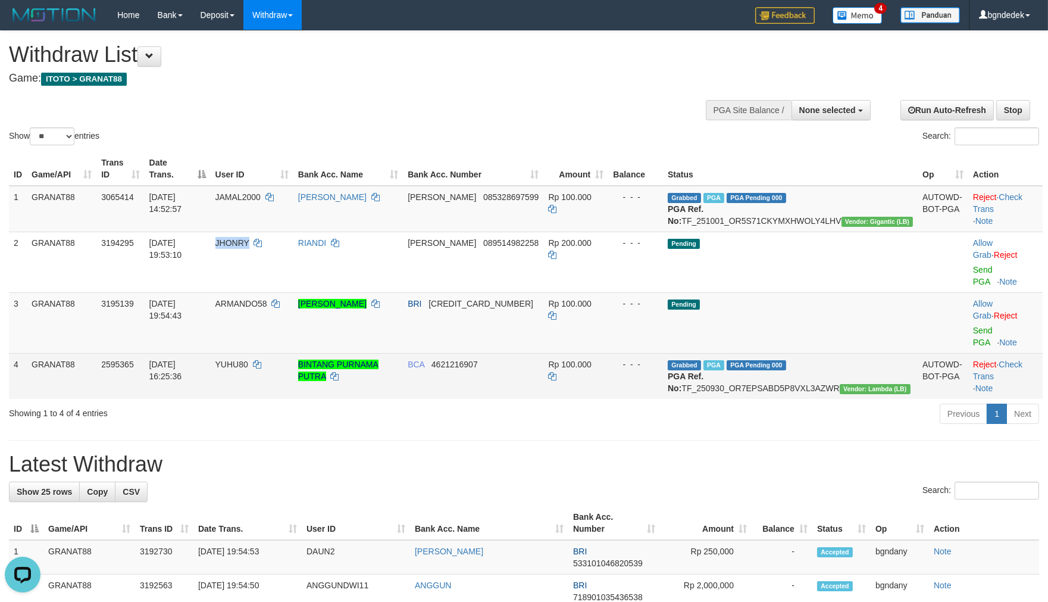
copy span "JHONRY"
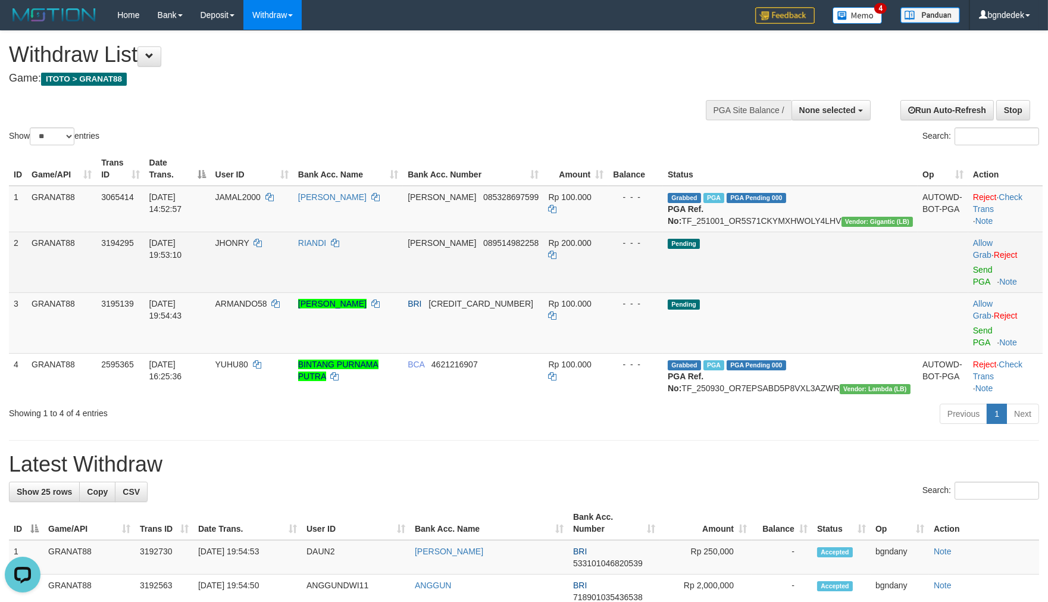
click at [591, 248] on span "Rp 200.000" at bounding box center [569, 243] width 43 height 10
copy span "200.000"
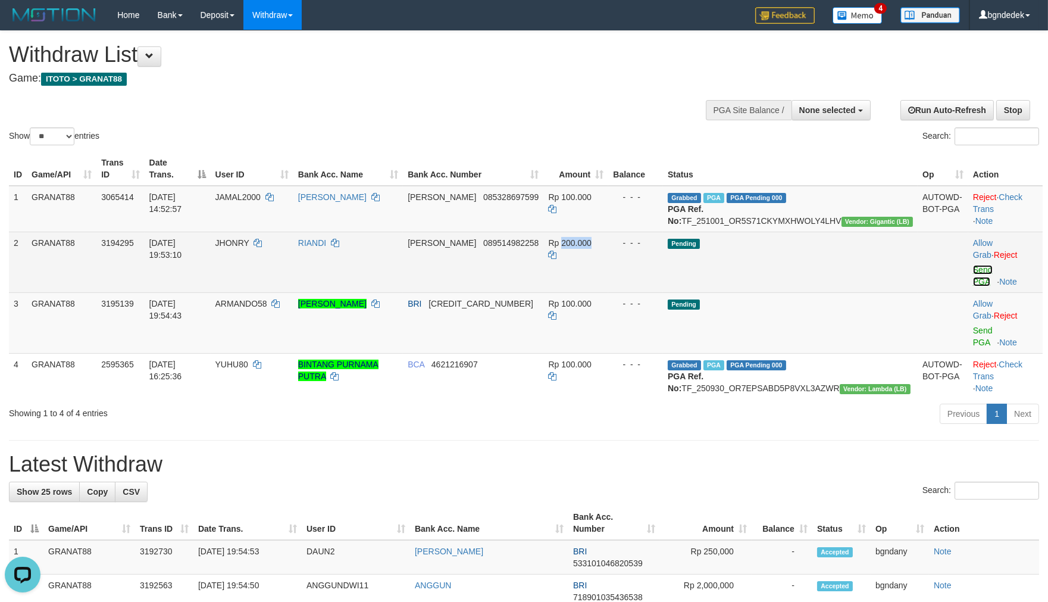
click at [973, 267] on link "Send PGA" at bounding box center [983, 275] width 20 height 21
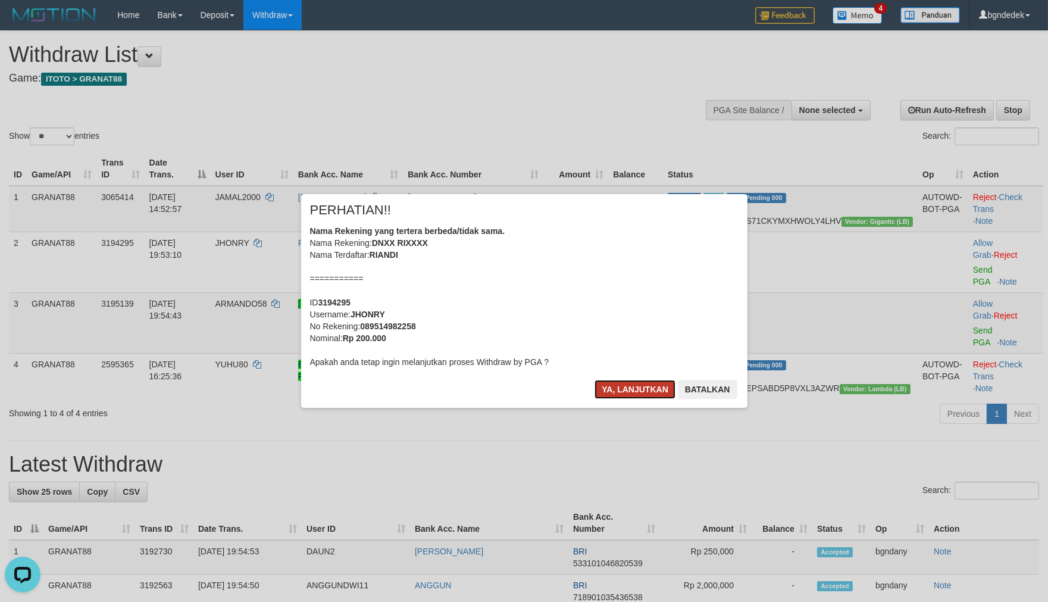
click at [634, 390] on button "Ya, lanjutkan" at bounding box center [635, 389] width 81 height 19
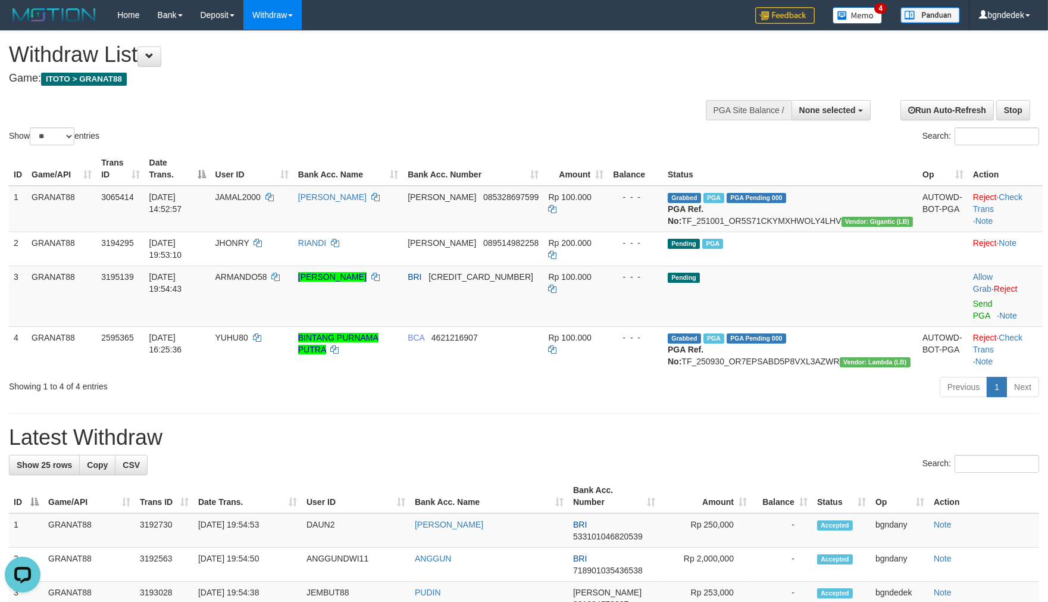
click at [382, 376] on div "Showing 1 to 4 of 4 entries" at bounding box center [218, 384] width 419 height 17
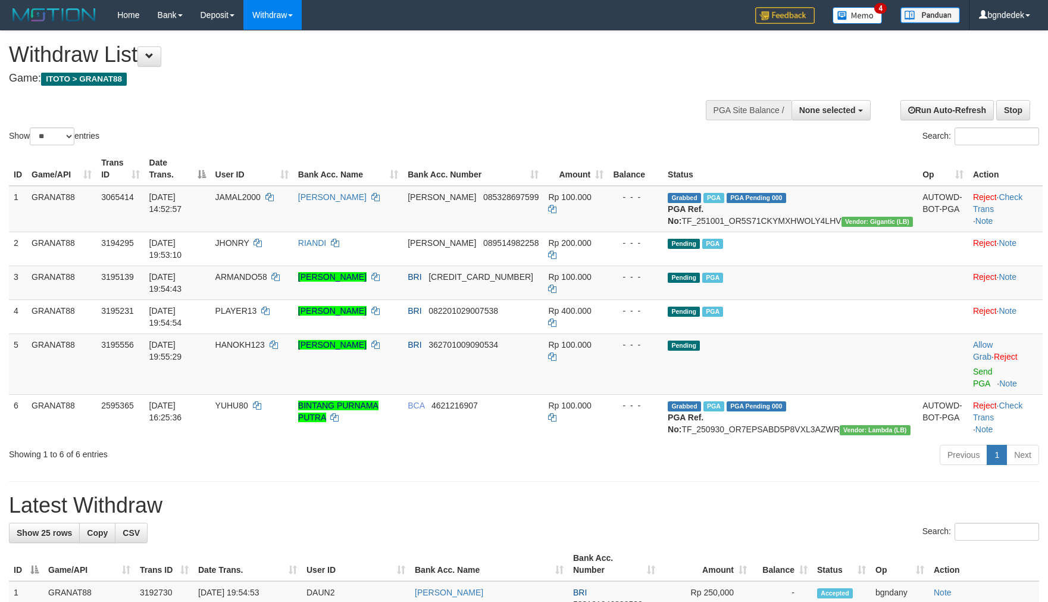
select select
select select "**"
click at [265, 340] on span "HANOKH123" at bounding box center [239, 345] width 49 height 10
drag, startPoint x: 271, startPoint y: 333, endPoint x: 264, endPoint y: 334, distance: 7.8
click at [264, 340] on span "HANOKH123" at bounding box center [239, 345] width 49 height 10
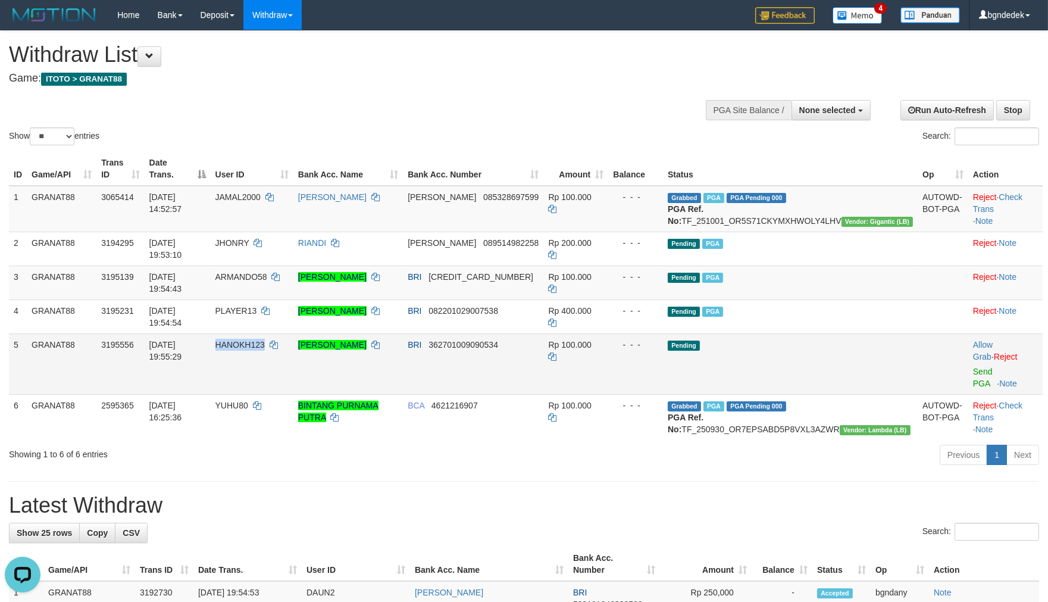
copy span "HANOKH123"
click at [608, 336] on td "Rp 100.000" at bounding box center [576, 363] width 65 height 61
copy span "100.000"
click at [973, 367] on link "Send PGA" at bounding box center [983, 377] width 20 height 21
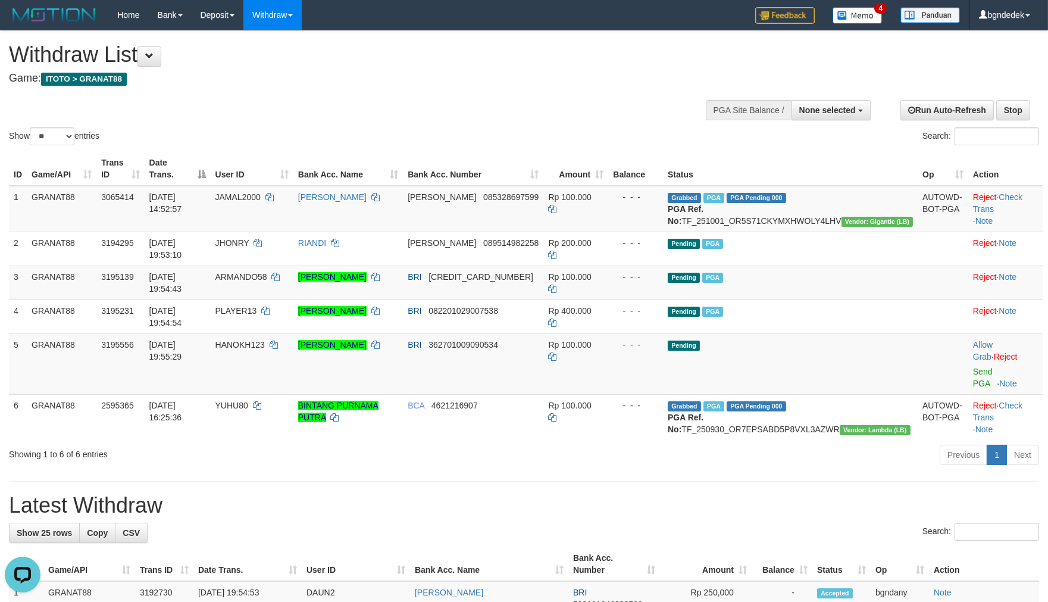
click at [632, 494] on h1 "Latest Withdraw" at bounding box center [524, 506] width 1030 height 24
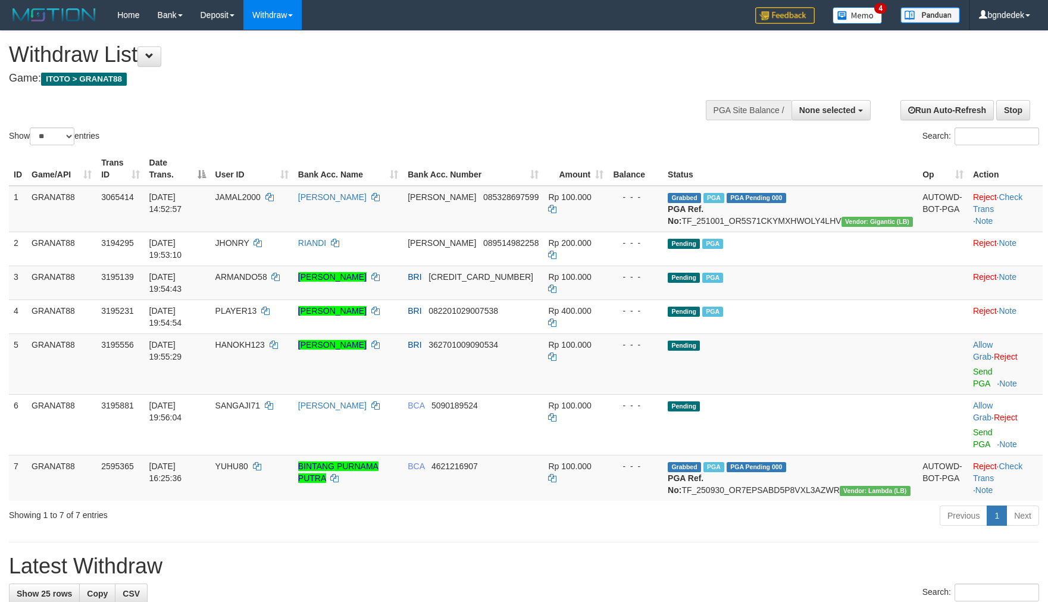
select select
select select "**"
click at [265, 340] on span "HANOKH123" at bounding box center [239, 345] width 49 height 10
drag, startPoint x: 286, startPoint y: 330, endPoint x: 264, endPoint y: 321, distance: 24.1
click at [265, 340] on span "HANOKH123" at bounding box center [239, 345] width 49 height 10
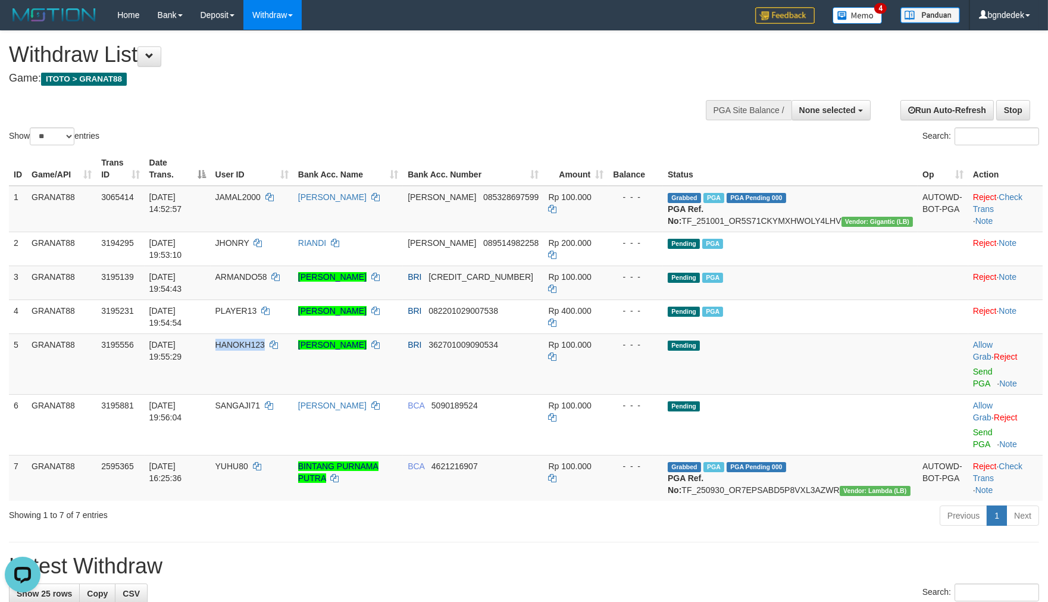
copy span "HANOKH123"
click at [498, 109] on div "Show ** ** ** *** entries Search:" at bounding box center [524, 89] width 1048 height 117
select select
select select "**"
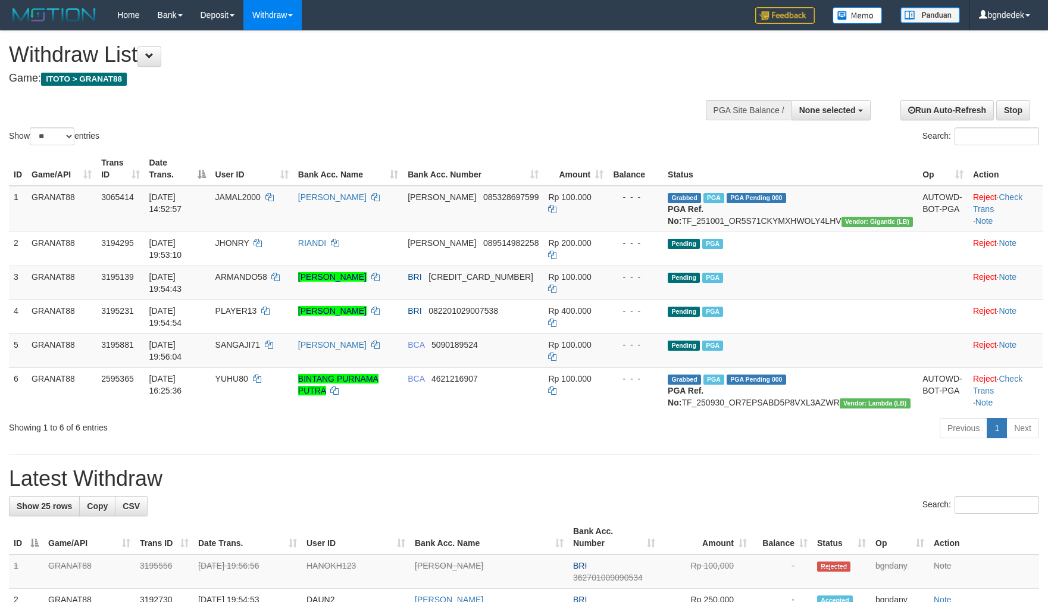
select select
select select "**"
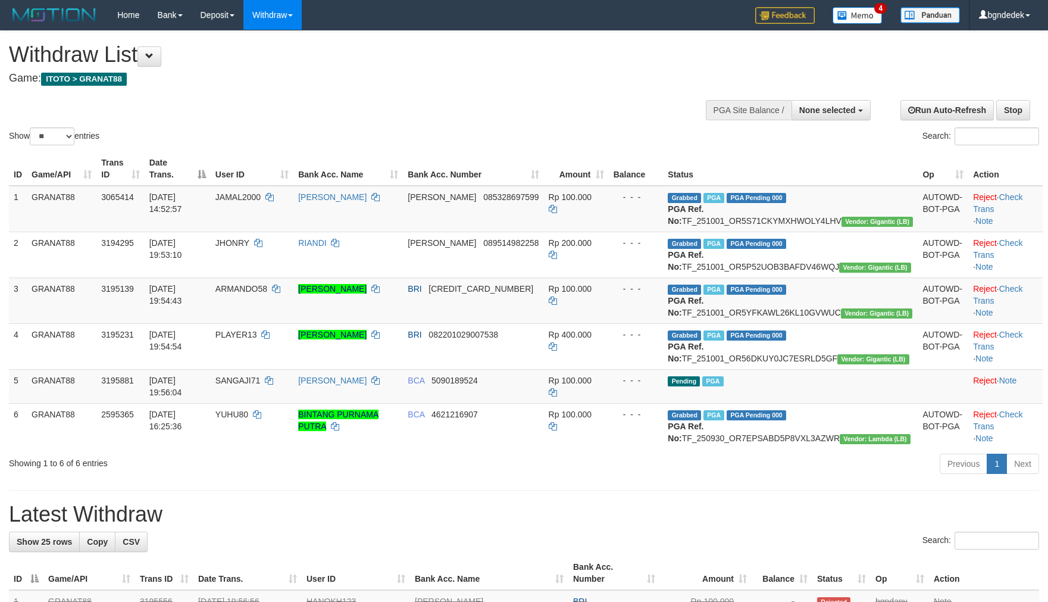
select select
select select "**"
click at [229, 108] on div "Show ** ** ** *** entries Search:" at bounding box center [524, 89] width 1048 height 117
drag, startPoint x: 314, startPoint y: 594, endPoint x: 317, endPoint y: 601, distance: 8.1
click at [316, 552] on div "Search:" at bounding box center [524, 542] width 1030 height 21
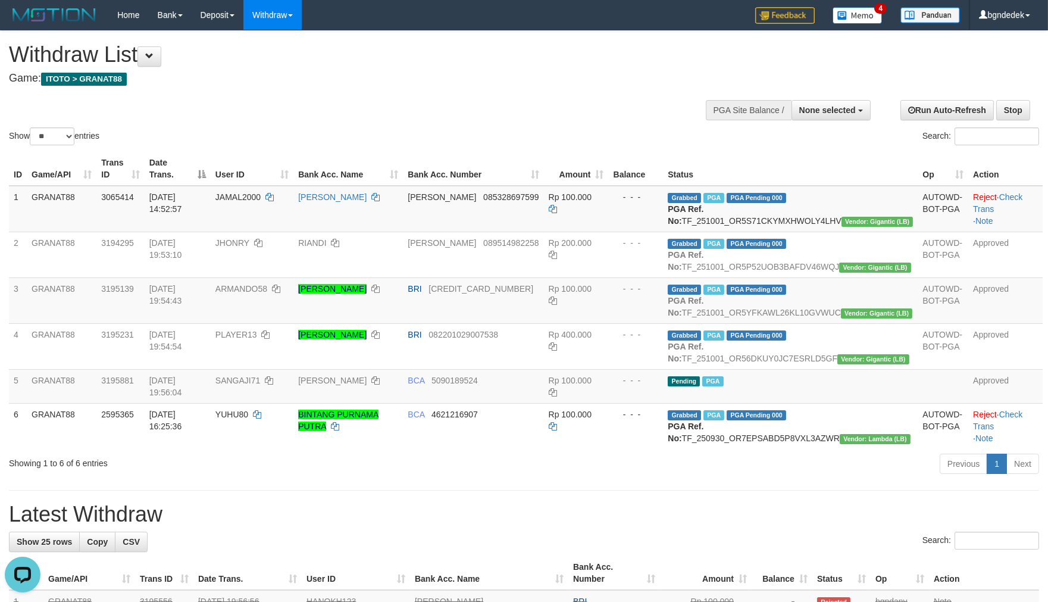
click at [584, 99] on div "Show ** ** ** *** entries Search:" at bounding box center [524, 89] width 1048 height 117
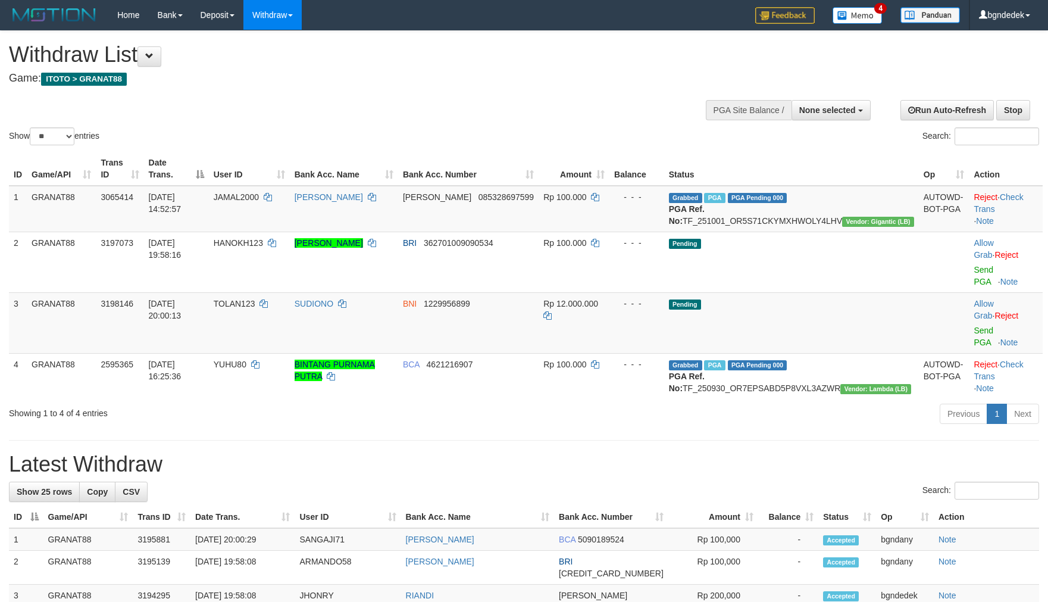
select select
select select "**"
drag, startPoint x: 623, startPoint y: 401, endPoint x: 623, endPoint y: 387, distance: 14.3
click at [623, 402] on div "Previous 1 Next" at bounding box center [743, 415] width 594 height 26
click at [807, 102] on div "**********" at bounding box center [795, 109] width 163 height 36
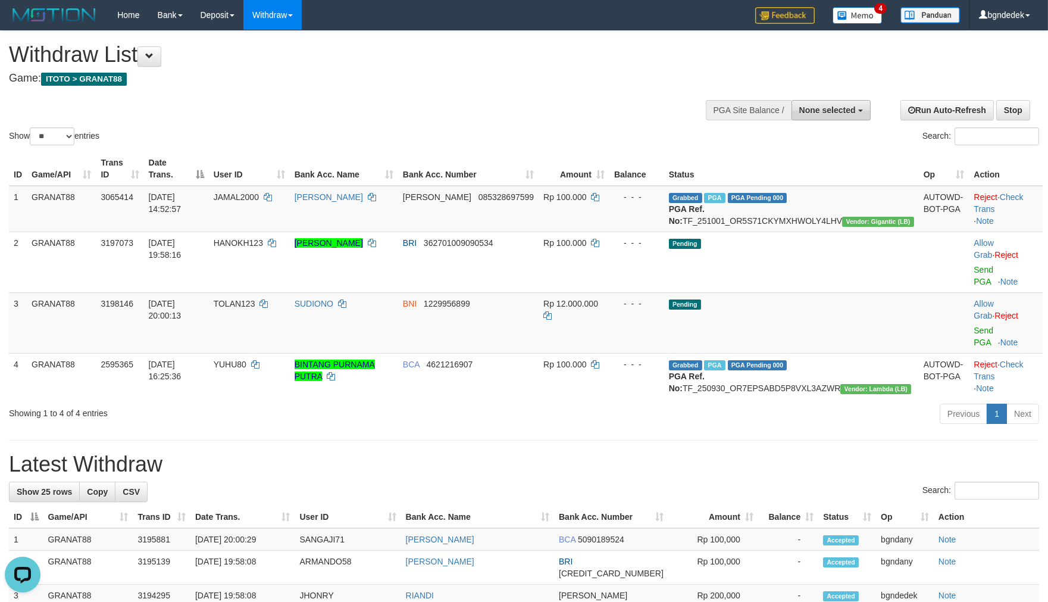
click at [812, 110] on span "None selected" at bounding box center [827, 110] width 57 height 10
click at [805, 165] on label "[ITOTO] GRANAT88" at bounding box center [814, 170] width 111 height 15
select select "****"
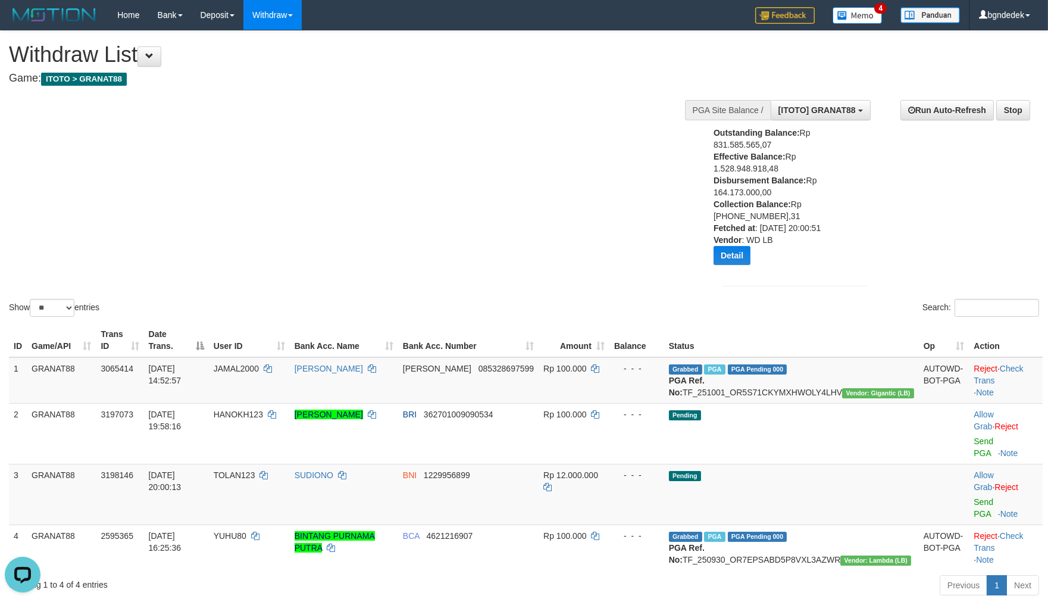
click at [589, 189] on div "Show ** ** ** *** entries Search:" at bounding box center [524, 175] width 1048 height 288
